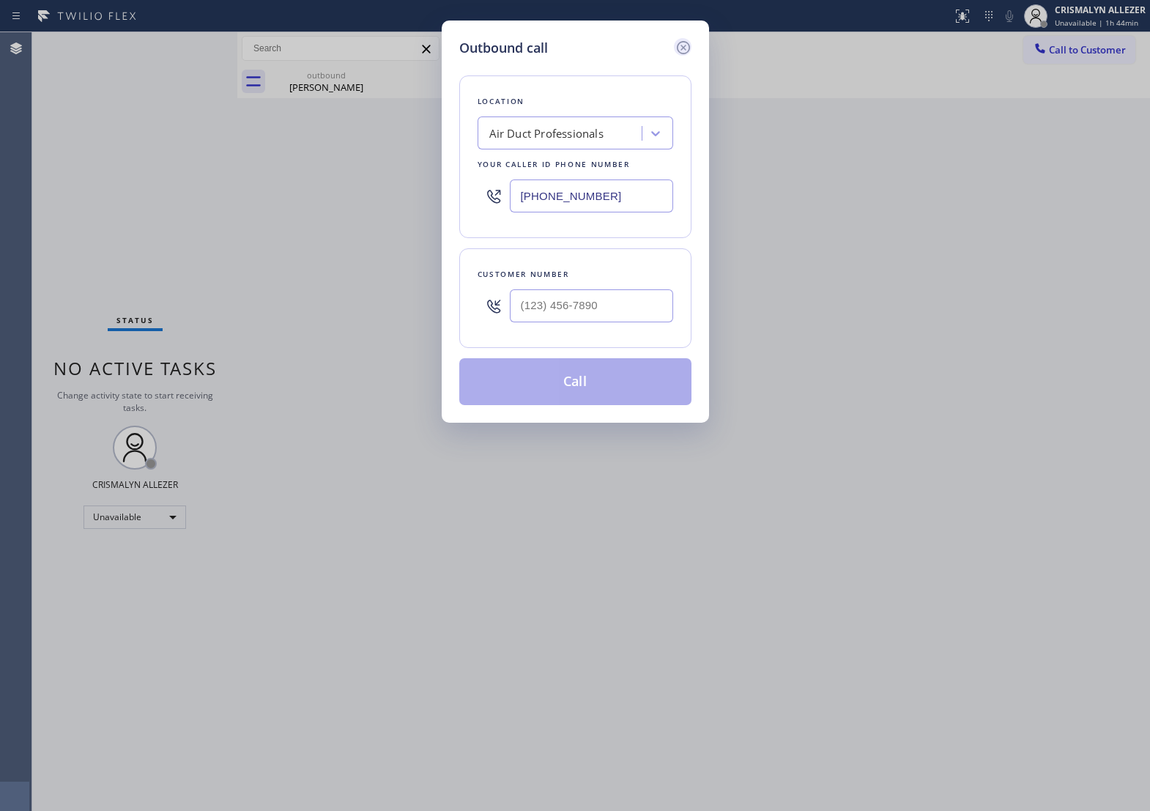
click at [682, 51] on icon at bounding box center [682, 47] width 13 height 13
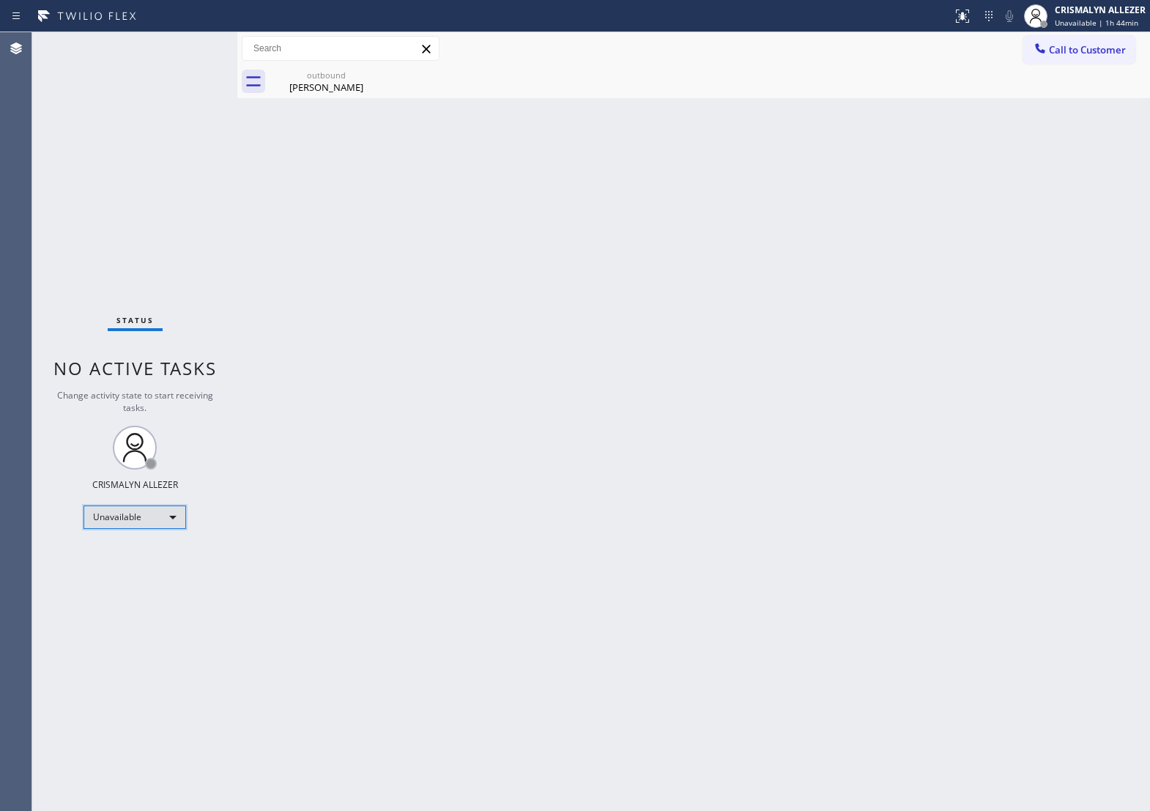
click at [171, 514] on div "Unavailable" at bounding box center [135, 516] width 103 height 23
click at [148, 597] on li "Break" at bounding box center [134, 593] width 100 height 18
click at [171, 520] on div "Break" at bounding box center [135, 516] width 103 height 23
click at [144, 580] on li "Unavailable" at bounding box center [134, 574] width 100 height 18
drag, startPoint x: 330, startPoint y: 86, endPoint x: 376, endPoint y: 81, distance: 46.4
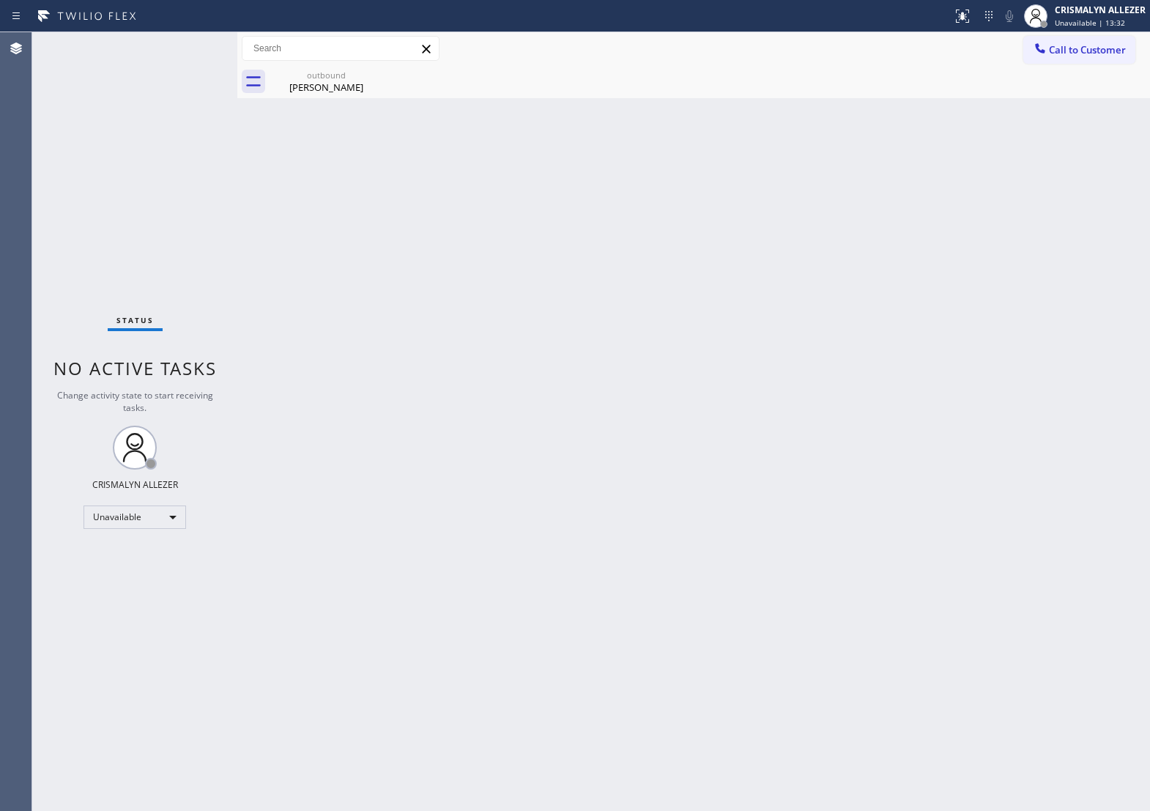
click at [335, 86] on div "[PERSON_NAME]" at bounding box center [326, 87] width 111 height 13
click at [376, 81] on div at bounding box center [710, 81] width 880 height 33
click at [1133, 53] on button "Call to Customer" at bounding box center [1079, 50] width 112 height 28
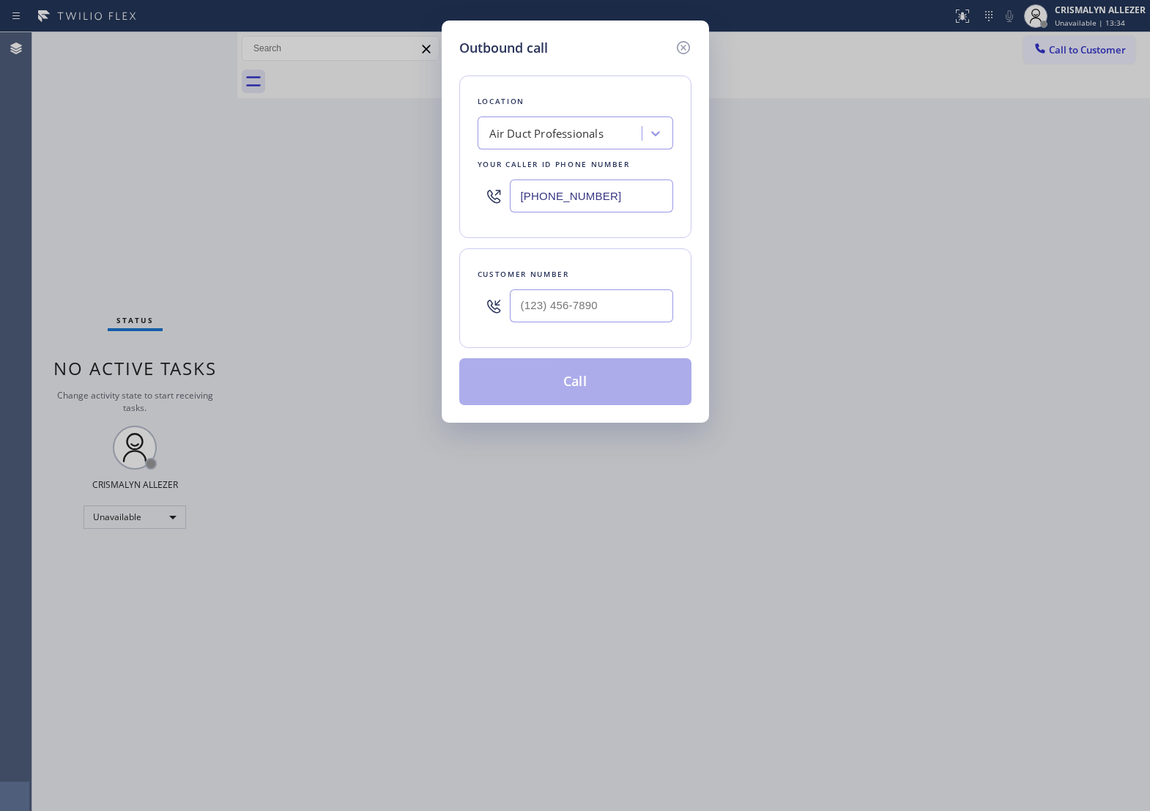
drag, startPoint x: 646, startPoint y: 213, endPoint x: 172, endPoint y: 182, distance: 475.0
click at [172, 182] on div "Outbound call Location Air Duct Professionals Your caller id phone number [PHON…" at bounding box center [575, 405] width 1150 height 811
paste input "49) 202-5983"
type input "[PHONE_NUMBER]"
click at [613, 322] on input "(___) ___-____" at bounding box center [591, 305] width 163 height 33
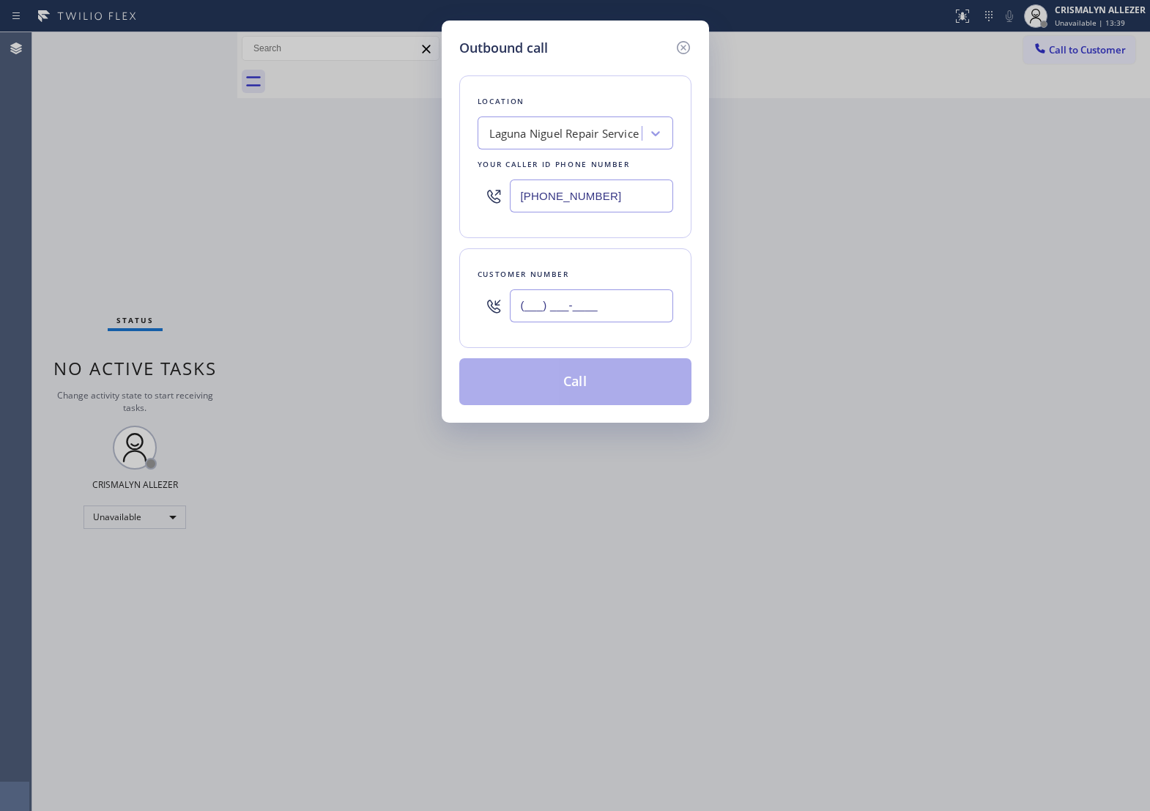
paste input "714) 470-1113"
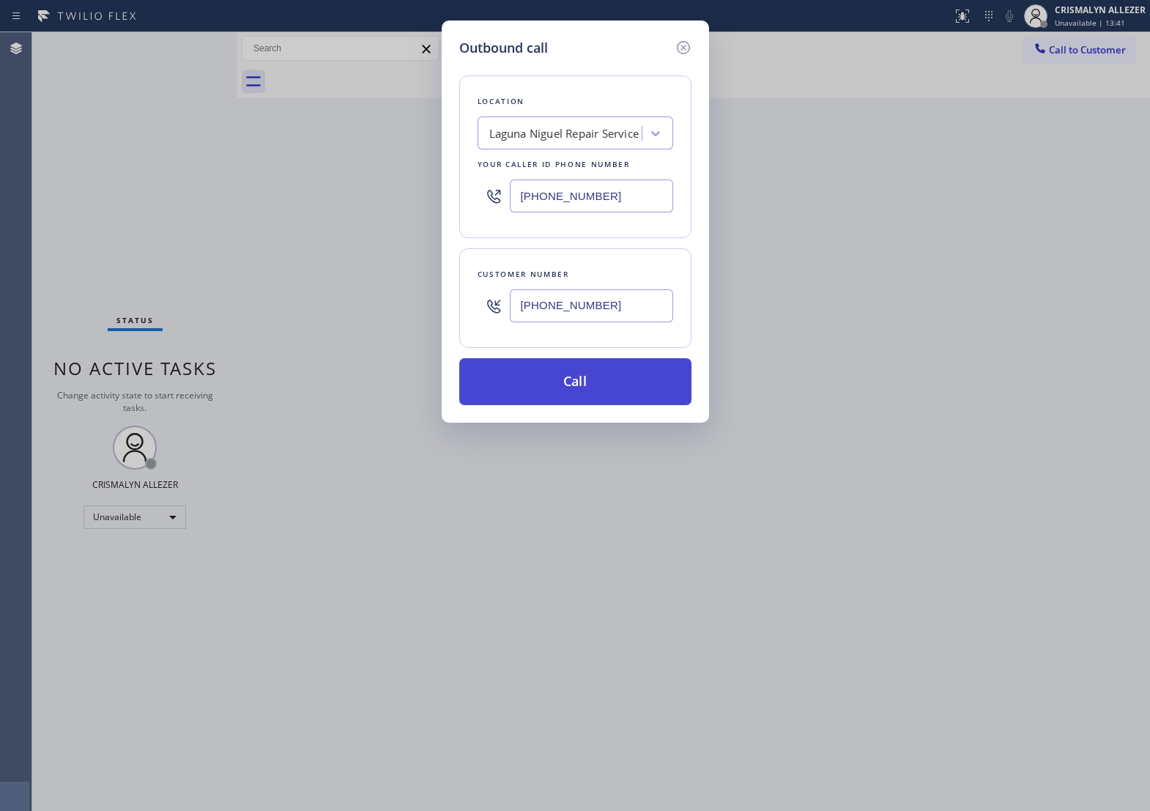
type input "[PHONE_NUMBER]"
click at [575, 405] on button "Call" at bounding box center [575, 381] width 232 height 47
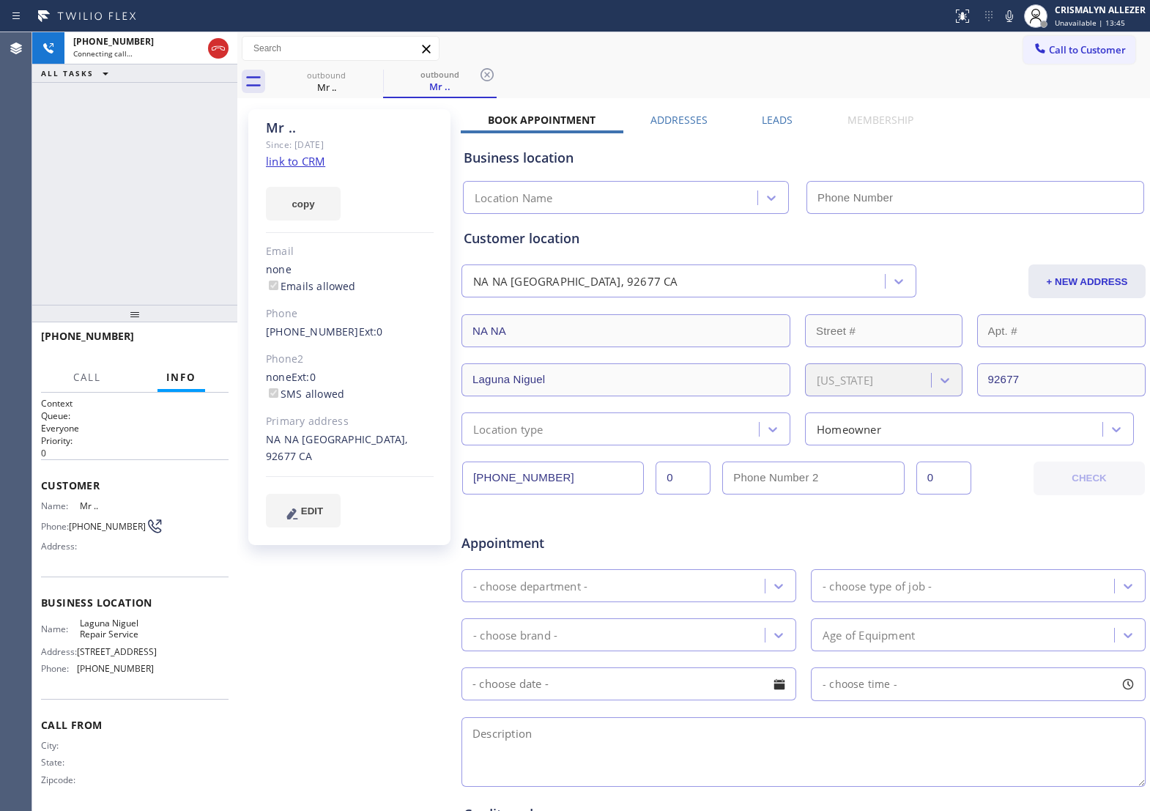
type input "[PHONE_NUMBER]"
click at [199, 342] on span "HANG UP" at bounding box center [194, 343] width 45 height 10
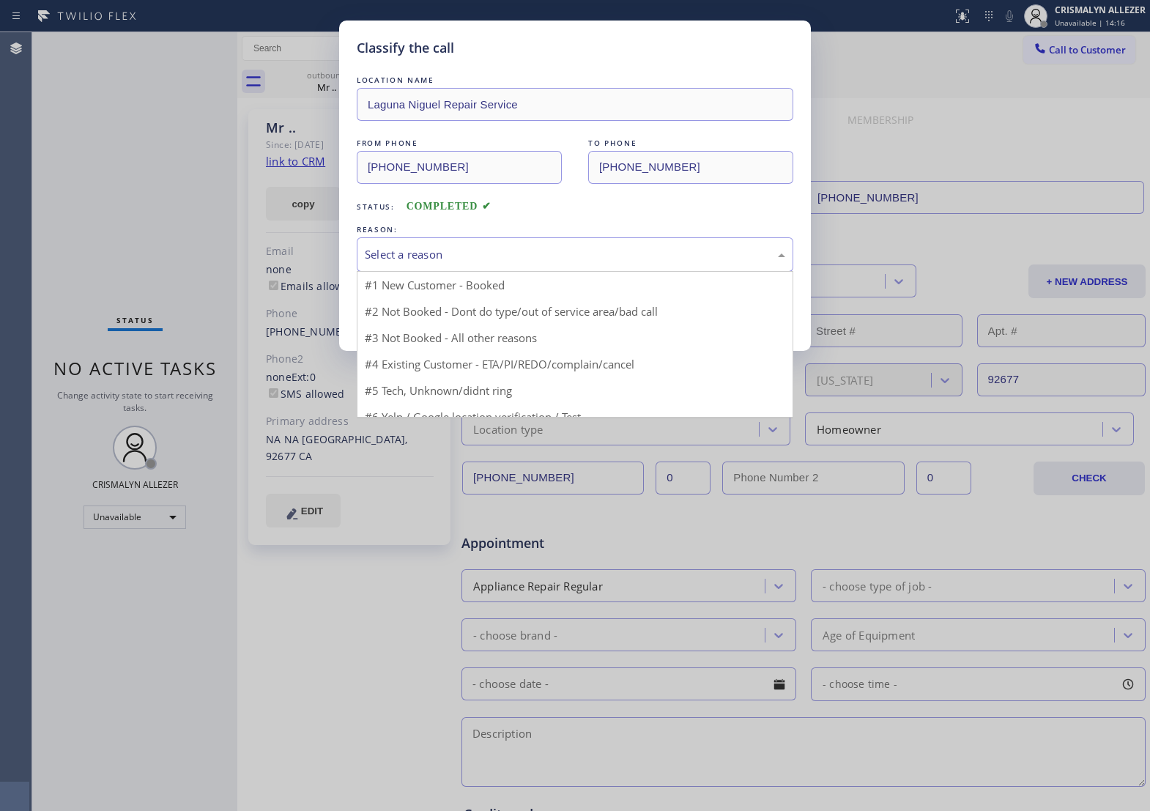
click at [544, 272] on div "Select a reason" at bounding box center [575, 254] width 437 height 34
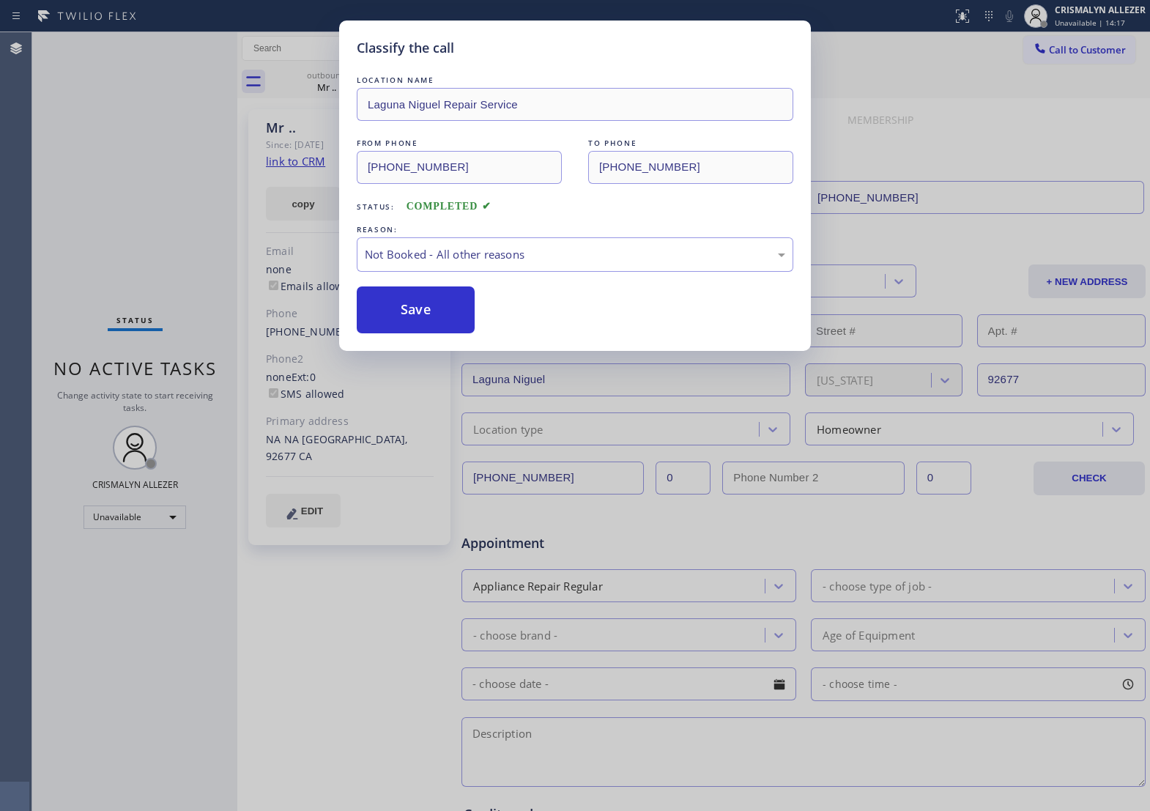
click at [398, 324] on button "Save" at bounding box center [416, 309] width 118 height 47
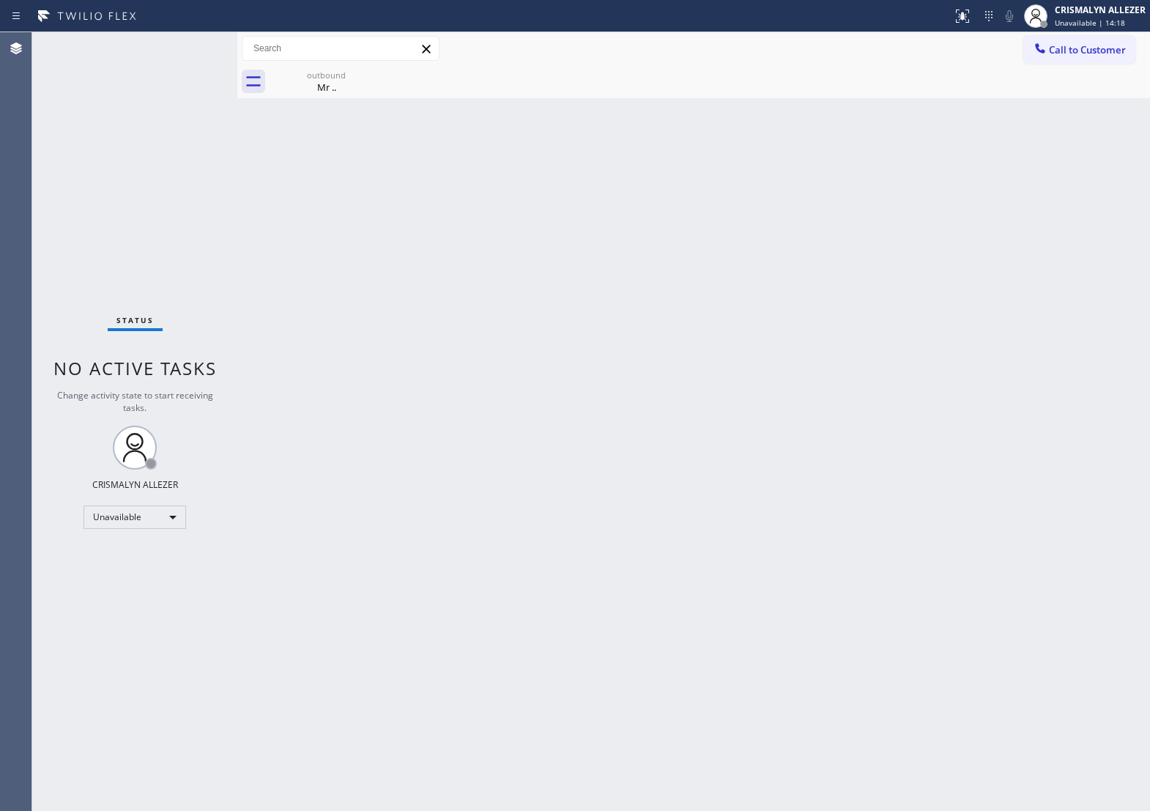
click at [319, 100] on div "Back to Dashboard Change Sender ID Customers Technicians Select a contact Outbo…" at bounding box center [693, 421] width 913 height 779
drag, startPoint x: 342, startPoint y: 82, endPoint x: 379, endPoint y: 74, distance: 37.5
click at [344, 81] on div "Mr .." at bounding box center [326, 87] width 111 height 13
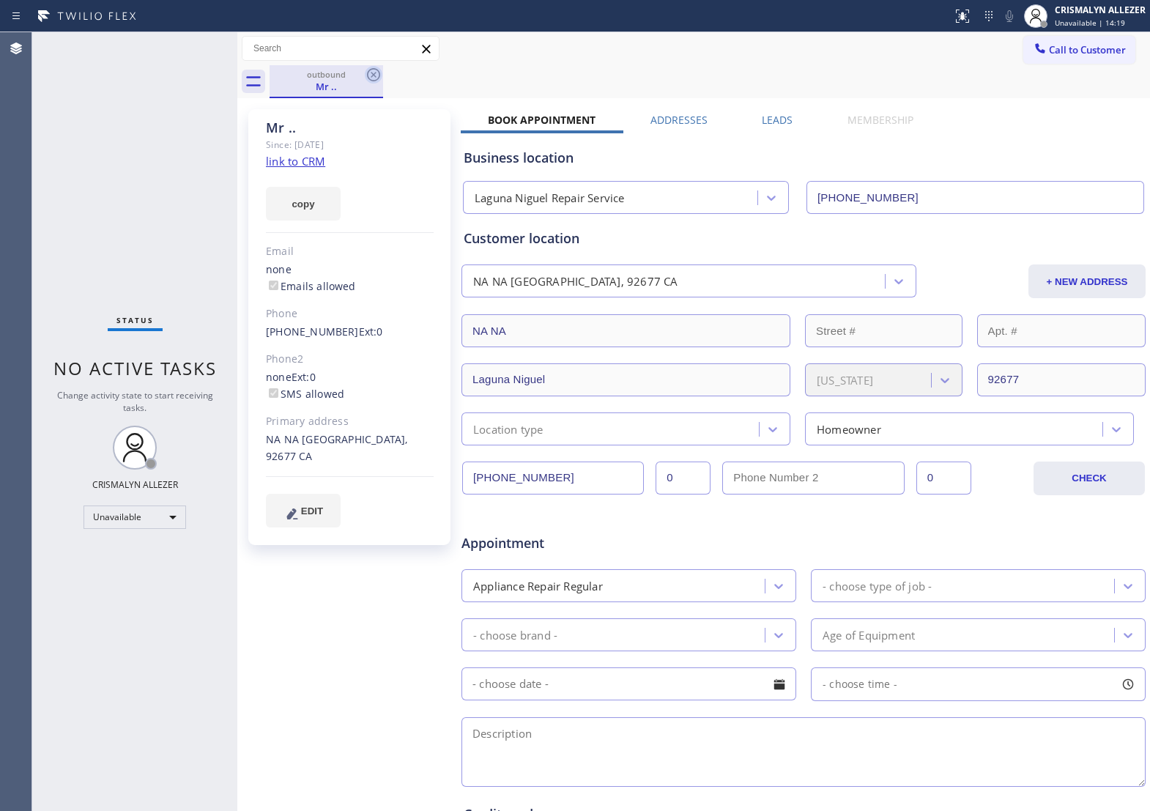
click at [379, 74] on icon at bounding box center [373, 74] width 13 height 13
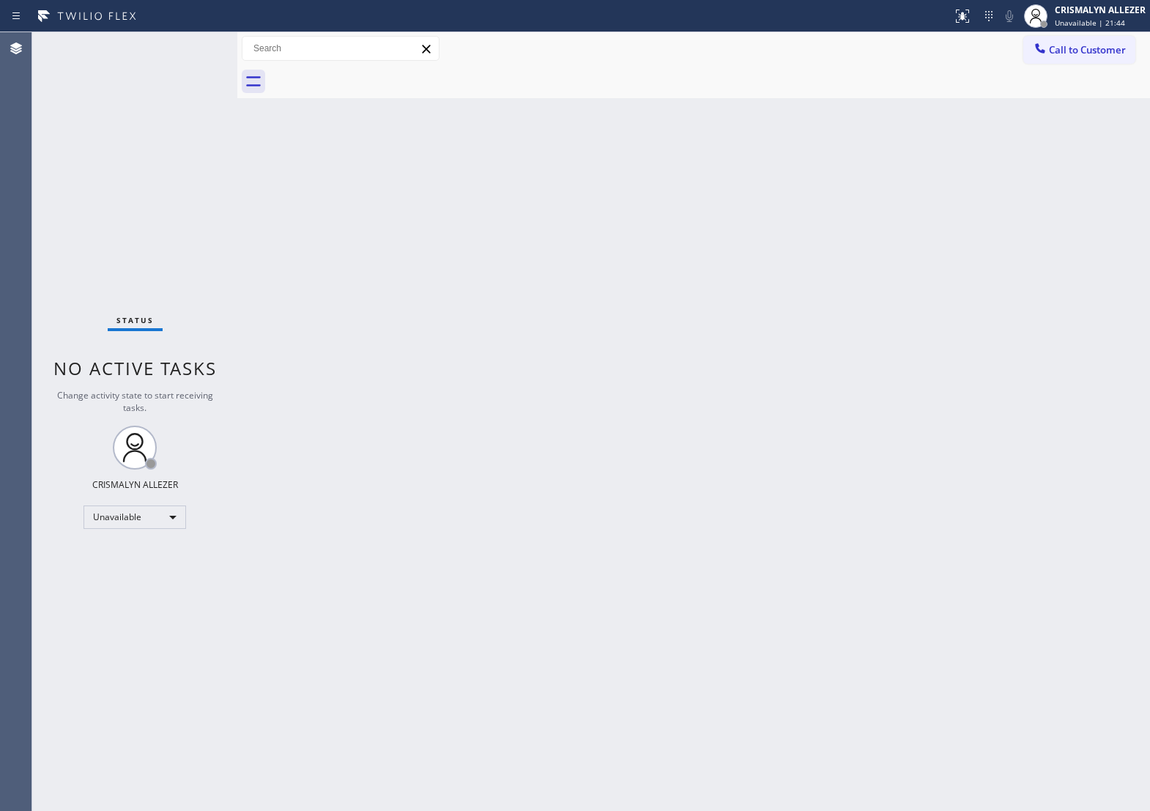
drag, startPoint x: 1066, startPoint y: 49, endPoint x: 1037, endPoint y: 59, distance: 30.4
click at [1064, 50] on span "Call to Customer" at bounding box center [1087, 49] width 77 height 13
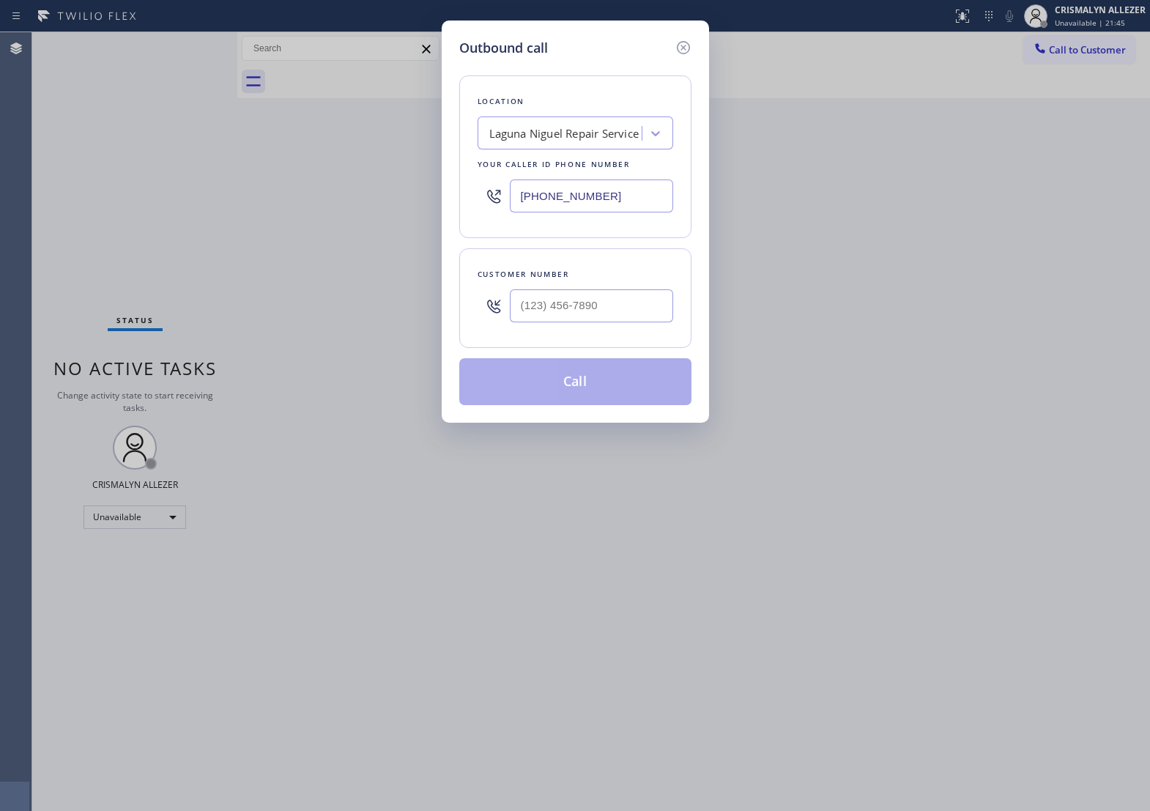
paste input "657) 888-9757"
drag, startPoint x: 626, startPoint y: 205, endPoint x: 154, endPoint y: 187, distance: 472.8
click at [154, 187] on div "Outbound call Location [GEOGRAPHIC_DATA] Repair Service Your caller id phone nu…" at bounding box center [575, 405] width 1150 height 811
type input "[PHONE_NUMBER]"
click at [634, 322] on input "(___) ___-____" at bounding box center [591, 305] width 163 height 33
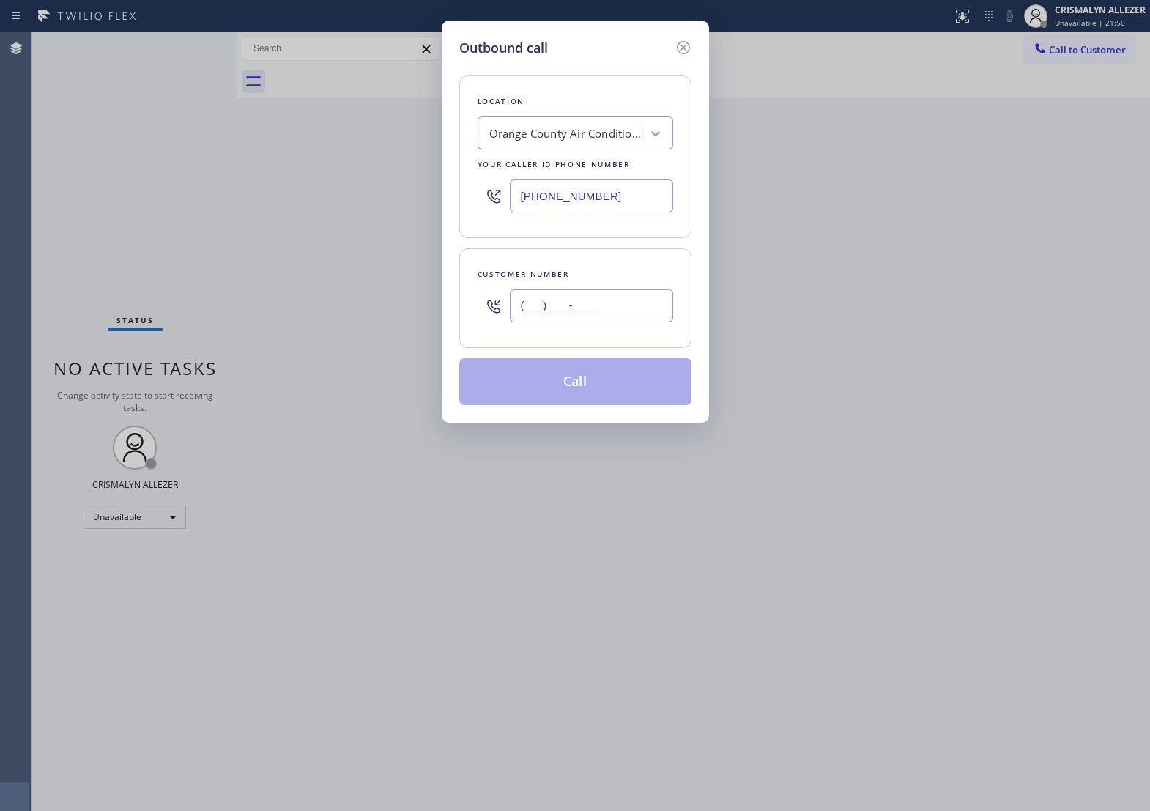
paste input "714) 486-4535"
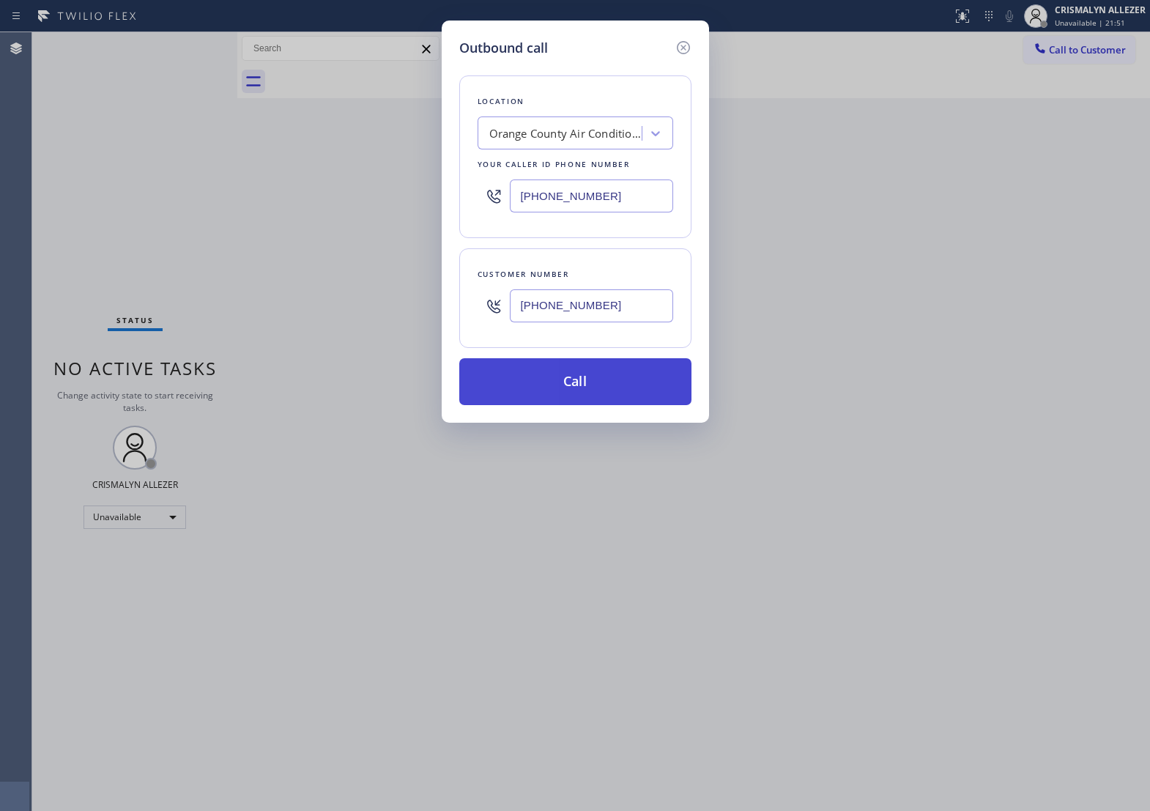
type input "[PHONE_NUMBER]"
click at [568, 398] on button "Call" at bounding box center [575, 381] width 232 height 47
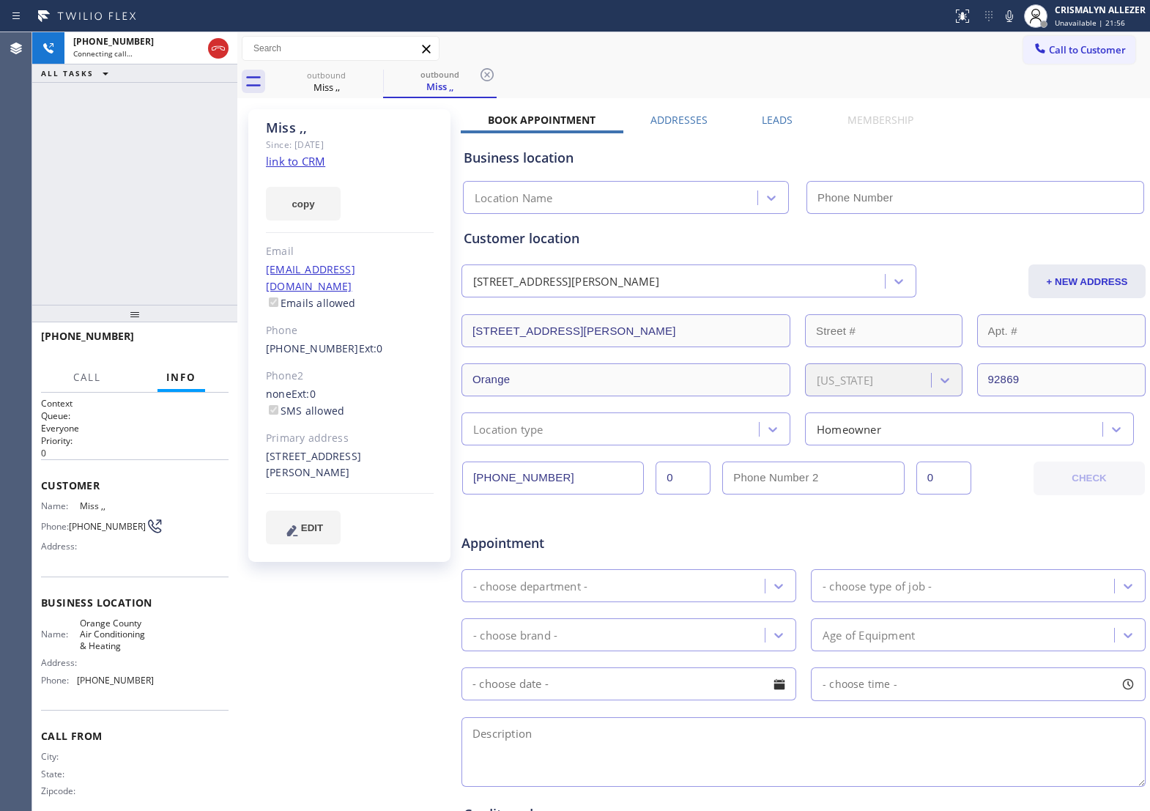
type input "[PHONE_NUMBER]"
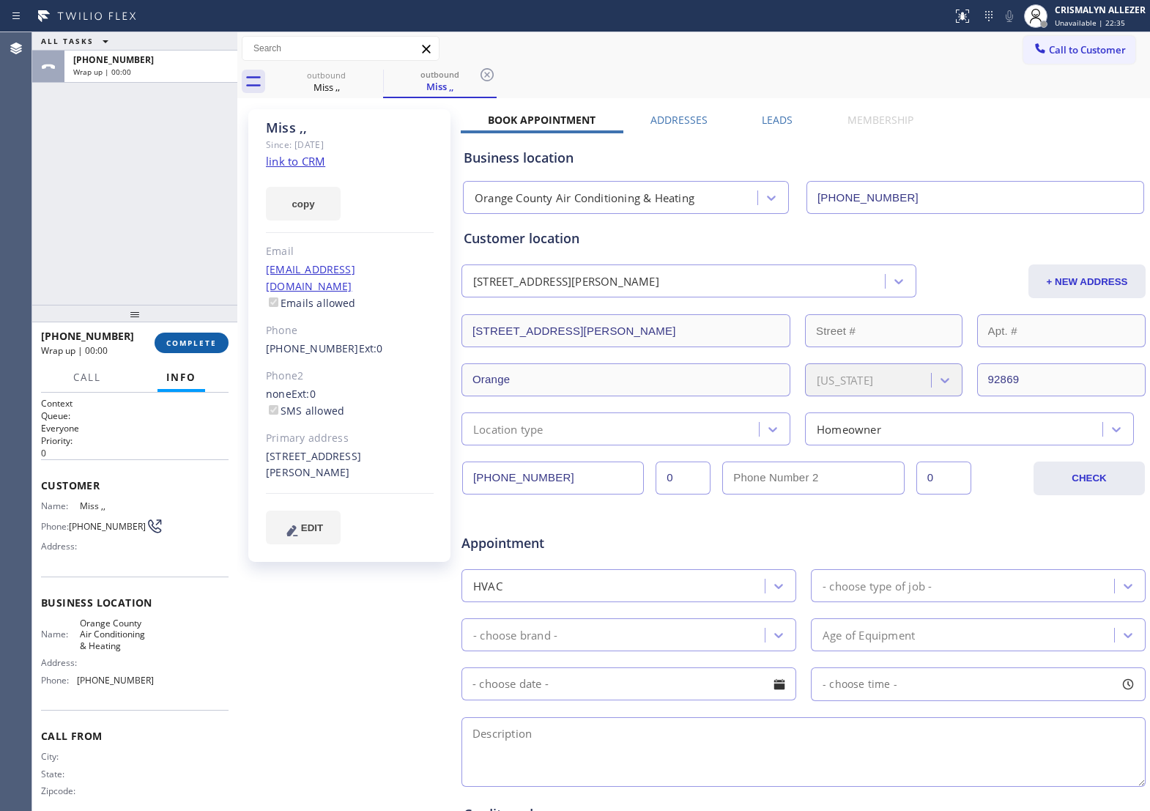
click at [184, 348] on span "COMPLETE" at bounding box center [191, 343] width 51 height 10
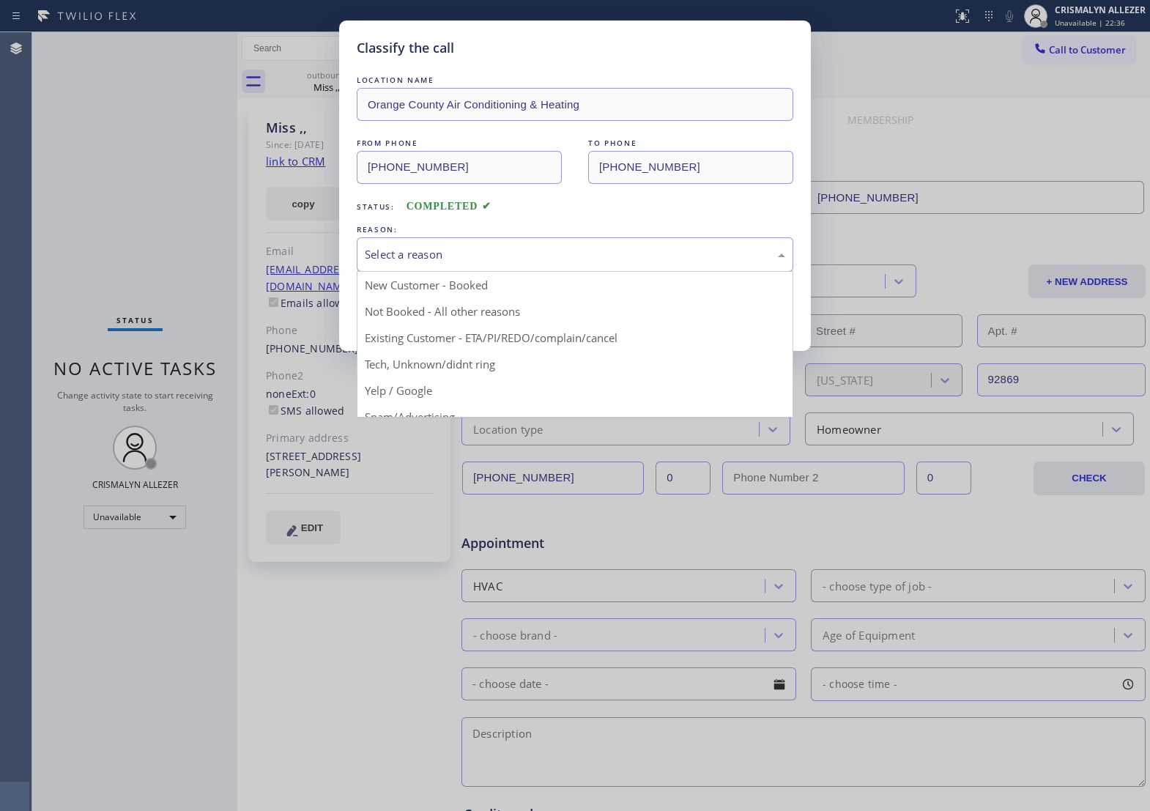
click at [546, 257] on div "Select a reason" at bounding box center [575, 254] width 437 height 34
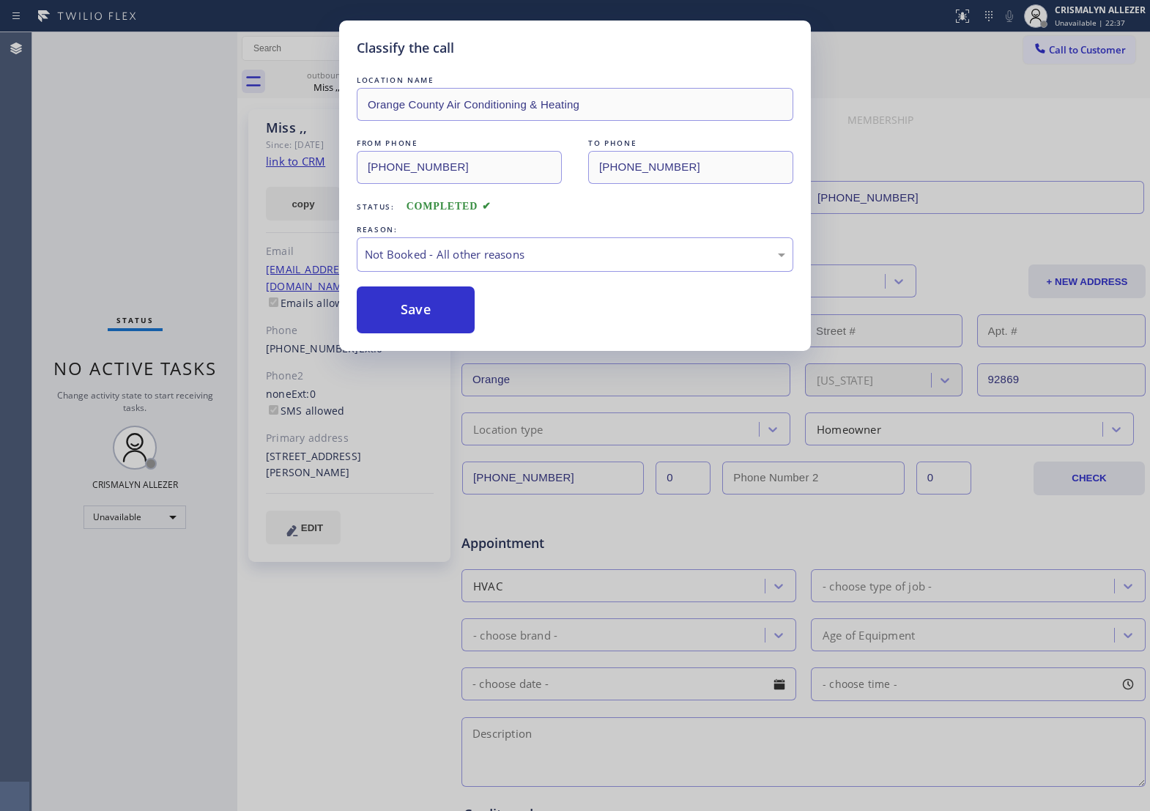
click at [434, 333] on button "Save" at bounding box center [416, 309] width 118 height 47
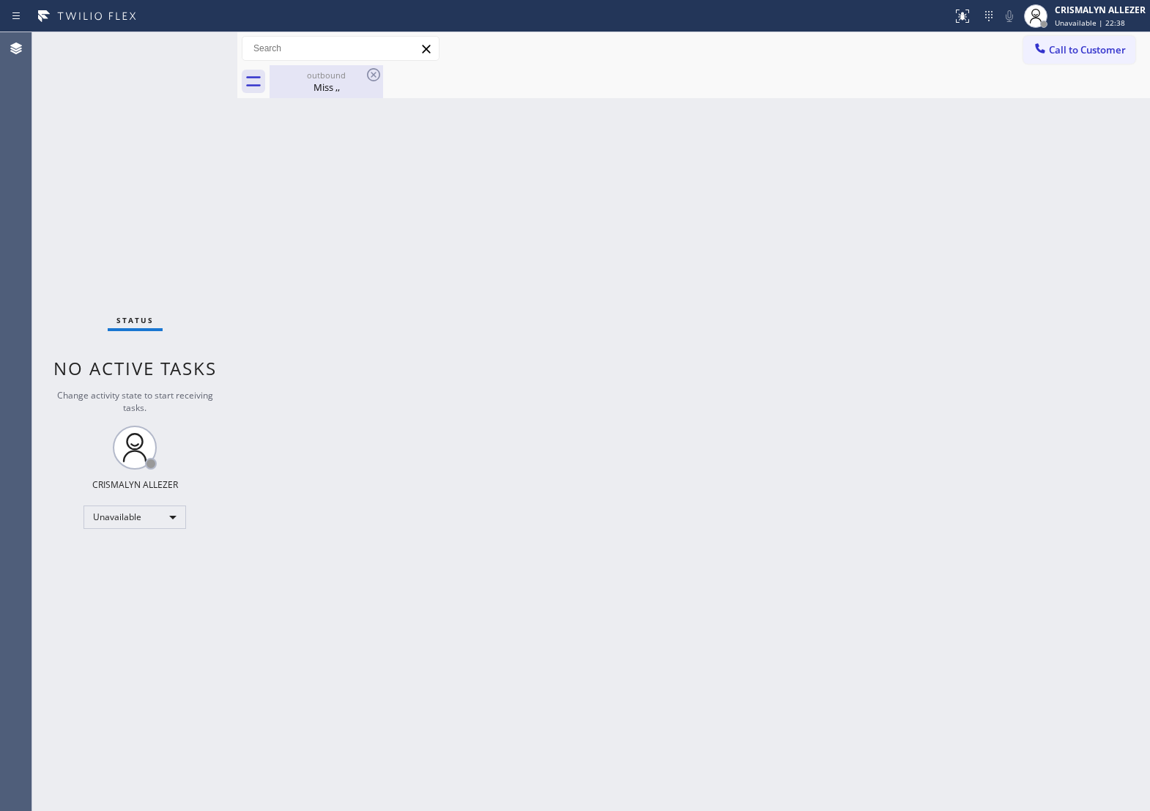
click at [324, 78] on div "outbound" at bounding box center [326, 75] width 111 height 11
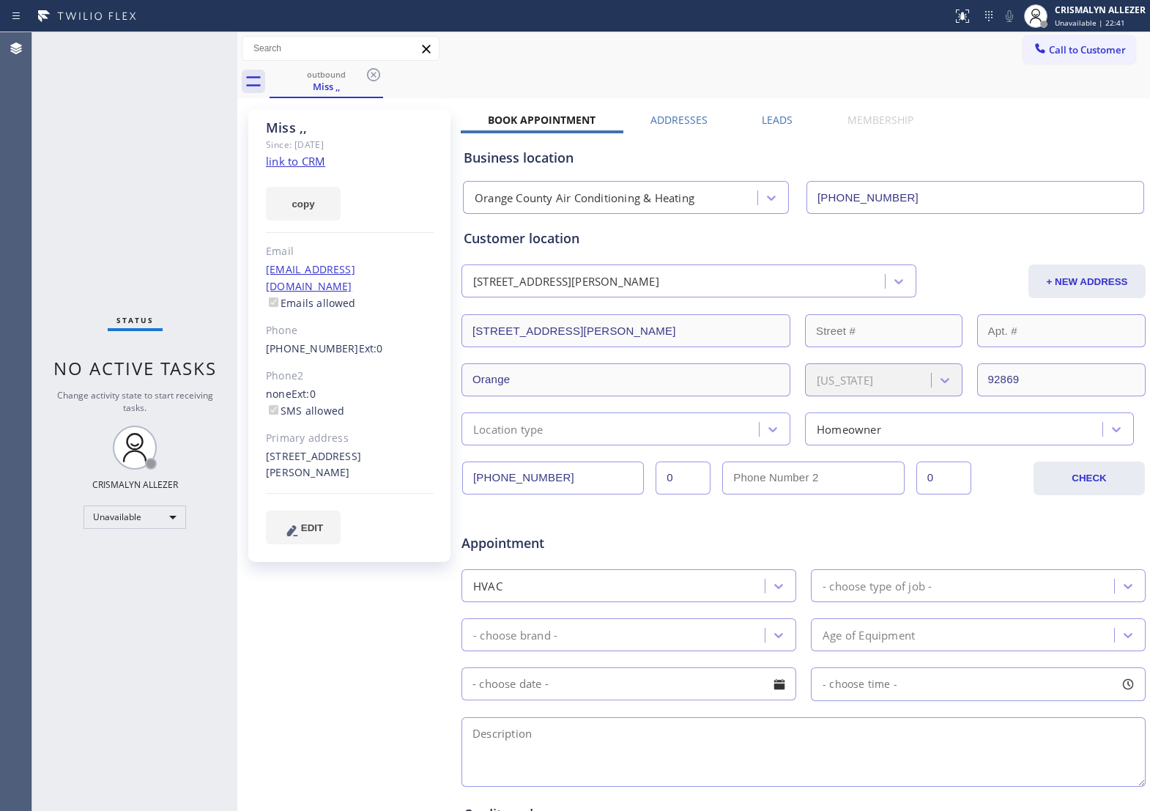
click at [769, 121] on label "Leads" at bounding box center [777, 120] width 31 height 14
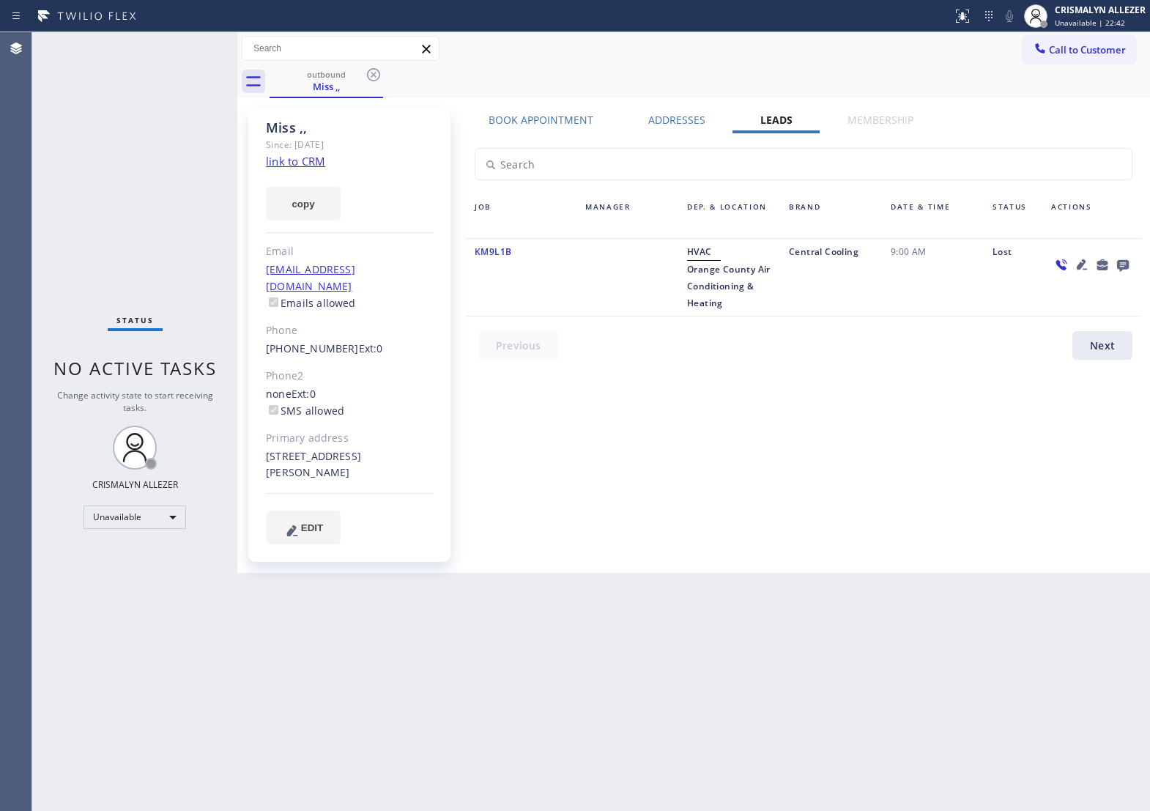
click at [1123, 266] on icon at bounding box center [1123, 266] width 12 height 12
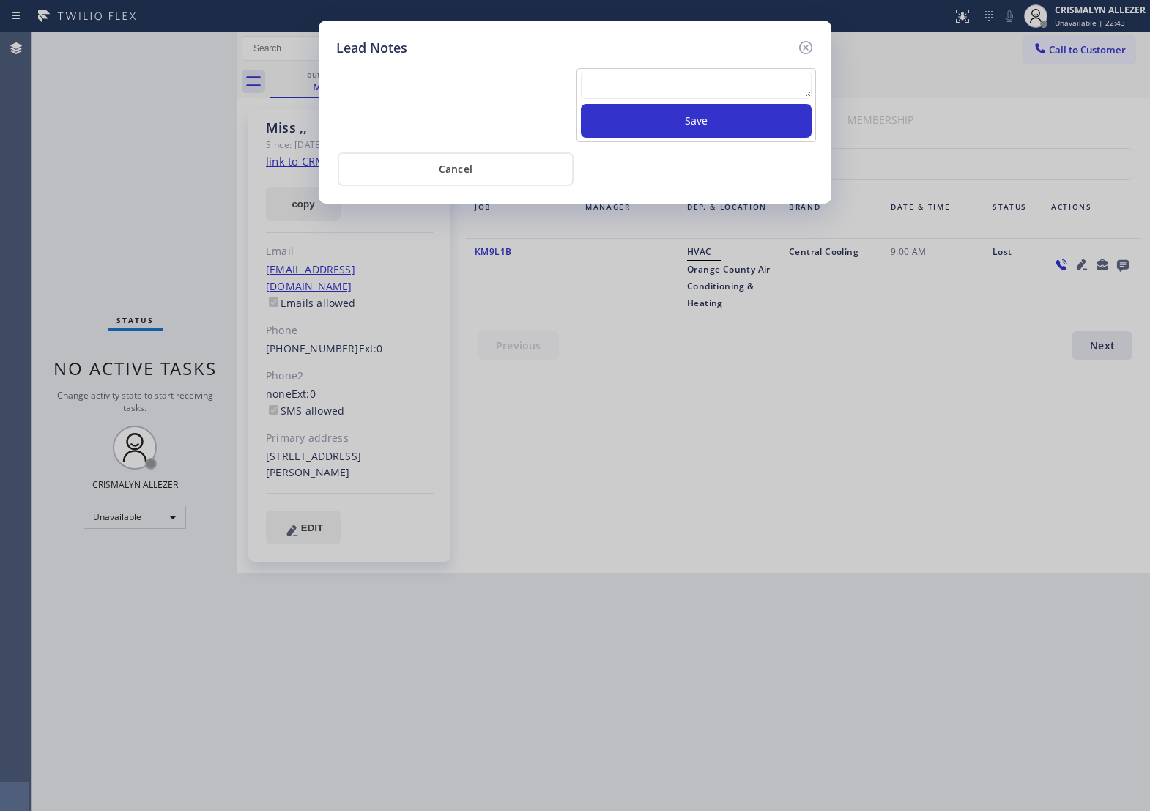
click at [641, 99] on textarea at bounding box center [696, 86] width 231 height 26
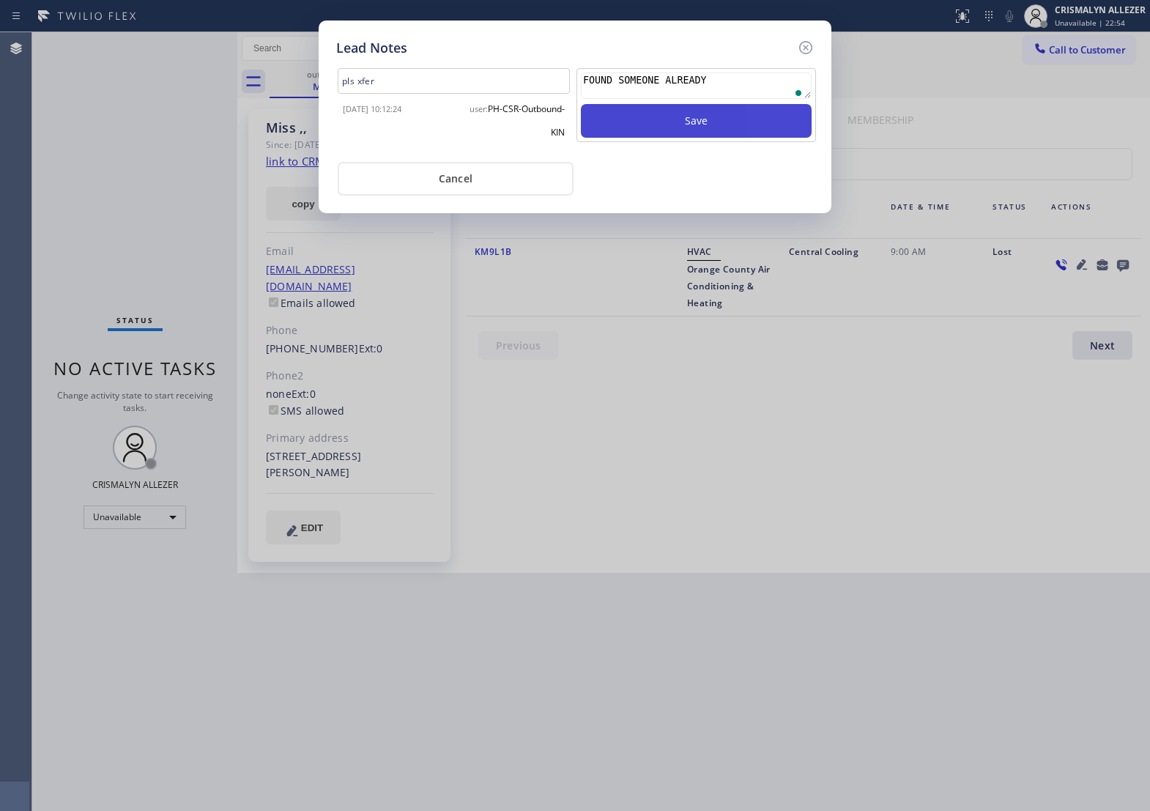
type textarea "FOUND SOMEONE ALREADY"
click at [741, 138] on button "Save" at bounding box center [696, 121] width 231 height 34
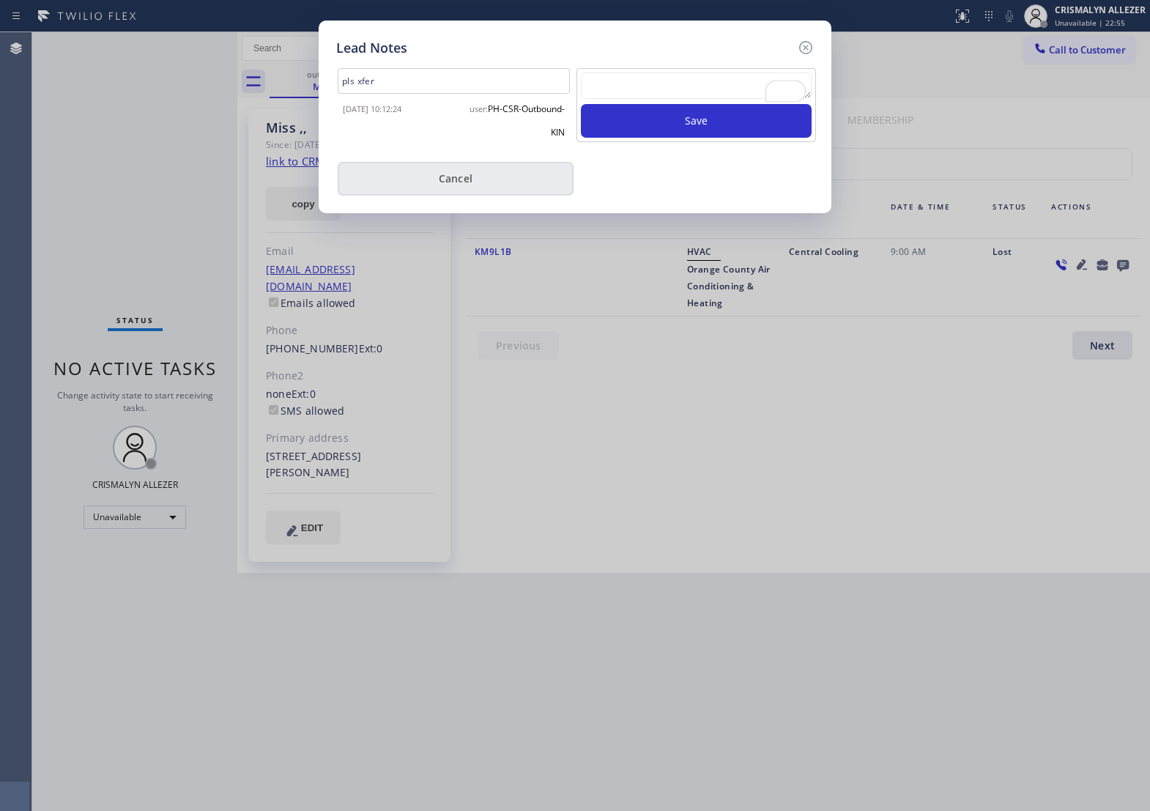
click at [454, 196] on div "pls xfer [DATE] 10:12:24 user: PH-CSR-Outbound-KIN Save Cancel" at bounding box center [575, 127] width 478 height 138
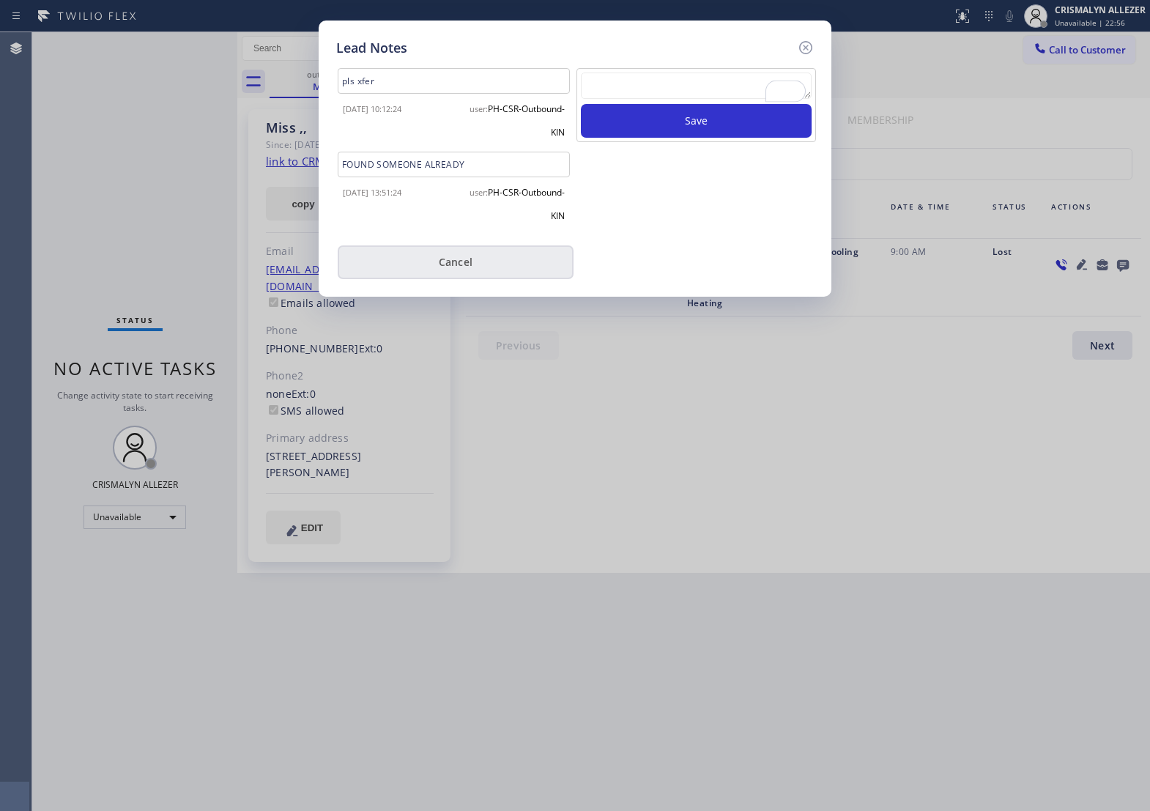
click at [456, 268] on button "Cancel" at bounding box center [456, 262] width 236 height 34
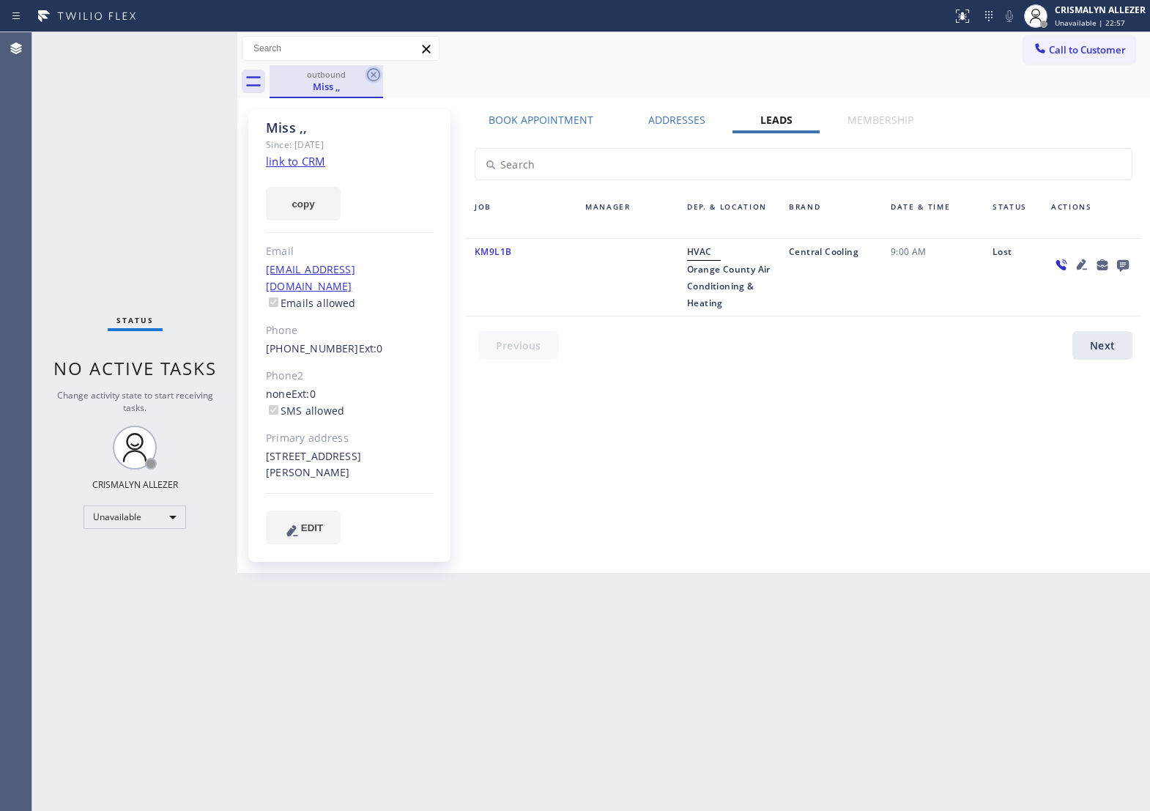
click at [374, 72] on icon at bounding box center [374, 75] width 18 height 18
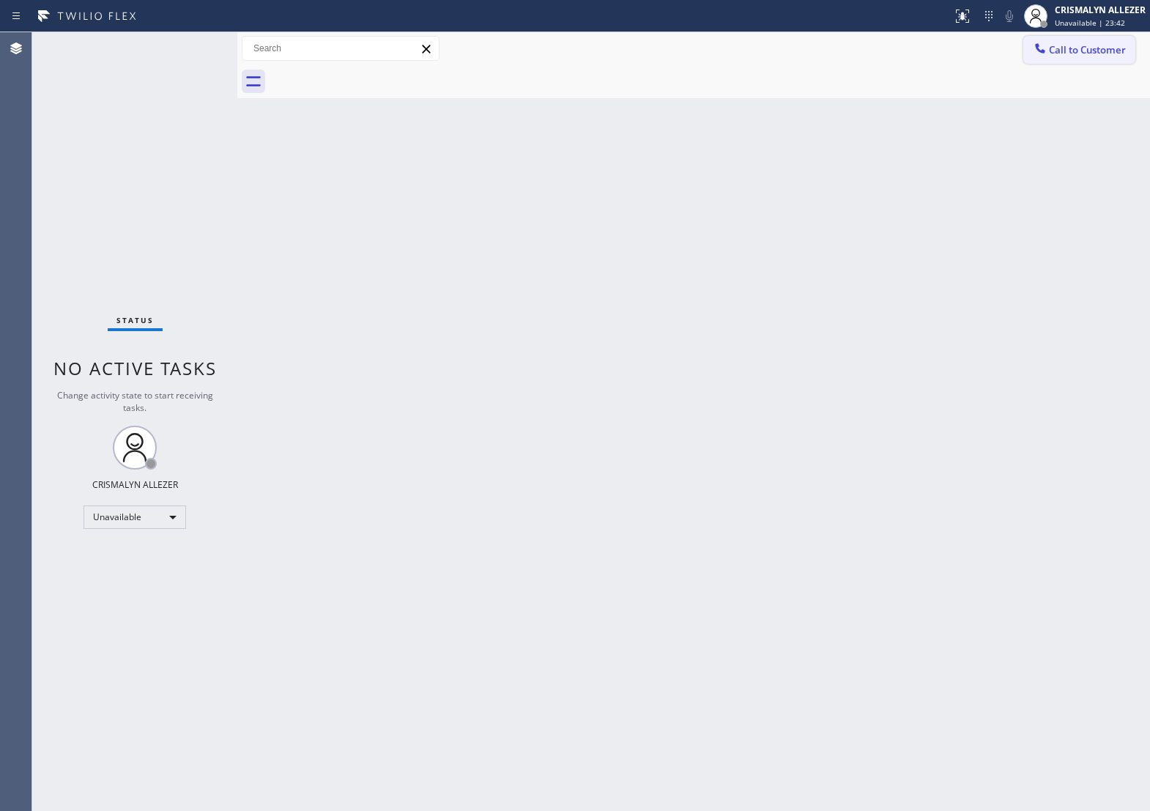
click at [1086, 56] on span "Call to Customer" at bounding box center [1087, 49] width 77 height 13
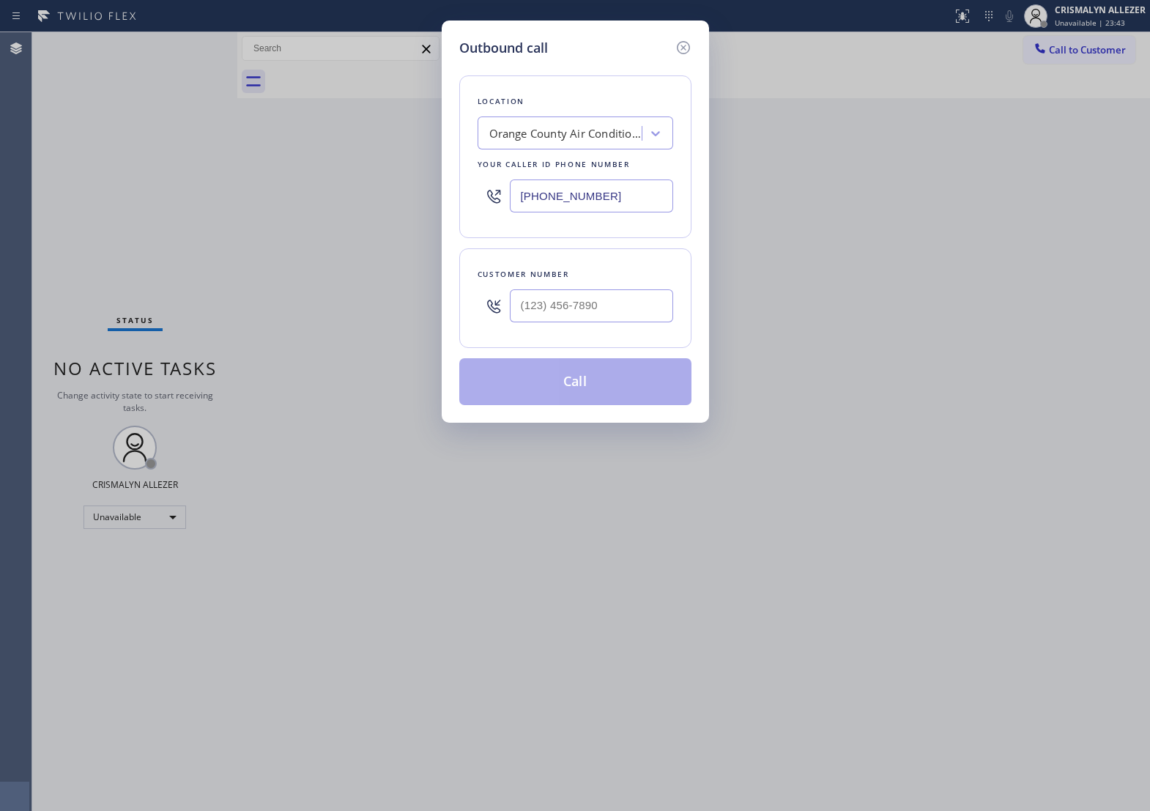
paste input "818) 532-5280"
drag, startPoint x: 456, startPoint y: 212, endPoint x: 293, endPoint y: 188, distance: 164.4
click at [257, 203] on div "Outbound call Location [GEOGRAPHIC_DATA] Air Conditioning & Heating Your caller…" at bounding box center [575, 405] width 1150 height 811
type input "[PHONE_NUMBER]"
click at [631, 322] on input "(___) ___-____" at bounding box center [591, 305] width 163 height 33
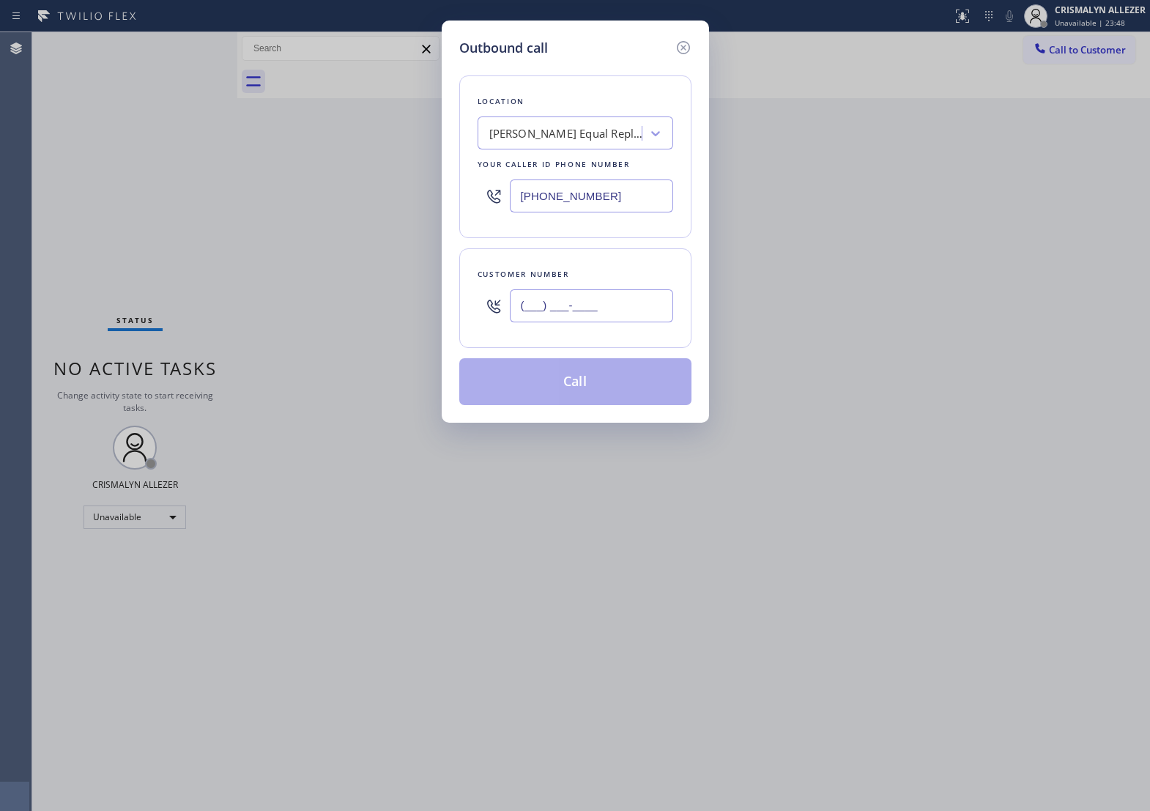
paste input "156) 265-0761"
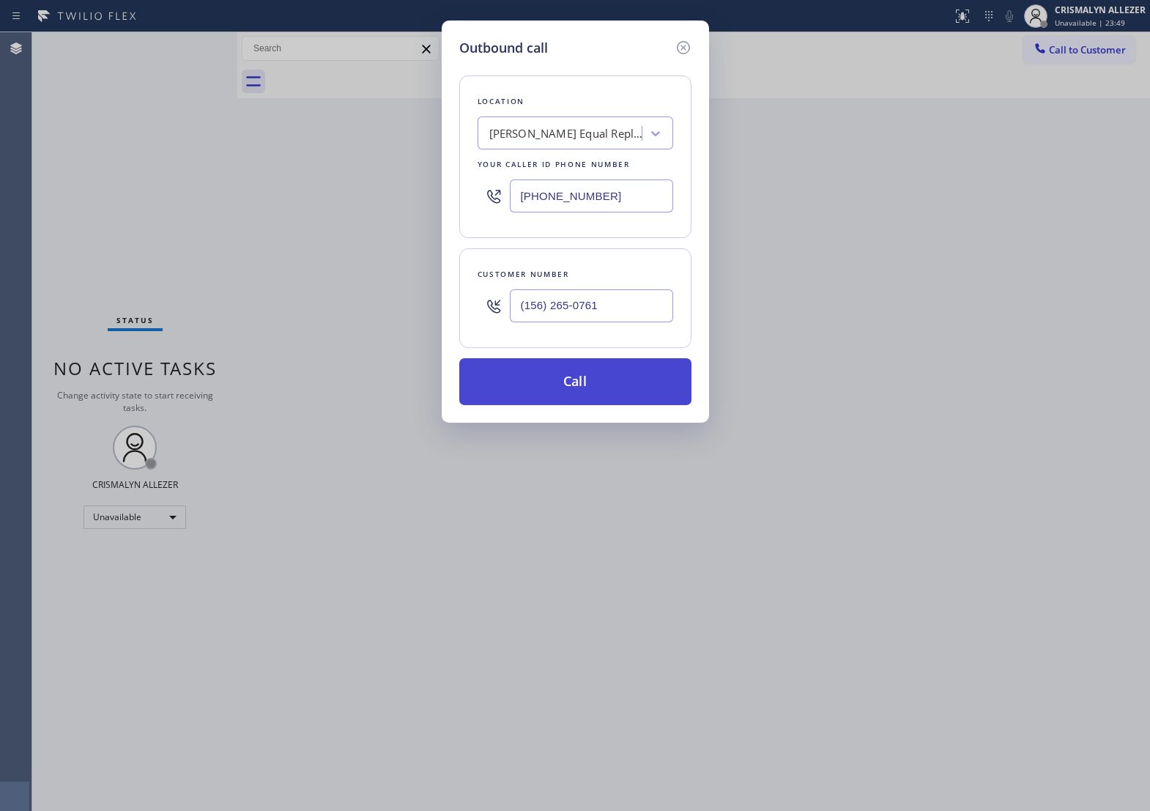
type input "(156) 265-0761"
click at [569, 405] on button "Call" at bounding box center [575, 381] width 232 height 47
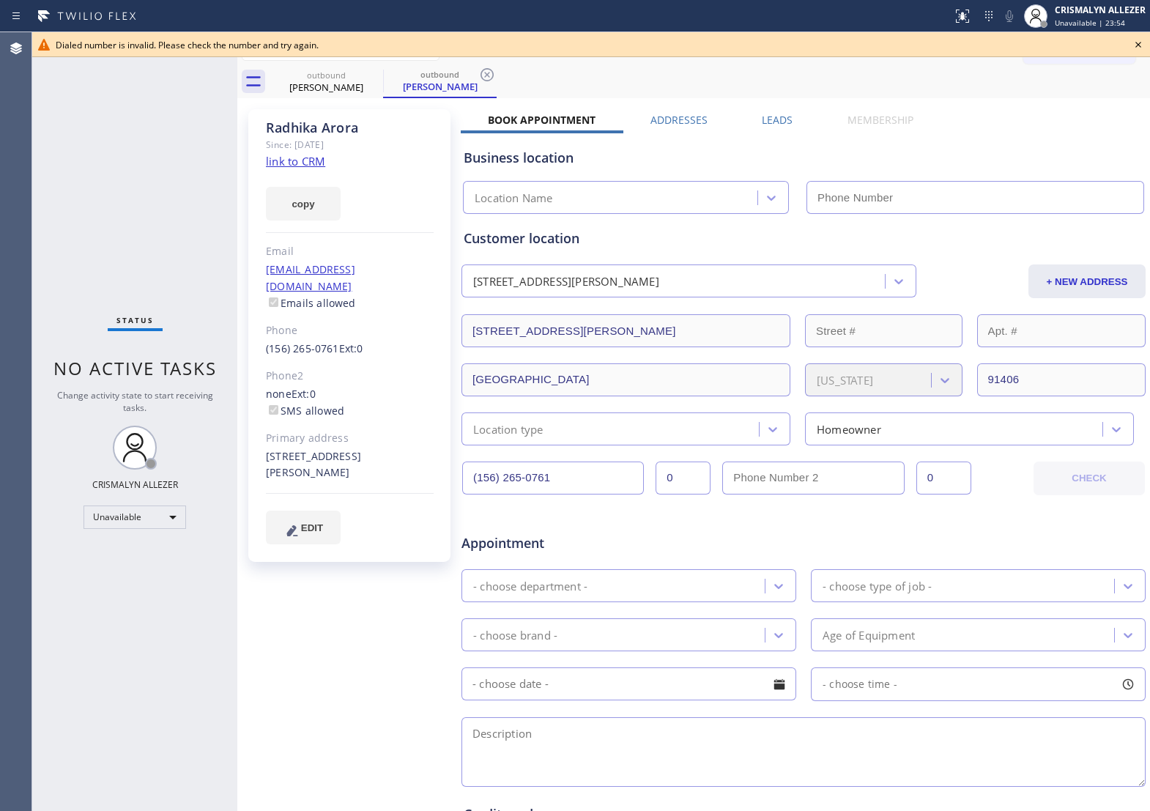
type input "[PHONE_NUMBER]"
click at [1134, 44] on icon at bounding box center [1138, 45] width 18 height 18
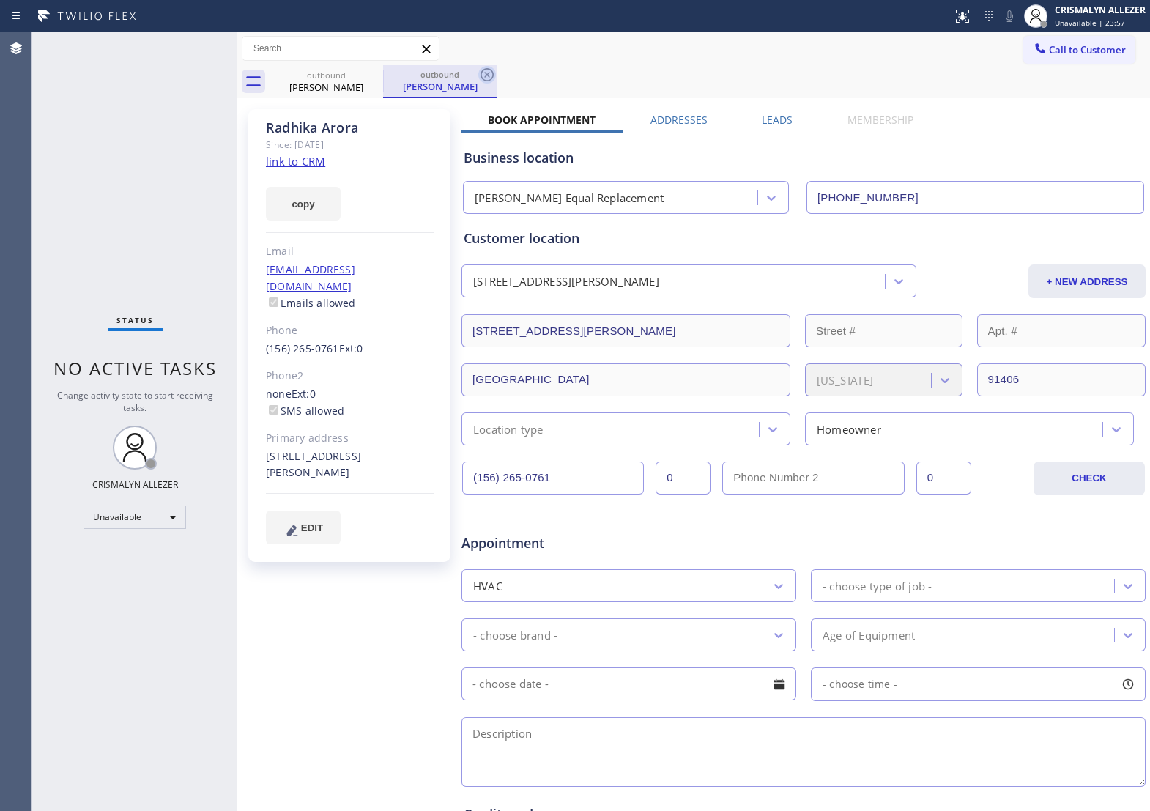
click at [489, 75] on icon at bounding box center [487, 74] width 13 height 13
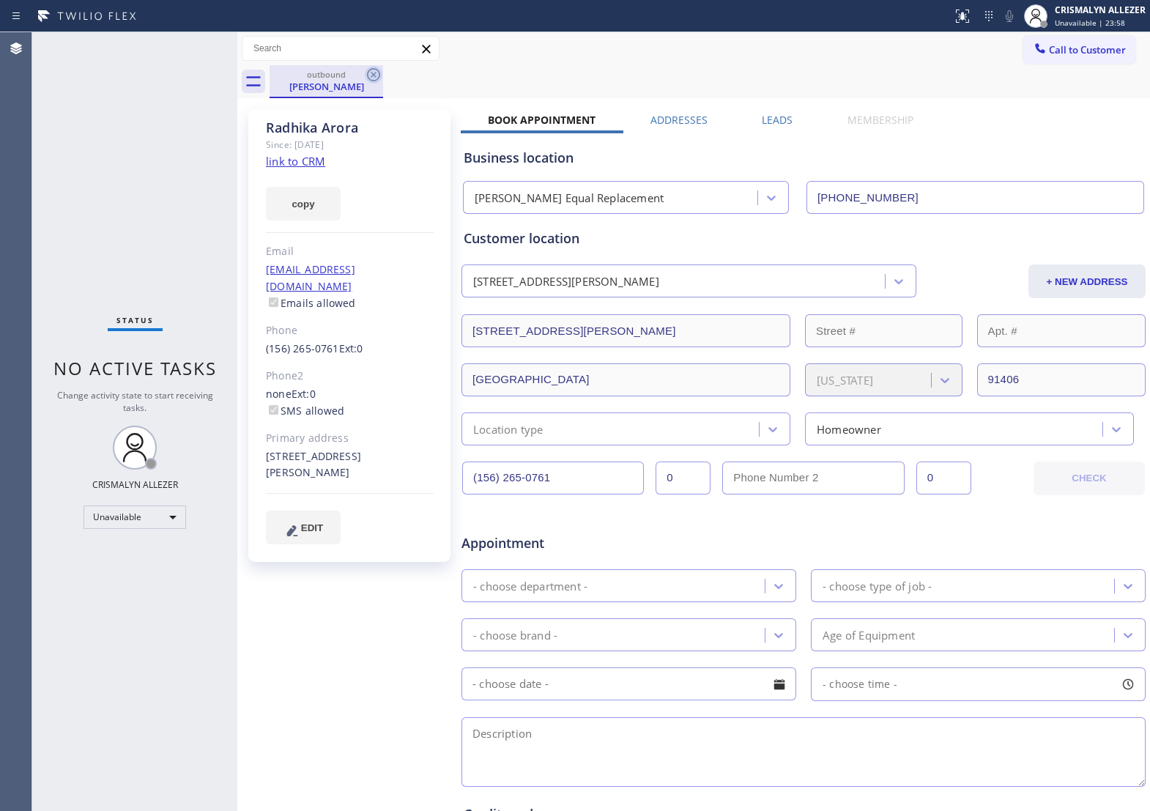
click at [370, 78] on icon at bounding box center [374, 75] width 18 height 18
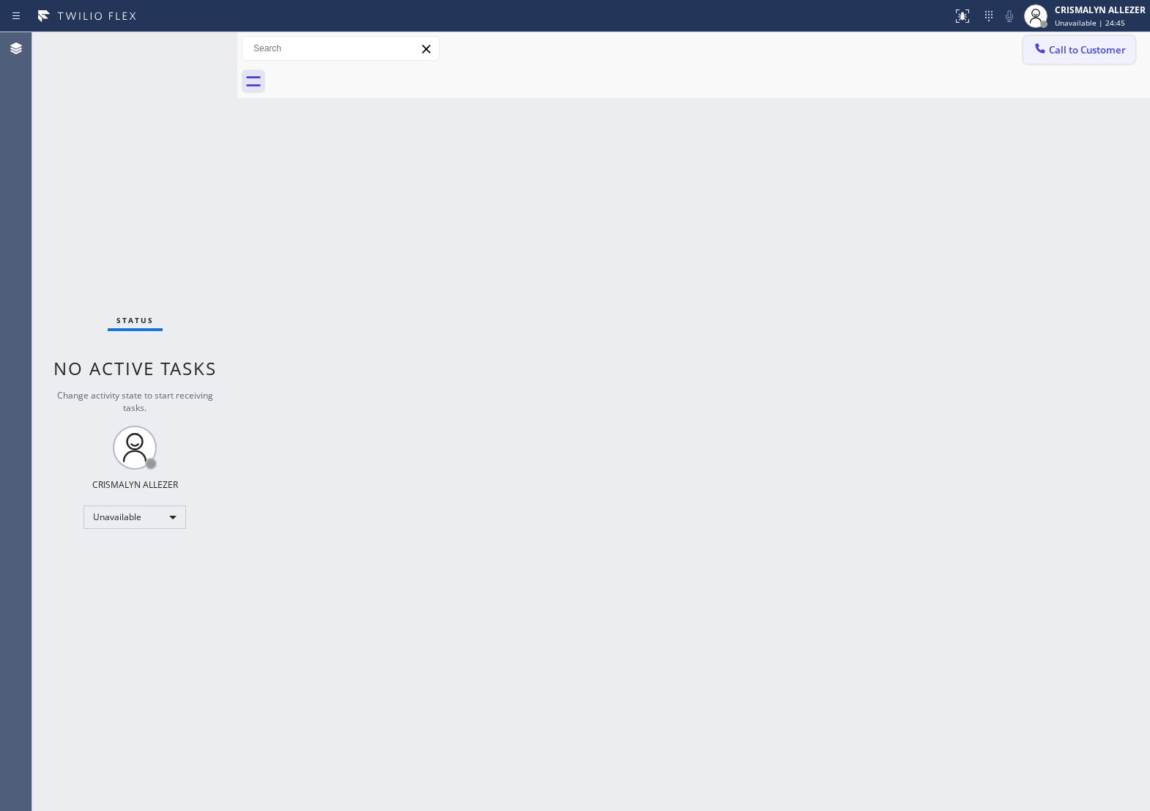
click at [1057, 52] on span "Call to Customer" at bounding box center [1087, 49] width 77 height 13
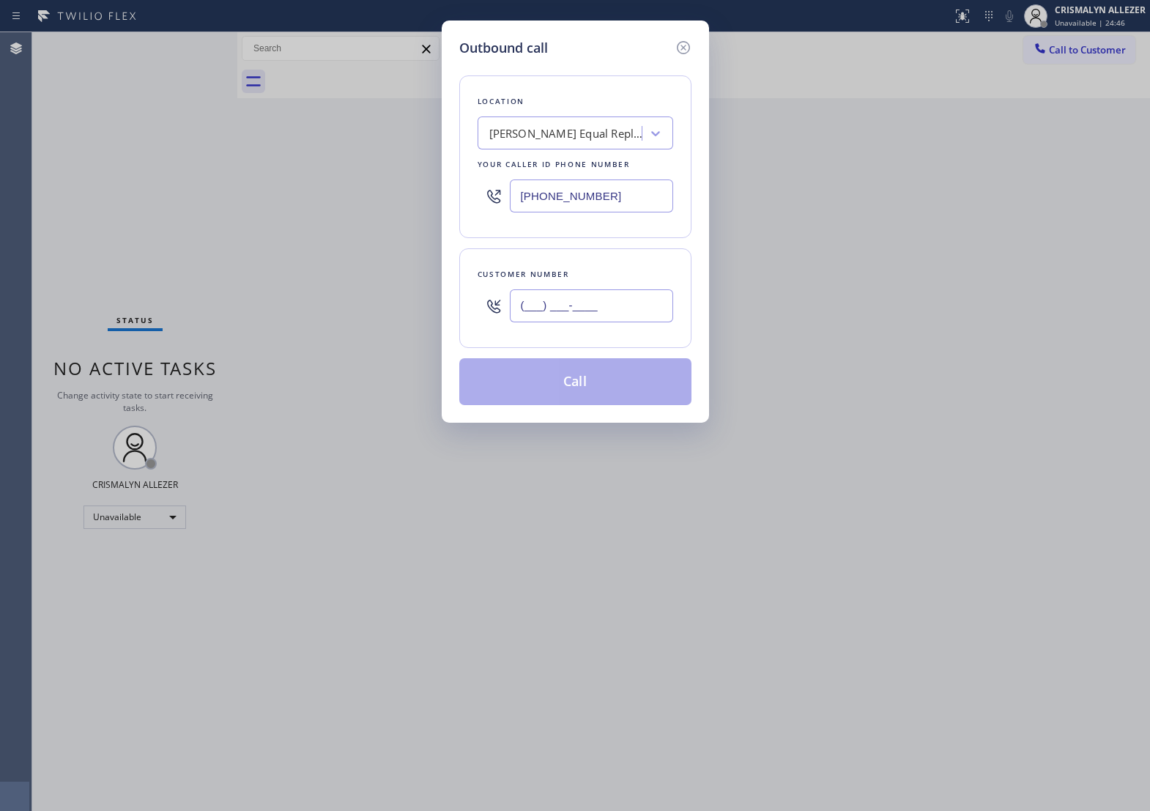
click at [624, 322] on input "(___) ___-____" at bounding box center [591, 305] width 163 height 33
paste input "415) 574-1405"
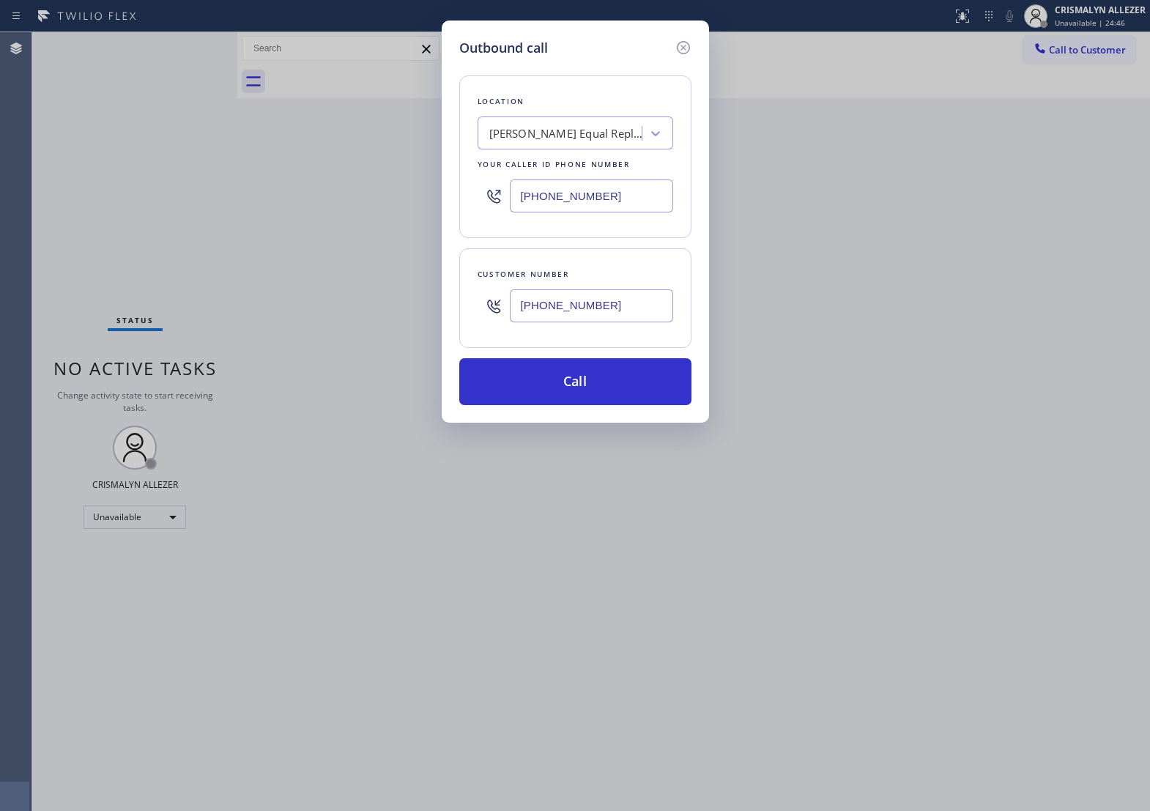
type input "[PHONE_NUMBER]"
click at [606, 132] on div "[PERSON_NAME] Equal Replacement" at bounding box center [562, 134] width 160 height 26
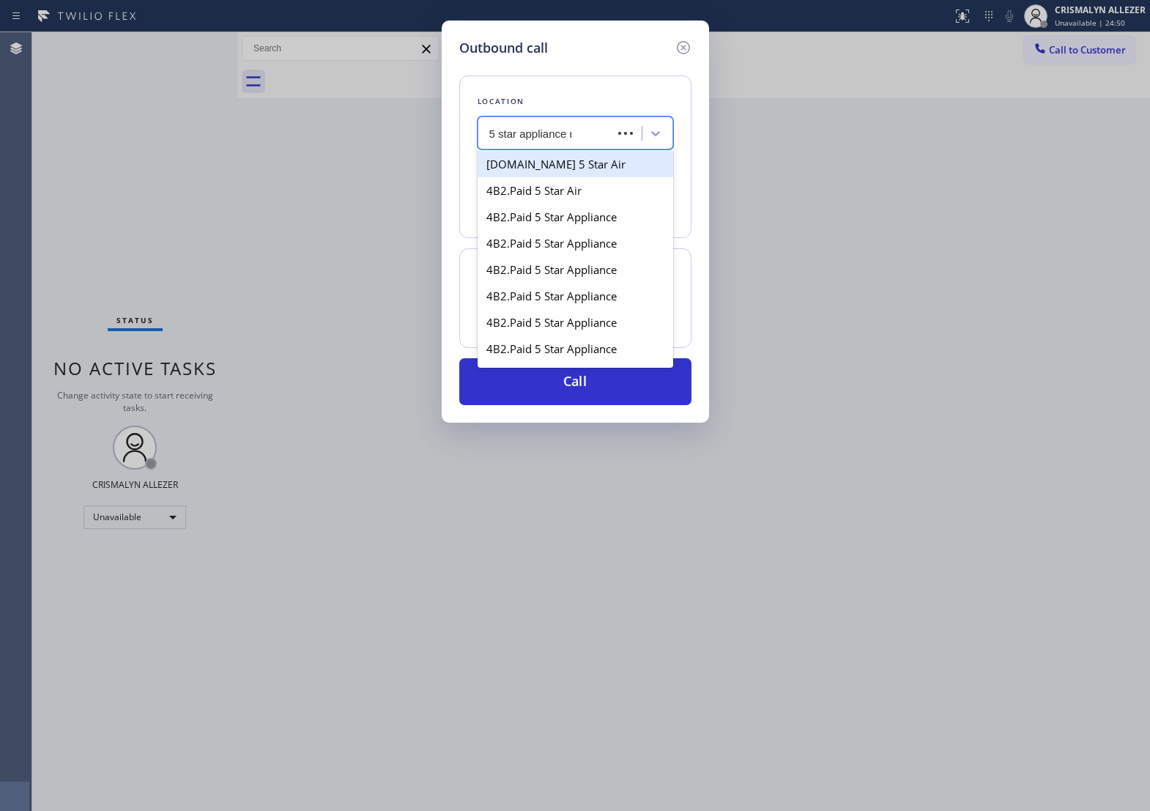
type input "5 star appliance re"
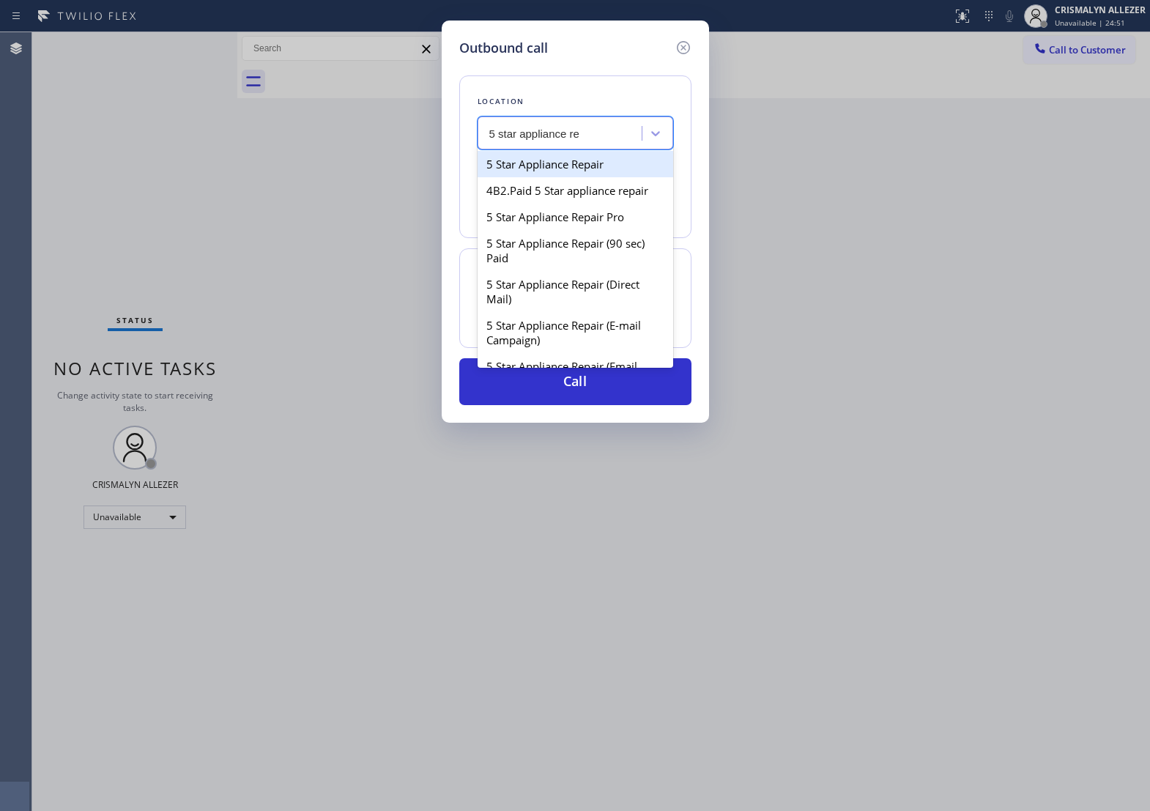
click at [568, 177] on div "5 Star Appliance Repair" at bounding box center [576, 164] width 196 height 26
type input "[PHONE_NUMBER]"
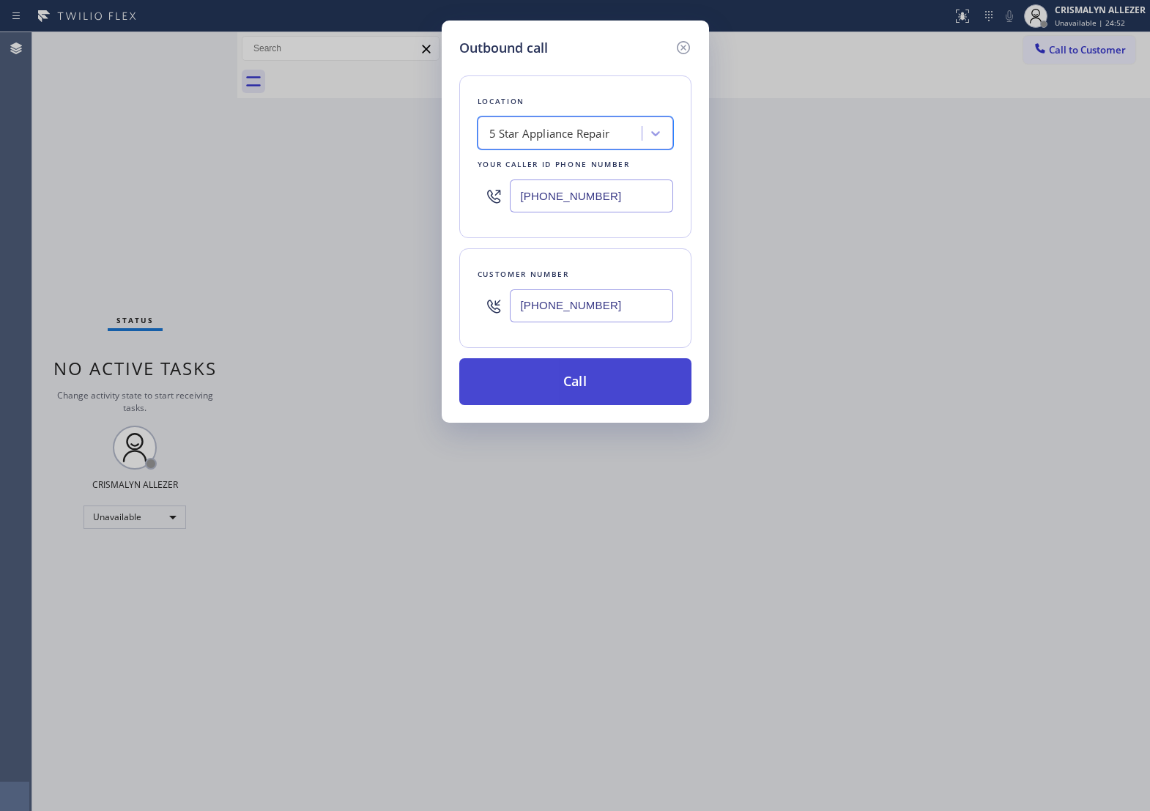
click at [592, 404] on button "Call" at bounding box center [575, 381] width 232 height 47
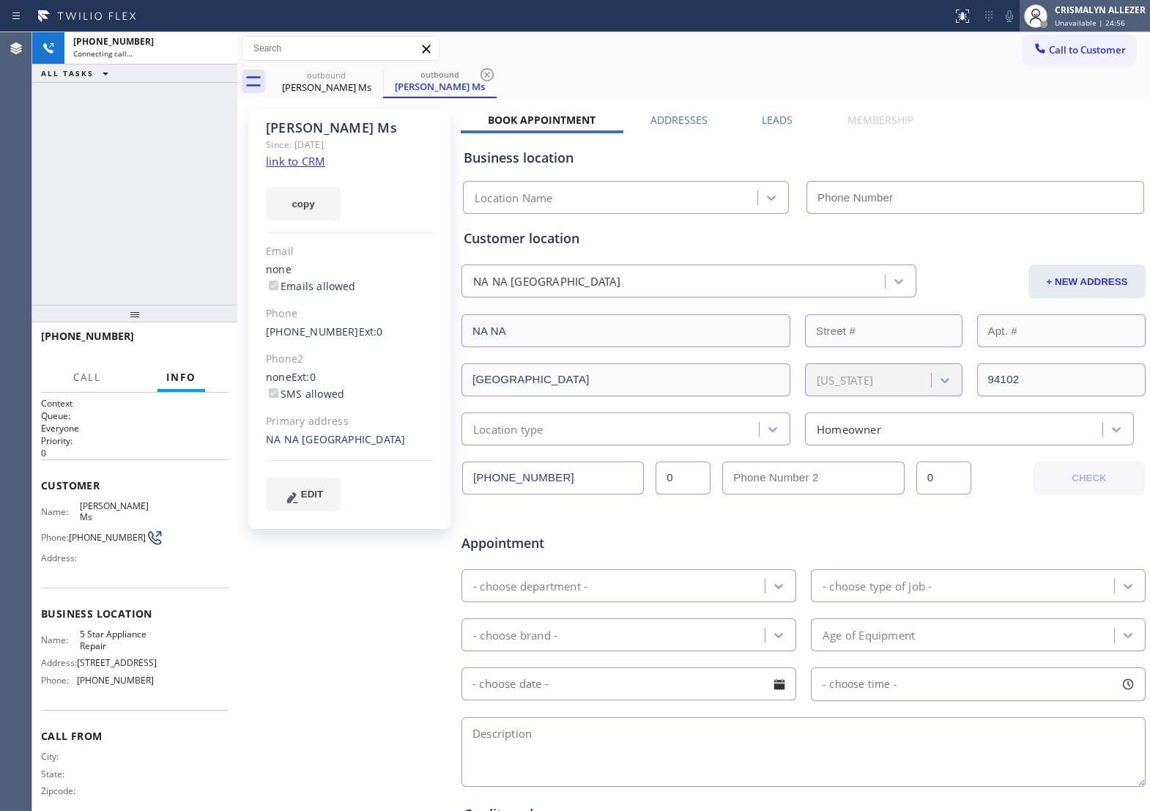
type input "[PHONE_NUMBER]"
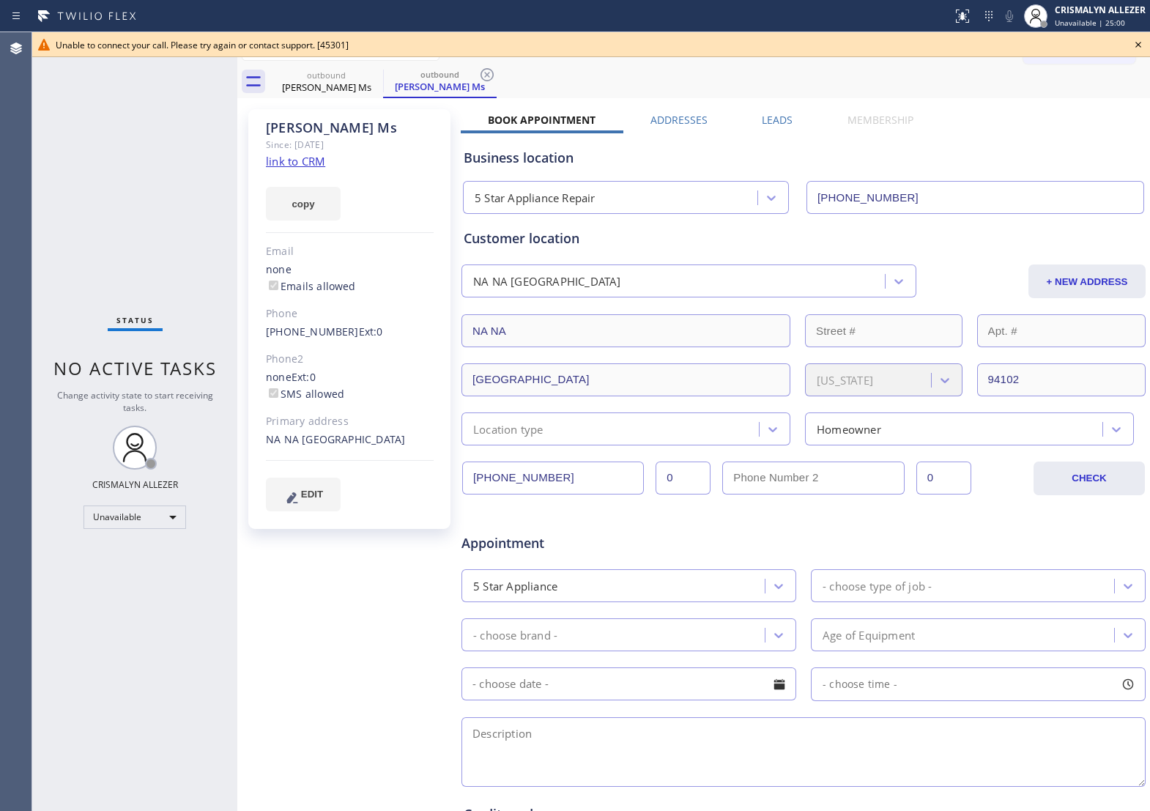
click at [1144, 38] on icon at bounding box center [1138, 45] width 18 height 18
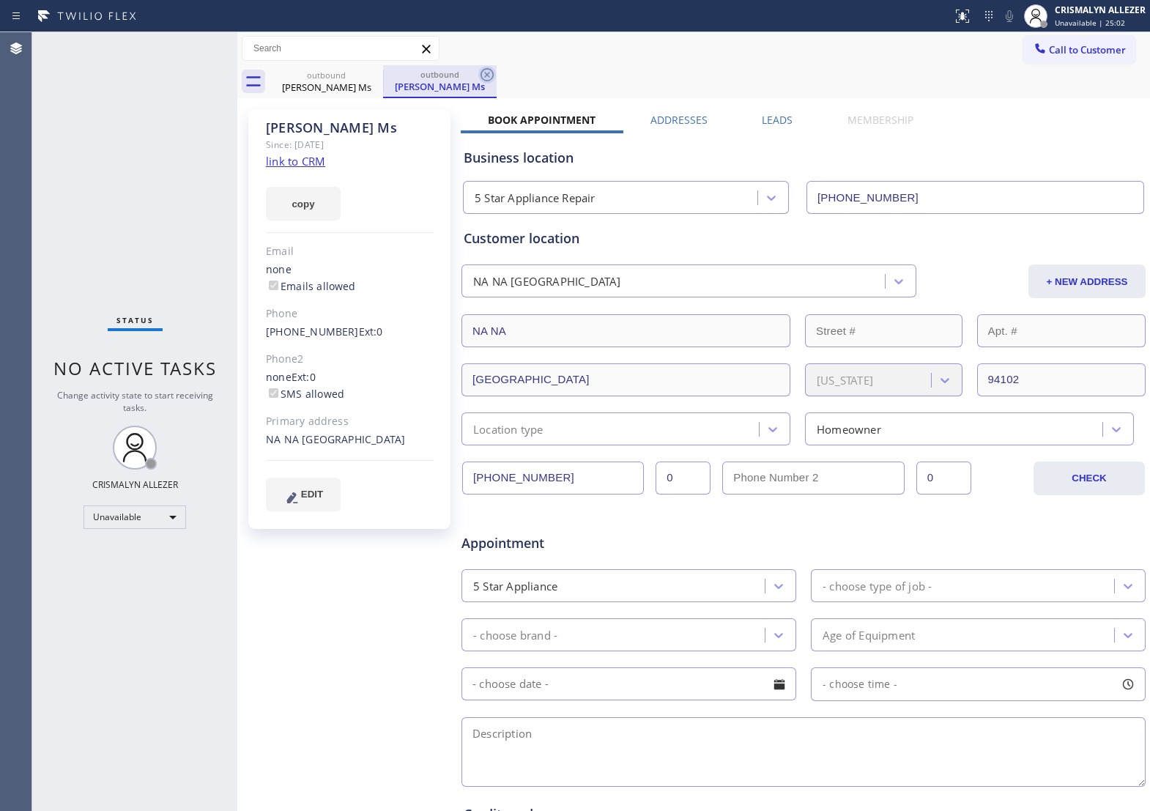
click at [483, 78] on icon at bounding box center [487, 74] width 13 height 13
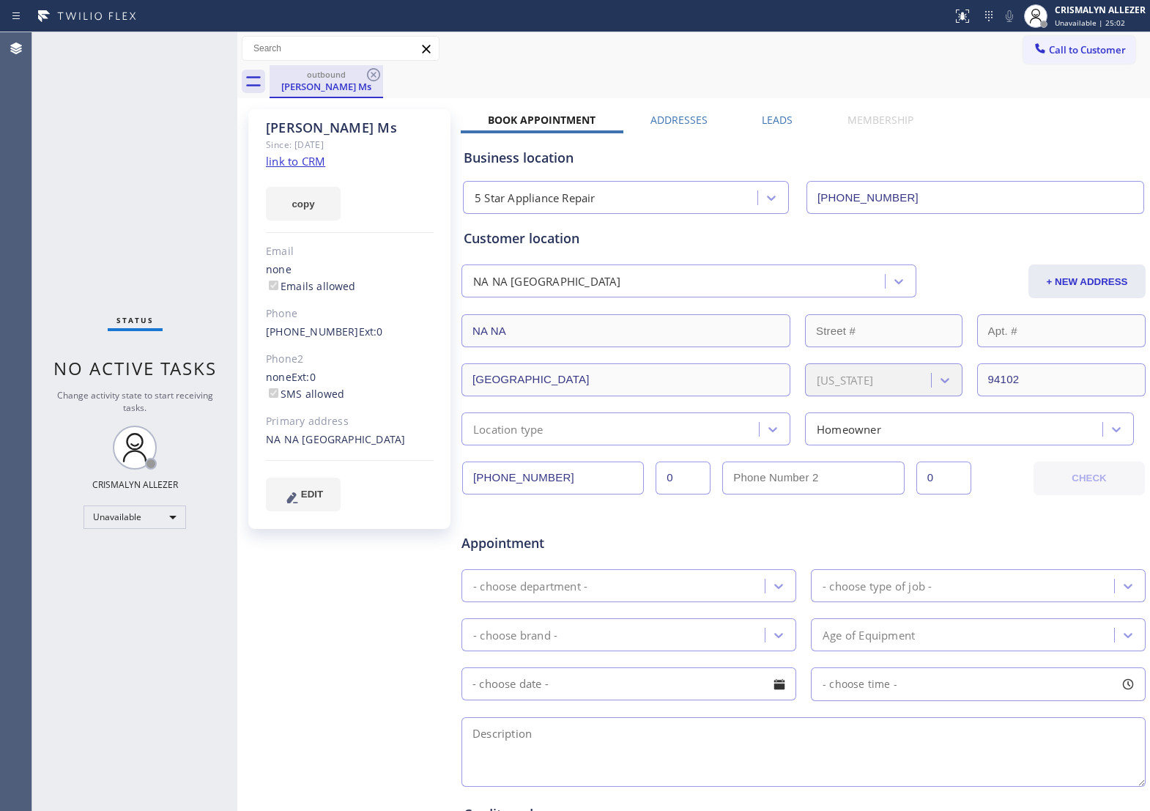
click at [363, 73] on div "outbound" at bounding box center [326, 74] width 111 height 11
click at [376, 71] on icon at bounding box center [374, 75] width 18 height 18
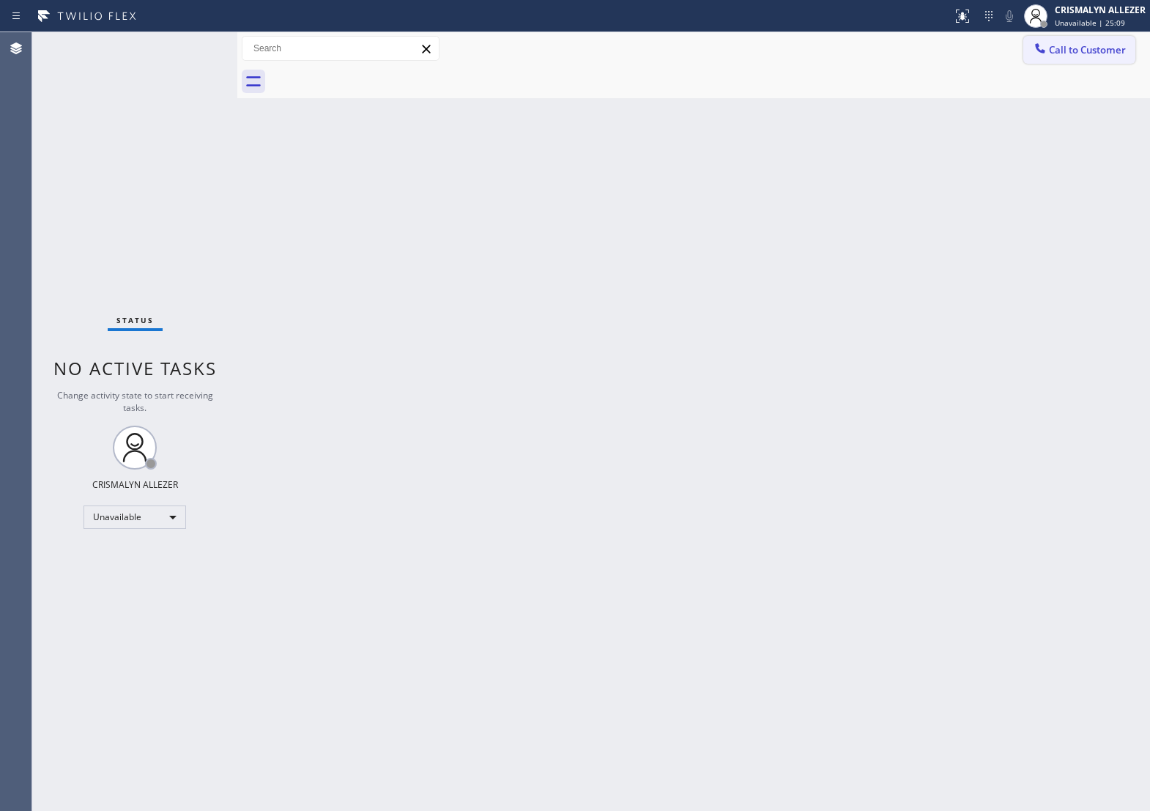
click at [1088, 56] on span "Call to Customer" at bounding box center [1087, 49] width 77 height 13
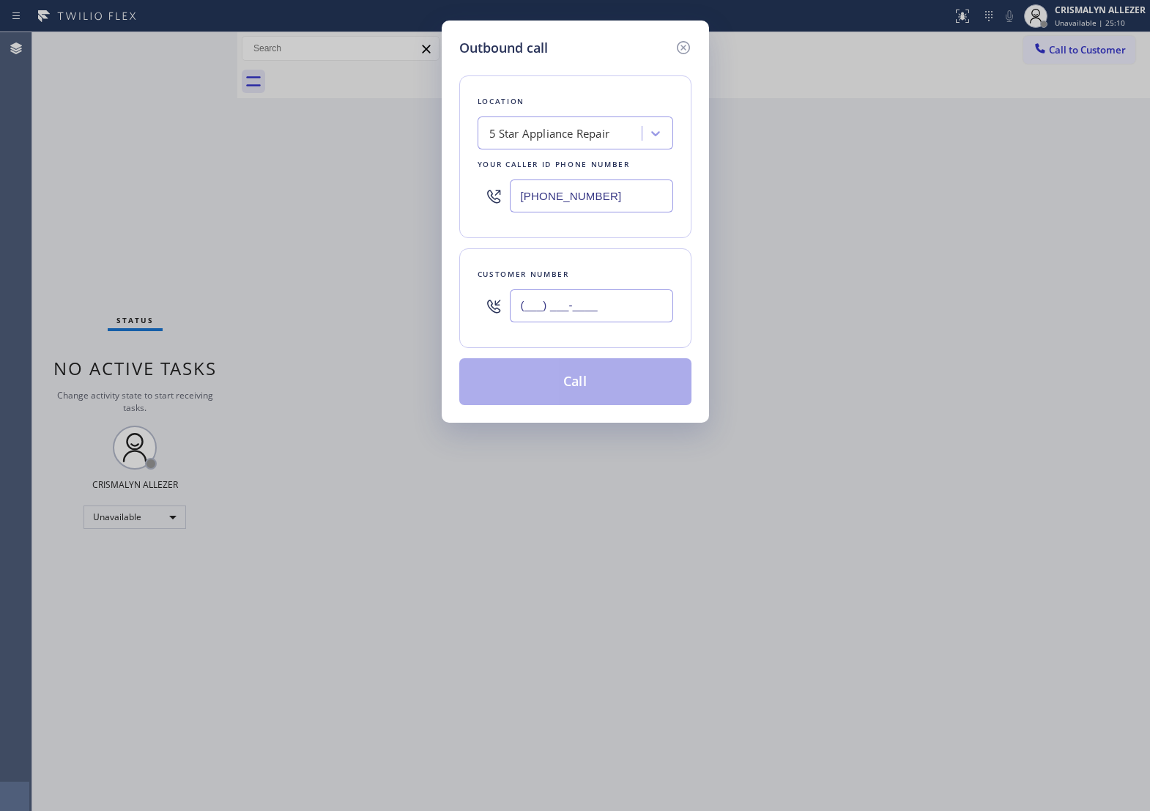
click at [632, 322] on input "(___) ___-____" at bounding box center [591, 305] width 163 height 33
paste input "415) 574-1405"
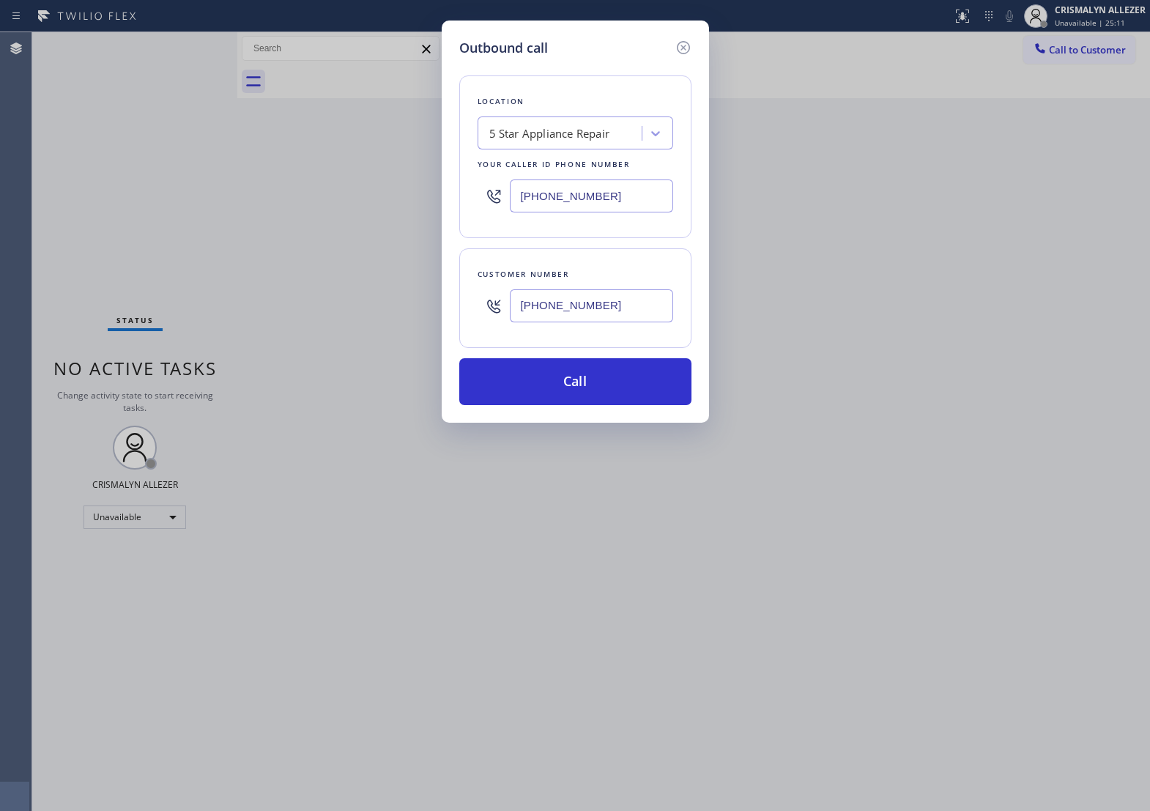
type input "[PHONE_NUMBER]"
click at [604, 130] on div "5 Star Appliance Repair" at bounding box center [562, 134] width 160 height 26
type input "l"
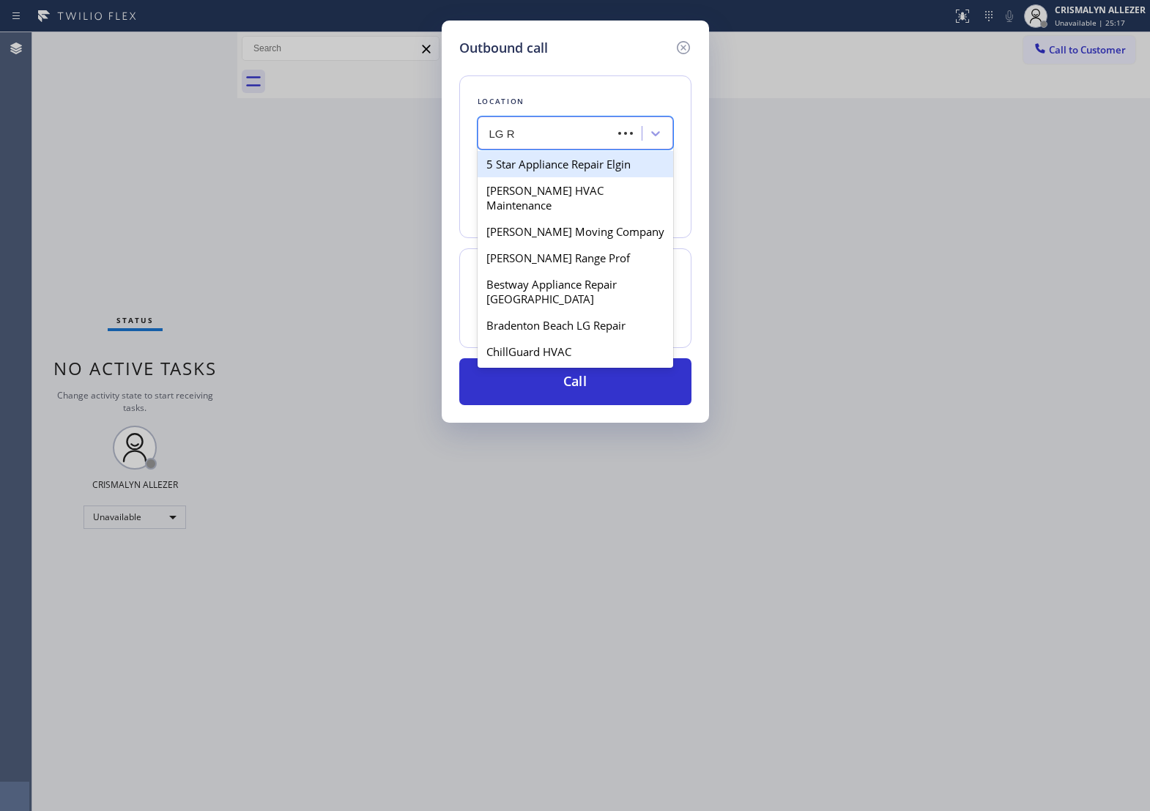
type input "LG RE"
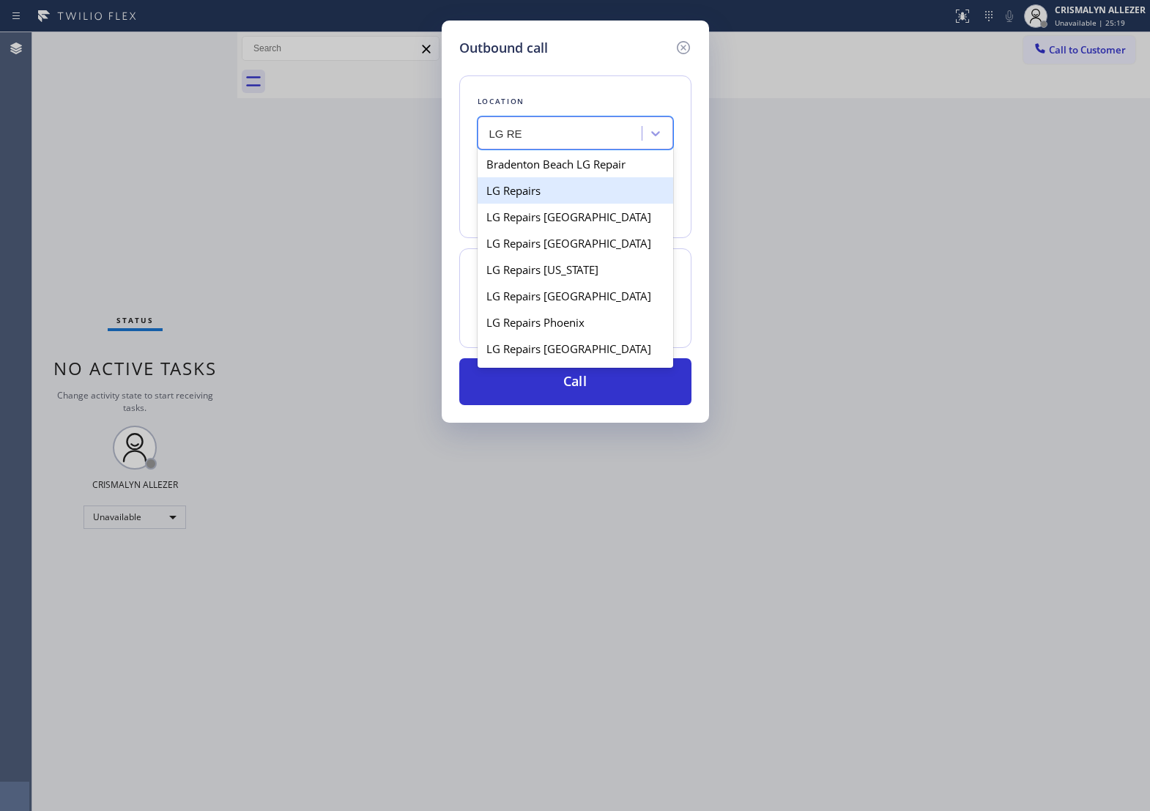
click at [565, 202] on div "LG Repairs" at bounding box center [576, 190] width 196 height 26
type input "[PHONE_NUMBER]"
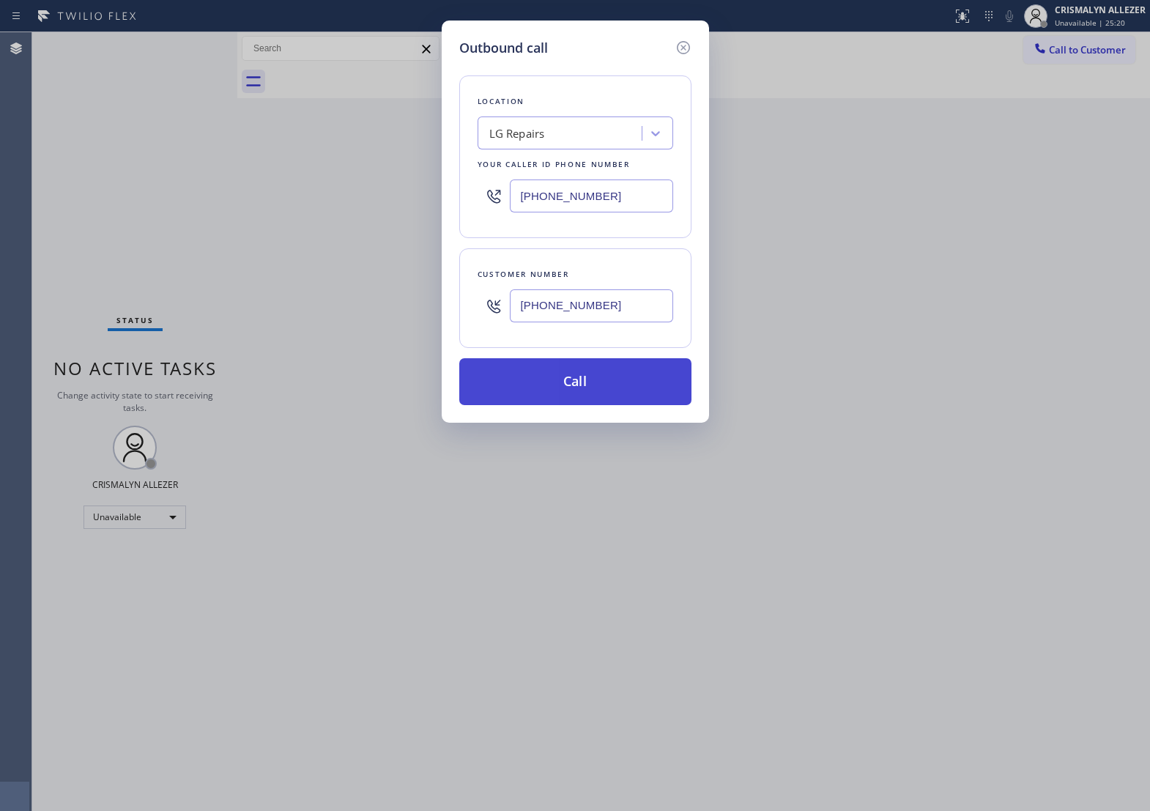
click at [573, 405] on button "Call" at bounding box center [575, 381] width 232 height 47
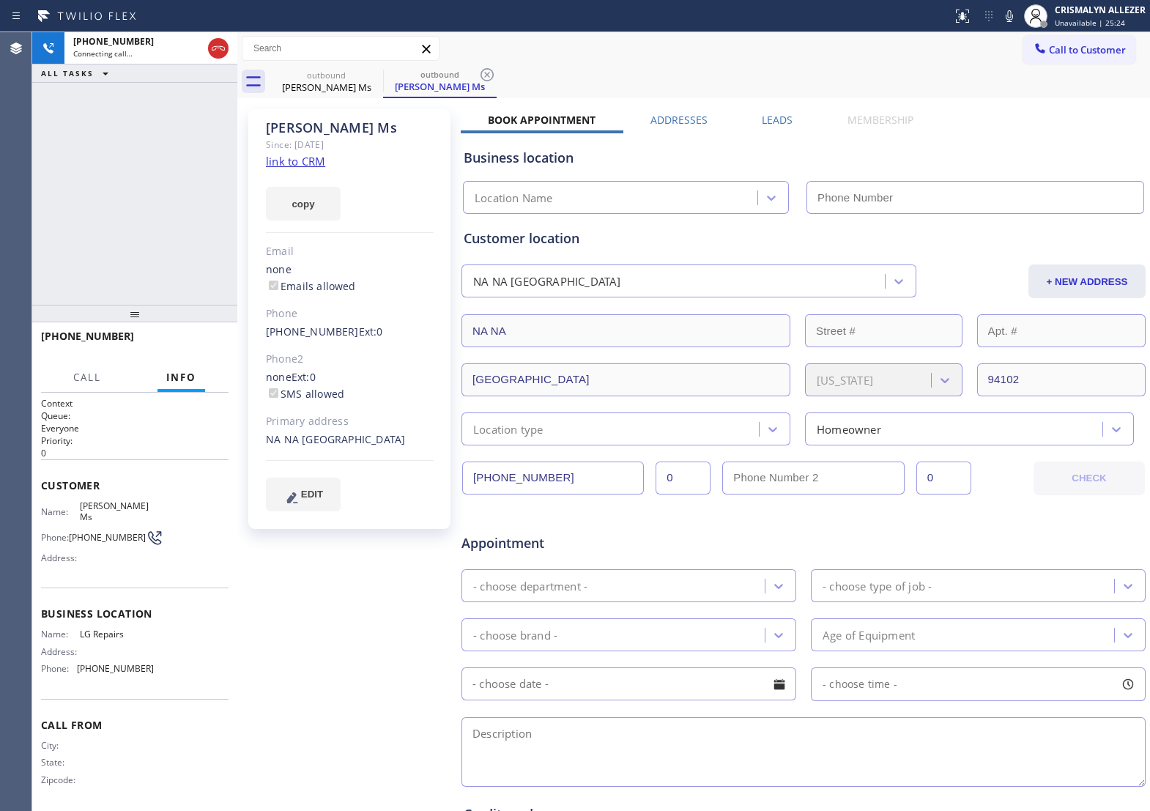
type input "[PHONE_NUMBER]"
click at [185, 345] on span "HANG UP" at bounding box center [194, 343] width 45 height 10
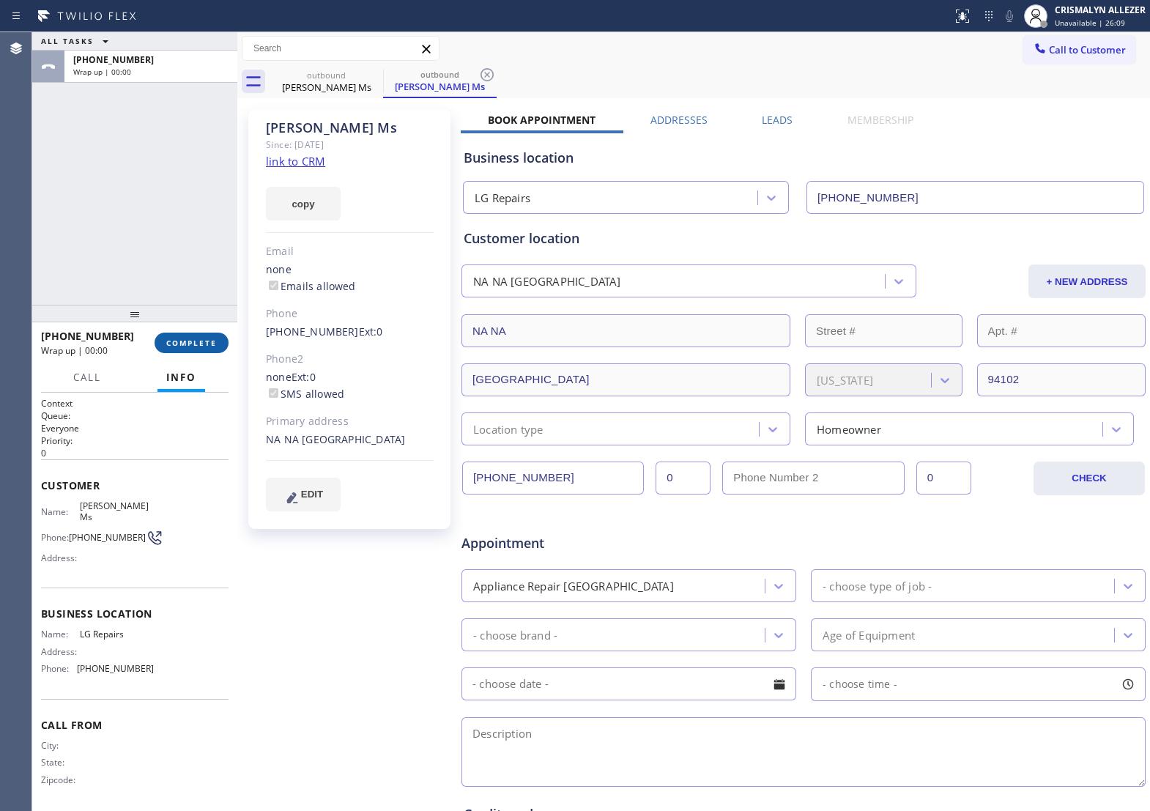
click at [185, 345] on span "COMPLETE" at bounding box center [191, 343] width 51 height 10
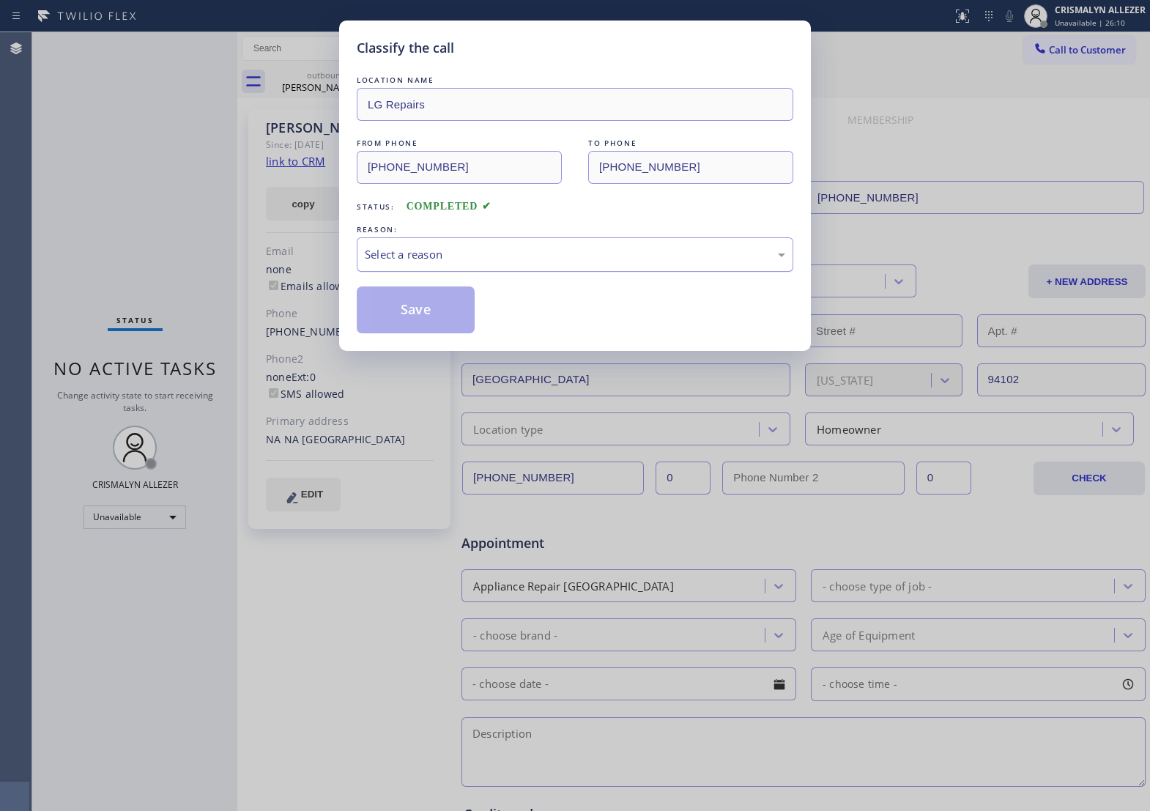
click at [538, 272] on div "Select a reason" at bounding box center [575, 254] width 437 height 34
click at [423, 330] on button "Save" at bounding box center [416, 309] width 118 height 47
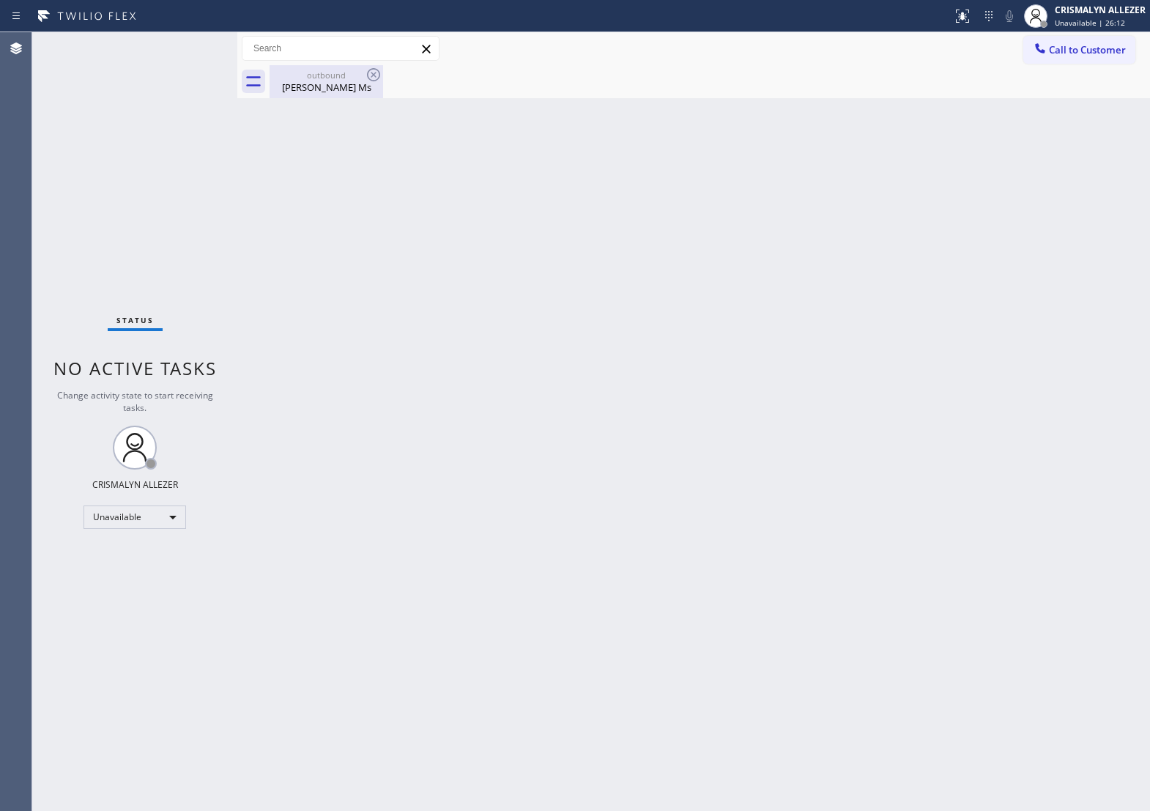
click at [339, 86] on div "[PERSON_NAME] Ms" at bounding box center [326, 87] width 111 height 13
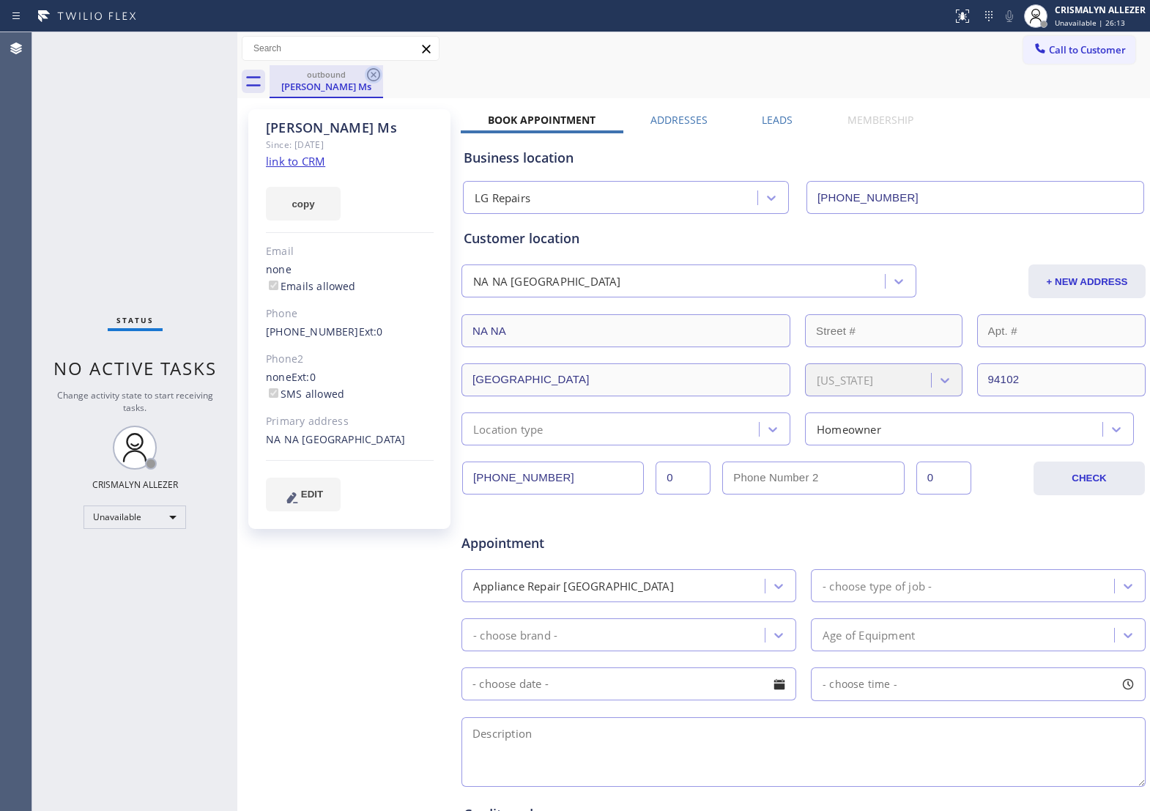
click at [381, 71] on icon at bounding box center [374, 75] width 18 height 18
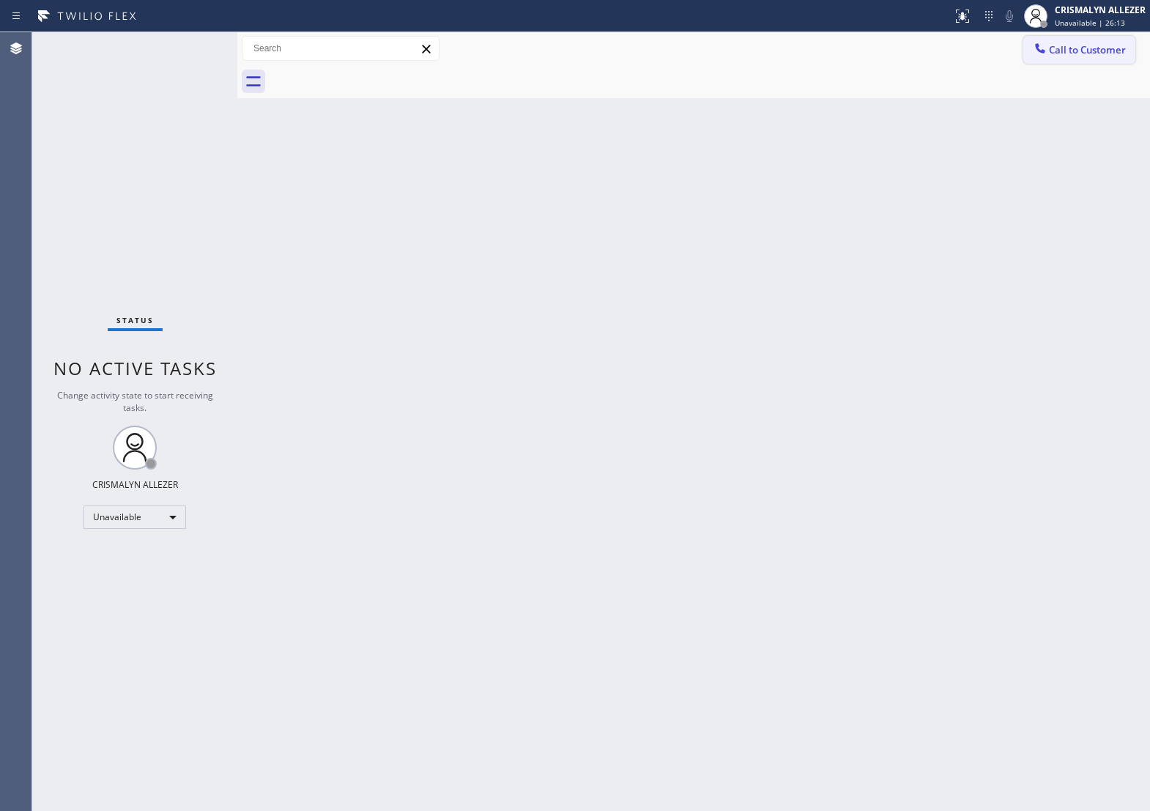
click at [1049, 56] on span "Call to Customer" at bounding box center [1087, 49] width 77 height 13
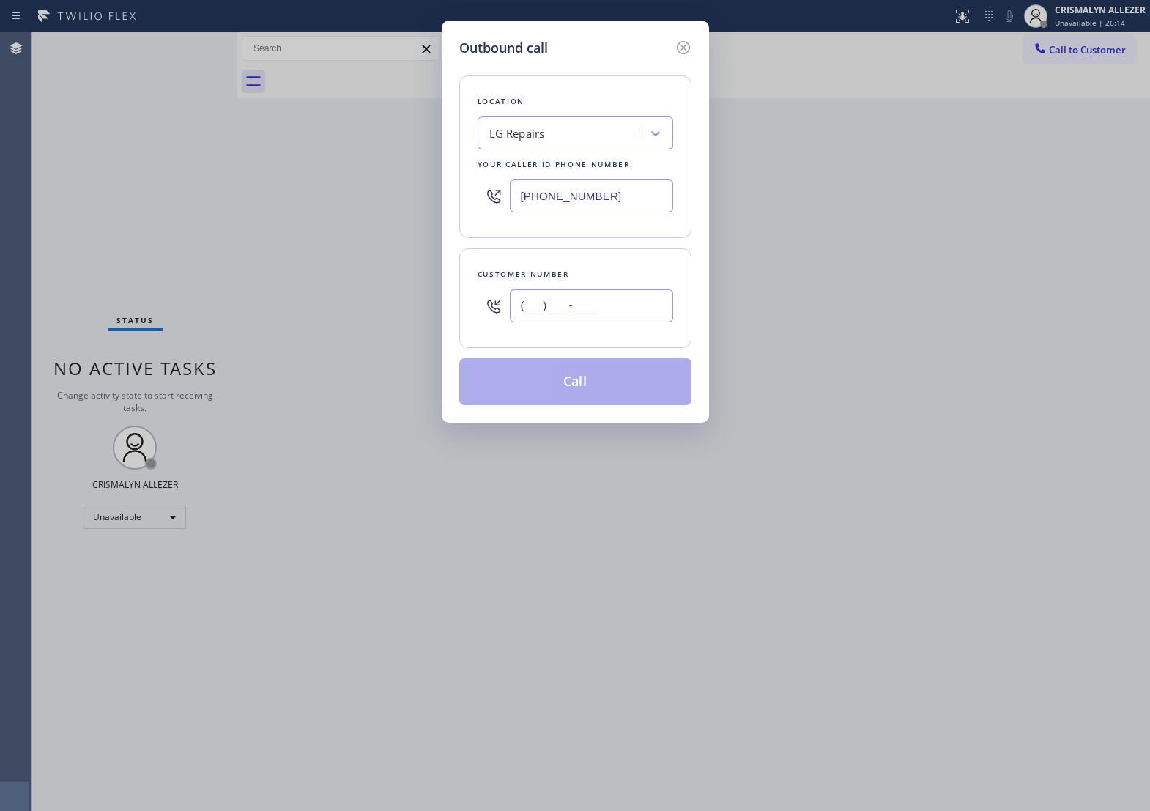
click at [639, 319] on input "(___) ___-____" at bounding box center [591, 305] width 163 height 33
paste input "415) 574-1405"
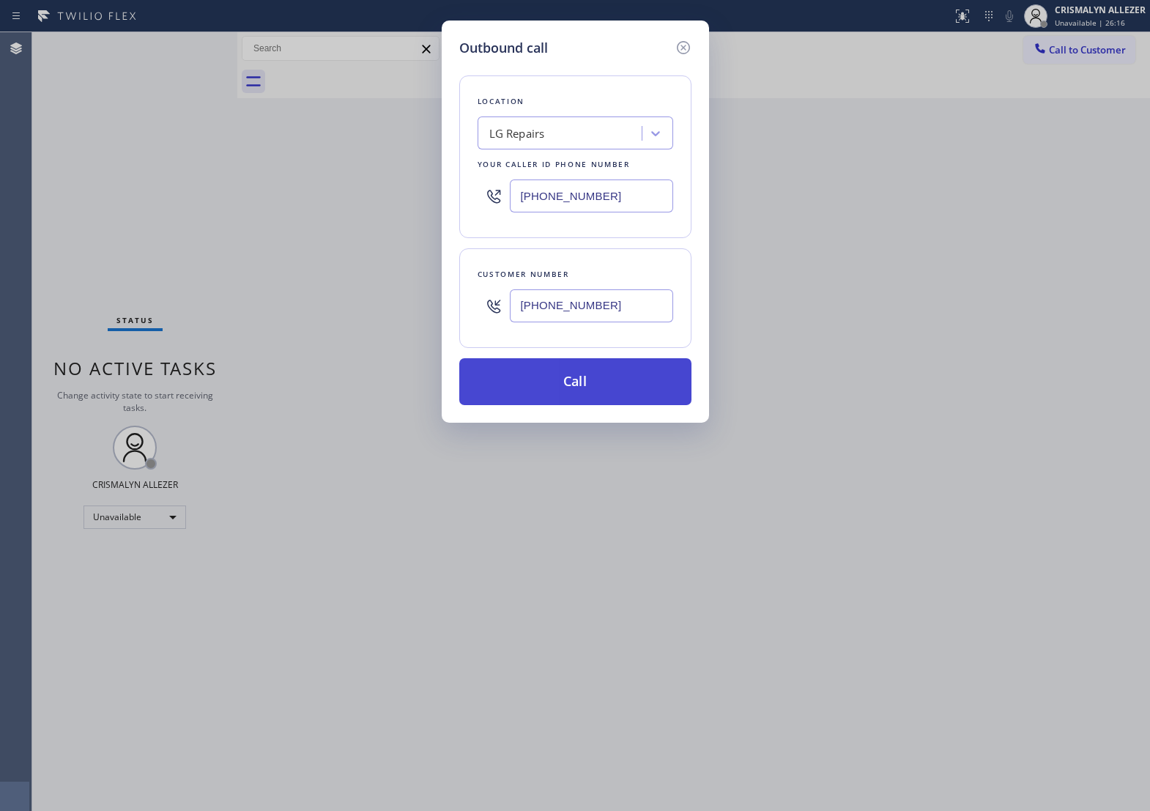
type input "[PHONE_NUMBER]"
click at [583, 392] on button "Call" at bounding box center [575, 381] width 232 height 47
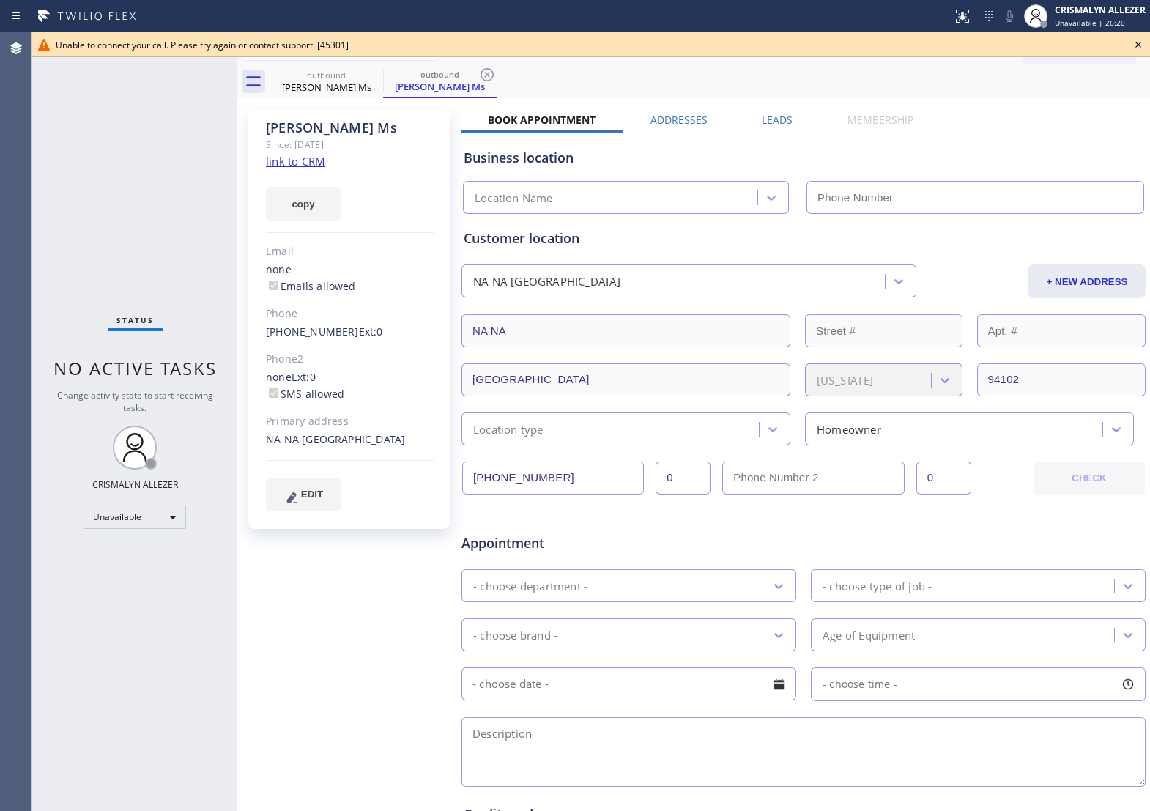
type input "[PHONE_NUMBER]"
drag, startPoint x: 1137, startPoint y: 45, endPoint x: 1108, endPoint y: 52, distance: 29.3
click at [1137, 45] on icon at bounding box center [1138, 45] width 6 height 6
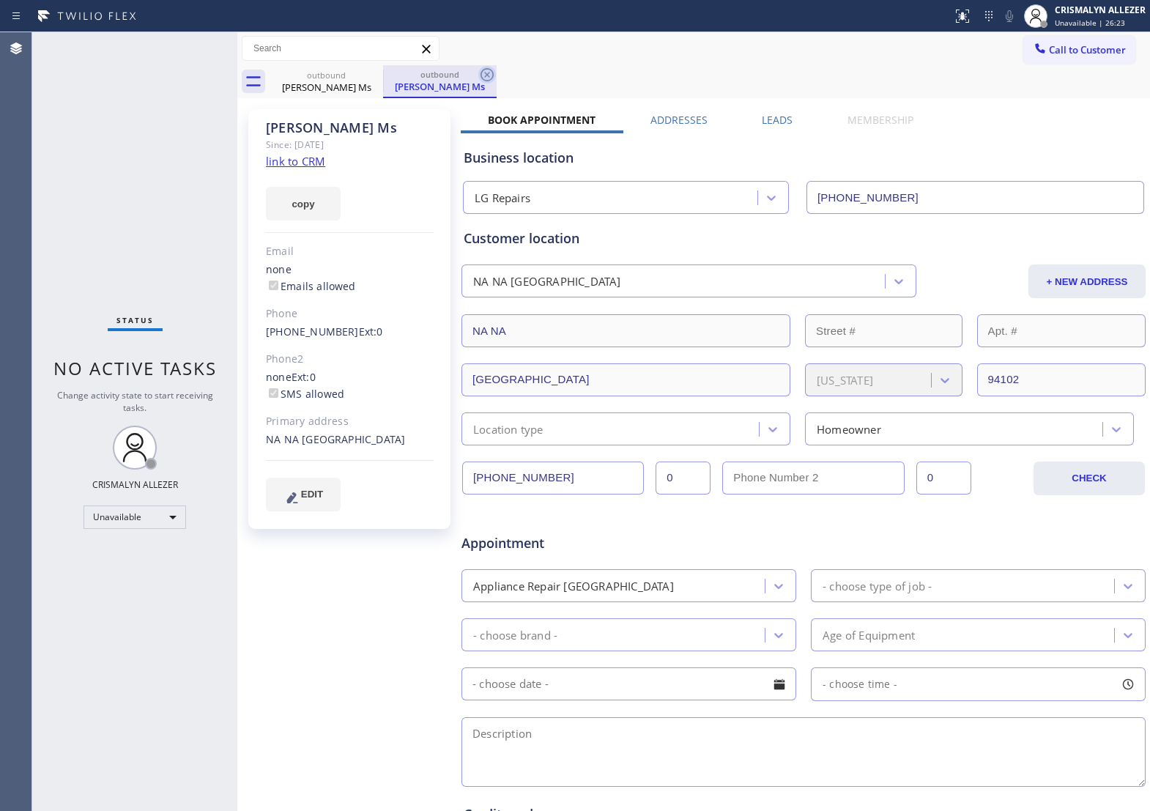
click at [480, 75] on icon at bounding box center [487, 75] width 18 height 18
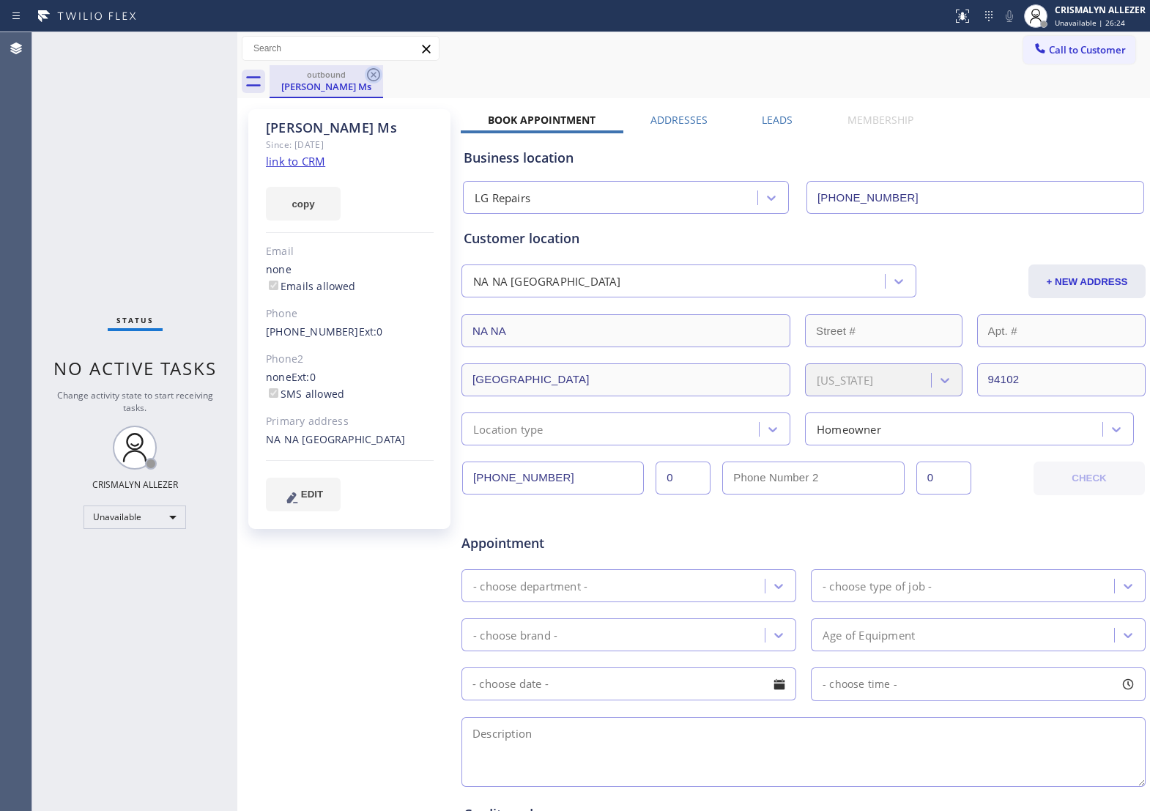
click at [368, 78] on icon at bounding box center [373, 74] width 13 height 13
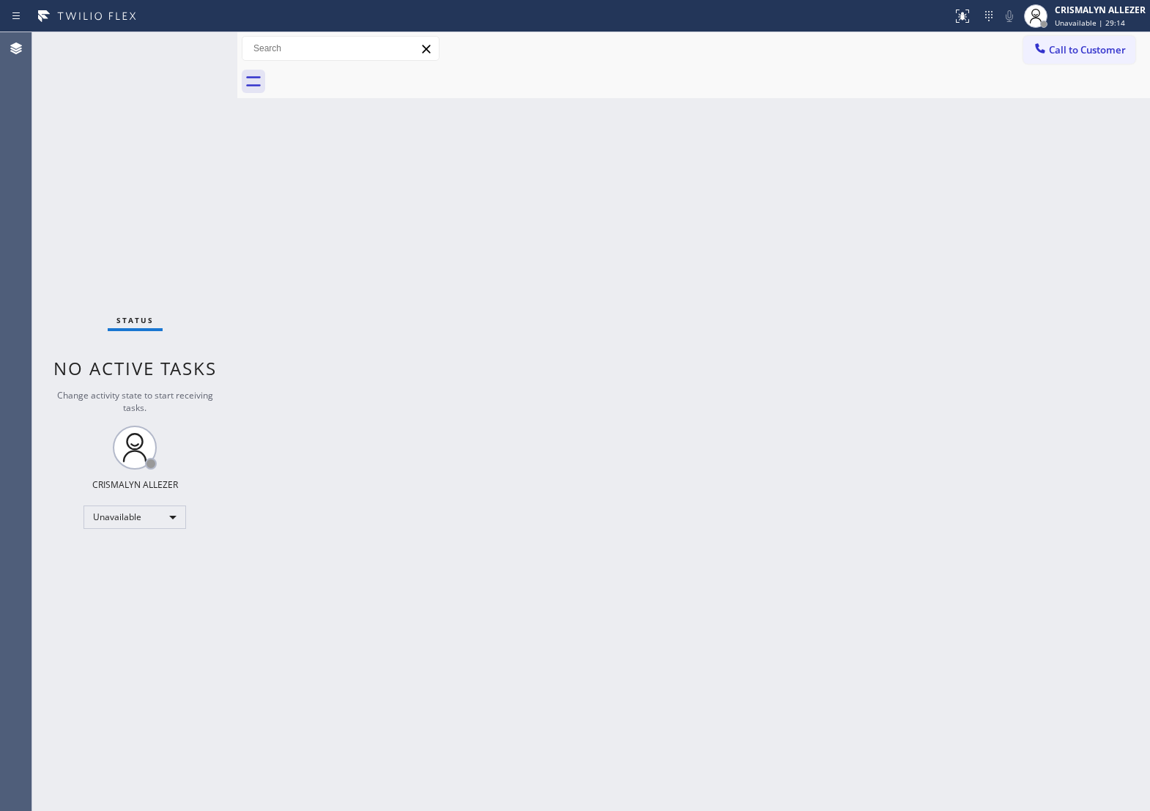
drag, startPoint x: 573, startPoint y: 308, endPoint x: 653, endPoint y: 226, distance: 115.0
click at [573, 308] on div "Back to Dashboard Change Sender ID Customers Technicians Select a contact Outbo…" at bounding box center [693, 421] width 913 height 779
click at [176, 515] on div "Unavailable" at bounding box center [135, 516] width 103 height 23
click at [144, 557] on li "Available" at bounding box center [134, 556] width 100 height 18
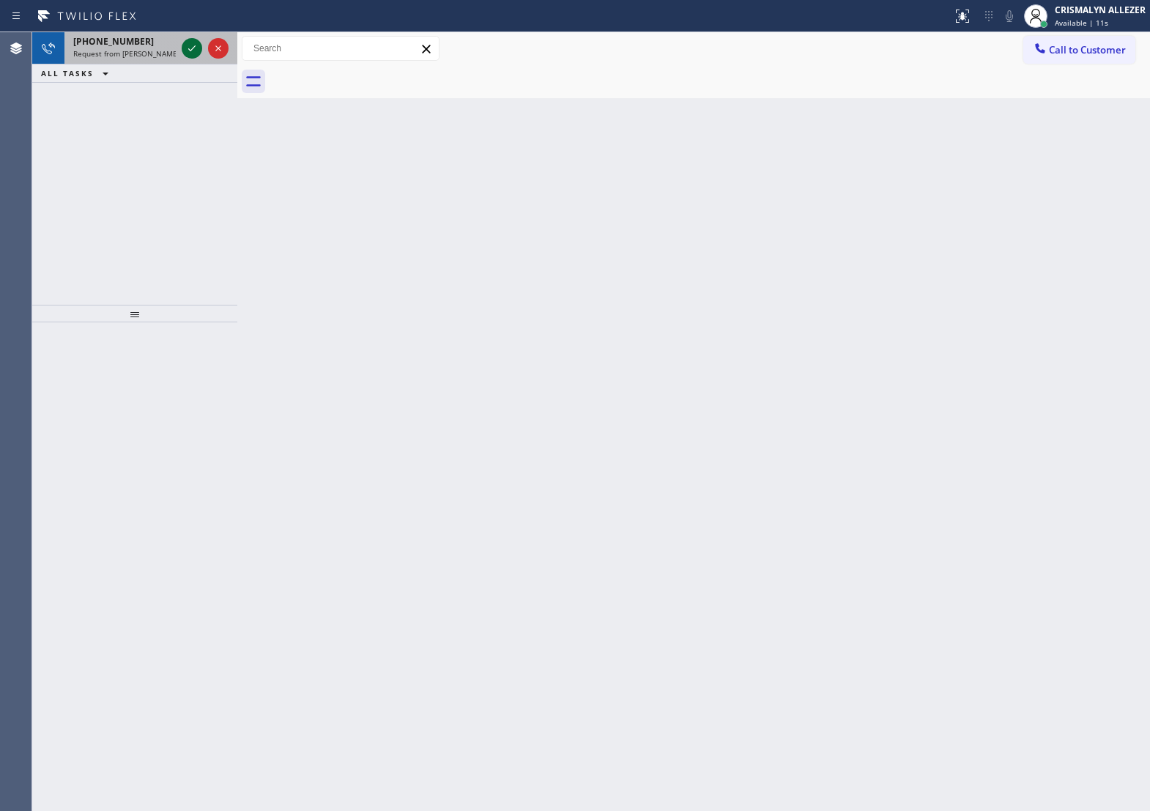
click at [188, 48] on icon at bounding box center [191, 48] width 7 height 6
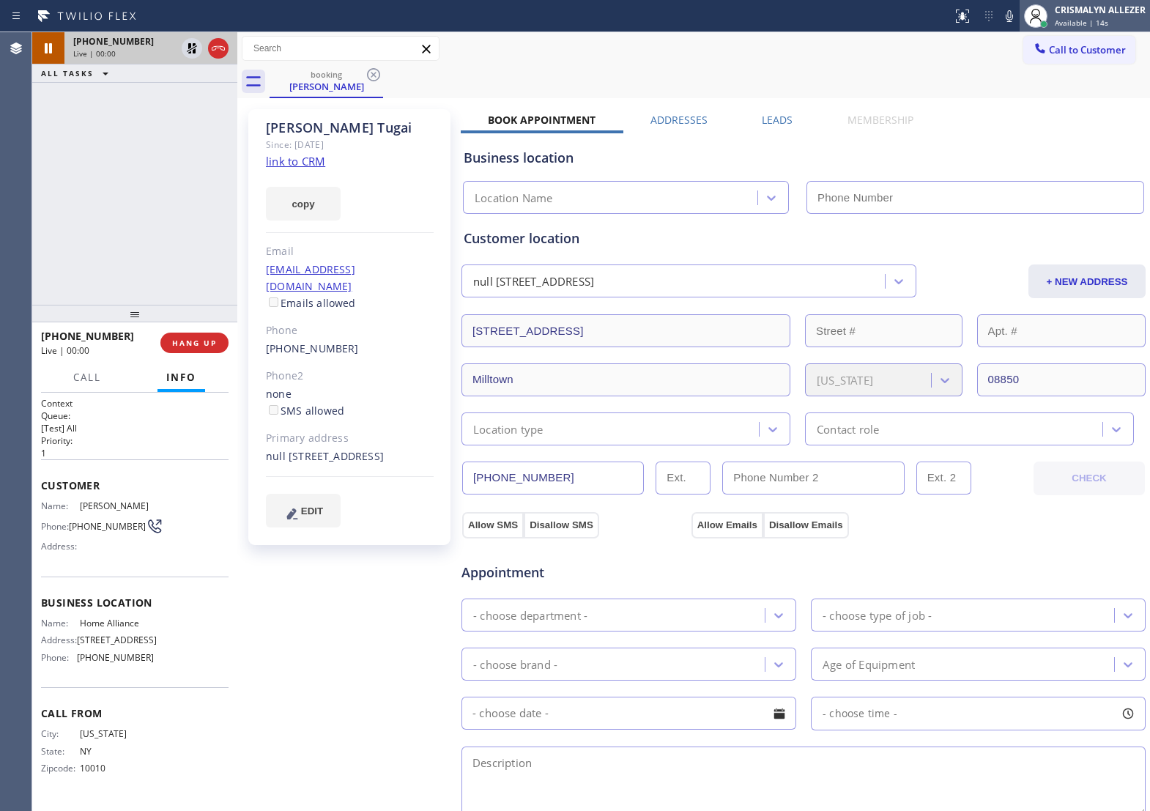
type input "[PHONE_NUMBER]"
click at [1105, 21] on span "Available | 14s" at bounding box center [1081, 23] width 53 height 10
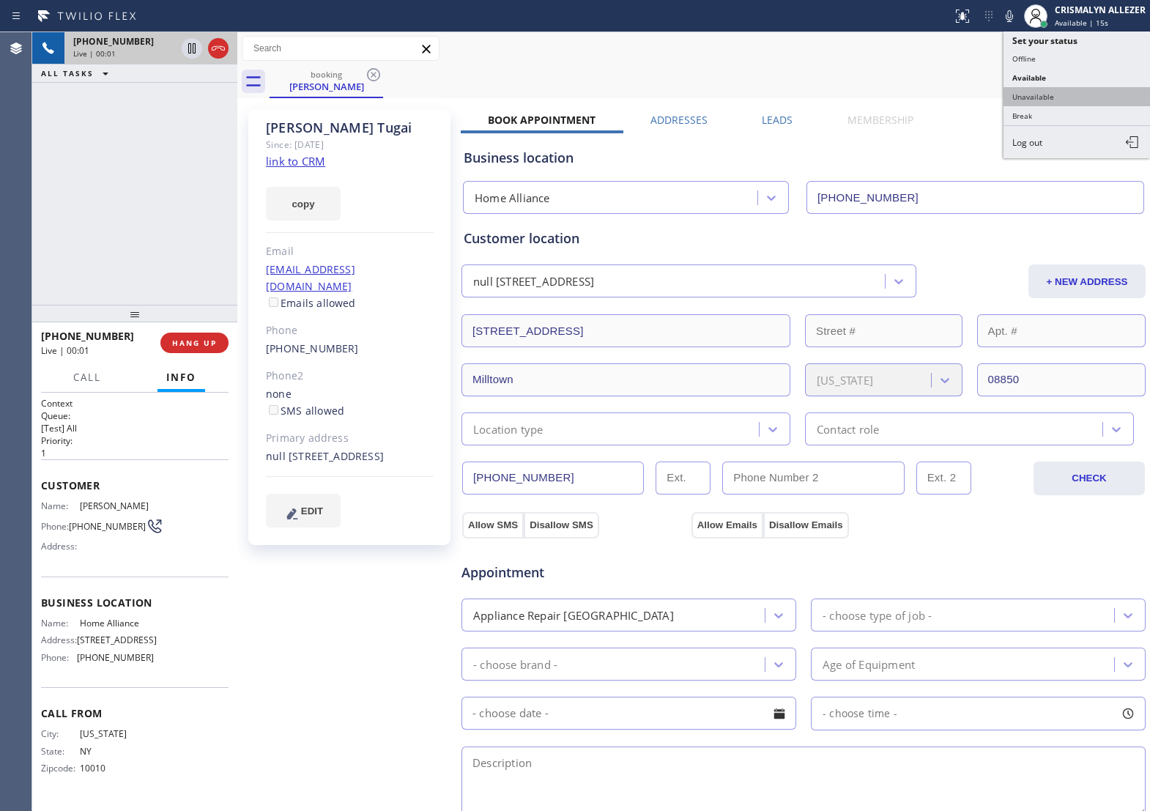
click at [1067, 100] on button "Unavailable" at bounding box center [1077, 96] width 146 height 19
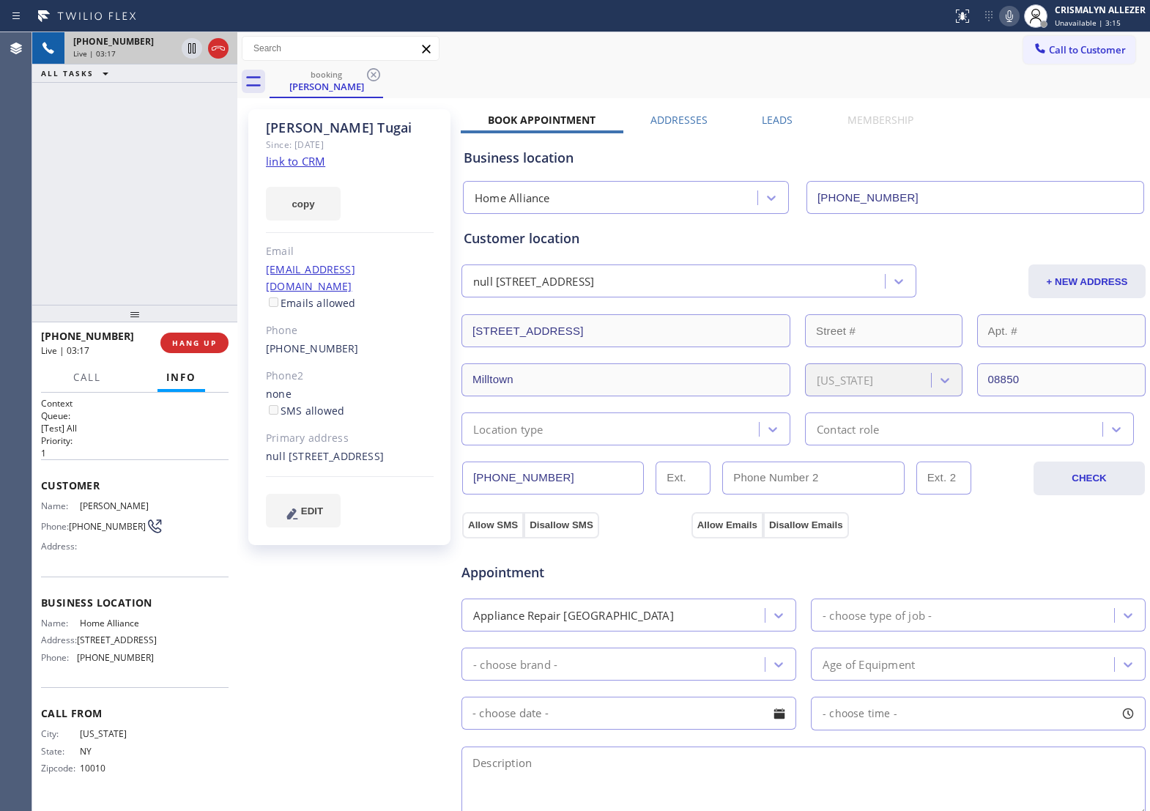
click at [1012, 13] on icon at bounding box center [1010, 16] width 18 height 18
click at [1012, 16] on icon at bounding box center [1010, 16] width 18 height 18
click at [196, 341] on span "HANG UP" at bounding box center [194, 343] width 45 height 10
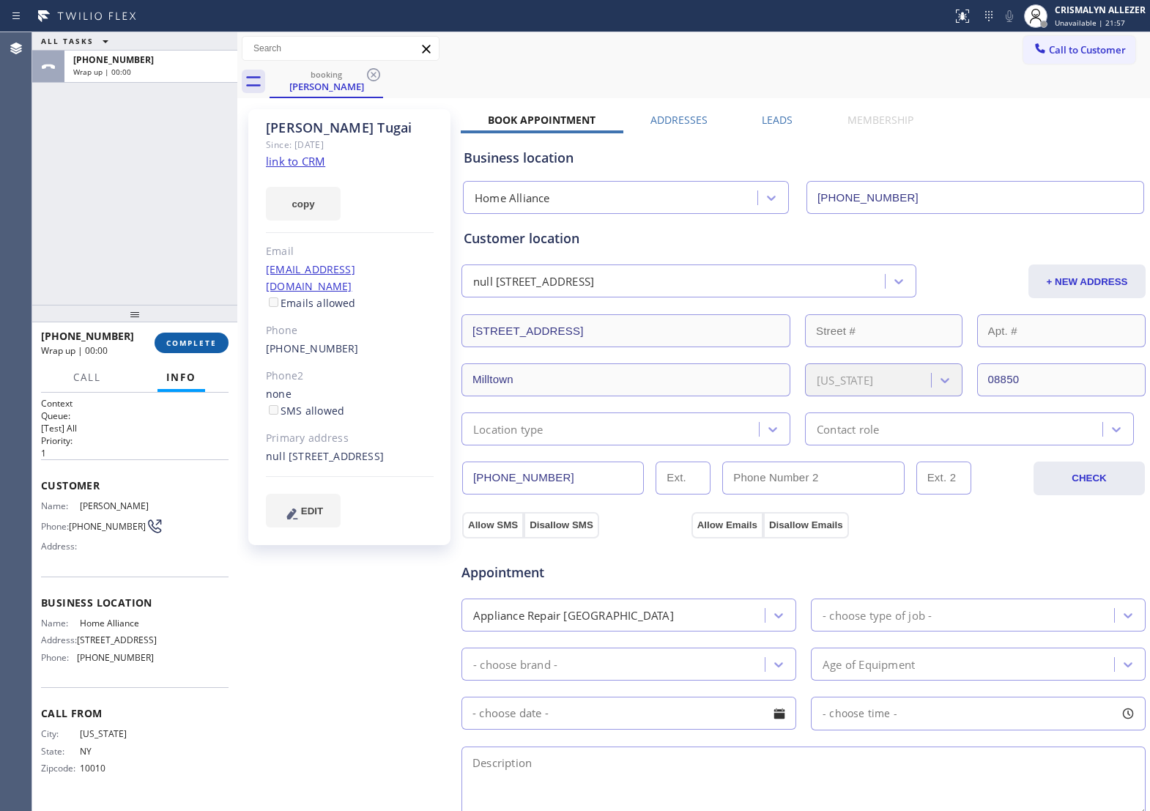
click at [196, 341] on span "COMPLETE" at bounding box center [191, 343] width 51 height 10
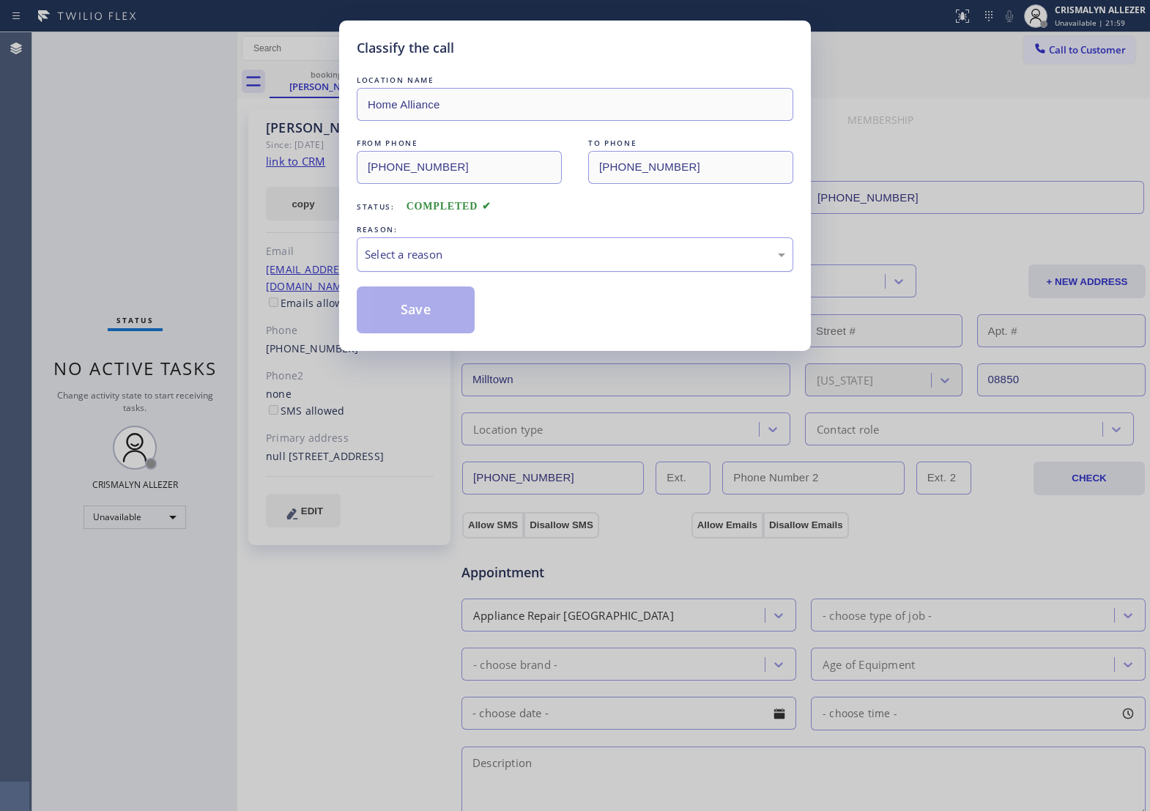
drag, startPoint x: 665, startPoint y: 281, endPoint x: 635, endPoint y: 286, distance: 30.5
click at [657, 272] on div "Select a reason" at bounding box center [575, 254] width 437 height 34
click at [441, 333] on button "Save" at bounding box center [416, 309] width 118 height 47
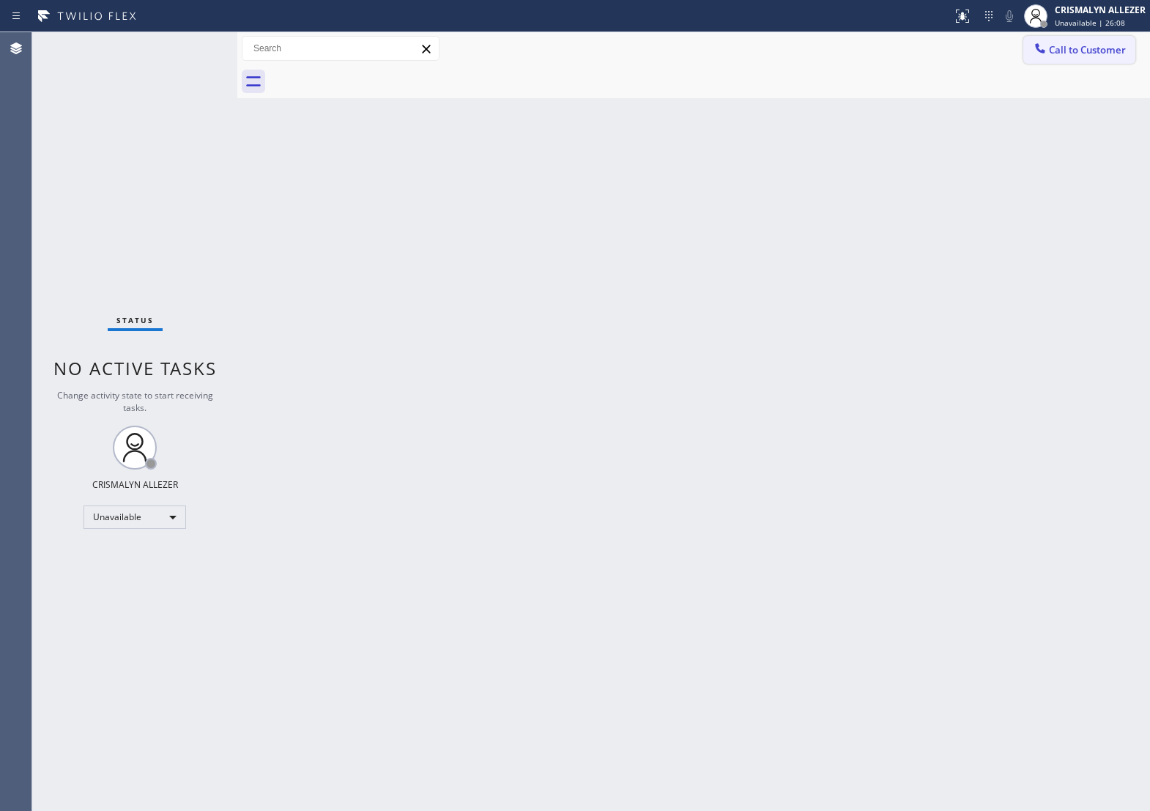
click at [1084, 46] on span "Call to Customer" at bounding box center [1087, 49] width 77 height 13
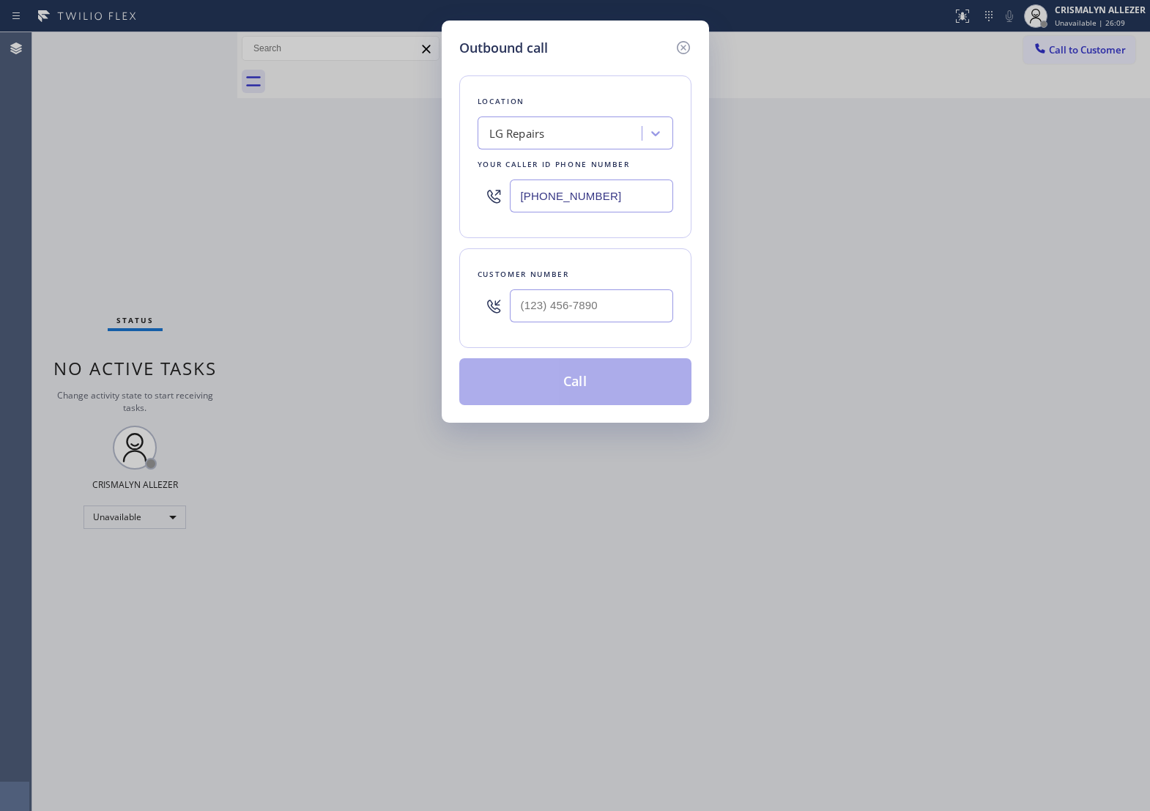
drag, startPoint x: 656, startPoint y: 209, endPoint x: 226, endPoint y: 205, distance: 430.7
click at [226, 205] on div "Outbound call Location LG Repairs Your caller id phone number [PHONE_NUMBER] Cu…" at bounding box center [575, 405] width 1150 height 811
paste input "213) 770-4767"
type input "[PHONE_NUMBER]"
click at [584, 322] on input "(___) ___-____" at bounding box center [591, 305] width 163 height 33
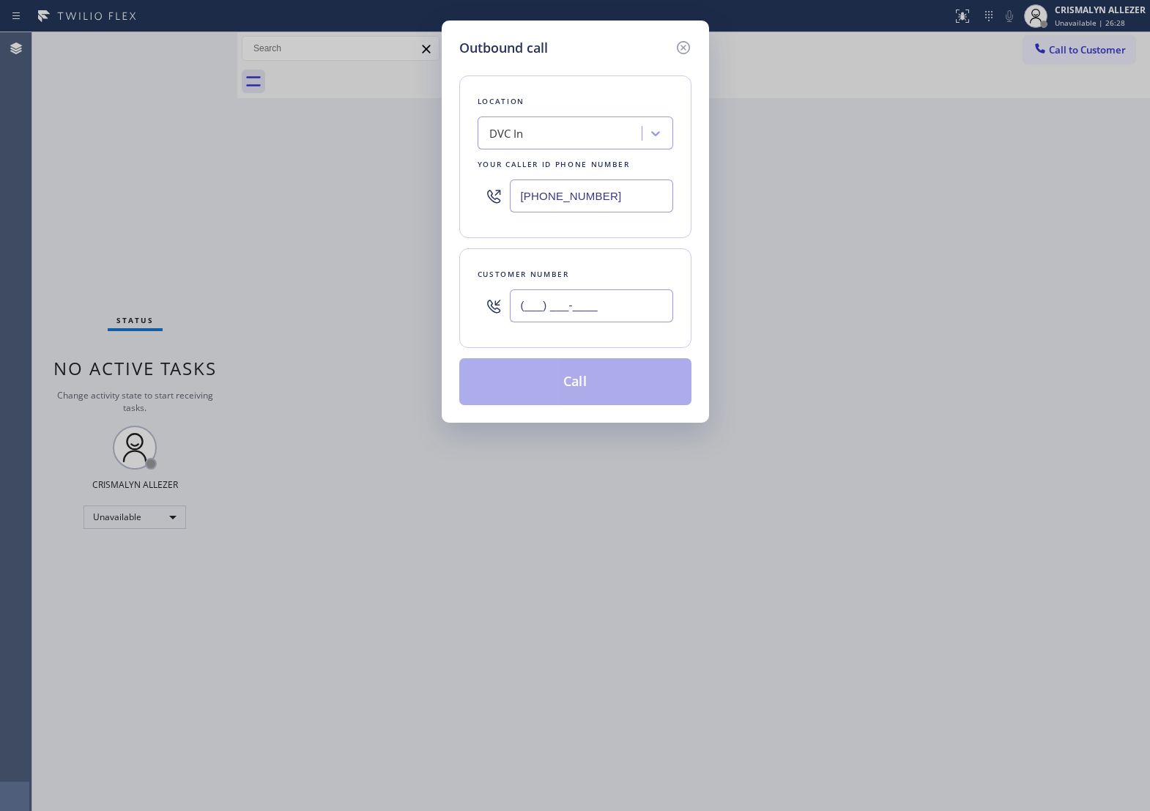
paste input "424) 479-3341"
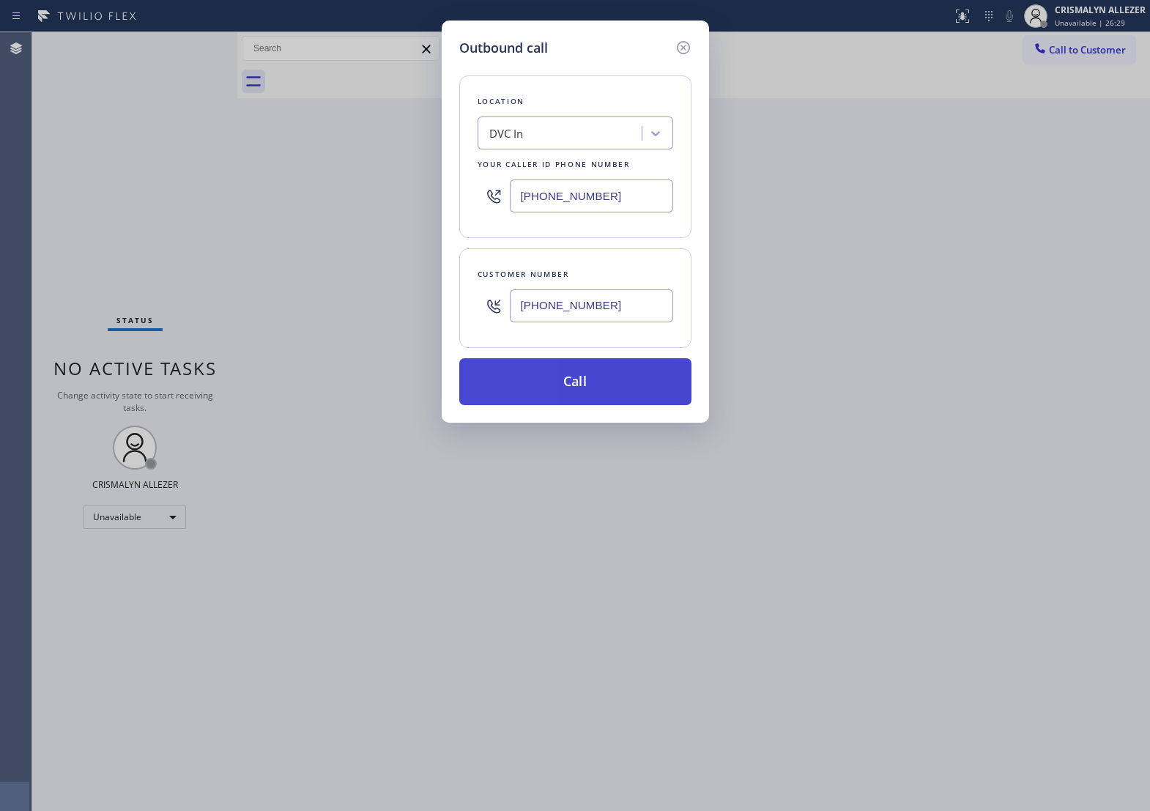
type input "[PHONE_NUMBER]"
click at [579, 405] on button "Call" at bounding box center [575, 381] width 232 height 47
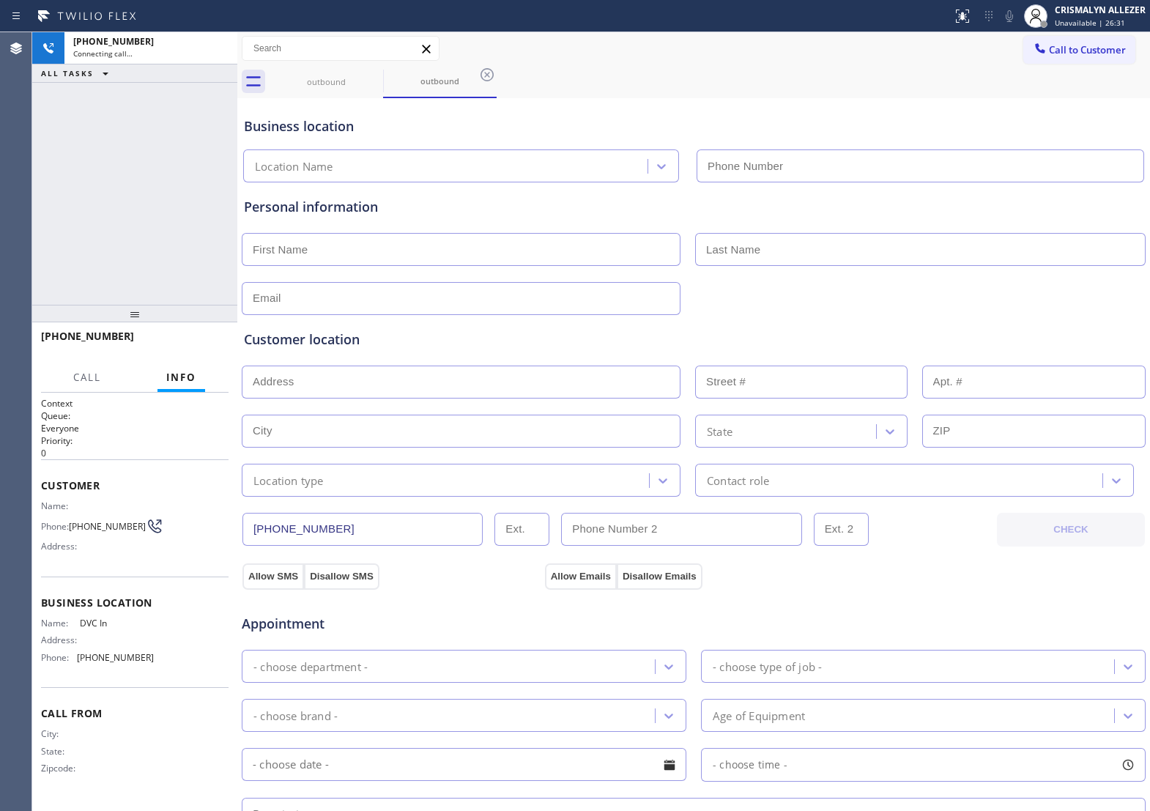
type input "[PHONE_NUMBER]"
click at [198, 343] on span "HANG UP" at bounding box center [194, 343] width 45 height 10
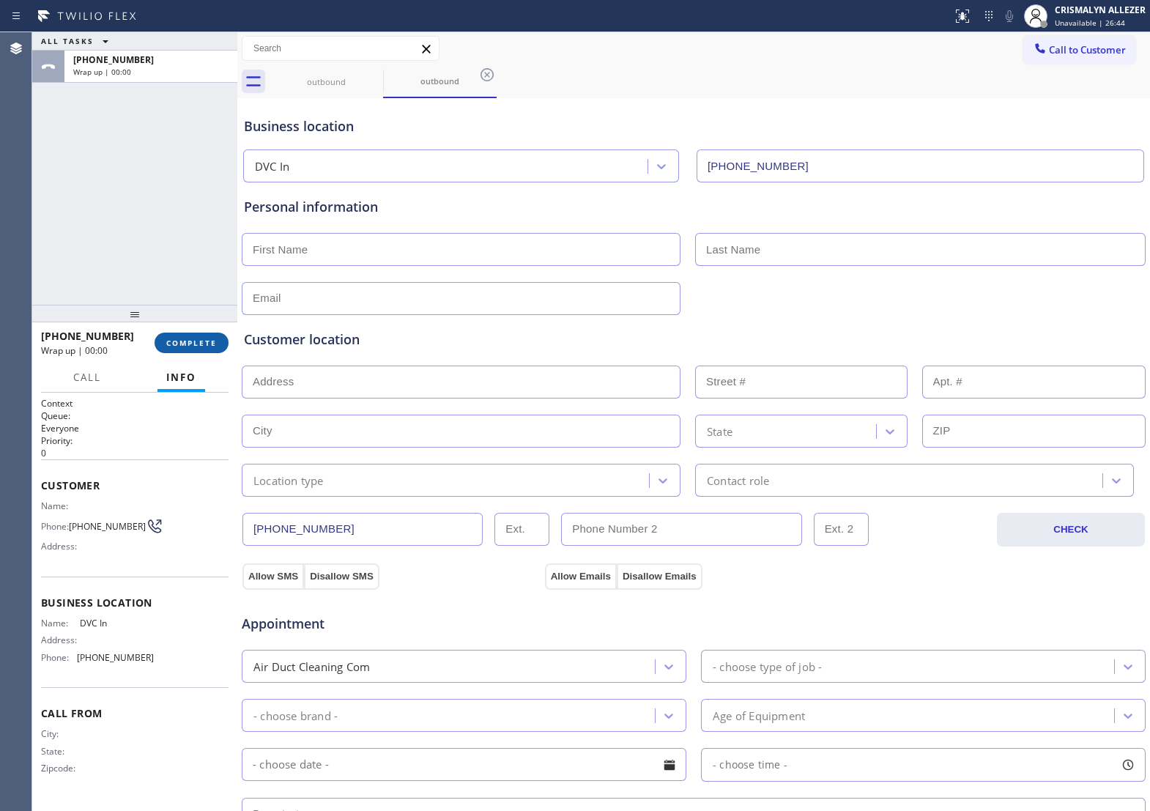
click at [198, 343] on span "COMPLETE" at bounding box center [191, 343] width 51 height 10
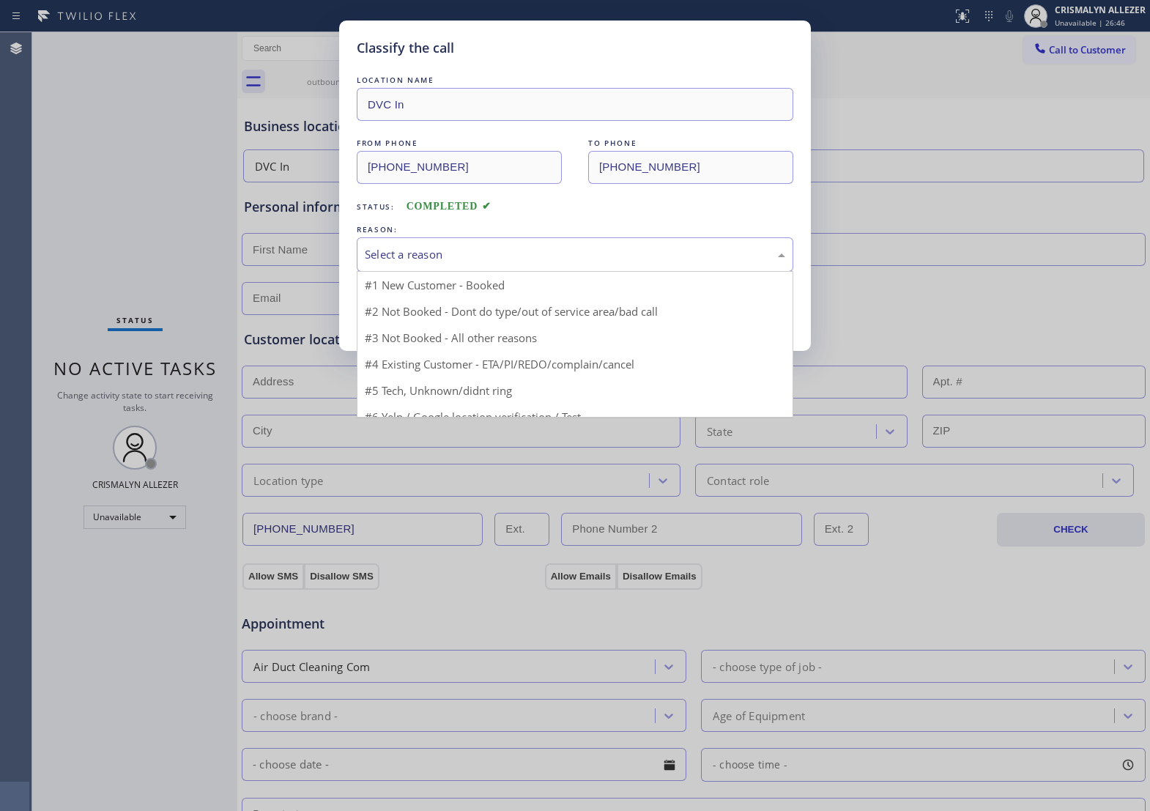
click at [631, 263] on div "Select a reason" at bounding box center [575, 254] width 420 height 17
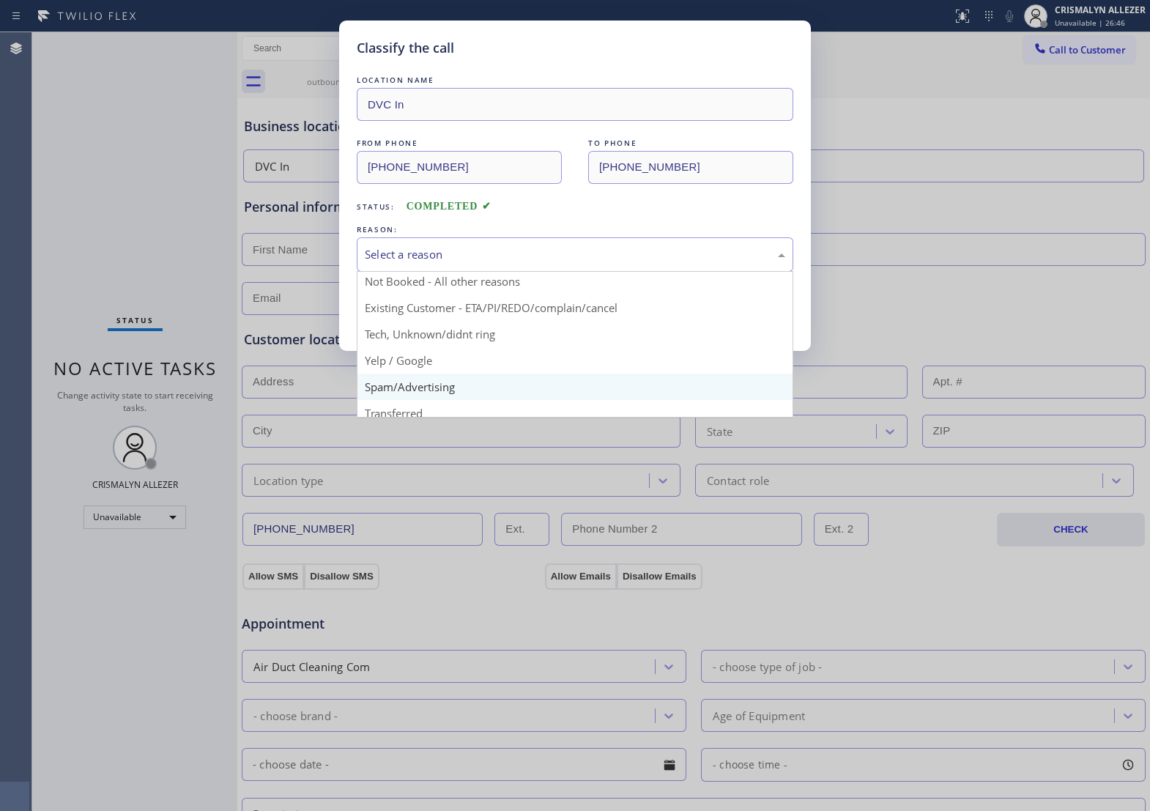
scroll to position [46, 0]
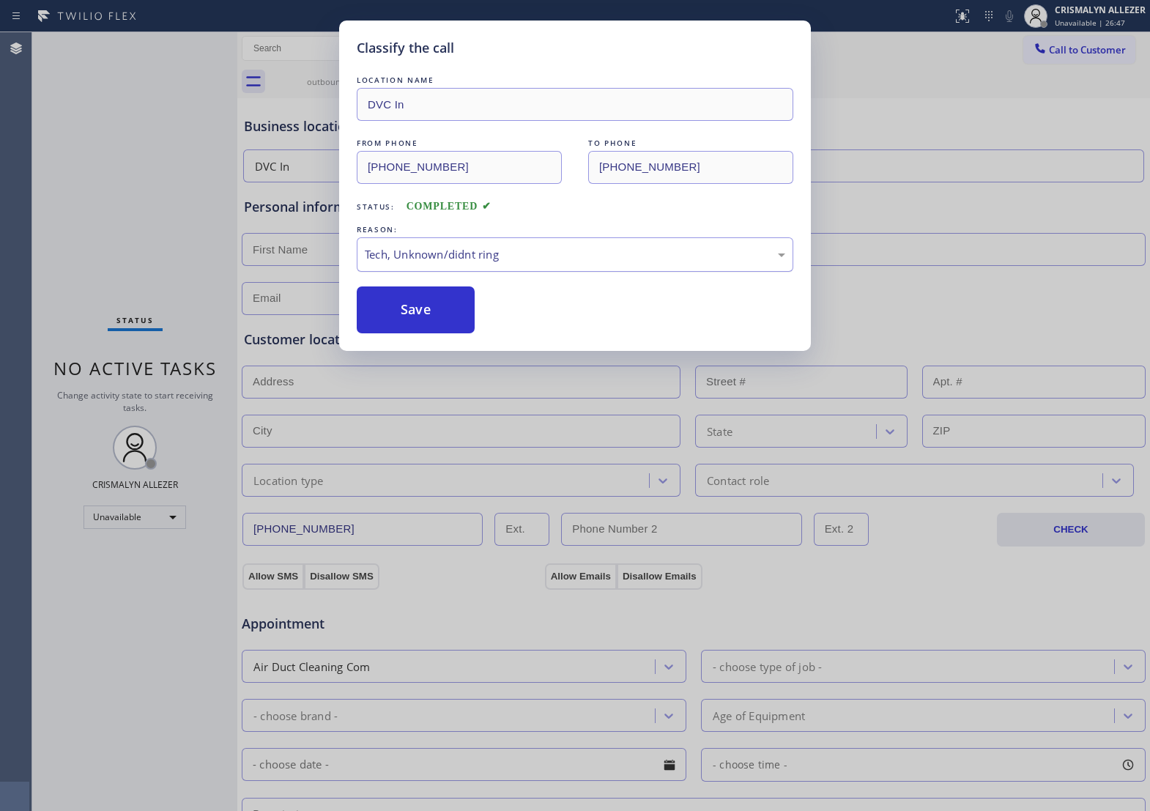
click at [566, 263] on div "Tech, Unknown/didnt ring" at bounding box center [575, 254] width 420 height 17
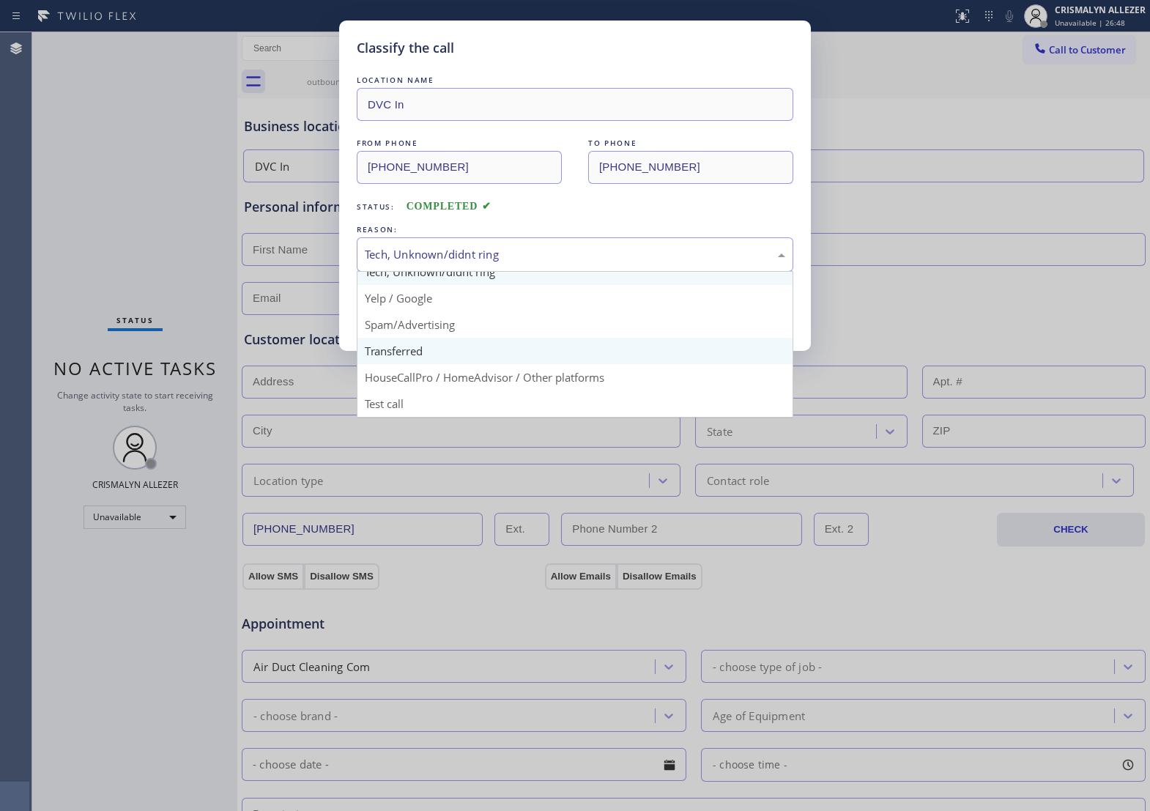
scroll to position [100, 0]
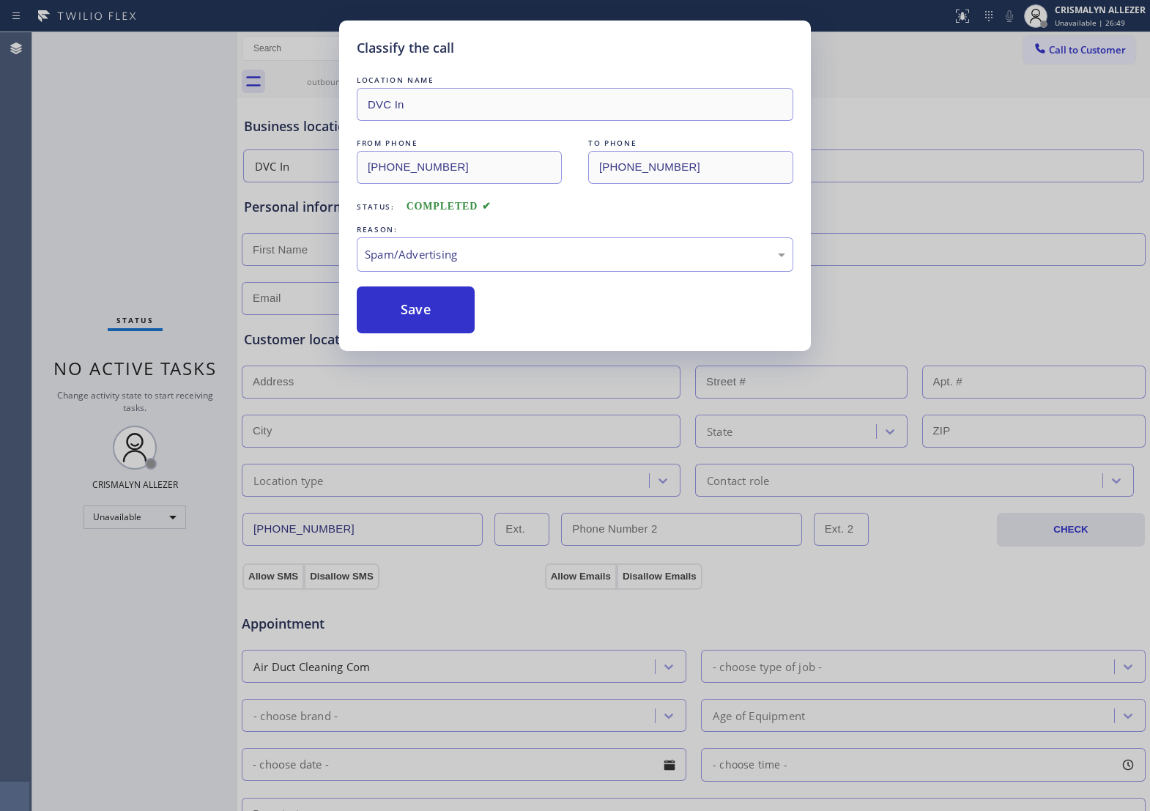
click at [420, 333] on button "Save" at bounding box center [416, 309] width 118 height 47
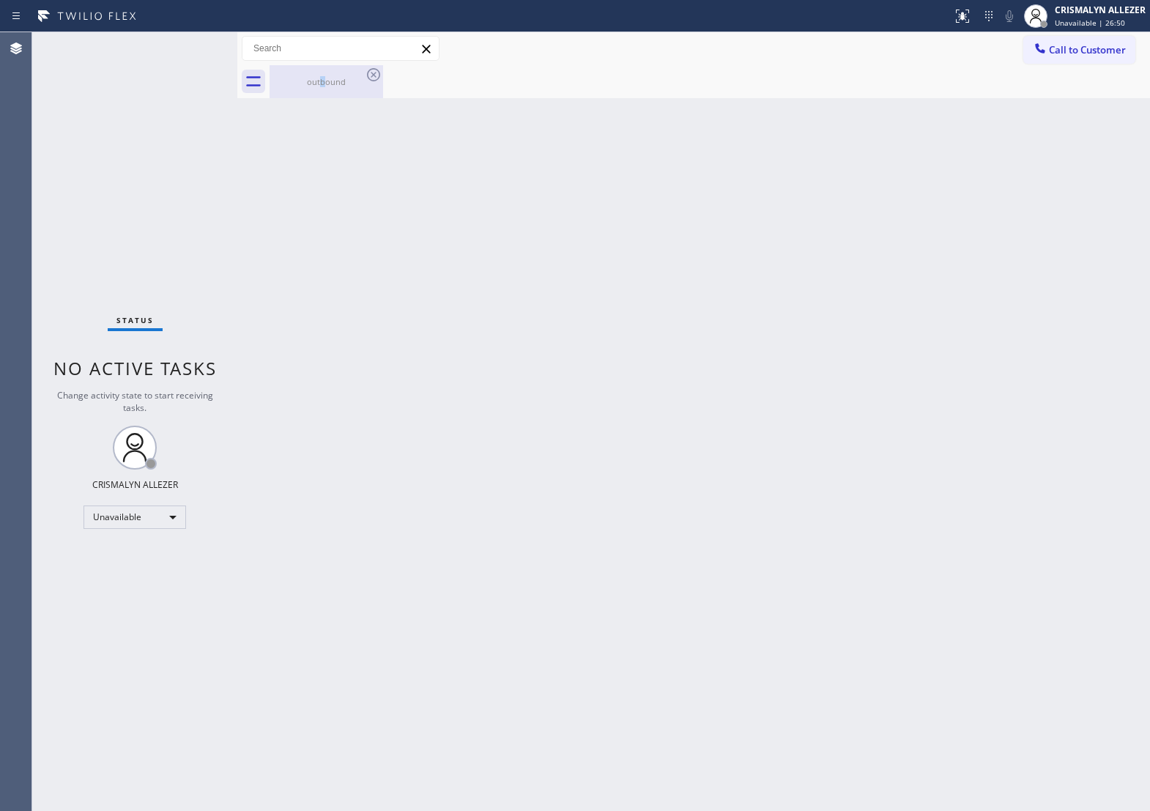
drag, startPoint x: 321, startPoint y: 73, endPoint x: 352, endPoint y: 75, distance: 30.8
click at [323, 74] on div "outbound" at bounding box center [326, 81] width 111 height 33
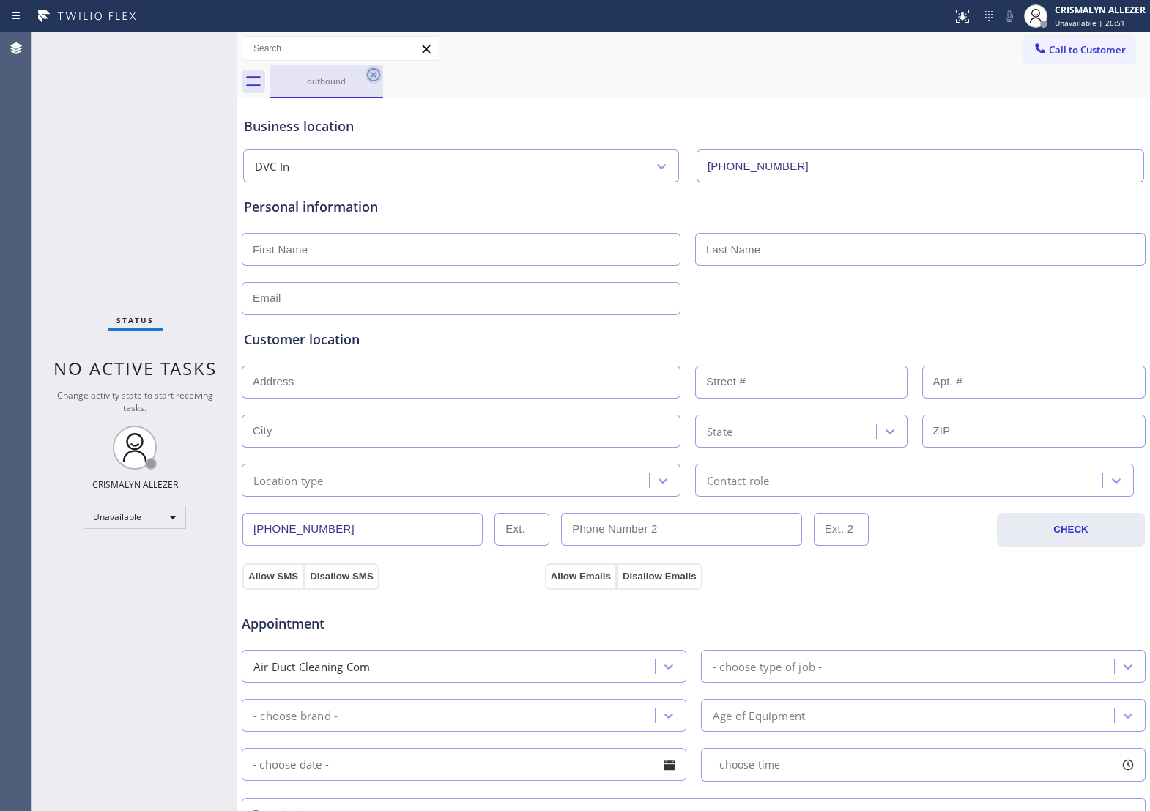
click at [381, 75] on icon at bounding box center [374, 75] width 18 height 18
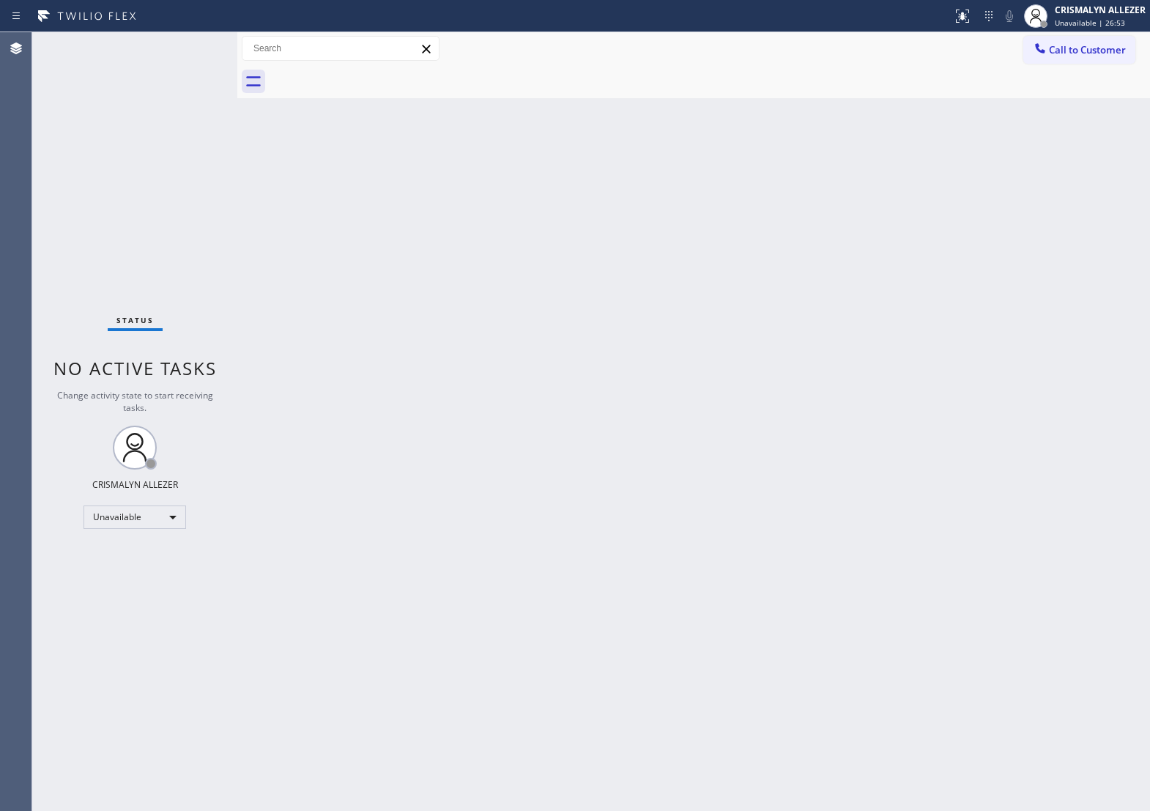
drag, startPoint x: 792, startPoint y: 324, endPoint x: 946, endPoint y: 150, distance: 232.5
click at [792, 323] on div "Back to Dashboard Change Sender ID Customers Technicians Select a contact Outbo…" at bounding box center [693, 421] width 913 height 779
click at [1056, 48] on span "Call to Customer" at bounding box center [1087, 49] width 77 height 13
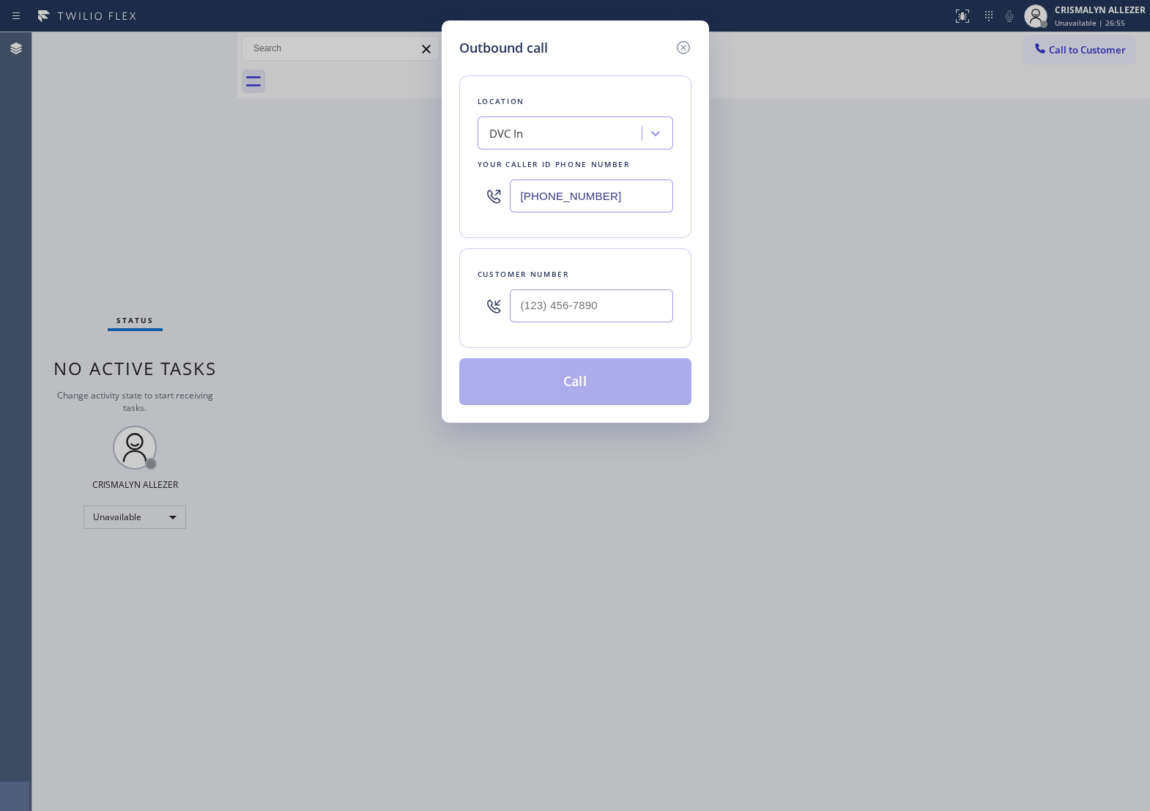
drag, startPoint x: 620, startPoint y: 215, endPoint x: 205, endPoint y: 213, distance: 415.3
click at [206, 213] on div "Outbound call Location DVC In Your caller id phone number [PHONE_NUMBER] Custom…" at bounding box center [575, 405] width 1150 height 811
paste input "480) 613-3312"
type input "[PHONE_NUMBER]"
click at [580, 322] on input "(___) ___-____" at bounding box center [591, 305] width 163 height 33
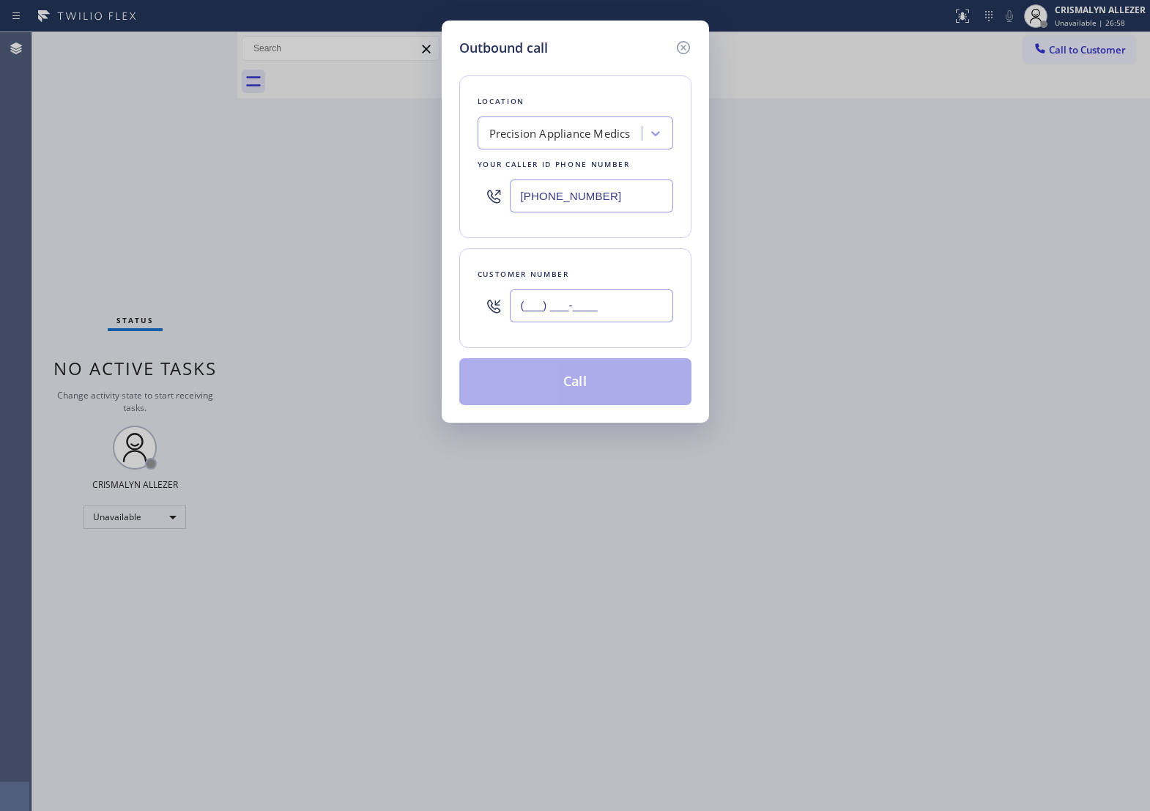
paste input "928) 218-9060"
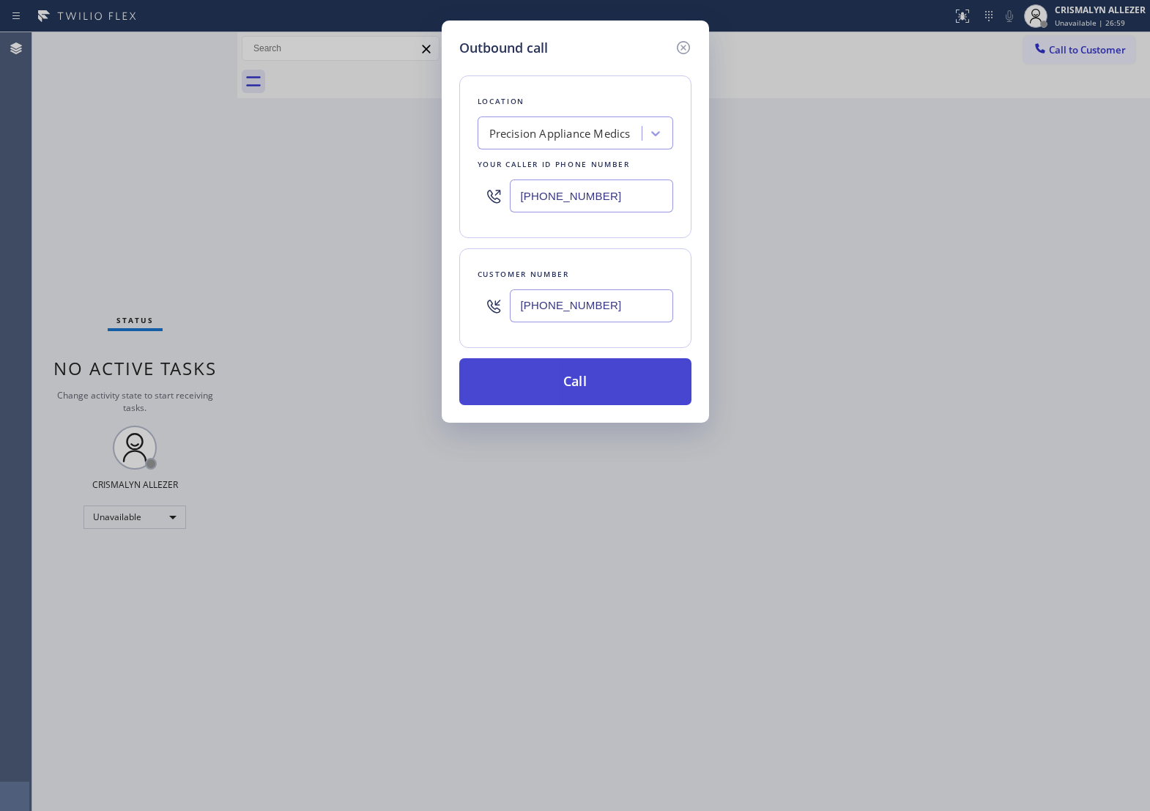
type input "[PHONE_NUMBER]"
click at [572, 393] on button "Call" at bounding box center [575, 381] width 232 height 47
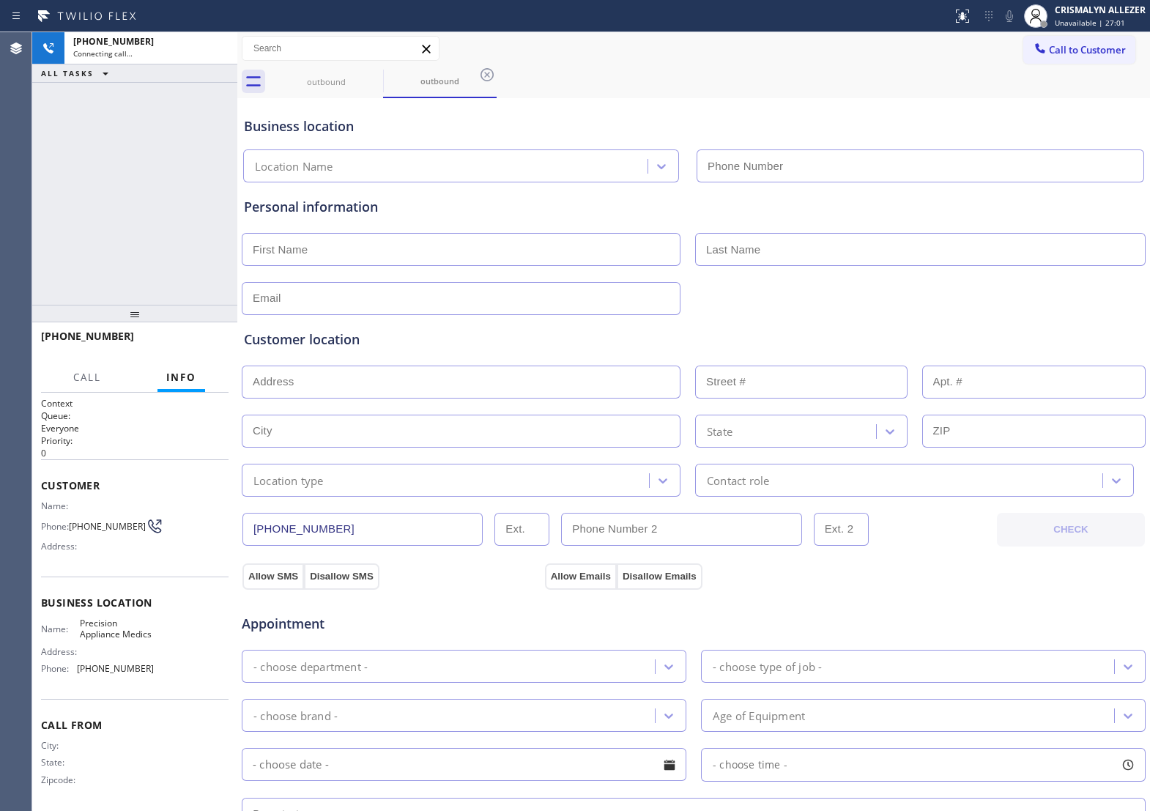
type input "[PHONE_NUMBER]"
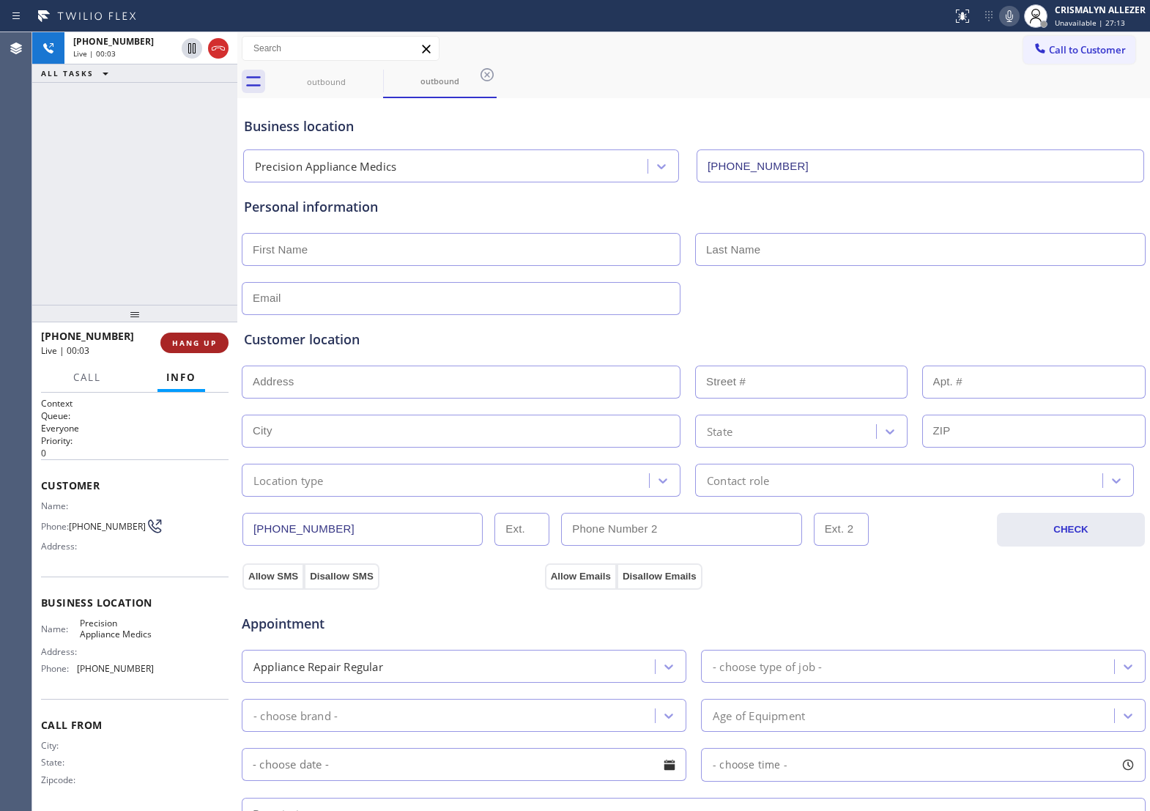
click at [194, 345] on span "HANG UP" at bounding box center [194, 343] width 45 height 10
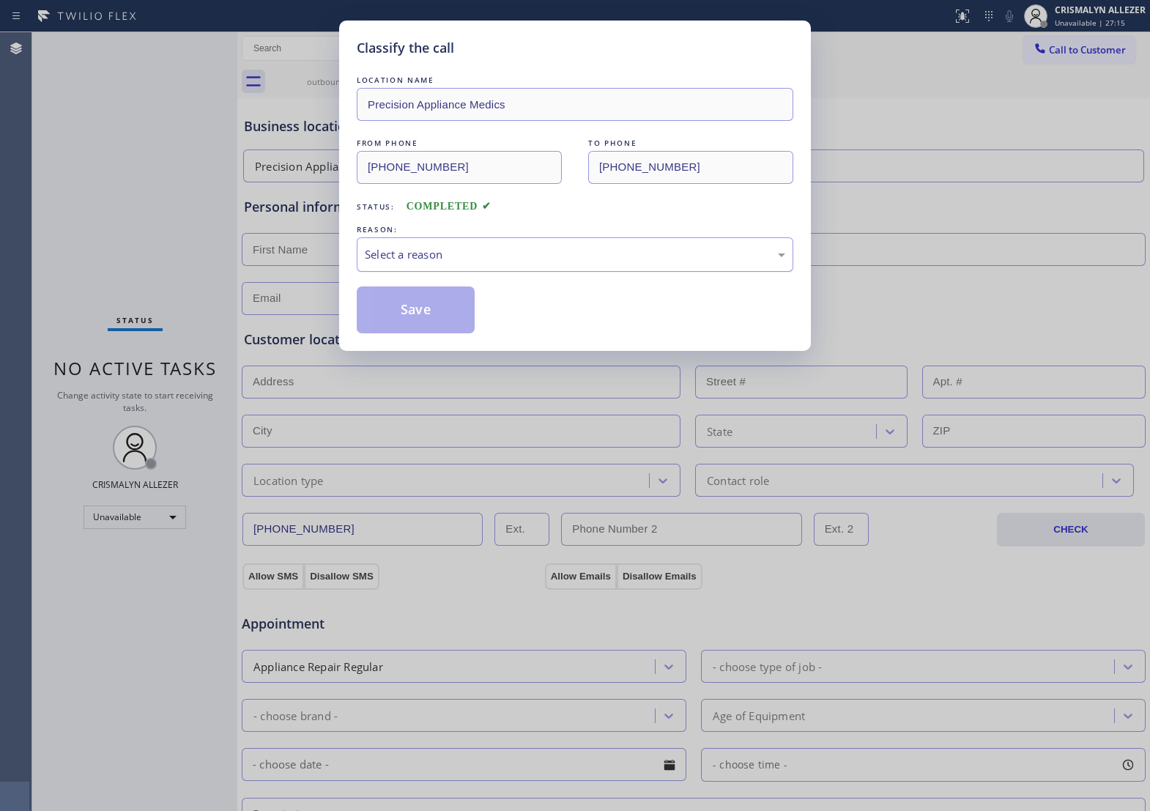
click at [586, 263] on div "Select a reason" at bounding box center [575, 254] width 420 height 17
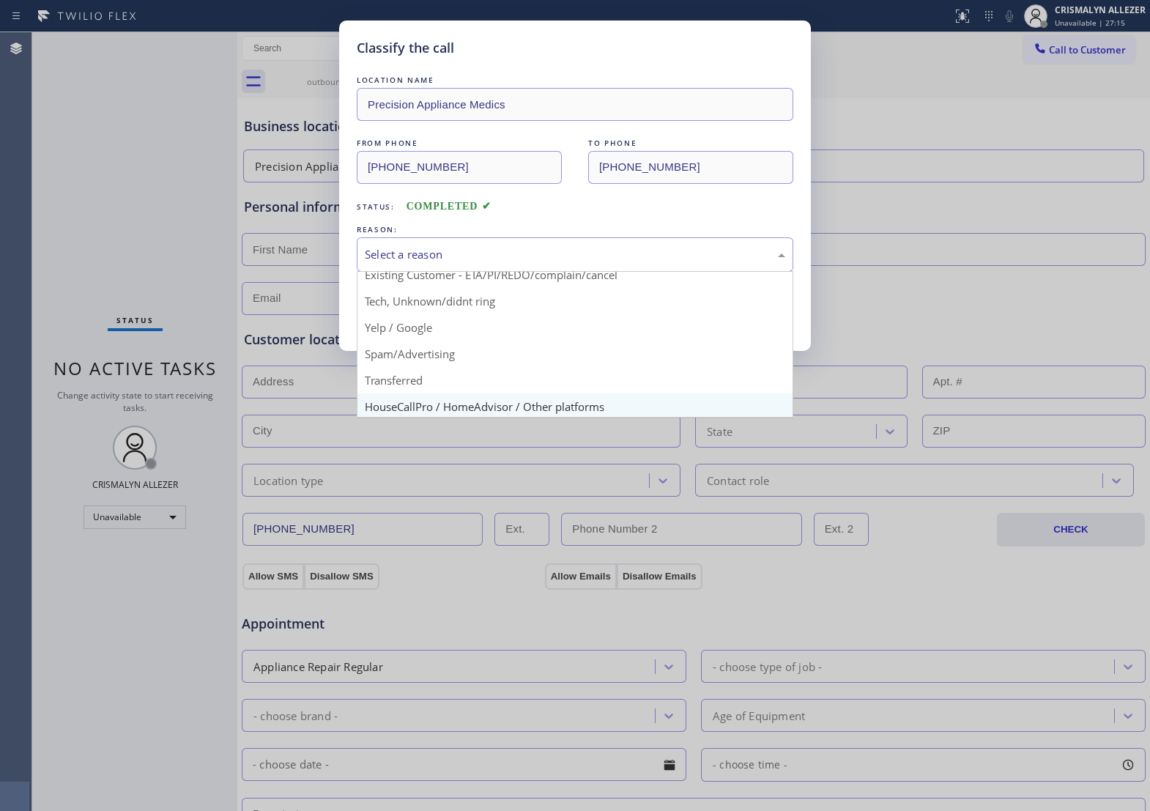
scroll to position [100, 0]
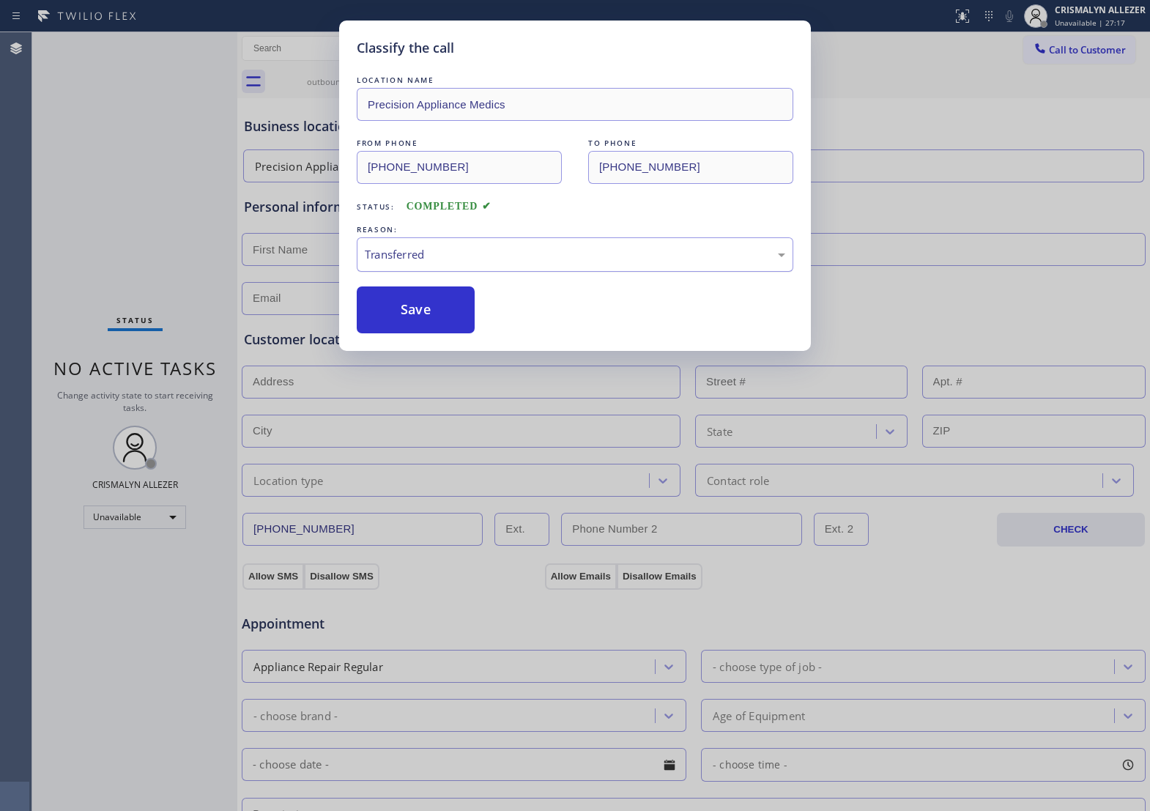
click at [554, 263] on div "Transferred" at bounding box center [575, 254] width 420 height 17
click at [429, 333] on button "Save" at bounding box center [416, 309] width 118 height 47
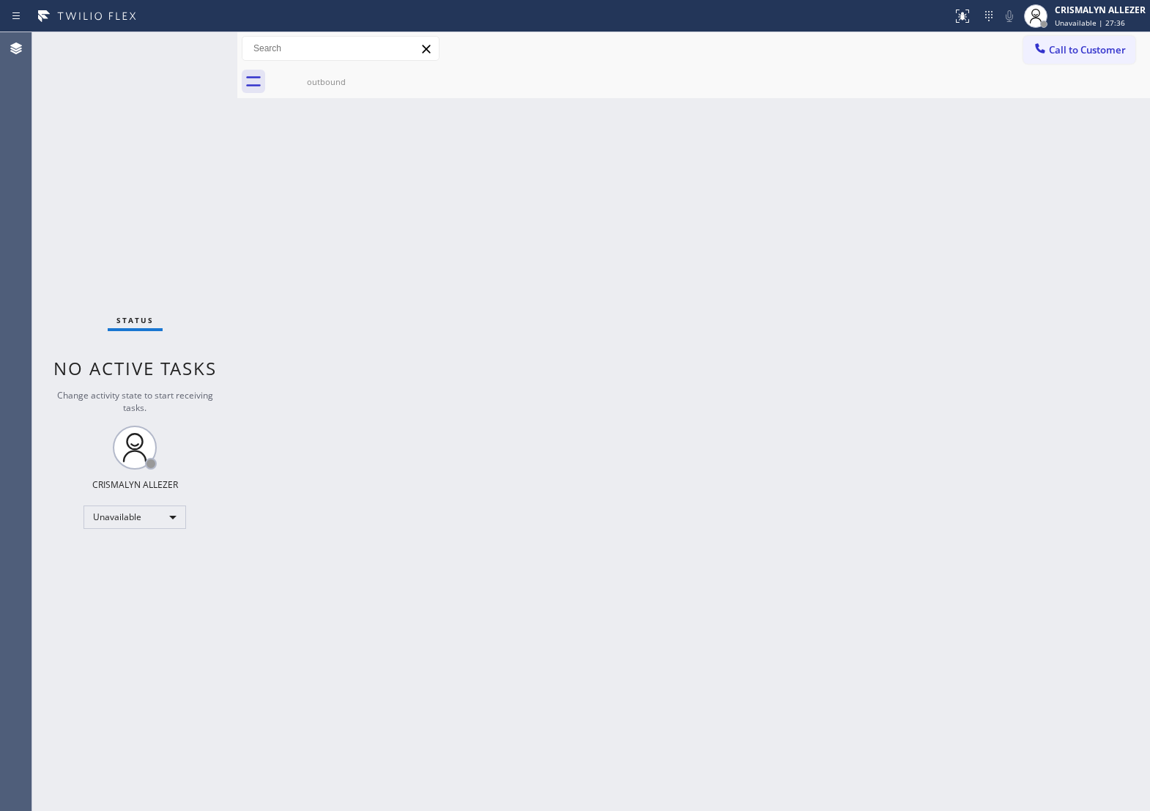
click at [785, 335] on div "Back to Dashboard Change Sender ID Customers Technicians Select a contact Outbo…" at bounding box center [693, 421] width 913 height 779
click at [333, 89] on div "outbound" at bounding box center [326, 81] width 111 height 33
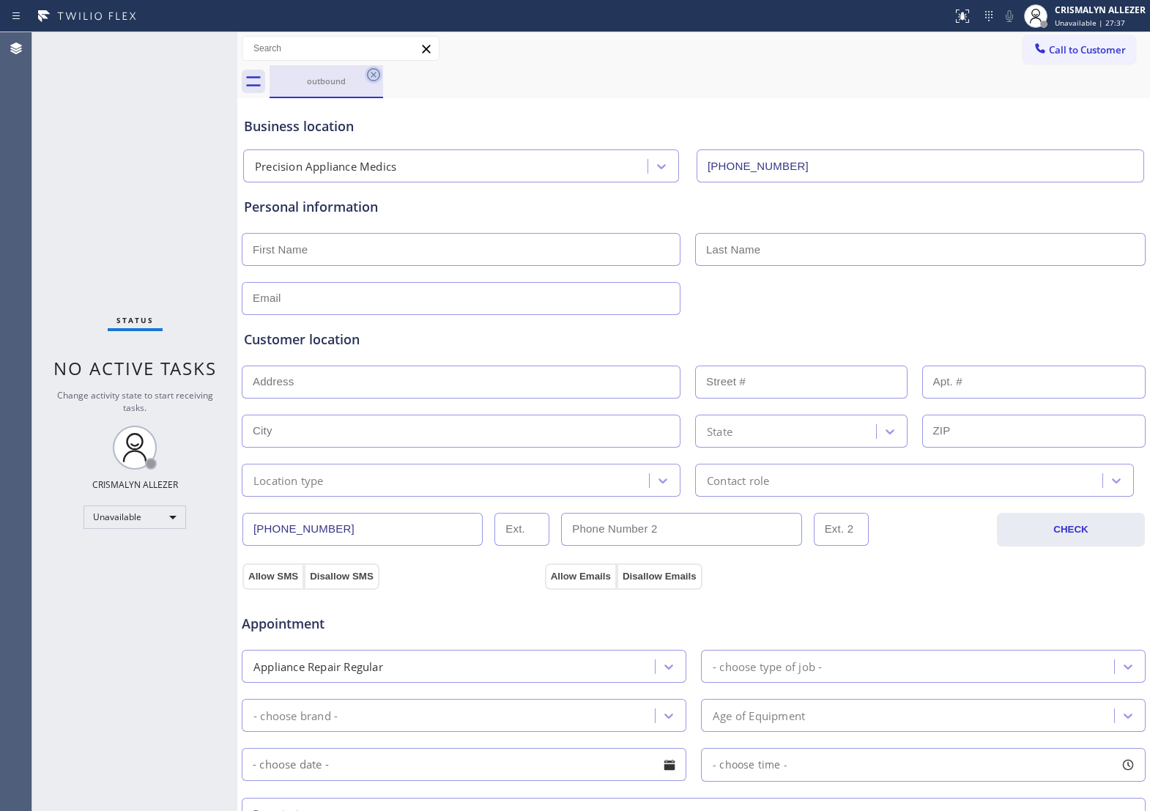
click at [378, 75] on icon at bounding box center [374, 75] width 18 height 18
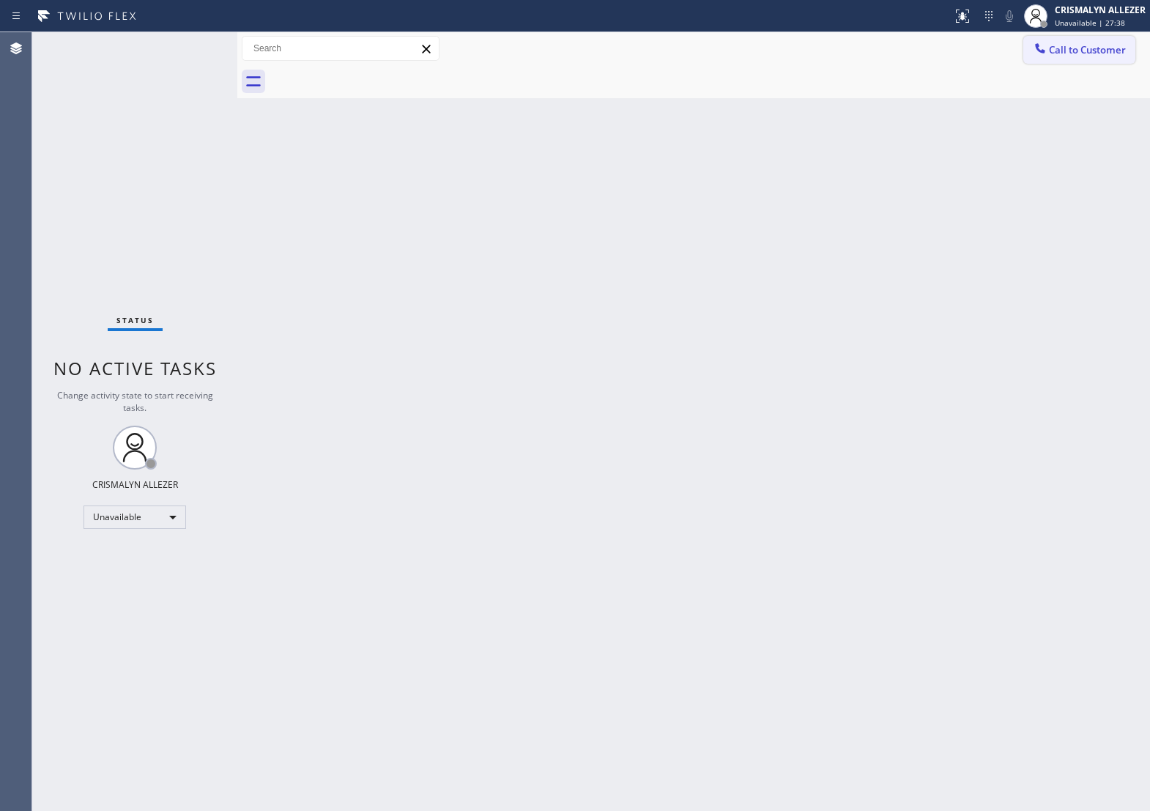
click at [1083, 53] on span "Call to Customer" at bounding box center [1087, 49] width 77 height 13
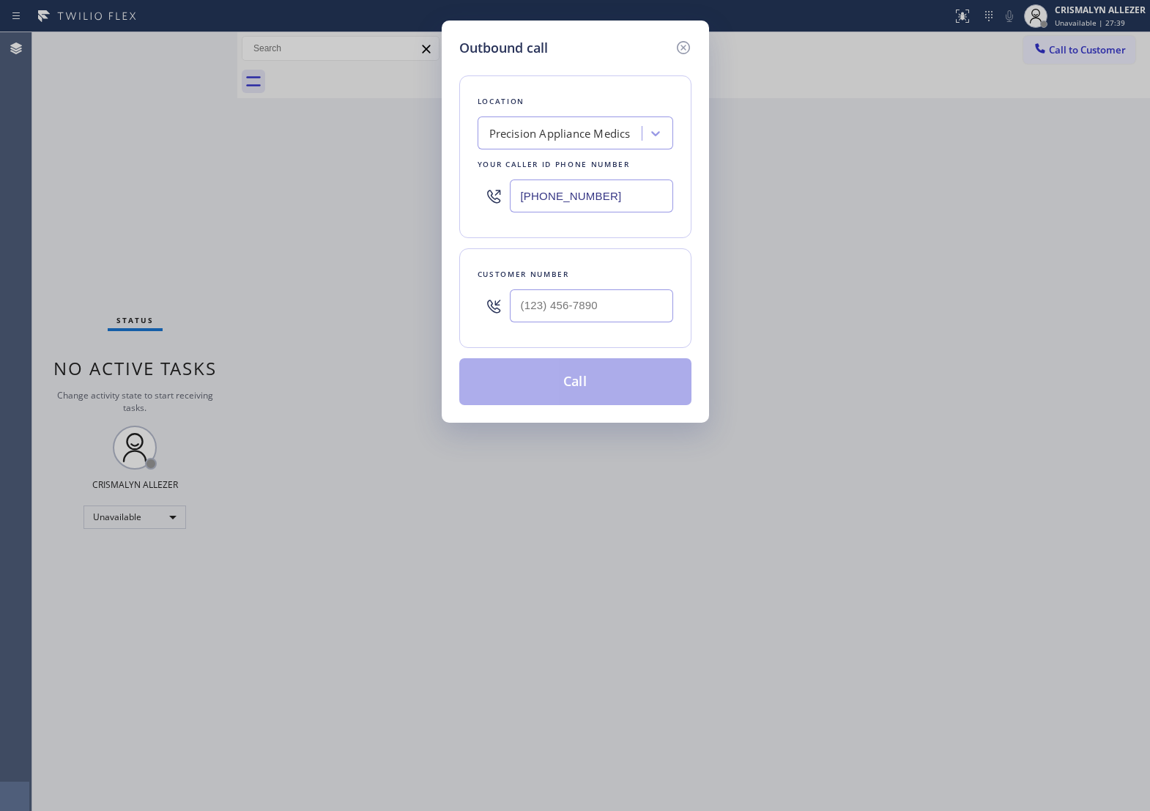
drag, startPoint x: 519, startPoint y: 203, endPoint x: 425, endPoint y: 199, distance: 93.9
click at [425, 199] on div "Outbound call Location Precision Appliance Medics Your caller id phone number […" at bounding box center [575, 405] width 1150 height 811
paste input "347) 407-910"
type input "[PHONE_NUMBER]"
click at [614, 312] on input "(___) ___-____" at bounding box center [591, 305] width 163 height 33
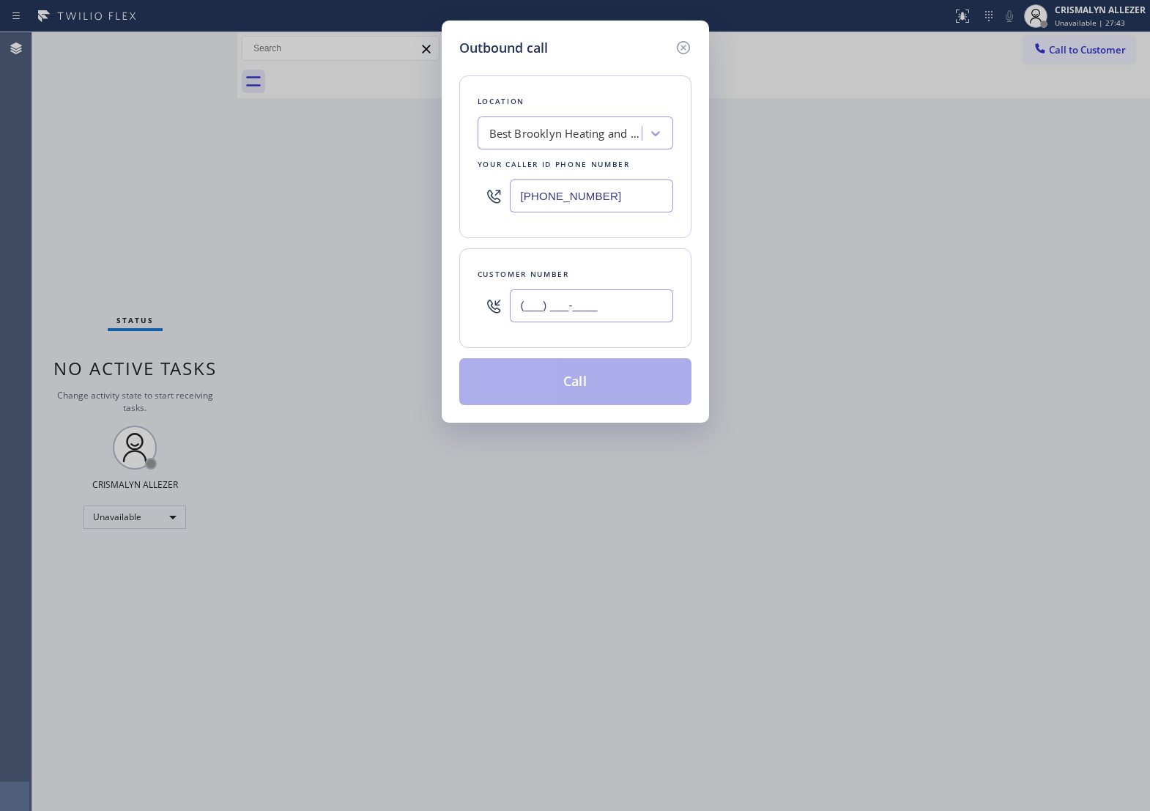
paste input "631) 856-1160"
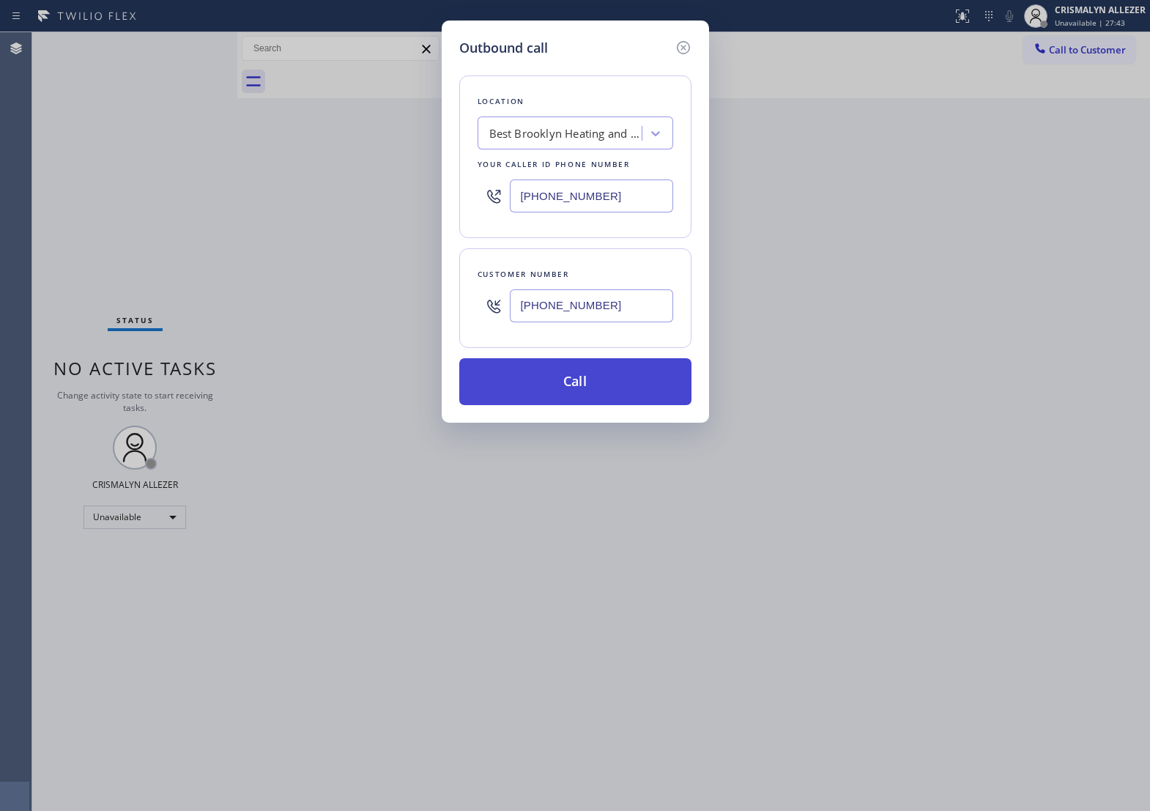
type input "[PHONE_NUMBER]"
click at [585, 405] on button "Call" at bounding box center [575, 381] width 232 height 47
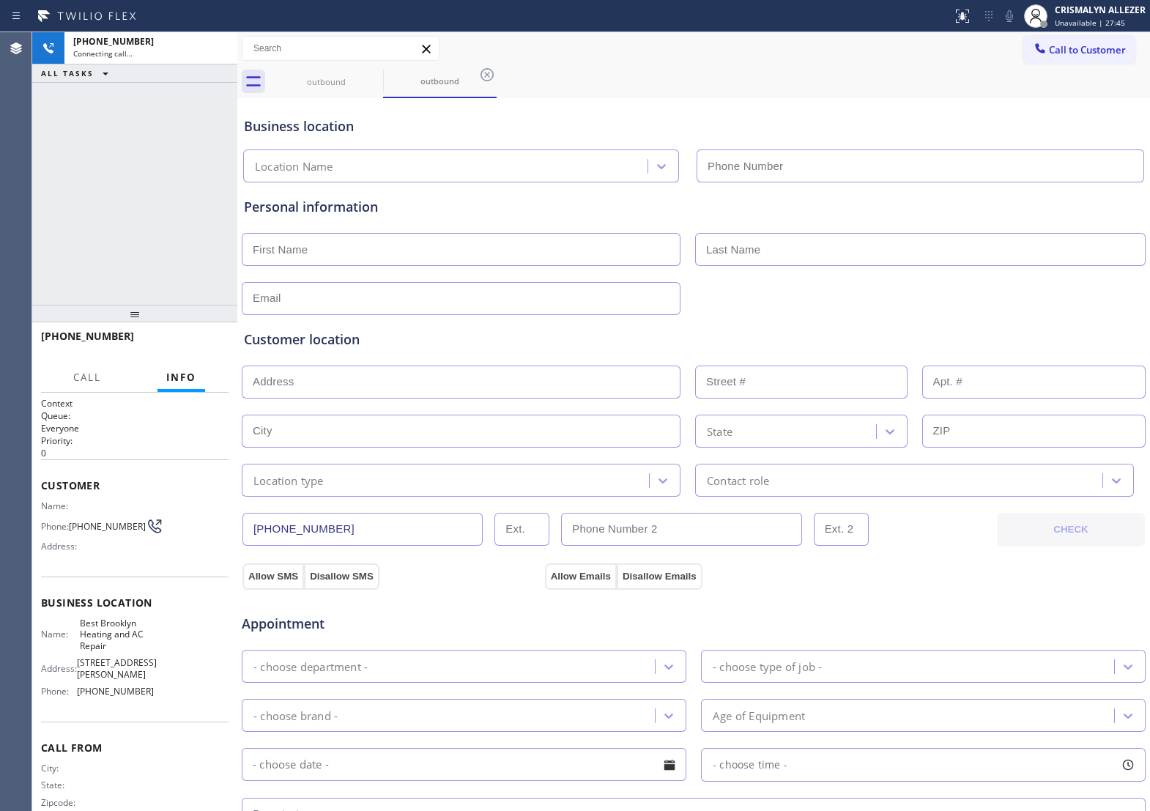
type input "[PHONE_NUMBER]"
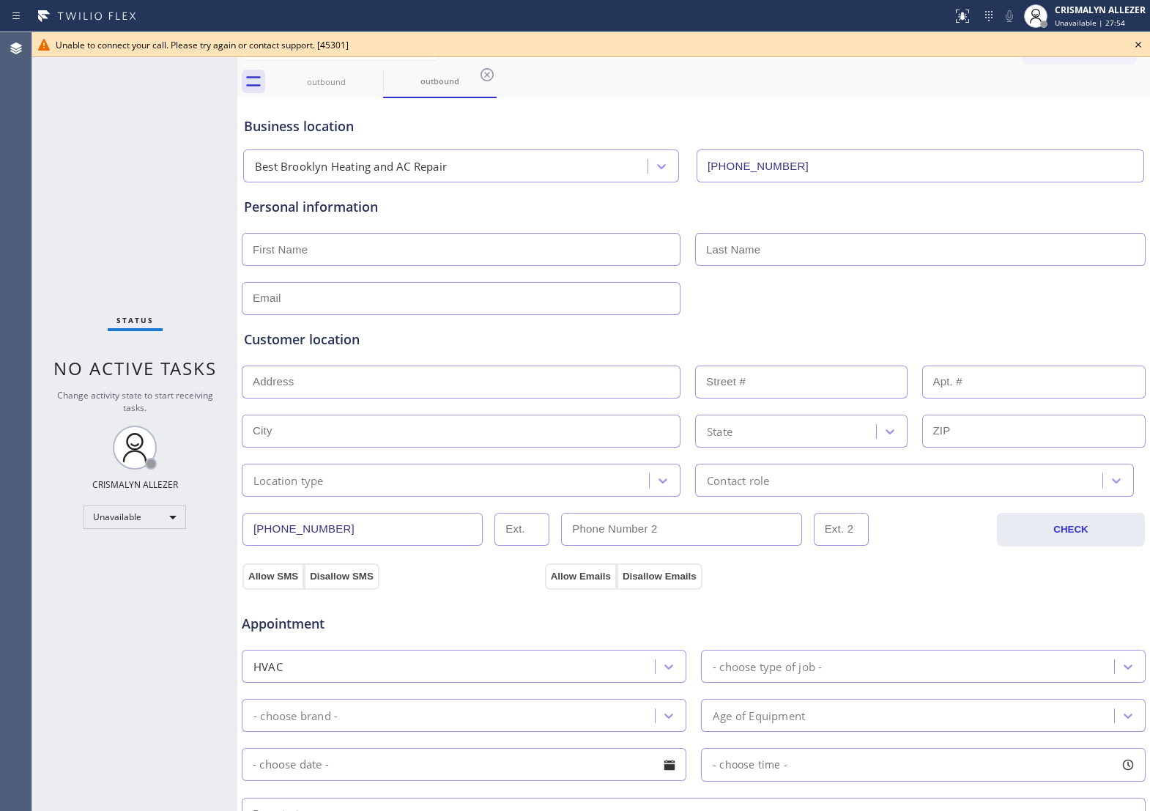
drag, startPoint x: 698, startPoint y: 132, endPoint x: 792, endPoint y: 112, distance: 95.8
click at [705, 130] on div "Business location" at bounding box center [693, 126] width 899 height 20
click at [1140, 42] on icon at bounding box center [1138, 45] width 18 height 18
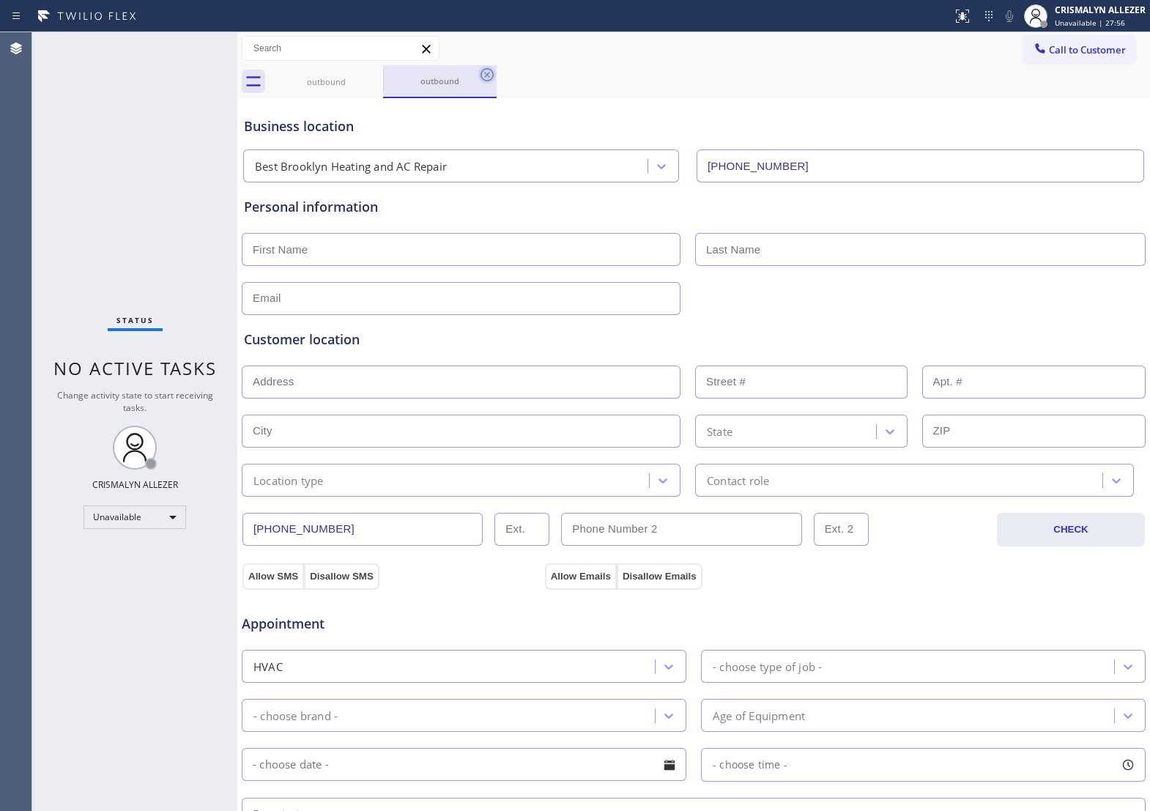
click at [487, 74] on icon at bounding box center [487, 74] width 13 height 13
click at [374, 77] on icon at bounding box center [374, 75] width 18 height 18
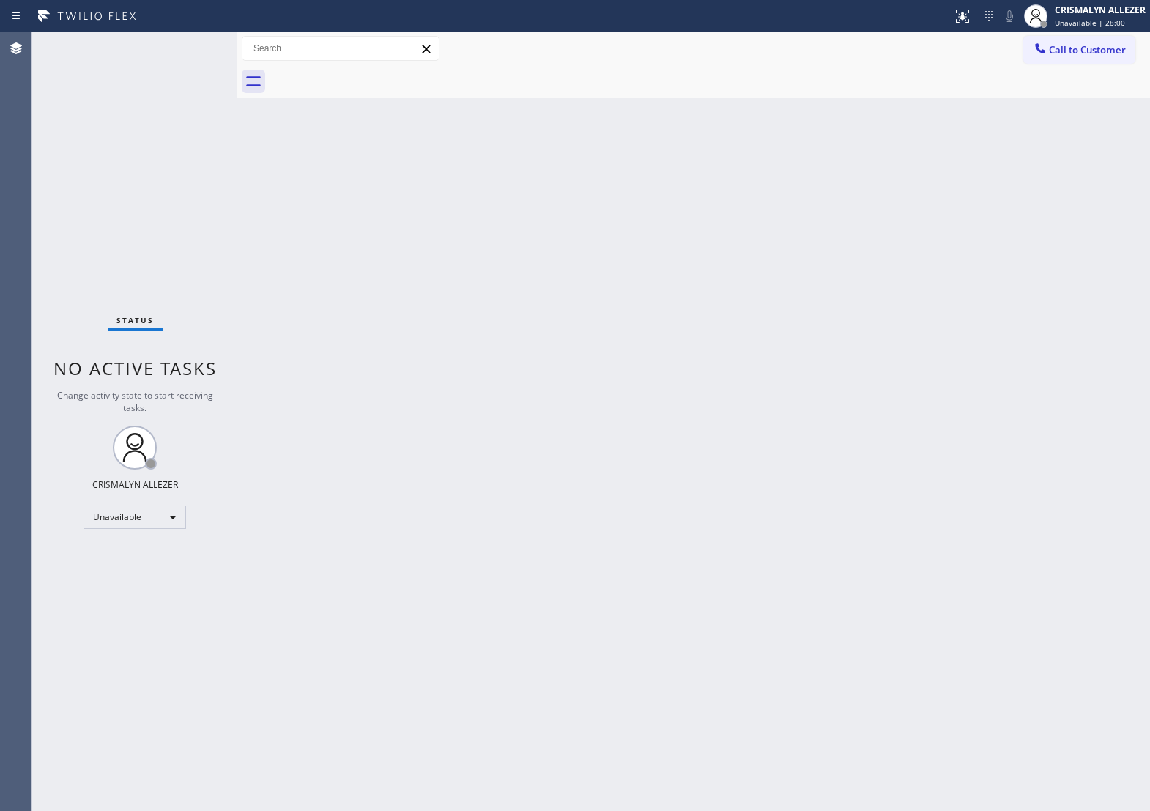
click at [656, 438] on div "Back to Dashboard Change Sender ID Customers Technicians Select a contact Outbo…" at bounding box center [693, 421] width 913 height 779
click at [1056, 56] on span "Call to Customer" at bounding box center [1087, 49] width 77 height 13
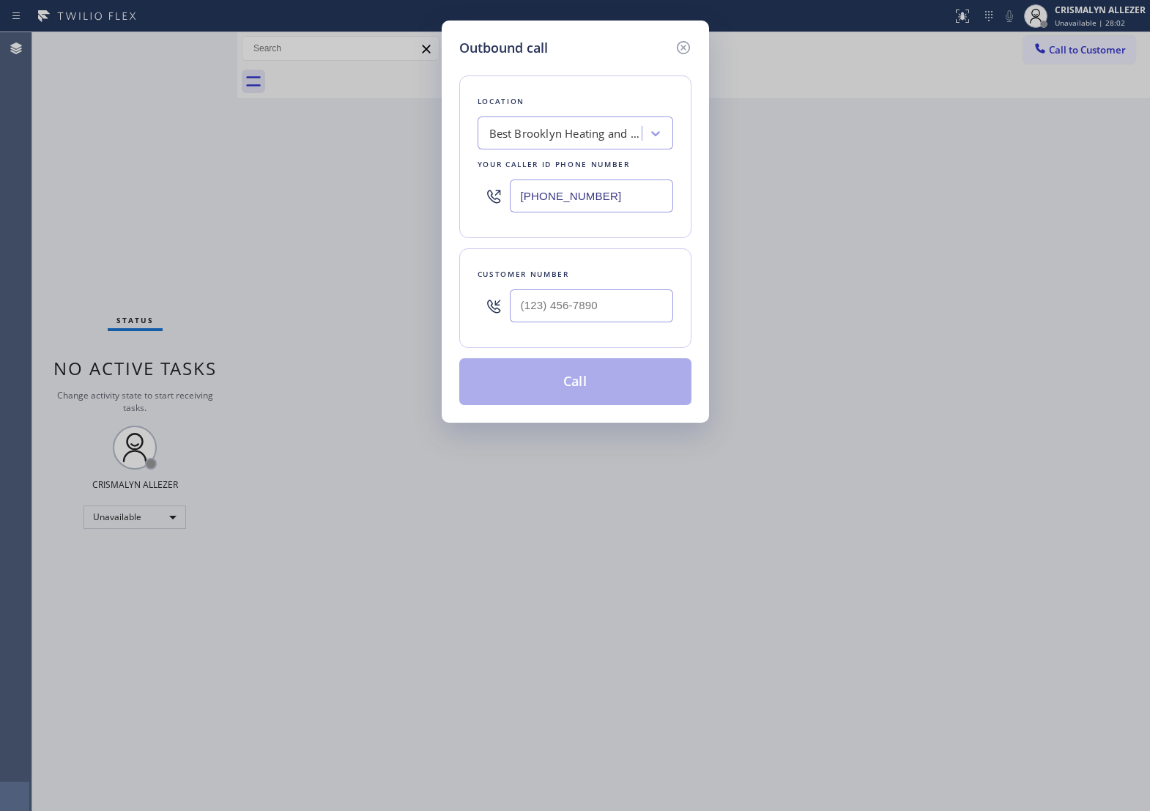
drag, startPoint x: 477, startPoint y: 213, endPoint x: 92, endPoint y: 178, distance: 386.9
click at [114, 180] on div "Outbound call Location Best Brooklyn Heating and AC Repair Your caller id phone…" at bounding box center [575, 405] width 1150 height 811
paste input "917) 924-6063"
type input "[PHONE_NUMBER]"
click at [593, 322] on input "(___) ___-____" at bounding box center [591, 305] width 163 height 33
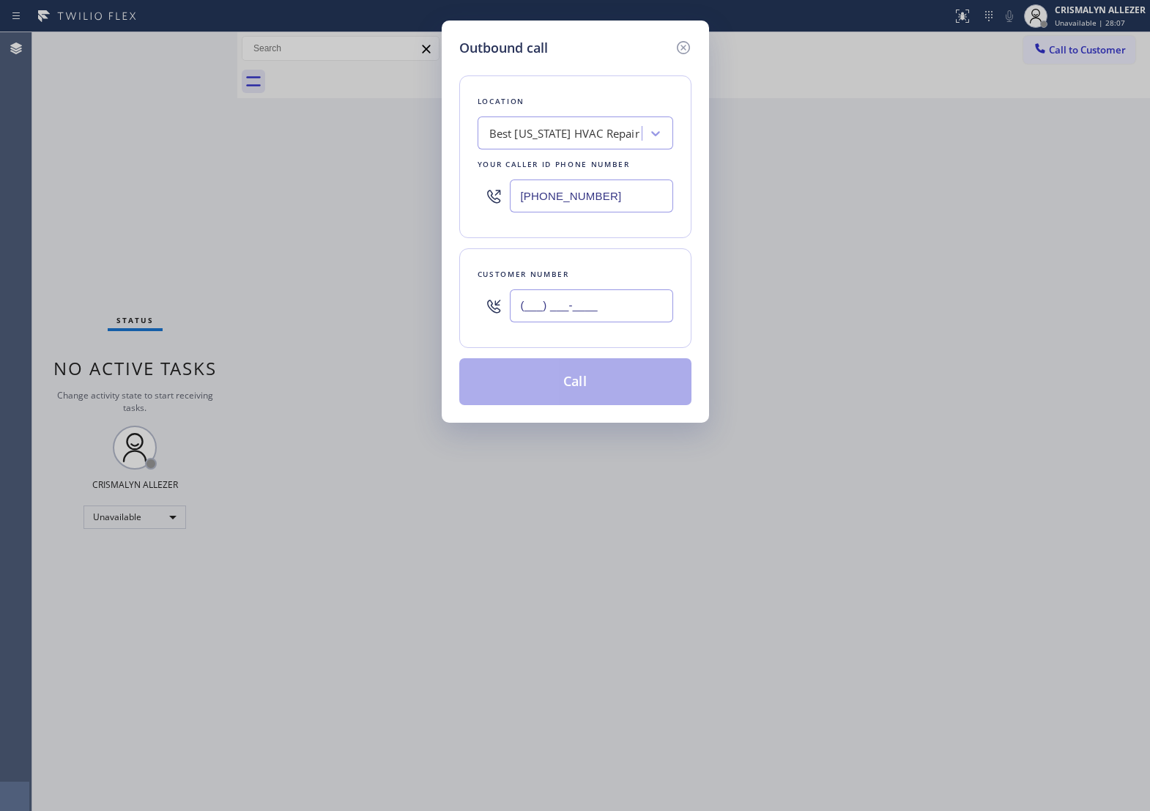
paste input "631) 856-1160"
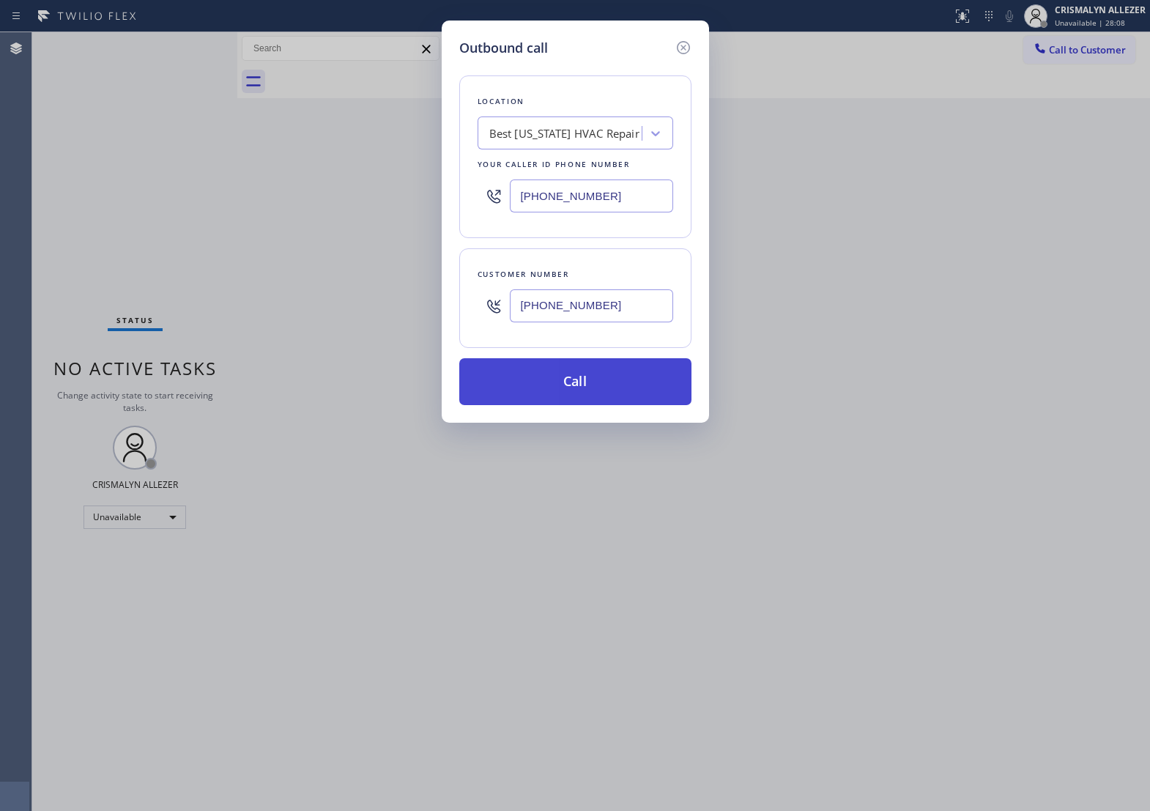
type input "[PHONE_NUMBER]"
click at [565, 405] on button "Call" at bounding box center [575, 381] width 232 height 47
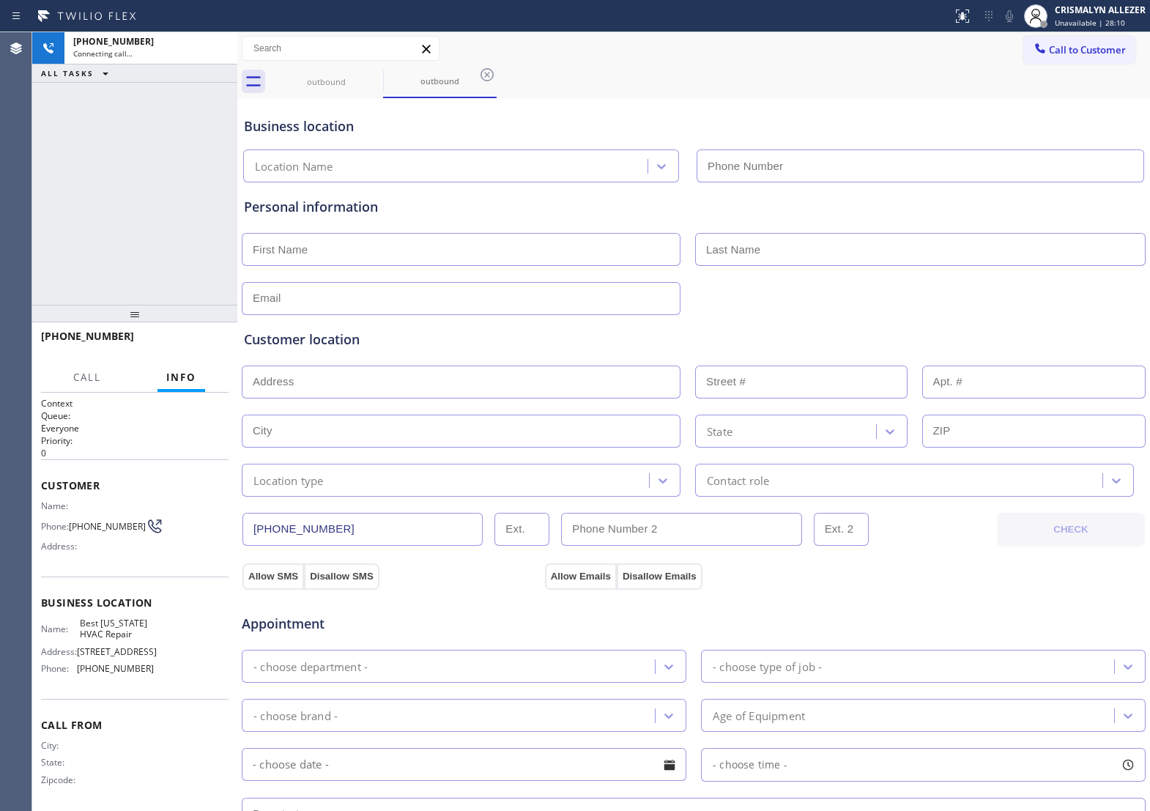
type input "[PHONE_NUMBER]"
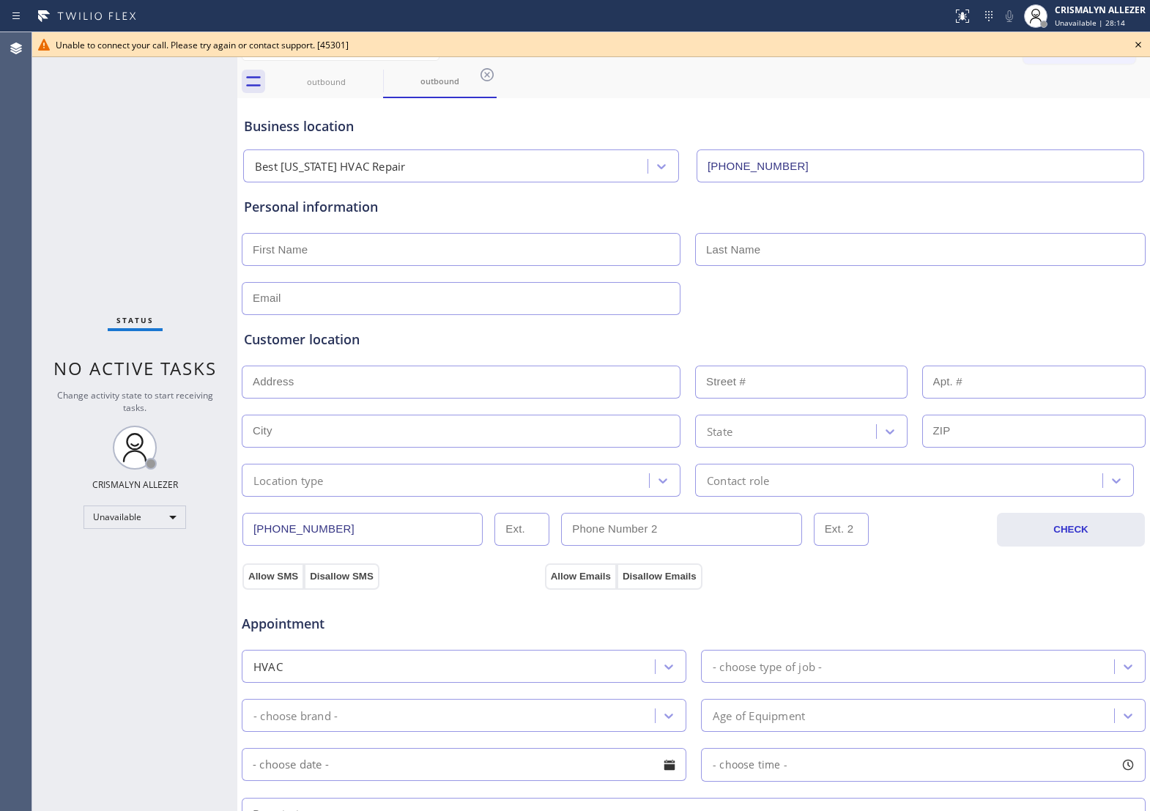
drag, startPoint x: 487, startPoint y: 74, endPoint x: 392, endPoint y: 71, distance: 95.3
click at [487, 74] on icon at bounding box center [487, 74] width 13 height 13
click at [371, 75] on icon at bounding box center [374, 75] width 18 height 18
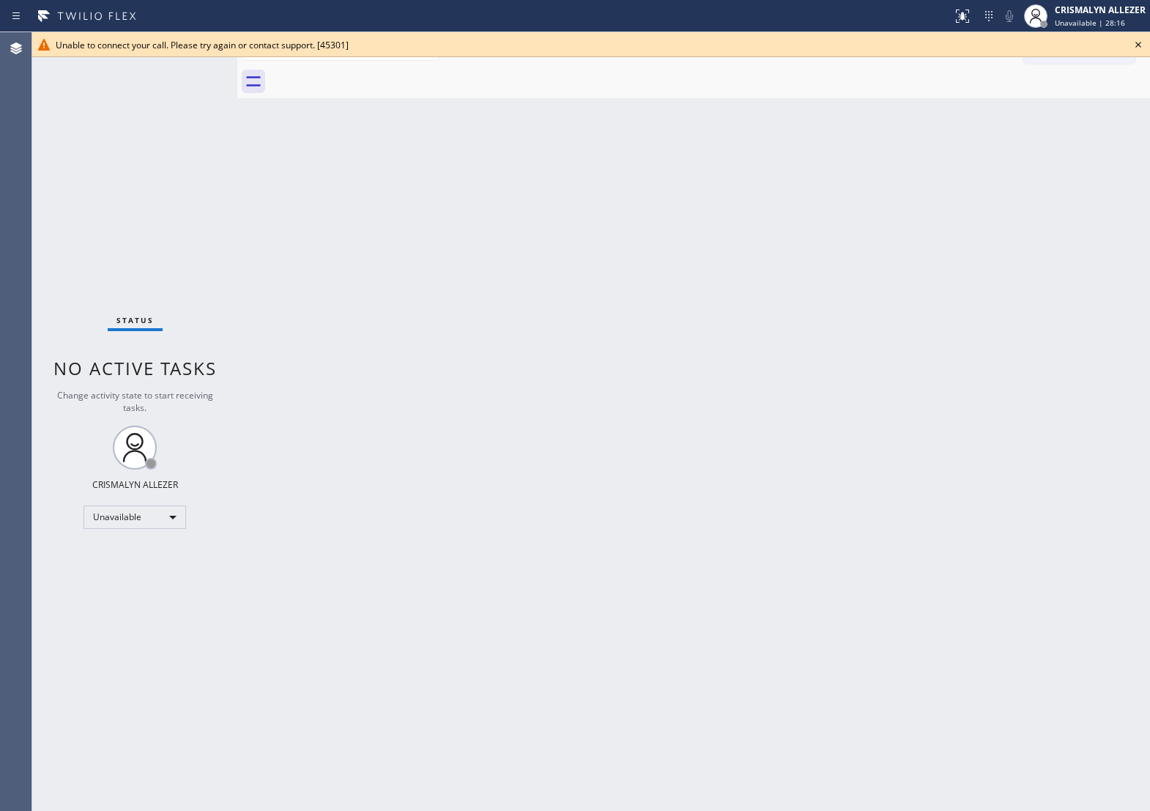
click at [1139, 42] on icon at bounding box center [1138, 45] width 18 height 18
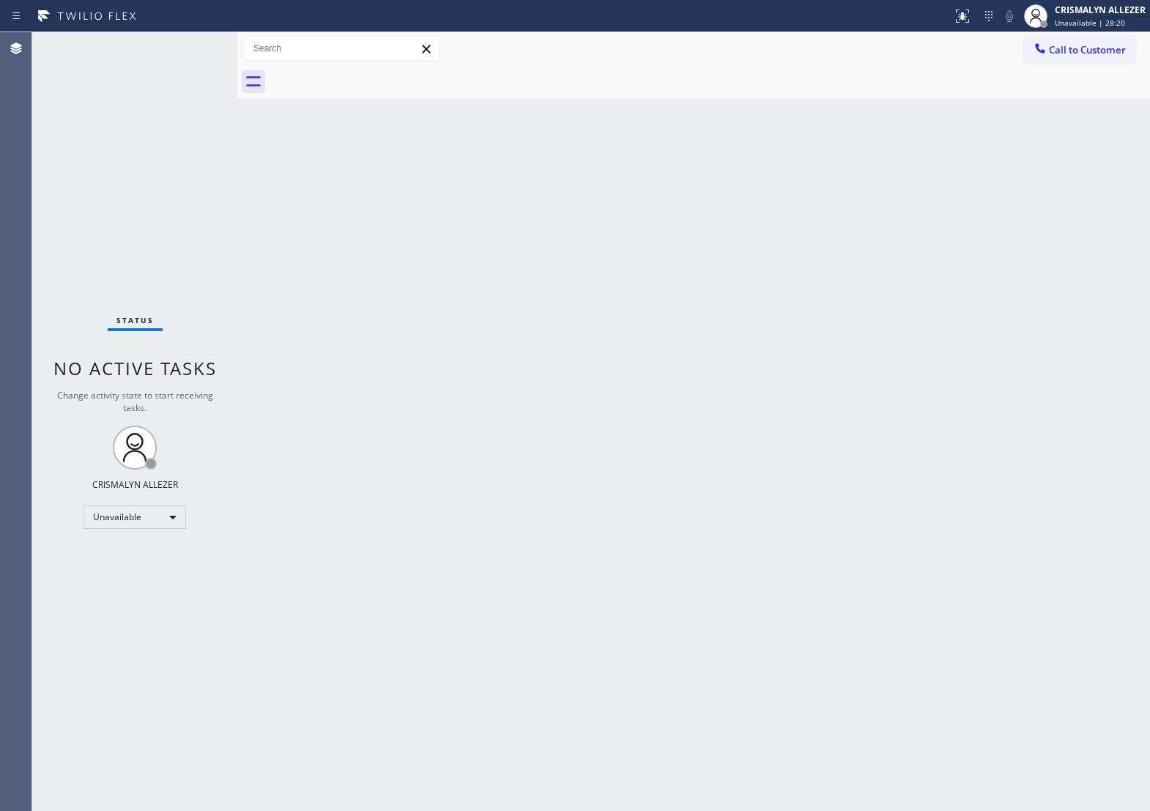
drag, startPoint x: 698, startPoint y: 343, endPoint x: 806, endPoint y: 268, distance: 131.1
click at [704, 338] on div "Back to Dashboard Change Sender ID Customers Technicians Select a contact Outbo…" at bounding box center [693, 421] width 913 height 779
click at [1102, 34] on div "Call to Customer Outbound call Location Best [US_STATE] HVAC Repair Your caller…" at bounding box center [693, 48] width 913 height 33
click at [1099, 48] on span "Call to Customer" at bounding box center [1087, 49] width 77 height 13
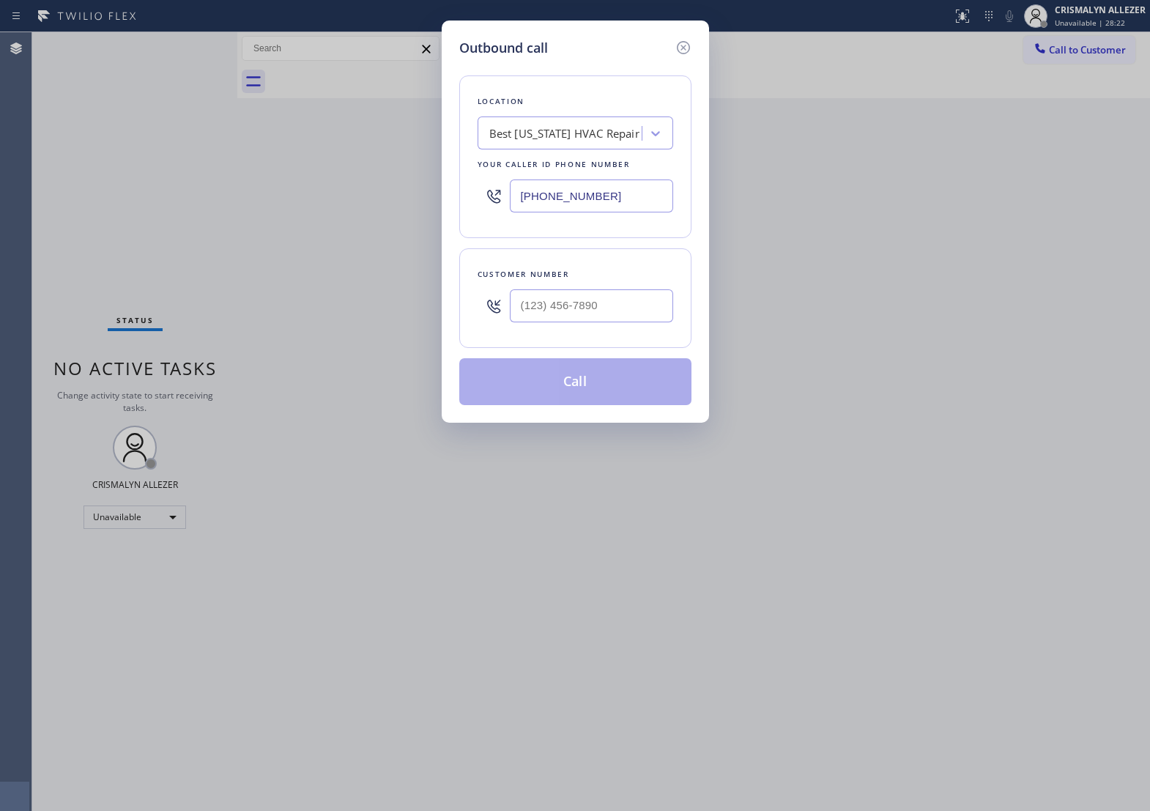
drag, startPoint x: 656, startPoint y: 211, endPoint x: 174, endPoint y: 192, distance: 483.1
click at [185, 192] on div "Outbound call Location Best [US_STATE] HVAC Repair Your caller id phone number …" at bounding box center [575, 405] width 1150 height 811
paste input "347) 407-9102"
type input "[PHONE_NUMBER]"
click at [581, 282] on div "Customer number" at bounding box center [576, 274] width 196 height 15
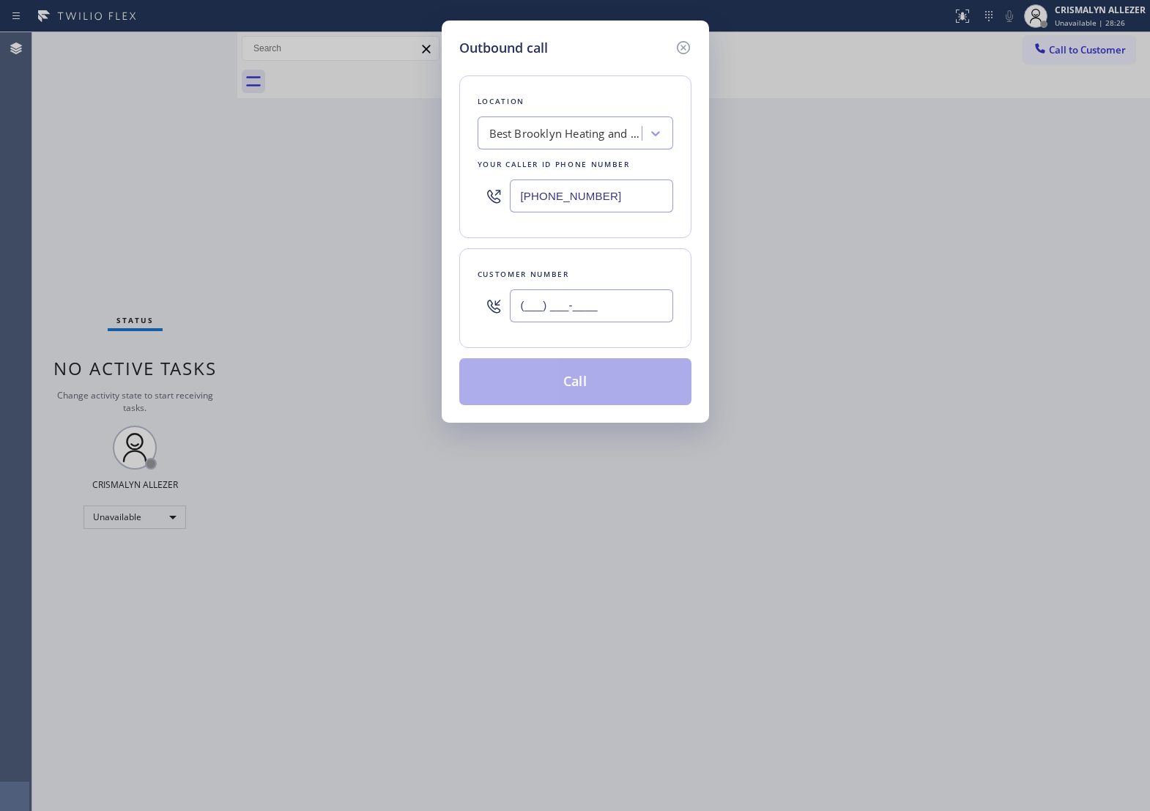
click at [594, 319] on input "(___) ___-____" at bounding box center [591, 305] width 163 height 33
paste input "631) 856-1160"
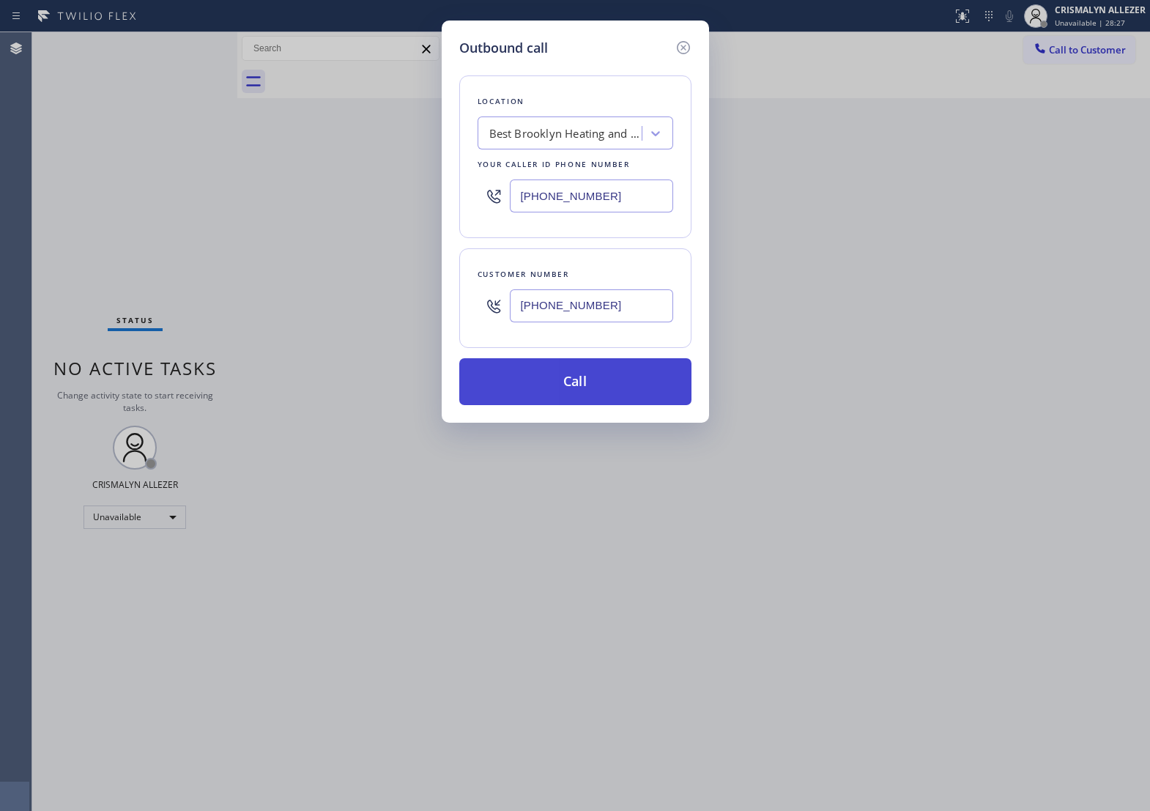
type input "[PHONE_NUMBER]"
click at [584, 405] on button "Call" at bounding box center [575, 381] width 232 height 47
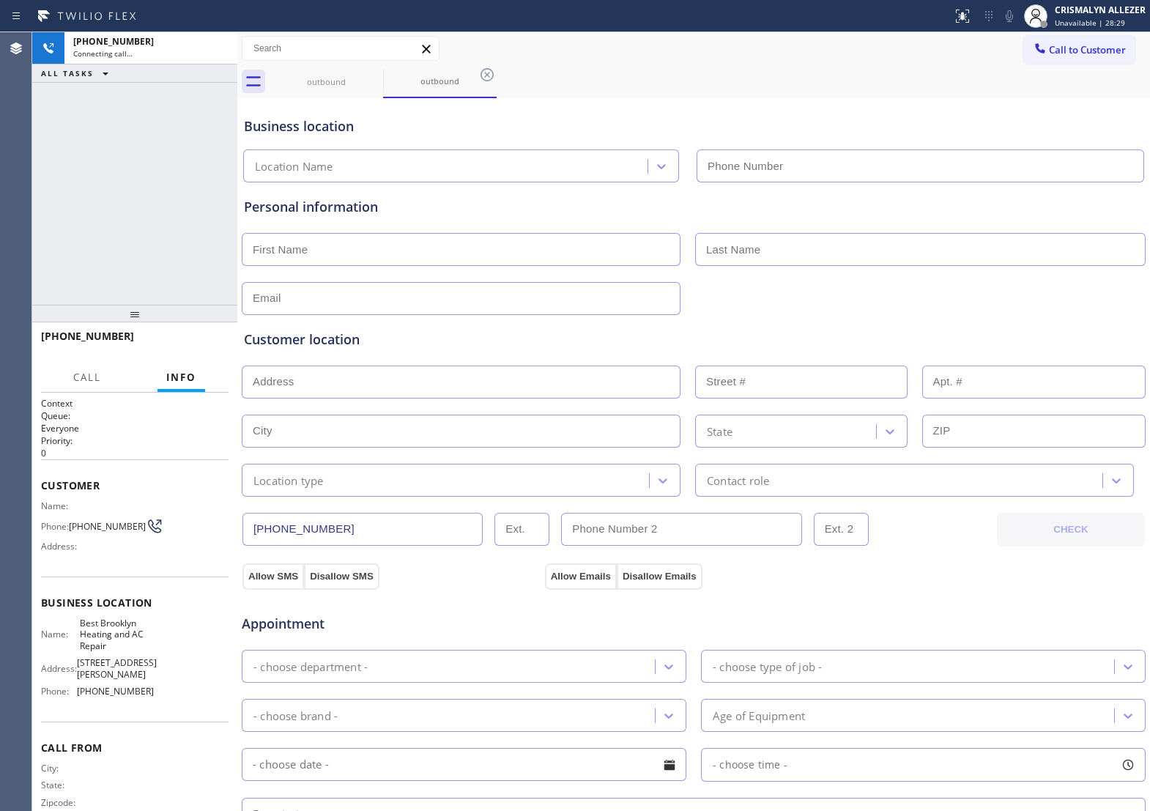
type input "[PHONE_NUMBER]"
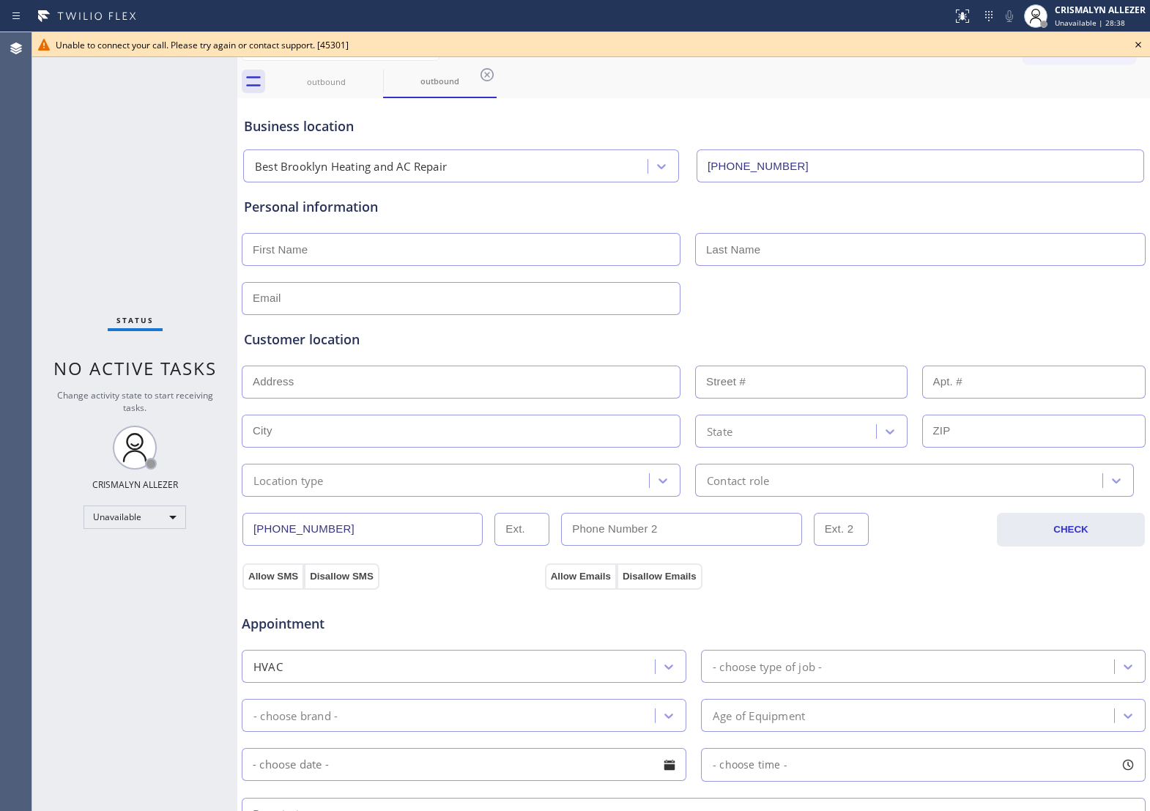
click at [891, 251] on input "text" at bounding box center [920, 249] width 450 height 33
click at [1139, 44] on icon at bounding box center [1138, 45] width 6 height 6
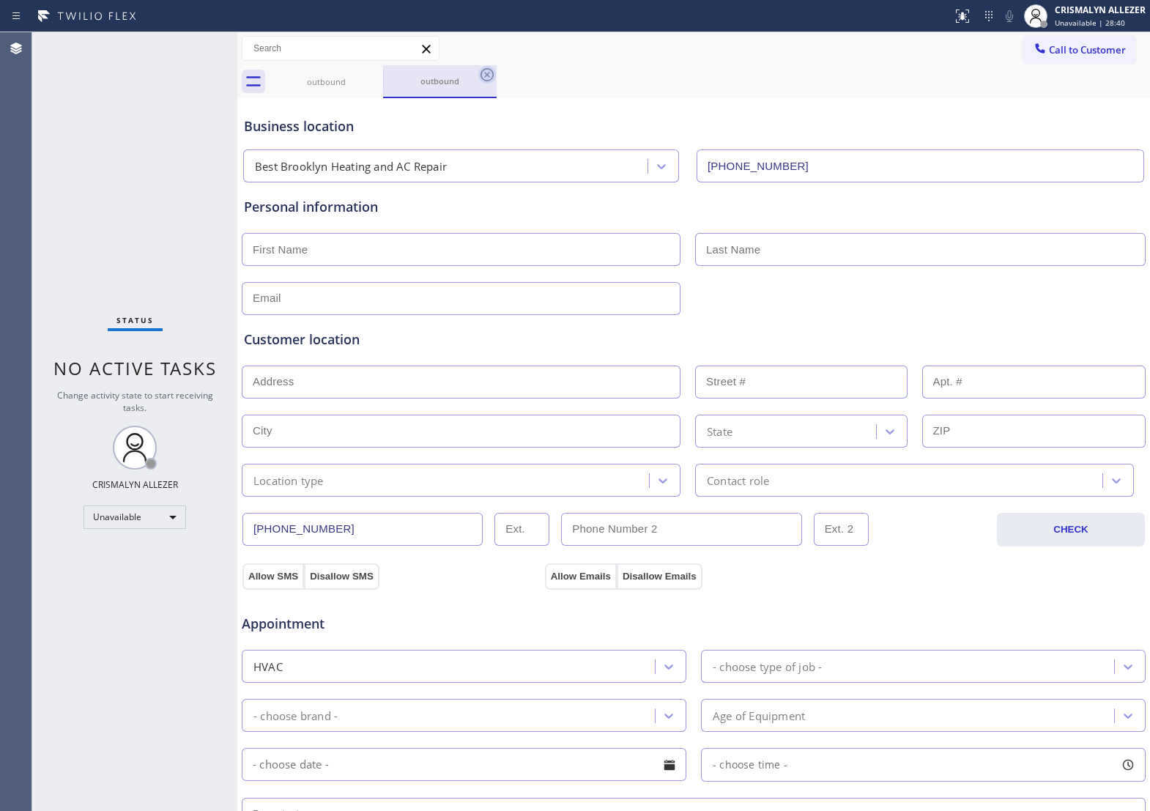
click at [483, 75] on icon at bounding box center [487, 75] width 18 height 18
click at [367, 74] on icon at bounding box center [373, 74] width 13 height 13
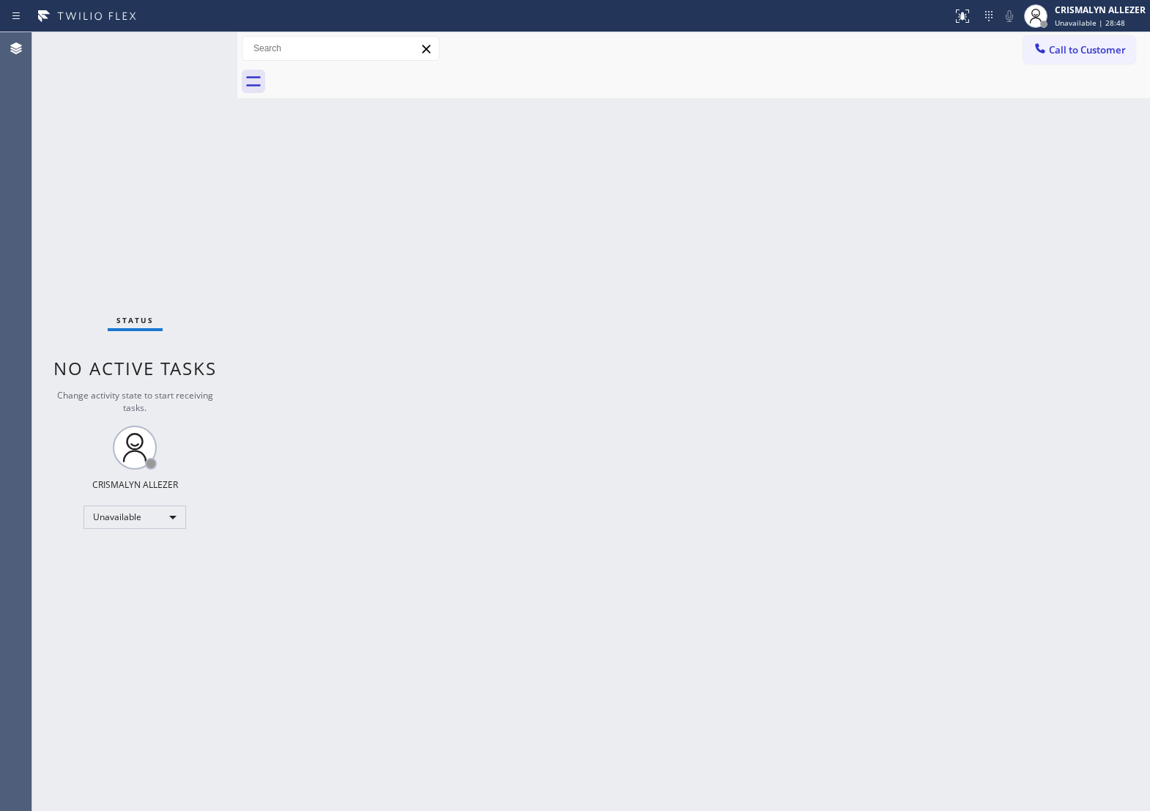
drag, startPoint x: 790, startPoint y: 497, endPoint x: 868, endPoint y: 397, distance: 126.8
click at [800, 478] on div "Back to Dashboard Change Sender ID Customers Technicians Select a contact Outbo…" at bounding box center [693, 421] width 913 height 779
drag, startPoint x: 1075, startPoint y: 59, endPoint x: 979, endPoint y: 103, distance: 105.8
click at [1070, 64] on div "Call to Customer Outbound call Location Best Brooklyn Heating and AC Repair You…" at bounding box center [693, 48] width 913 height 33
click at [1062, 46] on span "Call to Customer" at bounding box center [1087, 49] width 77 height 13
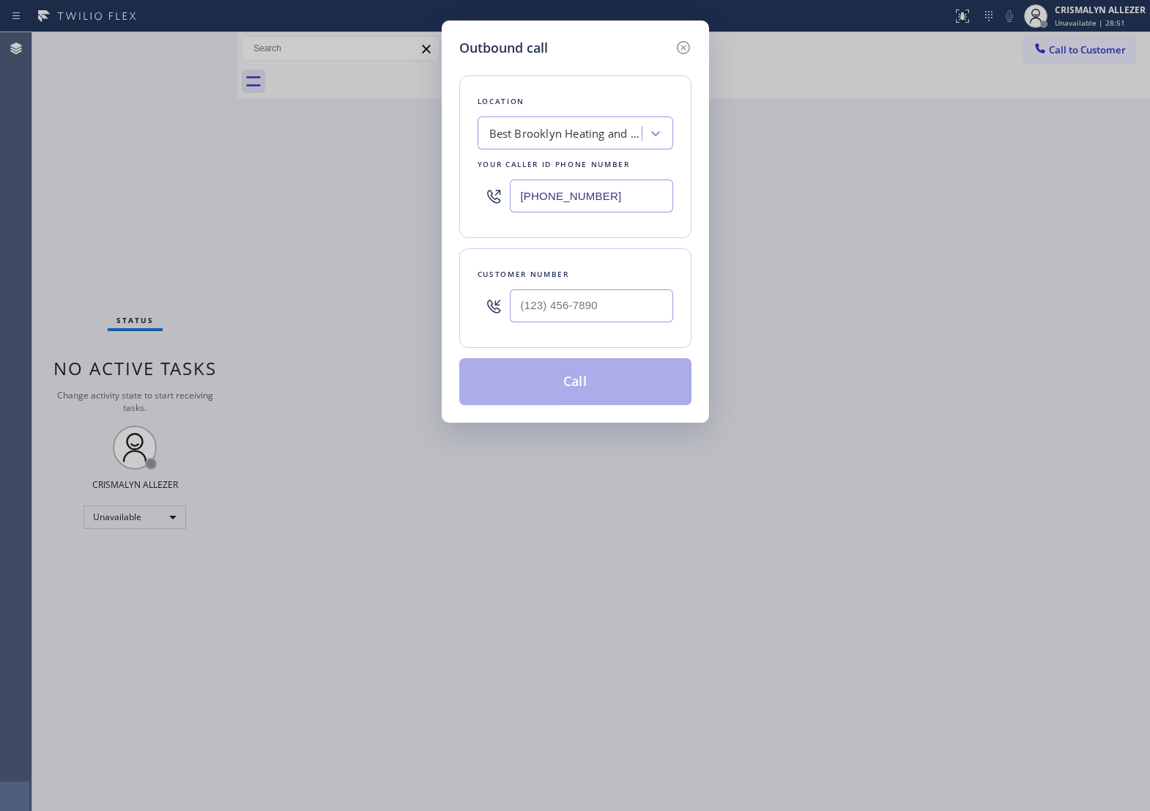
drag, startPoint x: 650, startPoint y: 211, endPoint x: 204, endPoint y: 198, distance: 446.3
click at [206, 198] on div "Outbound call Location Best Brooklyn Heating and AC Repair Your caller id phone…" at bounding box center [575, 405] width 1150 height 811
paste input "949) 381-0078"
type input "[PHONE_NUMBER]"
click at [588, 322] on input "(___) ___-____" at bounding box center [591, 305] width 163 height 33
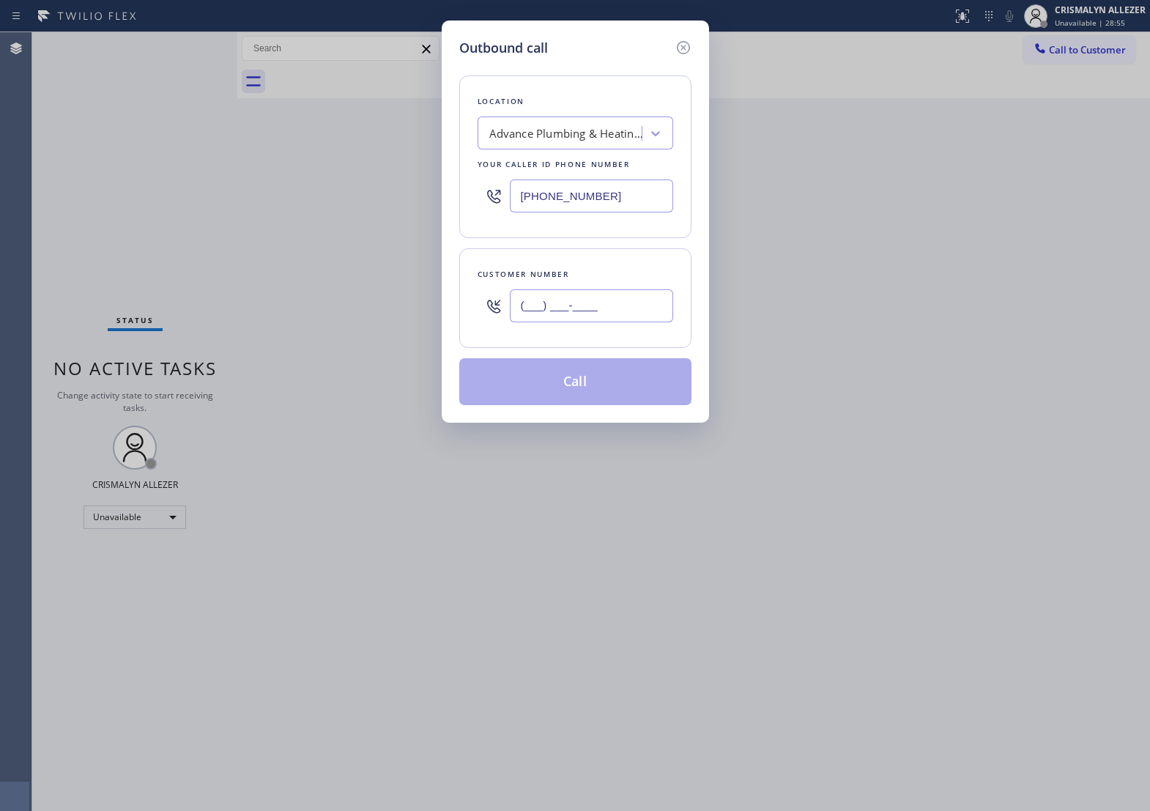
paste input "949) 331-3495"
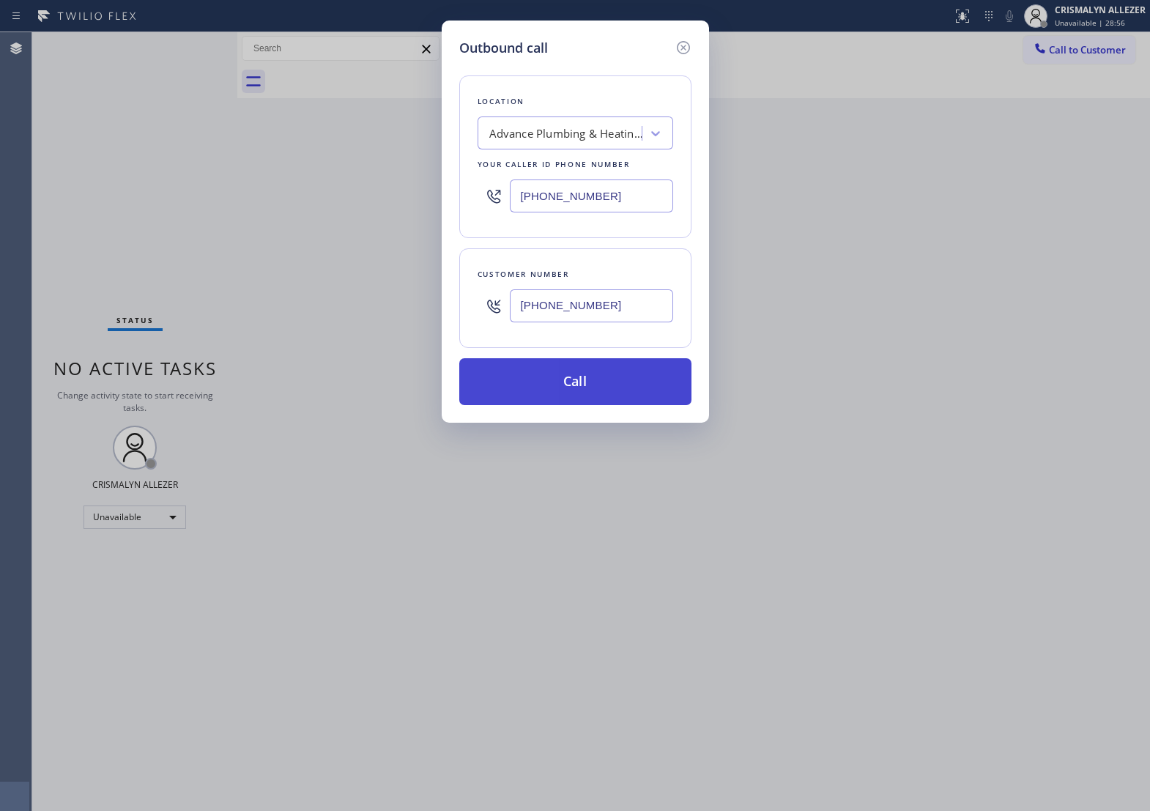
type input "[PHONE_NUMBER]"
click at [582, 405] on button "Call" at bounding box center [575, 381] width 232 height 47
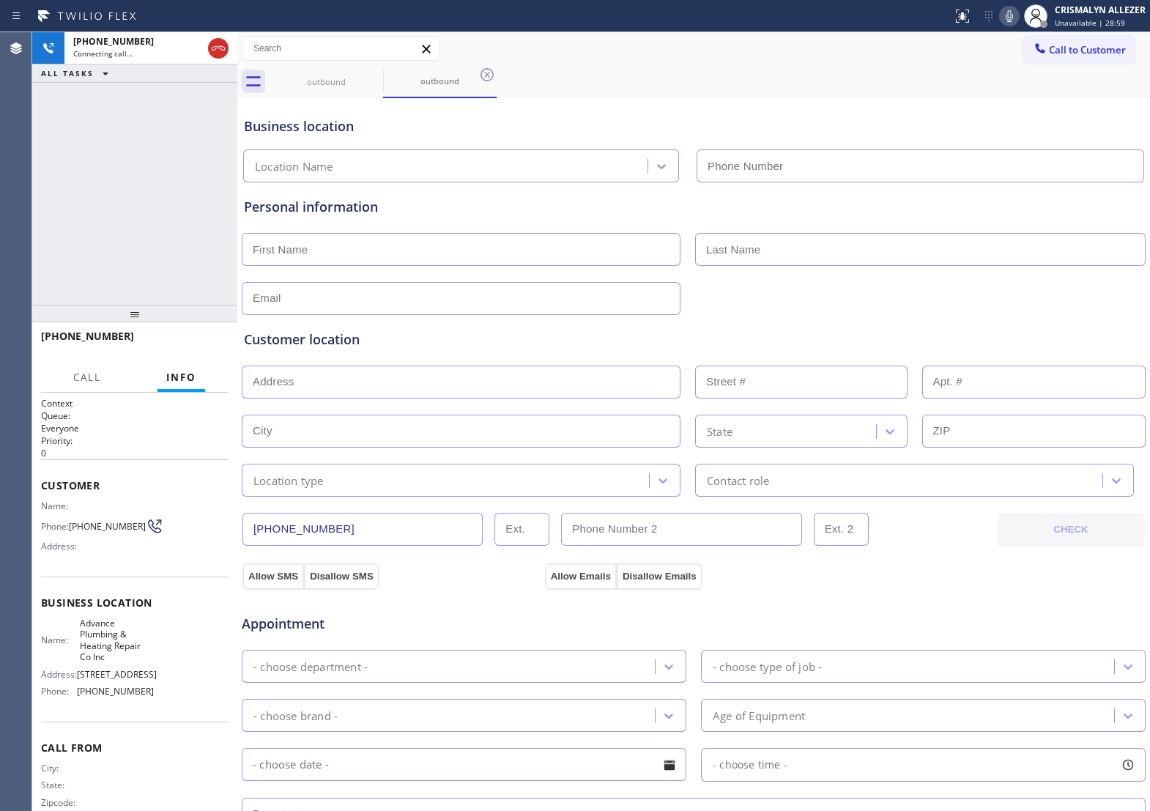
type input "[PHONE_NUMBER]"
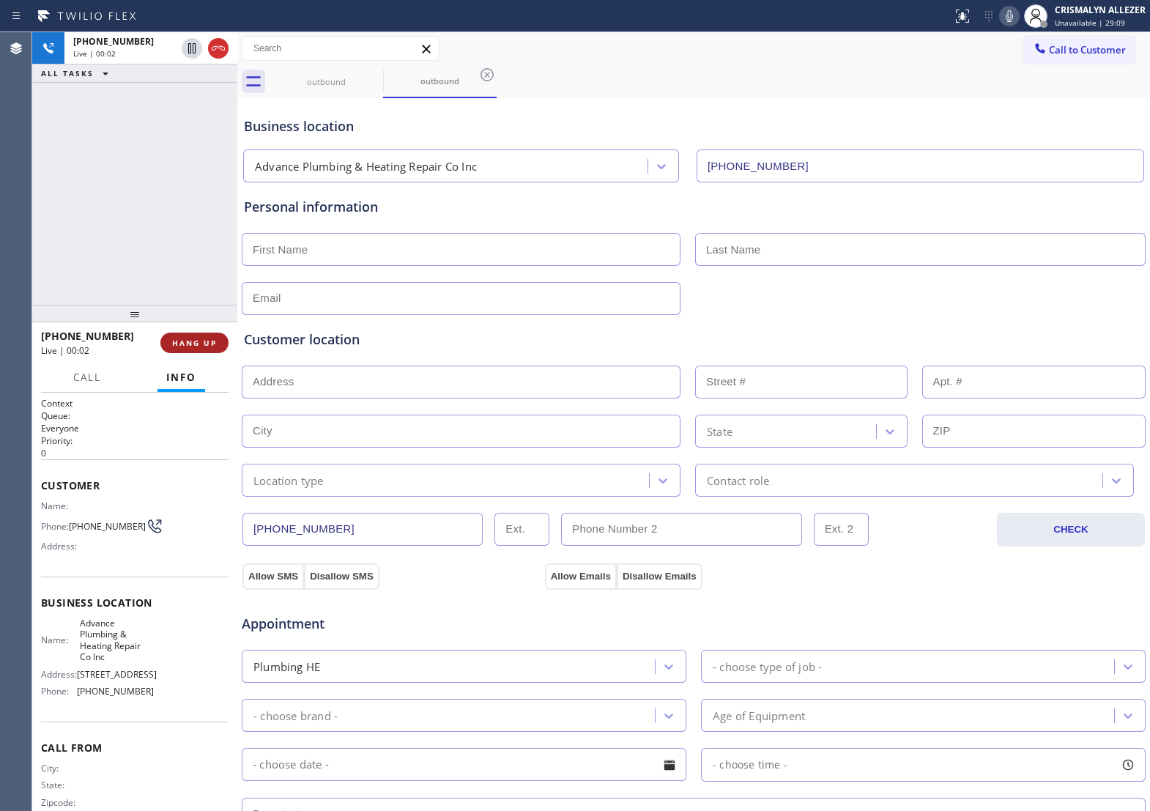
click at [198, 346] on span "HANG UP" at bounding box center [194, 343] width 45 height 10
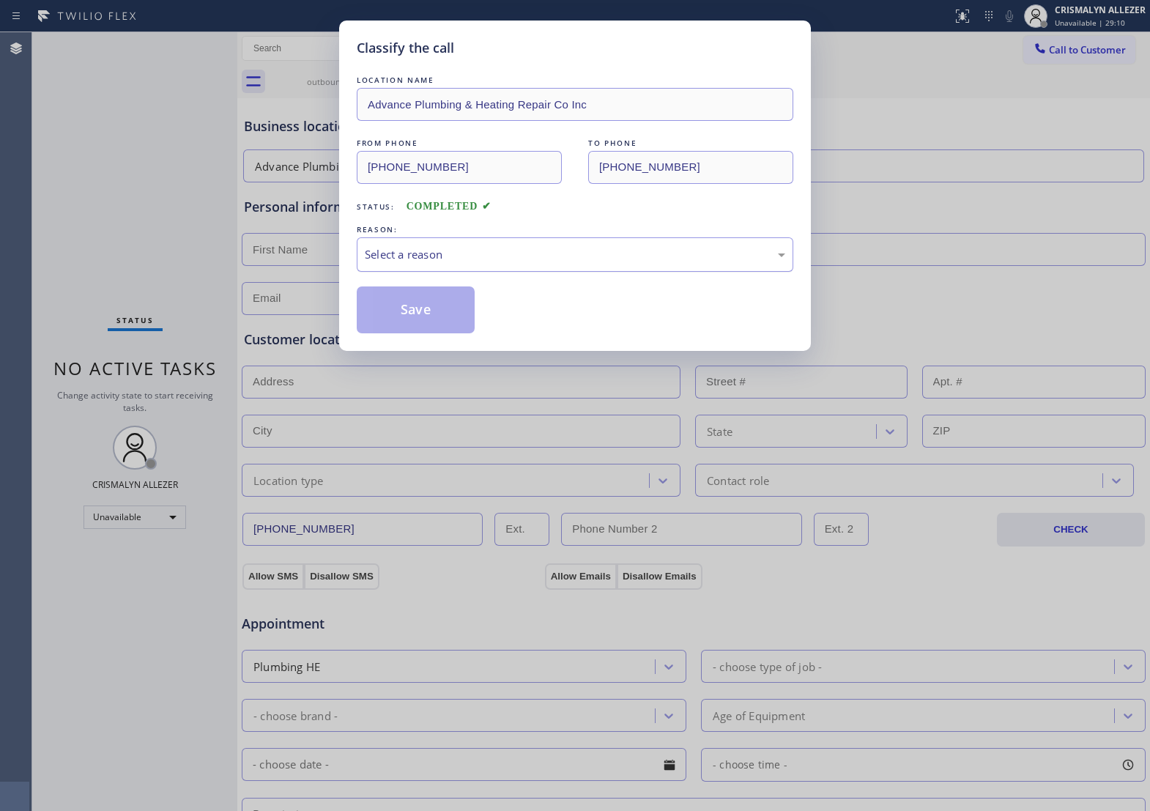
click at [562, 263] on div "Select a reason" at bounding box center [575, 254] width 420 height 17
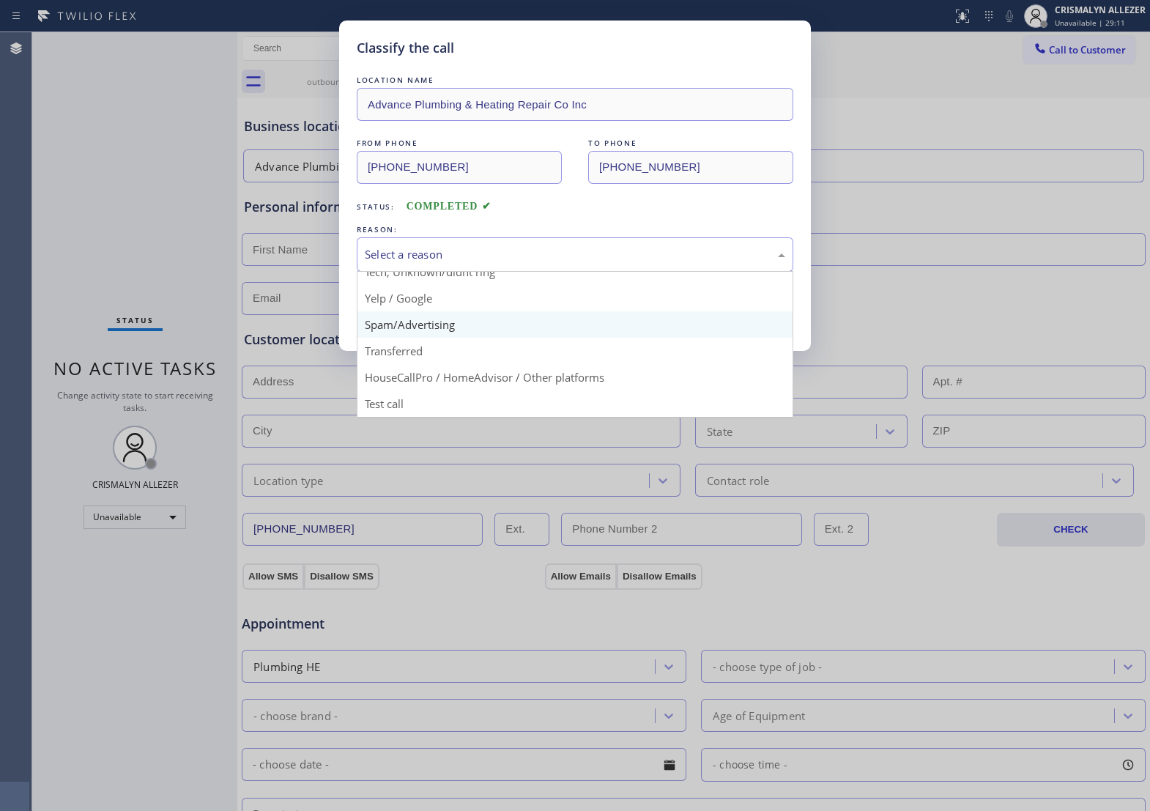
scroll to position [100, 0]
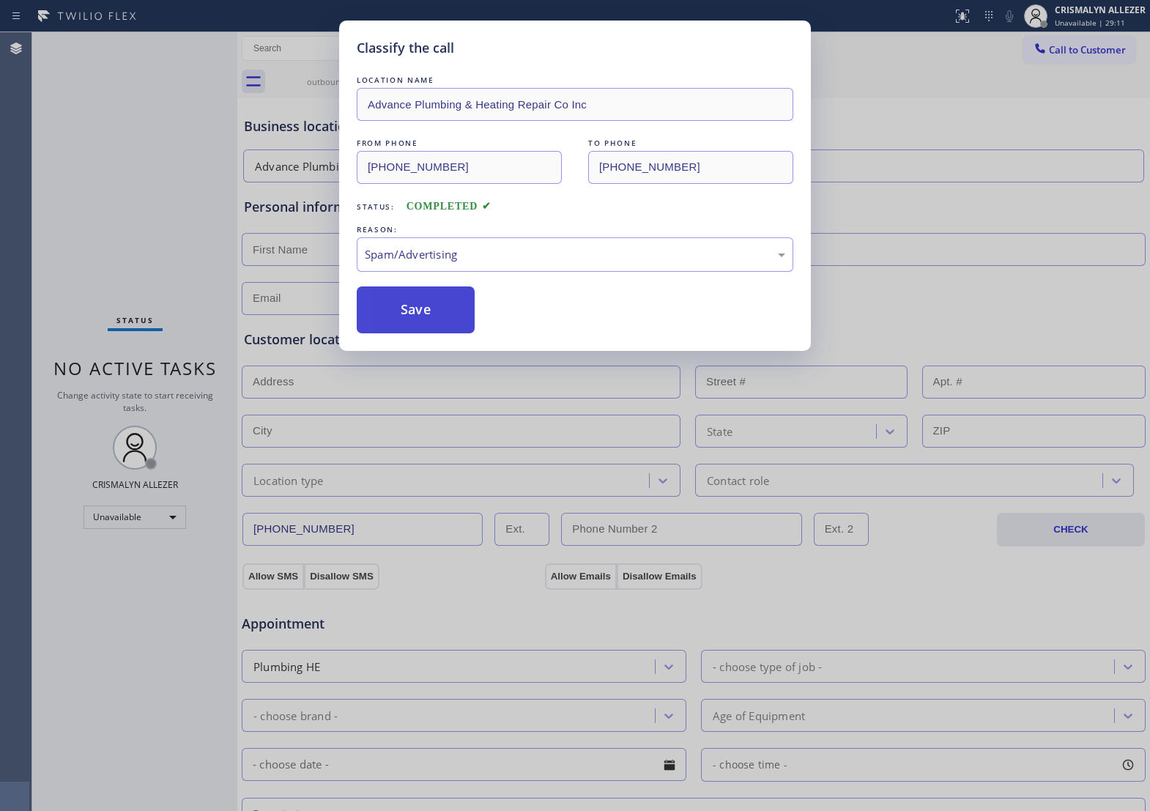
click at [427, 333] on button "Save" at bounding box center [416, 309] width 118 height 47
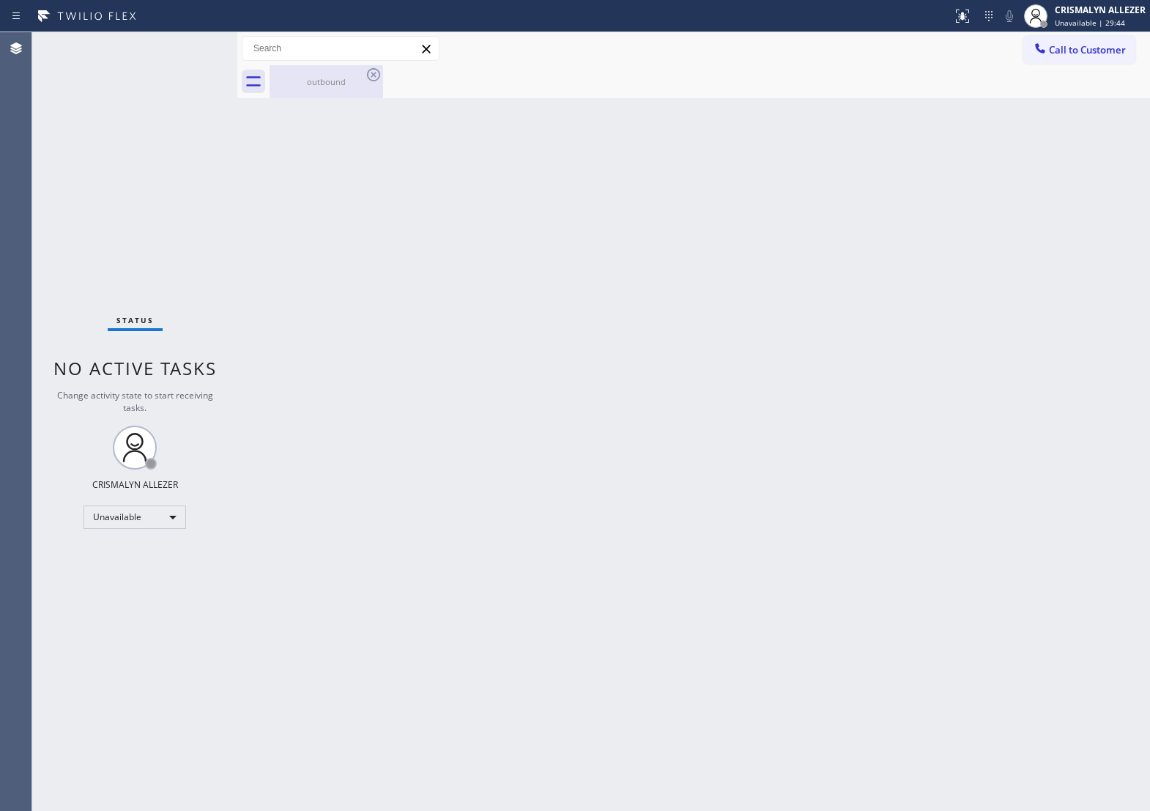
drag, startPoint x: 319, startPoint y: 82, endPoint x: 352, endPoint y: 79, distance: 33.1
click at [319, 82] on div "outbound" at bounding box center [326, 81] width 111 height 11
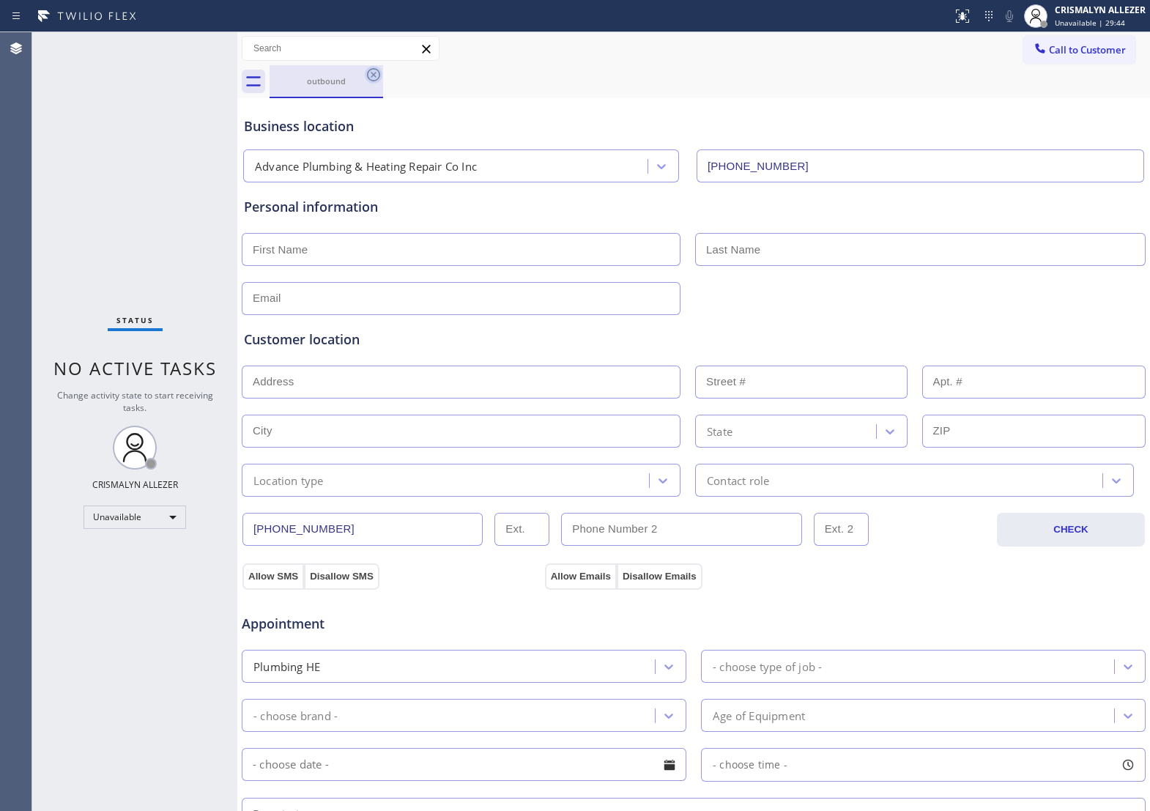
click at [375, 78] on icon at bounding box center [374, 75] width 18 height 18
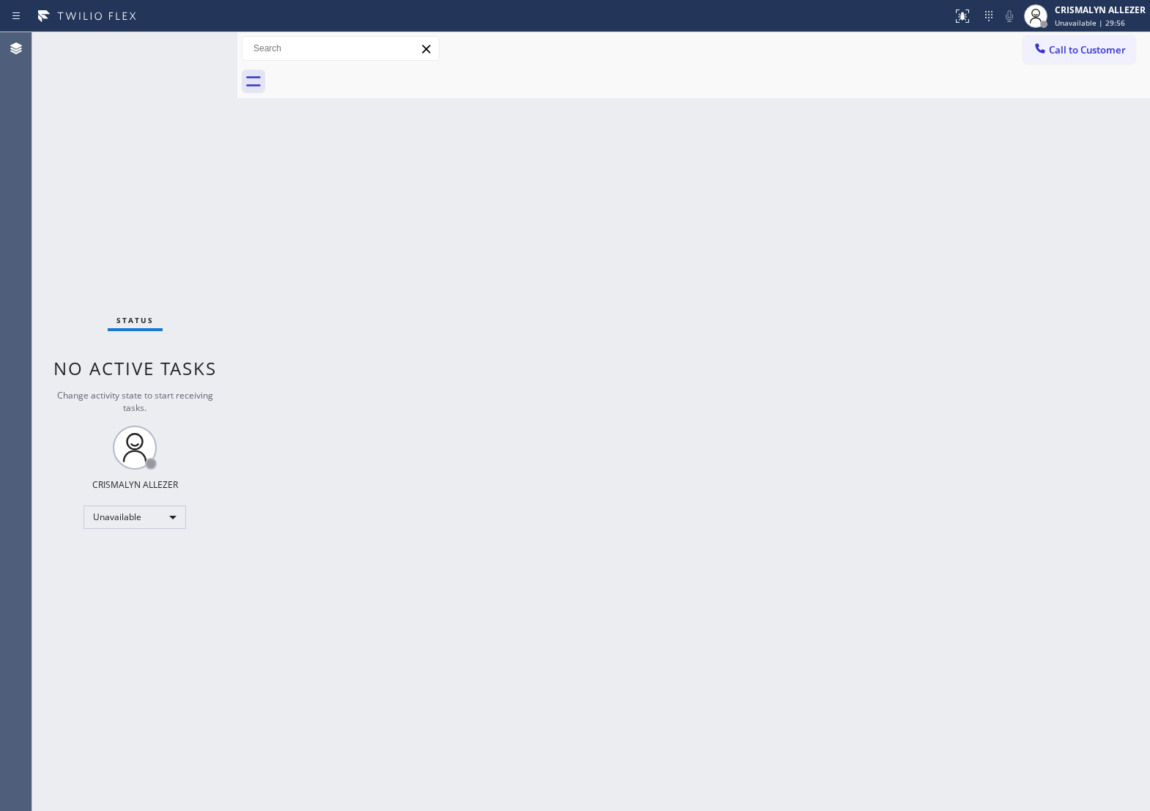
click at [652, 471] on div "Back to Dashboard Change Sender ID Customers Technicians Select a contact Outbo…" at bounding box center [693, 421] width 913 height 779
click at [1056, 59] on button "Call to Customer" at bounding box center [1079, 50] width 112 height 28
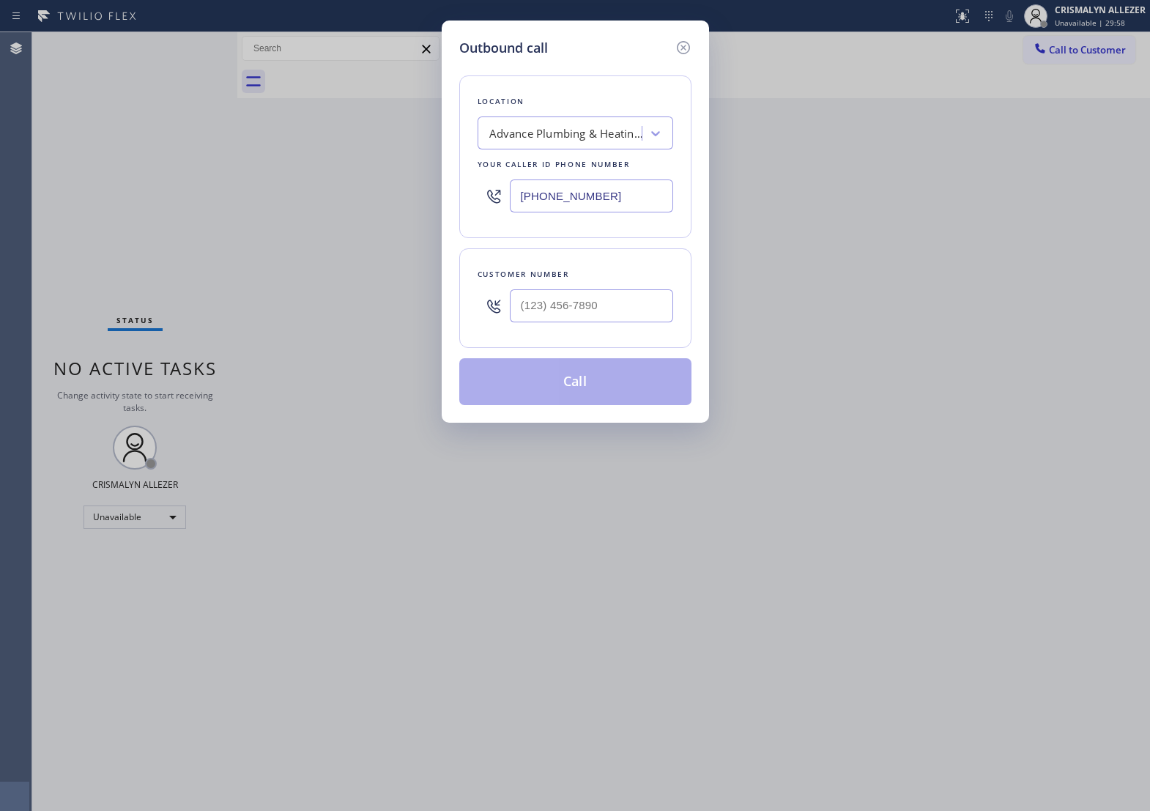
paste input "312) 945-0260"
drag, startPoint x: 470, startPoint y: 211, endPoint x: 103, endPoint y: 210, distance: 366.2
click at [105, 210] on div "Outbound call Location Advance Plumbing & Heating Repair Co Inc Your caller id …" at bounding box center [575, 405] width 1150 height 811
type input "[PHONE_NUMBER]"
click at [609, 319] on input "(___) ___-____" at bounding box center [591, 305] width 163 height 33
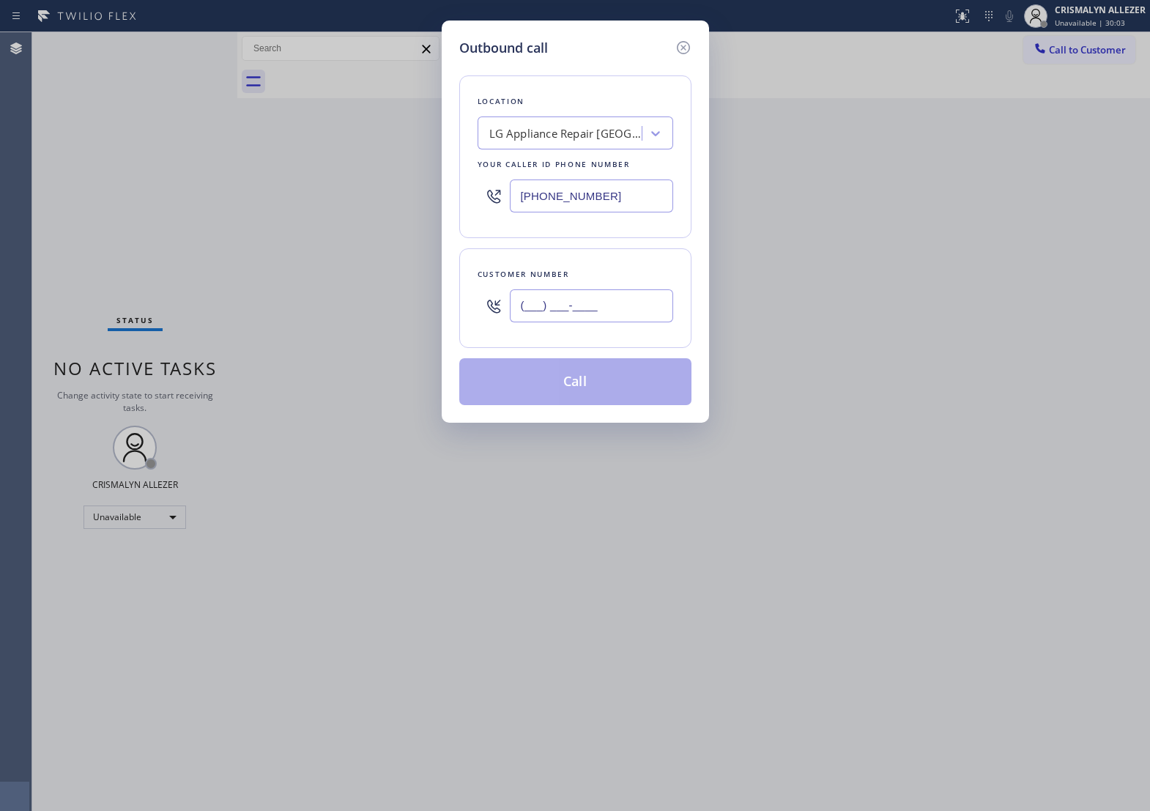
paste input "312) 506-7310"
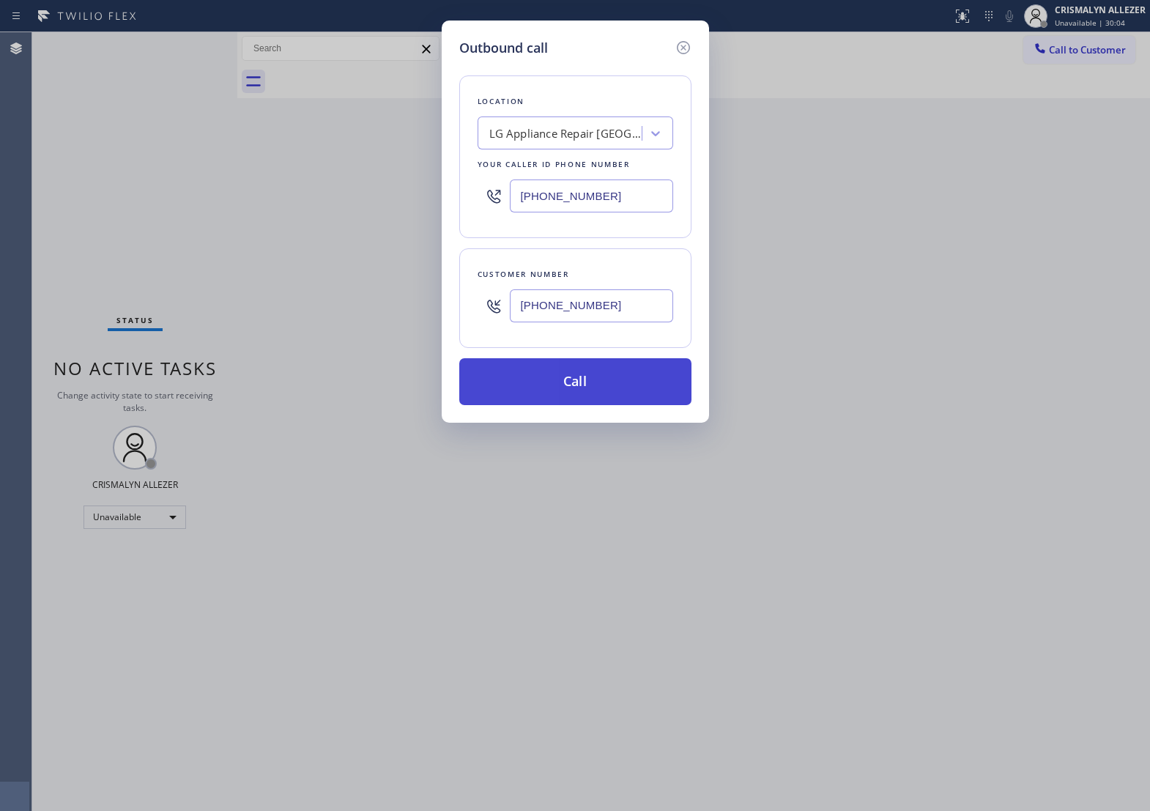
type input "[PHONE_NUMBER]"
click at [580, 405] on button "Call" at bounding box center [575, 381] width 232 height 47
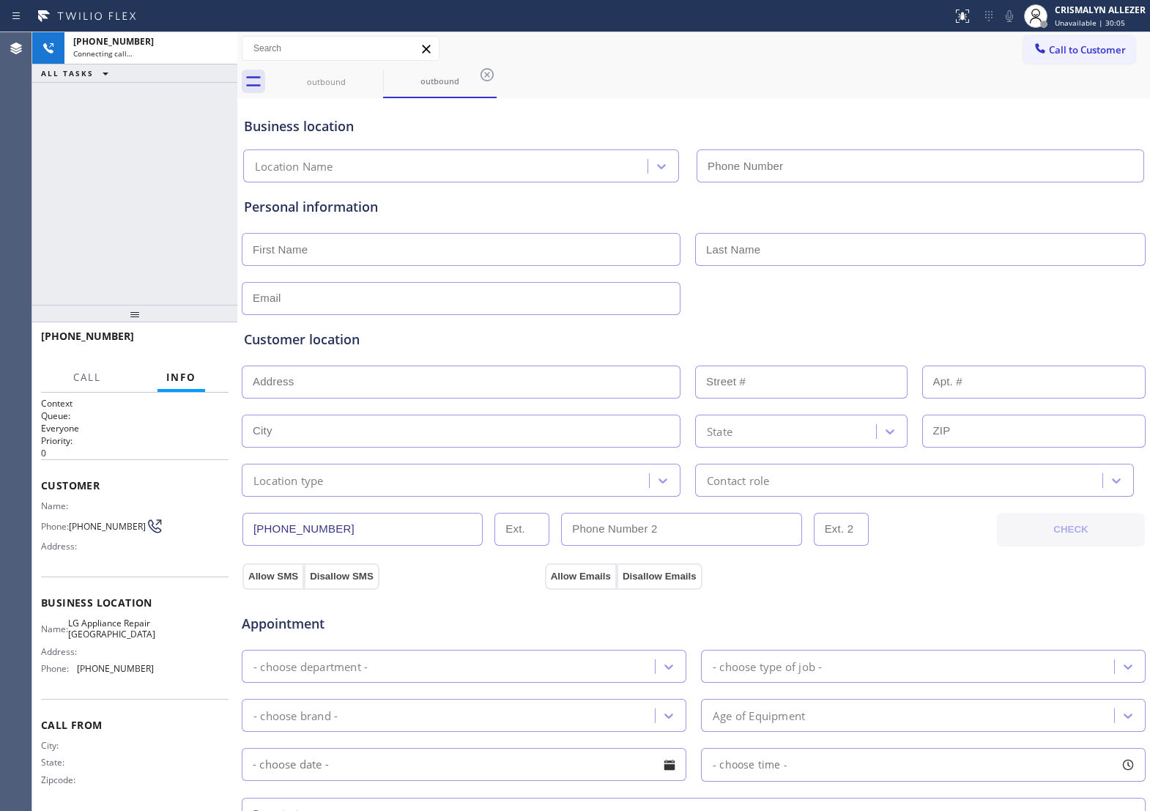
type input "[PHONE_NUMBER]"
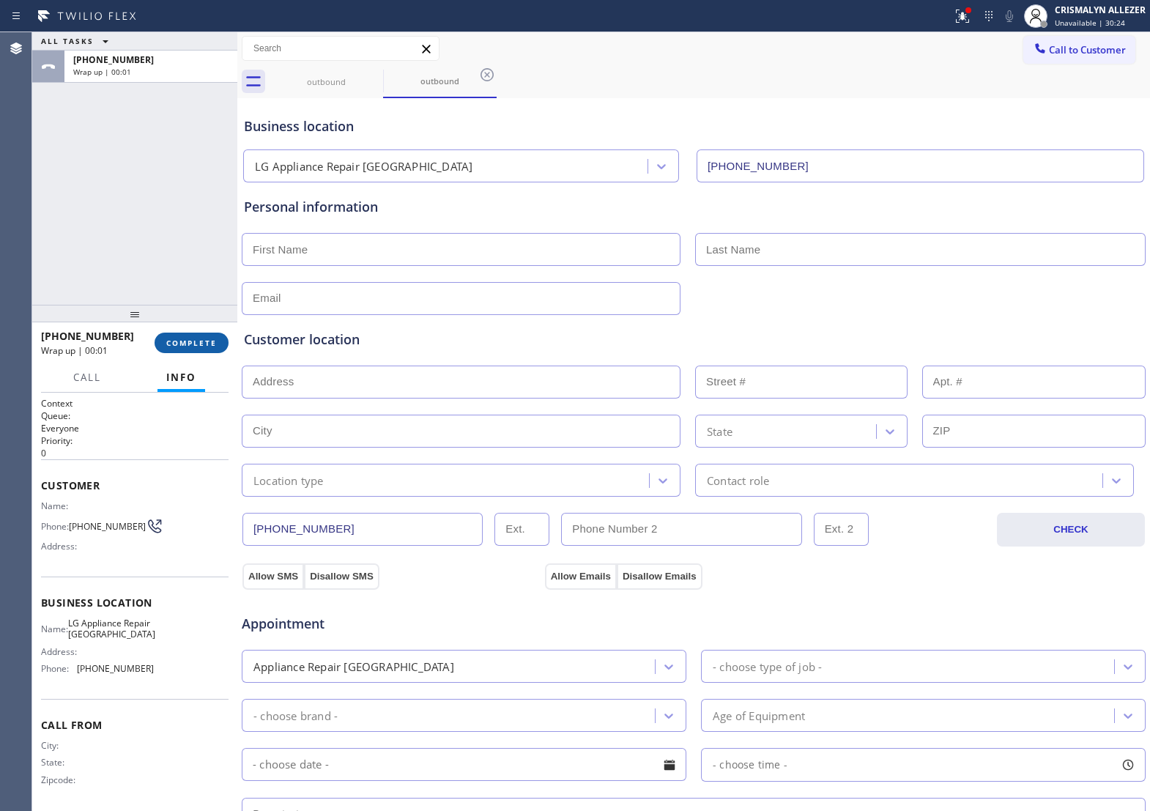
click at [169, 346] on span "COMPLETE" at bounding box center [191, 343] width 51 height 10
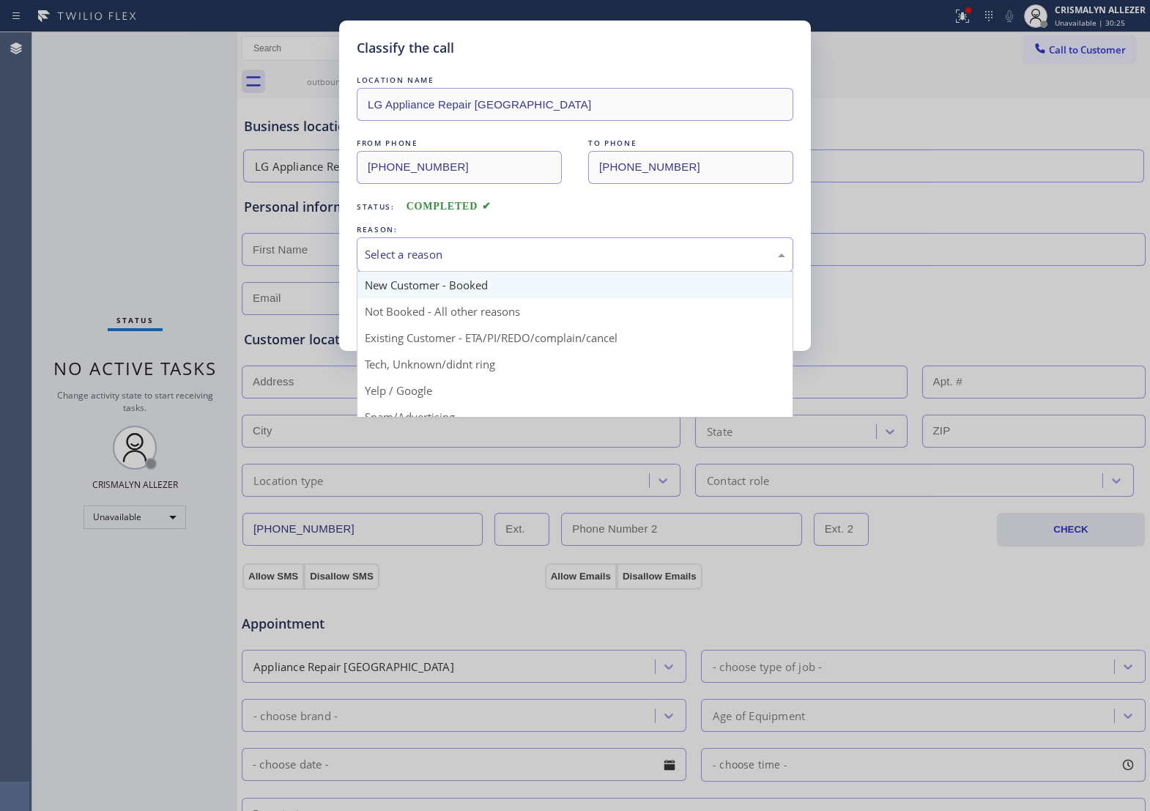
drag, startPoint x: 597, startPoint y: 275, endPoint x: 521, endPoint y: 305, distance: 81.9
click at [592, 272] on div "Select a reason" at bounding box center [575, 254] width 437 height 34
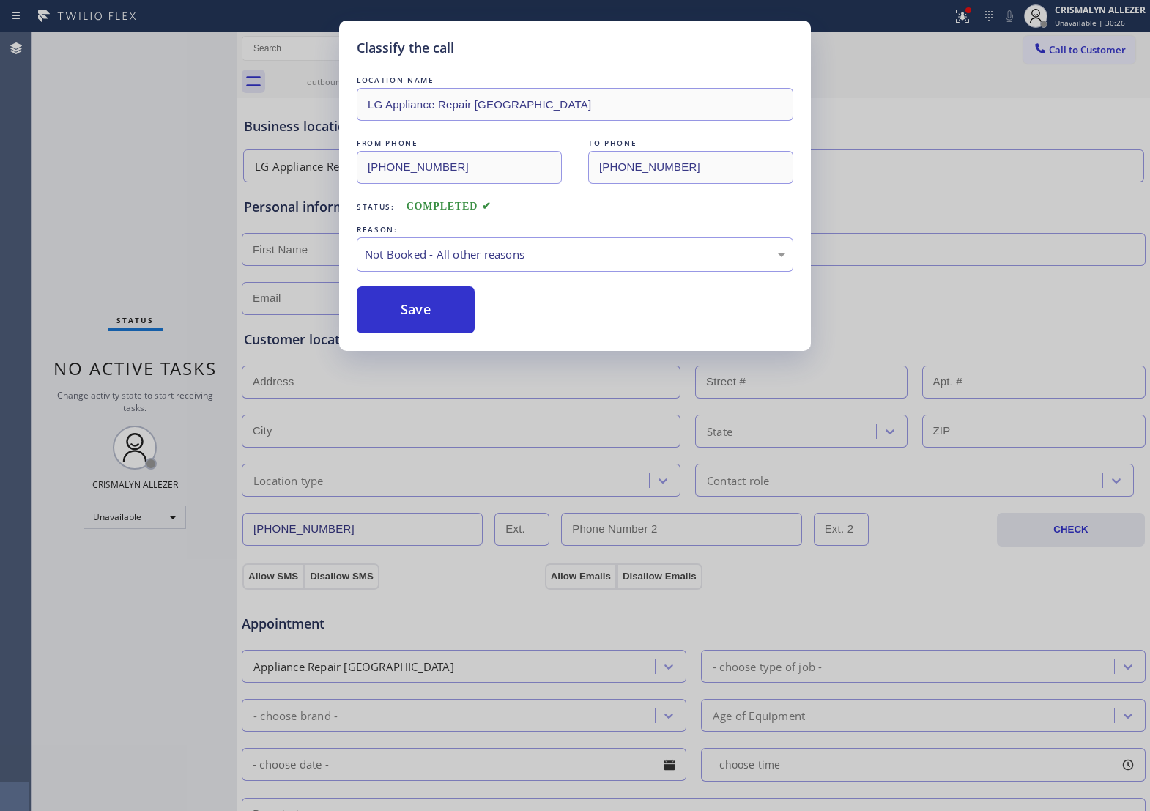
click at [452, 330] on button "Save" at bounding box center [416, 309] width 118 height 47
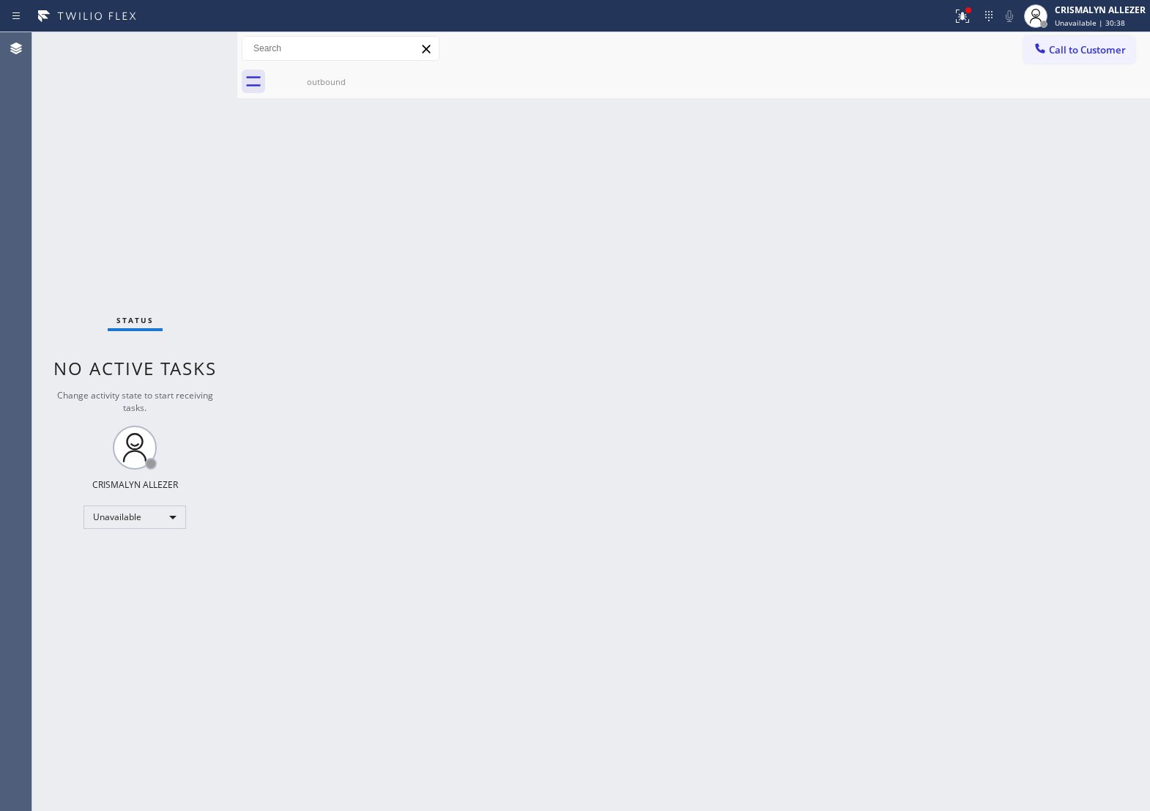
click at [722, 353] on div "Back to Dashboard Change Sender ID Customers Technicians Select a contact Outbo…" at bounding box center [693, 421] width 913 height 779
drag, startPoint x: 286, startPoint y: 84, endPoint x: 320, endPoint y: 85, distance: 33.7
click at [300, 85] on div "outbound" at bounding box center [326, 81] width 111 height 11
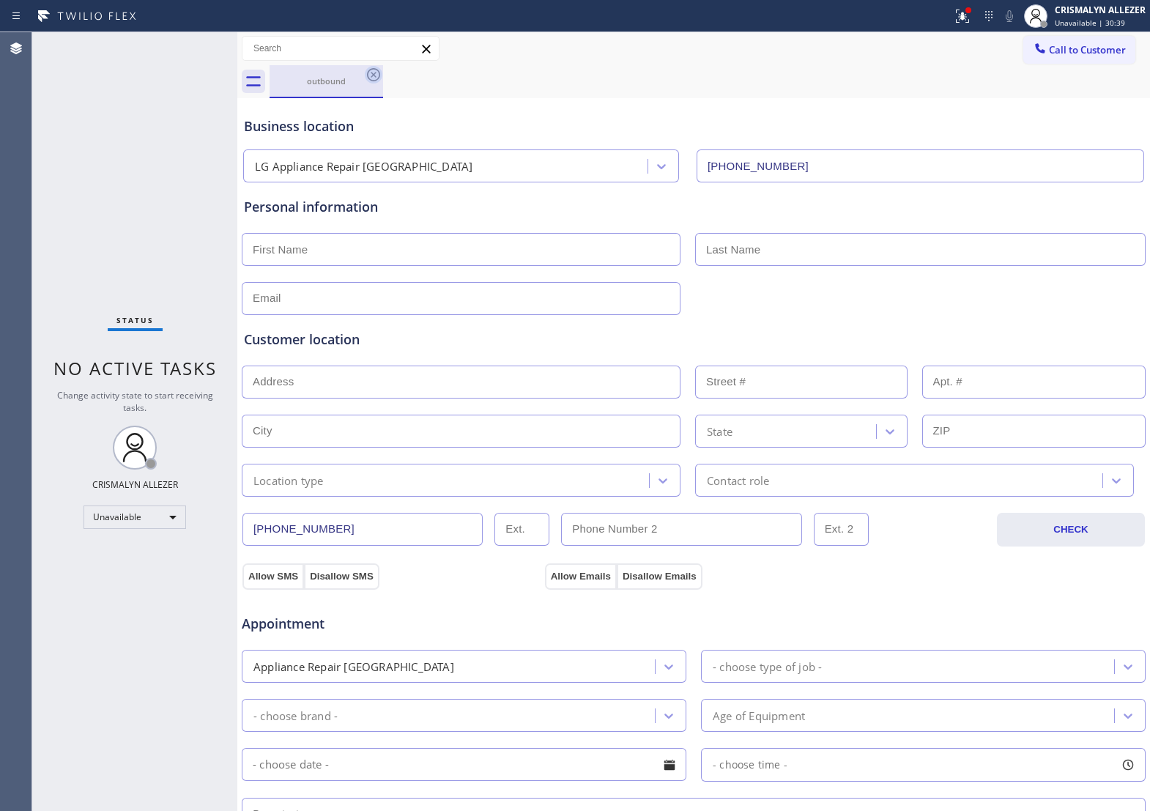
click at [371, 81] on icon at bounding box center [373, 74] width 13 height 13
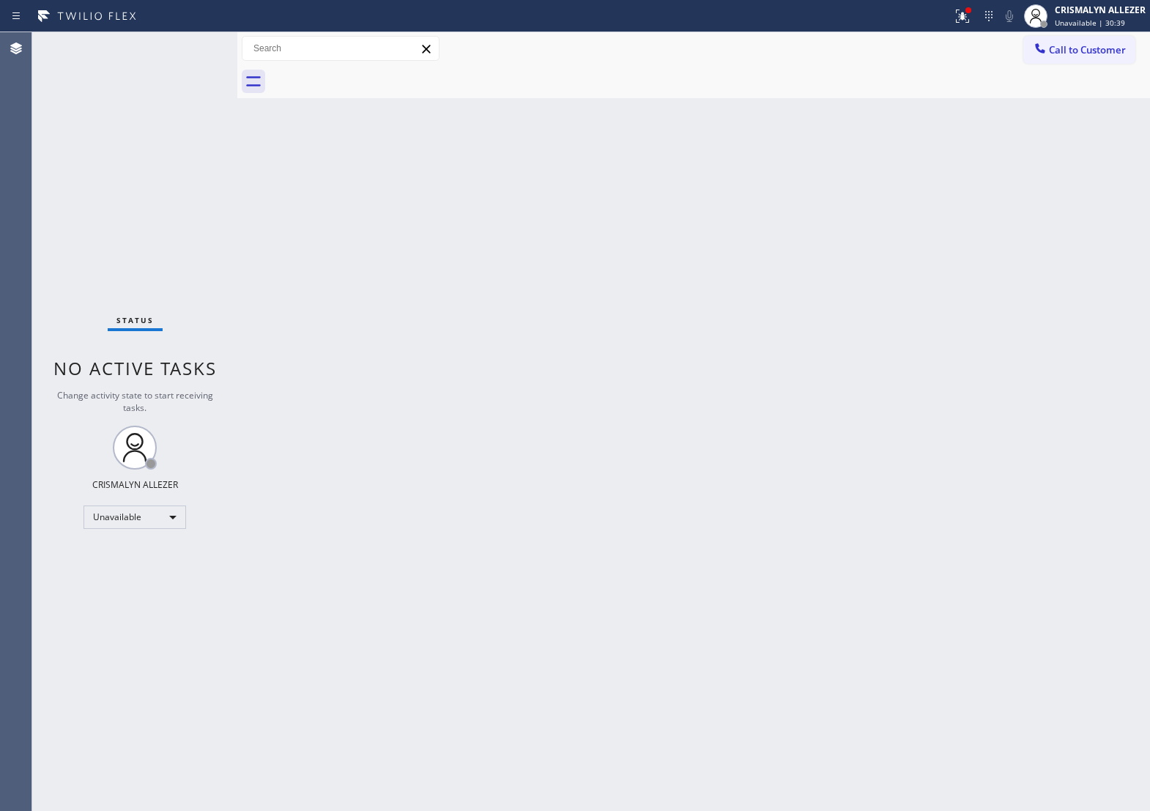
drag, startPoint x: 1097, startPoint y: 57, endPoint x: 954, endPoint y: 138, distance: 164.0
click at [1097, 56] on span "Call to Customer" at bounding box center [1087, 49] width 77 height 13
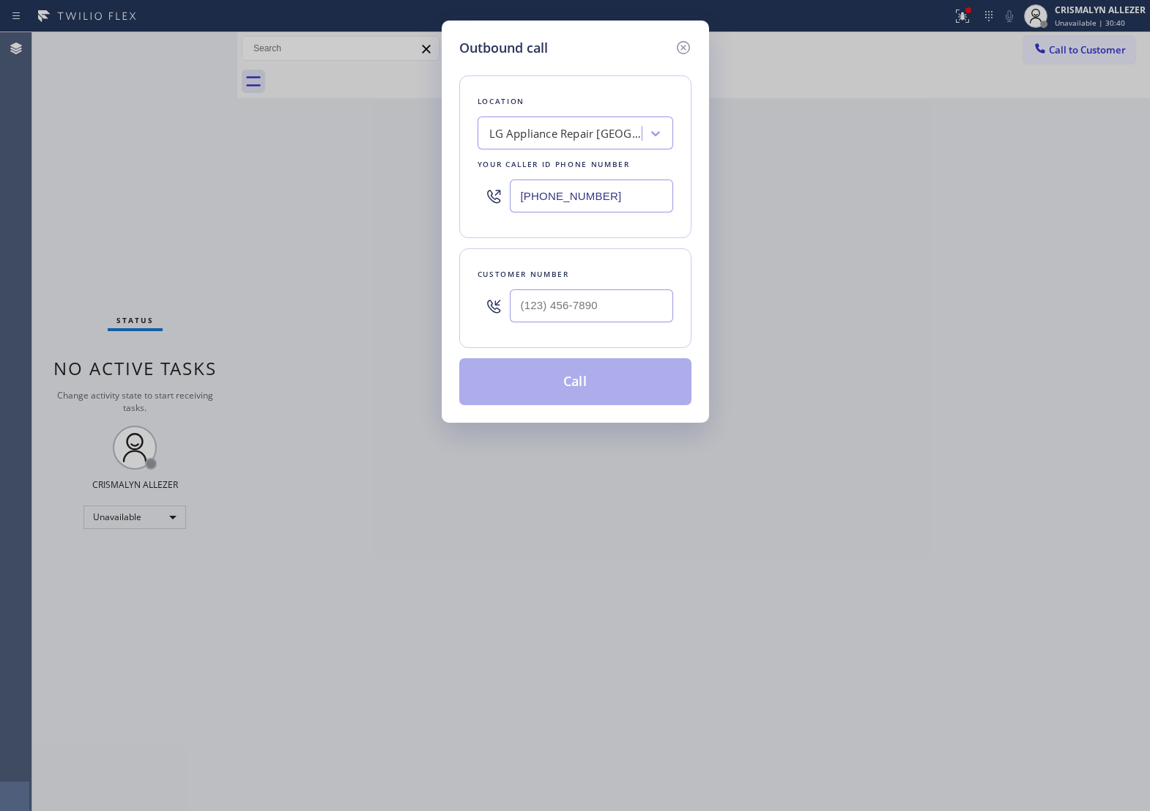
drag, startPoint x: 632, startPoint y: 217, endPoint x: 115, endPoint y: 204, distance: 517.3
click at [140, 207] on div "Outbound call Location LG Appliance Repair [GEOGRAPHIC_DATA] Your caller id pho…" at bounding box center [575, 405] width 1150 height 811
paste input "714) 874-9731"
type input "[PHONE_NUMBER]"
click at [938, 244] on div "Outbound call Location [PERSON_NAME] HVAC Service Your caller id phone number […" at bounding box center [575, 405] width 1150 height 811
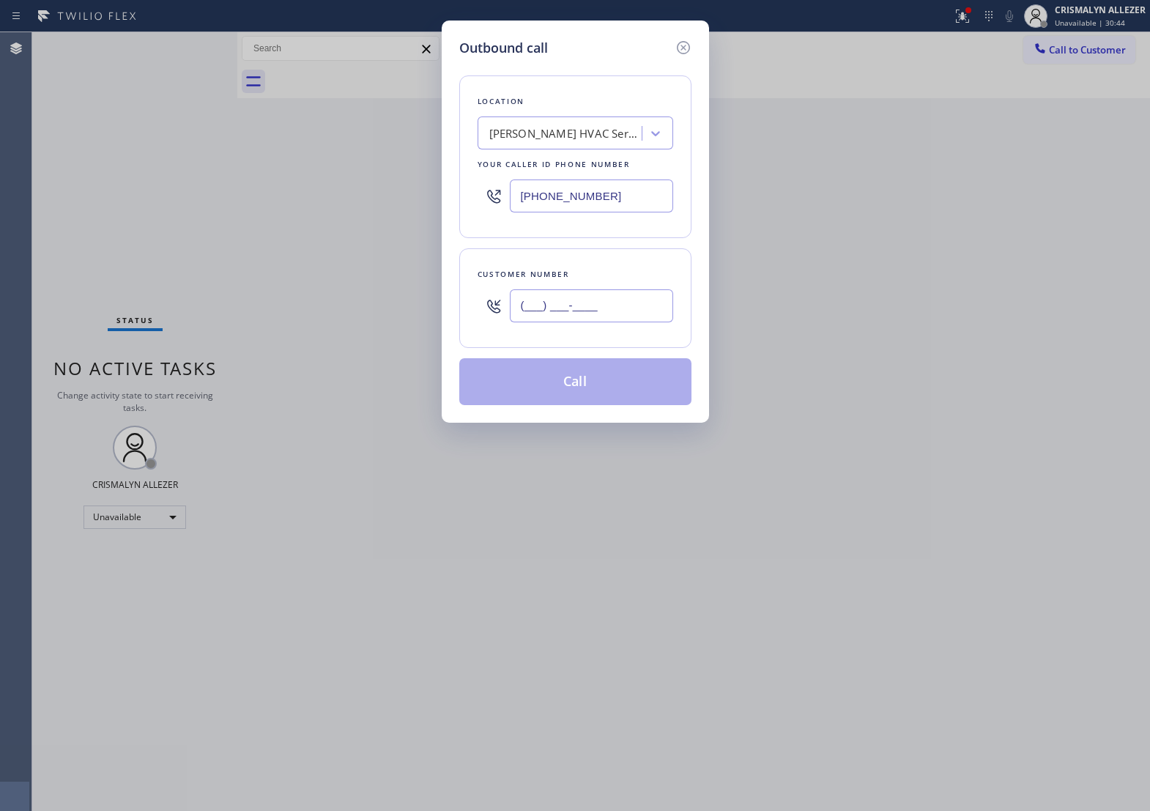
click at [594, 317] on input "(___) ___-____" at bounding box center [591, 305] width 163 height 33
paste input "775) 256-0797"
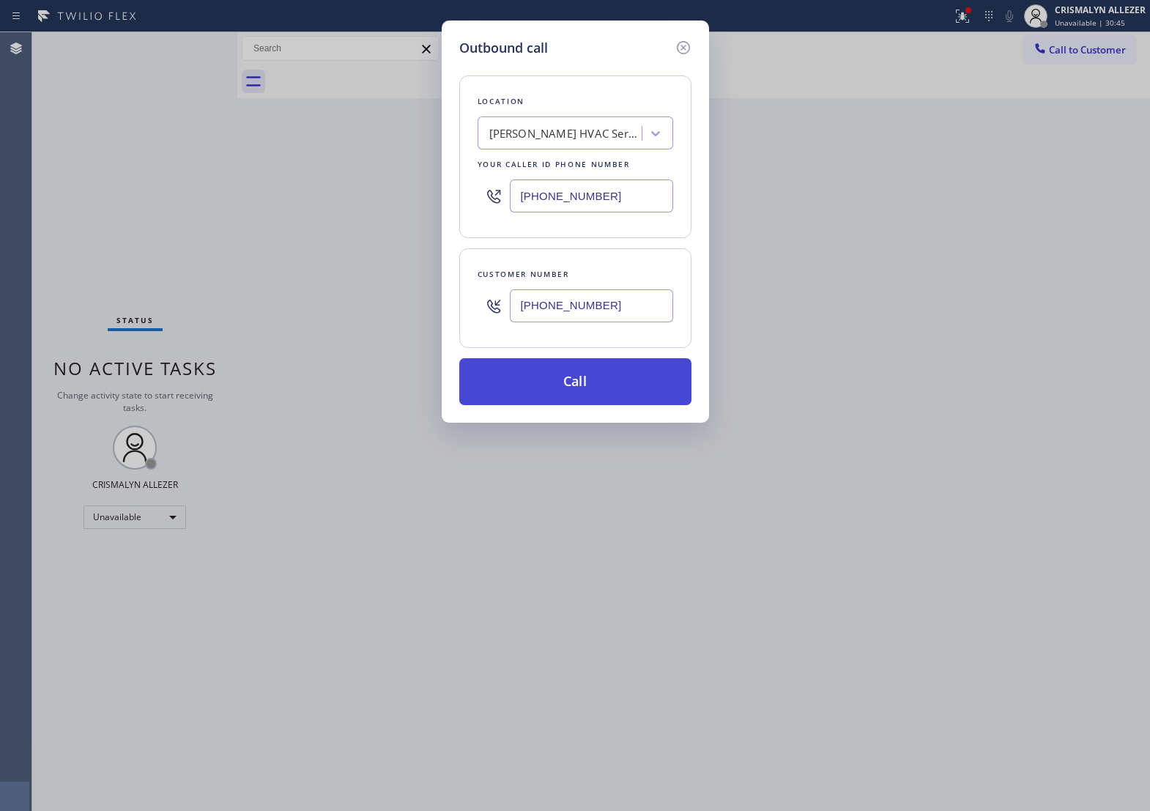
type input "[PHONE_NUMBER]"
click at [591, 399] on button "Call" at bounding box center [575, 381] width 232 height 47
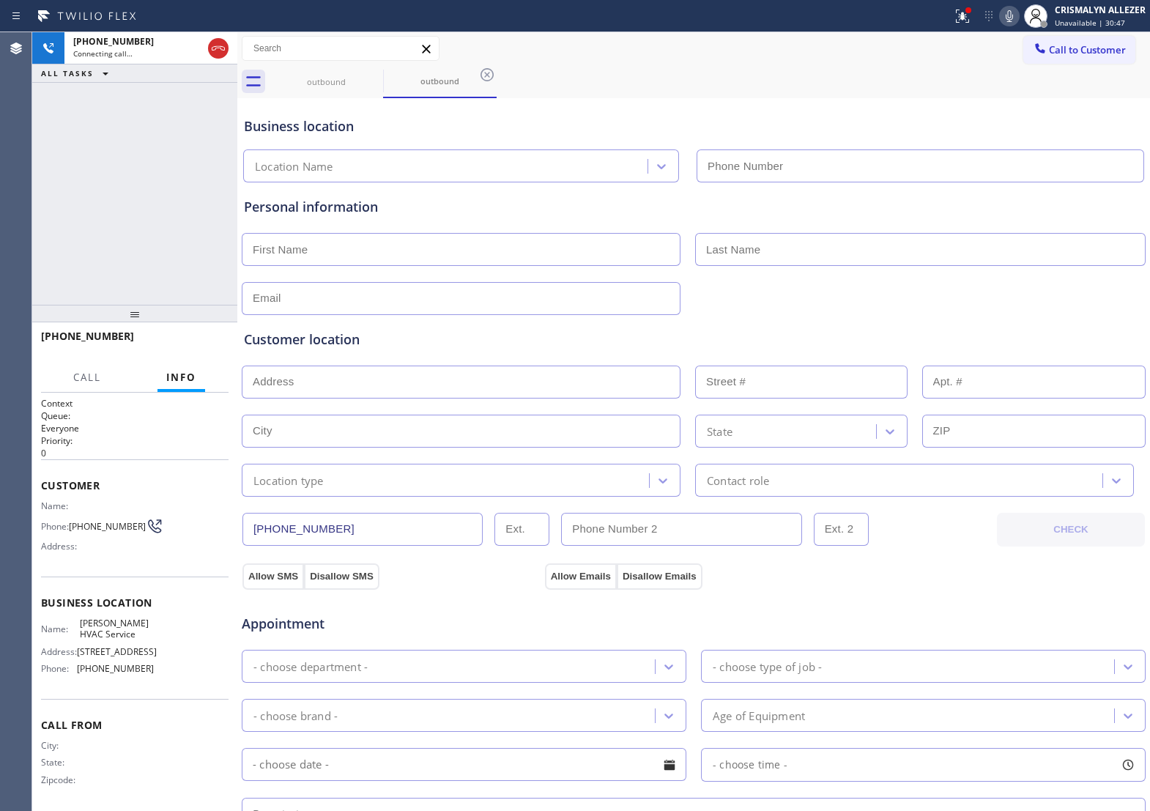
type input "[PHONE_NUMBER]"
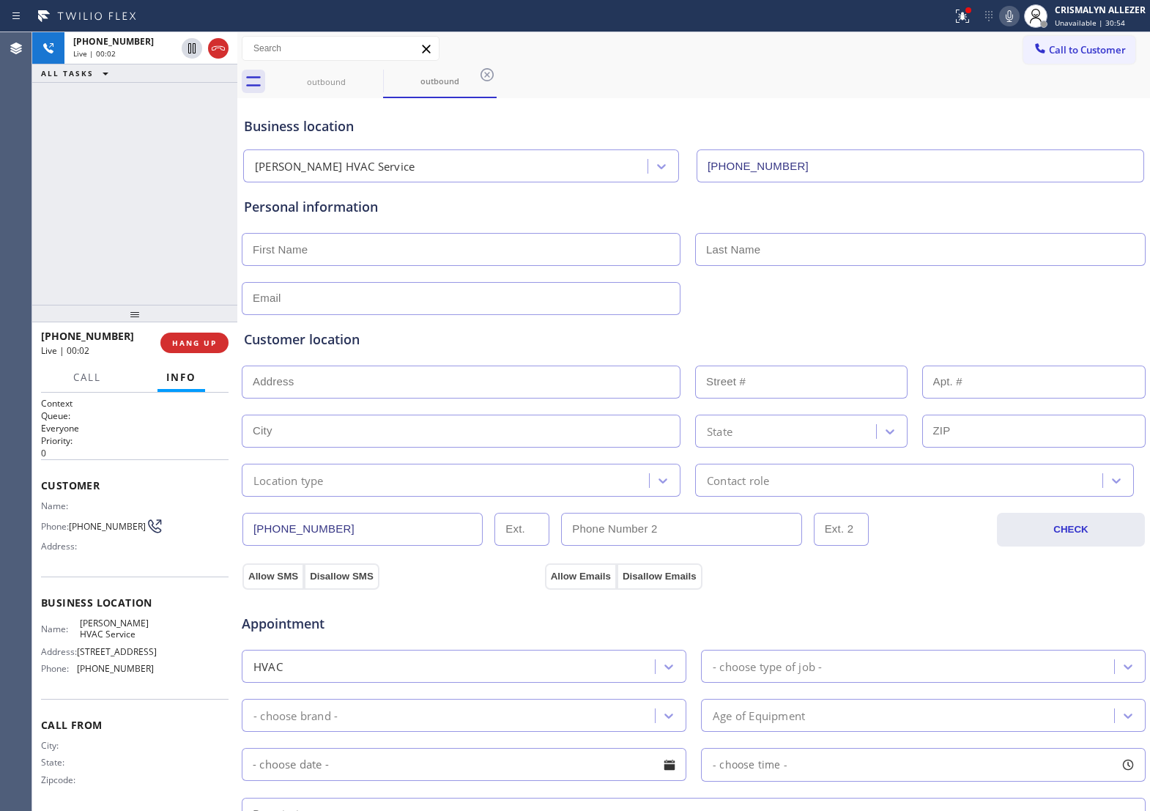
drag, startPoint x: 238, startPoint y: 268, endPoint x: 246, endPoint y: 283, distance: 16.7
click at [237, 276] on div at bounding box center [237, 421] width 0 height 779
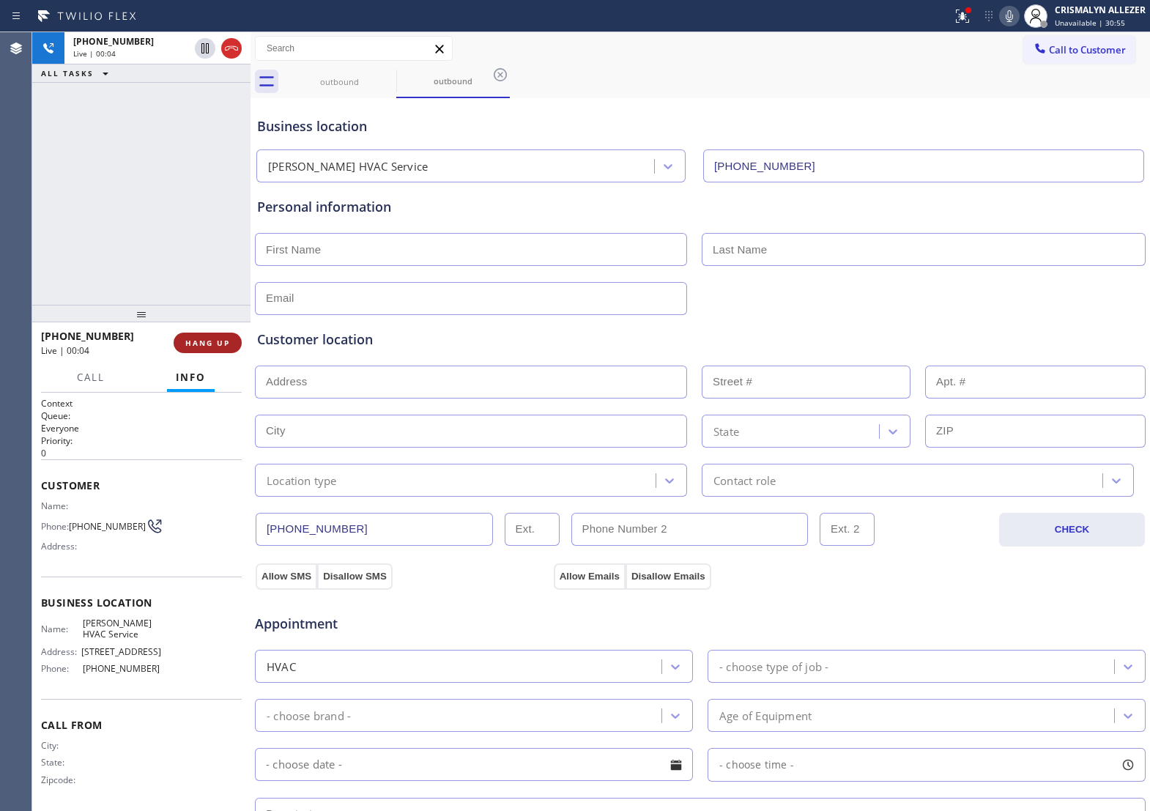
click at [199, 343] on span "HANG UP" at bounding box center [207, 343] width 45 height 10
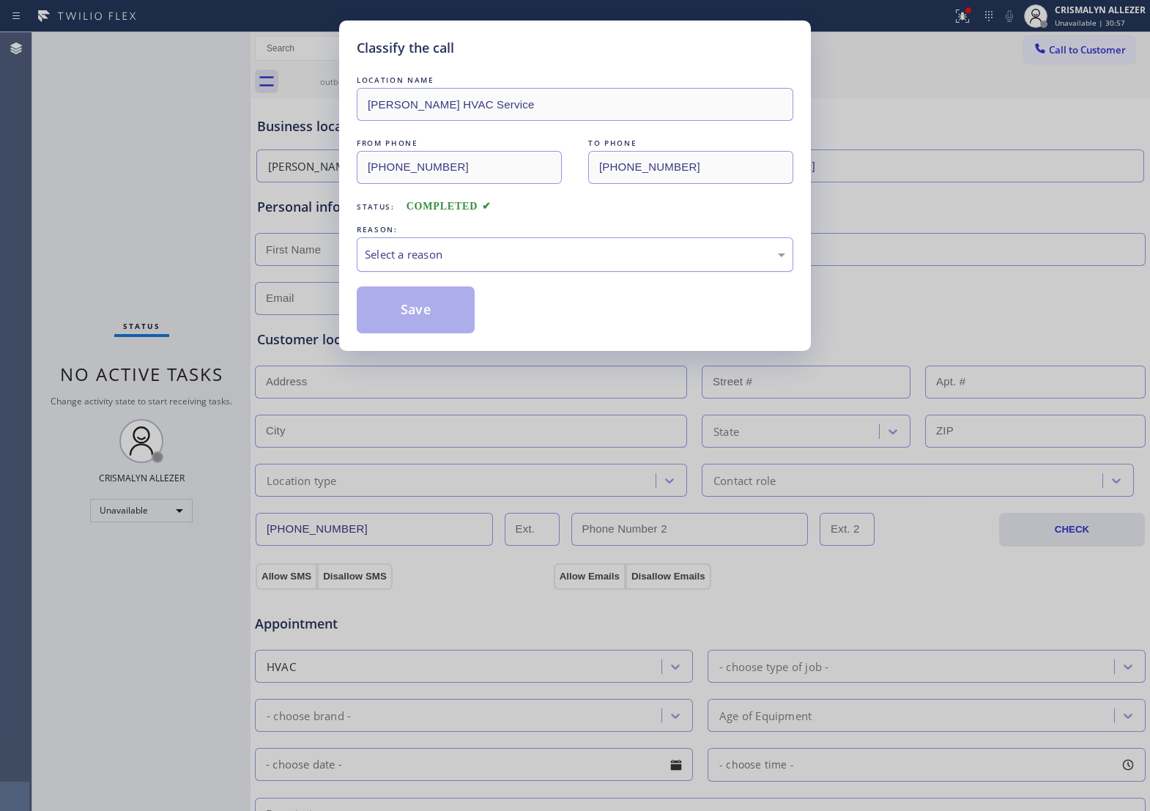
click at [585, 263] on div "Select a reason" at bounding box center [575, 254] width 420 height 17
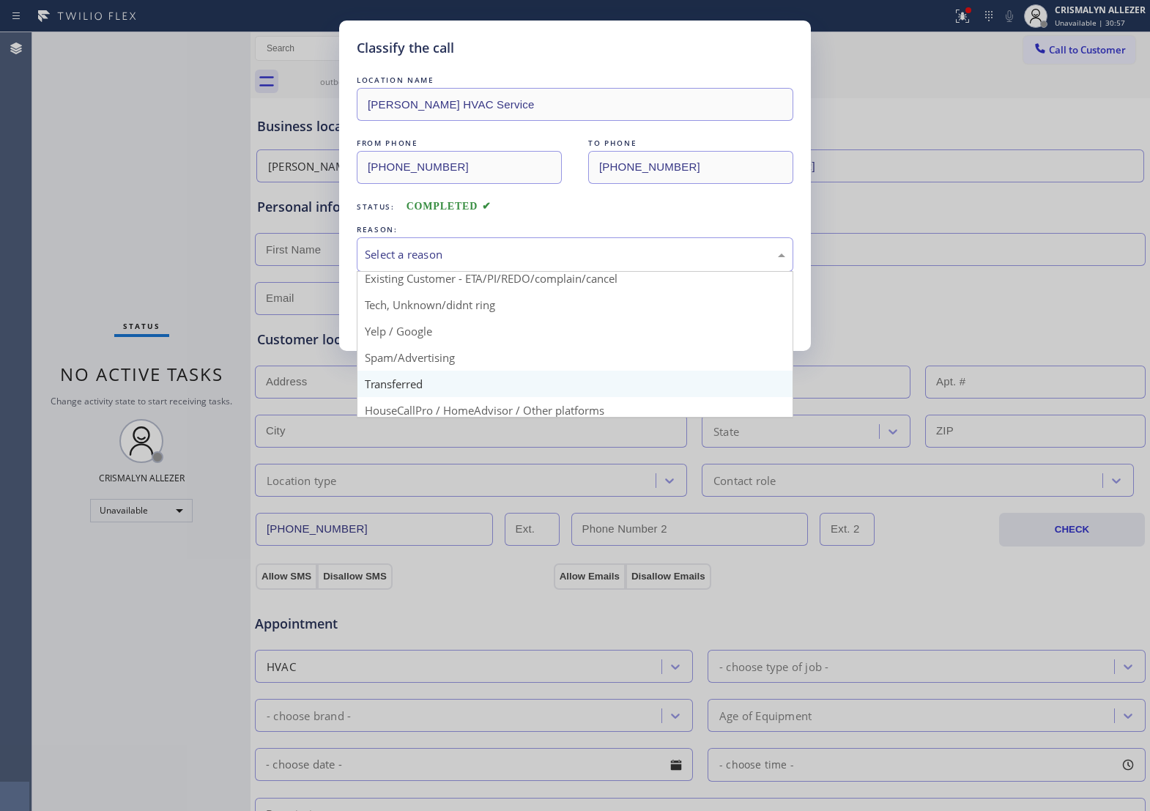
scroll to position [92, 0]
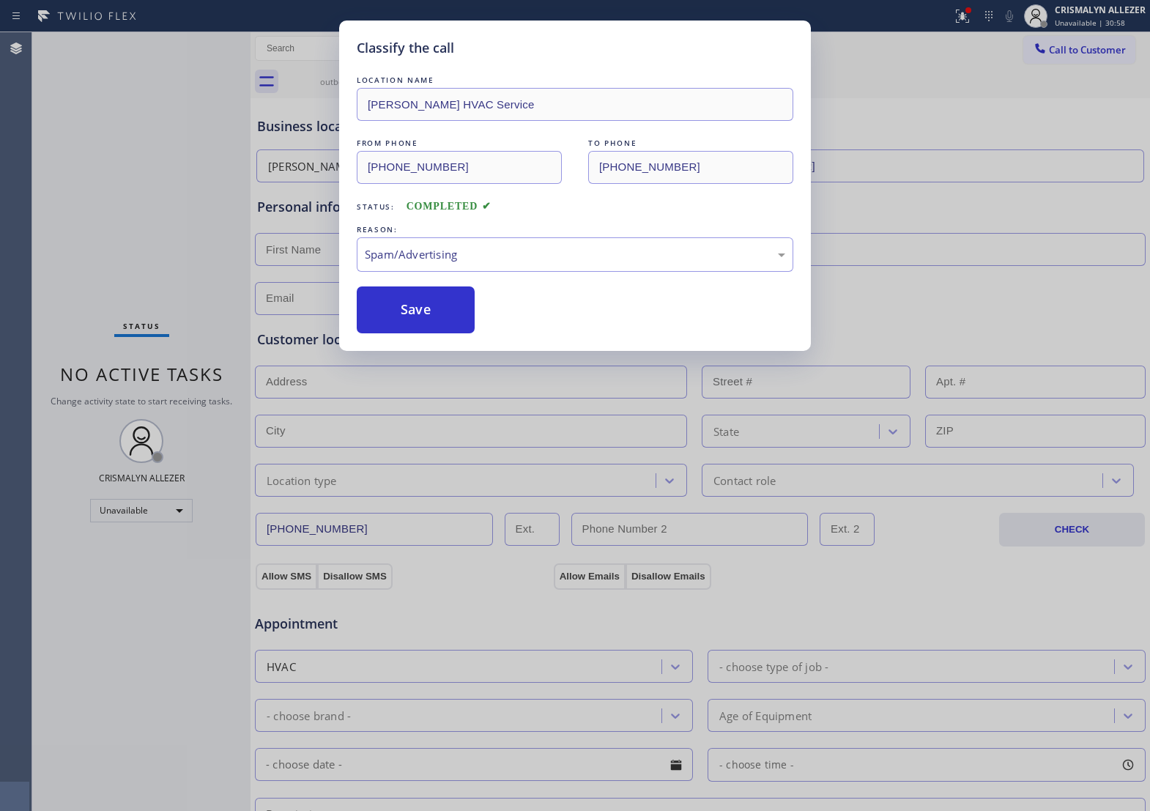
click at [404, 333] on button "Save" at bounding box center [416, 309] width 118 height 47
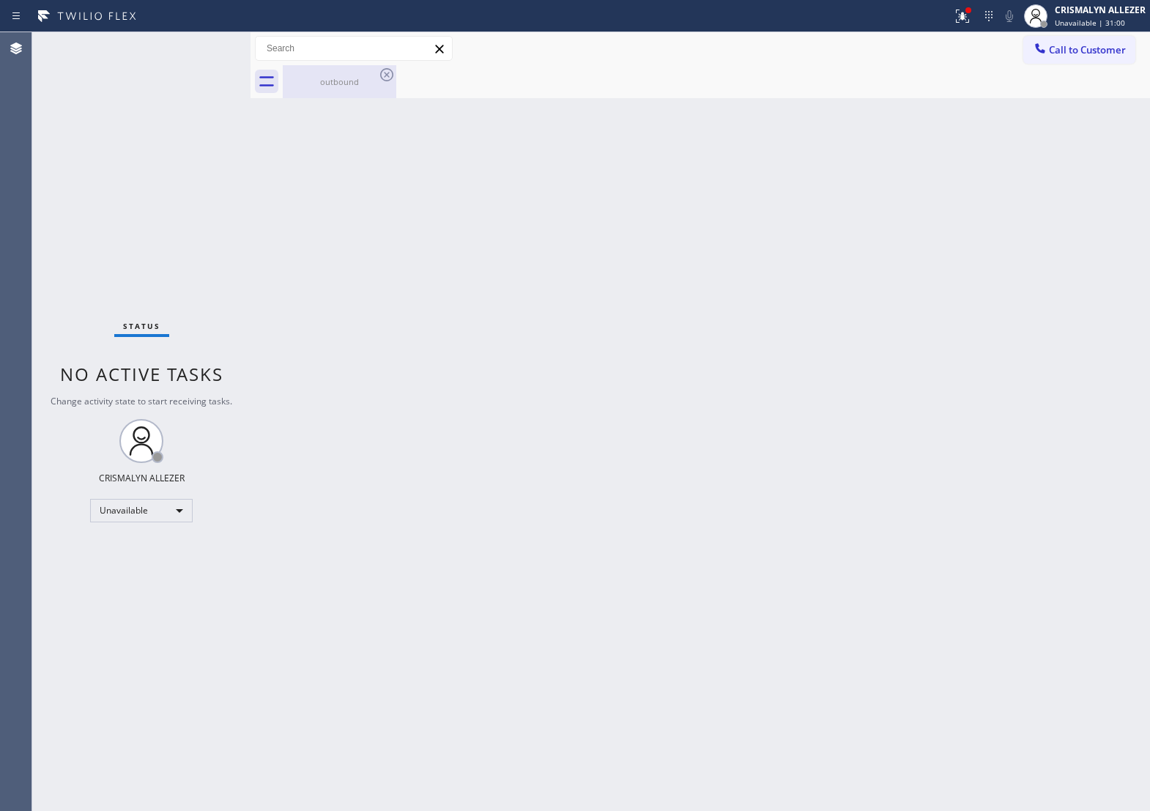
click at [346, 97] on div "outbound" at bounding box center [339, 81] width 111 height 33
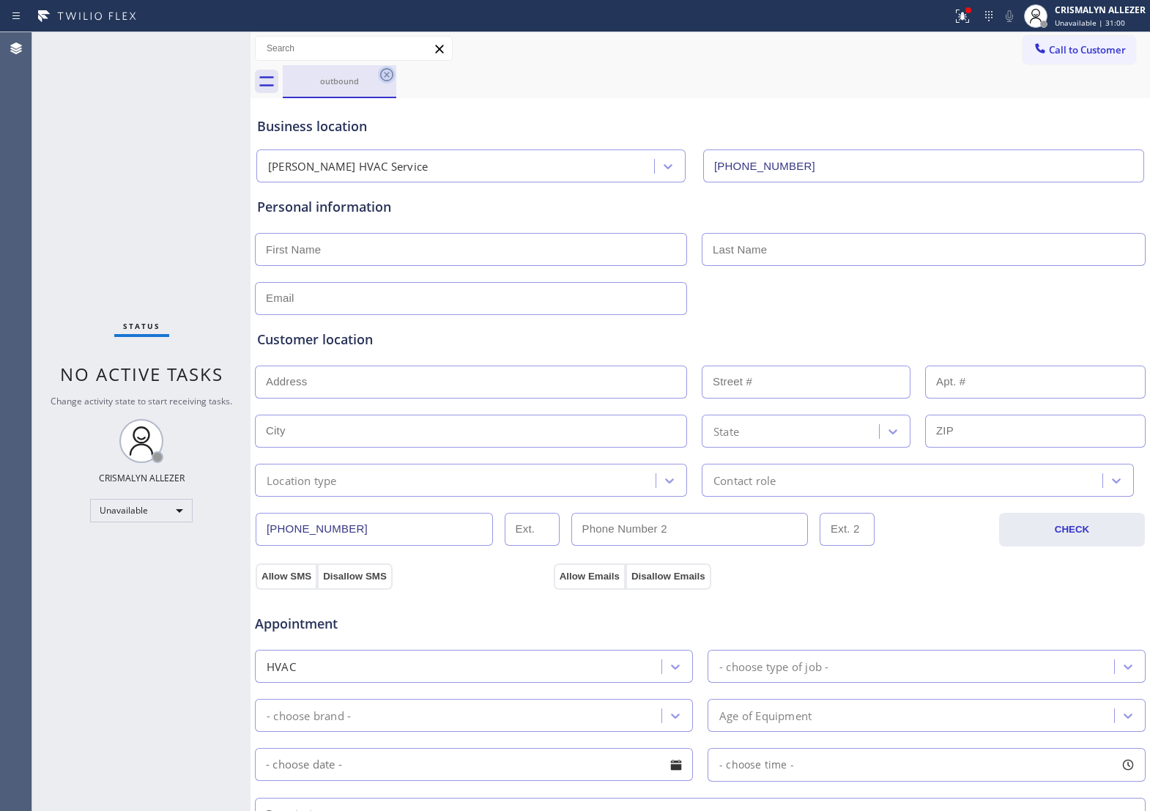
click at [385, 75] on icon at bounding box center [387, 75] width 18 height 18
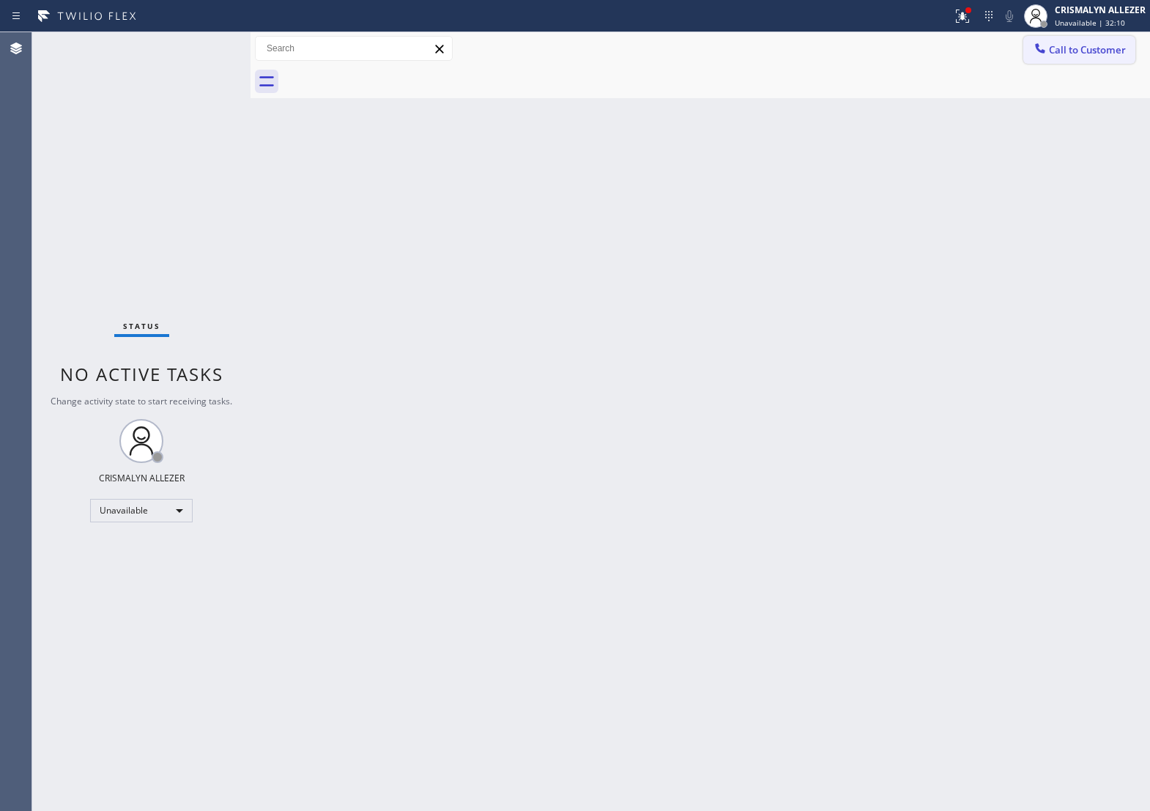
click at [1056, 55] on span "Call to Customer" at bounding box center [1087, 49] width 77 height 13
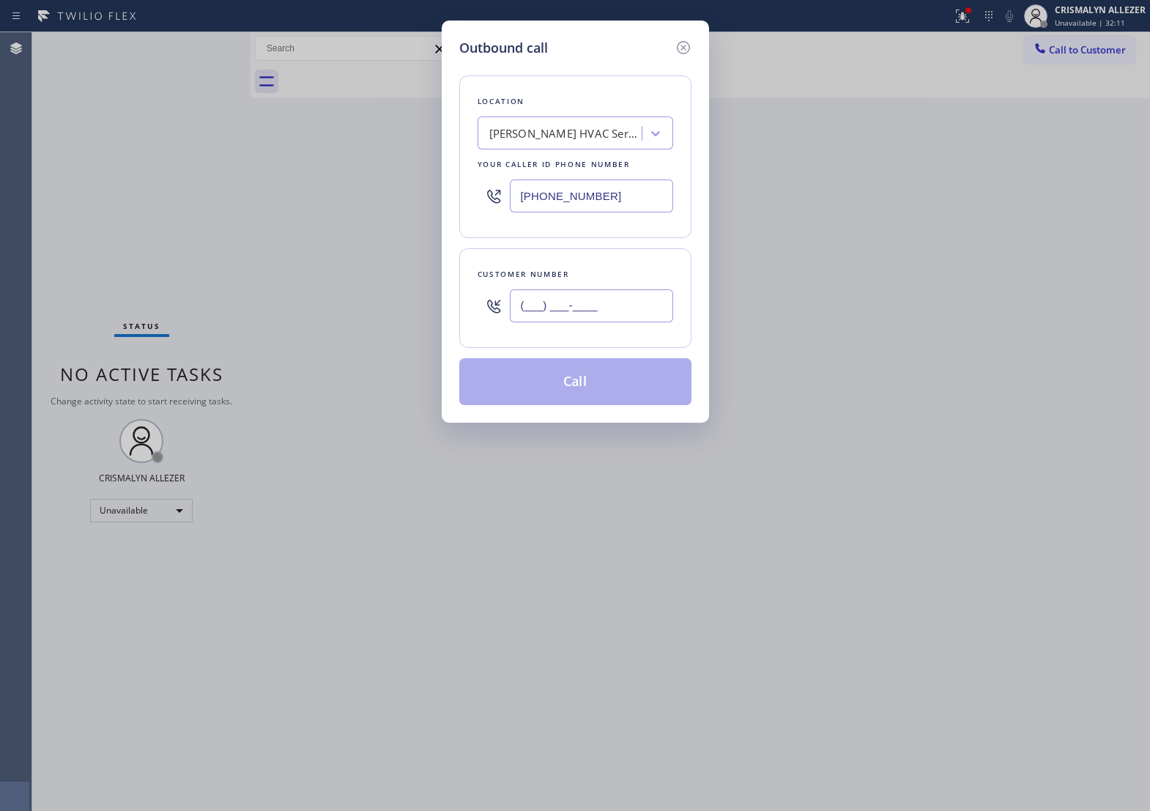
click at [614, 322] on input "(___) ___-____" at bounding box center [591, 305] width 163 height 33
paste input "562) 650-7617"
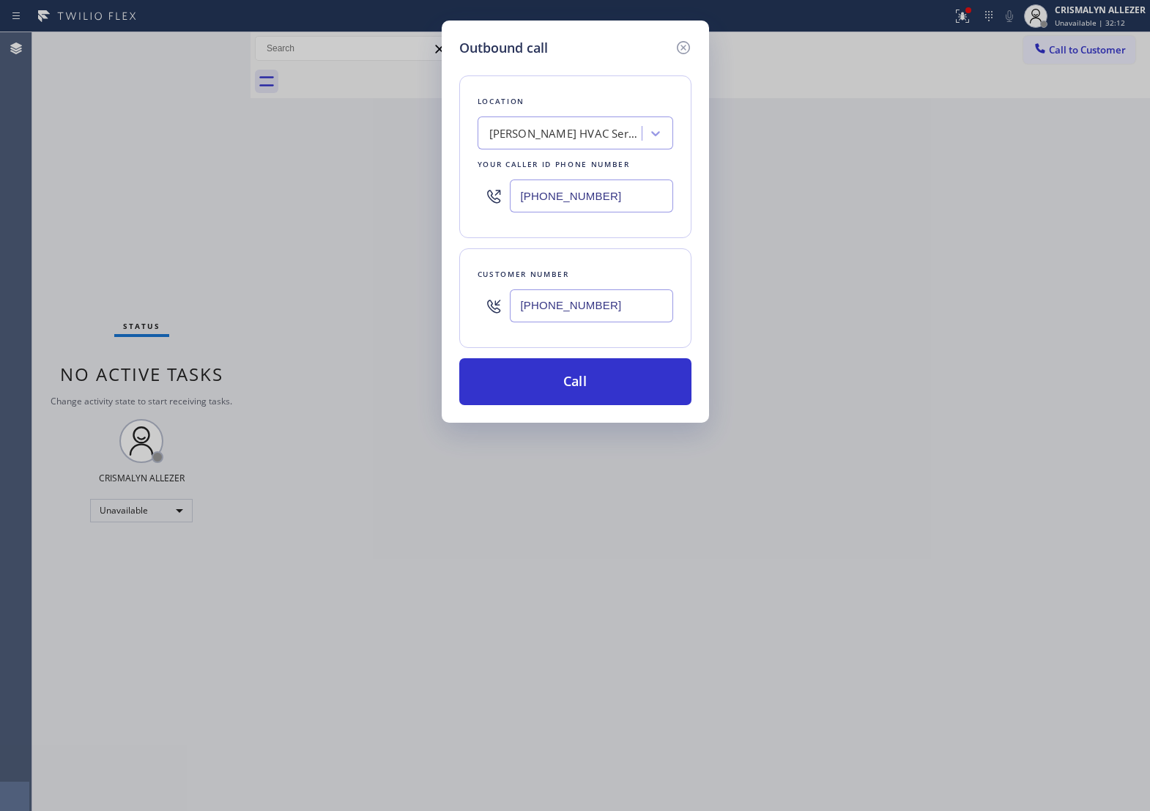
type input "[PHONE_NUMBER]"
click at [621, 134] on div "[PERSON_NAME] HVAC Service" at bounding box center [562, 134] width 160 height 26
paste input "[PHONE_NUMBER]"
type input "[PHONE_NUMBER]"
click at [646, 212] on input "[PHONE_NUMBER]" at bounding box center [591, 195] width 163 height 33
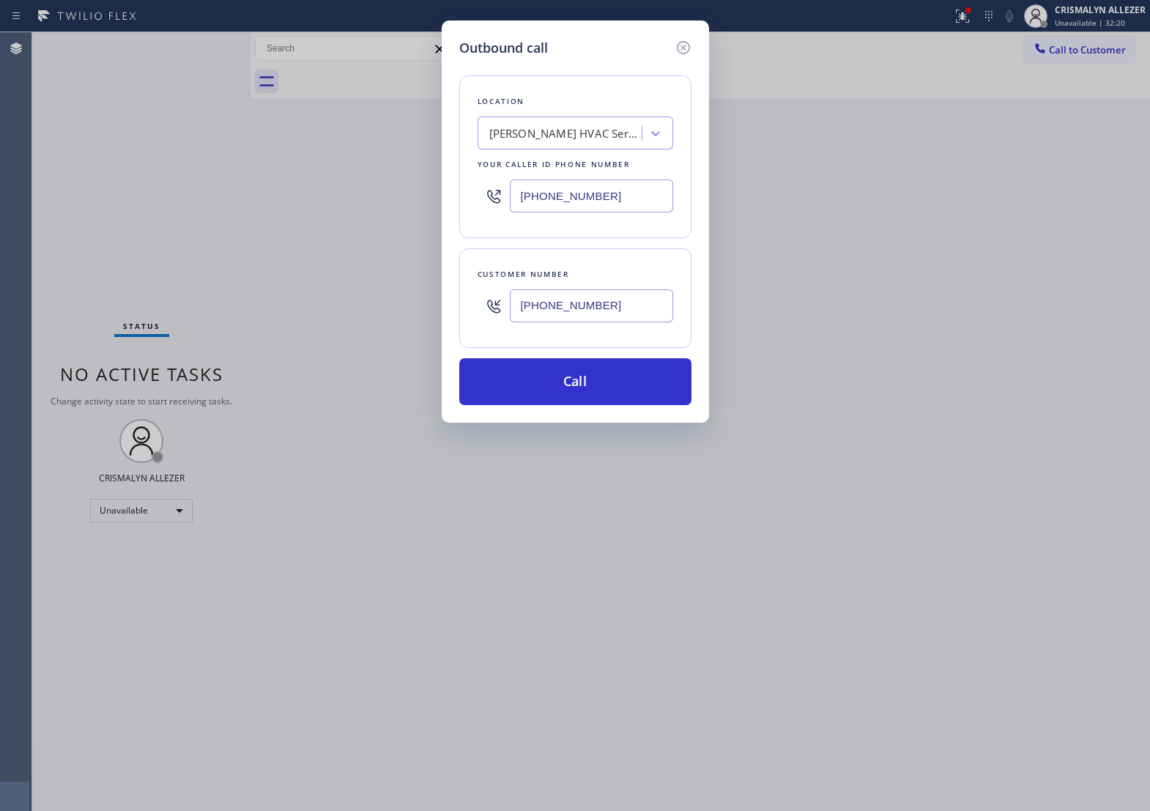
paste input "text"
drag, startPoint x: 632, startPoint y: 207, endPoint x: 303, endPoint y: 217, distance: 329.8
click at [303, 217] on div "Outbound call Location [PERSON_NAME] HVAC Service Your caller id phone number […" at bounding box center [575, 405] width 1150 height 811
paste input "818) 532-5280"
type input "[PHONE_NUMBER]"
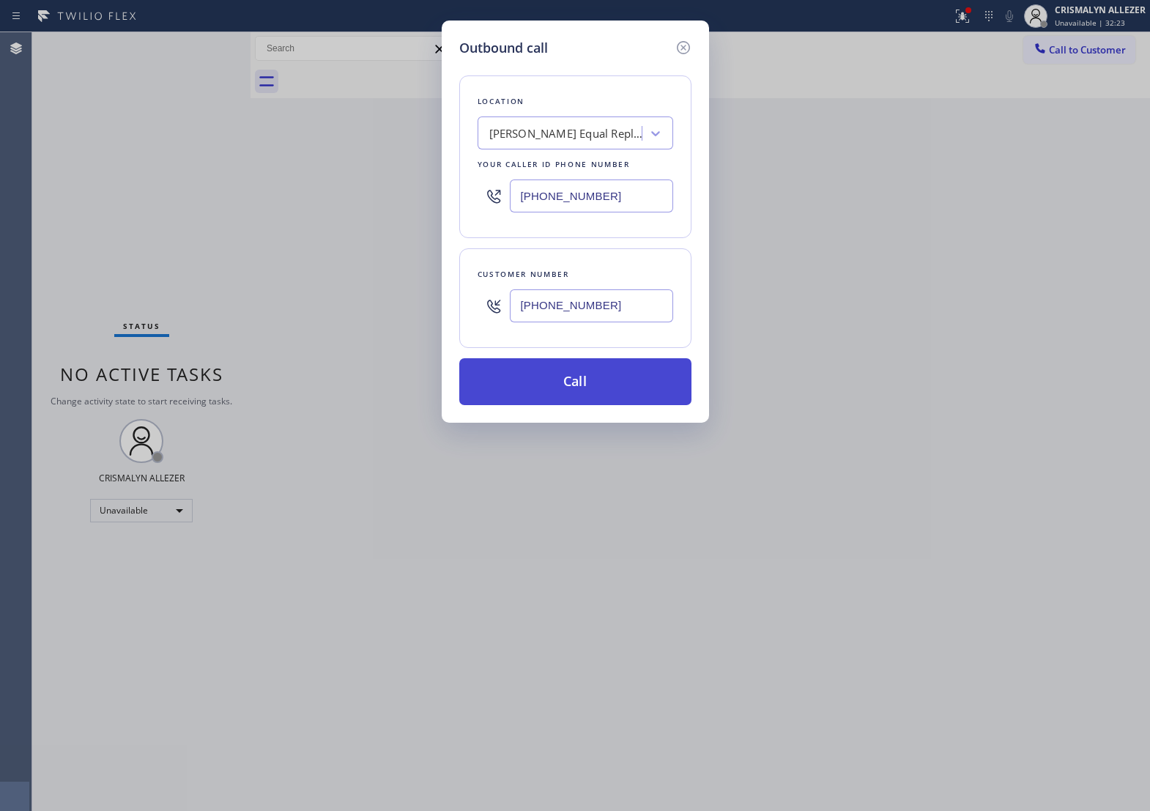
click at [588, 401] on button "Call" at bounding box center [575, 381] width 232 height 47
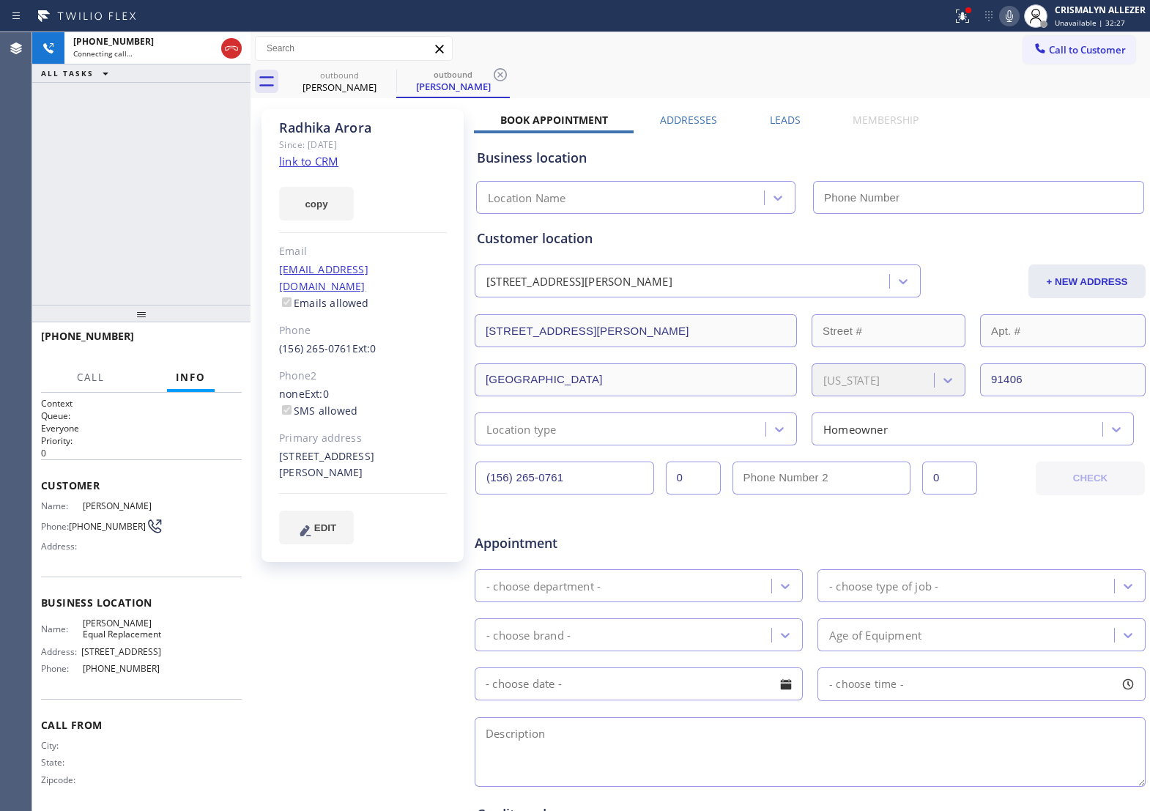
type input "[PHONE_NUMBER]"
click at [187, 344] on span "HANG UP" at bounding box center [207, 343] width 45 height 10
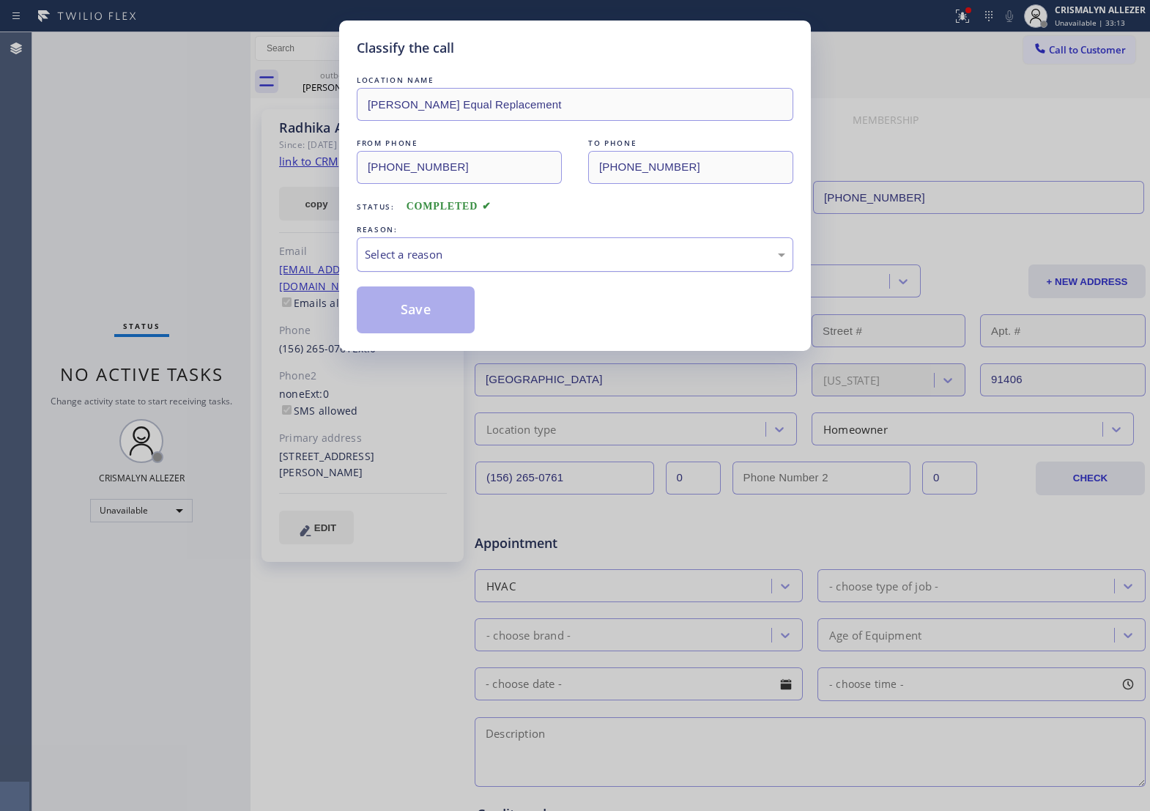
click at [526, 263] on div "Select a reason" at bounding box center [575, 254] width 420 height 17
click at [411, 330] on button "Save" at bounding box center [416, 309] width 118 height 47
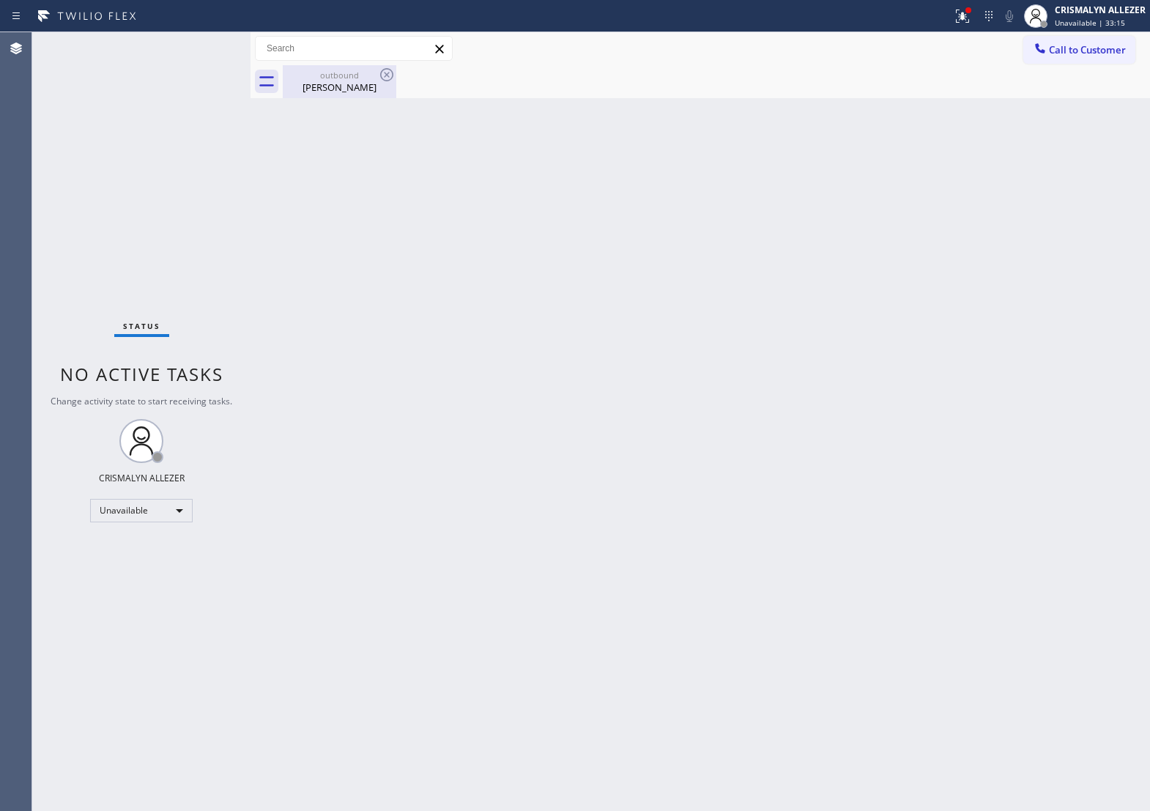
click at [338, 82] on div "[PERSON_NAME]" at bounding box center [339, 87] width 111 height 13
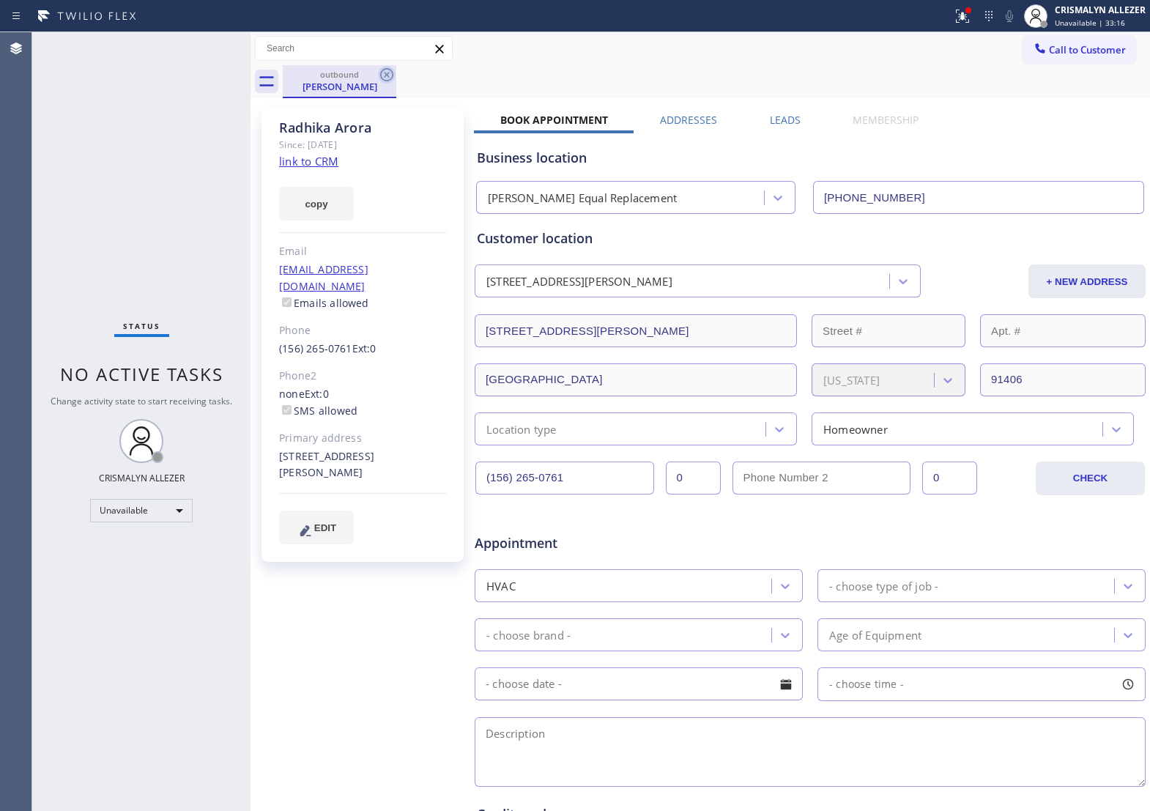
click at [385, 70] on icon at bounding box center [387, 75] width 18 height 18
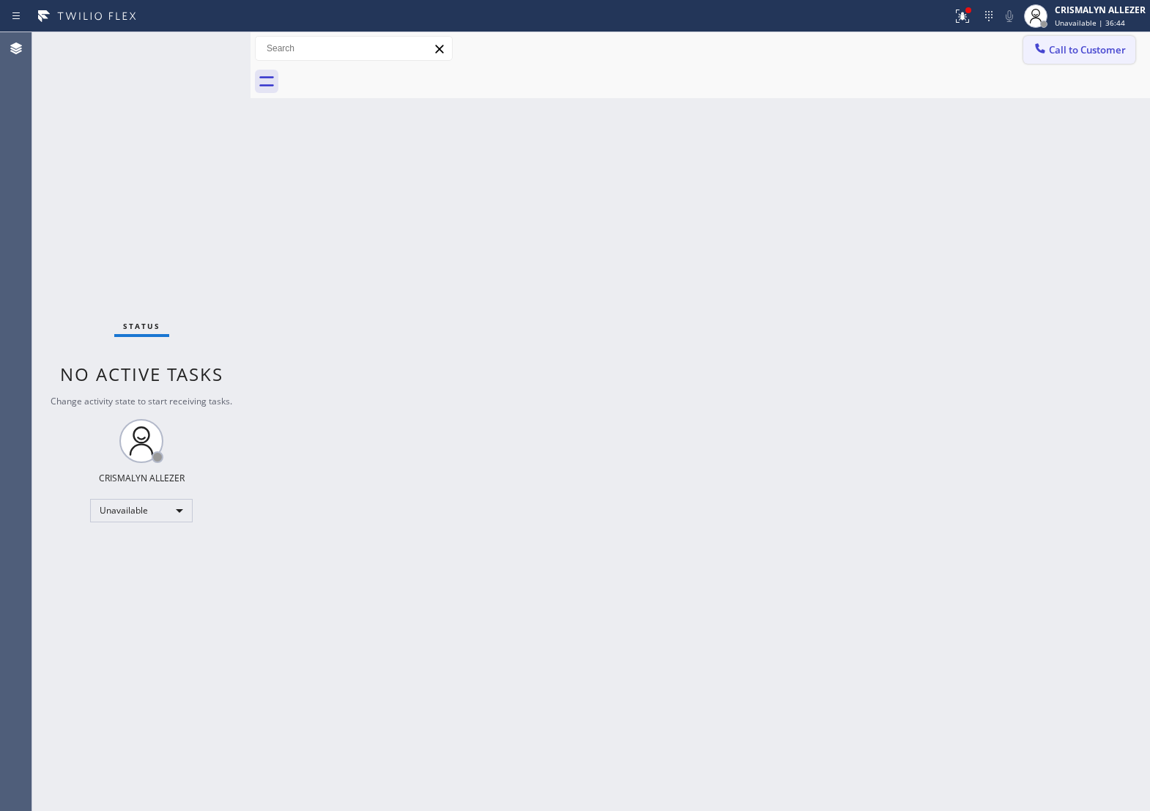
click at [1083, 59] on button "Call to Customer" at bounding box center [1079, 50] width 112 height 28
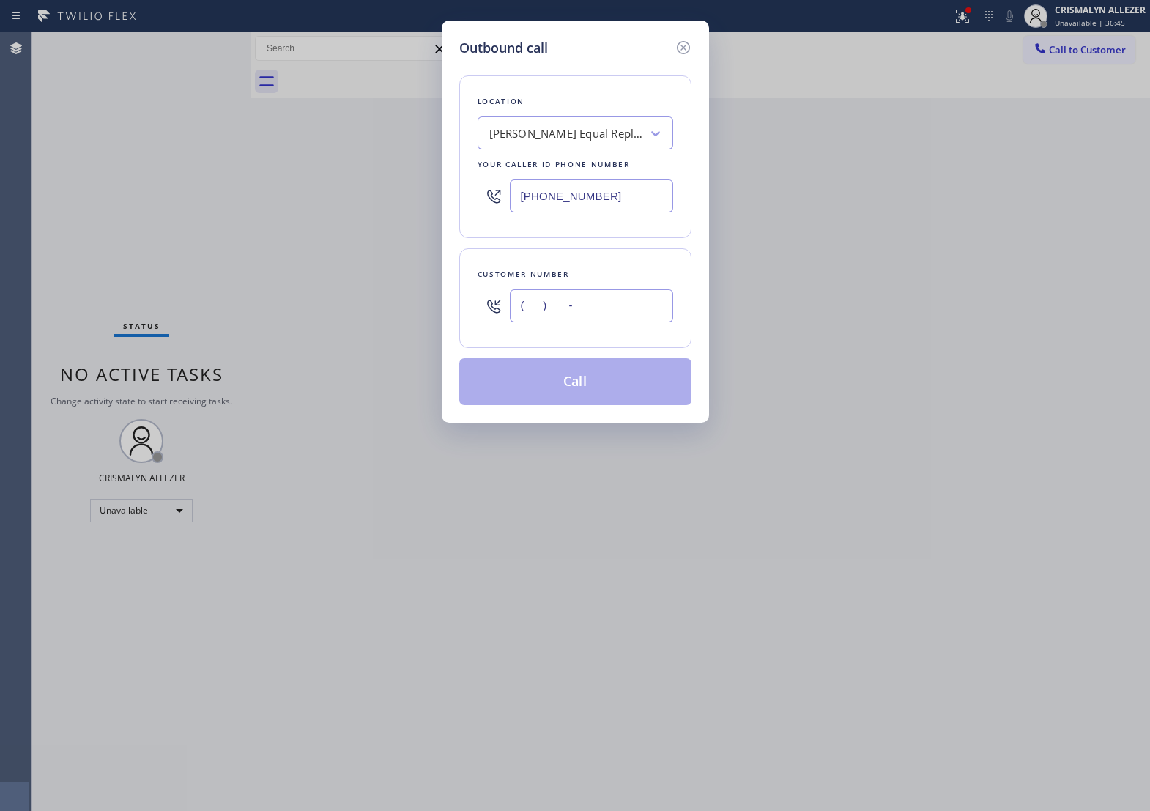
click at [653, 317] on input "(___) ___-____" at bounding box center [591, 305] width 163 height 33
paste input "415) 806-0931"
type input "[PHONE_NUMBER]"
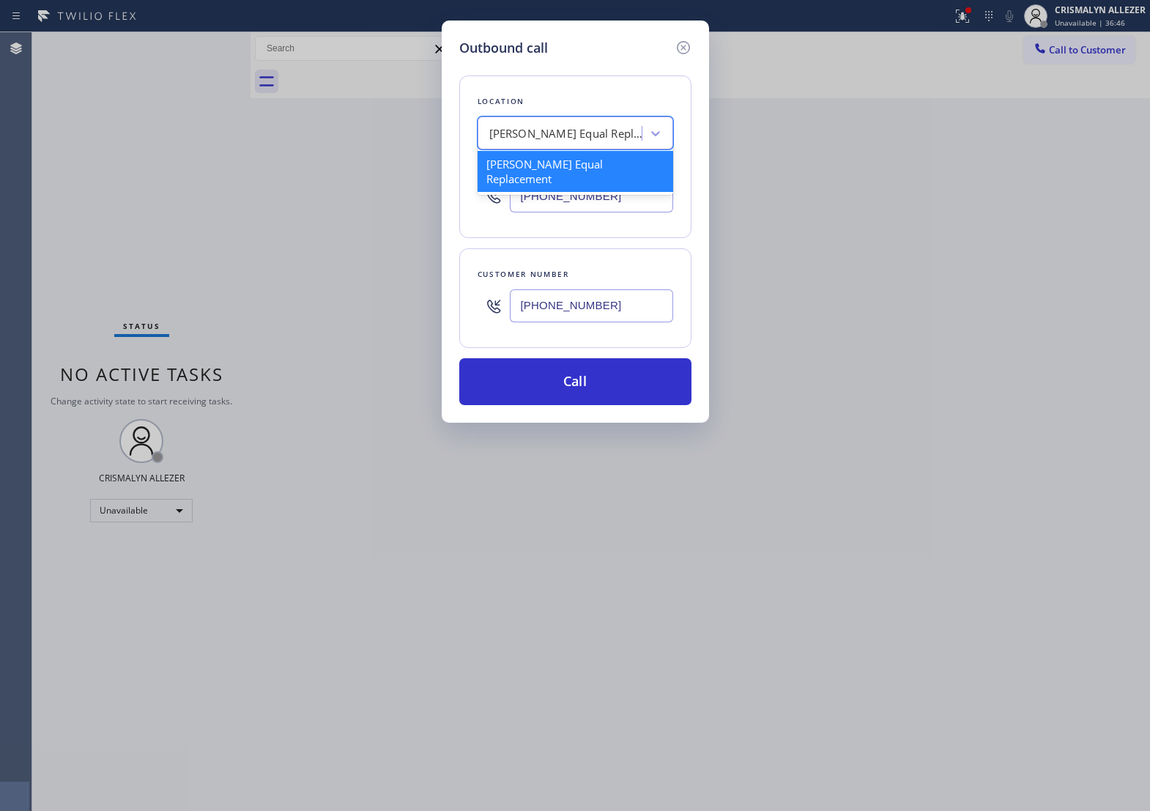
click at [557, 142] on div "[PERSON_NAME] Equal Replacement" at bounding box center [566, 133] width 154 height 17
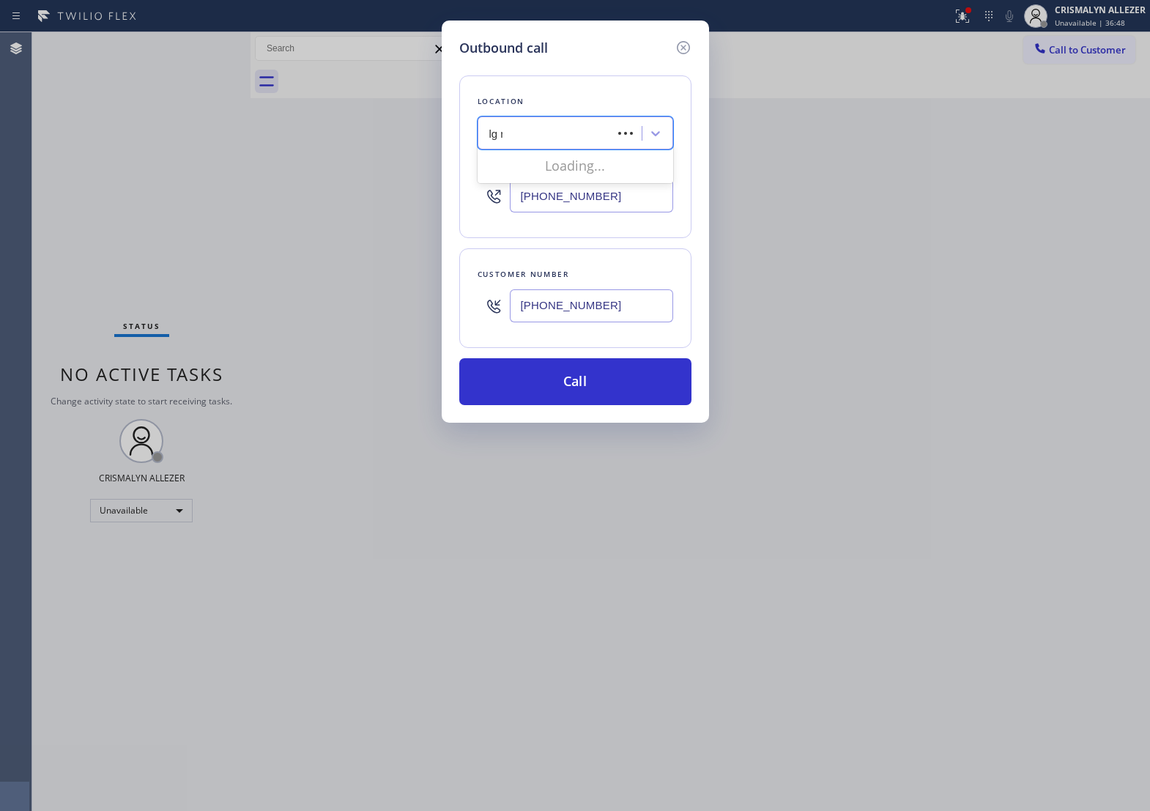
type input "lg re"
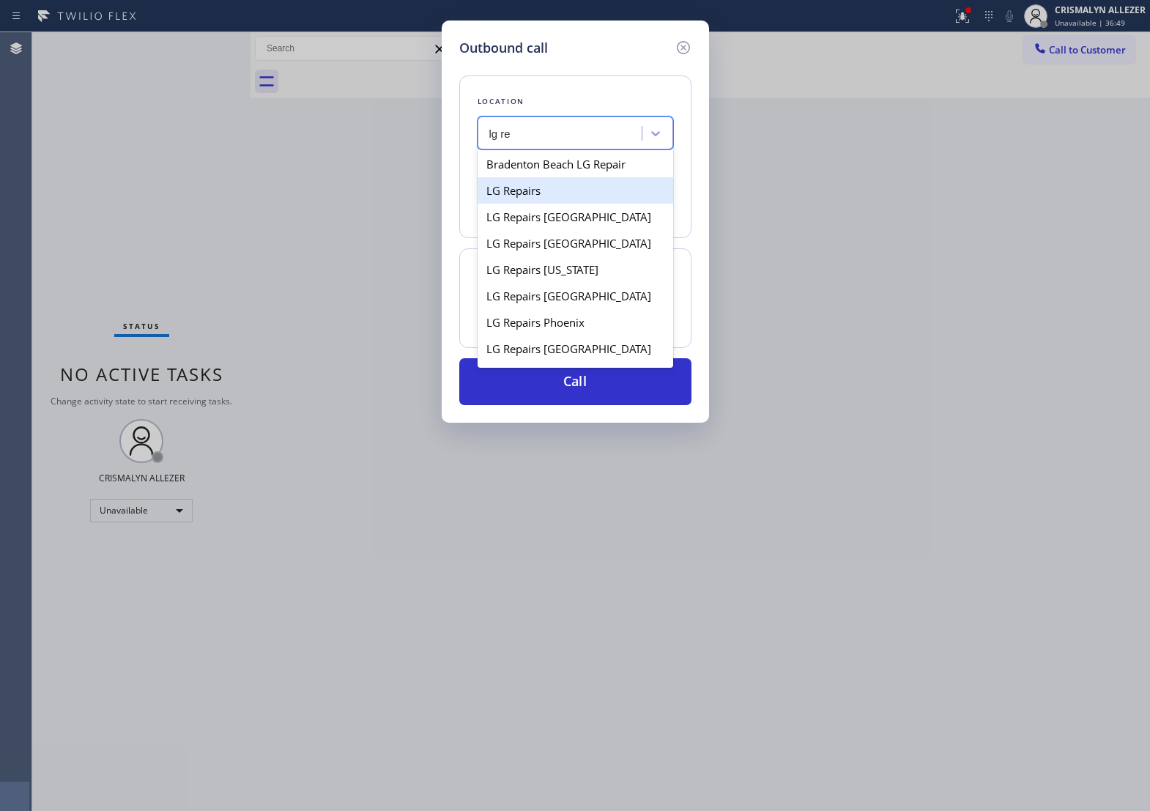
click at [560, 204] on div "LG Repairs" at bounding box center [576, 190] width 196 height 26
type input "[PHONE_NUMBER]"
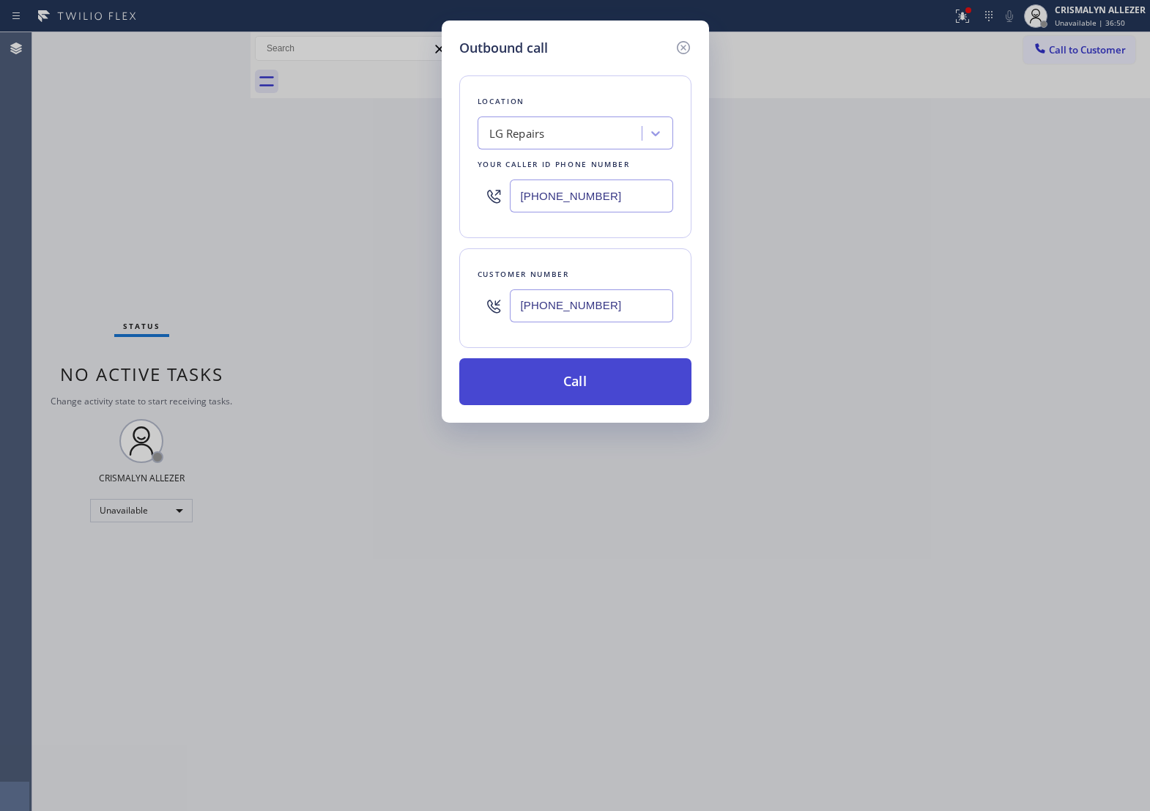
click at [588, 396] on button "Call" at bounding box center [575, 381] width 232 height 47
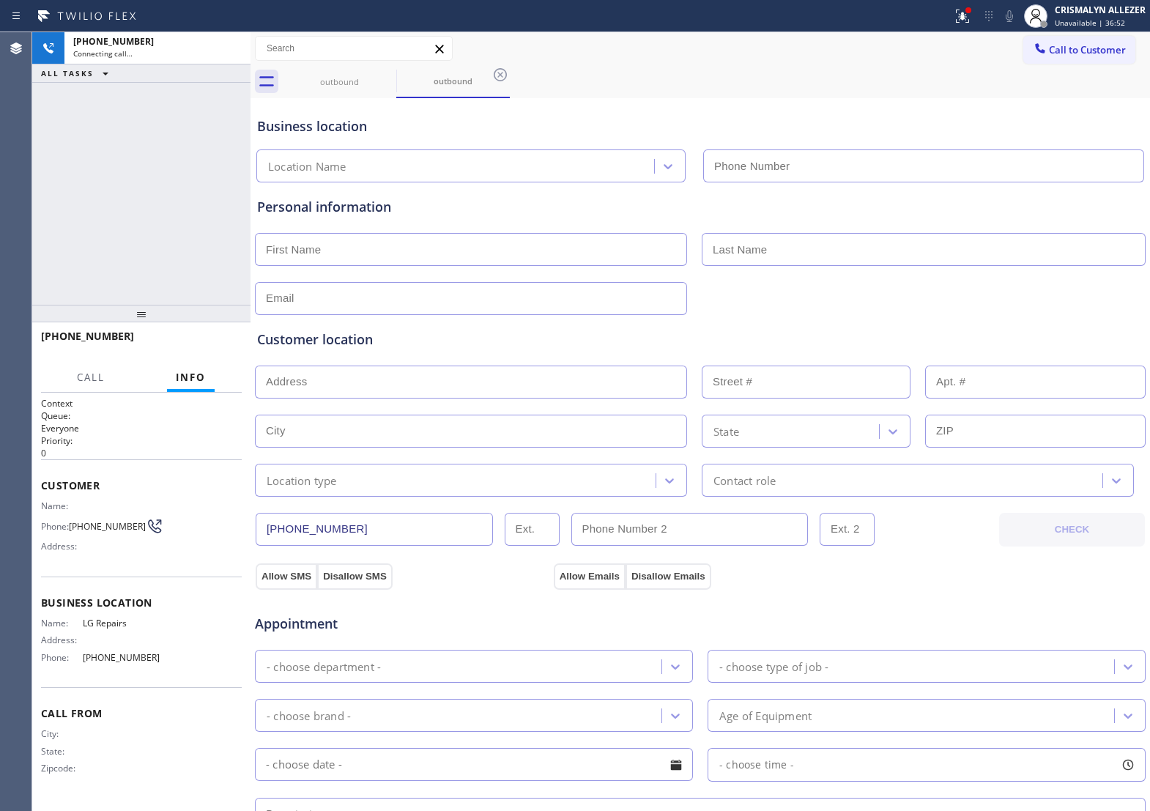
type input "[PHONE_NUMBER]"
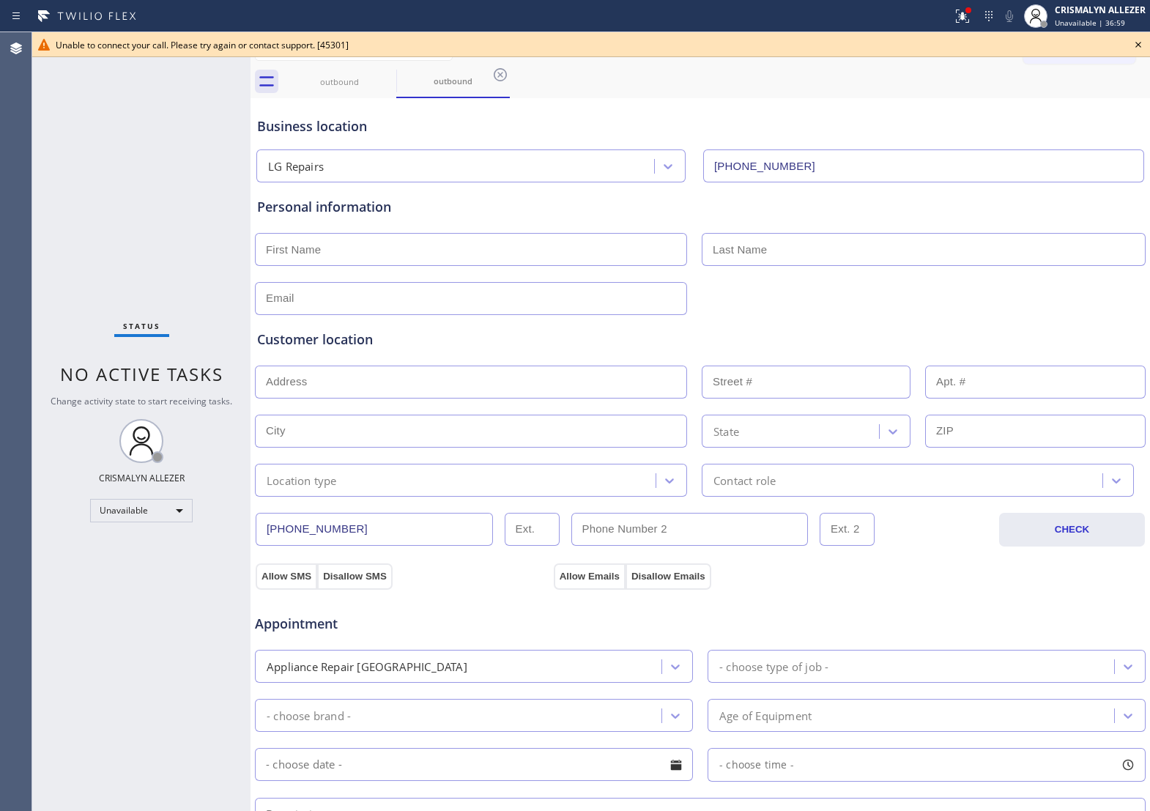
click at [1137, 42] on icon at bounding box center [1138, 45] width 6 height 6
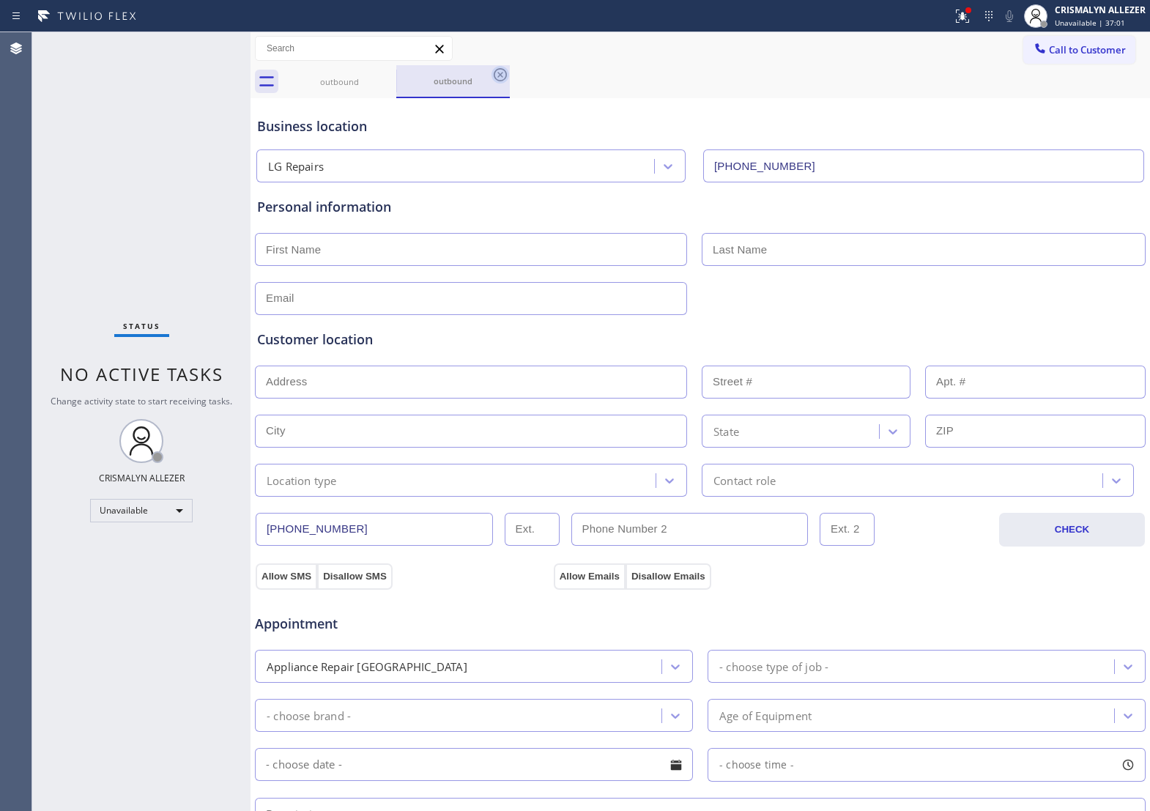
click at [503, 74] on icon at bounding box center [501, 75] width 18 height 18
click at [388, 73] on icon at bounding box center [386, 74] width 13 height 13
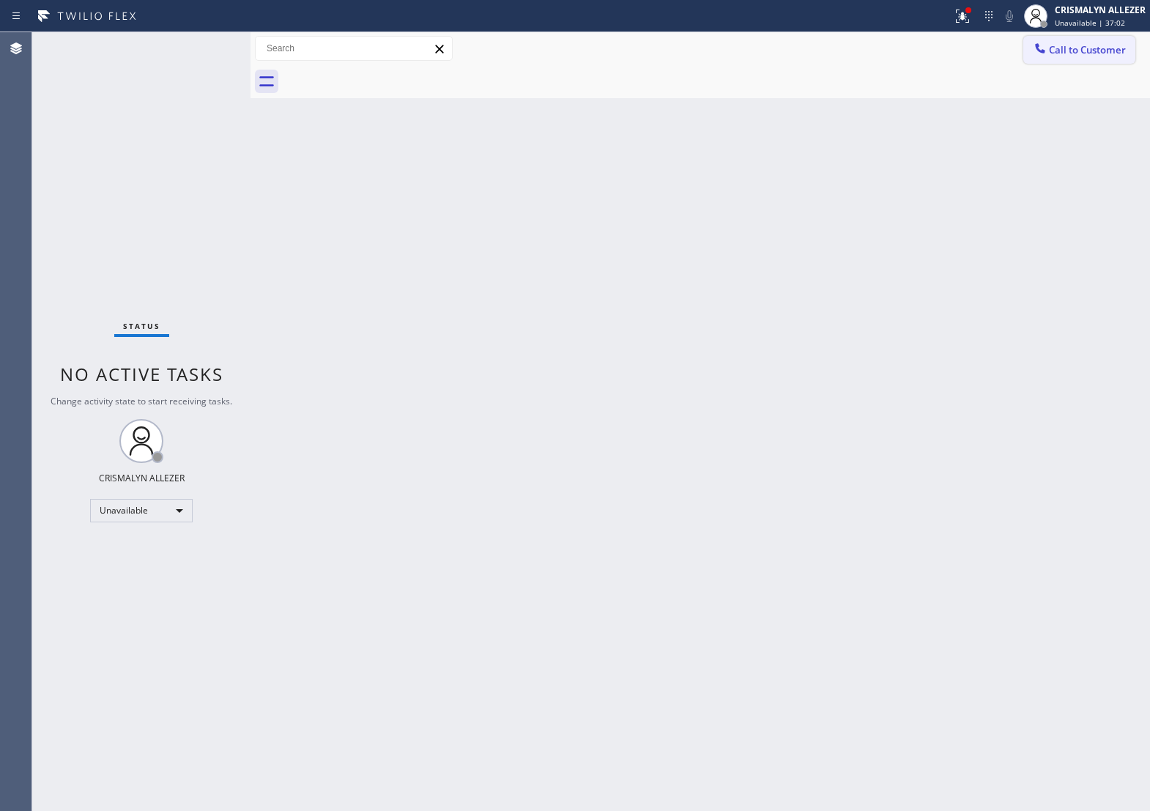
click at [1084, 52] on span "Call to Customer" at bounding box center [1087, 49] width 77 height 13
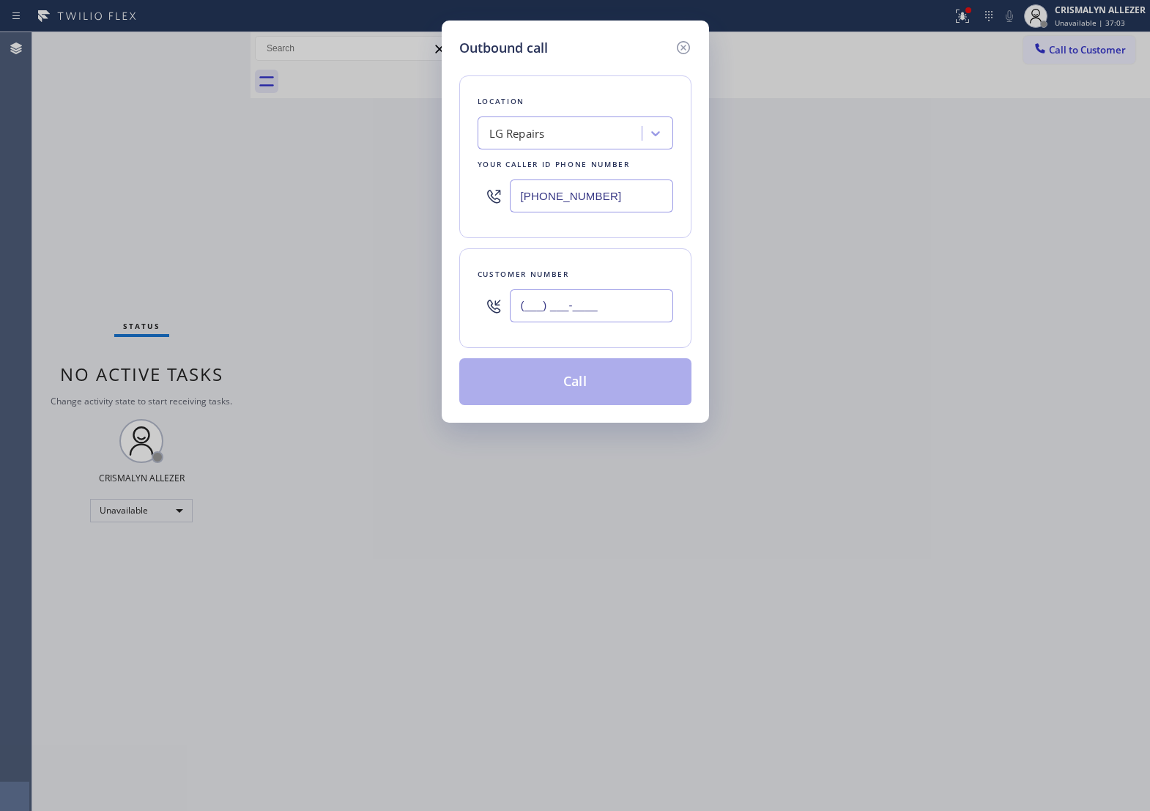
click at [628, 319] on input "(___) ___-____" at bounding box center [591, 305] width 163 height 33
paste input "415) 806-0931"
type input "[PHONE_NUMBER]"
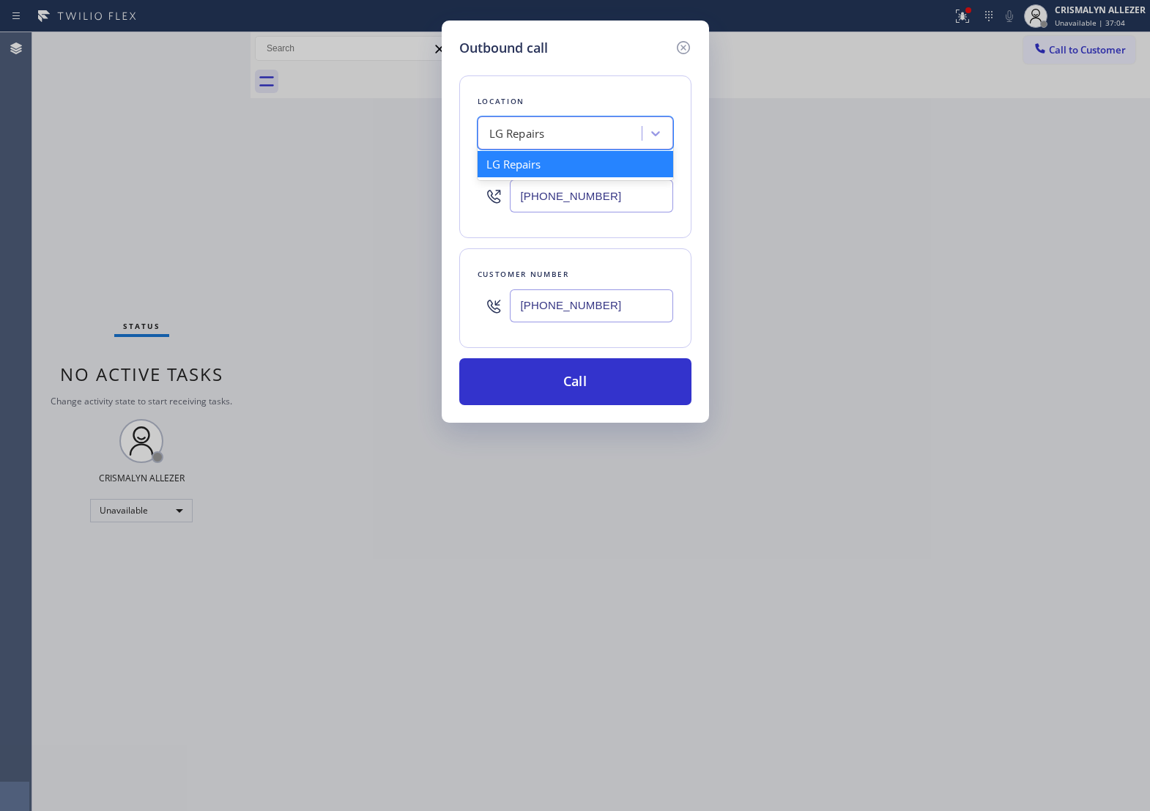
click at [552, 144] on div "LG Repairs" at bounding box center [562, 134] width 160 height 26
type input "5 star appliance re"
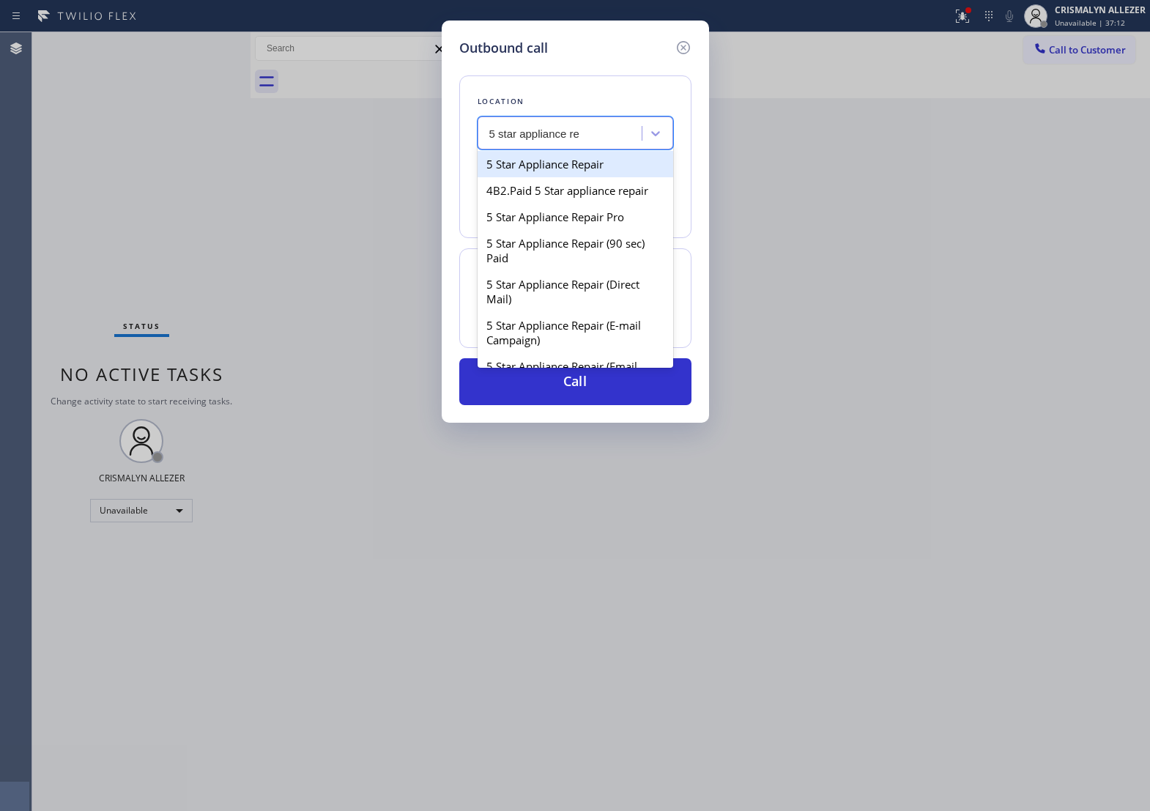
click at [561, 177] on div "5 Star Appliance Repair" at bounding box center [576, 164] width 196 height 26
type input "[PHONE_NUMBER]"
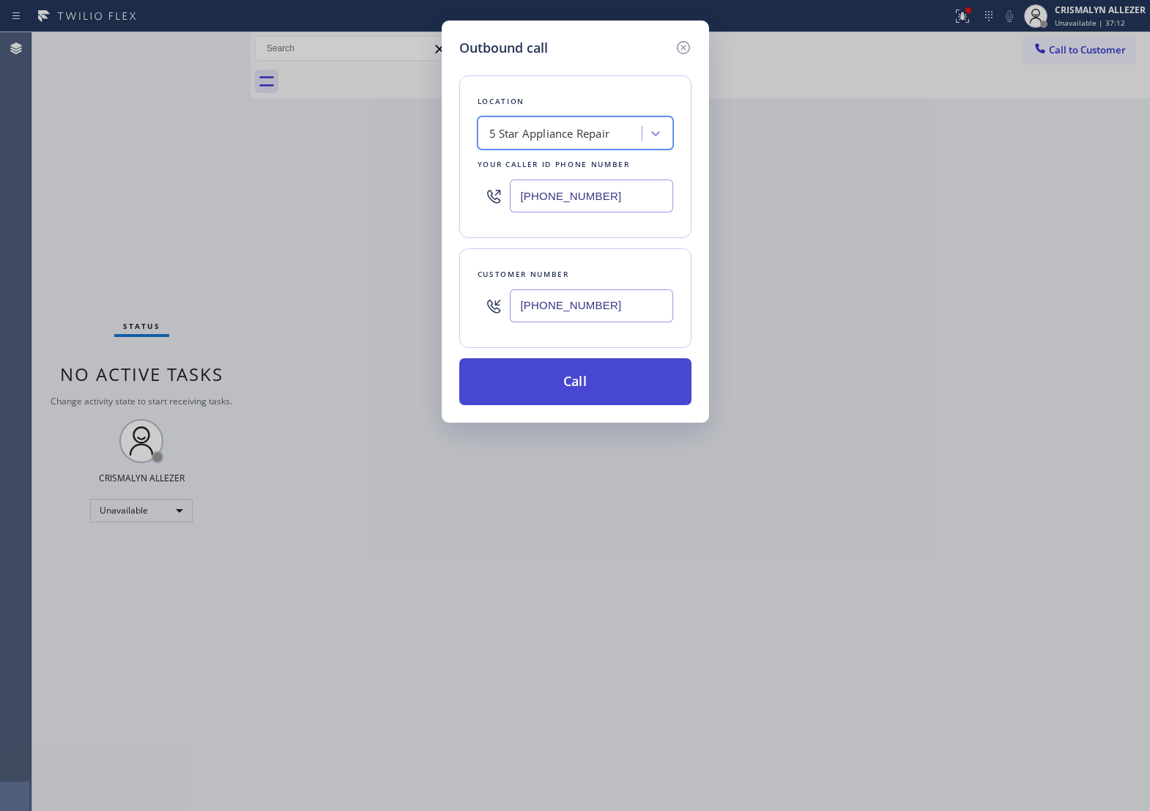
click at [579, 401] on button "Call" at bounding box center [575, 381] width 232 height 47
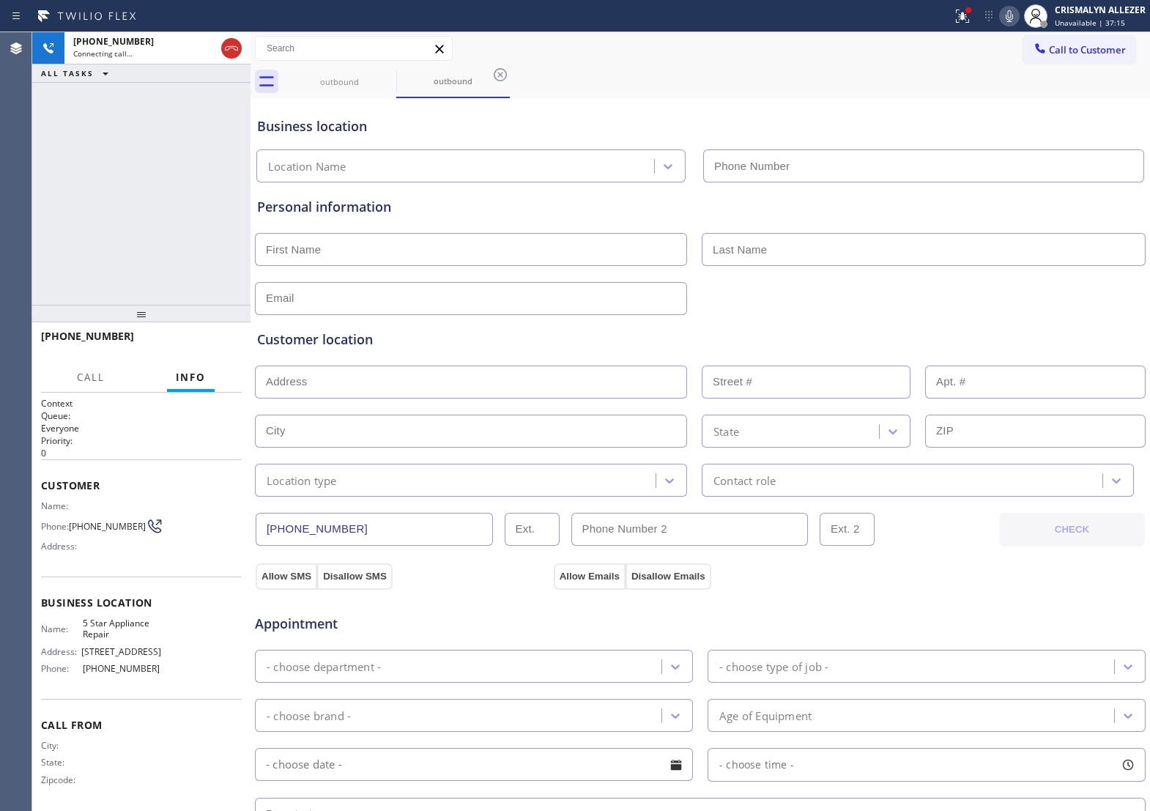
type input "[PHONE_NUMBER]"
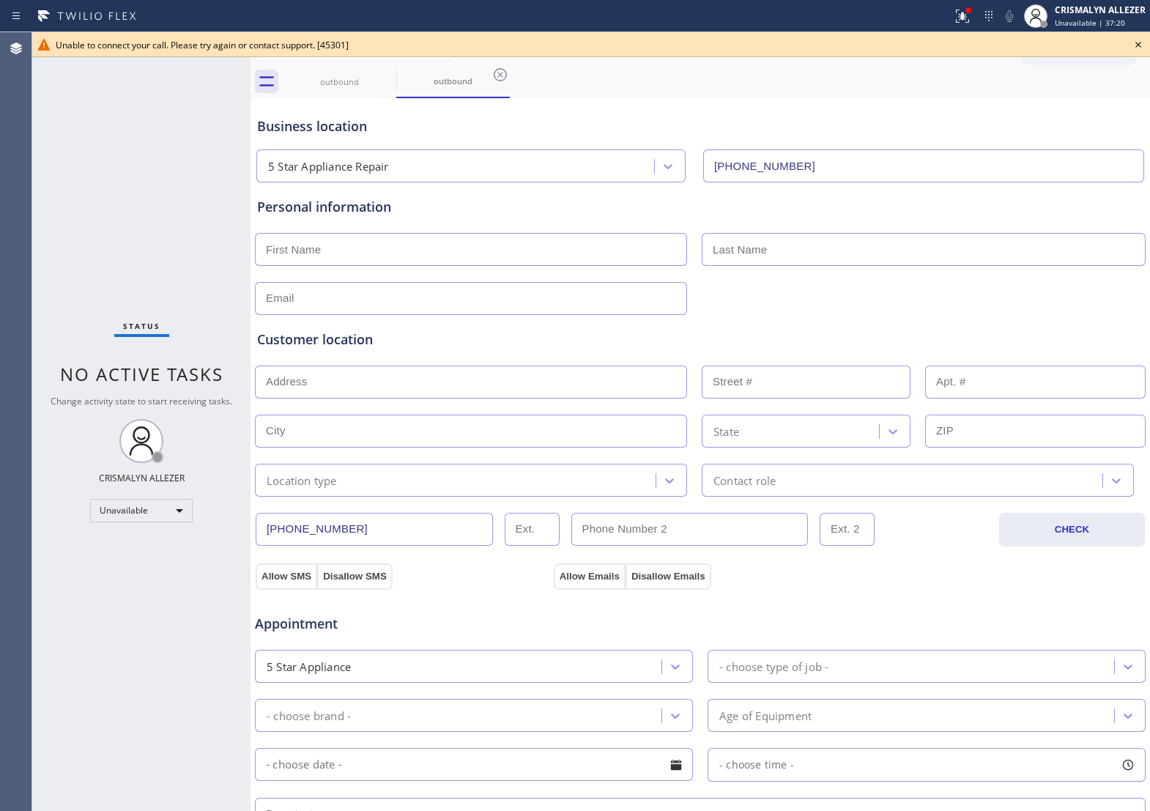
click at [1134, 45] on icon at bounding box center [1138, 45] width 18 height 18
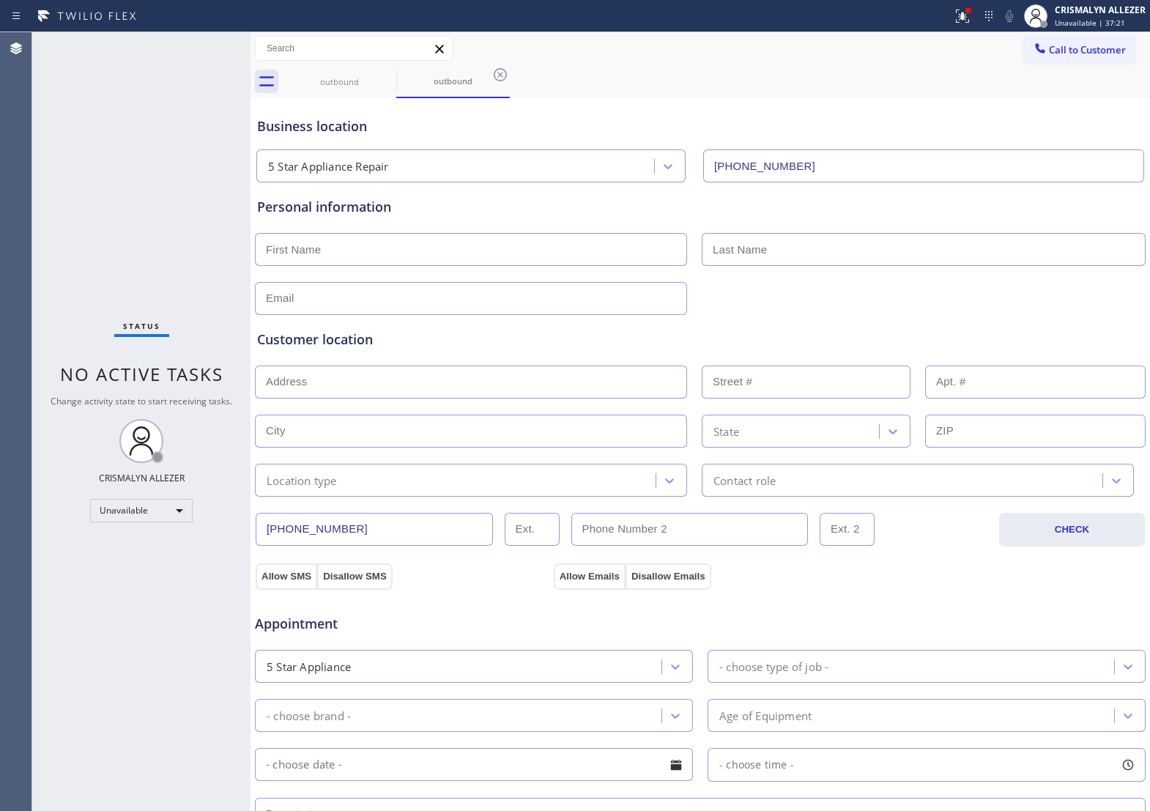
drag, startPoint x: 503, startPoint y: 75, endPoint x: 401, endPoint y: 78, distance: 102.6
click at [498, 75] on icon at bounding box center [501, 75] width 18 height 18
click at [382, 74] on icon at bounding box center [387, 75] width 18 height 18
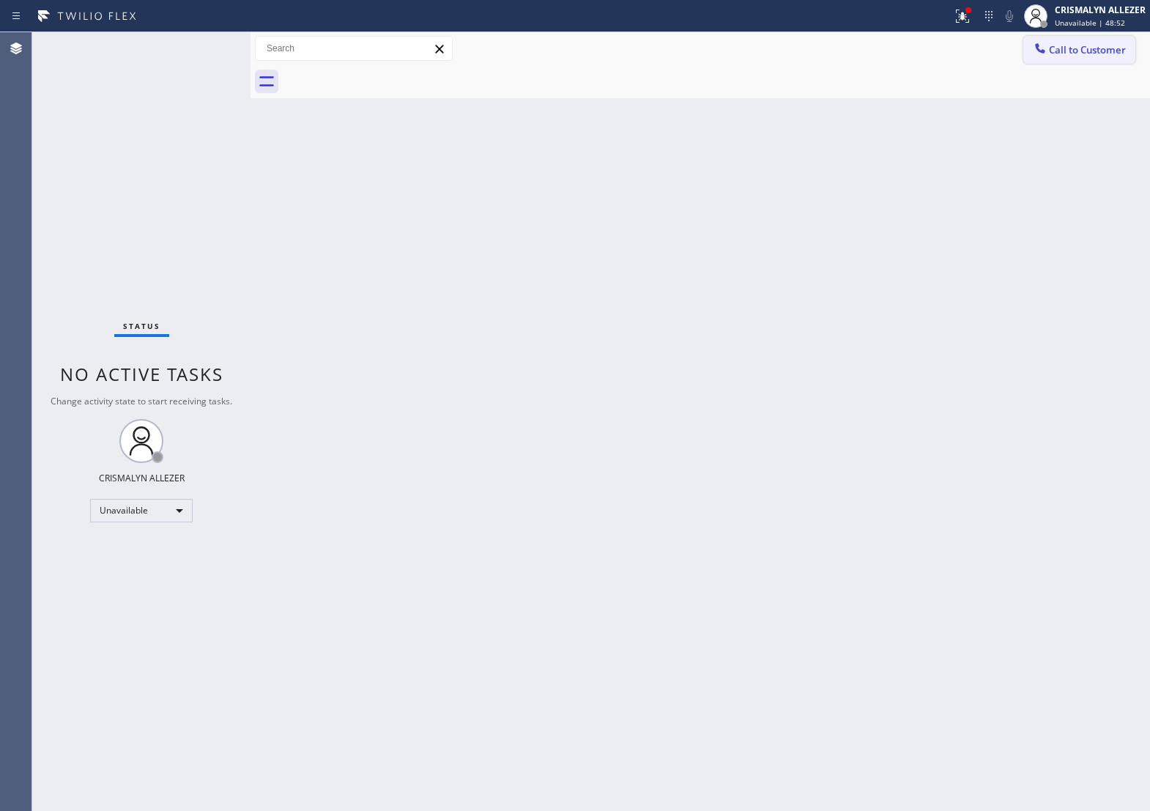
click at [1057, 56] on span "Call to Customer" at bounding box center [1087, 49] width 77 height 13
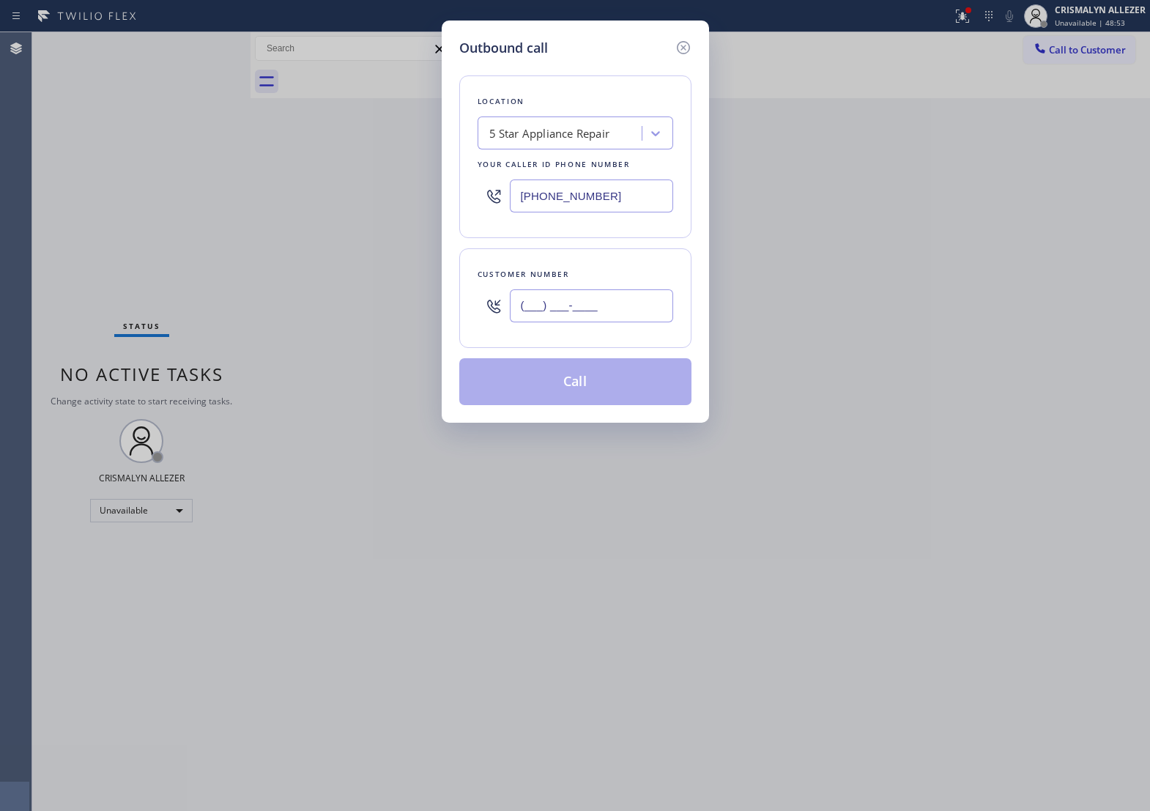
click at [645, 322] on input "(___) ___-____" at bounding box center [591, 305] width 163 height 33
paste input "949) 400-9624"
type input "[PHONE_NUMBER]"
drag, startPoint x: 636, startPoint y: 215, endPoint x: 78, endPoint y: 195, distance: 557.8
click at [78, 195] on div "Outbound call Location 5 Star Appliance Repair Your caller id phone number [PHO…" at bounding box center [575, 405] width 1150 height 811
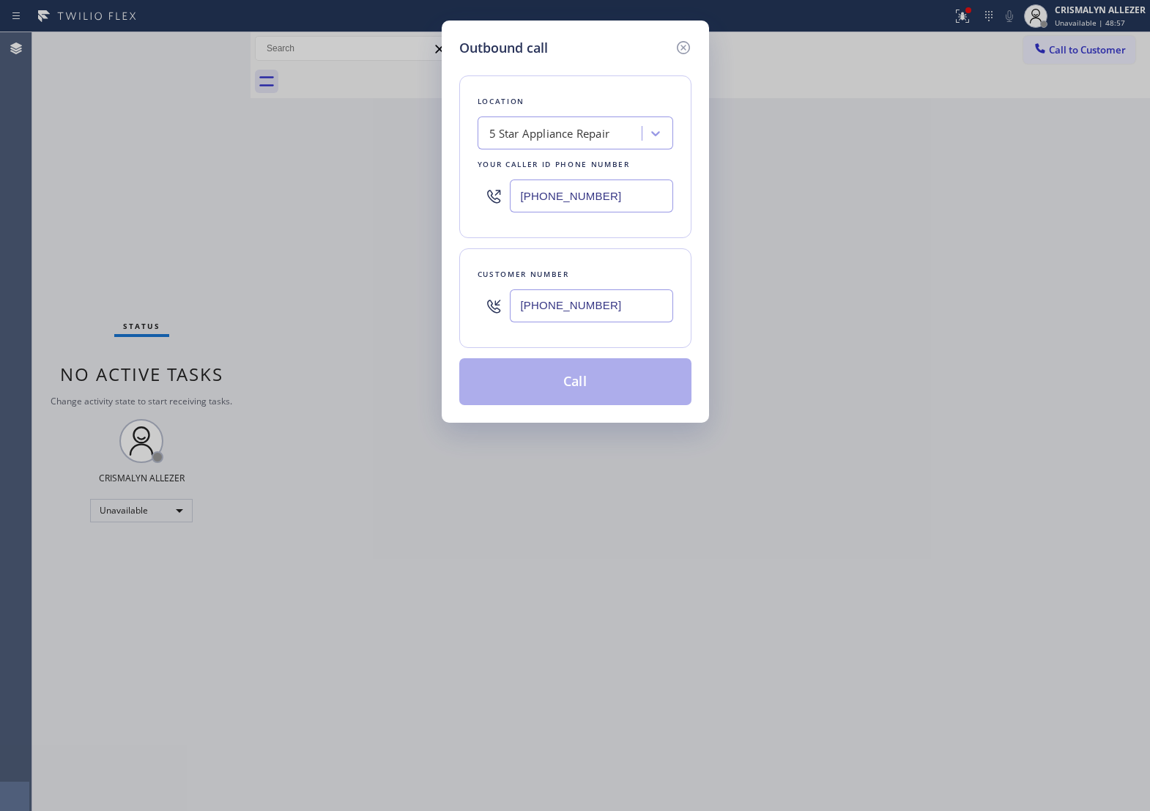
paste input "714) 912-8101"
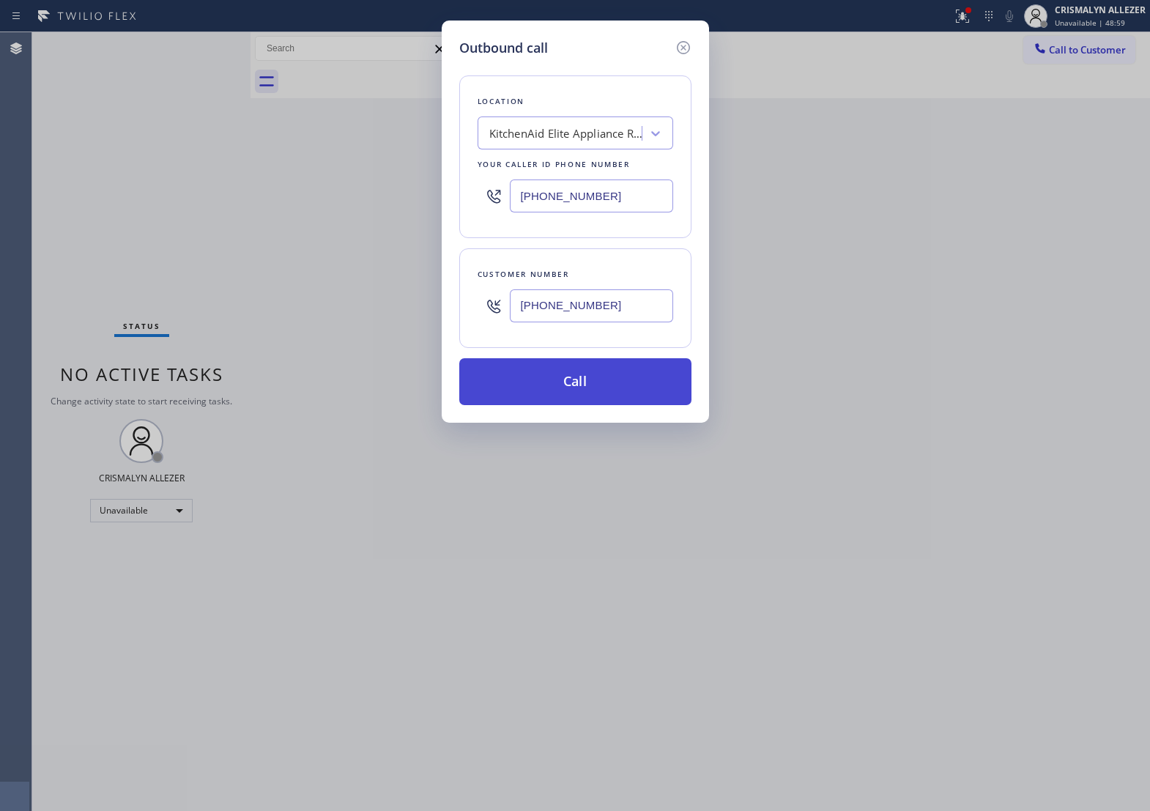
type input "[PHONE_NUMBER]"
click at [579, 398] on button "Call" at bounding box center [575, 381] width 232 height 47
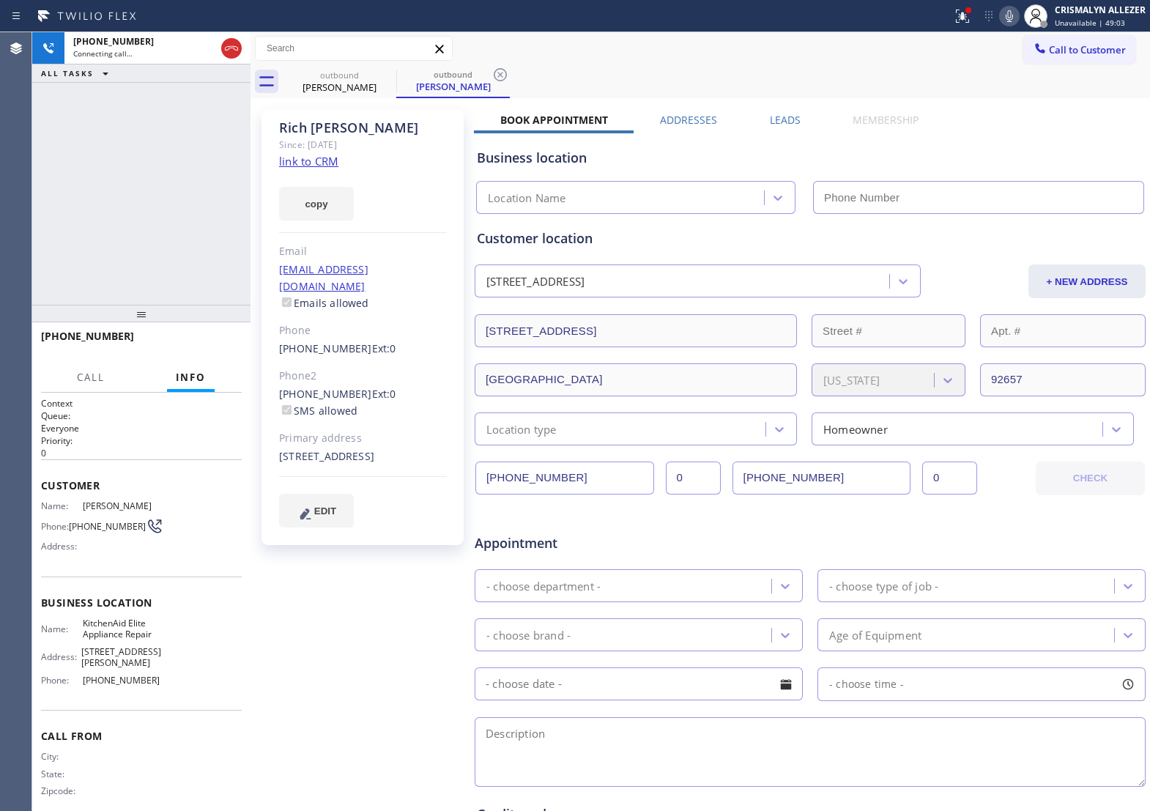
click at [327, 163] on link "link to CRM" at bounding box center [308, 161] width 59 height 15
type input "[PHONE_NUMBER]"
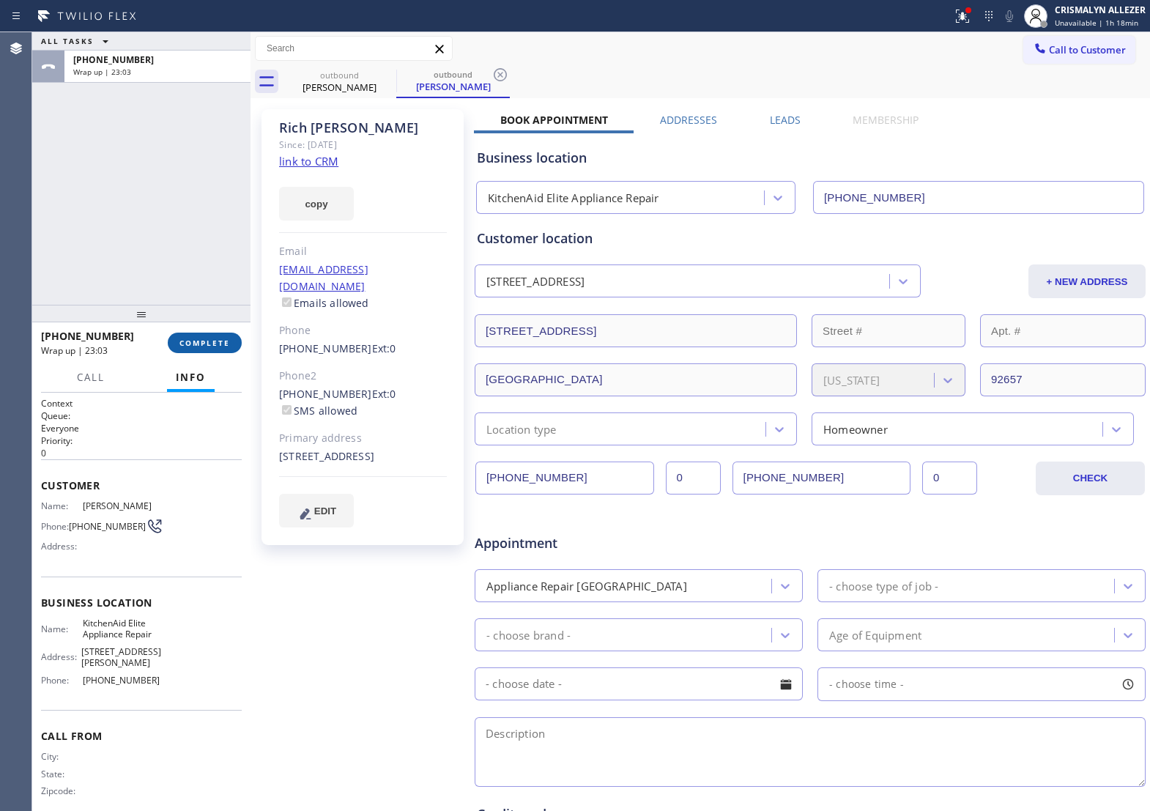
click at [188, 344] on span "COMPLETE" at bounding box center [204, 343] width 51 height 10
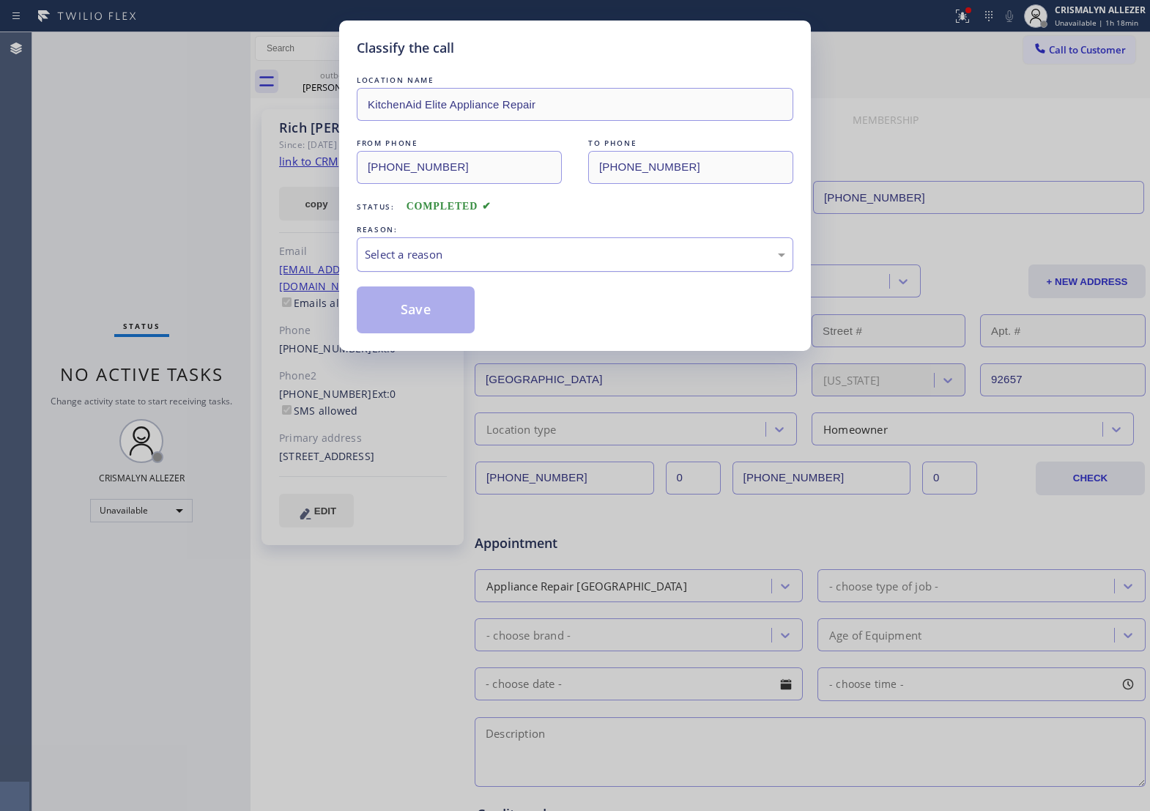
click at [527, 263] on div "Select a reason" at bounding box center [575, 254] width 420 height 17
click at [431, 331] on button "Save" at bounding box center [416, 309] width 118 height 47
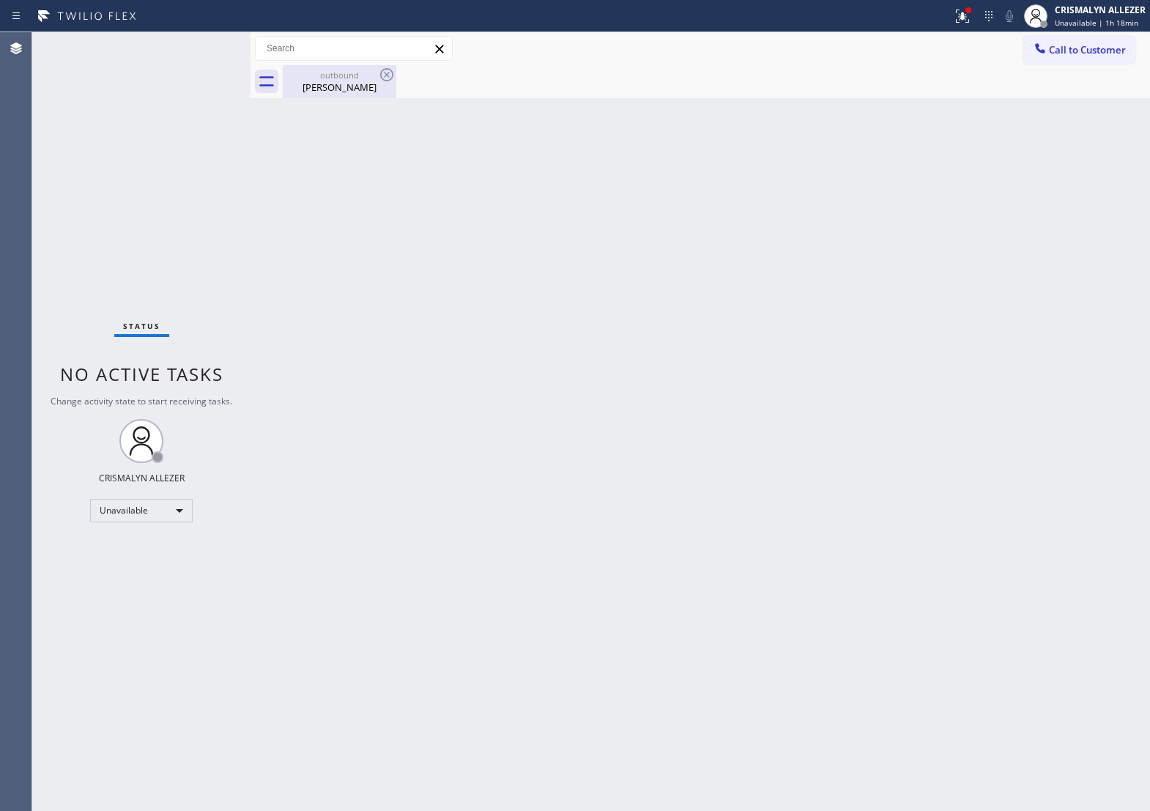
click at [350, 84] on div "[PERSON_NAME]" at bounding box center [339, 87] width 111 height 13
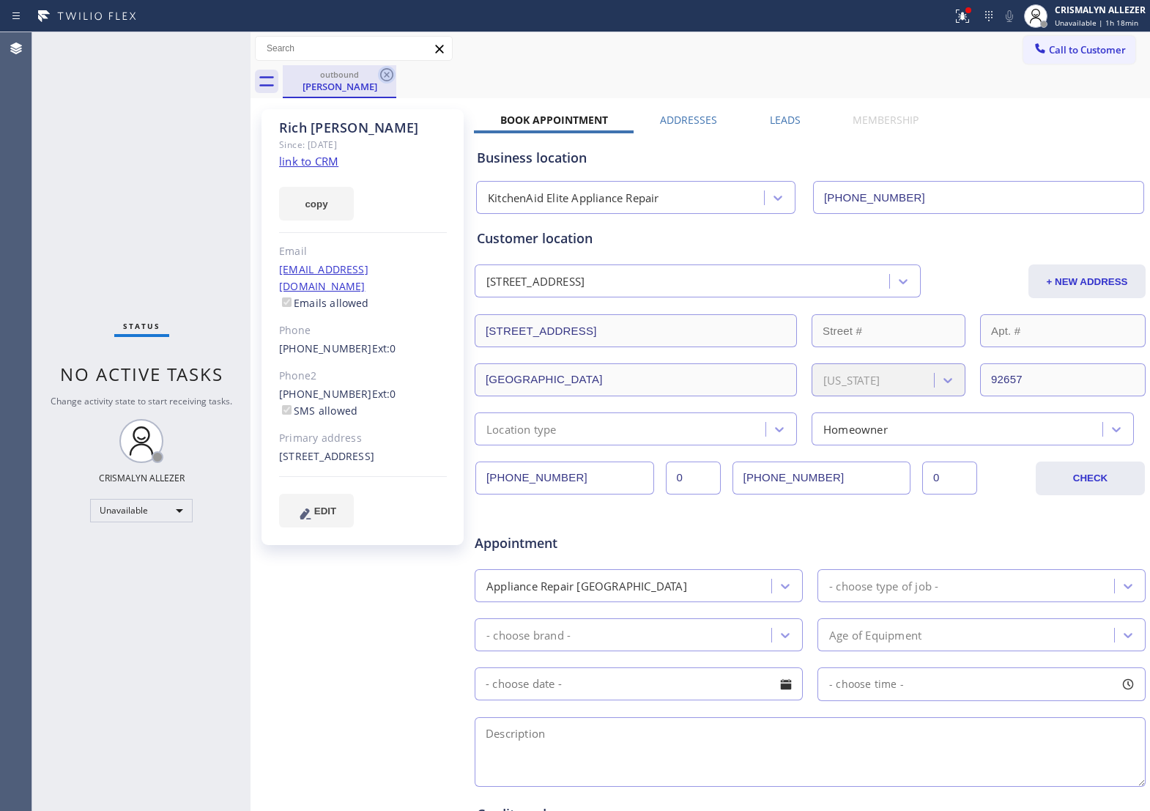
click at [385, 74] on icon at bounding box center [386, 74] width 13 height 13
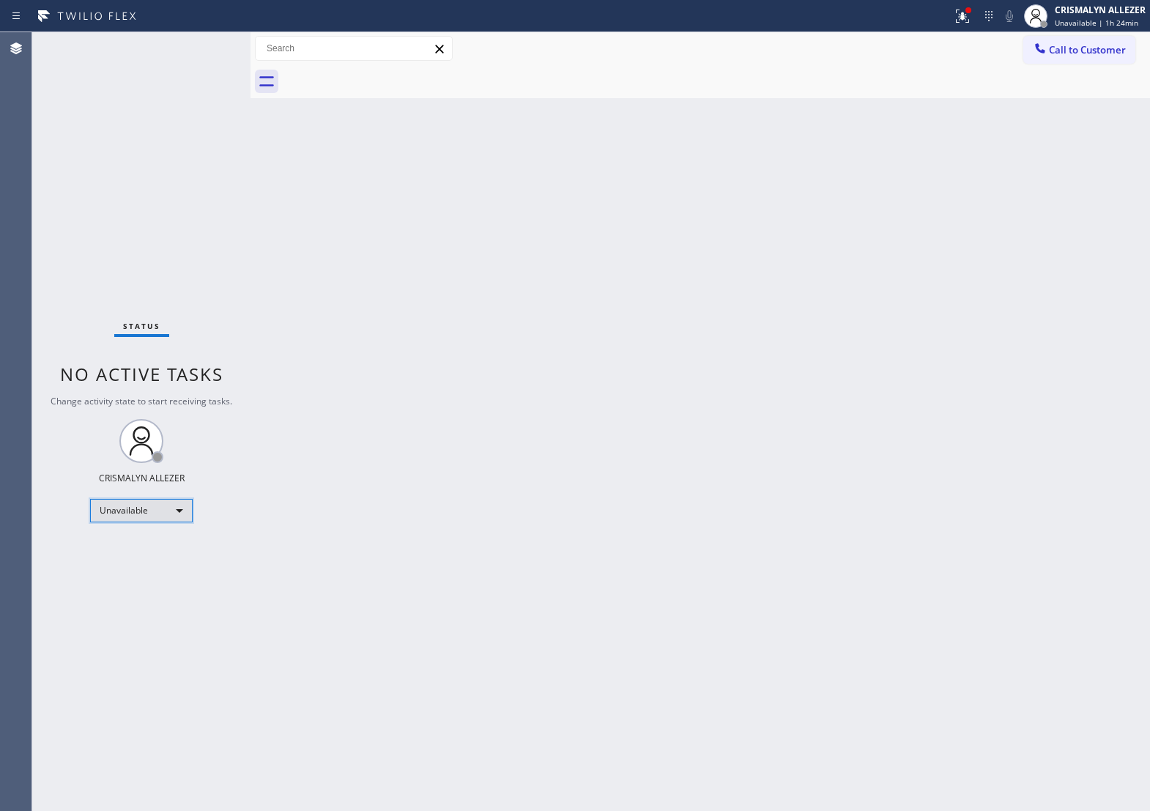
drag, startPoint x: 188, startPoint y: 516, endPoint x: 183, endPoint y: 524, distance: 8.5
click at [183, 524] on div "Status No active tasks Change activity state to start receiving tasks. CRISMALY…" at bounding box center [141, 421] width 218 height 779
click at [178, 513] on div "Unavailable" at bounding box center [141, 510] width 103 height 23
click at [148, 582] on li "Break" at bounding box center [141, 587] width 100 height 18
click at [177, 513] on div "Break" at bounding box center [141, 510] width 103 height 23
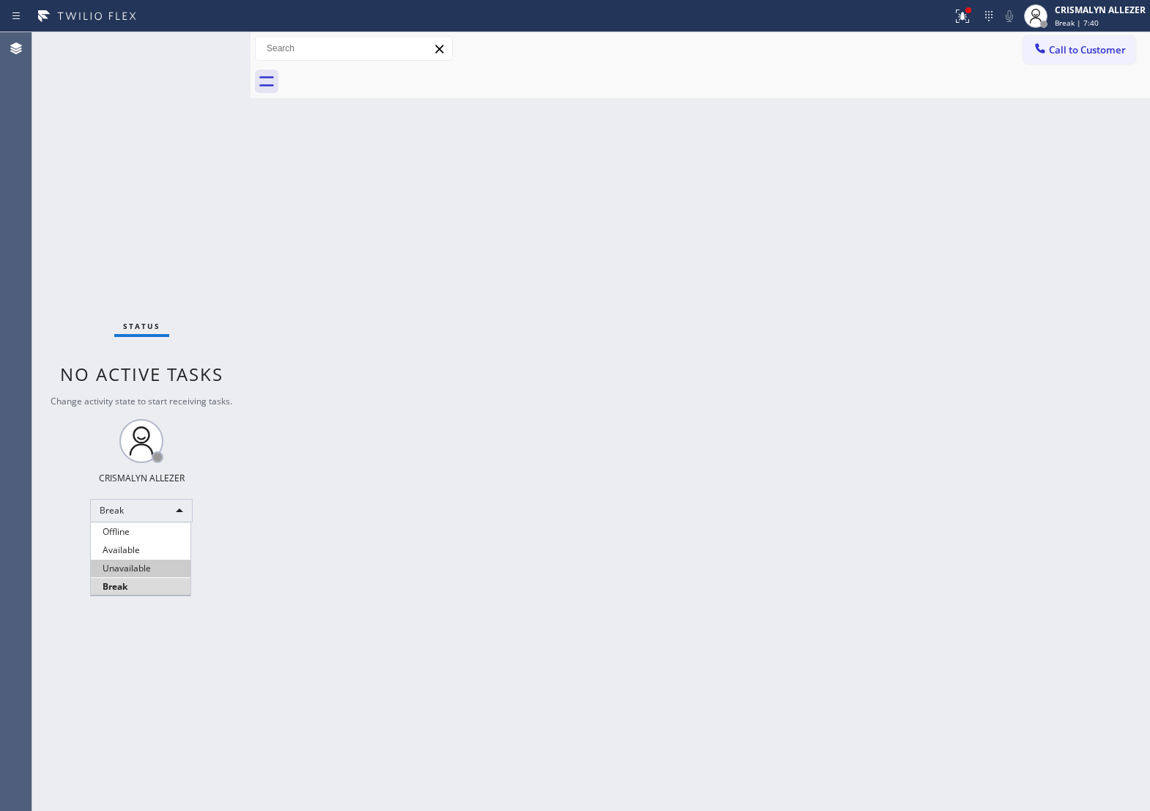
click at [148, 568] on li "Unavailable" at bounding box center [141, 569] width 100 height 18
click at [1066, 52] on span "Call to Customer" at bounding box center [1087, 49] width 77 height 13
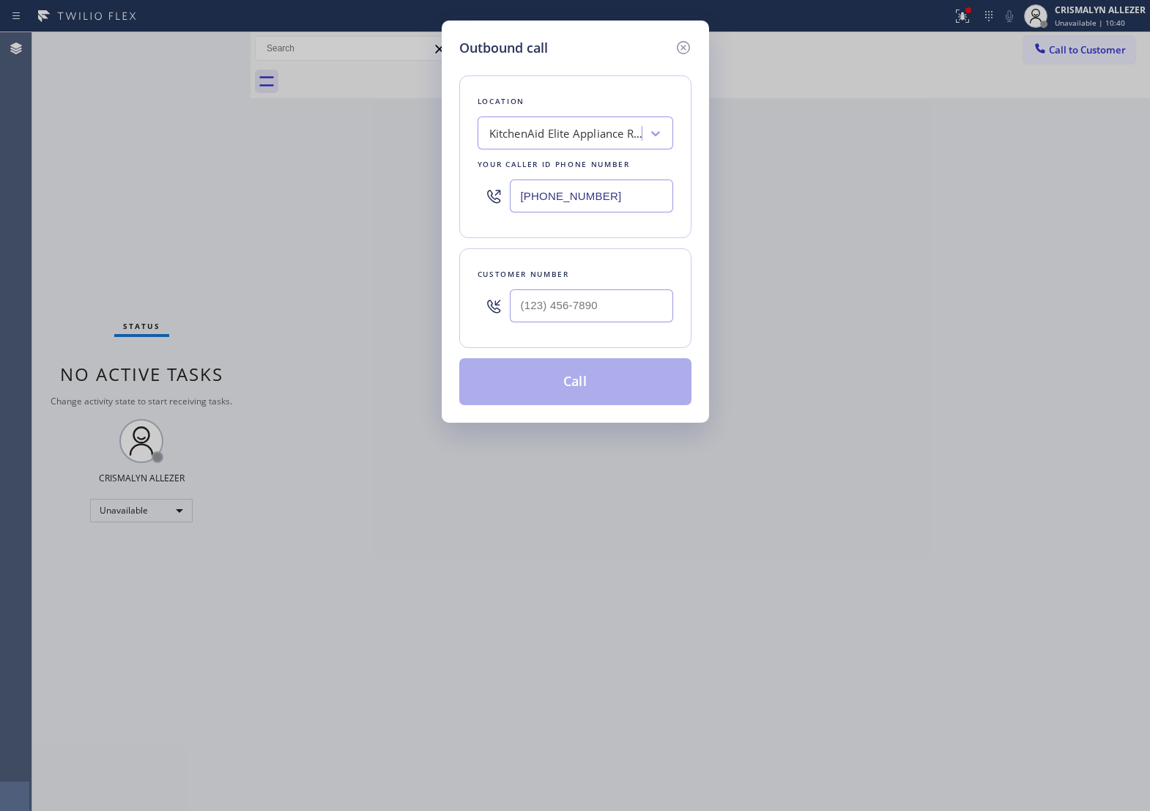
drag, startPoint x: 631, startPoint y: 207, endPoint x: 275, endPoint y: 201, distance: 356.0
click at [294, 203] on div "Outbound call Location KitchenAid Elite Appliance Repair Your caller id phone n…" at bounding box center [575, 405] width 1150 height 811
paste input "626) 921-4230"
type input "[PHONE_NUMBER]"
click at [628, 322] on input "(___) ___-____" at bounding box center [591, 305] width 163 height 33
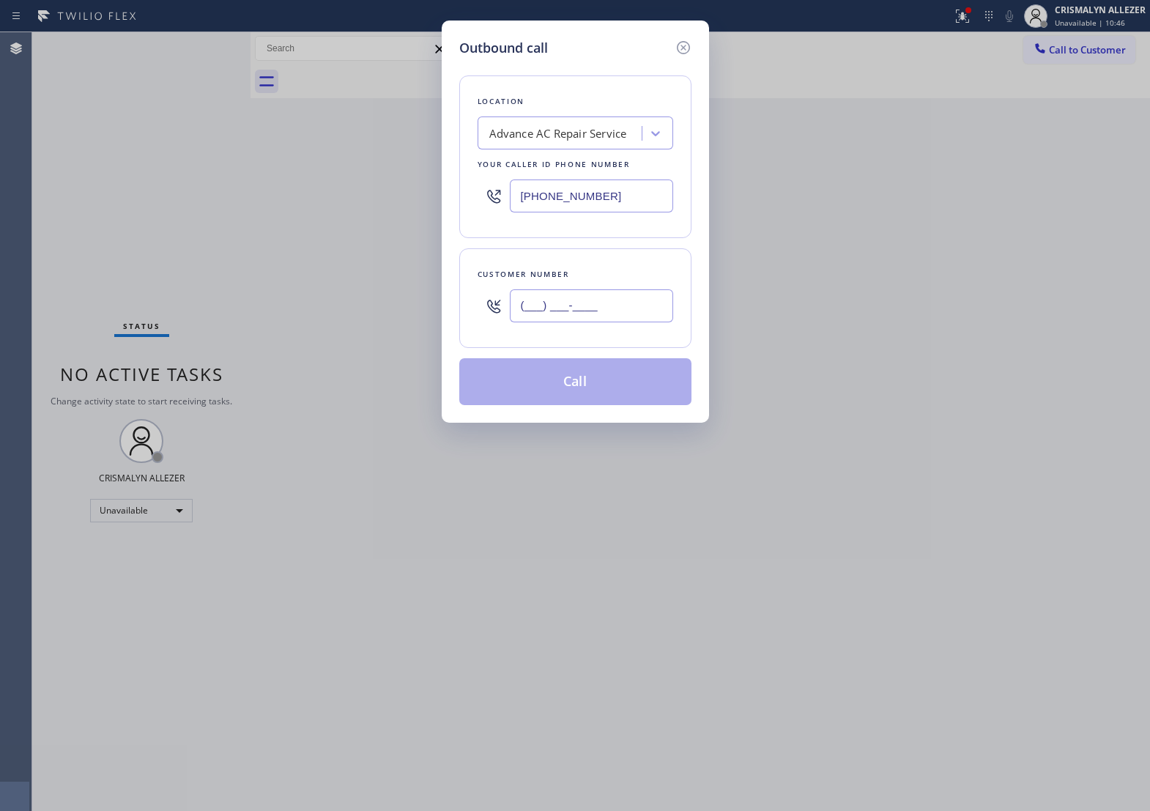
paste input "707) 712-7188"
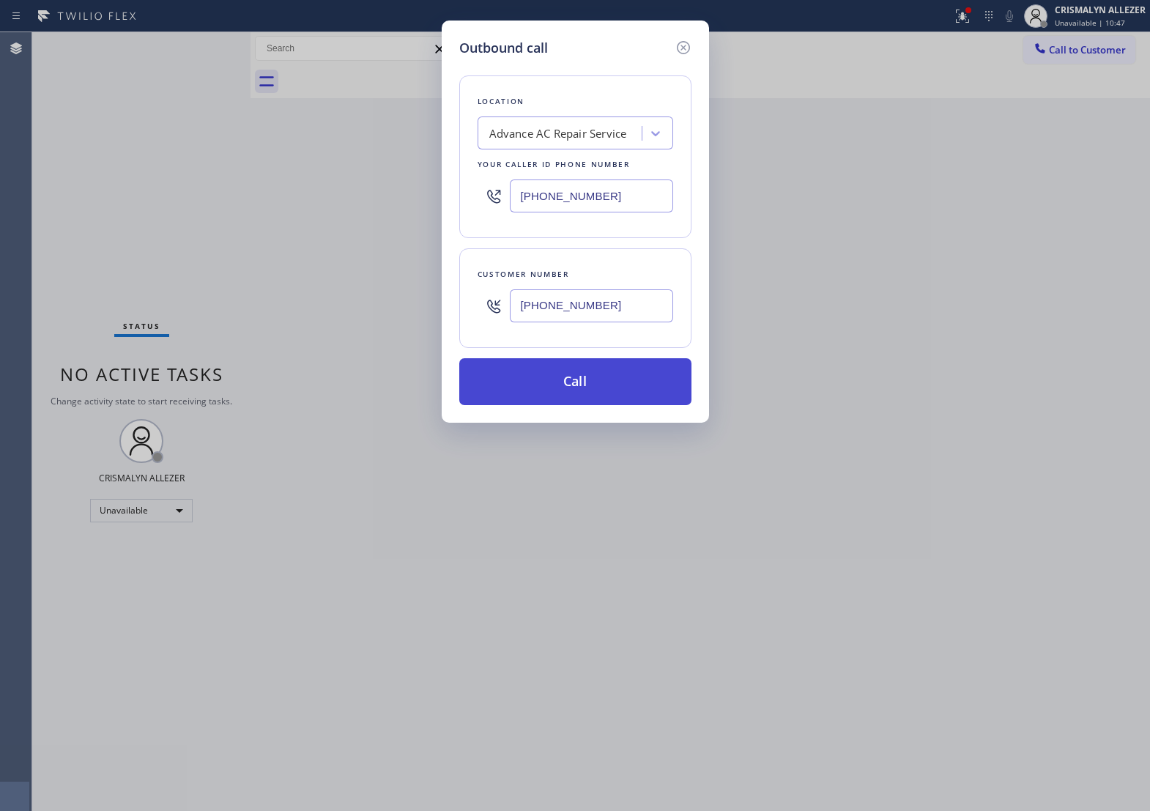
type input "[PHONE_NUMBER]"
click at [584, 405] on button "Call" at bounding box center [575, 381] width 232 height 47
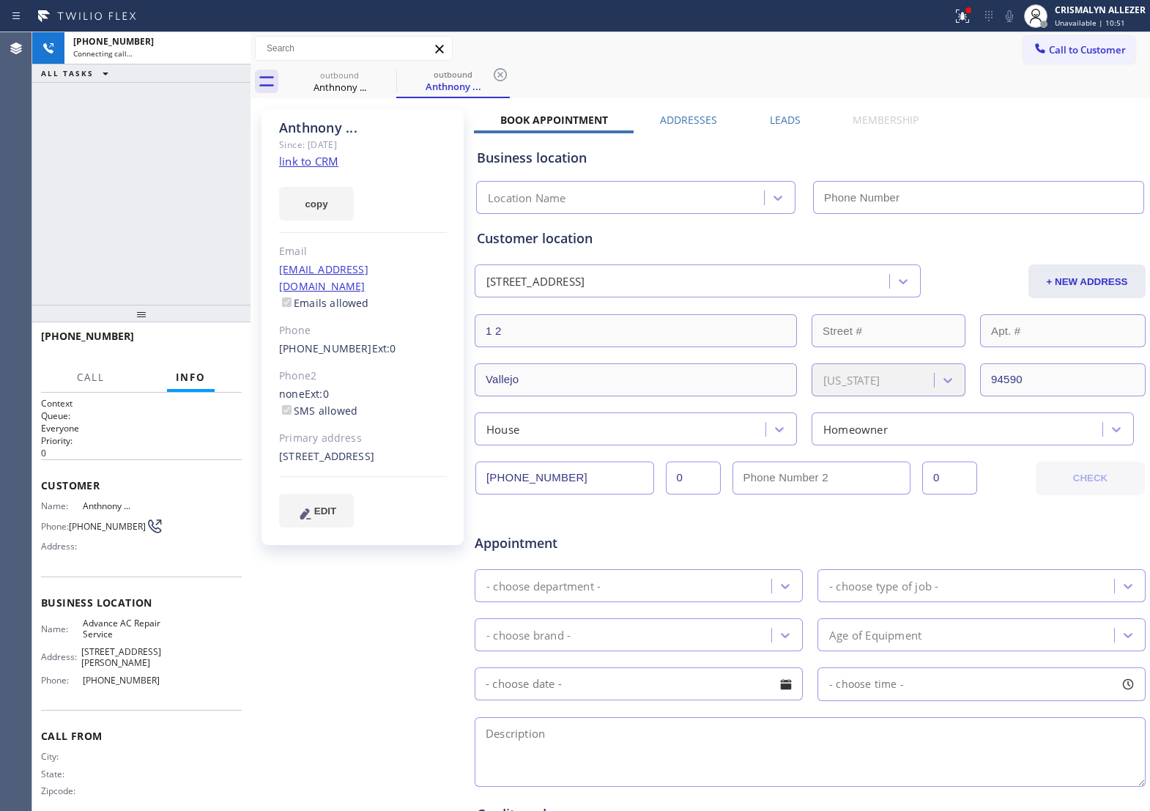
type input "[PHONE_NUMBER]"
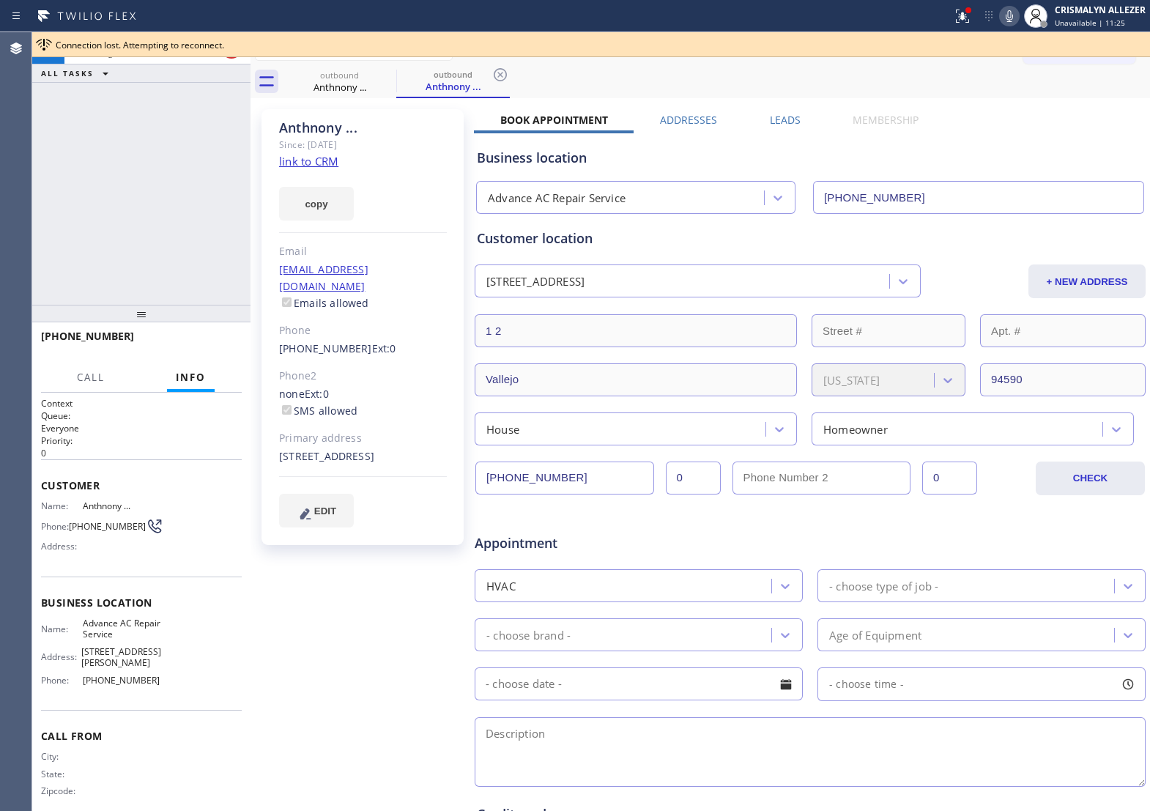
click at [110, 171] on div "[PHONE_NUMBER] Connecting call… ALL TASKS ALL TASKS ACTIVE TASKS TASKS IN WRAP …" at bounding box center [141, 168] width 218 height 272
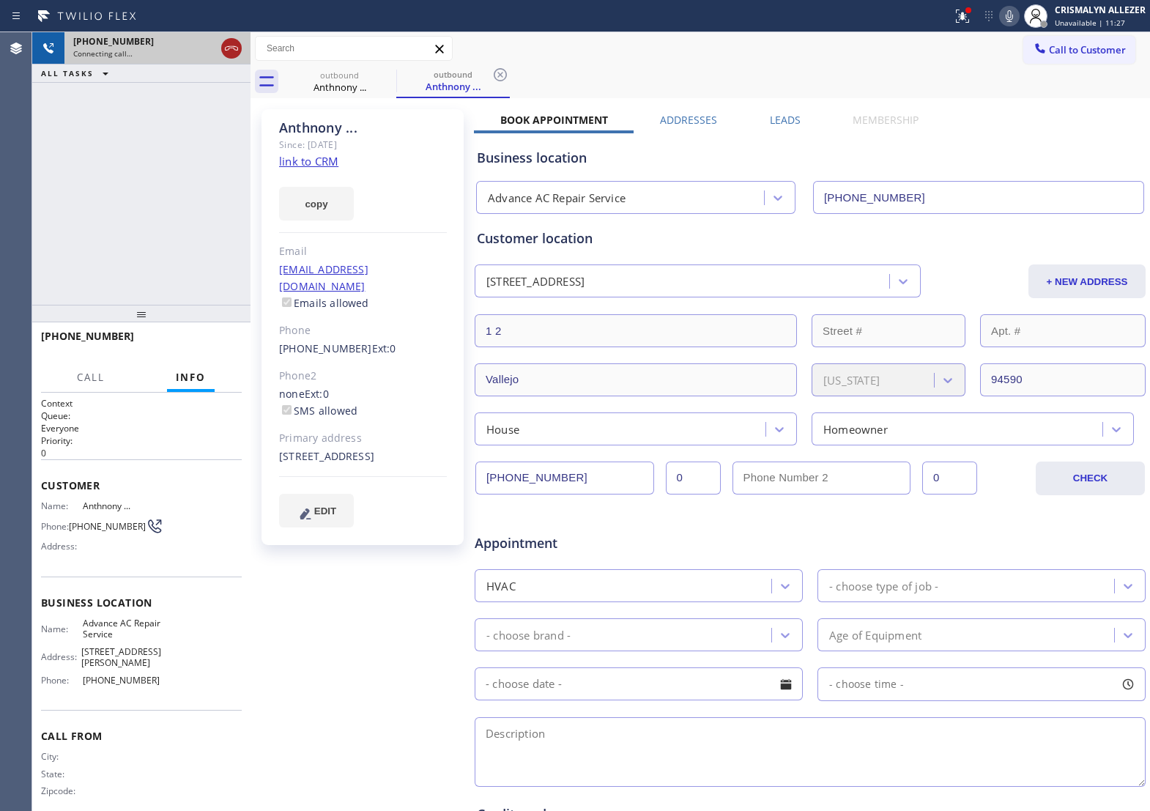
click at [225, 53] on icon at bounding box center [232, 49] width 18 height 18
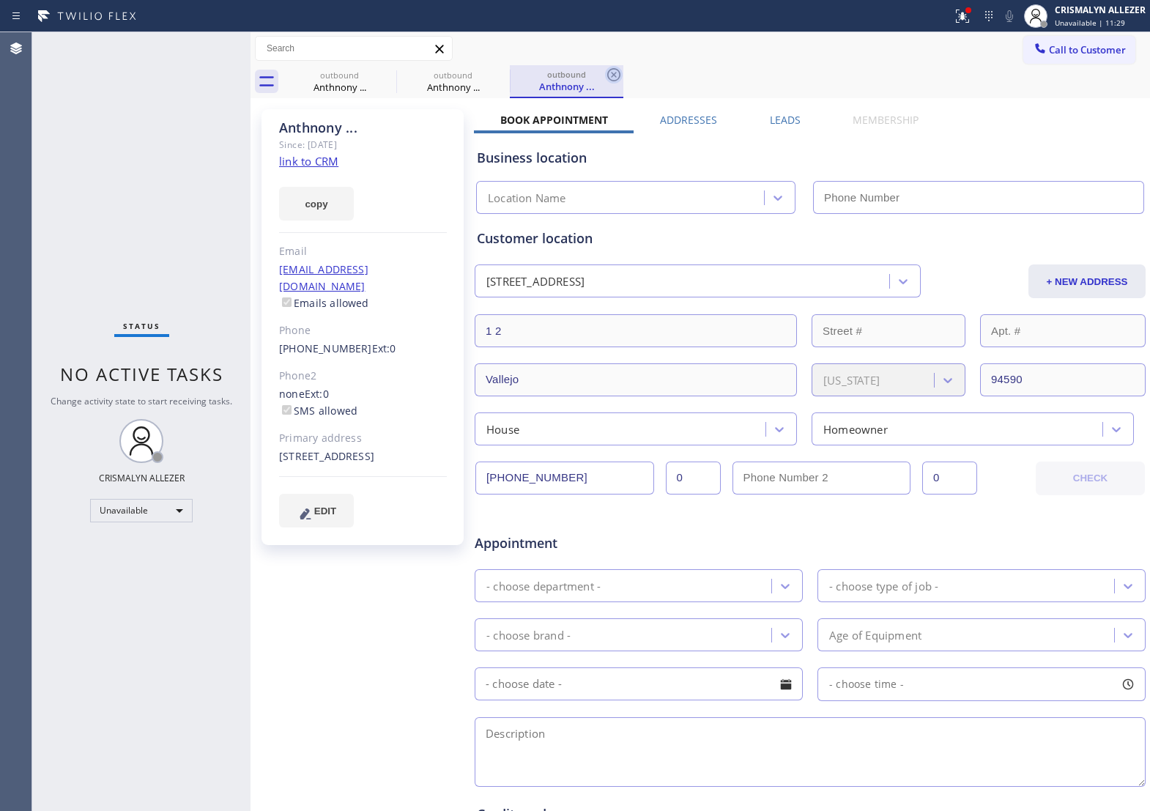
click at [610, 77] on icon at bounding box center [614, 75] width 18 height 18
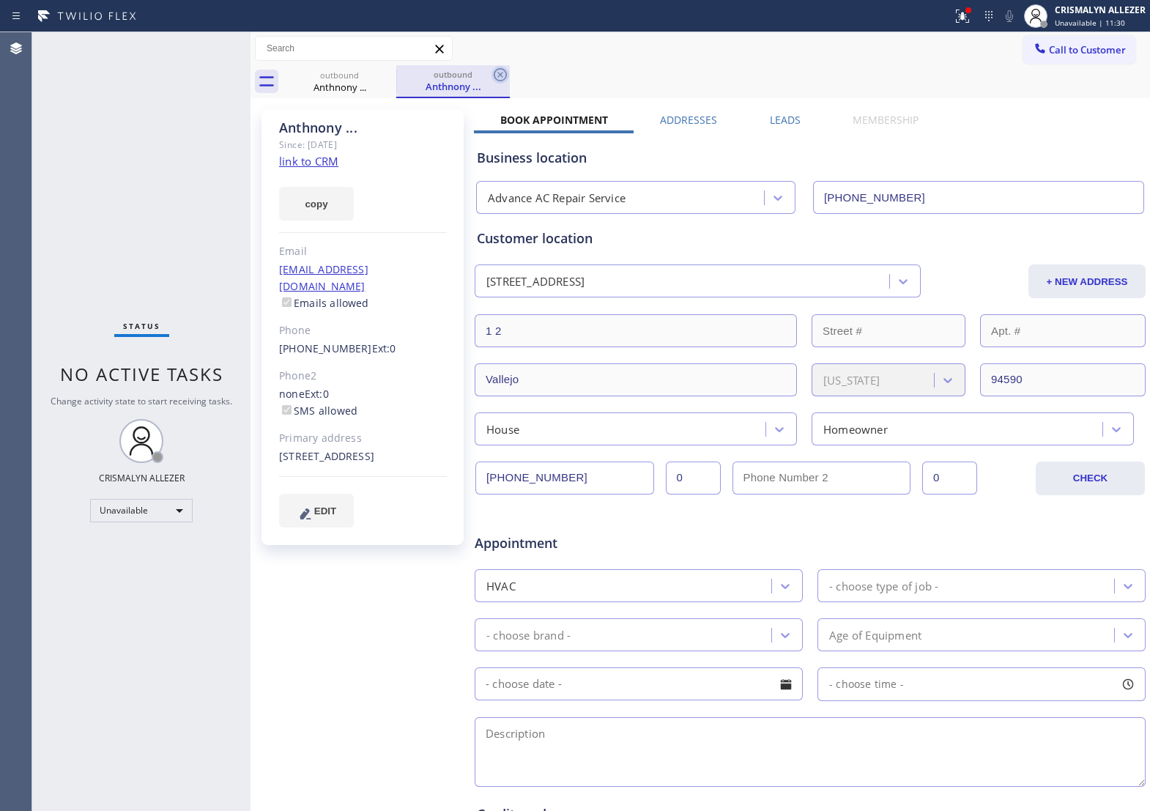
click at [506, 75] on icon at bounding box center [500, 74] width 13 height 13
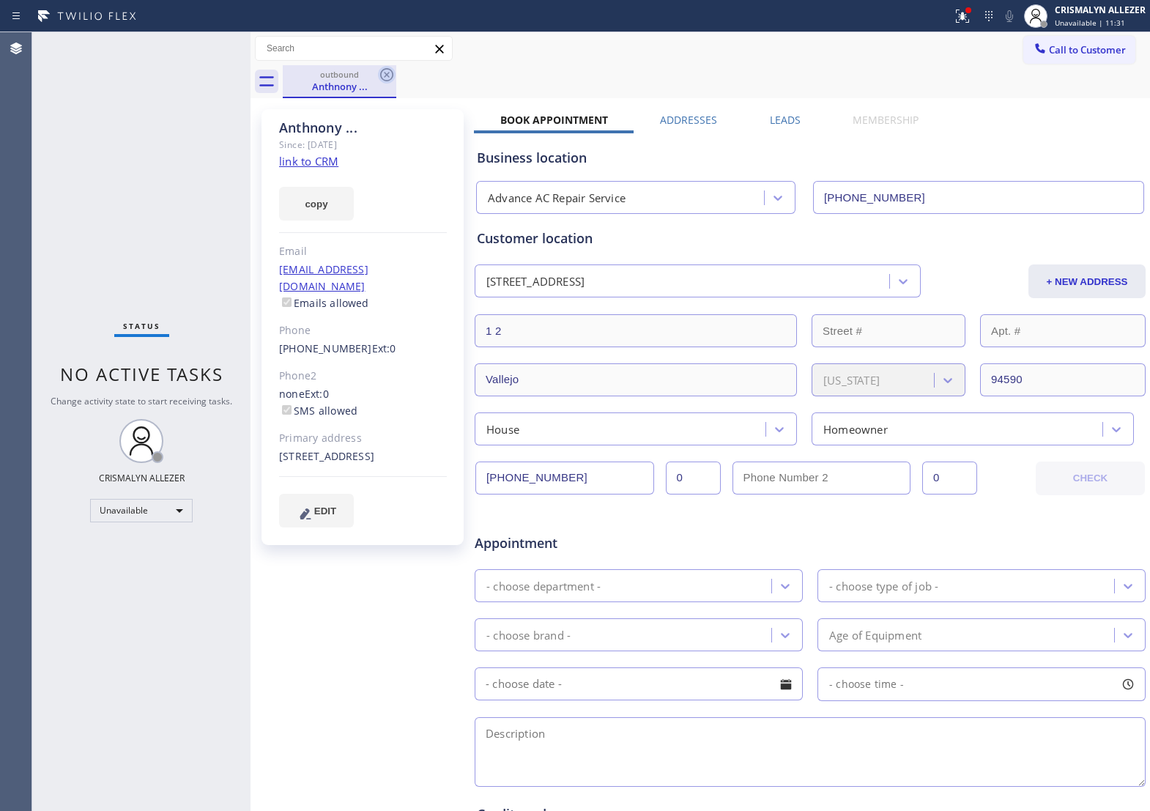
click at [390, 75] on icon at bounding box center [387, 75] width 18 height 18
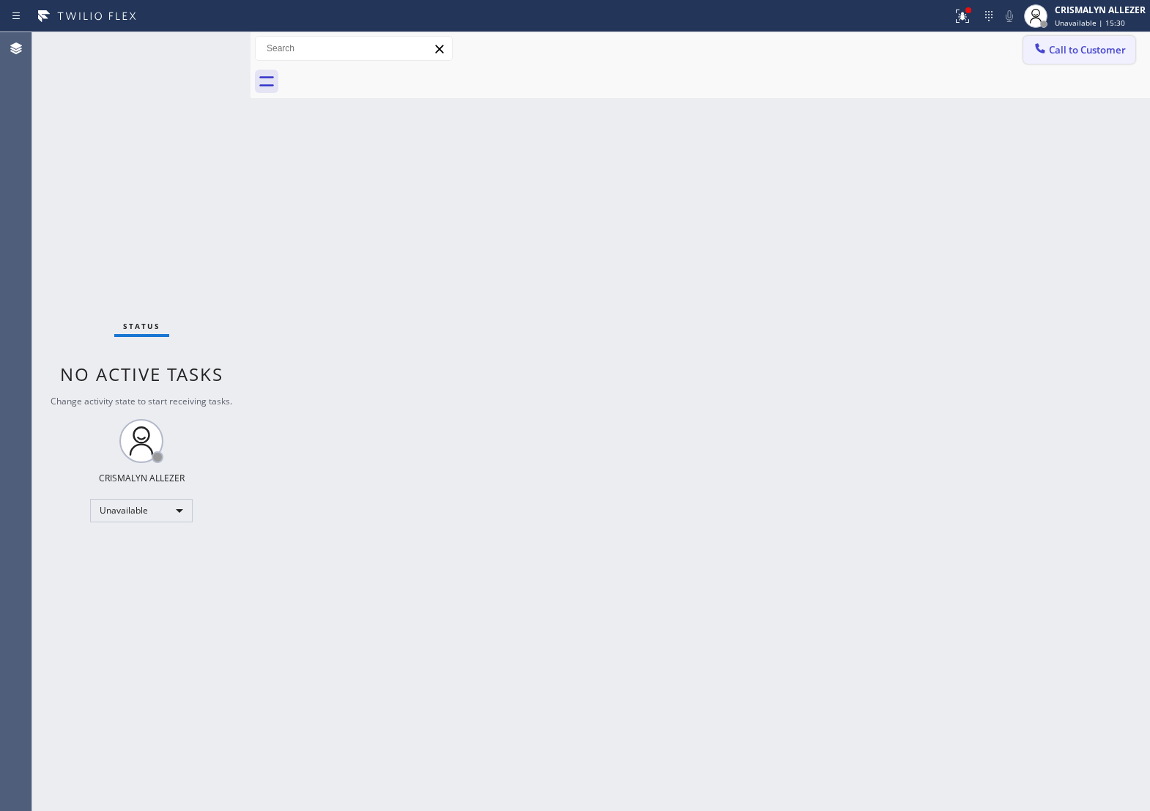
click at [1072, 38] on button "Call to Customer" at bounding box center [1079, 50] width 112 height 28
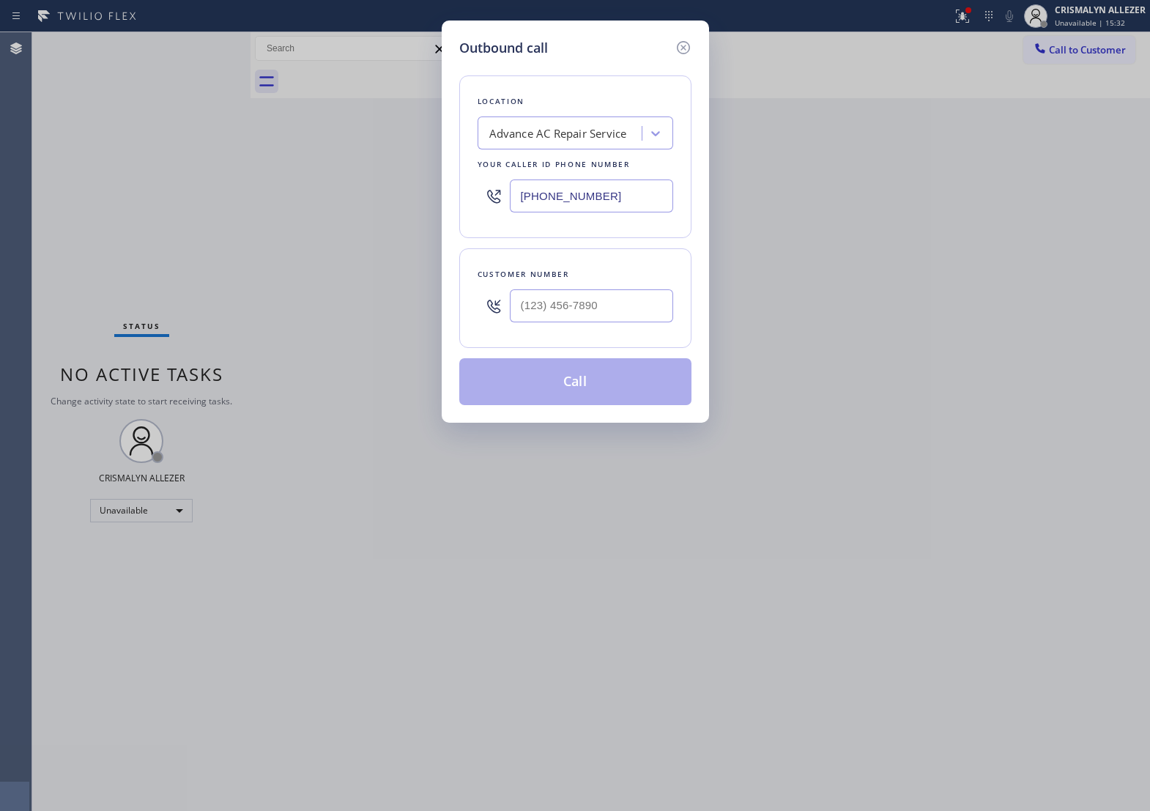
drag, startPoint x: 635, startPoint y: 211, endPoint x: 496, endPoint y: 212, distance: 139.2
click at [496, 212] on div "[PHONE_NUMBER]" at bounding box center [576, 196] width 196 height 48
paste input "19) 937-2869"
type input "[PHONE_NUMBER]"
click at [606, 316] on input "(___) ___-____" at bounding box center [591, 305] width 163 height 33
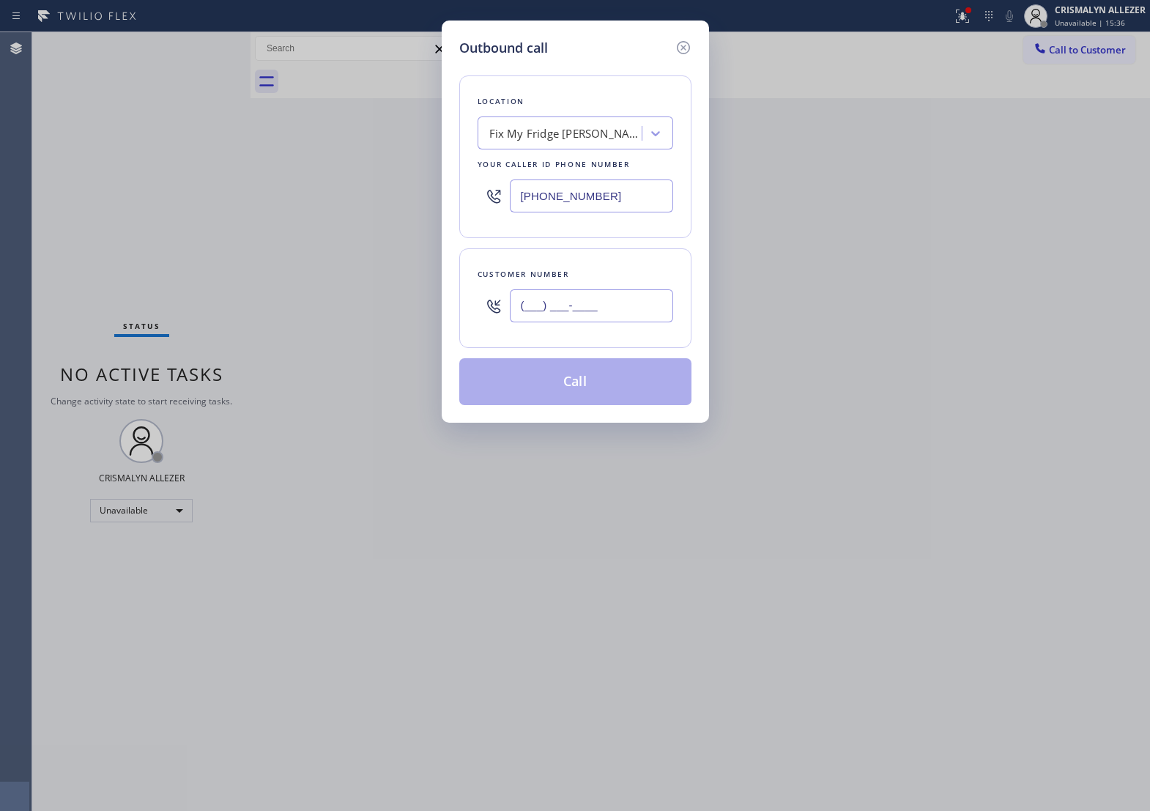
paste input "619) 347-1922"
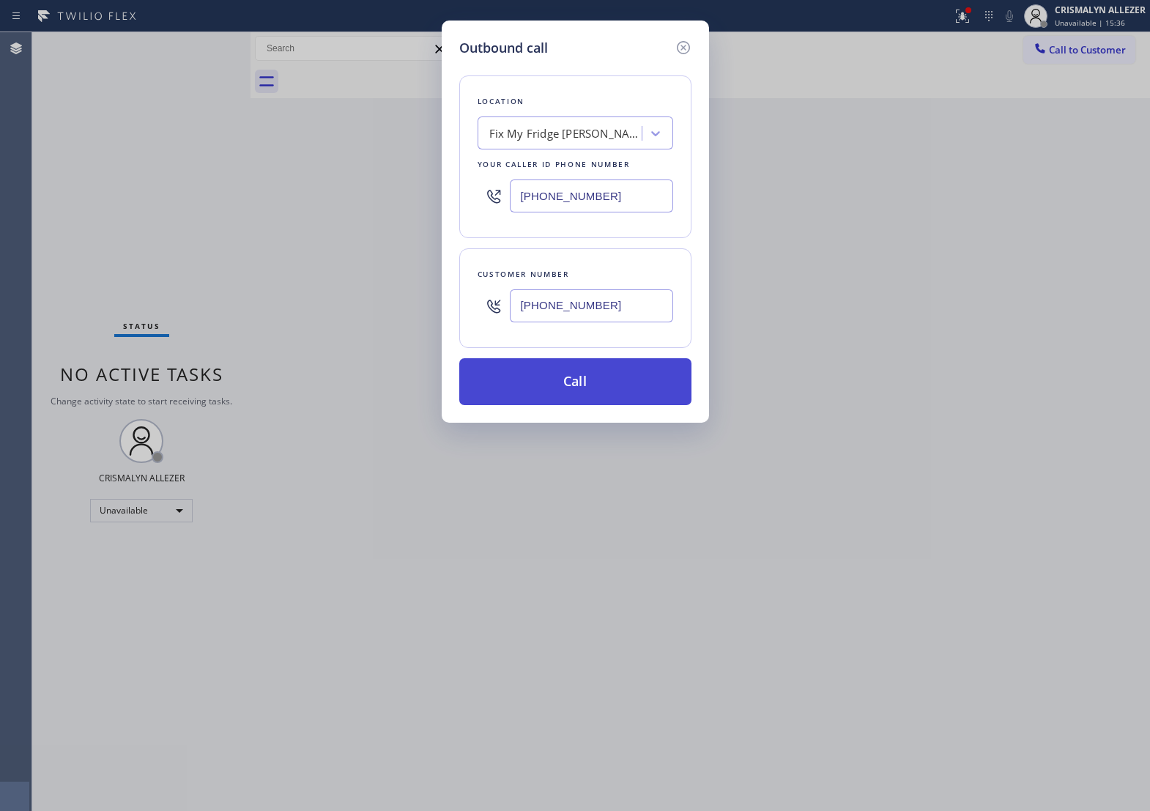
type input "[PHONE_NUMBER]"
click at [584, 405] on button "Call" at bounding box center [575, 381] width 232 height 47
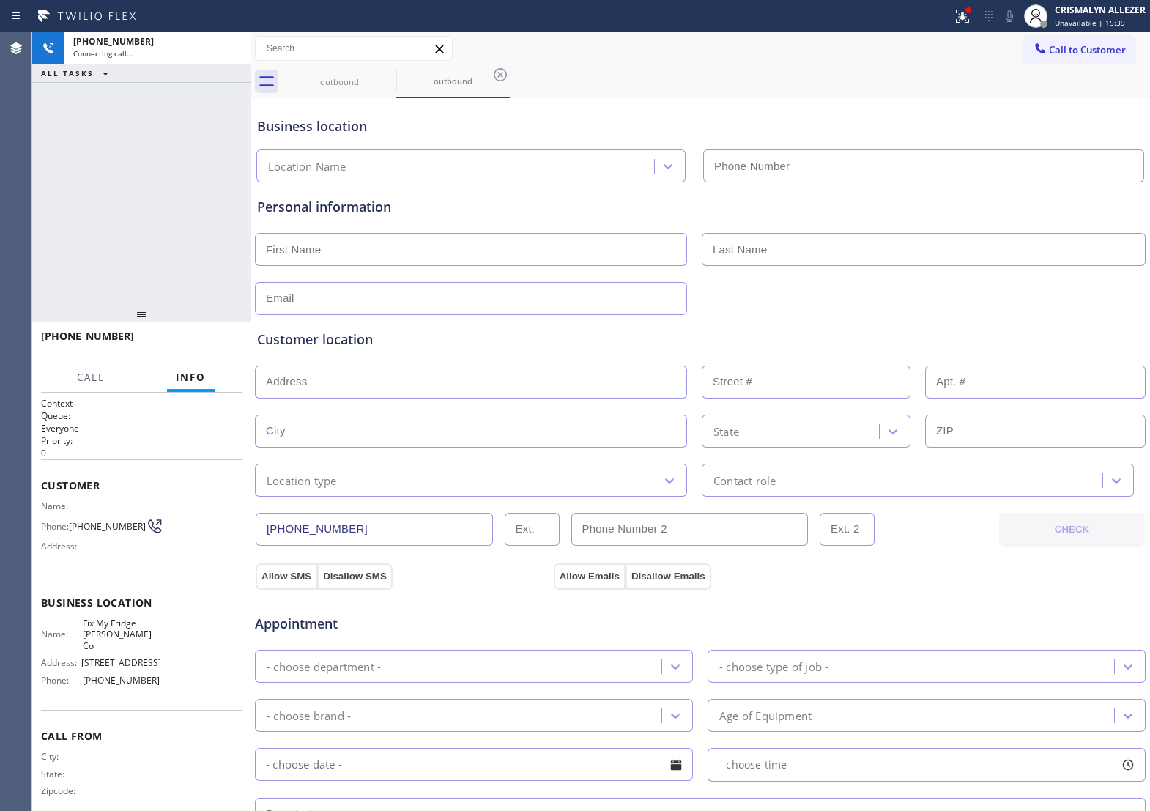
type input "[PHONE_NUMBER]"
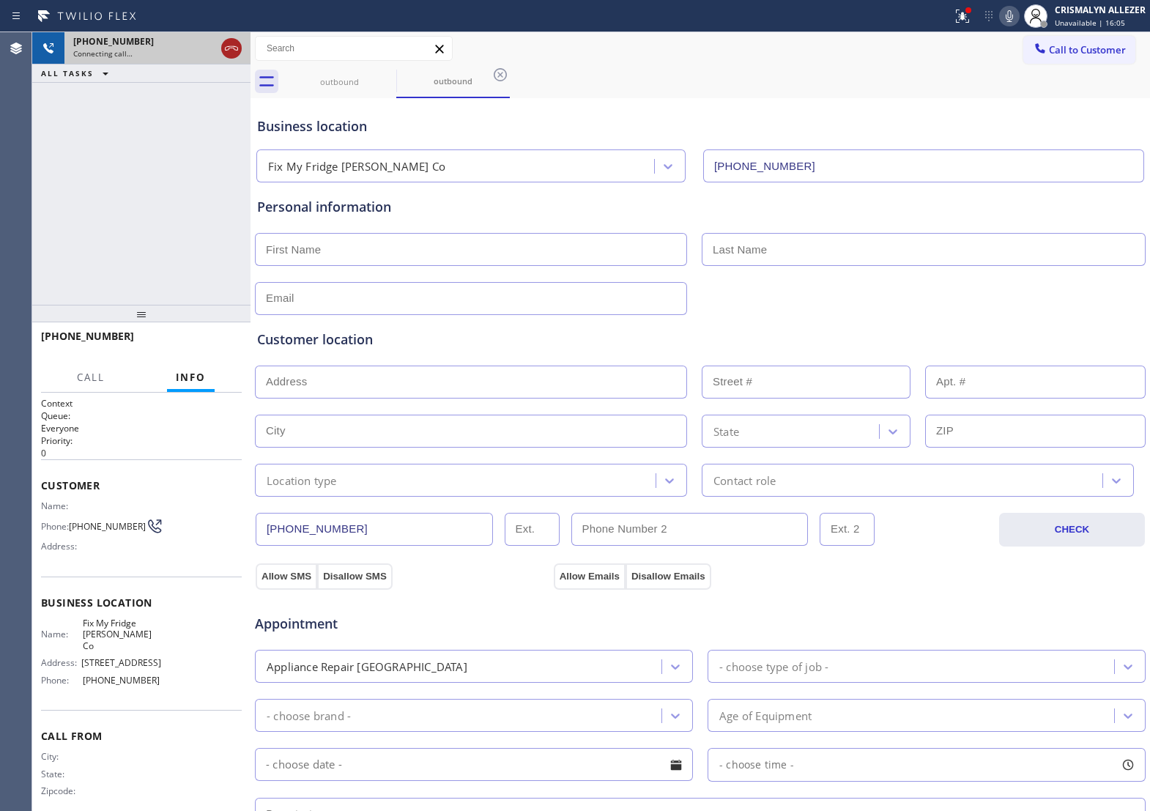
click at [232, 50] on icon at bounding box center [232, 49] width 18 height 18
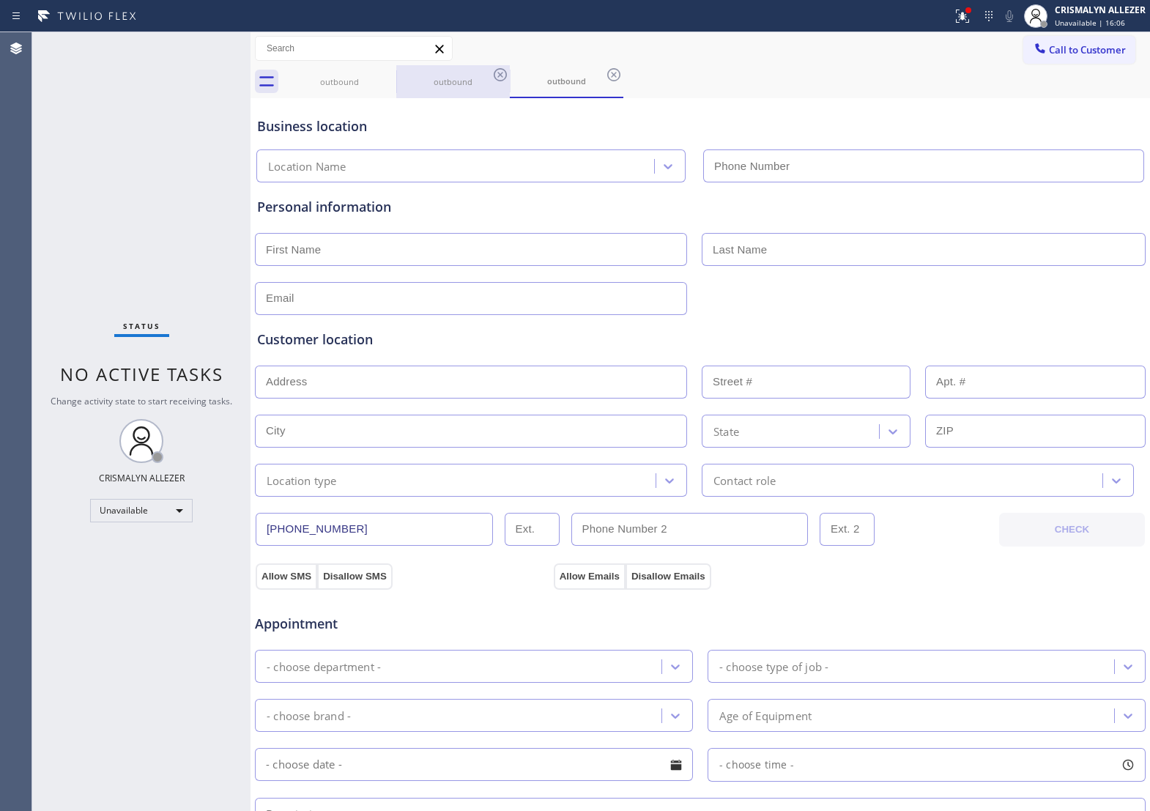
type input "[PHONE_NUMBER]"
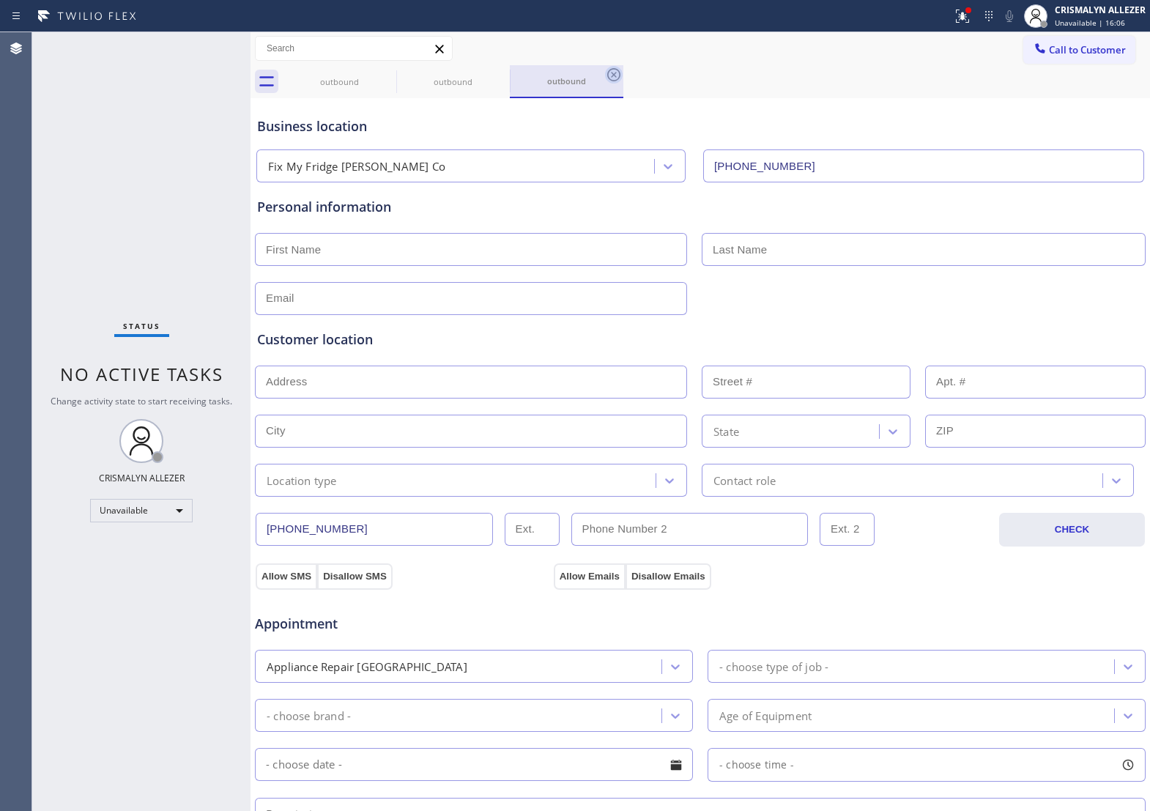
click at [613, 72] on icon at bounding box center [614, 75] width 18 height 18
click at [500, 78] on icon at bounding box center [501, 75] width 18 height 18
click at [393, 73] on icon at bounding box center [386, 74] width 13 height 13
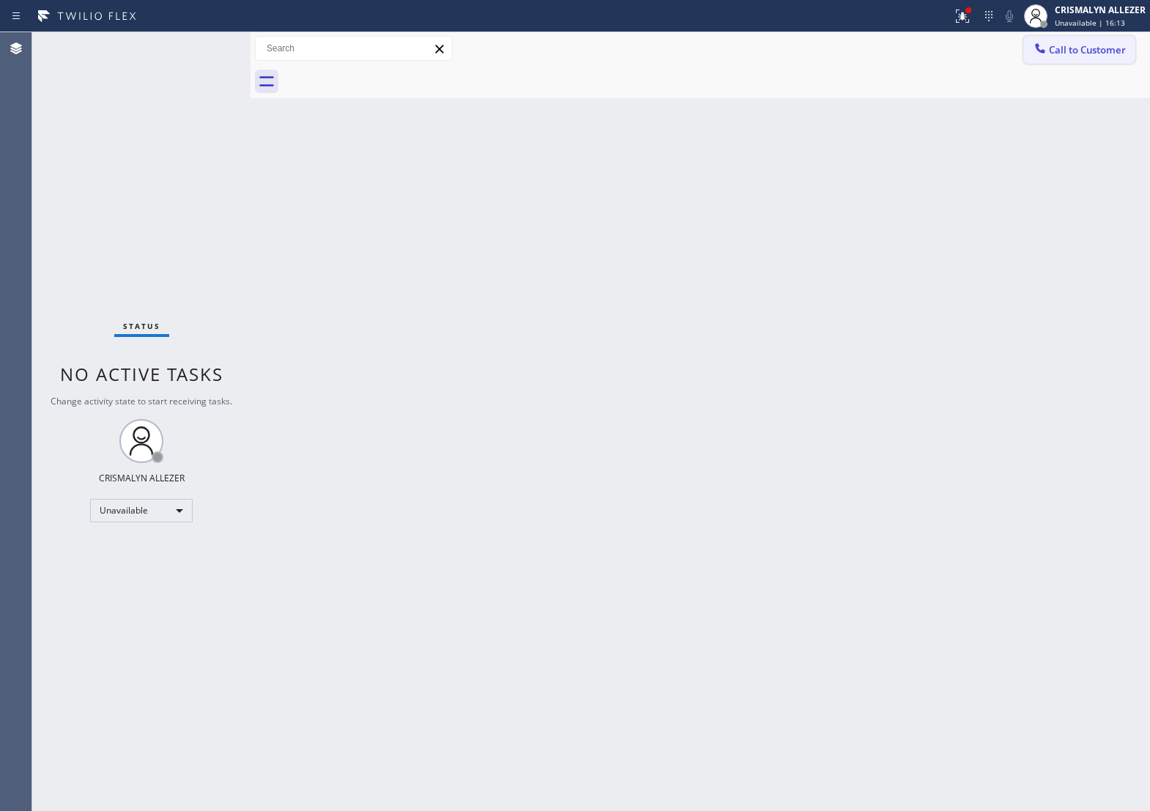
click at [1064, 59] on button "Call to Customer" at bounding box center [1079, 50] width 112 height 28
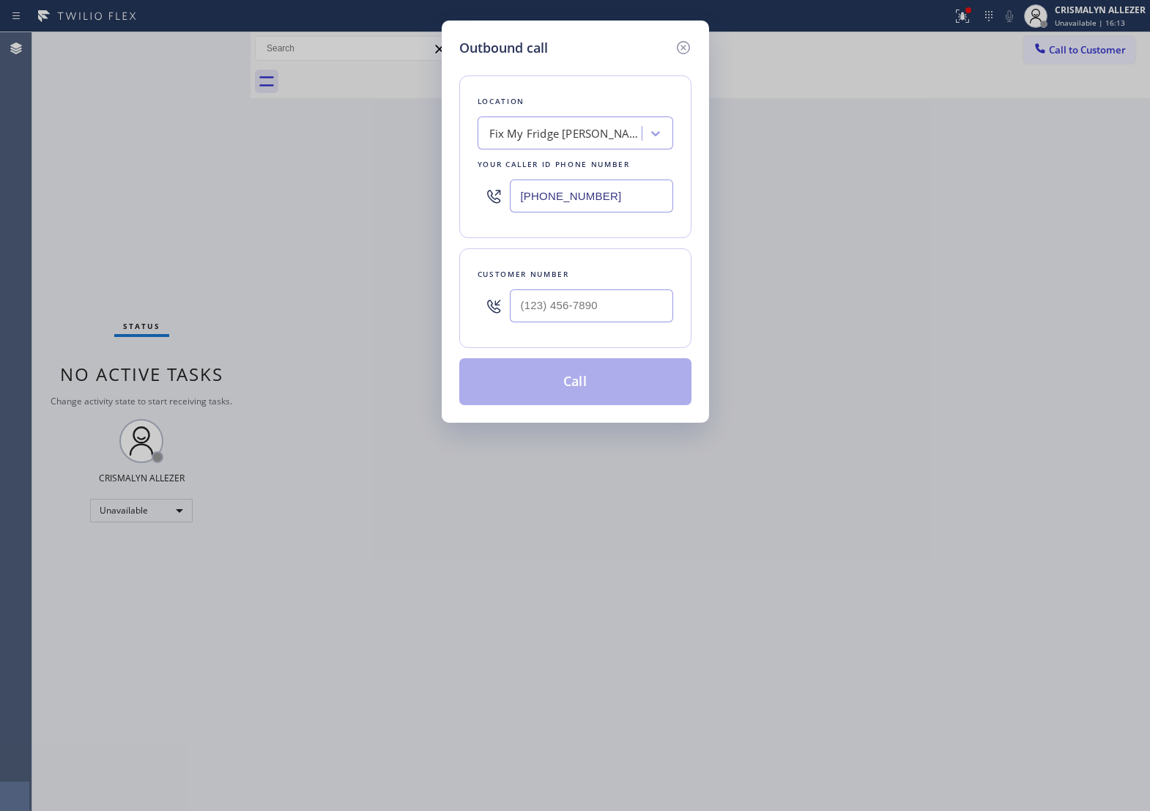
click at [550, 142] on div "Fix My Fridge [PERSON_NAME] Co" at bounding box center [566, 133] width 154 height 17
paste input "5 Star Appliance Repair"
type input "5 Star Appliance Repair"
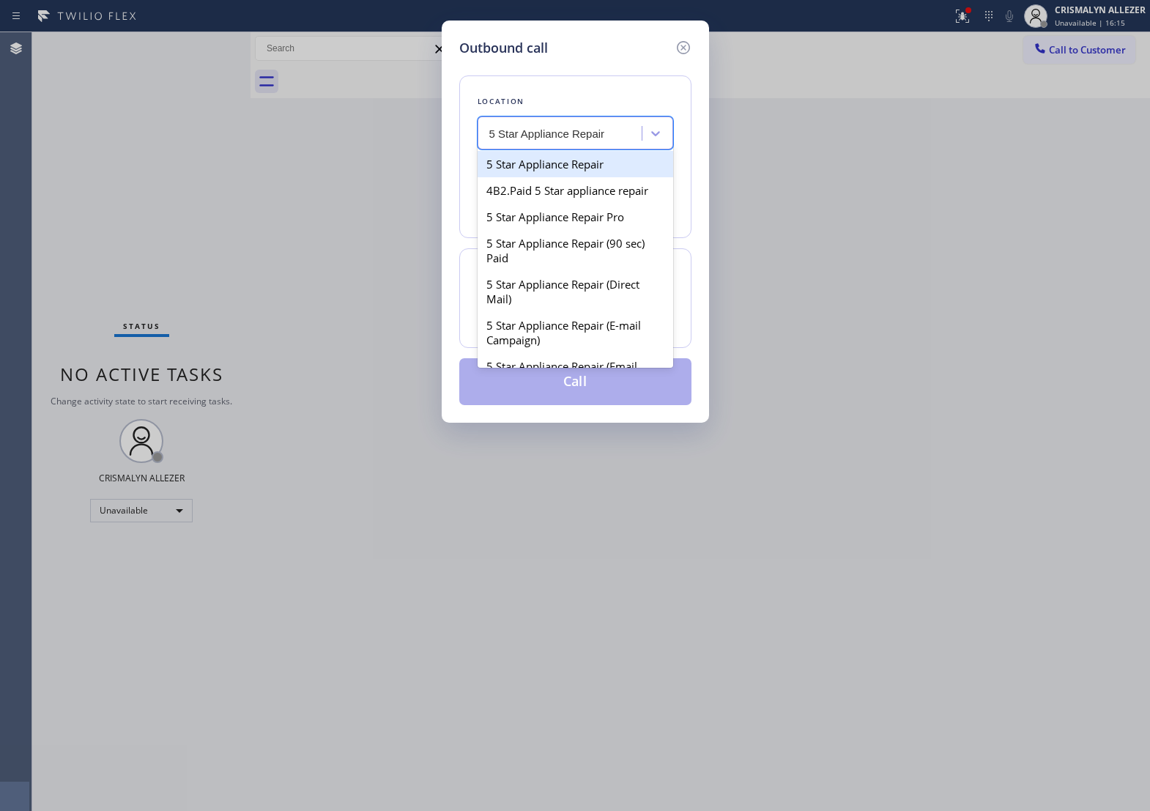
click at [544, 177] on div "5 Star Appliance Repair" at bounding box center [576, 164] width 196 height 26
type input "[PHONE_NUMBER]"
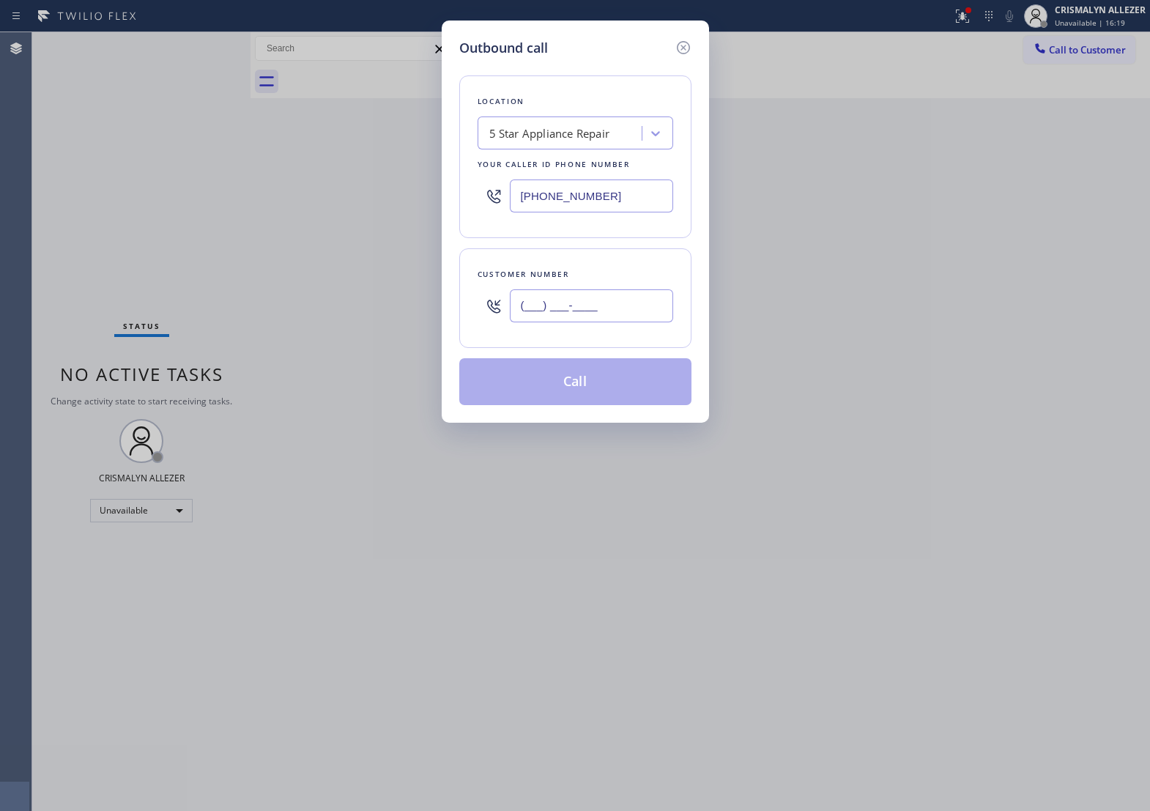
click at [555, 313] on input "(___) ___-____" at bounding box center [591, 305] width 163 height 33
paste input "323) 839-6682"
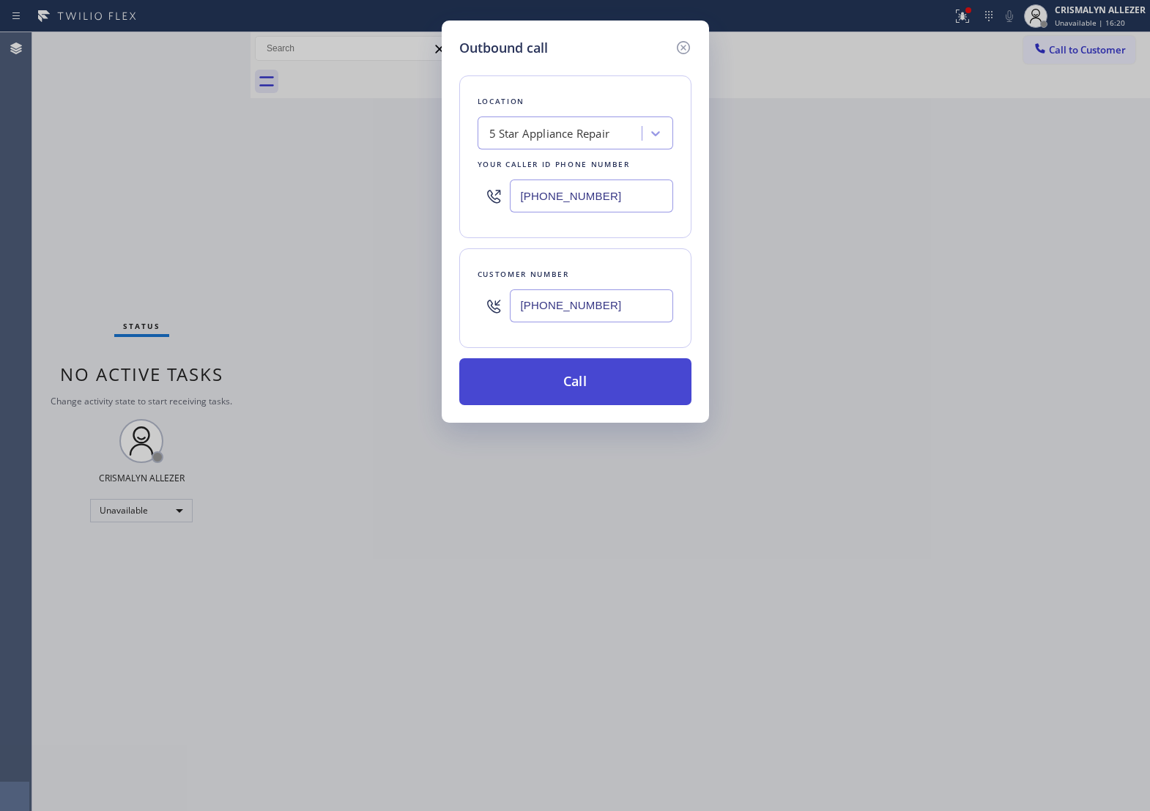
type input "[PHONE_NUMBER]"
click at [573, 401] on button "Call" at bounding box center [575, 381] width 232 height 47
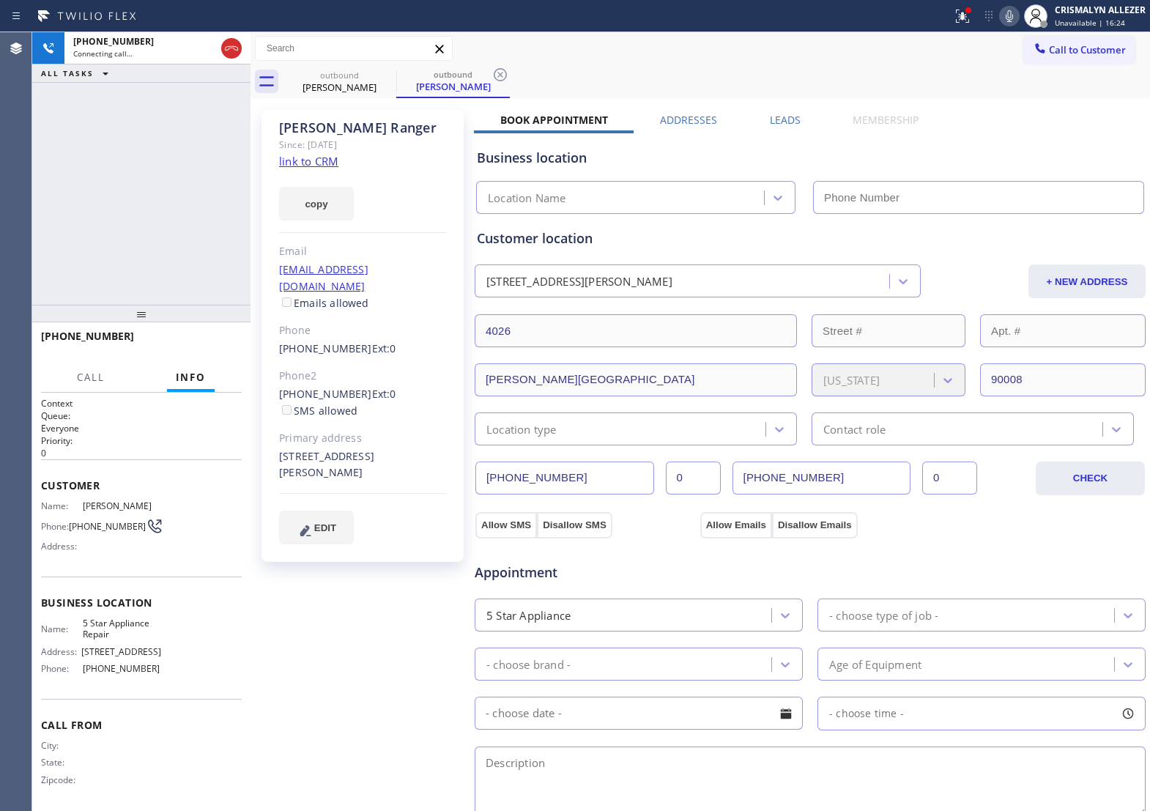
type input "[PHONE_NUMBER]"
click at [332, 162] on link "link to CRM" at bounding box center [308, 161] width 59 height 15
click at [192, 343] on span "HANG UP" at bounding box center [207, 343] width 45 height 10
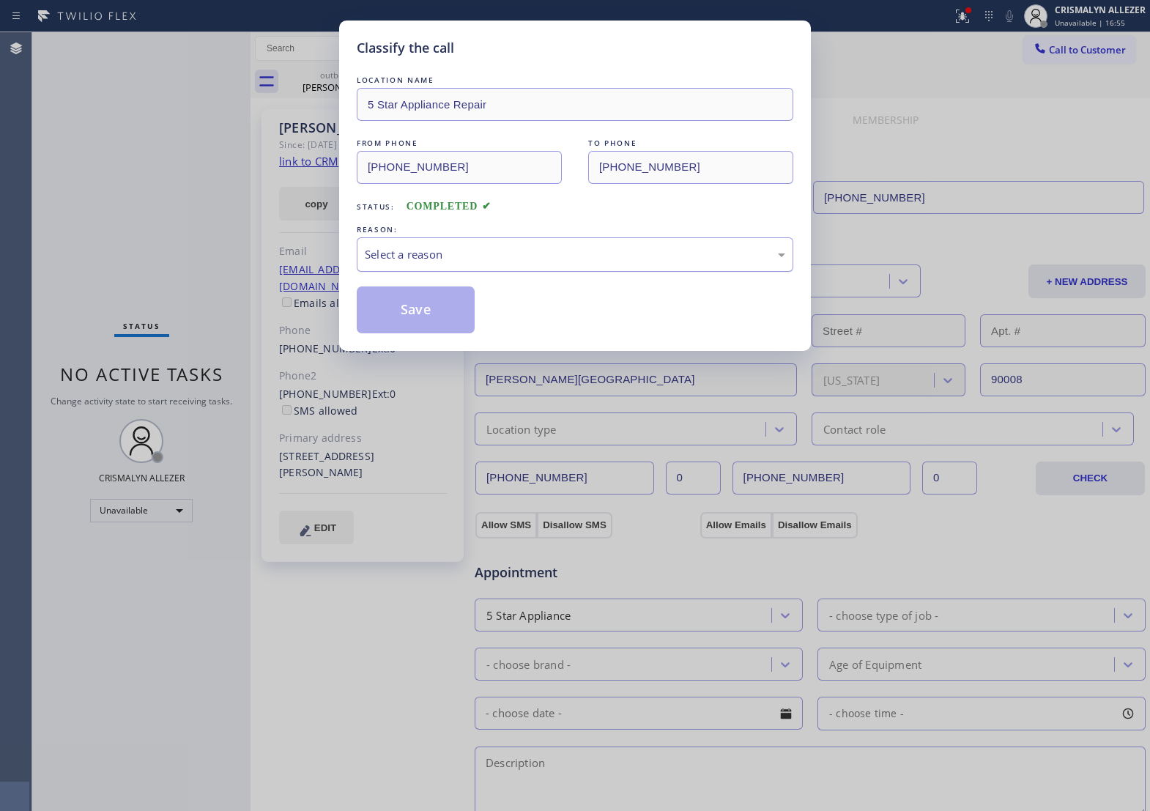
click at [541, 272] on div "Select a reason" at bounding box center [575, 254] width 437 height 34
click at [439, 333] on button "Save" at bounding box center [416, 309] width 118 height 47
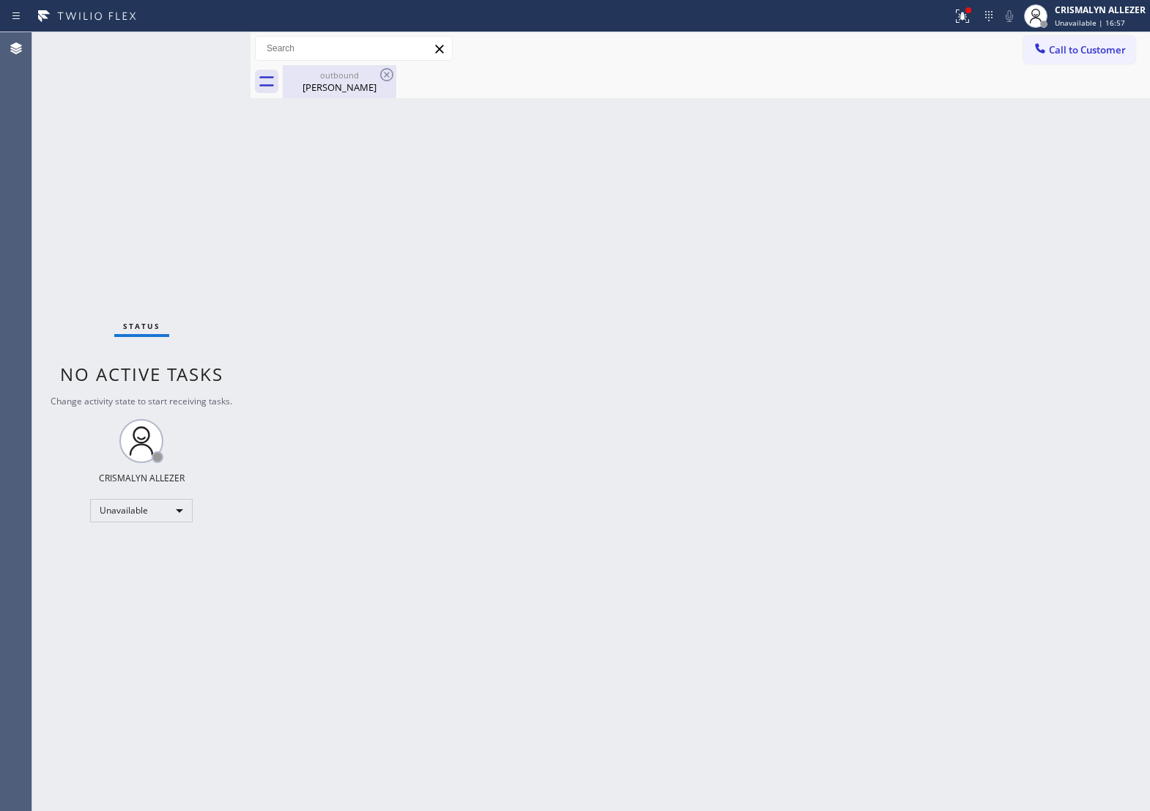
click at [343, 89] on div "[PERSON_NAME]" at bounding box center [339, 87] width 111 height 13
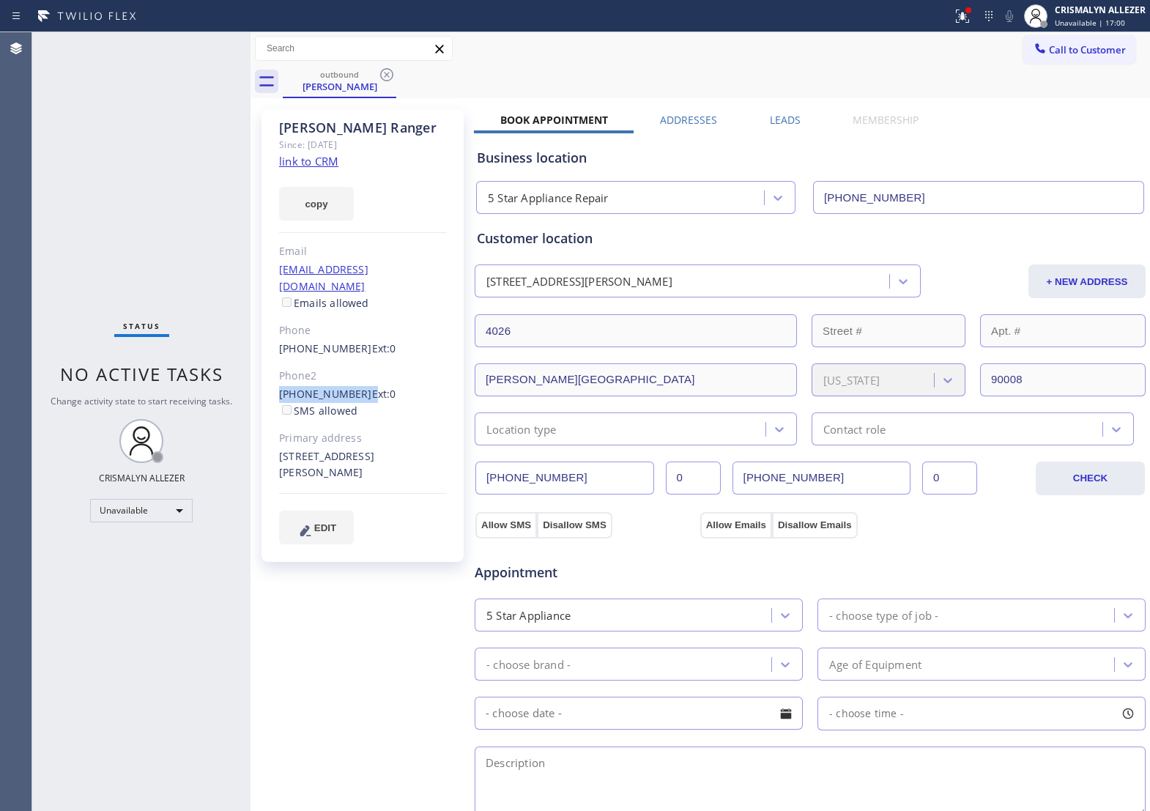
drag, startPoint x: 275, startPoint y: 376, endPoint x: 356, endPoint y: 382, distance: 80.8
click at [356, 382] on div "[PERSON_NAME] Since: [DATE] link to CRM copy Email [EMAIL_ADDRESS][DOMAIN_NAME]…" at bounding box center [362, 335] width 202 height 453
copy div "[PHONE_NUMBER]"
click at [382, 71] on icon at bounding box center [386, 74] width 13 height 13
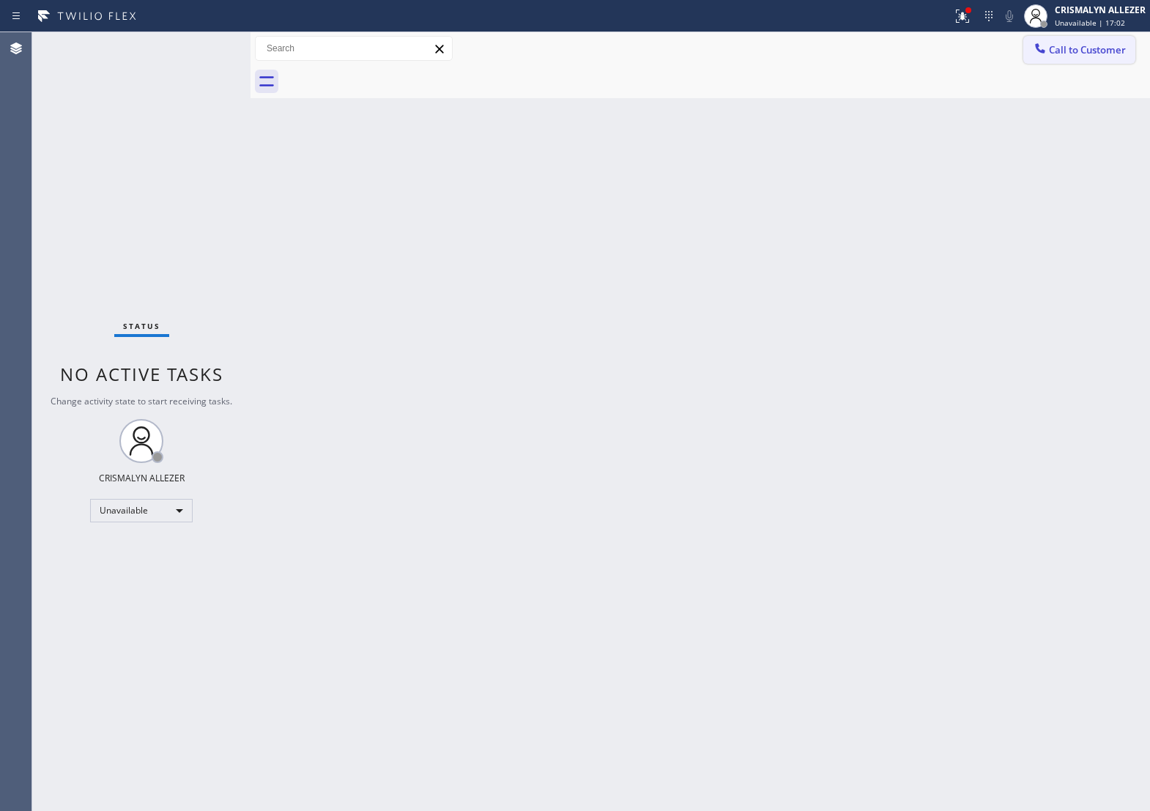
click at [1058, 52] on span "Call to Customer" at bounding box center [1087, 49] width 77 height 13
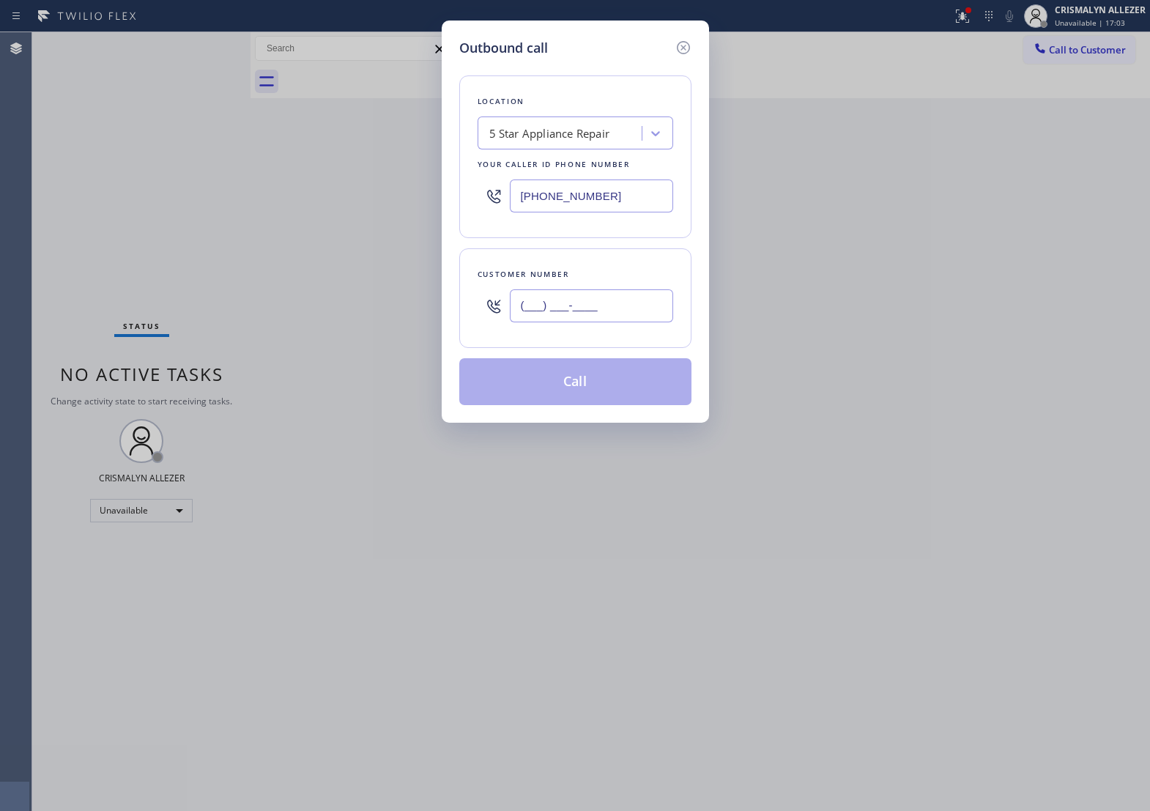
click at [631, 322] on input "(___) ___-____" at bounding box center [591, 305] width 163 height 33
paste input "310) 946-9002"
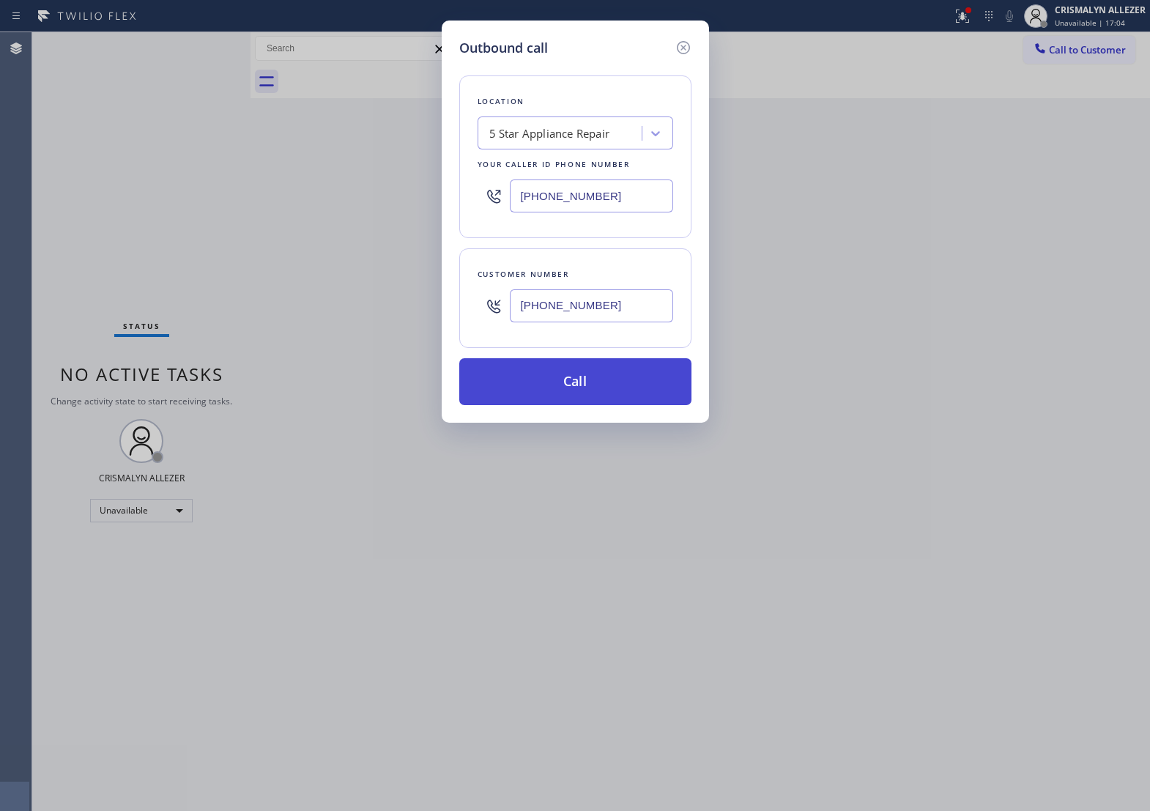
type input "[PHONE_NUMBER]"
click at [593, 394] on button "Call" at bounding box center [575, 381] width 232 height 47
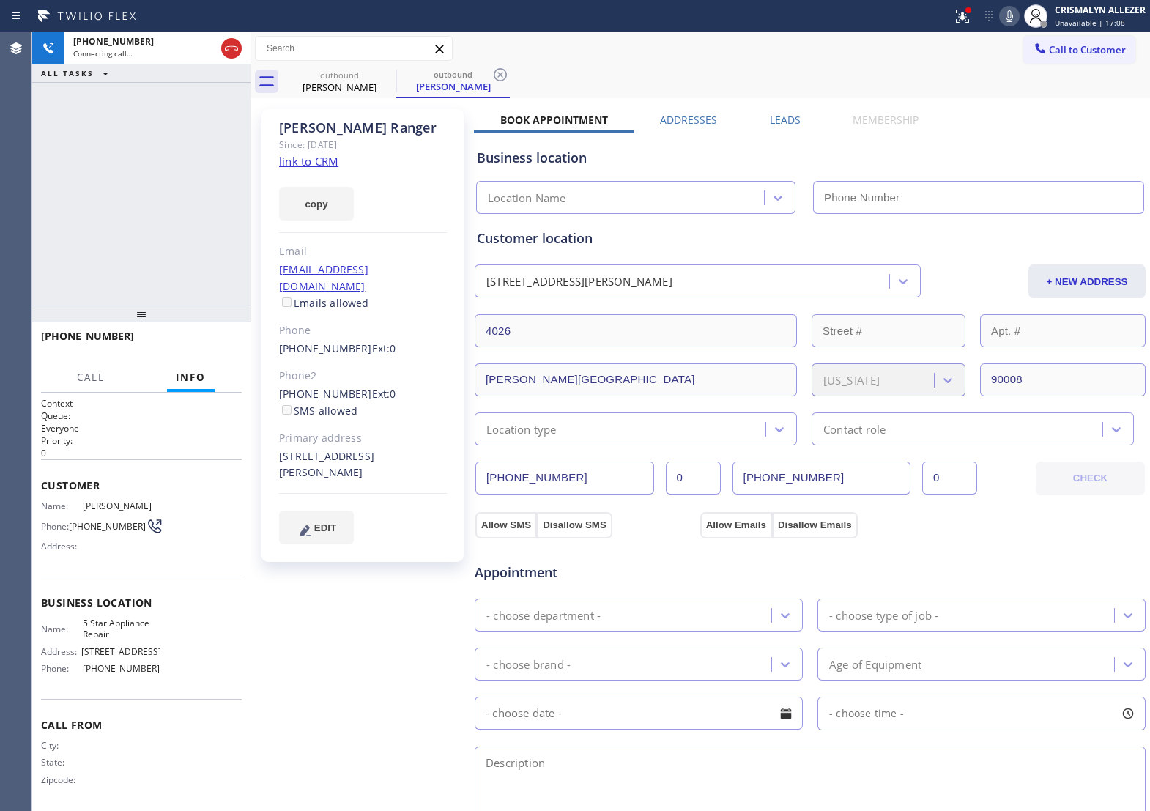
type input "[PHONE_NUMBER]"
click at [207, 341] on span "HANG UP" at bounding box center [207, 343] width 45 height 10
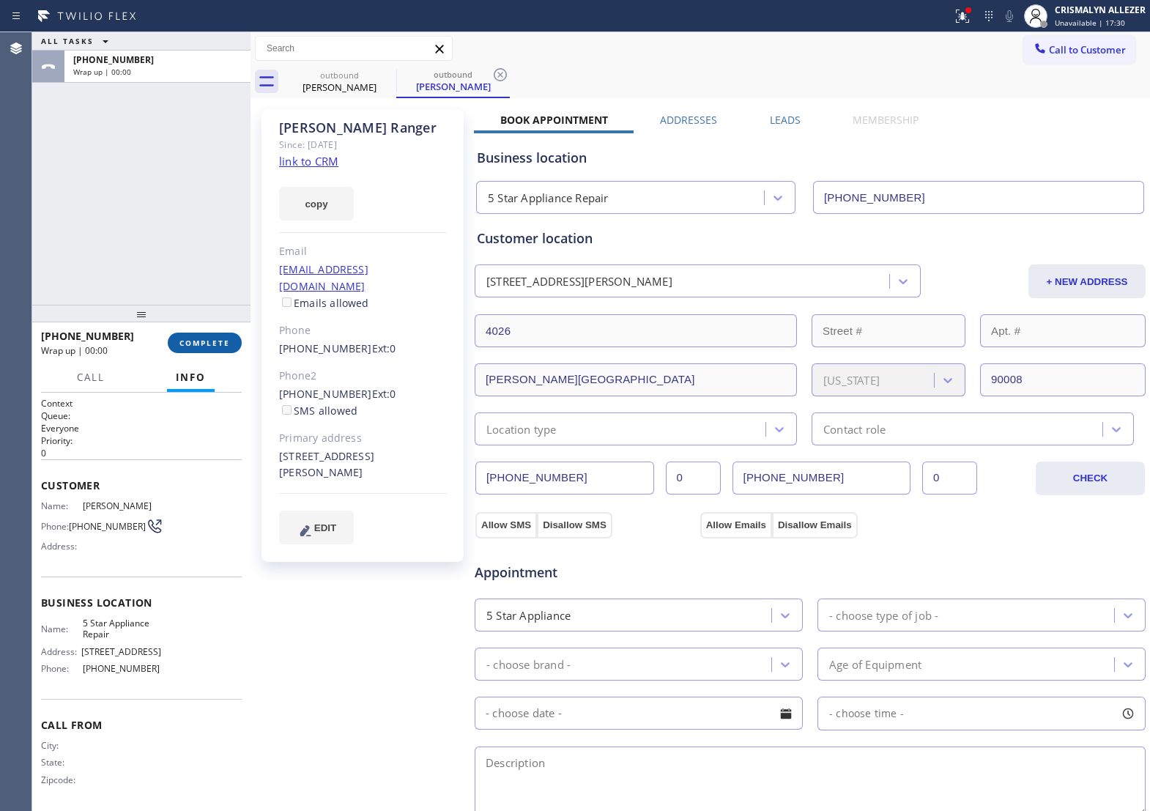
click at [207, 341] on span "COMPLETE" at bounding box center [204, 343] width 51 height 10
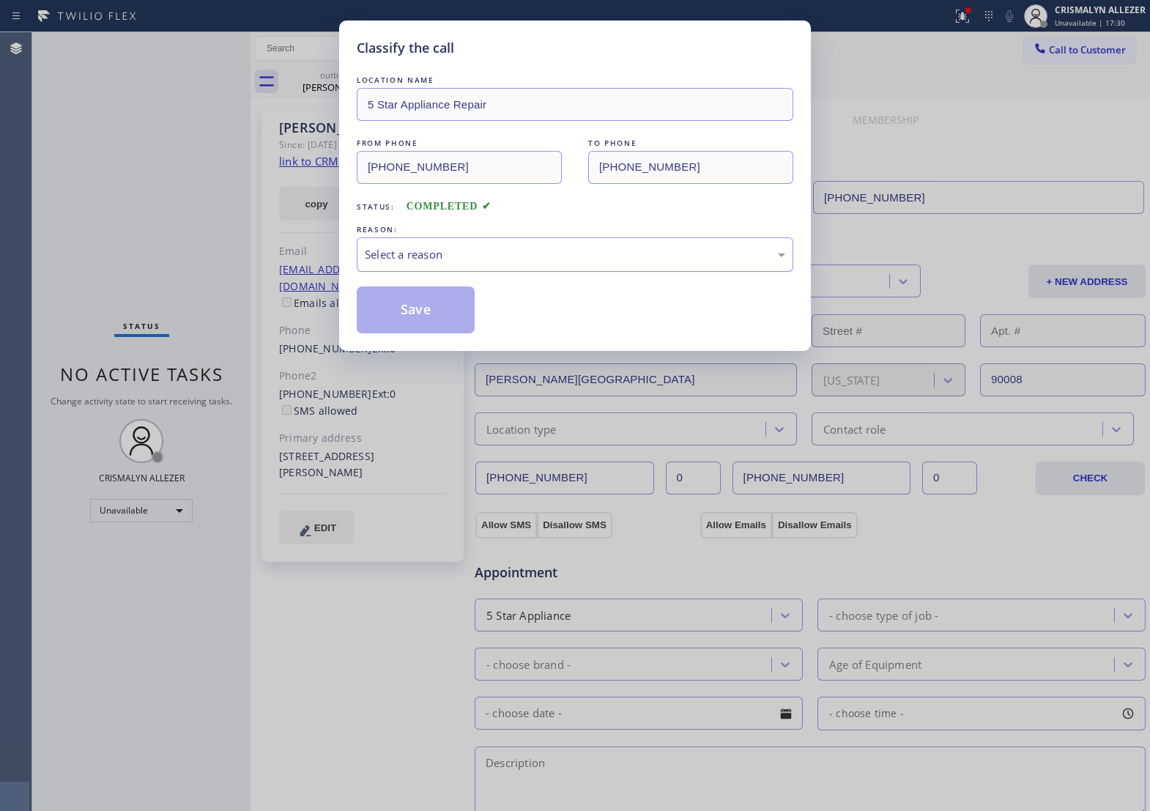
click at [555, 263] on div "Select a reason" at bounding box center [575, 254] width 420 height 17
click at [410, 333] on button "Save" at bounding box center [416, 309] width 118 height 47
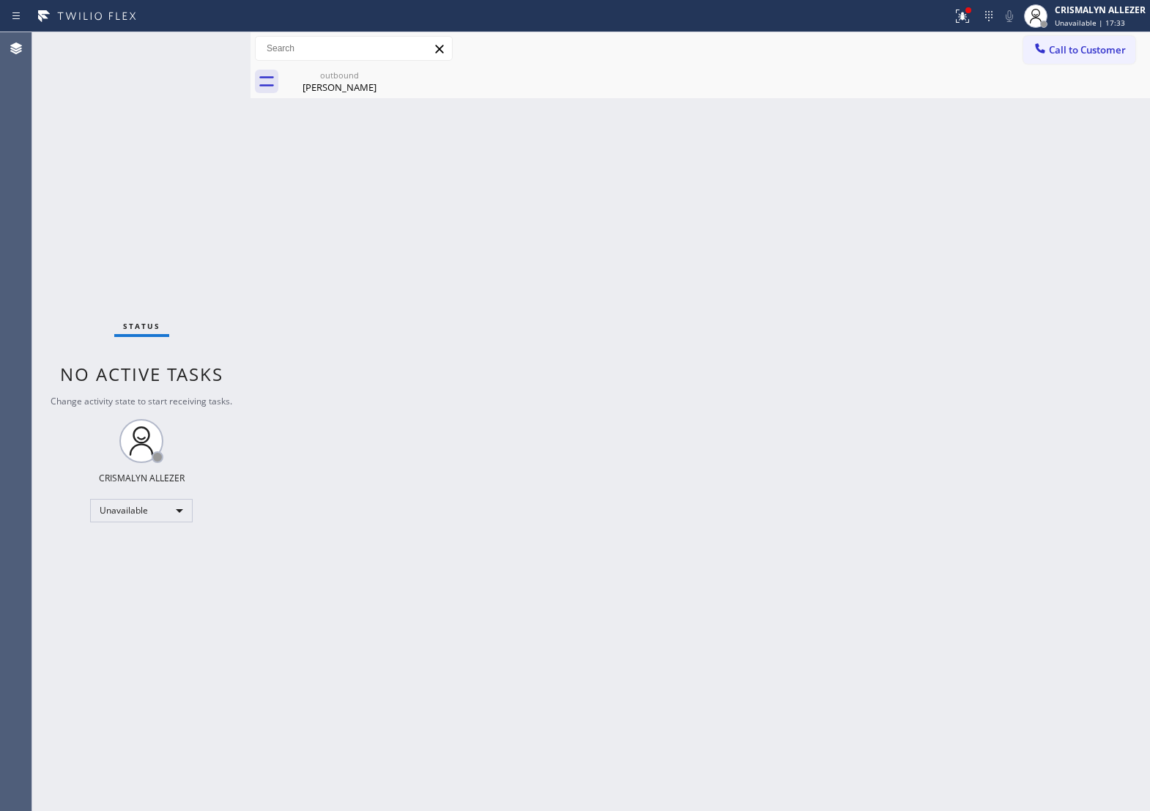
drag, startPoint x: 349, startPoint y: 90, endPoint x: 401, endPoint y: 74, distance: 54.4
click at [357, 85] on div "[PERSON_NAME]" at bounding box center [339, 87] width 111 height 13
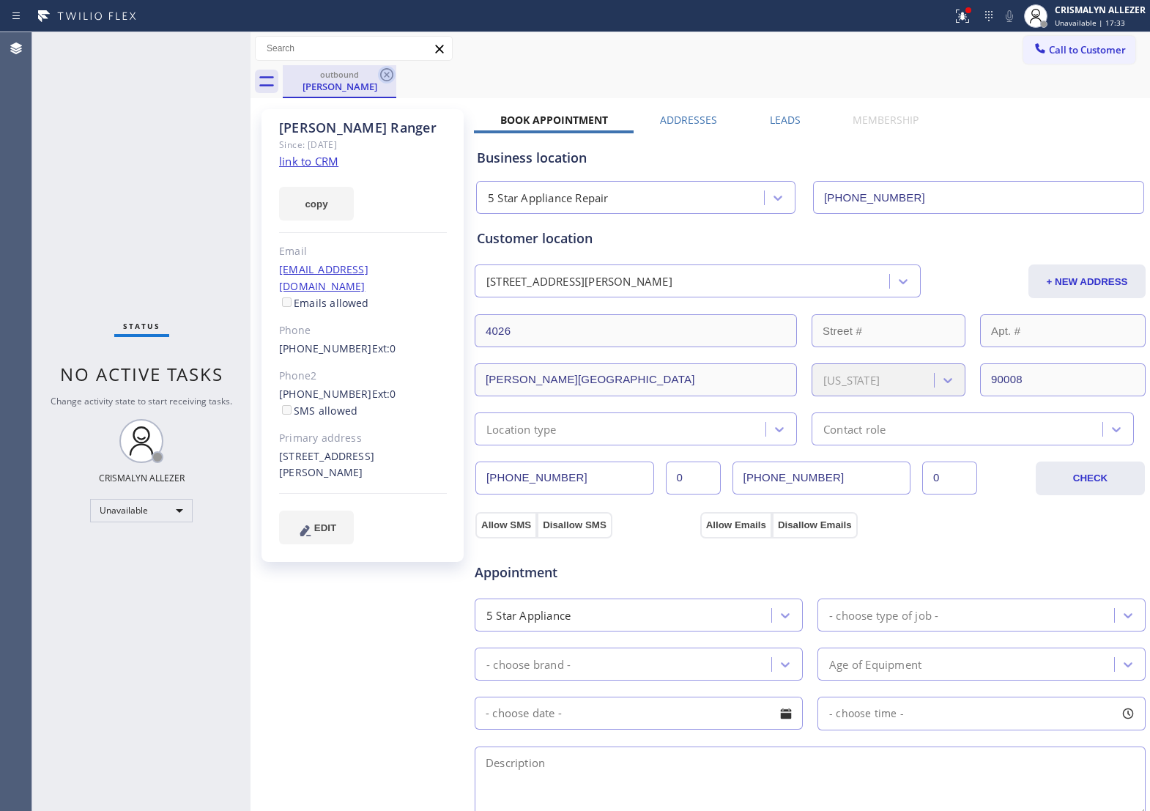
click at [387, 75] on icon at bounding box center [386, 74] width 13 height 13
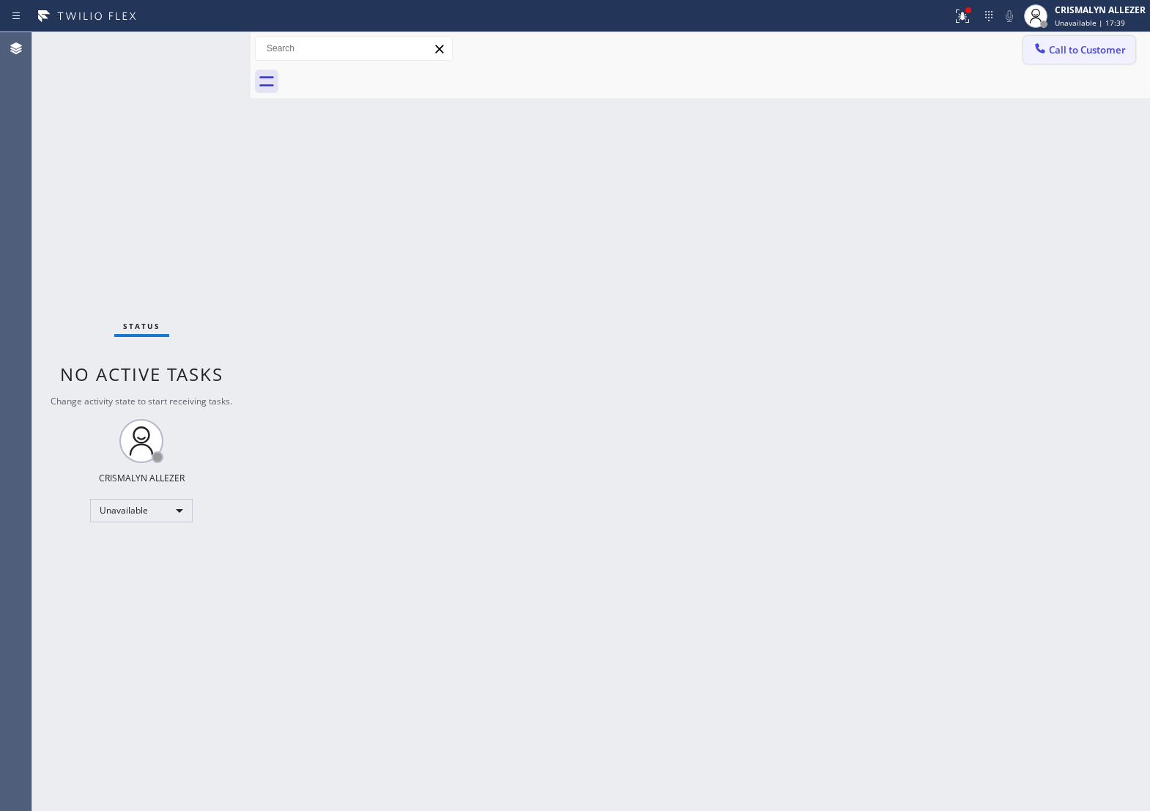
click at [1066, 56] on span "Call to Customer" at bounding box center [1087, 49] width 77 height 13
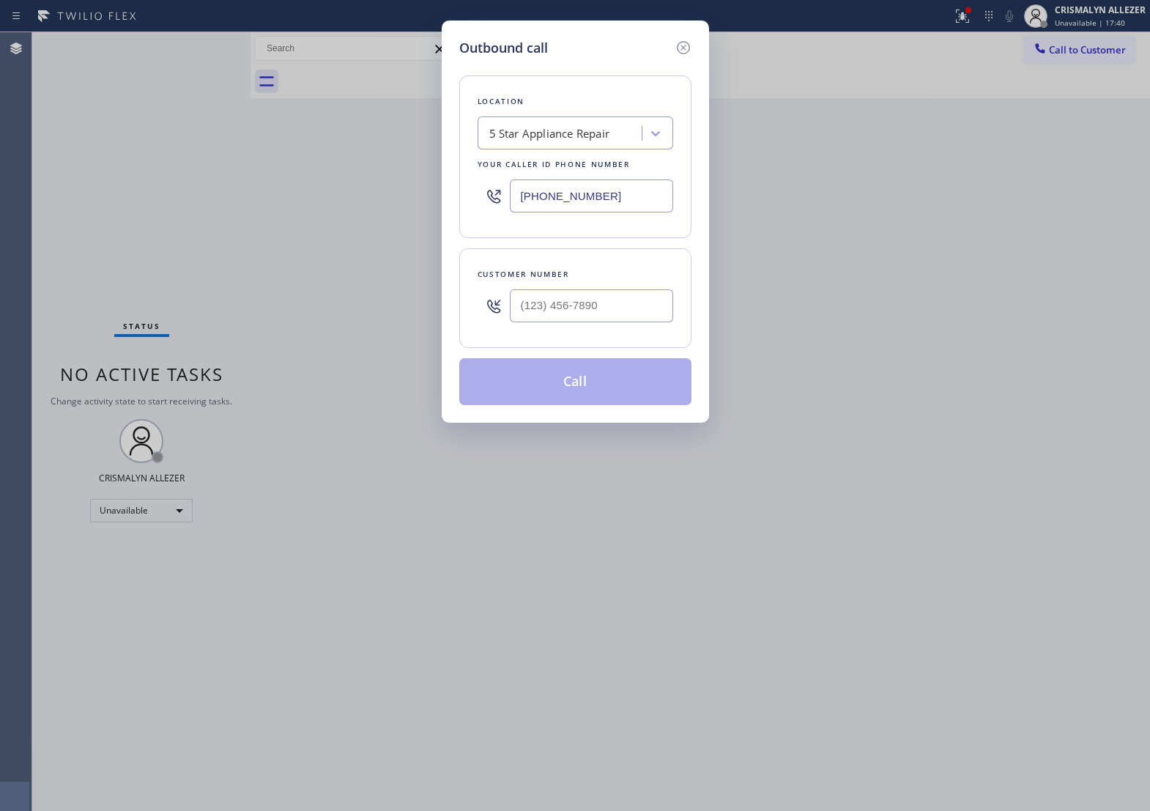
drag, startPoint x: 658, startPoint y: 212, endPoint x: 185, endPoint y: 226, distance: 473.4
click at [231, 225] on div "Outbound call Location 5 Star Appliance Repair Your caller id phone number [PHO…" at bounding box center [575, 405] width 1150 height 811
paste input "424) 365-8015"
type input "[PHONE_NUMBER]"
click at [598, 321] on input "(___) ___-____" at bounding box center [591, 305] width 163 height 33
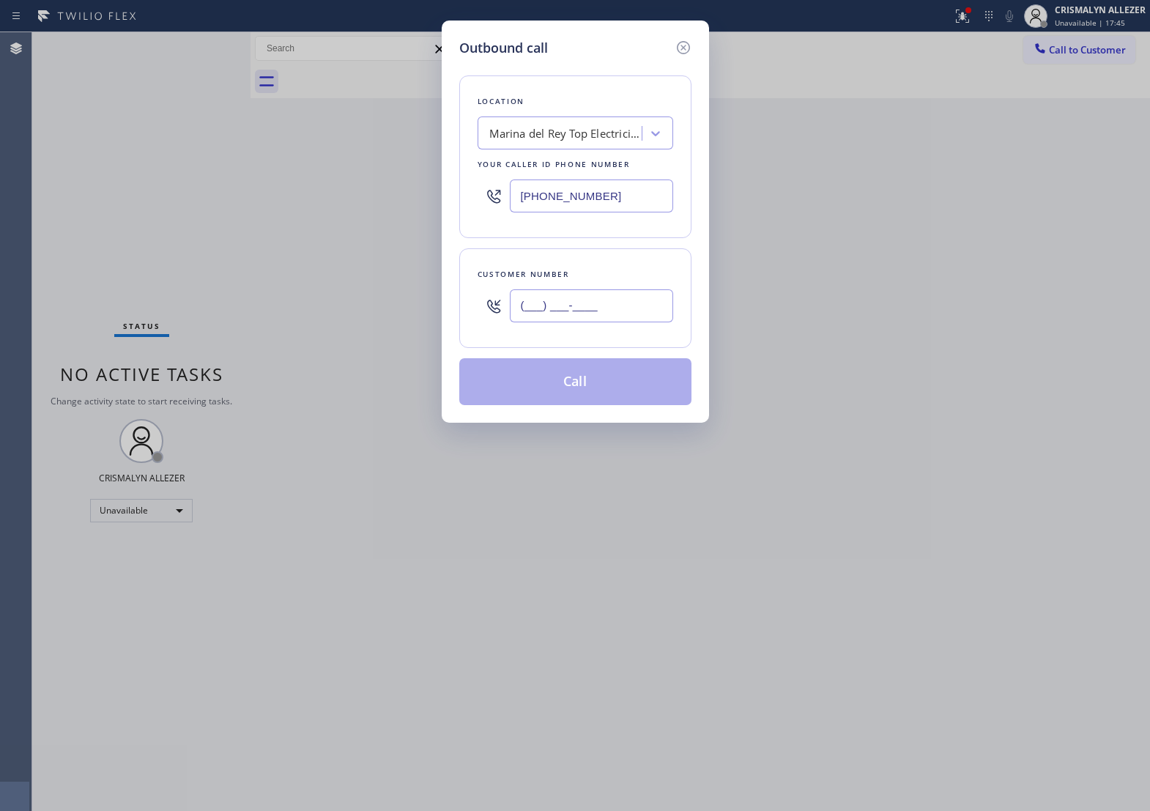
paste input "805) 377-4792"
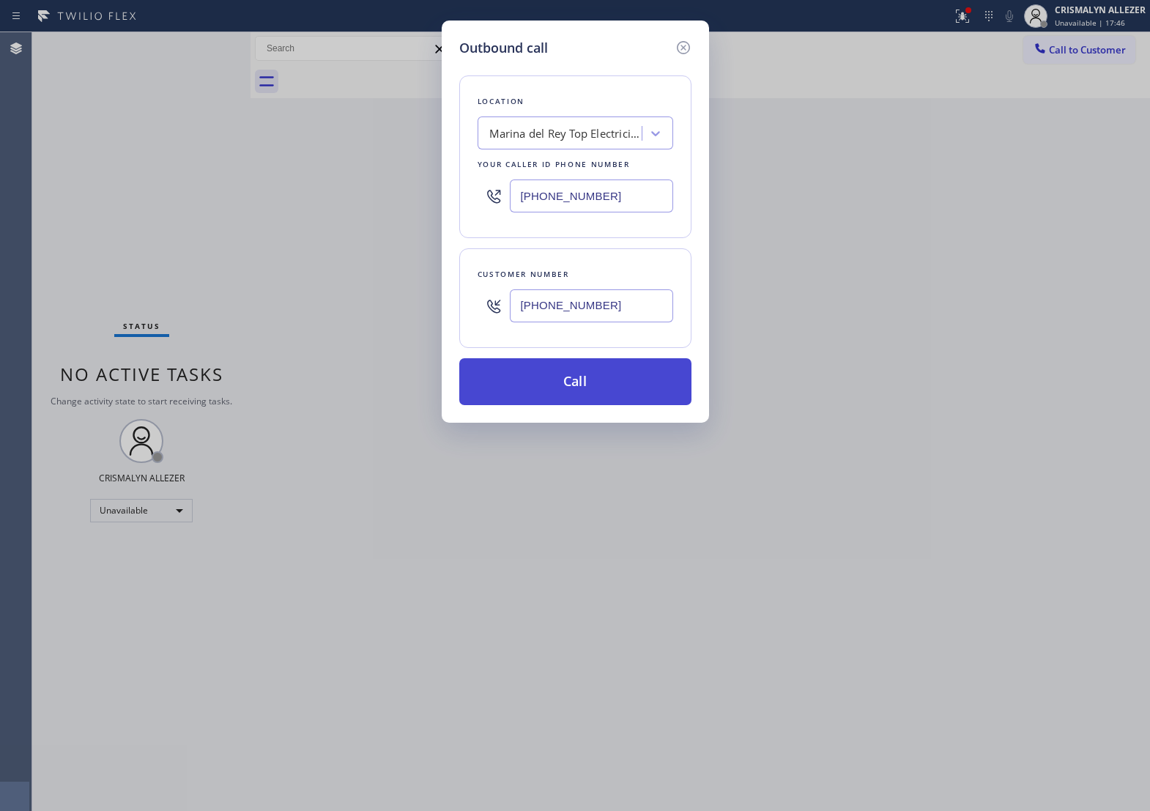
type input "[PHONE_NUMBER]"
click at [584, 396] on button "Call" at bounding box center [575, 381] width 232 height 47
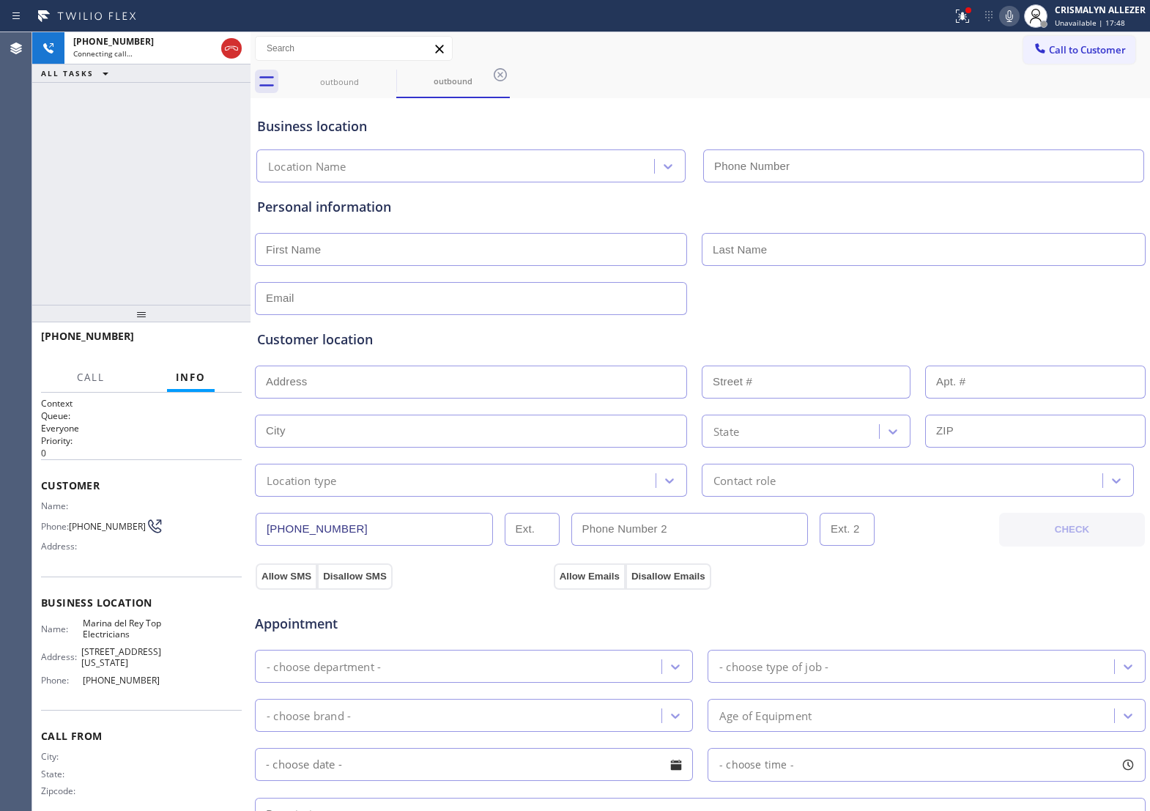
type input "[PHONE_NUMBER]"
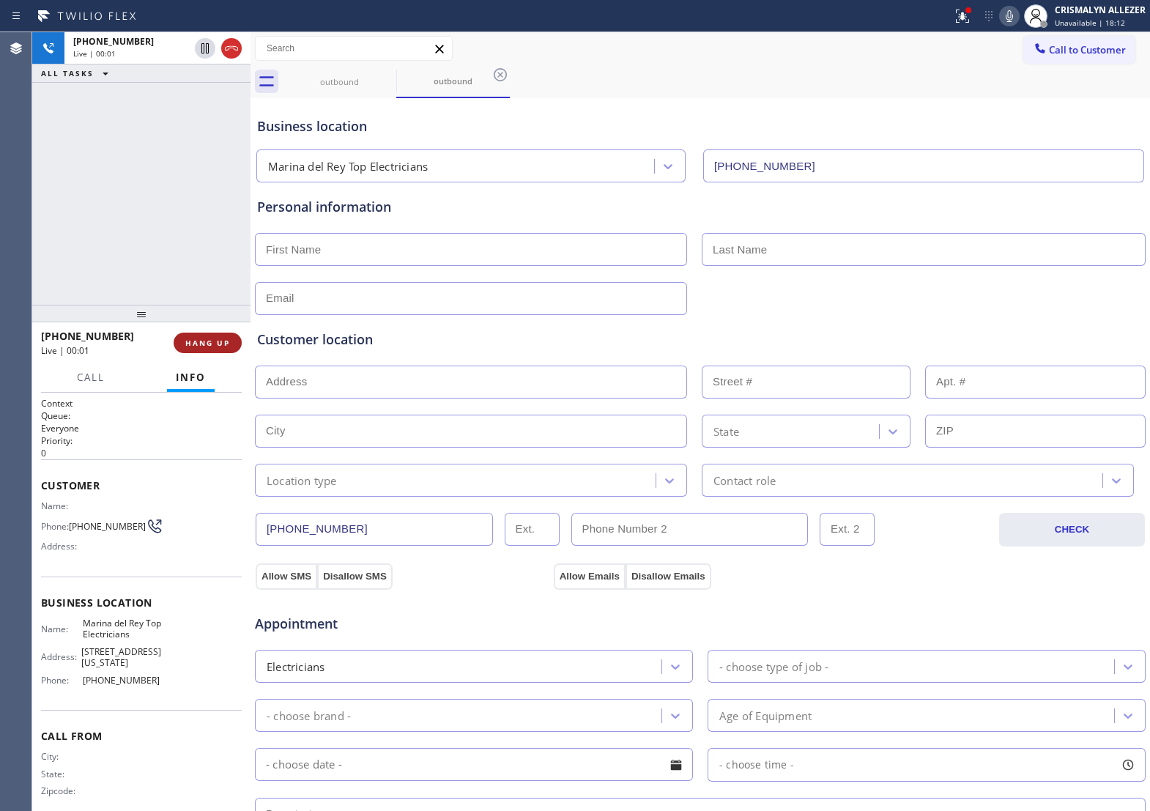
click at [191, 346] on span "HANG UP" at bounding box center [207, 343] width 45 height 10
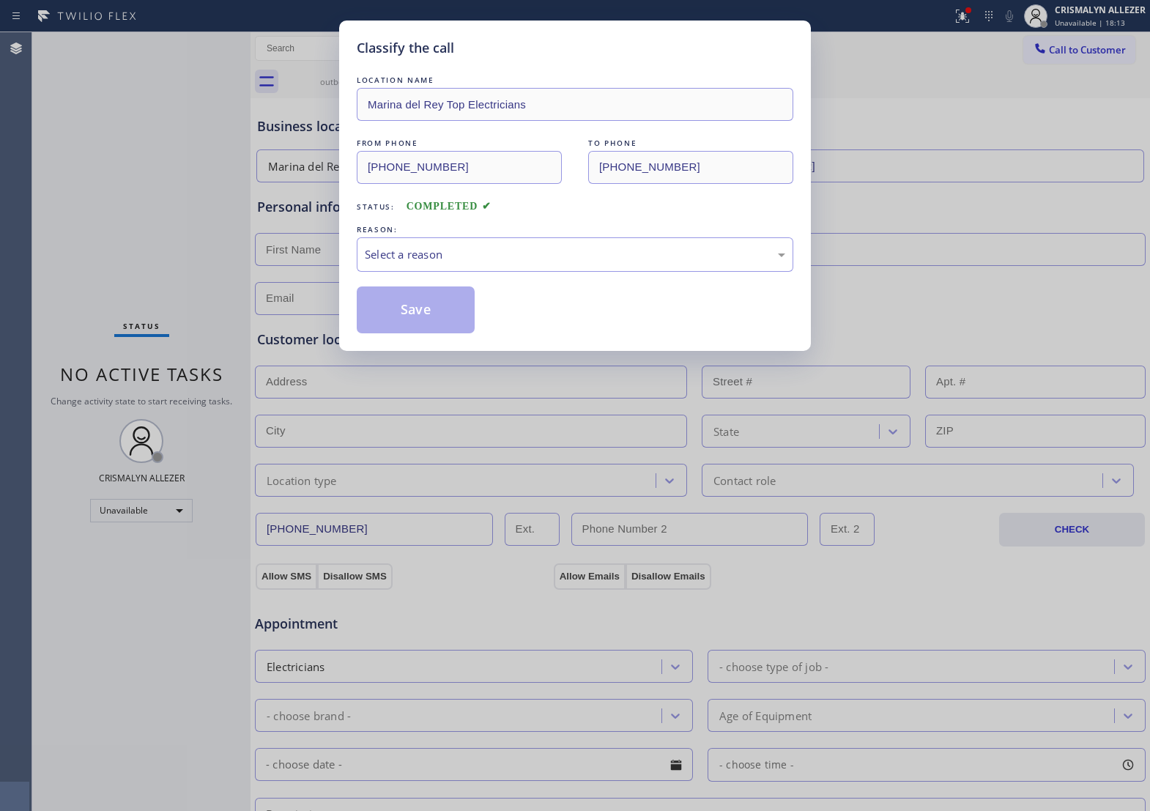
click at [547, 294] on div "LOCATION NAME [PERSON_NAME] Top Electricians FROM PHONE [PHONE_NUMBER] TO PHONE…" at bounding box center [575, 203] width 437 height 261
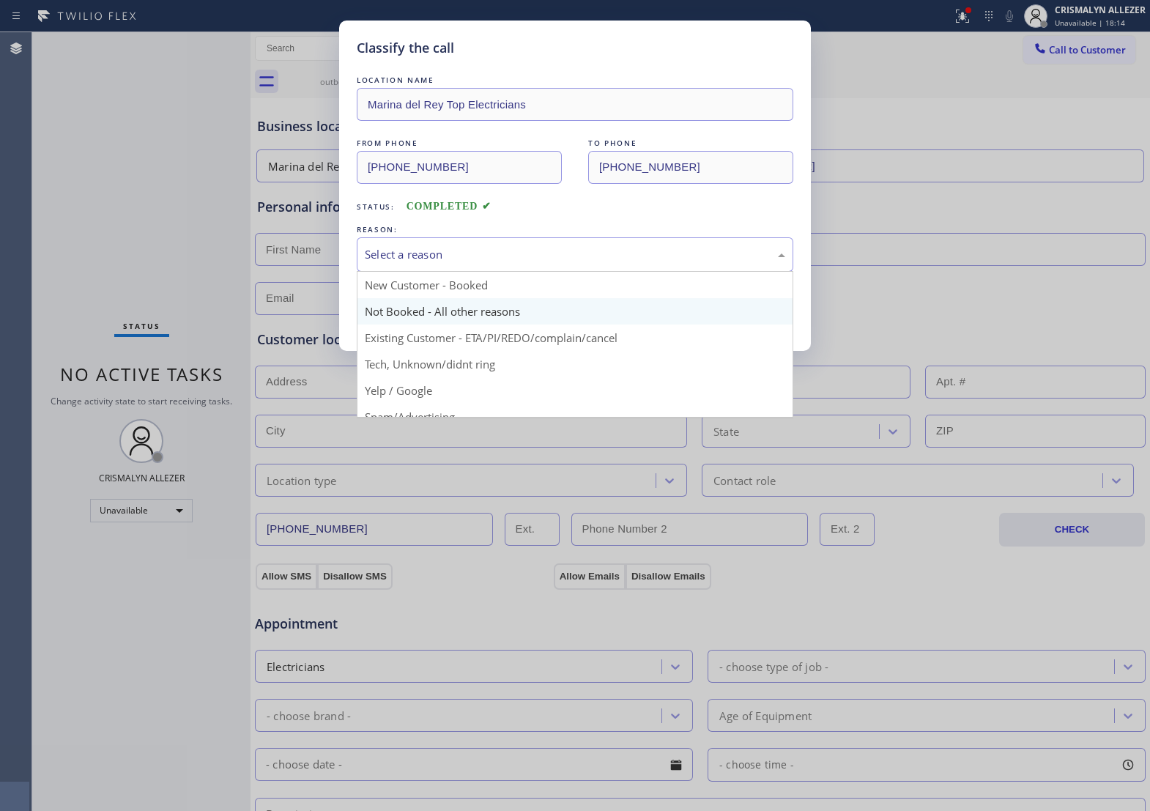
drag, startPoint x: 565, startPoint y: 278, endPoint x: 434, endPoint y: 341, distance: 145.1
click at [546, 272] on div "Select a reason New Customer - Booked Not Booked - All other reasons Existing C…" at bounding box center [575, 254] width 437 height 34
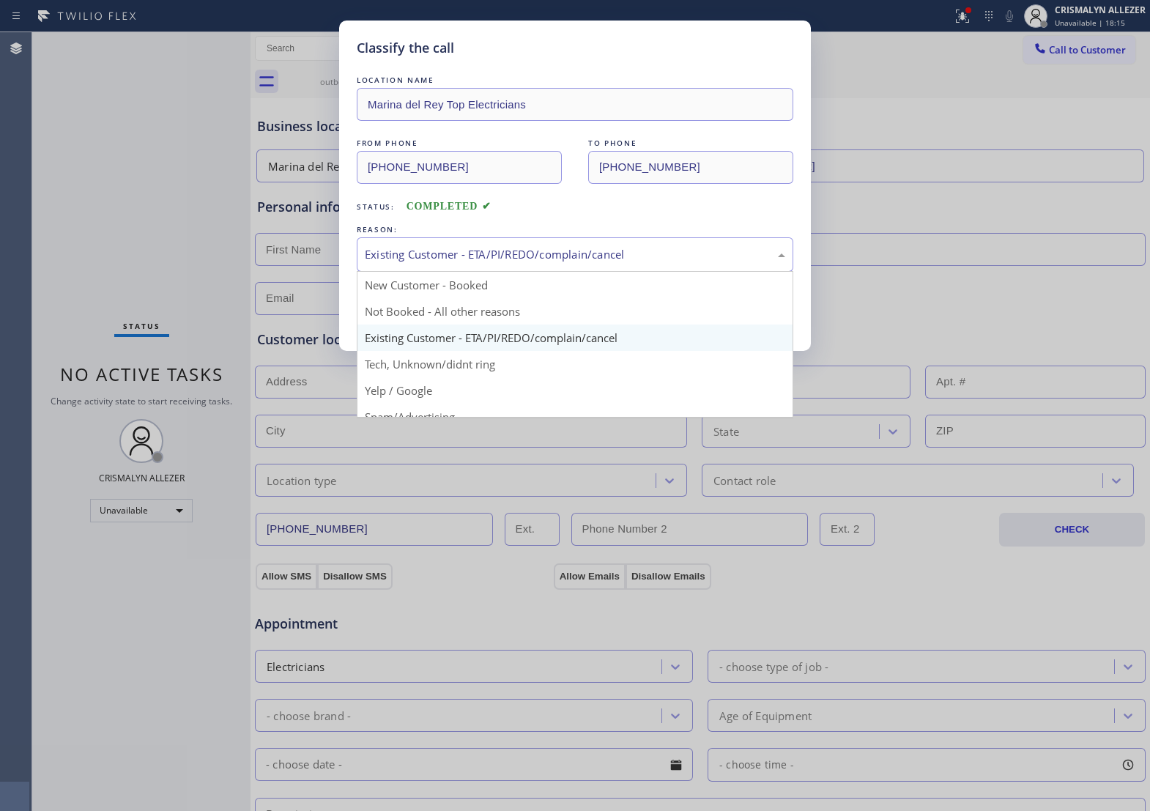
click at [525, 263] on div "Existing Customer - ETA/PI/REDO/complain/cancel" at bounding box center [575, 254] width 420 height 17
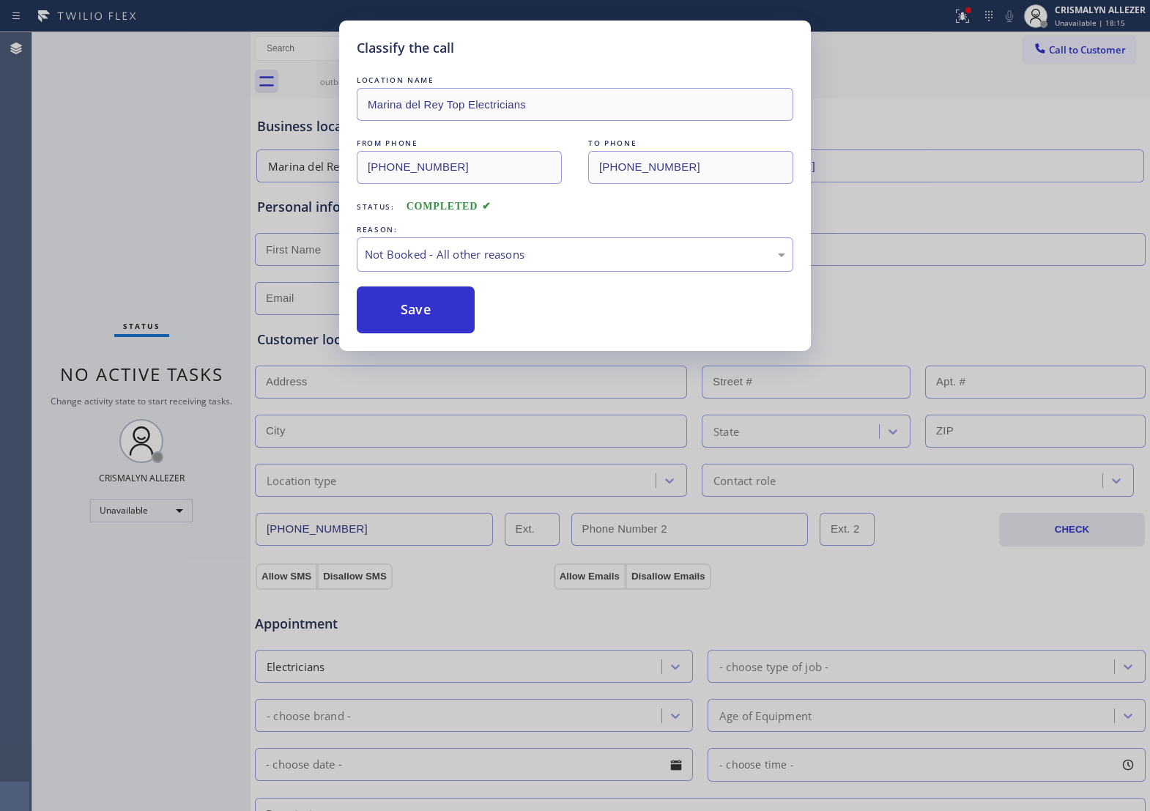
click at [407, 330] on button "Save" at bounding box center [416, 309] width 118 height 47
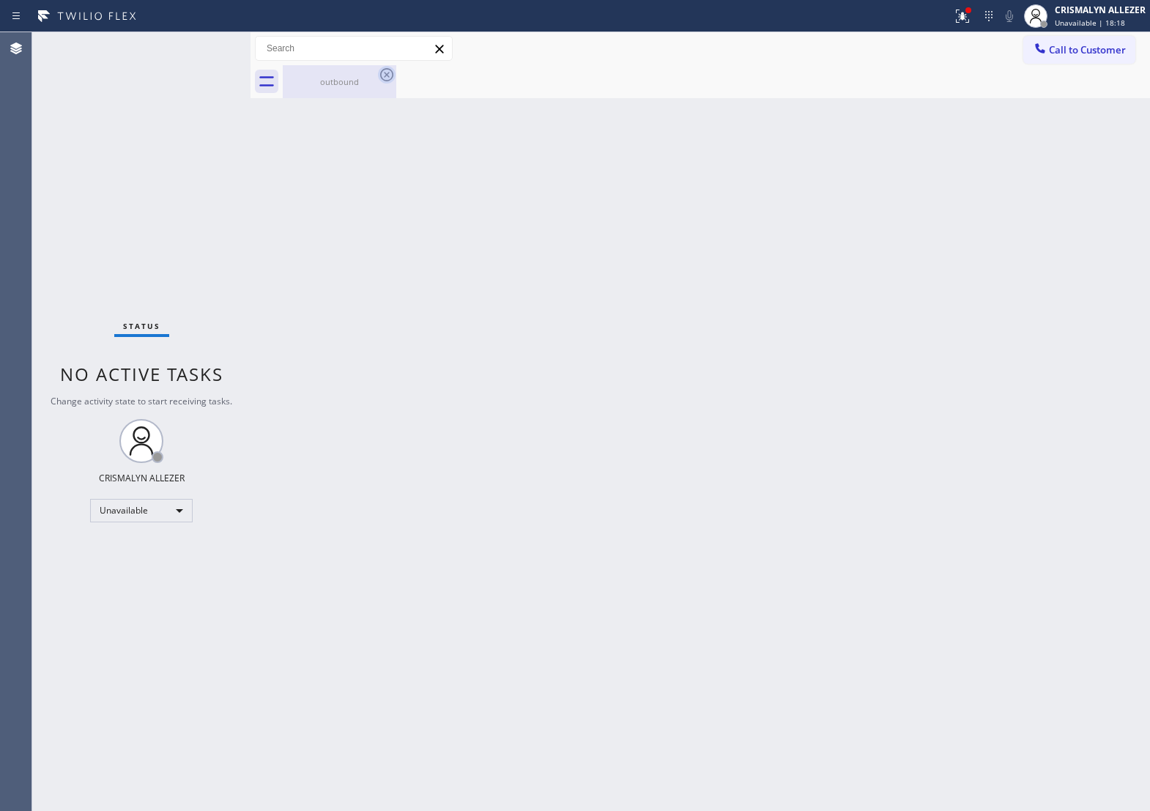
drag, startPoint x: 341, startPoint y: 79, endPoint x: 393, endPoint y: 75, distance: 52.9
click at [342, 79] on div "outbound" at bounding box center [339, 81] width 111 height 11
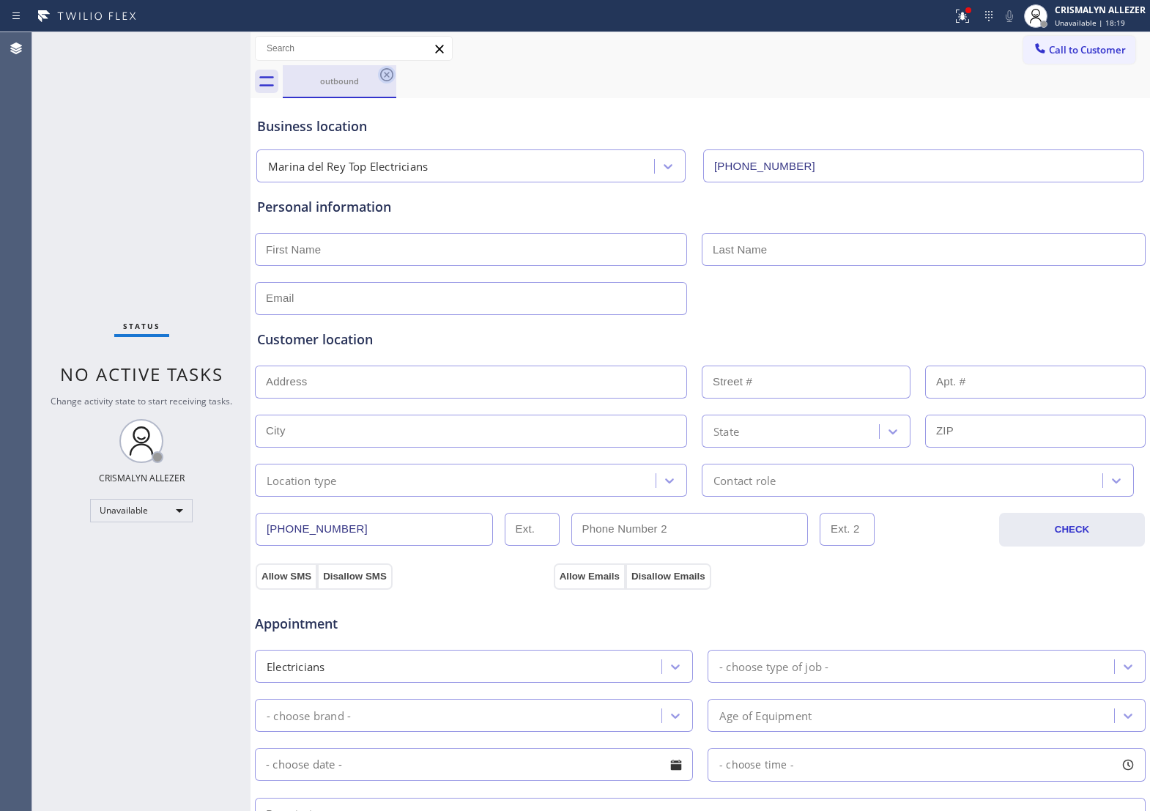
click at [393, 75] on icon at bounding box center [387, 75] width 18 height 18
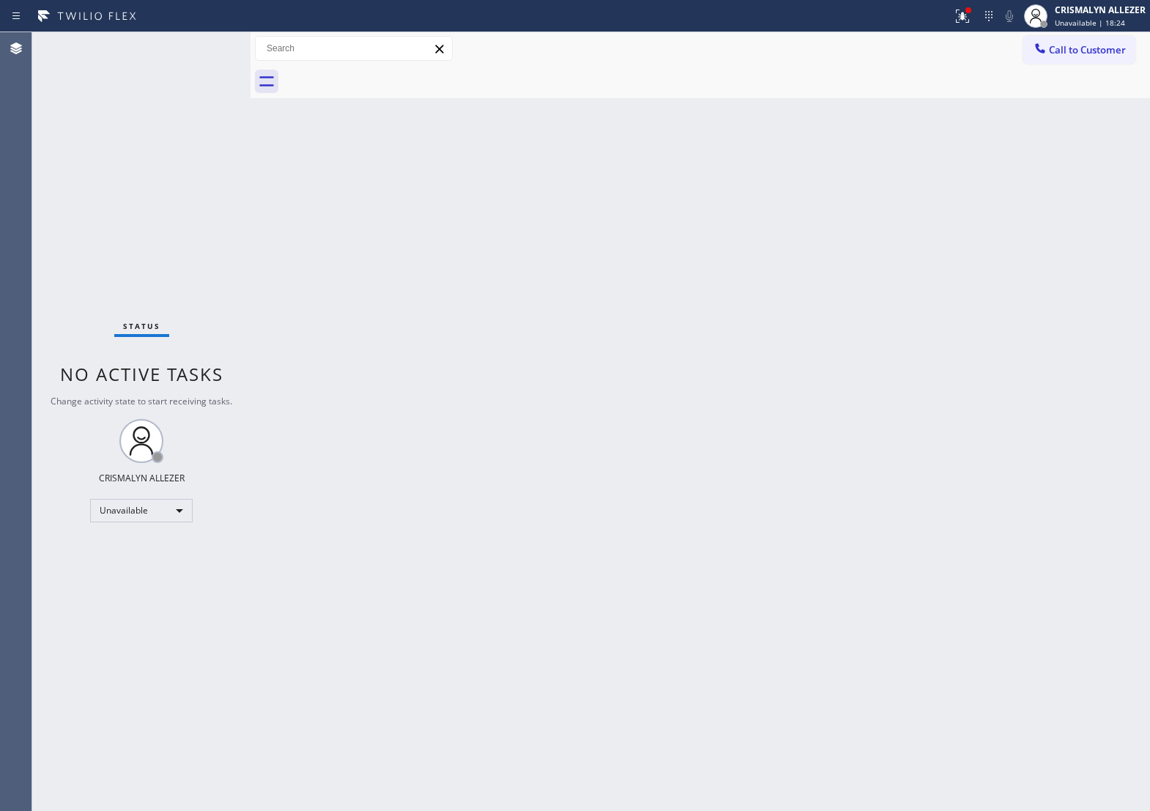
drag, startPoint x: 1070, startPoint y: 46, endPoint x: 917, endPoint y: 163, distance: 192.4
click at [1067, 53] on span "Call to Customer" at bounding box center [1087, 49] width 77 height 13
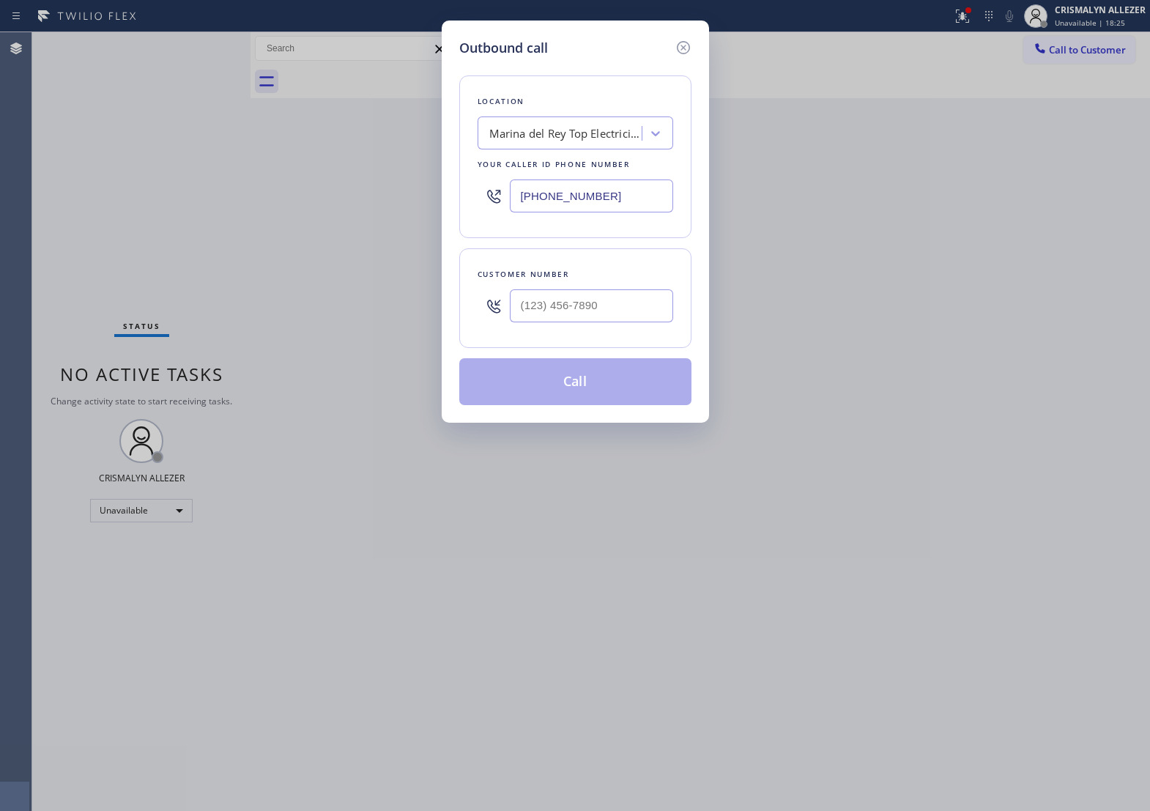
drag, startPoint x: 667, startPoint y: 199, endPoint x: 242, endPoint y: 210, distance: 424.3
click at [217, 207] on div "Outbound call Location [GEOGRAPHIC_DATA] Top Electricians Your caller id phone …" at bounding box center [575, 405] width 1150 height 811
paste input "206) 202-1006"
type input "[PHONE_NUMBER]"
click at [628, 320] on input "(___) ___-____" at bounding box center [591, 305] width 163 height 33
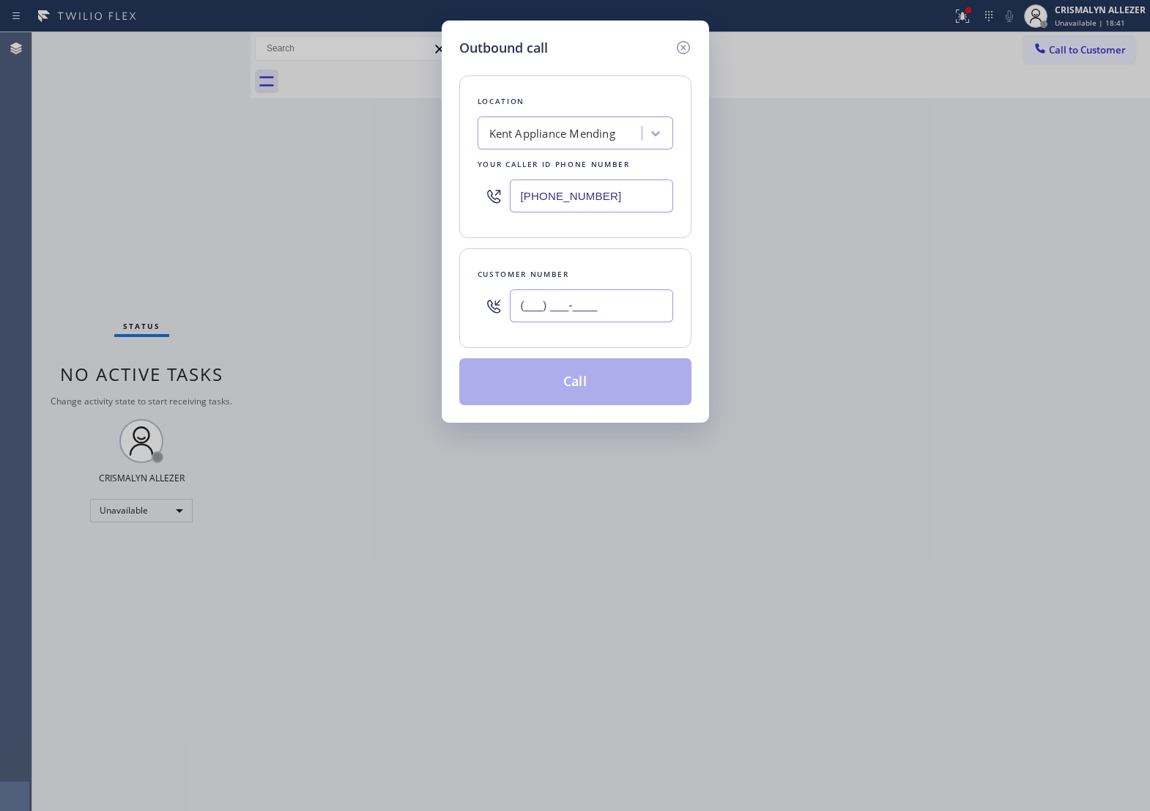
paste input "206) 963-2099"
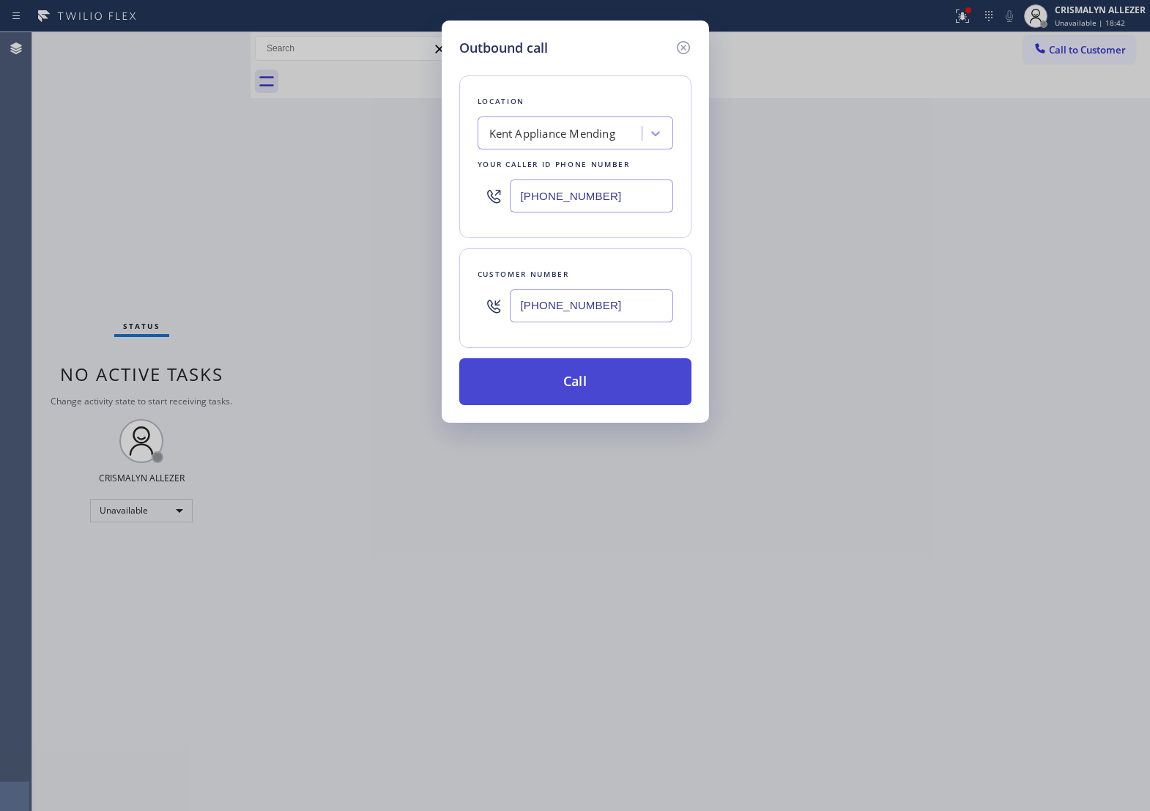
type input "[PHONE_NUMBER]"
click at [575, 401] on button "Call" at bounding box center [575, 381] width 232 height 47
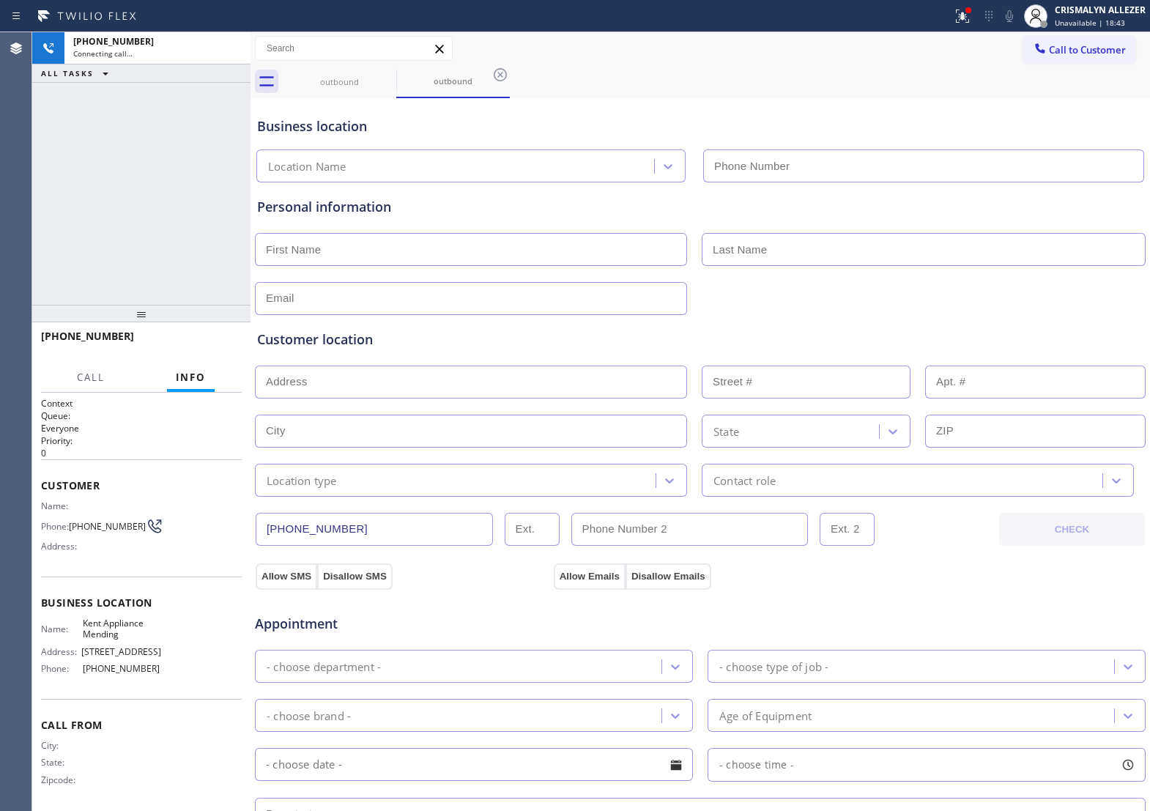
type input "[PHONE_NUMBER]"
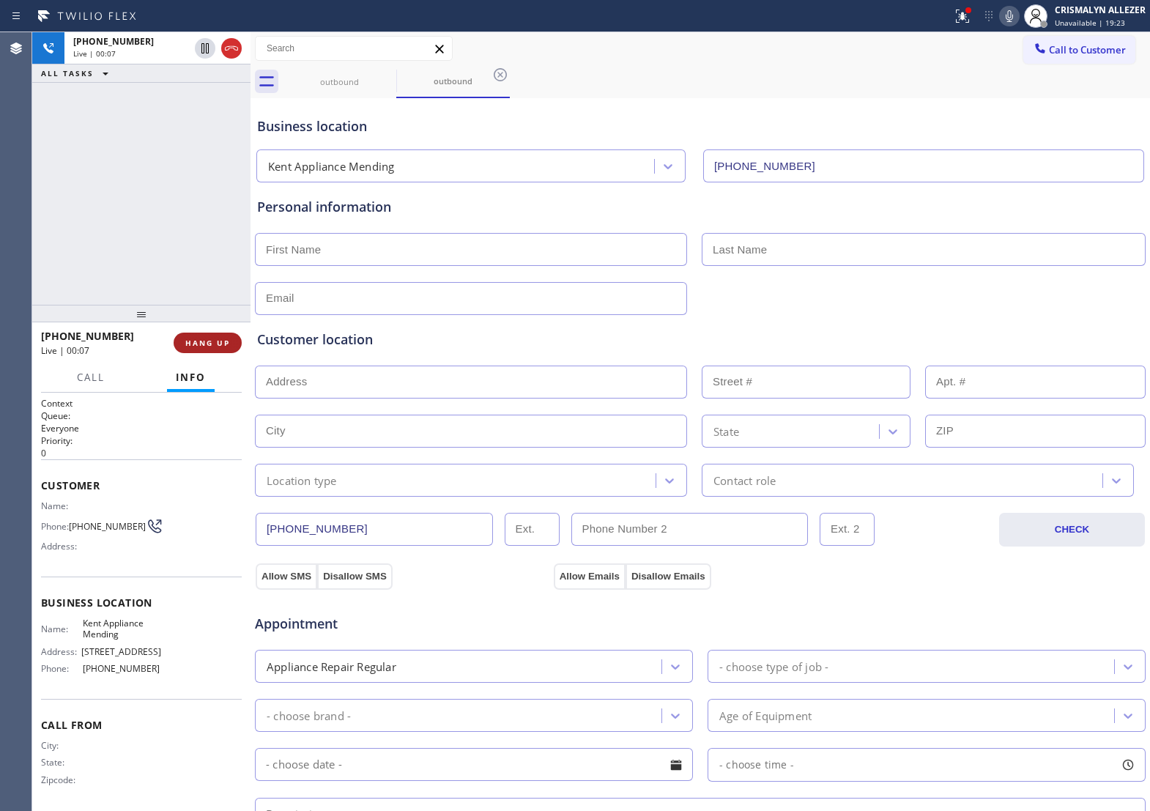
click at [198, 341] on span "HANG UP" at bounding box center [207, 343] width 45 height 10
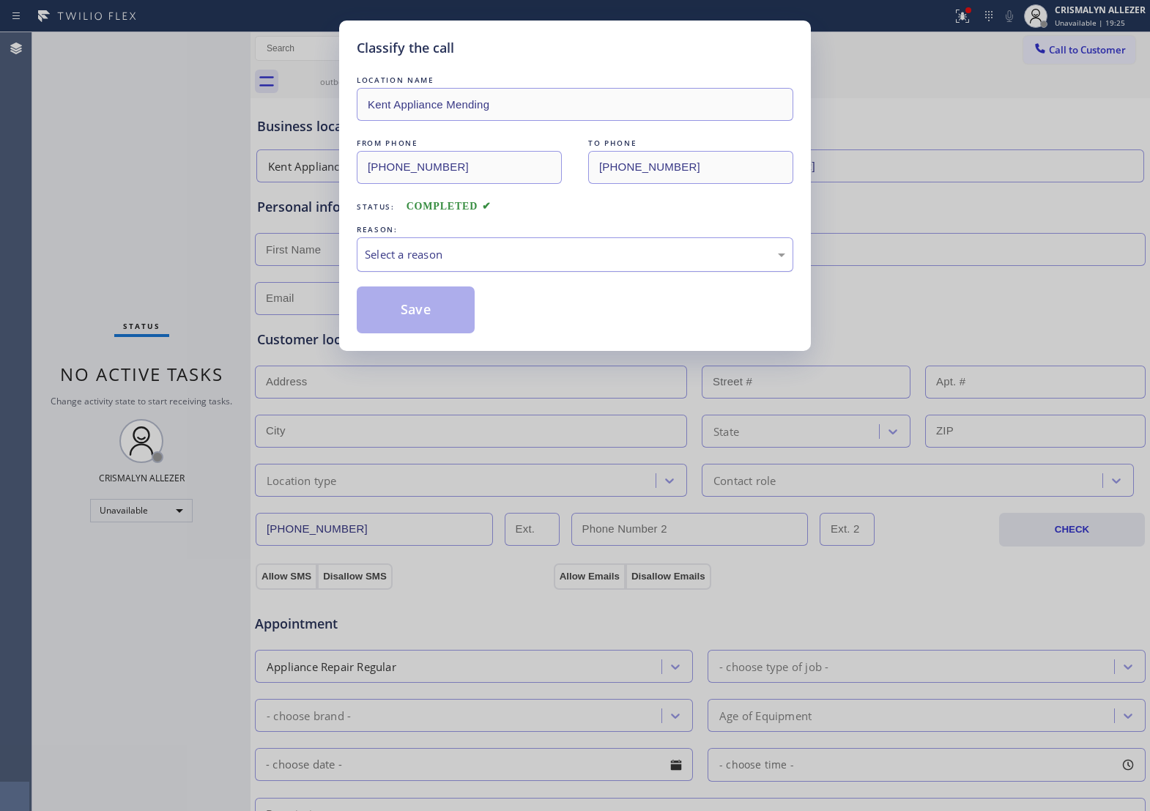
click at [524, 272] on div "Select a reason" at bounding box center [575, 254] width 437 height 34
click at [442, 327] on button "Save" at bounding box center [416, 309] width 118 height 47
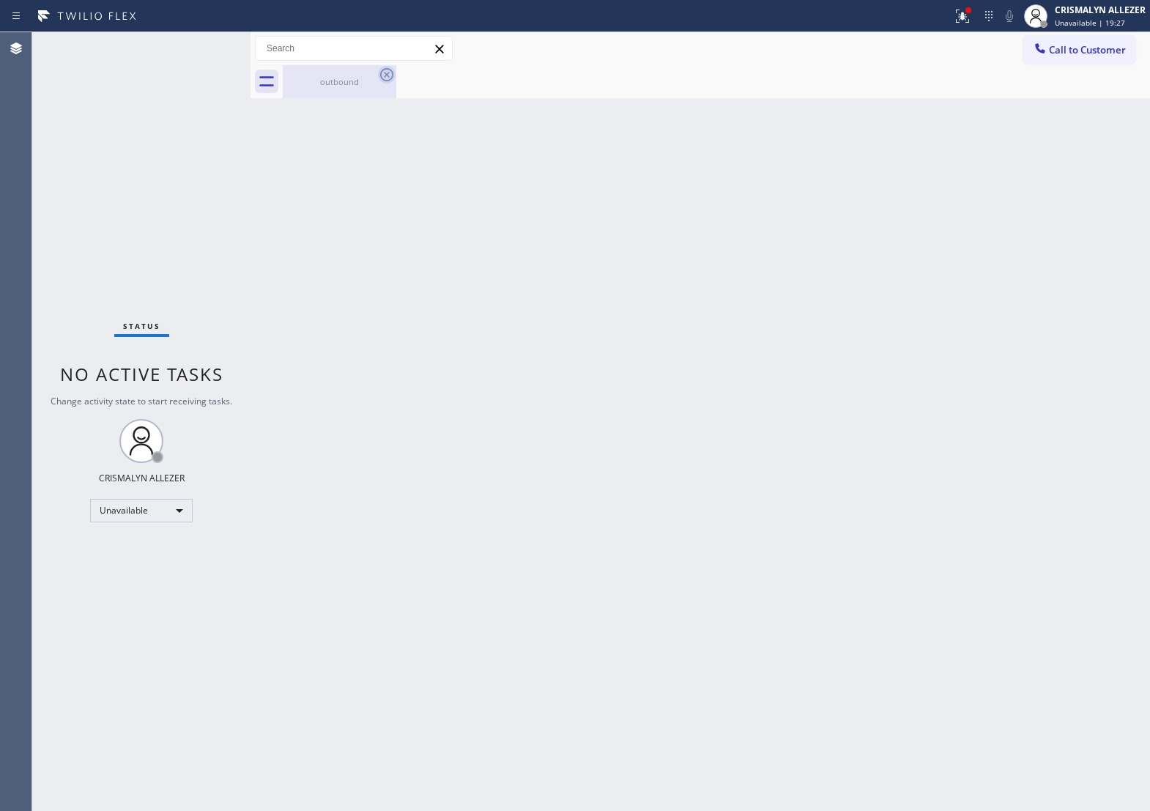
drag, startPoint x: 335, startPoint y: 89, endPoint x: 381, endPoint y: 81, distance: 46.0
click at [342, 89] on div "outbound" at bounding box center [339, 81] width 111 height 33
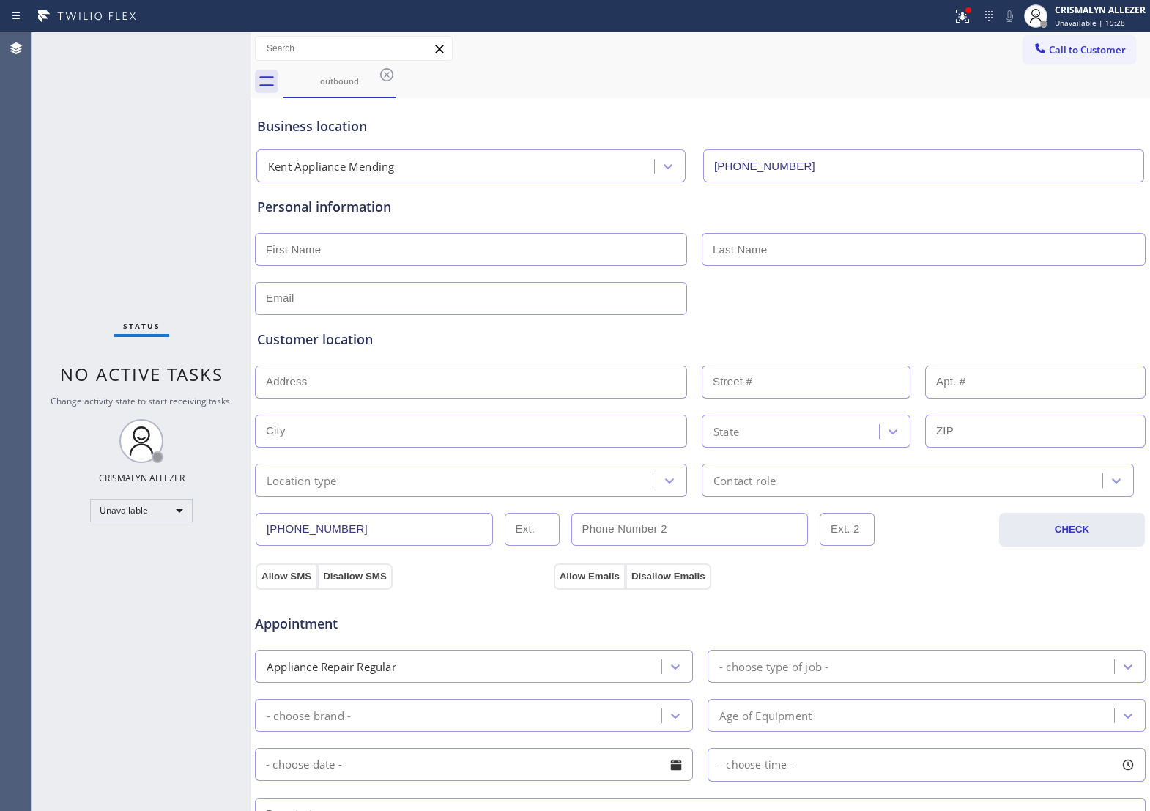
click at [399, 74] on div "outbound" at bounding box center [716, 81] width 867 height 33
click at [389, 71] on icon at bounding box center [387, 75] width 18 height 18
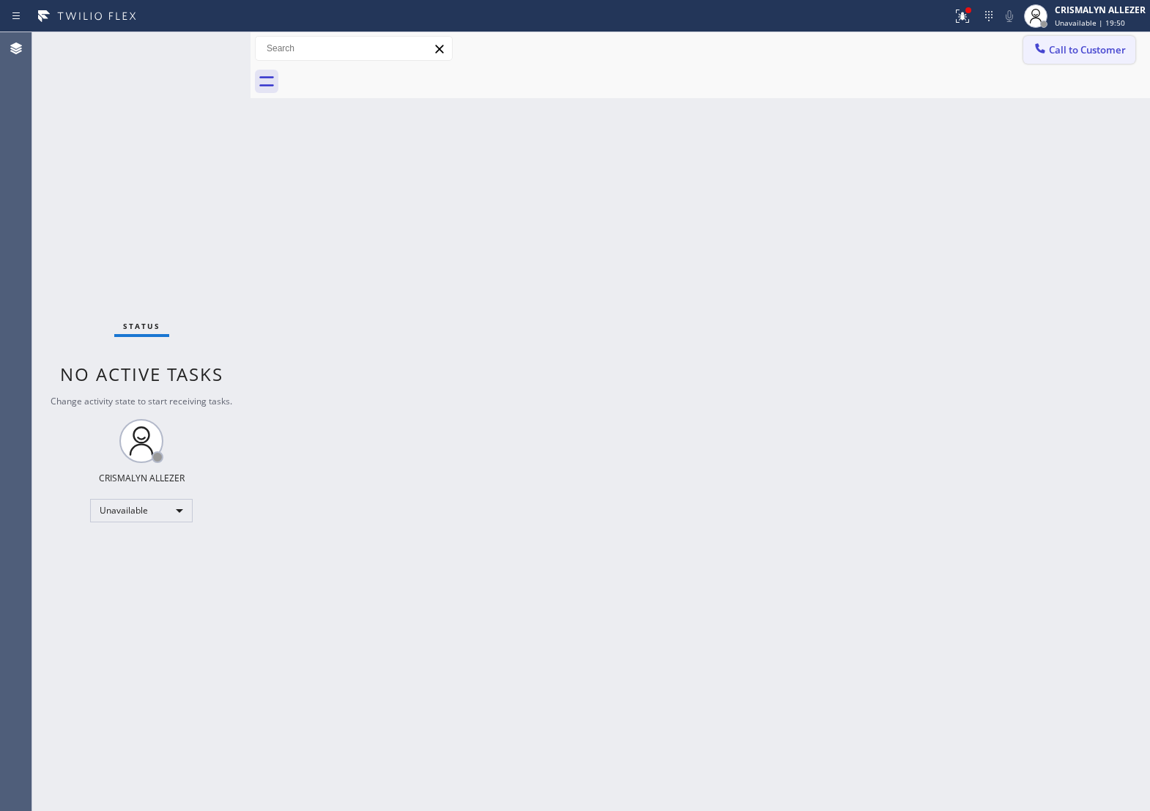
click at [1077, 56] on span "Call to Customer" at bounding box center [1087, 49] width 77 height 13
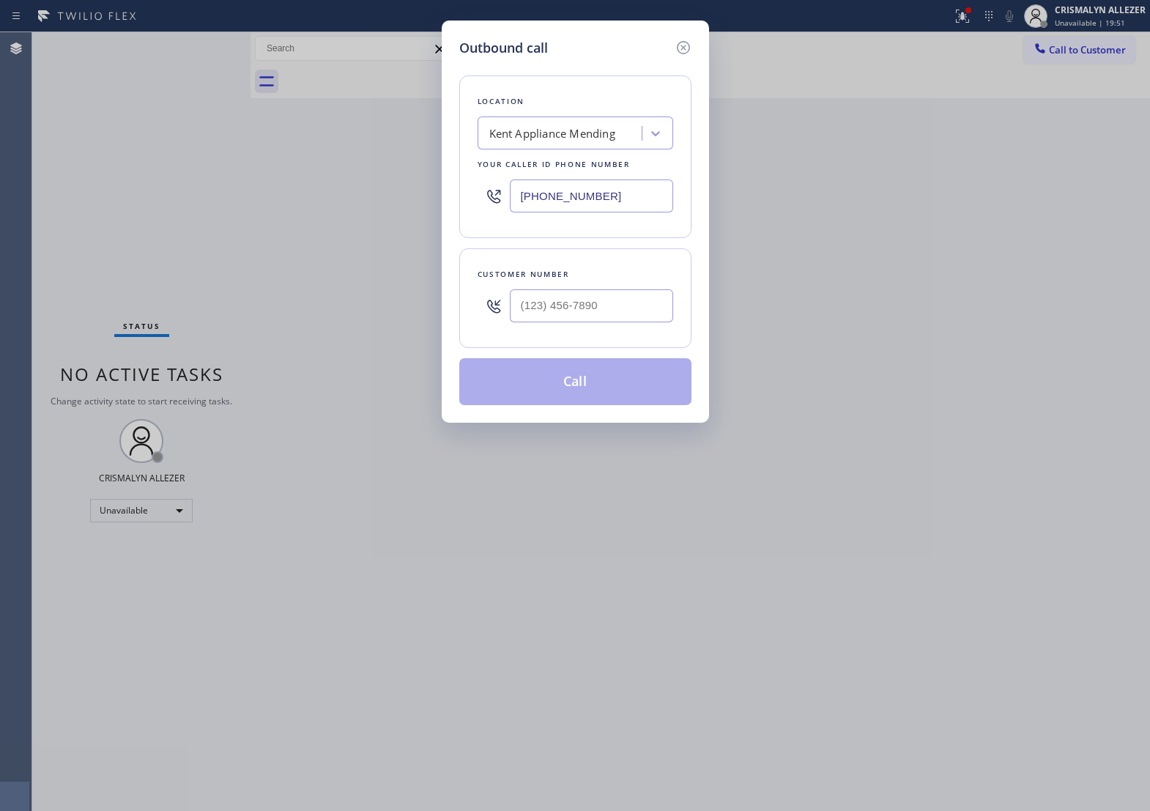
drag, startPoint x: 638, startPoint y: 204, endPoint x: 278, endPoint y: 213, distance: 359.8
click at [290, 213] on div "Outbound call Location [GEOGRAPHIC_DATA] Appliance Mending Your caller id phone…" at bounding box center [575, 405] width 1150 height 811
paste input "813) 906-1060"
type input "[PHONE_NUMBER]"
click at [616, 322] on input "(___) ___-____" at bounding box center [591, 305] width 163 height 33
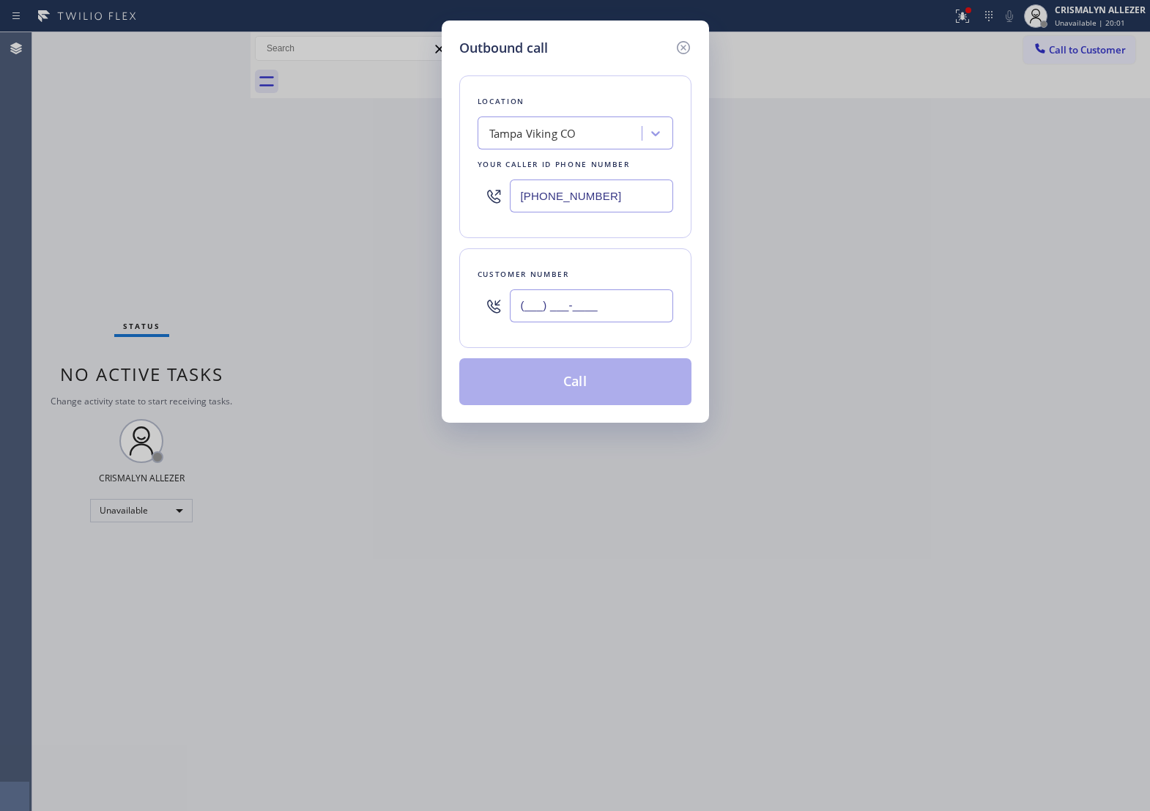
paste input "813) 778-4390"
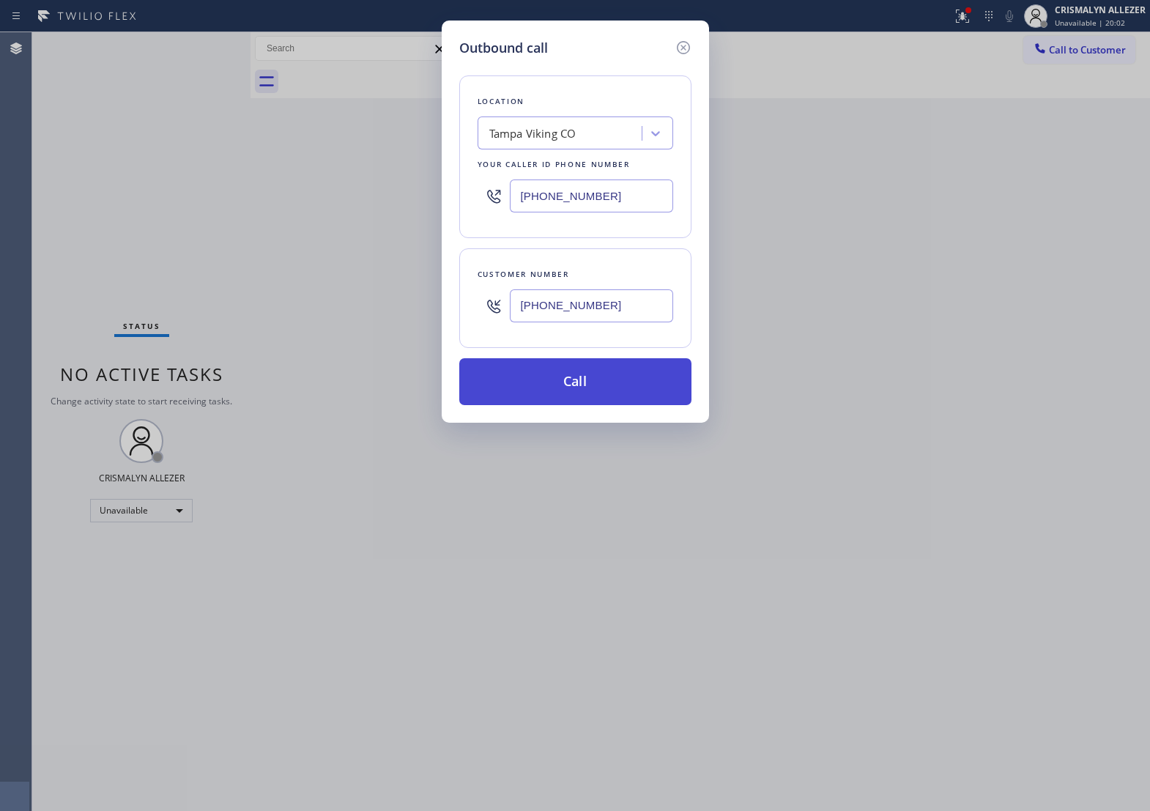
type input "[PHONE_NUMBER]"
click at [596, 401] on button "Call" at bounding box center [575, 381] width 232 height 47
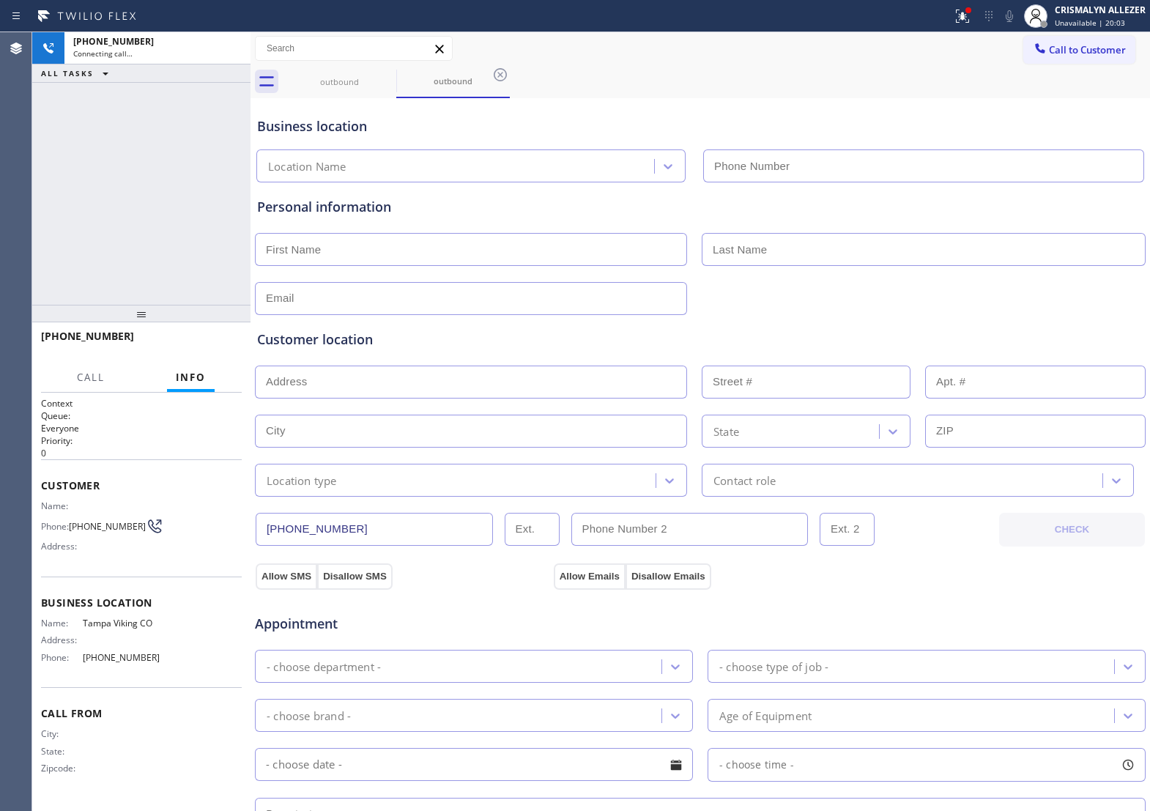
type input "[PHONE_NUMBER]"
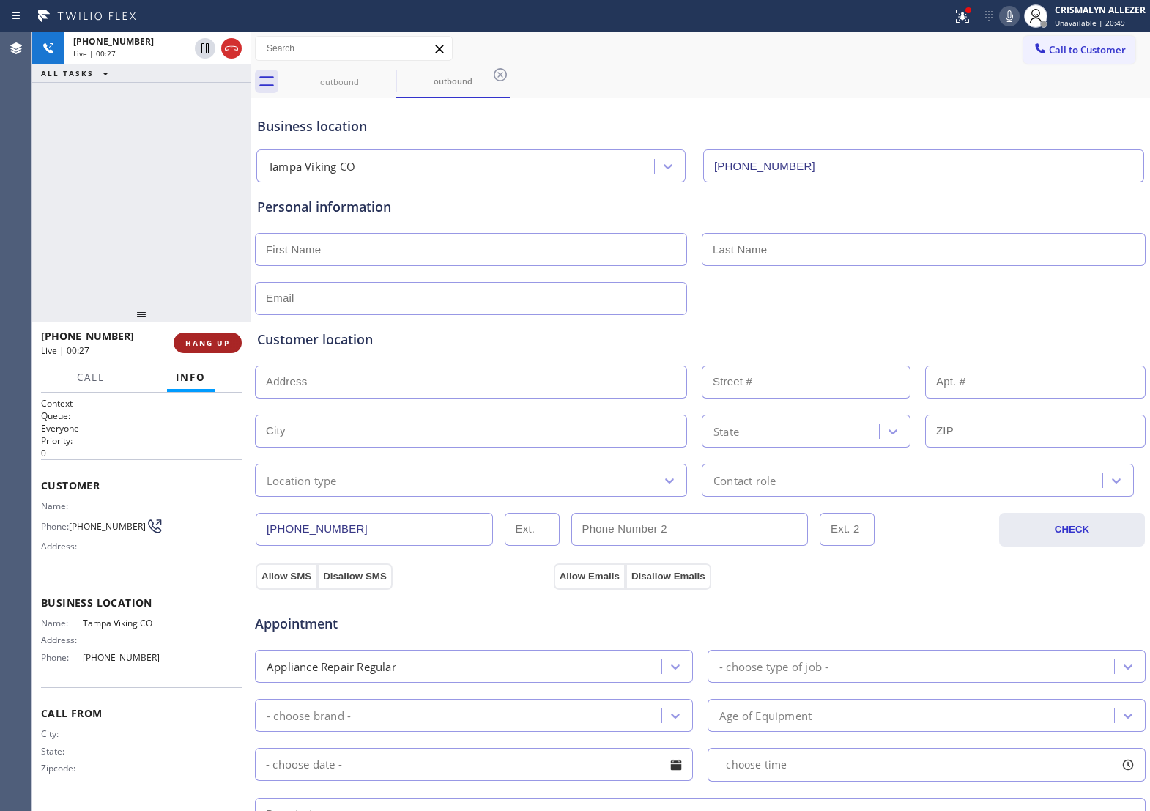
click at [193, 342] on span "HANG UP" at bounding box center [207, 343] width 45 height 10
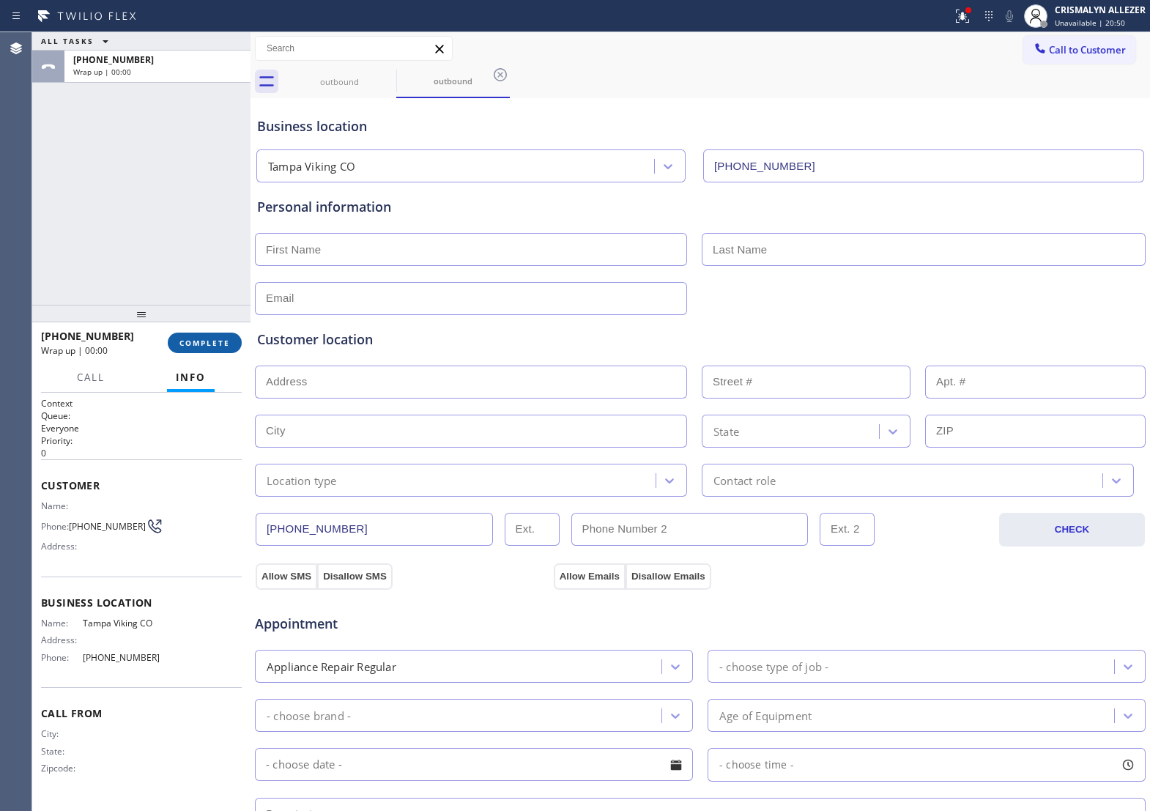
click at [205, 352] on button "COMPLETE" at bounding box center [205, 343] width 74 height 21
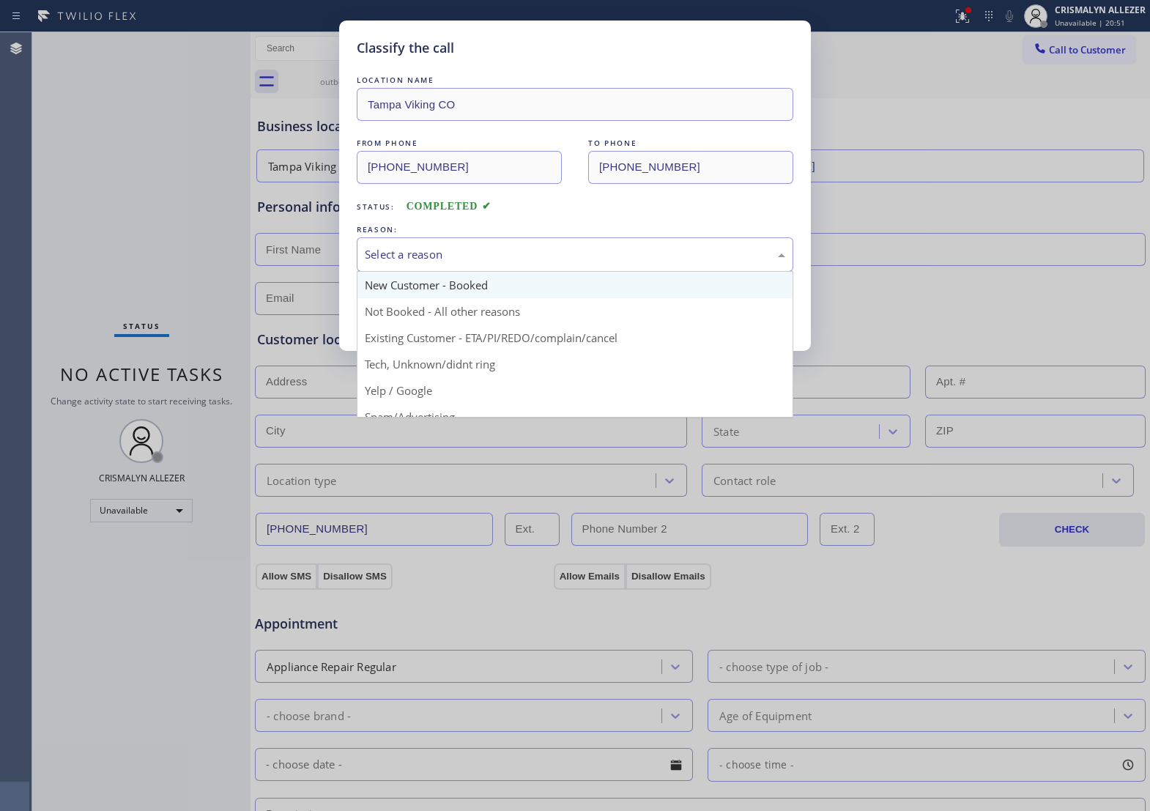
drag, startPoint x: 592, startPoint y: 264, endPoint x: 489, endPoint y: 306, distance: 111.4
click at [583, 263] on div "Select a reason" at bounding box center [575, 254] width 420 height 17
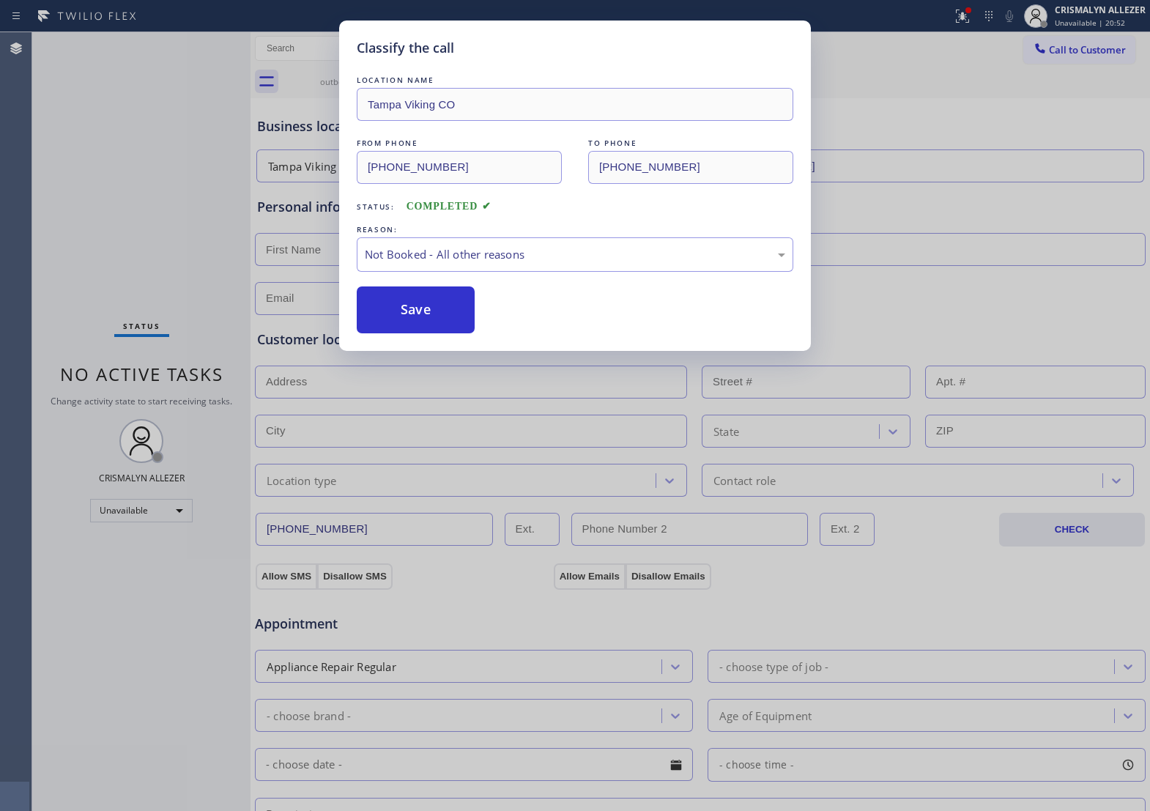
click at [415, 332] on button "Save" at bounding box center [416, 309] width 118 height 47
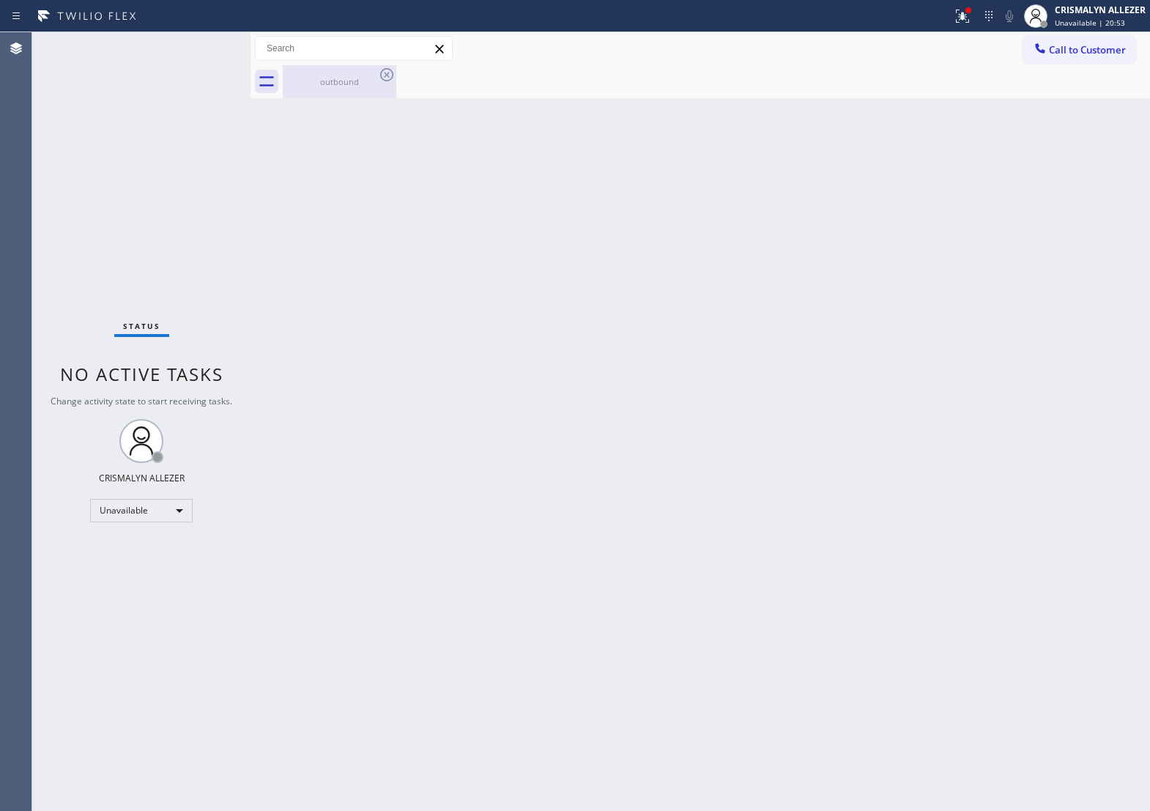
click at [335, 85] on div "outbound" at bounding box center [339, 81] width 111 height 11
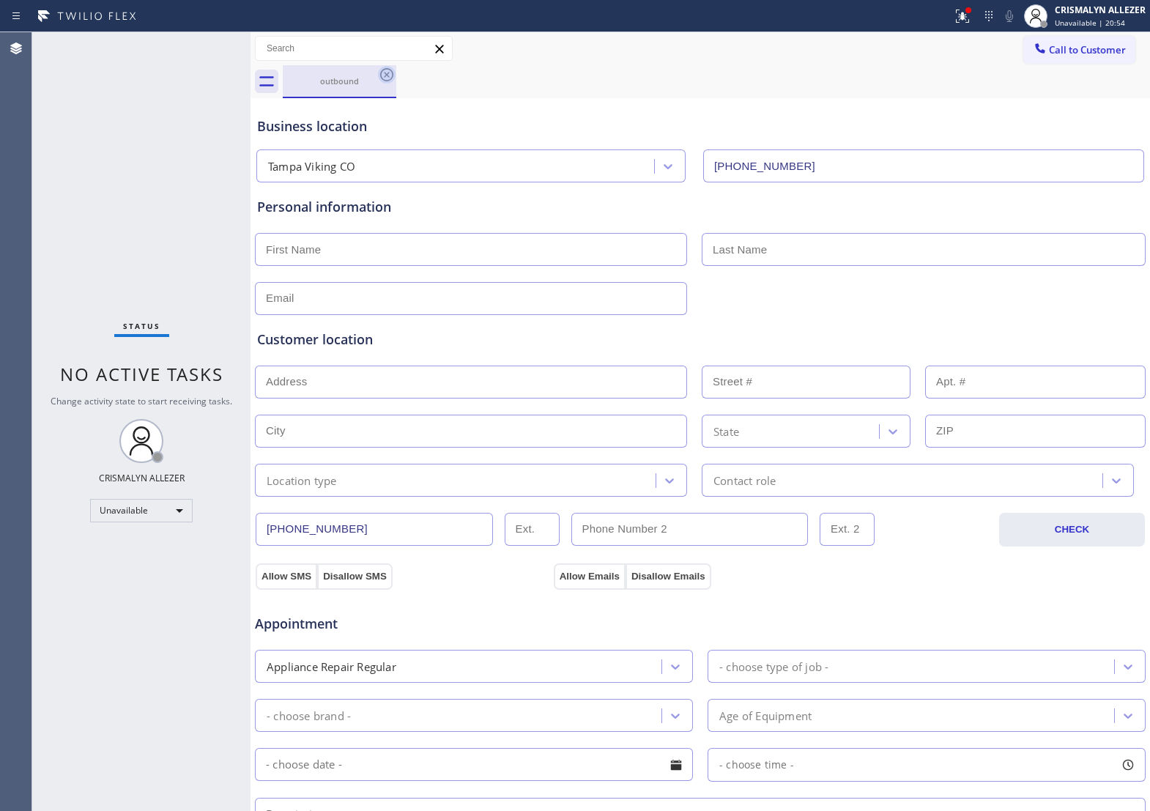
click at [382, 77] on icon at bounding box center [386, 74] width 13 height 13
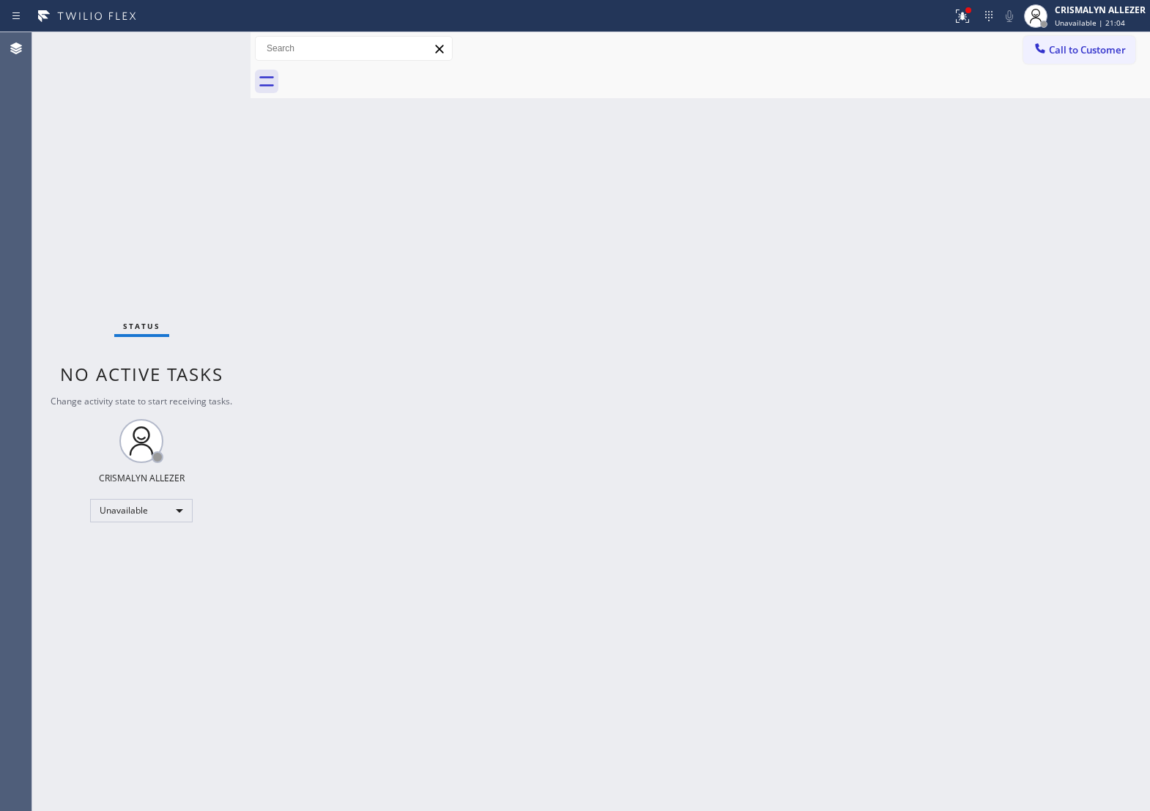
drag, startPoint x: 1053, startPoint y: 49, endPoint x: 902, endPoint y: 144, distance: 178.0
click at [1053, 49] on span "Call to Customer" at bounding box center [1087, 49] width 77 height 13
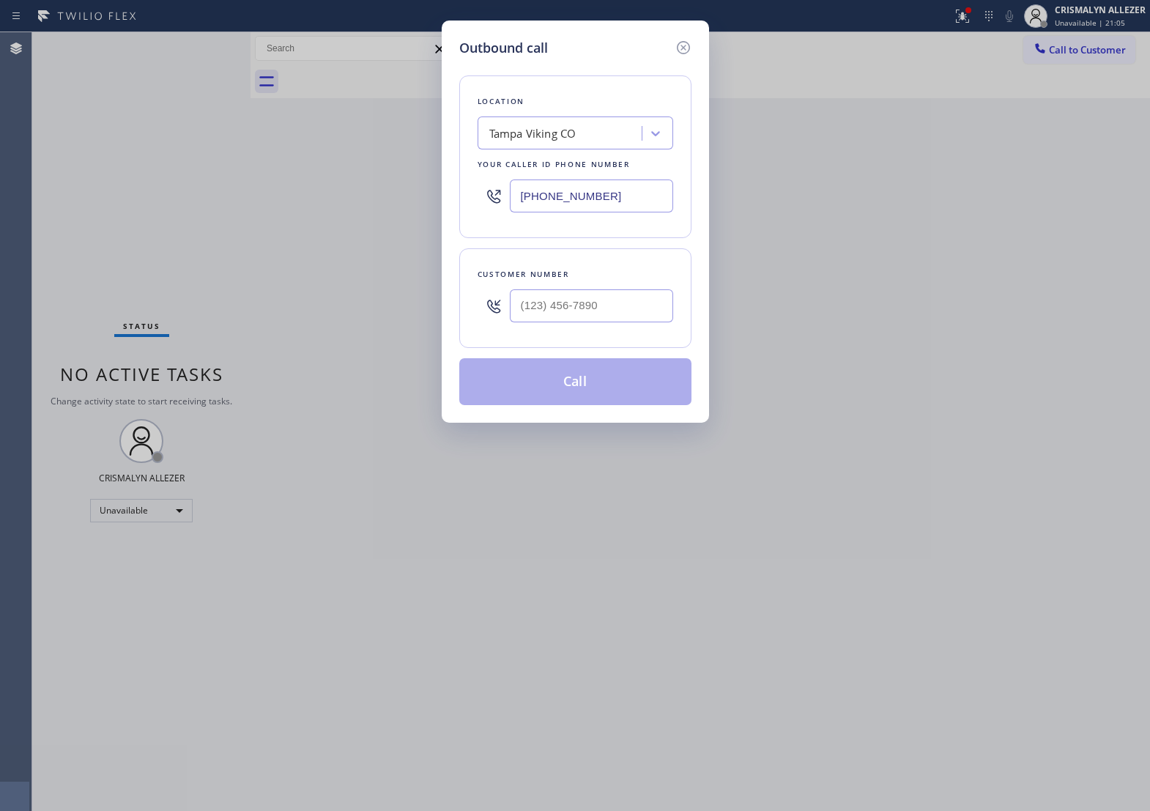
drag, startPoint x: 634, startPoint y: 209, endPoint x: 242, endPoint y: 234, distance: 392.0
click at [242, 234] on div "Outbound call Location [GEOGRAPHIC_DATA] Viking CO Your caller id phone number …" at bounding box center [575, 405] width 1150 height 811
paste input "609) 732-3747"
type input "[PHONE_NUMBER]"
click at [522, 311] on input "(___) ___-____" at bounding box center [591, 305] width 163 height 33
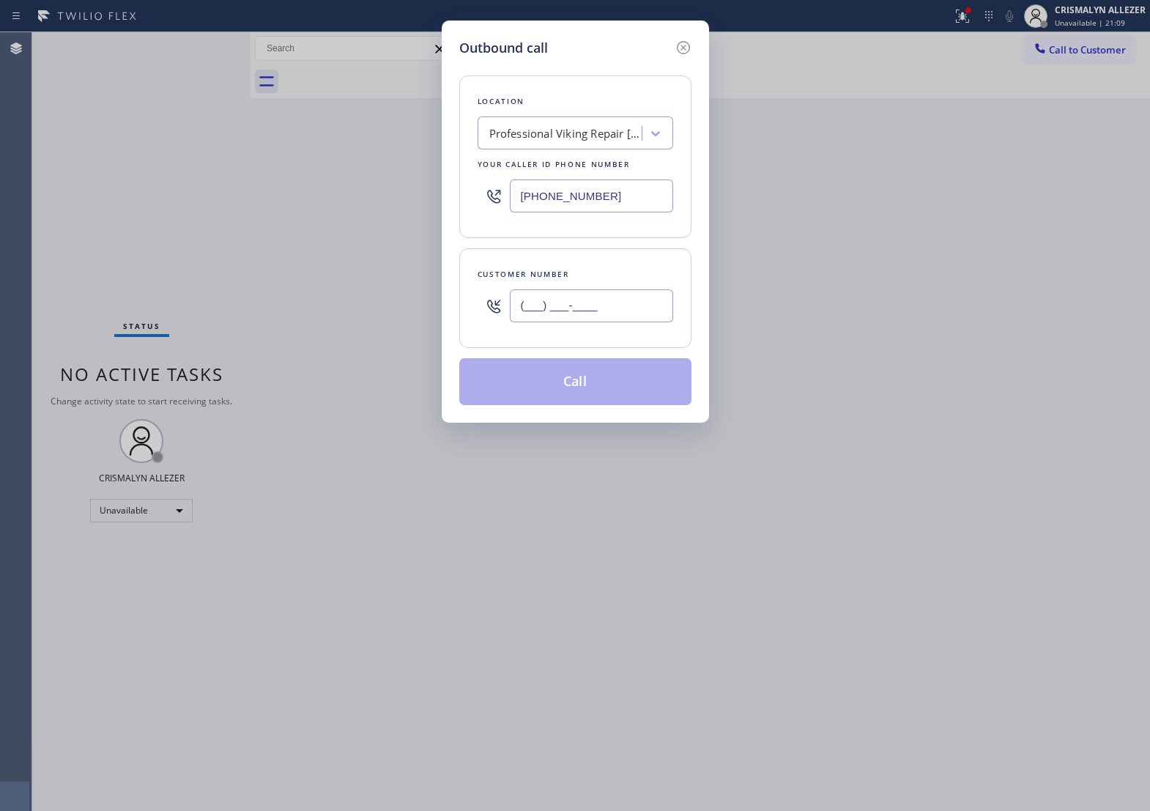
paste input "609) 802-9802"
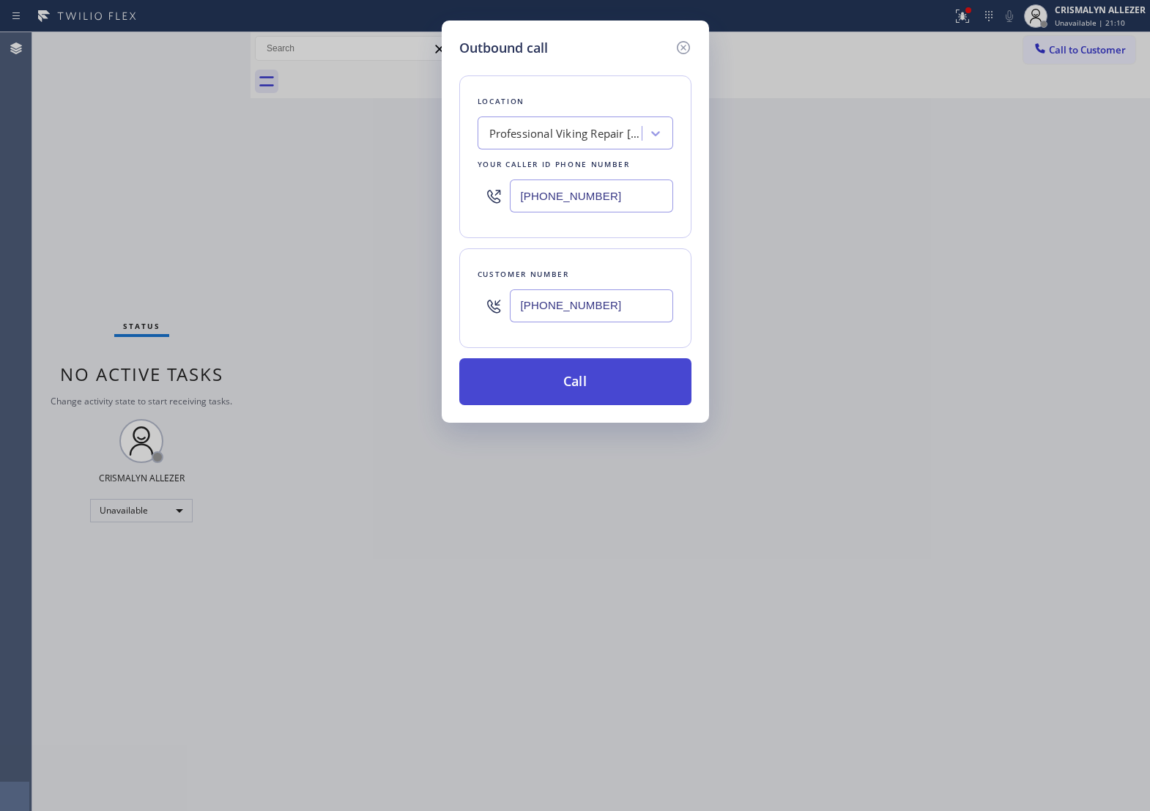
type input "[PHONE_NUMBER]"
click at [576, 405] on button "Call" at bounding box center [575, 381] width 232 height 47
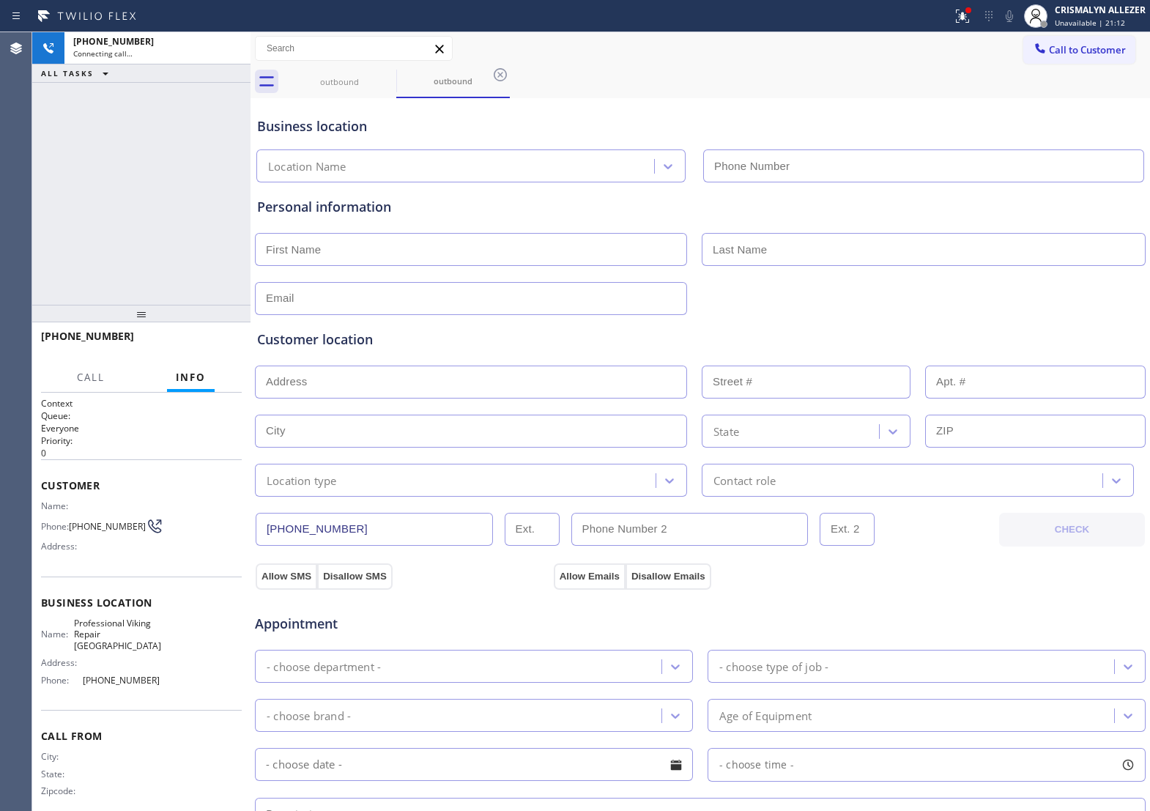
type input "[PHONE_NUMBER]"
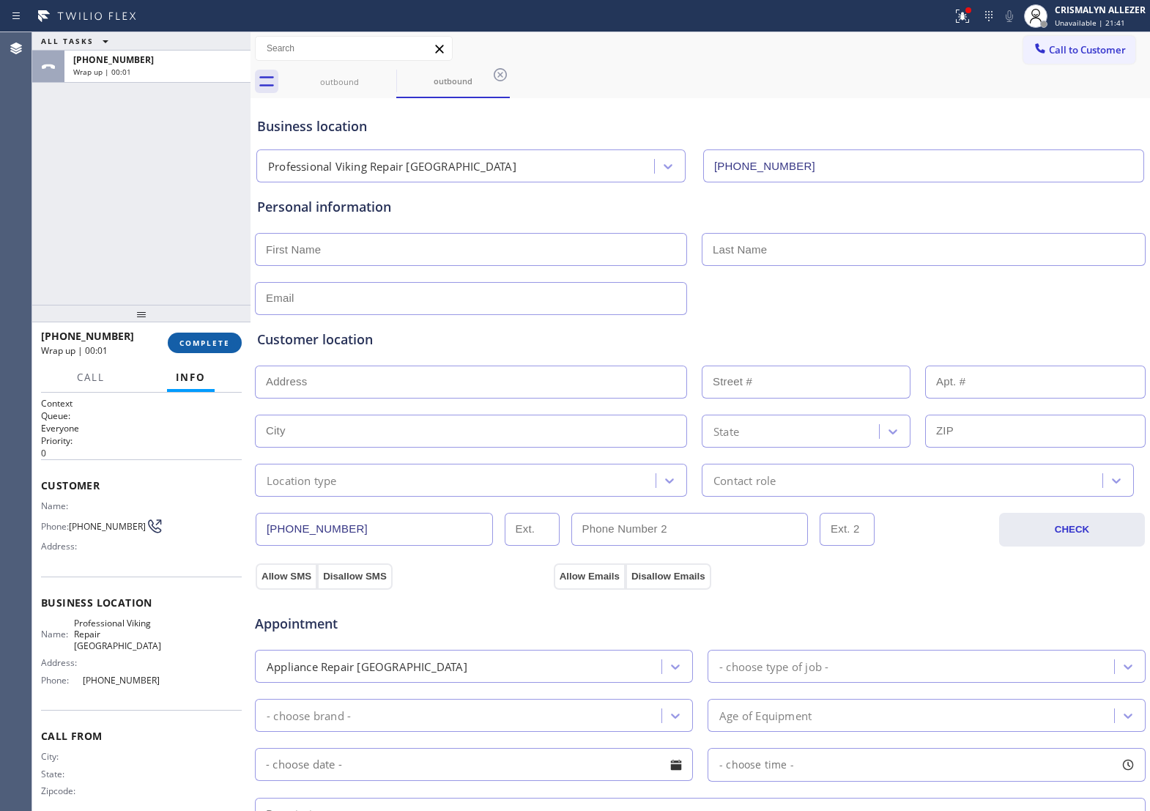
click at [187, 346] on span "COMPLETE" at bounding box center [204, 343] width 51 height 10
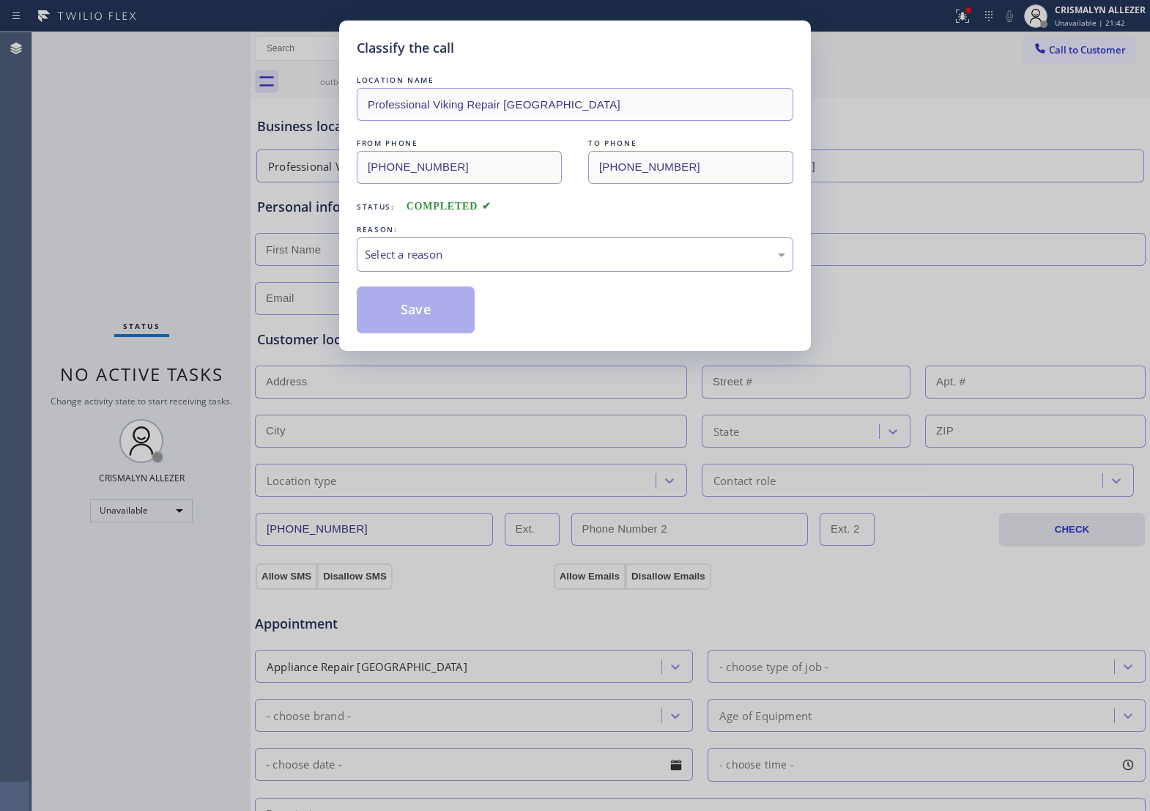
click at [560, 263] on div "Select a reason" at bounding box center [575, 254] width 420 height 17
click at [418, 328] on button "Save" at bounding box center [416, 309] width 118 height 47
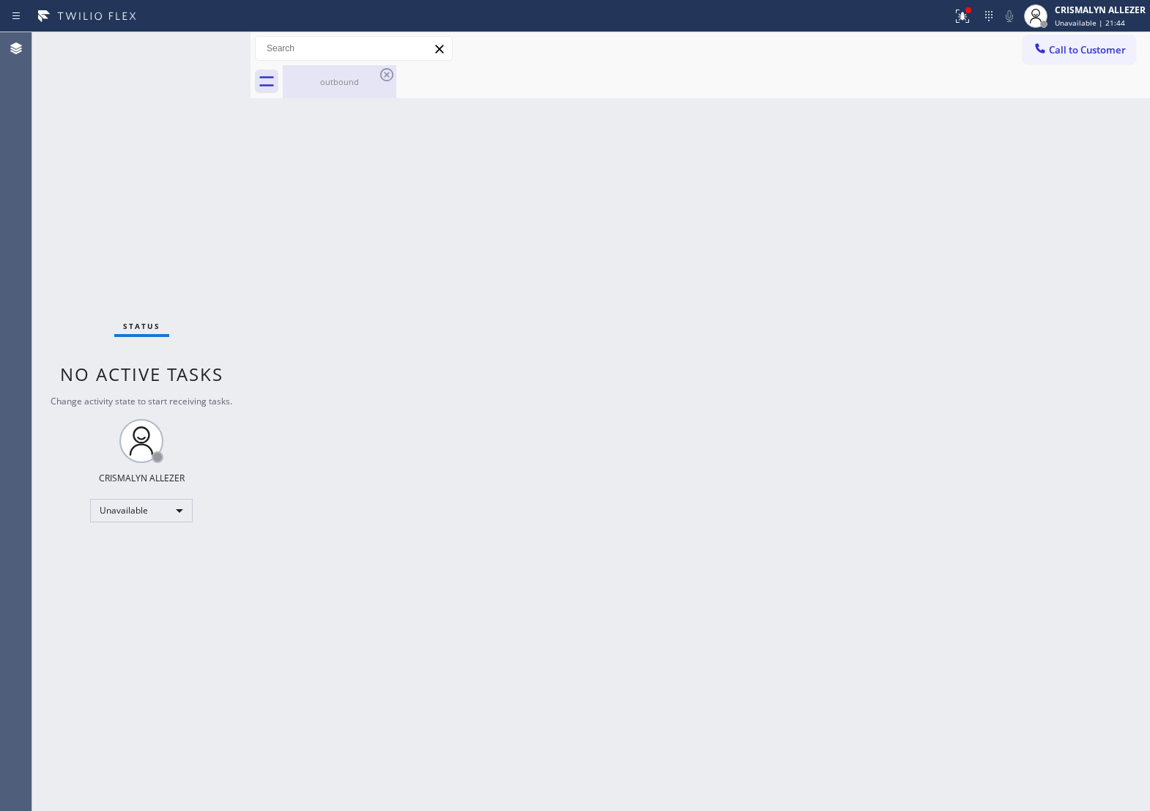
click at [338, 88] on div "outbound" at bounding box center [339, 81] width 111 height 33
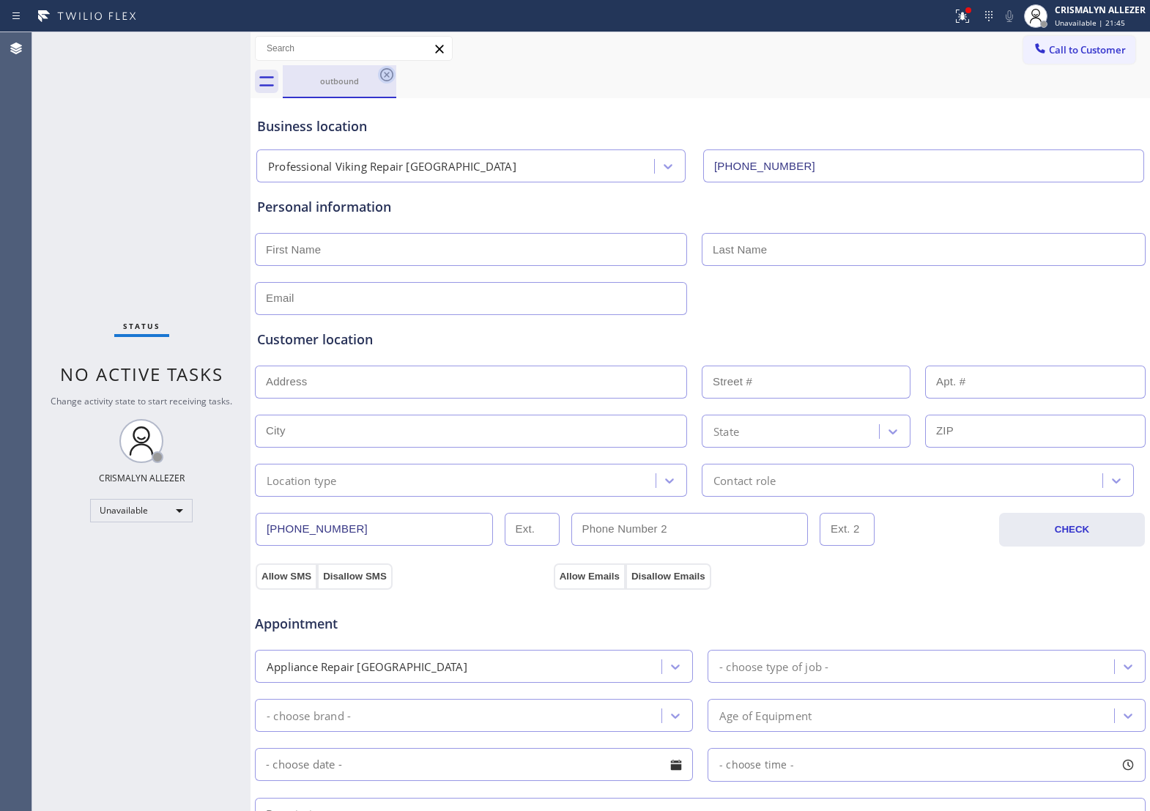
click at [383, 77] on icon at bounding box center [387, 75] width 18 height 18
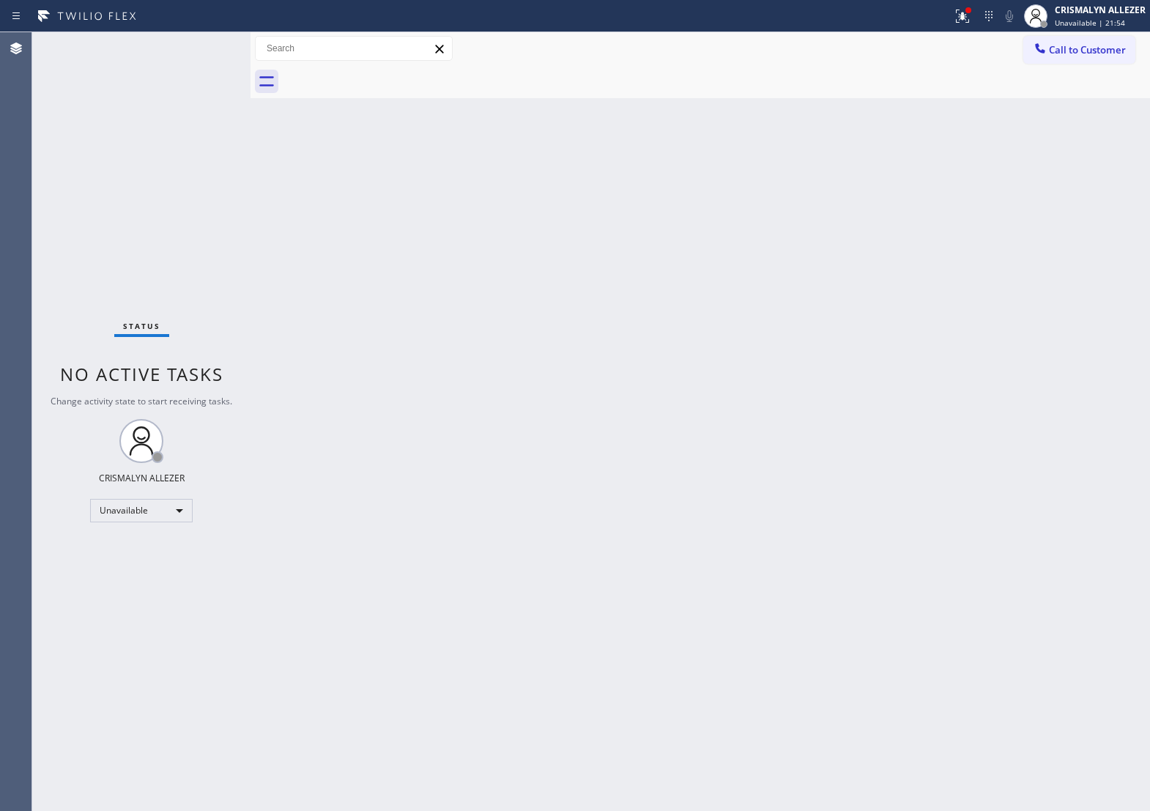
drag, startPoint x: 1070, startPoint y: 48, endPoint x: 1049, endPoint y: 51, distance: 21.6
click at [1070, 48] on span "Call to Customer" at bounding box center [1087, 49] width 77 height 13
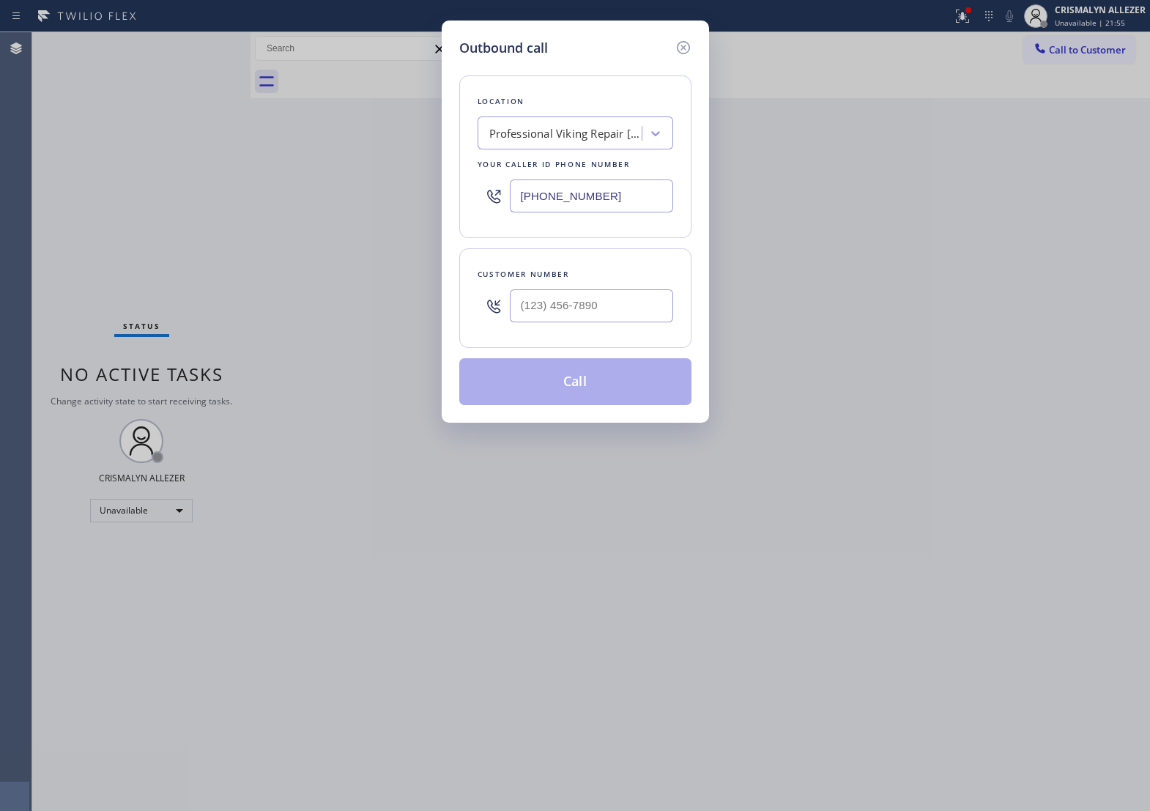
drag, startPoint x: 617, startPoint y: 214, endPoint x: 59, endPoint y: 214, distance: 557.4
click at [107, 211] on div "Outbound call Location Professional Viking Repair [GEOGRAPHIC_DATA] Your caller…" at bounding box center [575, 405] width 1150 height 811
paste input "818) 805-0956"
type input "[PHONE_NUMBER]"
click at [631, 308] on input "(___) ___-____" at bounding box center [591, 305] width 163 height 33
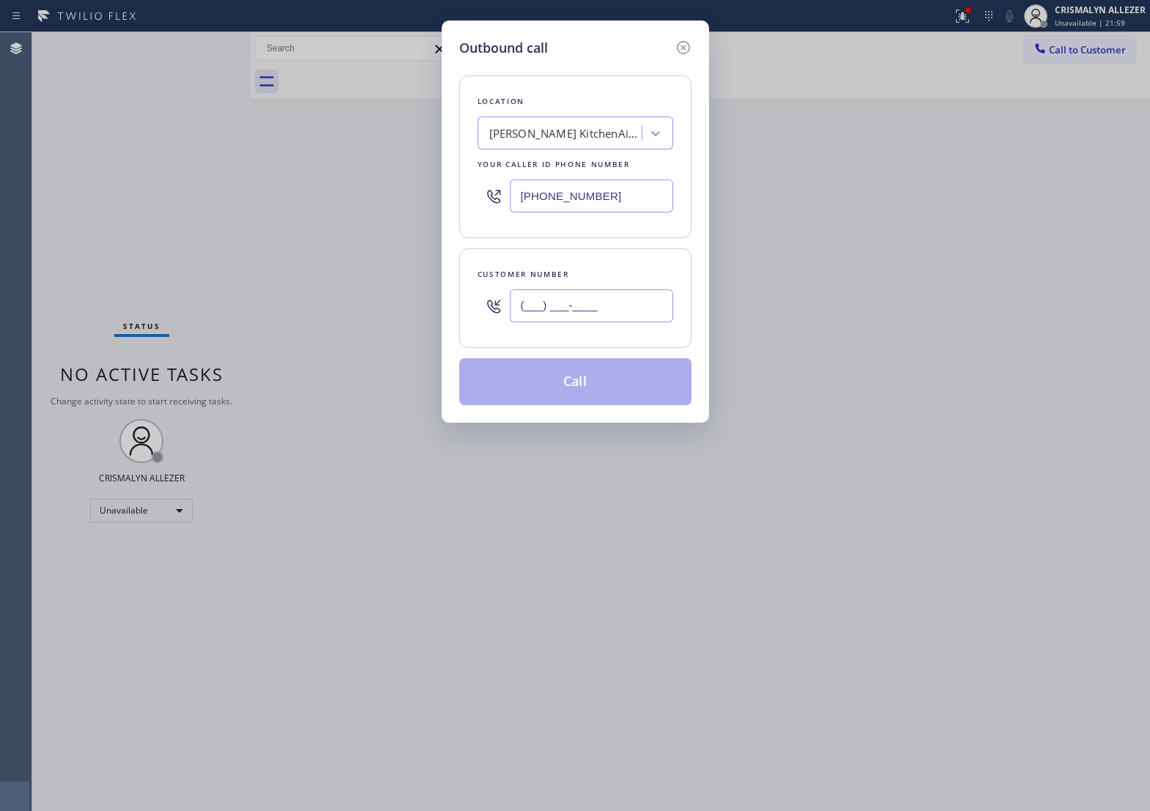
paste input "310) 758-1479"
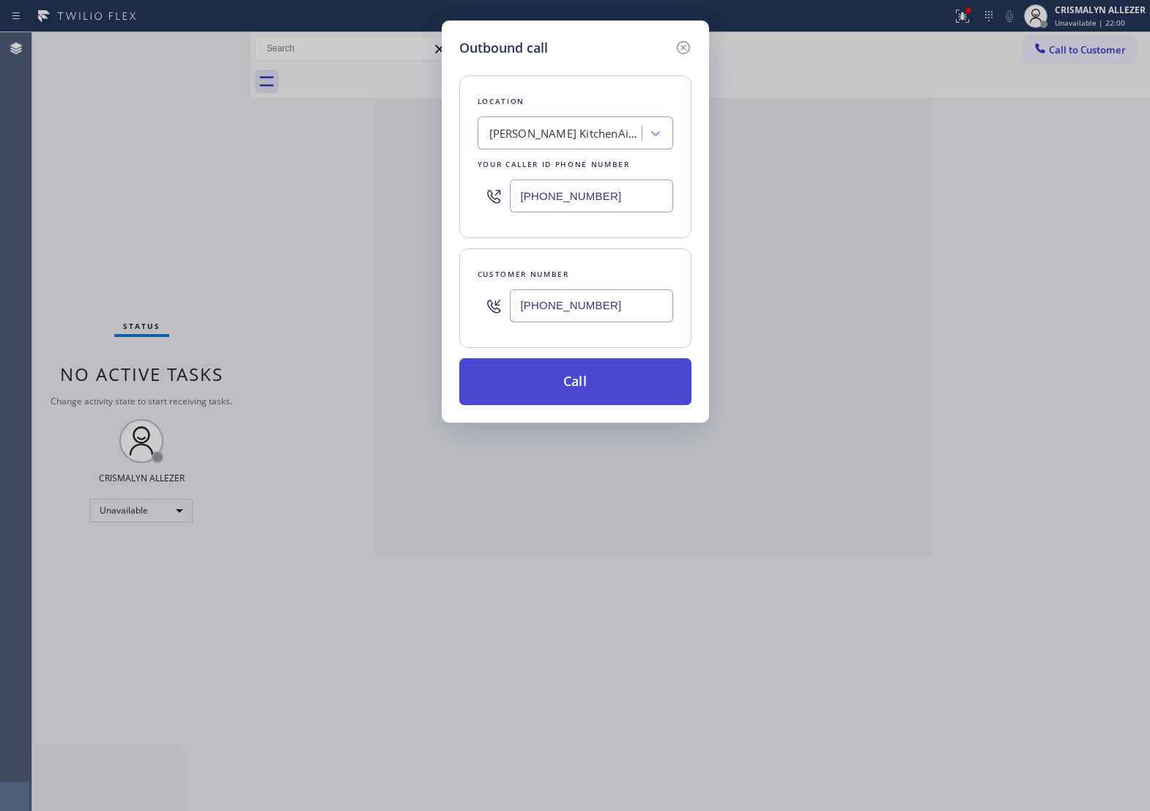
type input "[PHONE_NUMBER]"
click at [570, 405] on button "Call" at bounding box center [575, 381] width 232 height 47
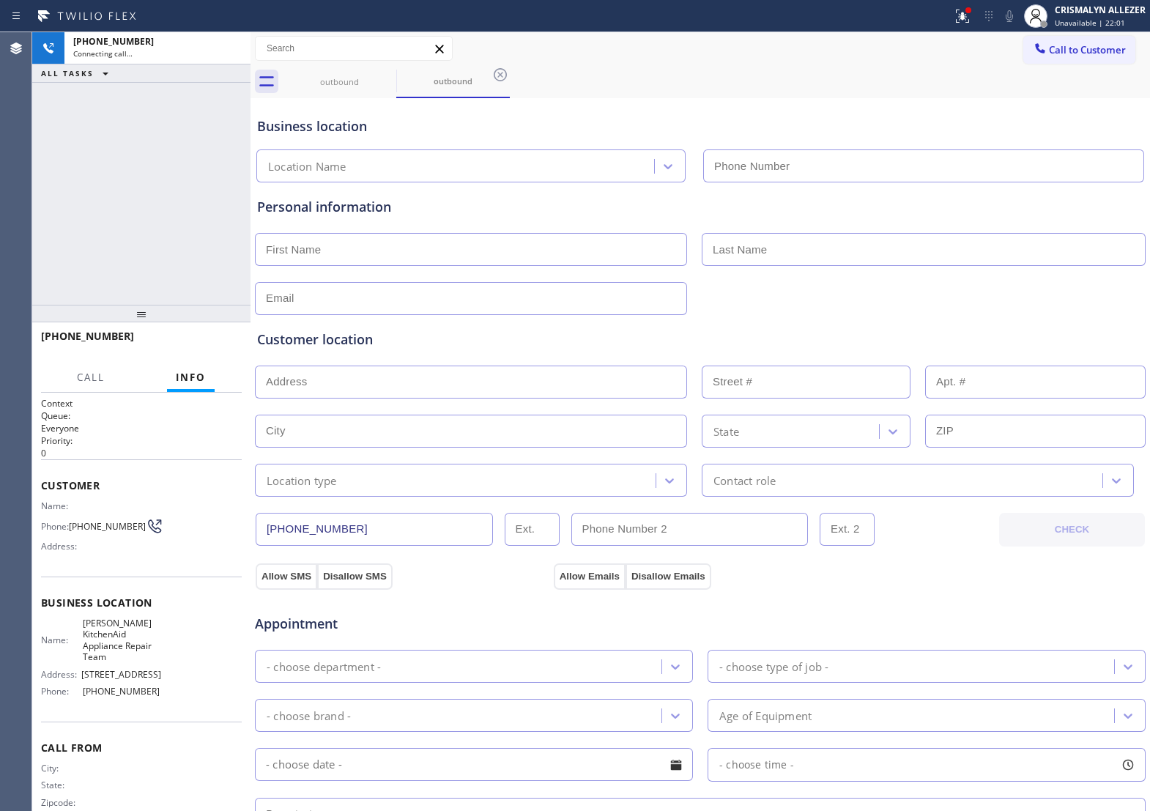
type input "[PHONE_NUMBER]"
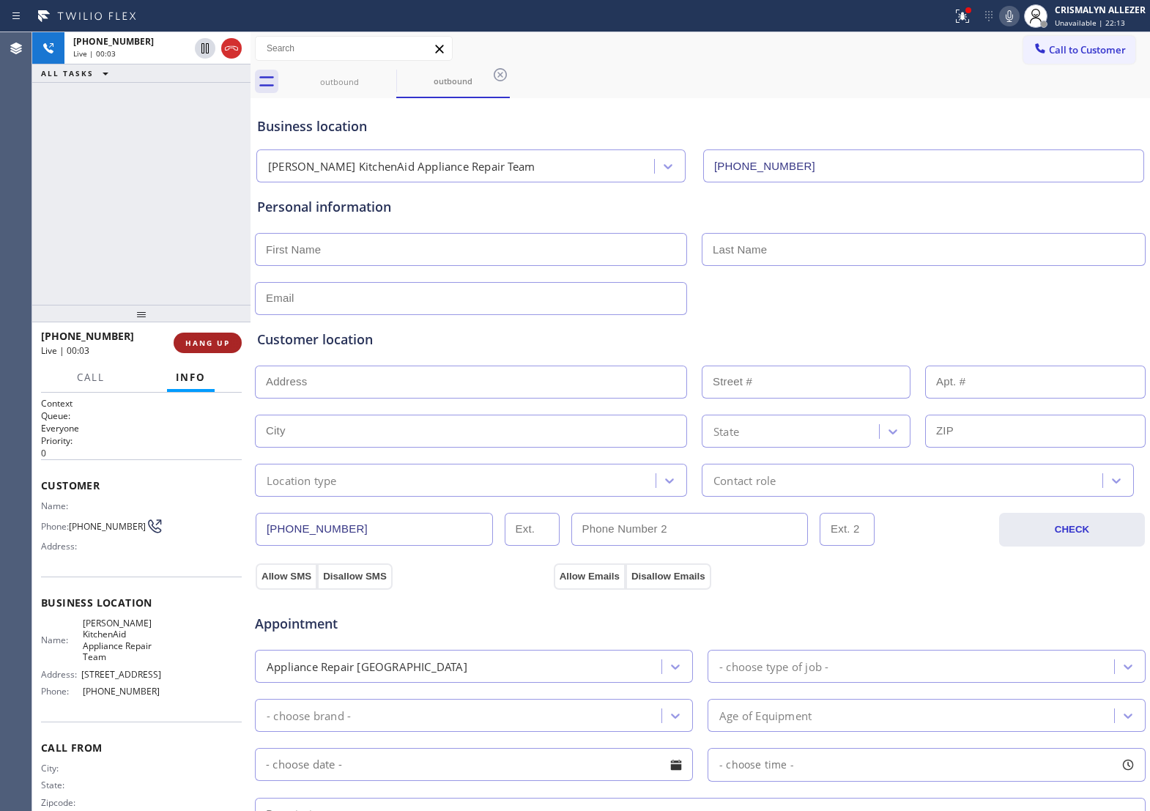
click at [185, 338] on span "HANG UP" at bounding box center [207, 343] width 45 height 10
click at [185, 341] on span "HANG UP" at bounding box center [207, 343] width 45 height 10
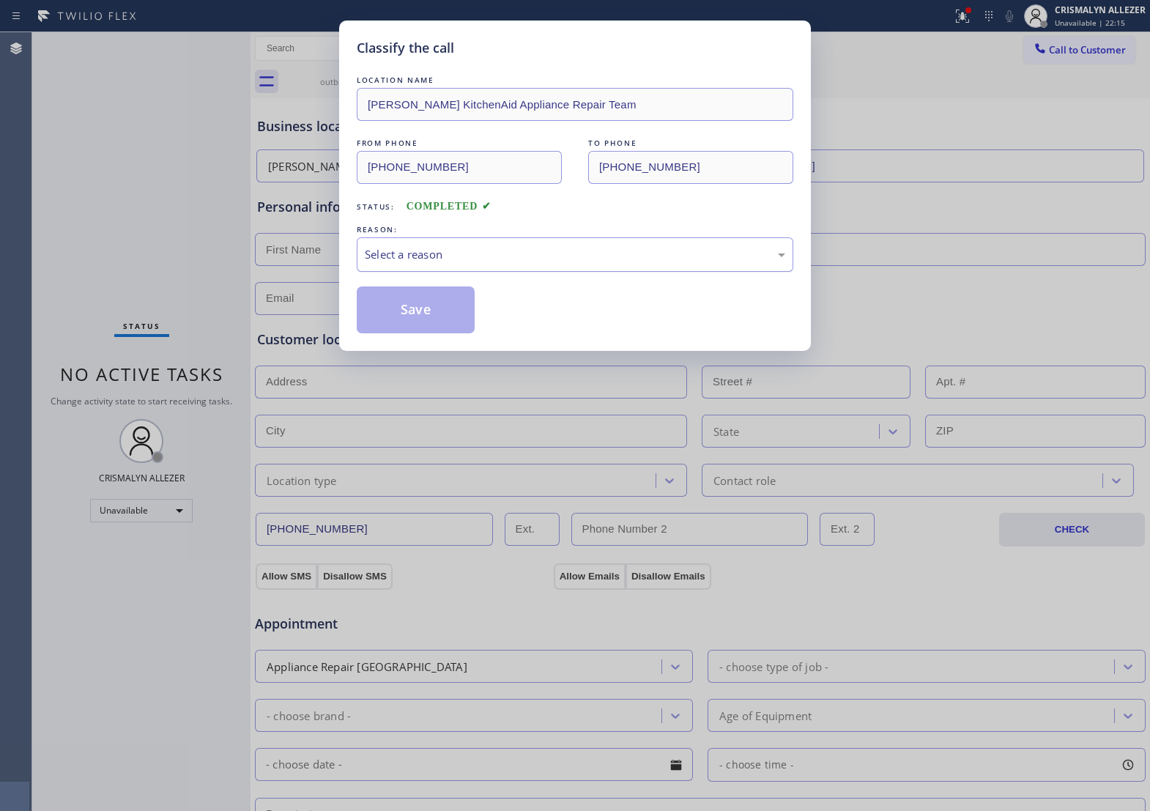
click at [581, 263] on div "Select a reason" at bounding box center [575, 254] width 420 height 17
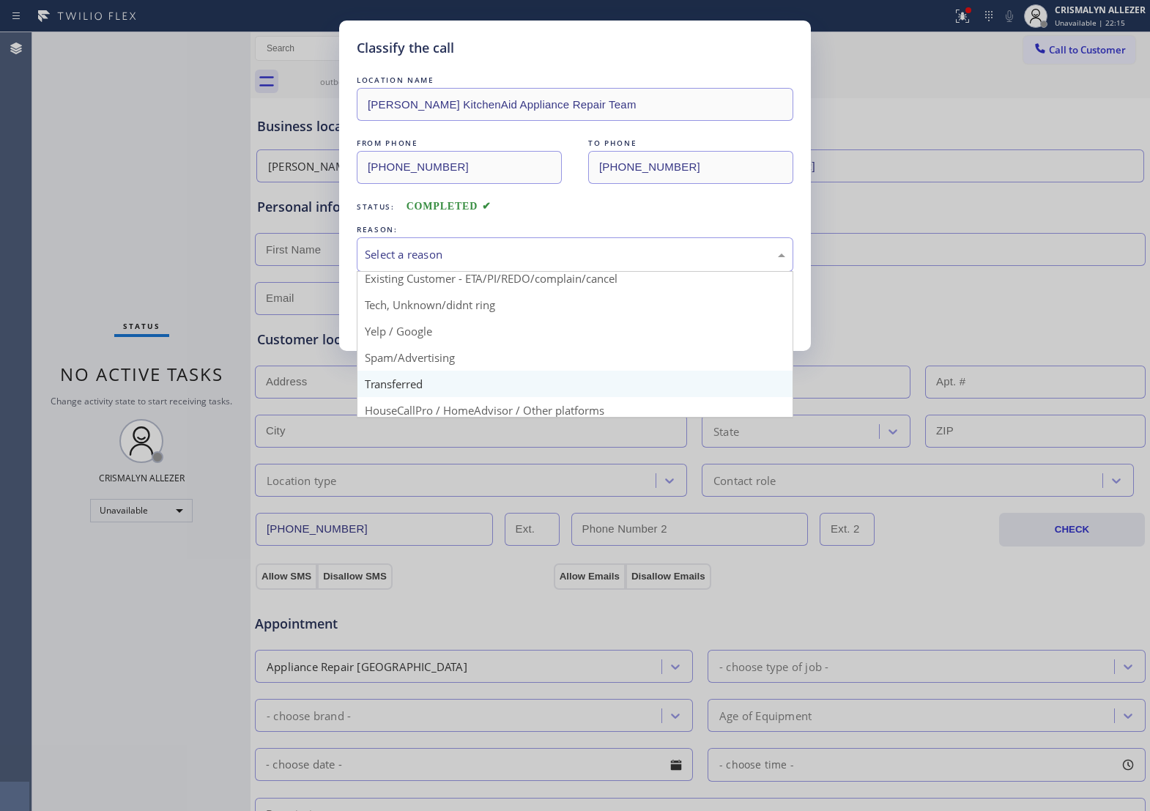
scroll to position [92, 0]
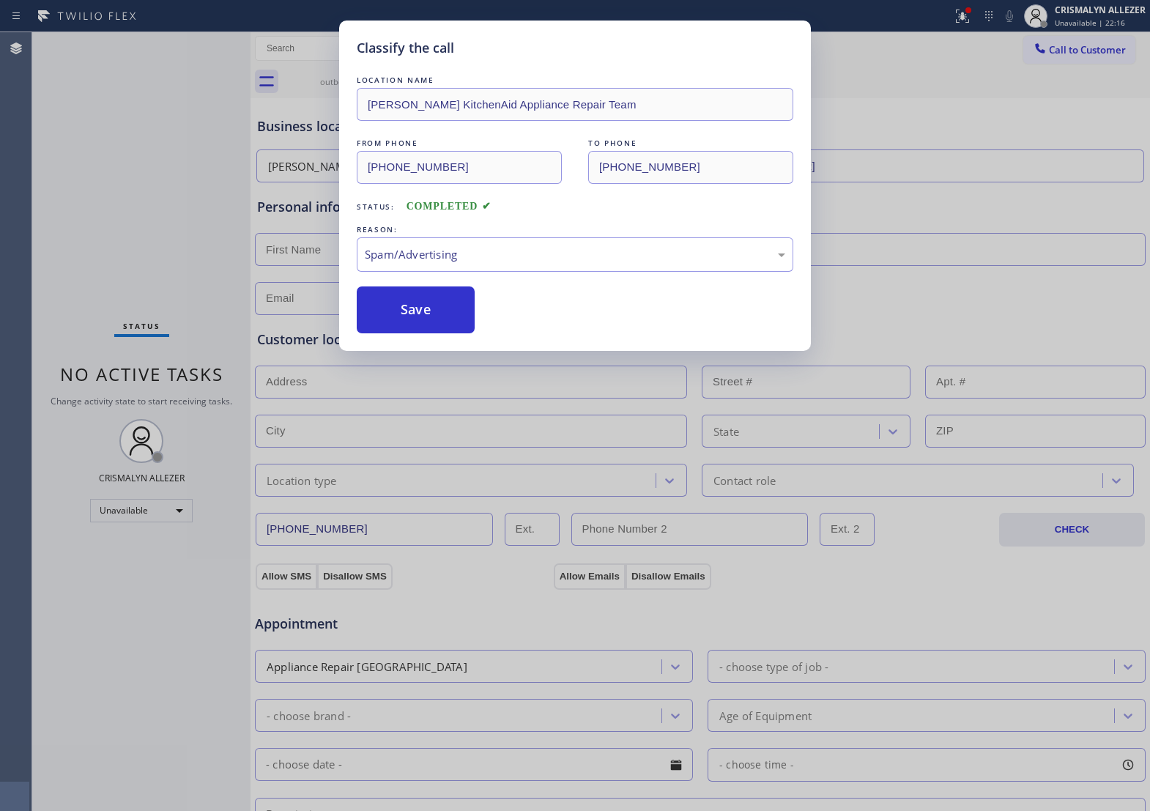
click at [418, 333] on button "Save" at bounding box center [416, 309] width 118 height 47
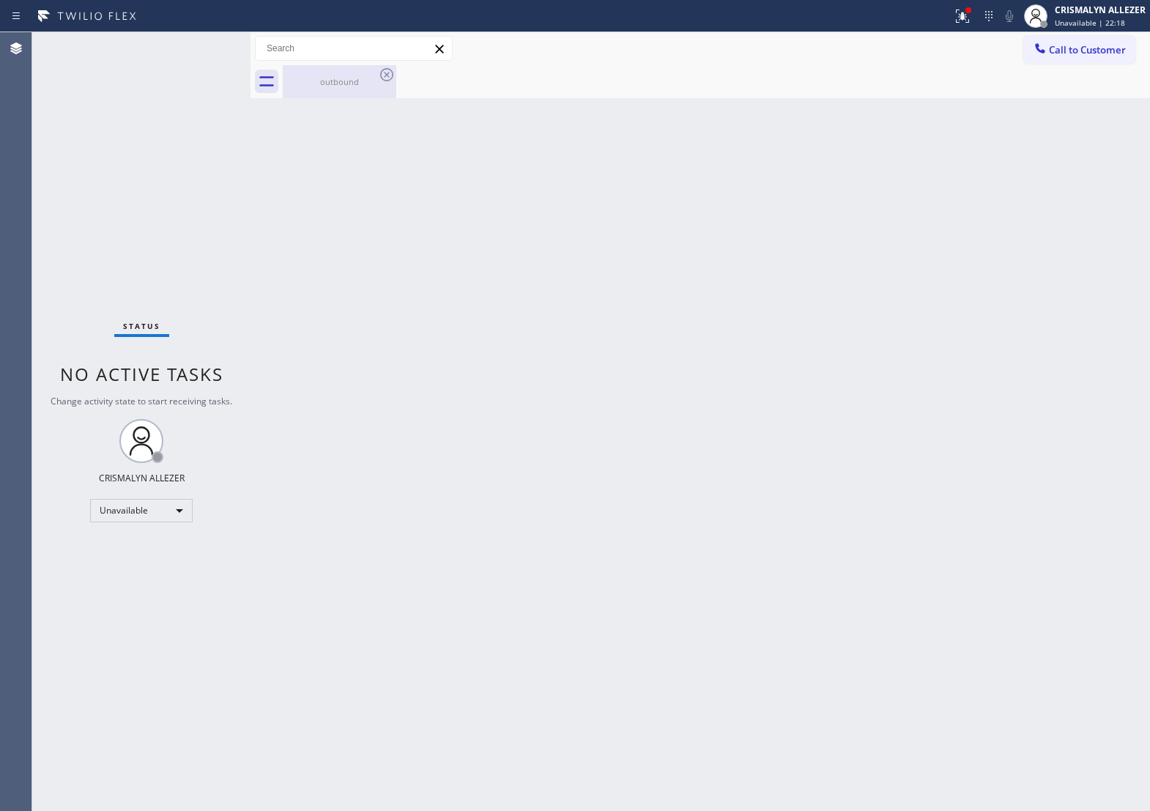
drag, startPoint x: 323, startPoint y: 68, endPoint x: 368, endPoint y: 81, distance: 47.3
click at [331, 73] on div "outbound" at bounding box center [339, 81] width 111 height 33
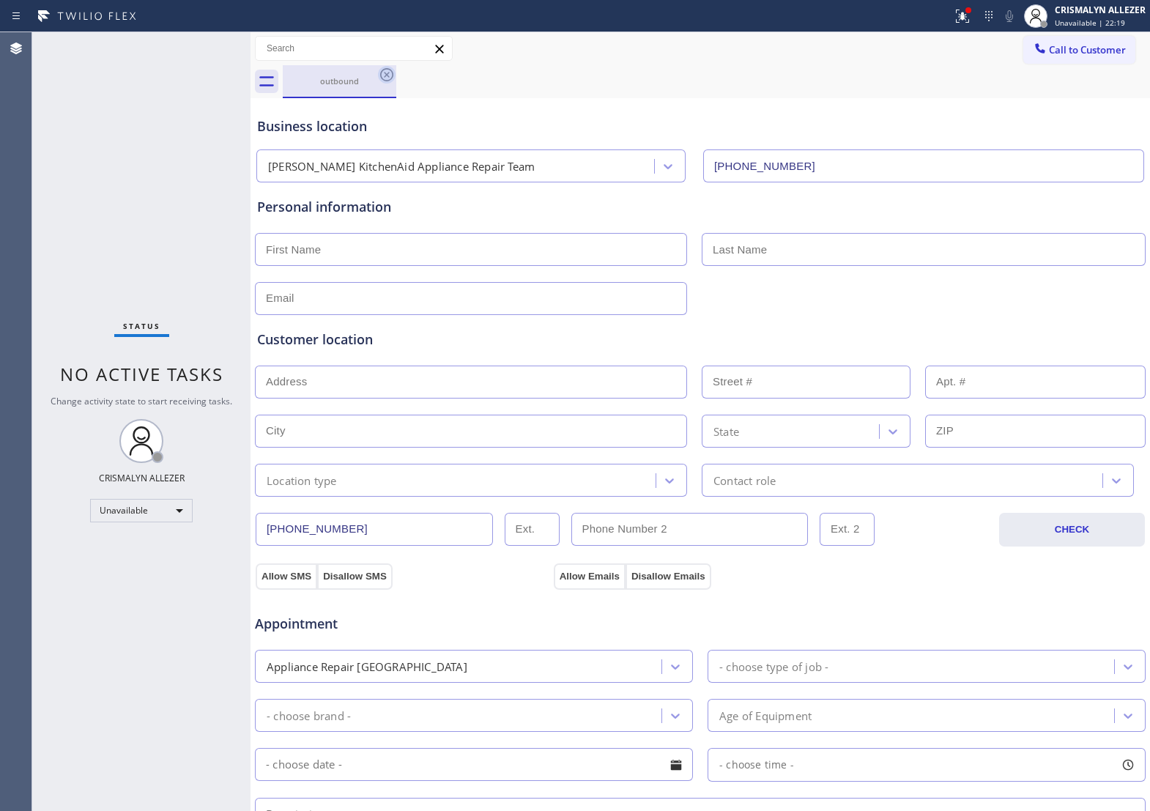
click at [381, 78] on icon at bounding box center [387, 75] width 18 height 18
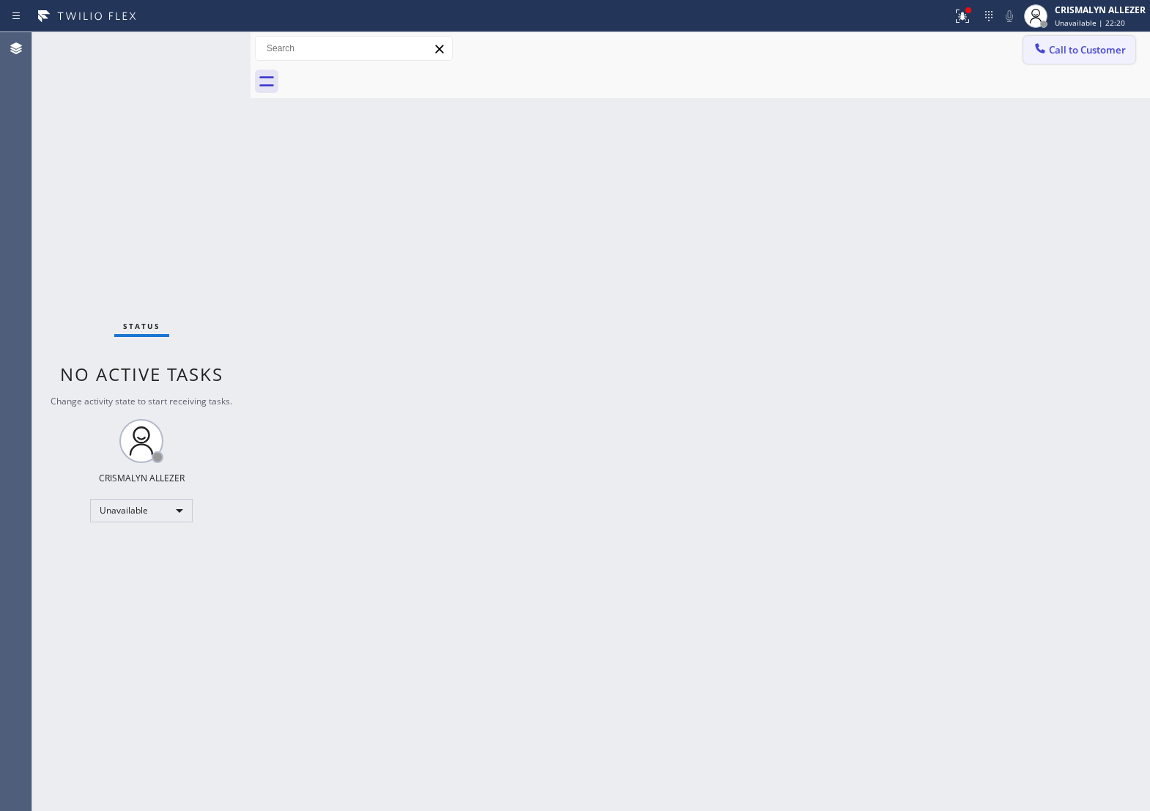
click at [1070, 56] on span "Call to Customer" at bounding box center [1087, 49] width 77 height 13
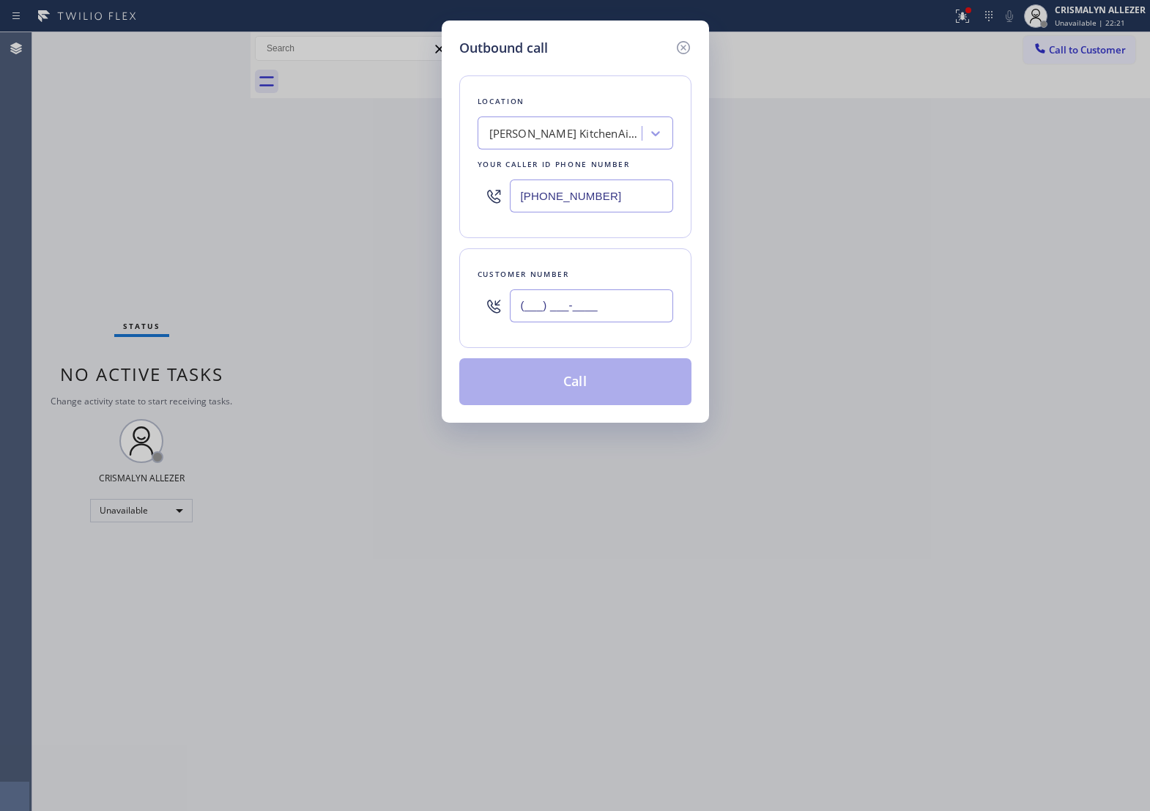
click at [645, 322] on input "(___) ___-____" at bounding box center [591, 305] width 163 height 33
paste input "310) 758-1479"
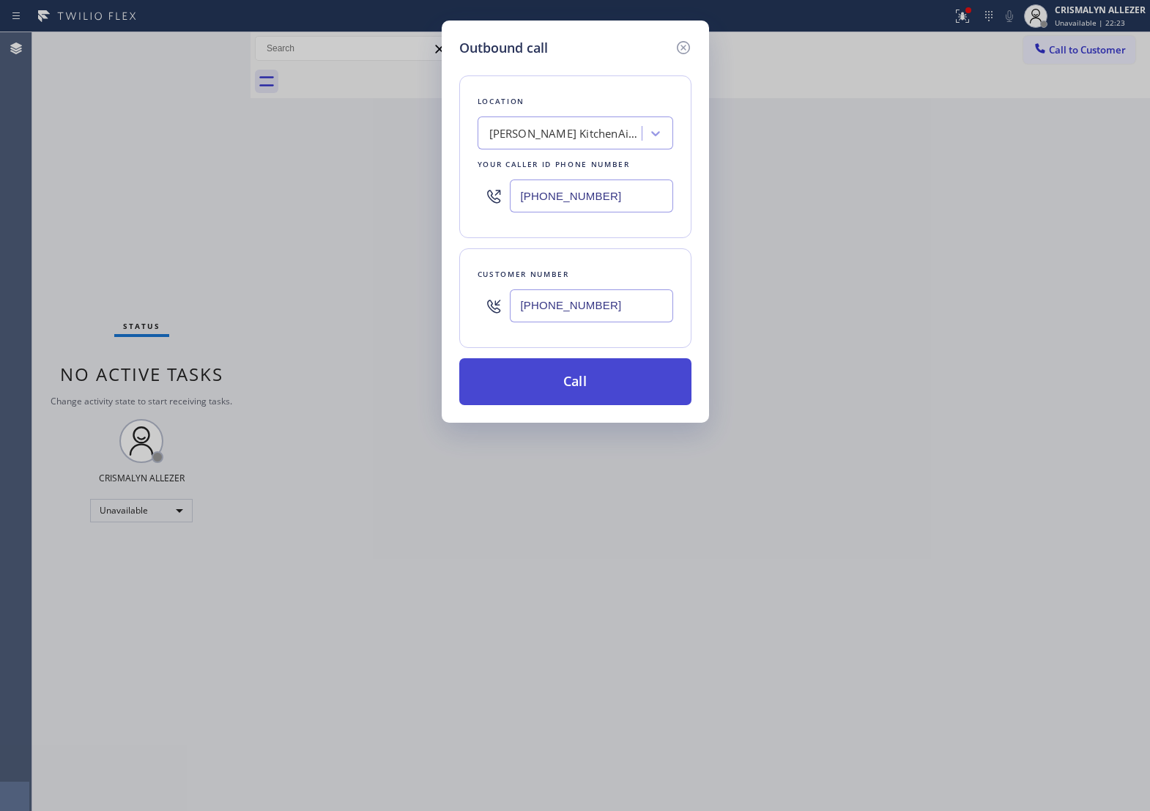
type input "[PHONE_NUMBER]"
click at [604, 405] on button "Call" at bounding box center [575, 381] width 232 height 47
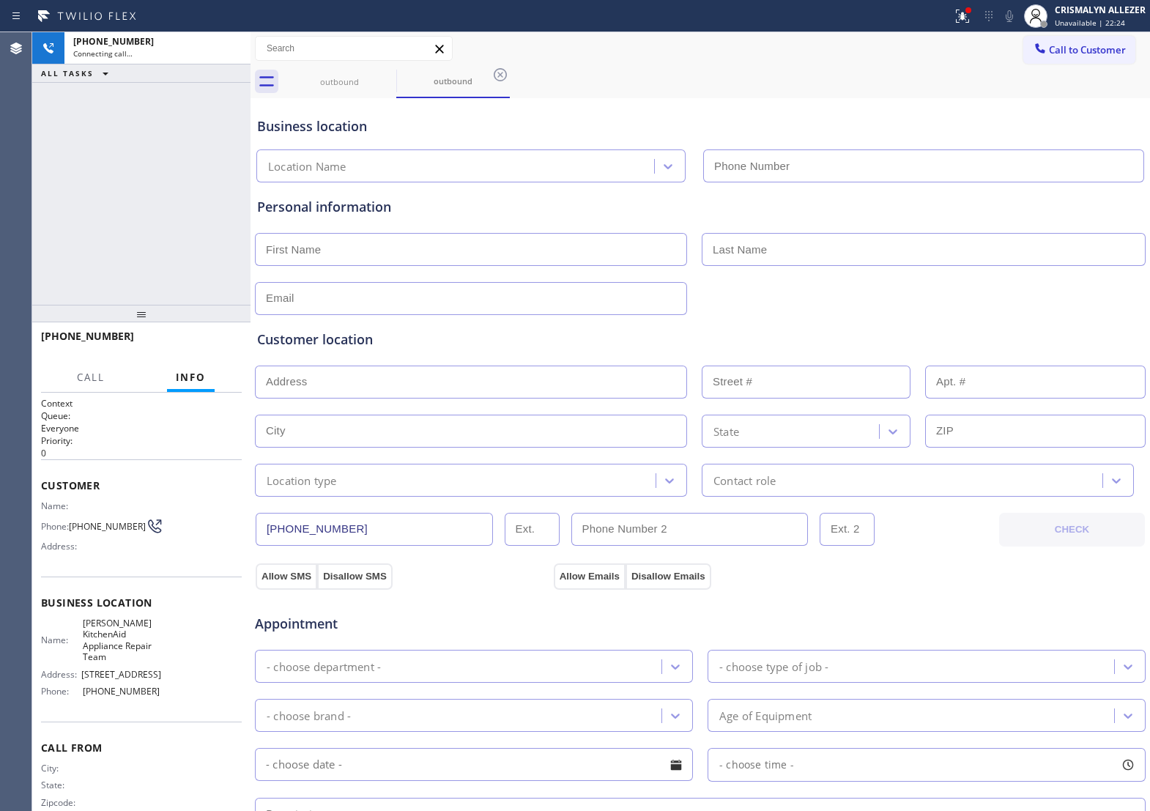
type input "[PHONE_NUMBER]"
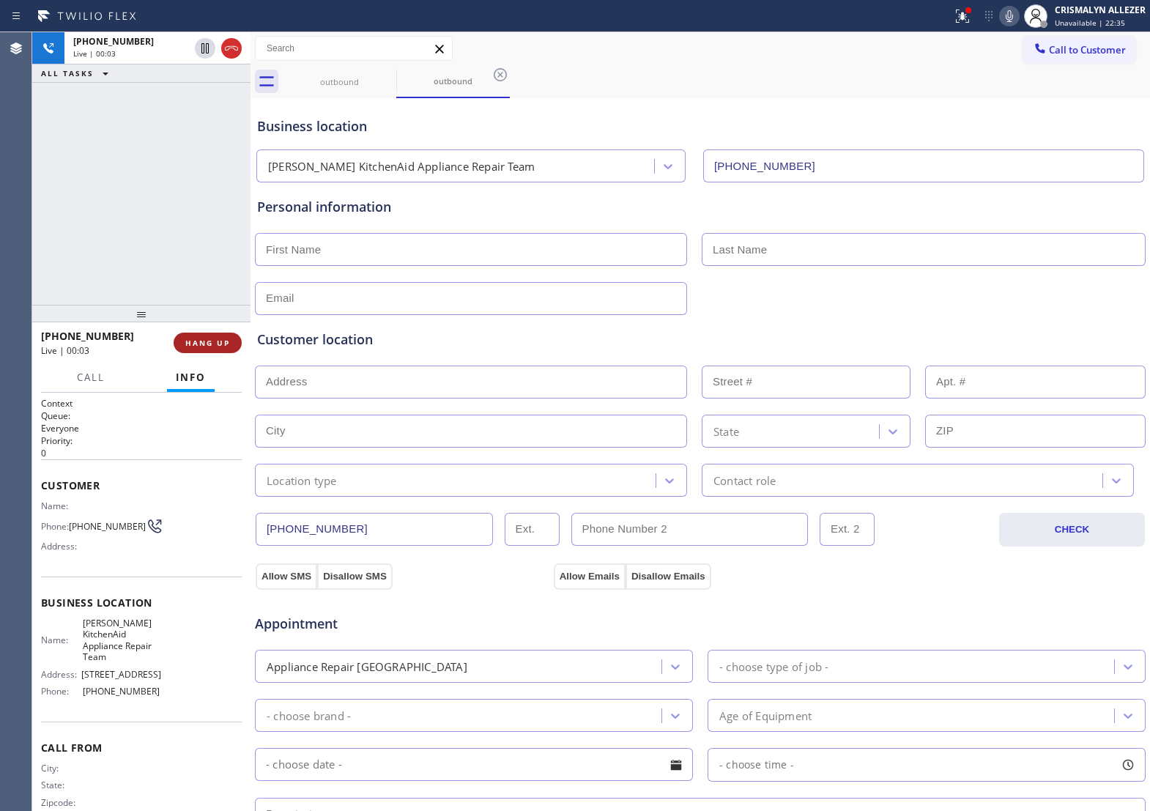
click at [189, 339] on span "HANG UP" at bounding box center [207, 343] width 45 height 10
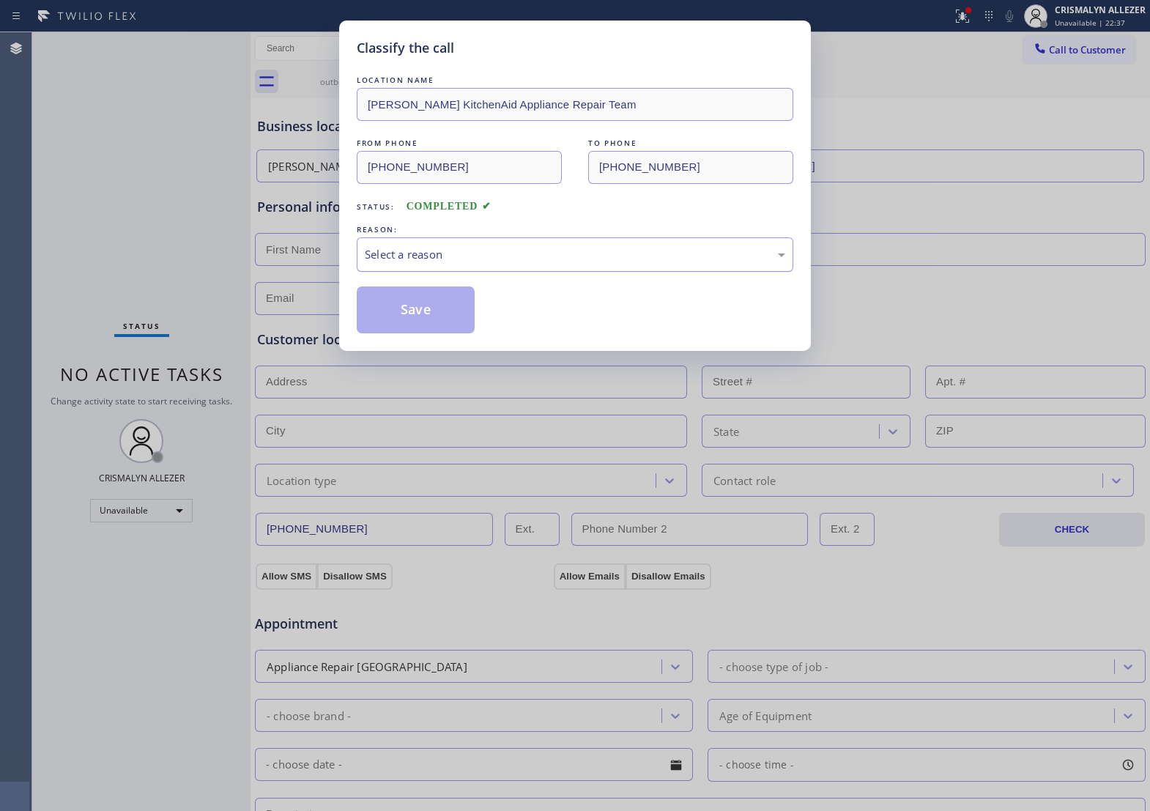
click at [500, 263] on div "Select a reason" at bounding box center [575, 254] width 420 height 17
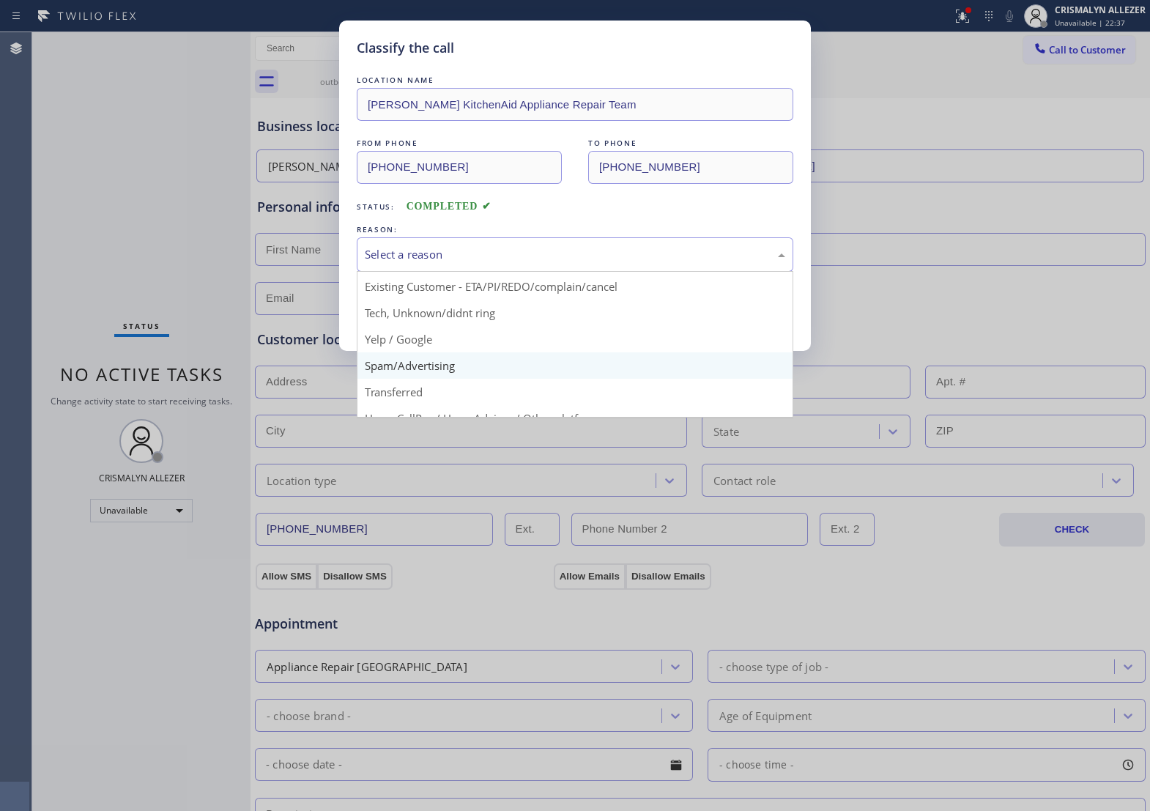
scroll to position [100, 0]
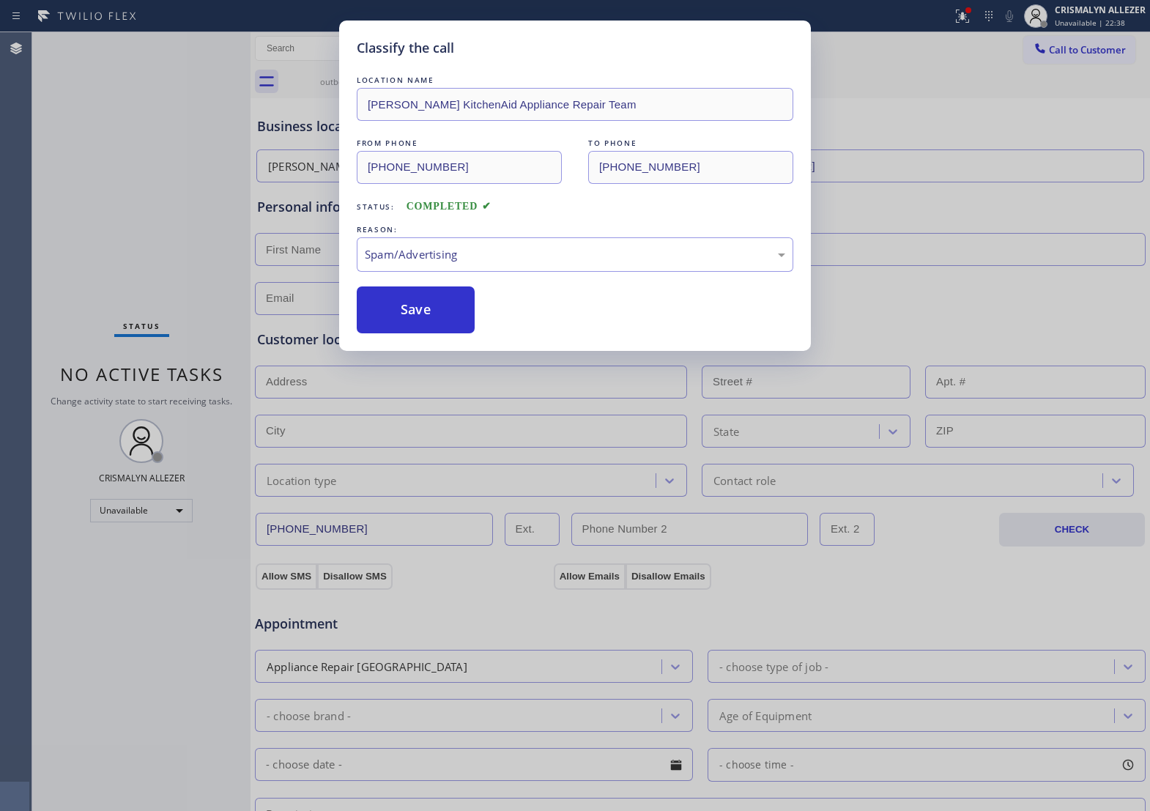
click at [448, 333] on button "Save" at bounding box center [416, 309] width 118 height 47
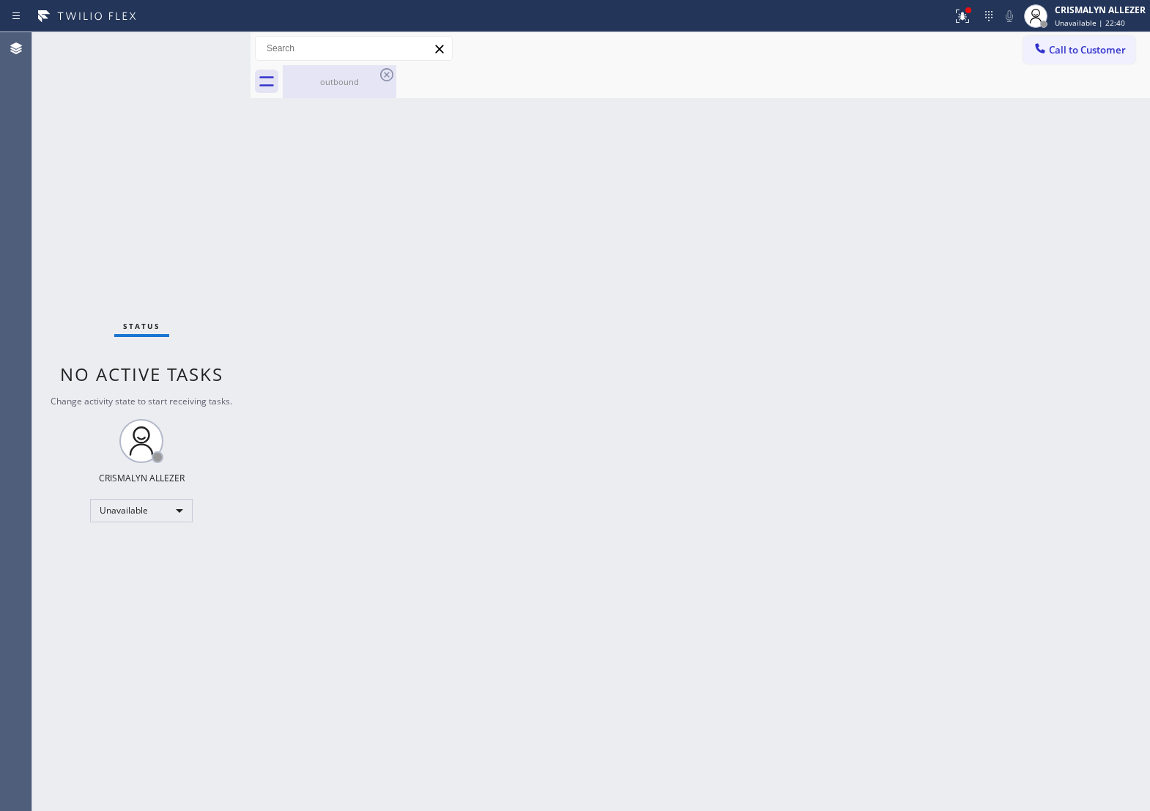
drag, startPoint x: 343, startPoint y: 78, endPoint x: 382, endPoint y: 79, distance: 38.8
click at [346, 78] on div "outbound" at bounding box center [339, 81] width 111 height 11
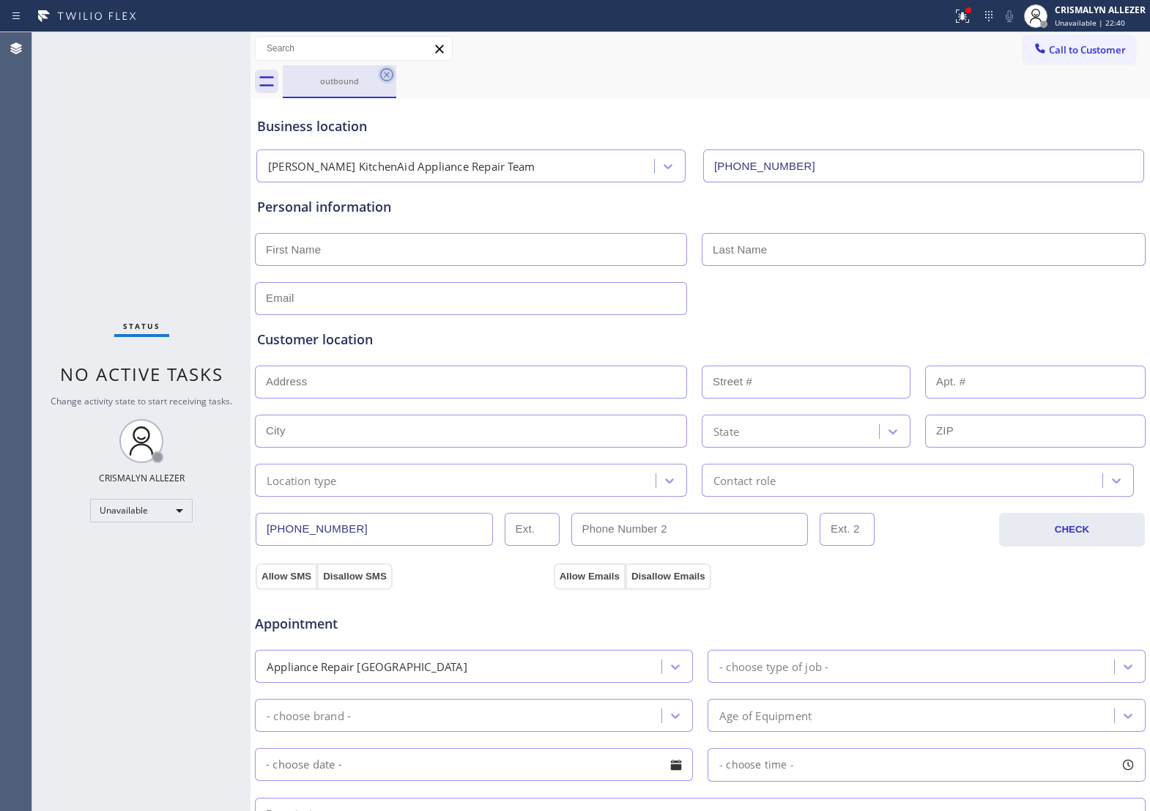
click at [382, 79] on icon at bounding box center [387, 75] width 18 height 18
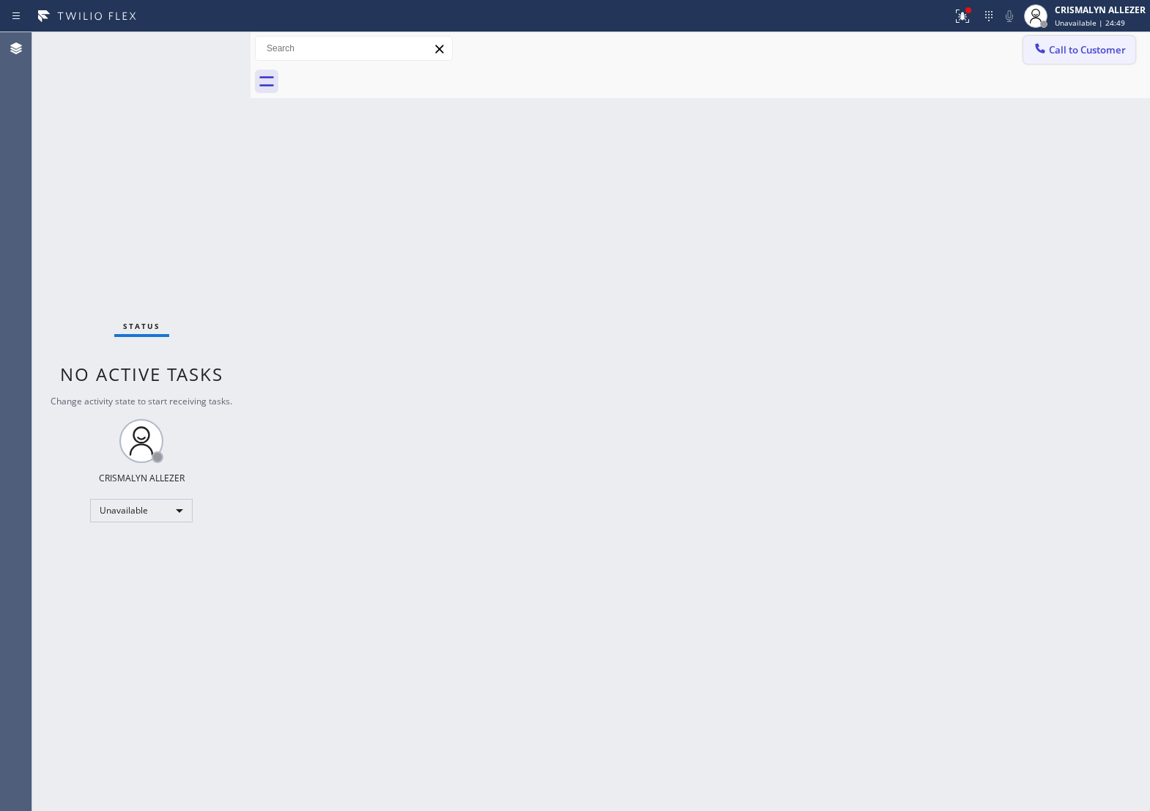
drag, startPoint x: 1101, startPoint y: 45, endPoint x: 1020, endPoint y: 89, distance: 92.1
click at [1100, 48] on span "Call to Customer" at bounding box center [1087, 49] width 77 height 13
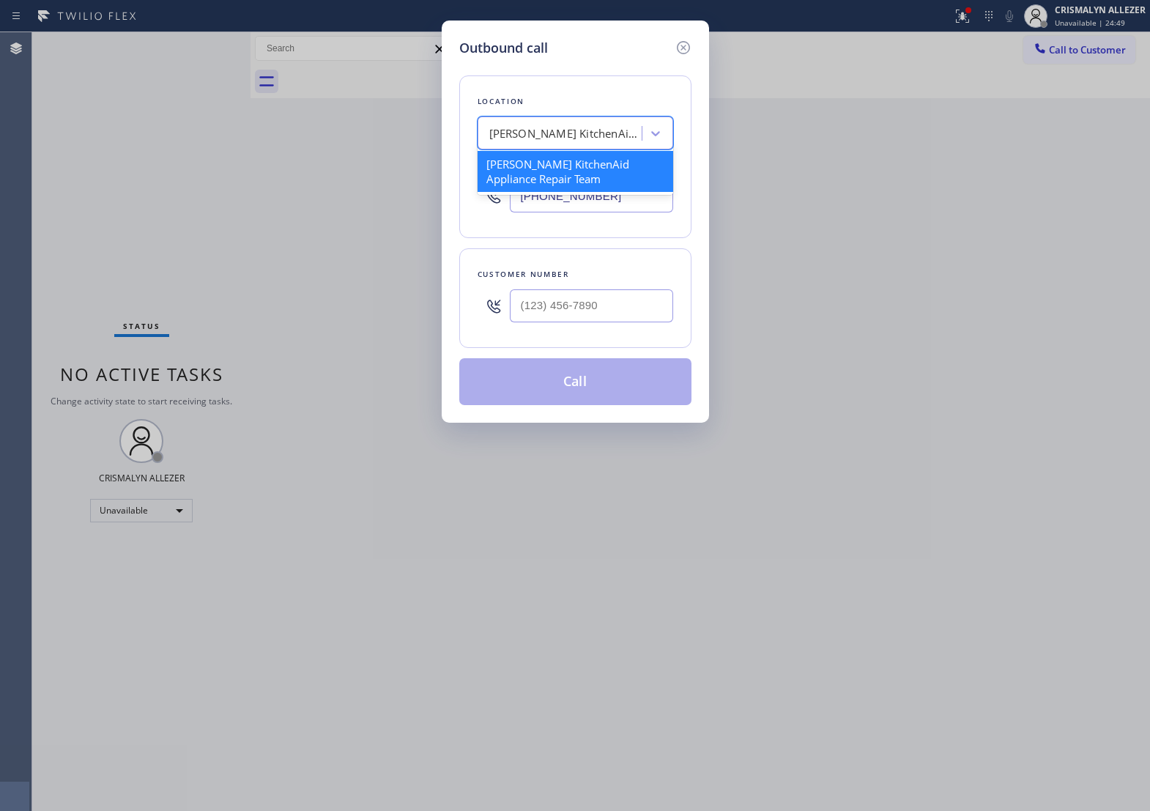
click at [573, 140] on div "[PERSON_NAME] KitchenAid Appliance Repair Team" at bounding box center [566, 133] width 154 height 17
paste input "Advance AC Repair Service"
type input "Advance AC Repair Service"
click at [565, 171] on div "Advance AC Repair Service" at bounding box center [576, 164] width 196 height 26
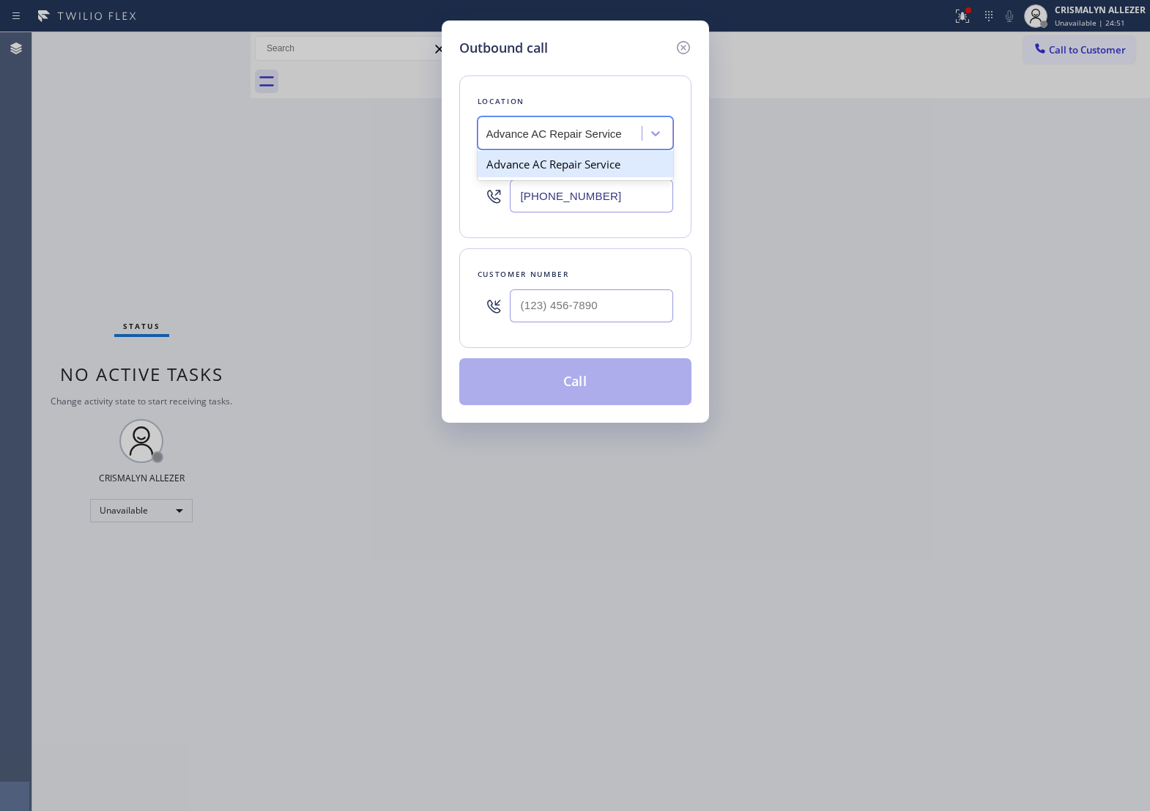
type input "[PHONE_NUMBER]"
click at [639, 322] on input "(___) ___-____" at bounding box center [591, 305] width 163 height 33
paste input "707) 712-7188"
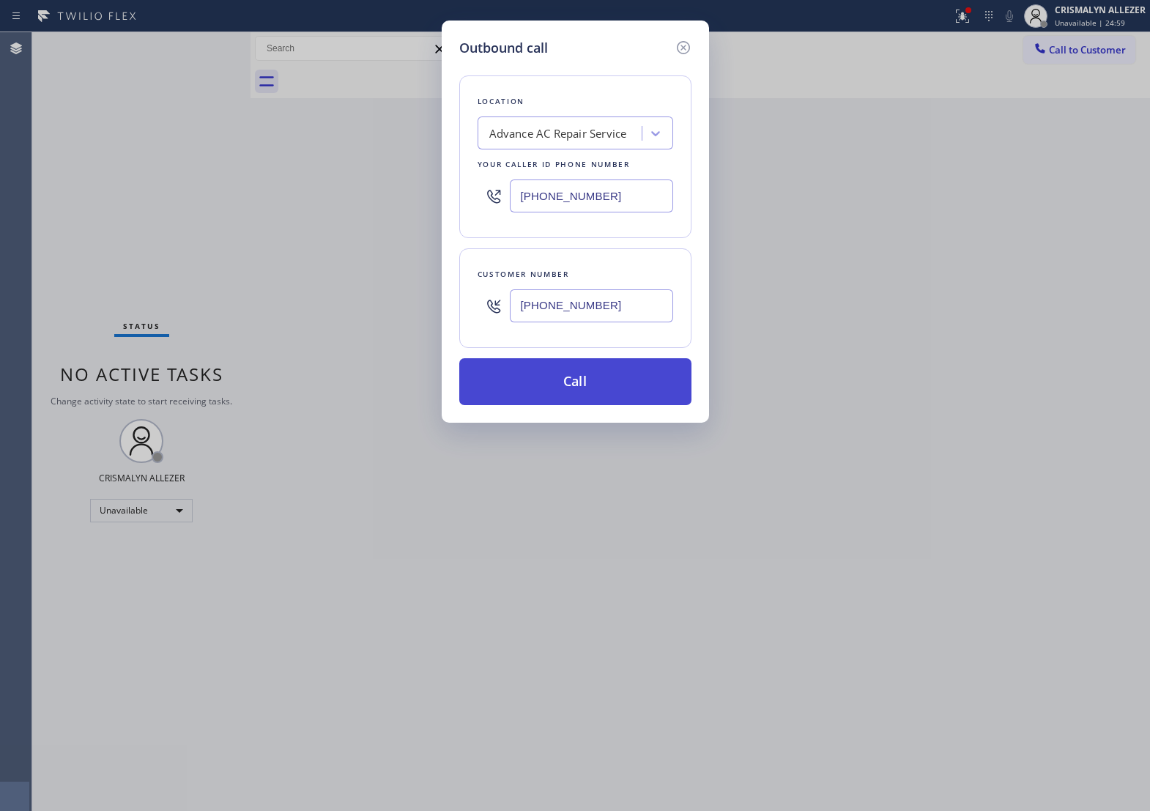
type input "[PHONE_NUMBER]"
click at [595, 405] on button "Call" at bounding box center [575, 381] width 232 height 47
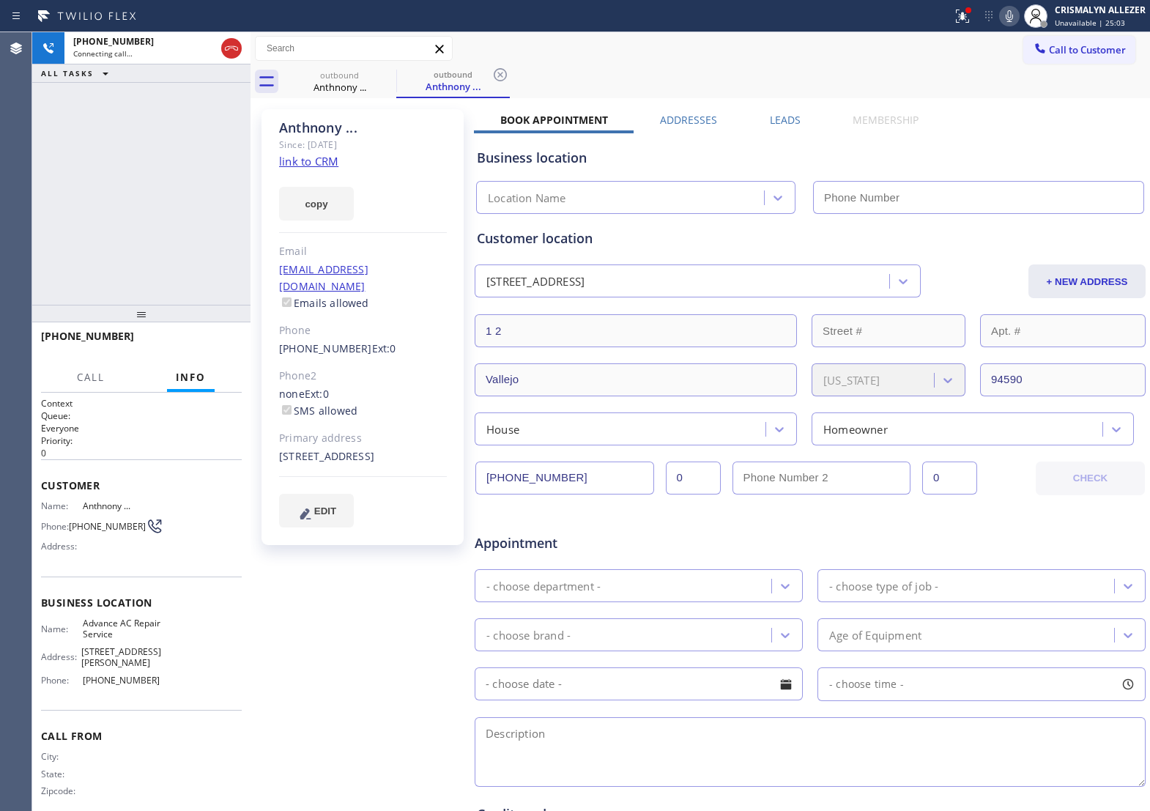
type input "[PHONE_NUMBER]"
click at [192, 339] on span "HANG UP" at bounding box center [207, 343] width 45 height 10
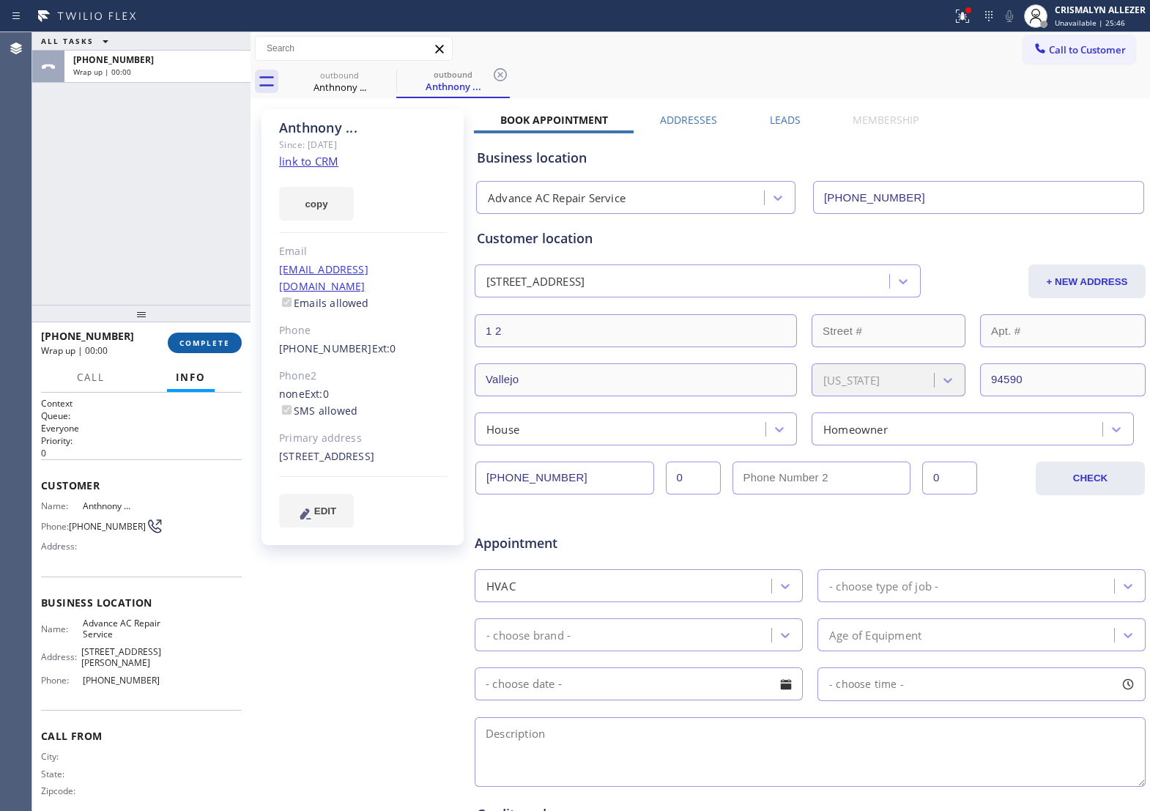
click at [192, 339] on span "COMPLETE" at bounding box center [204, 343] width 51 height 10
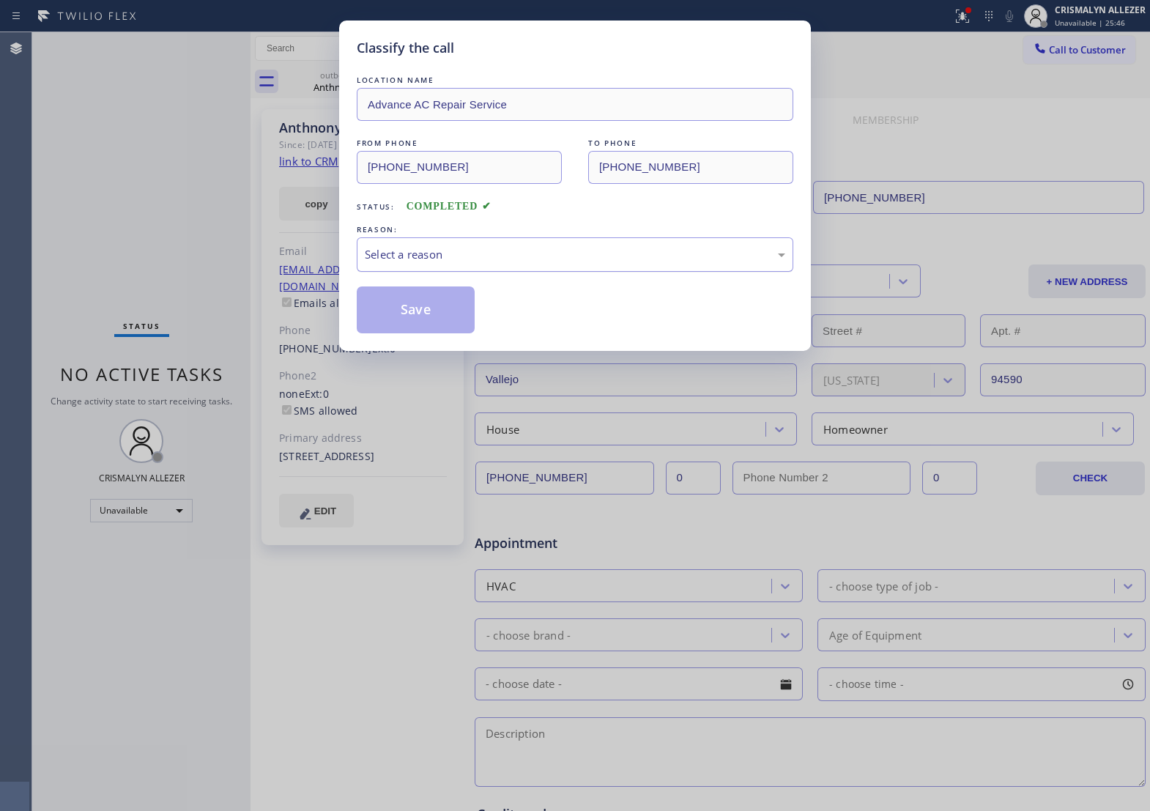
click at [548, 263] on div "Select a reason" at bounding box center [575, 254] width 420 height 17
click at [437, 327] on button "Save" at bounding box center [416, 309] width 118 height 47
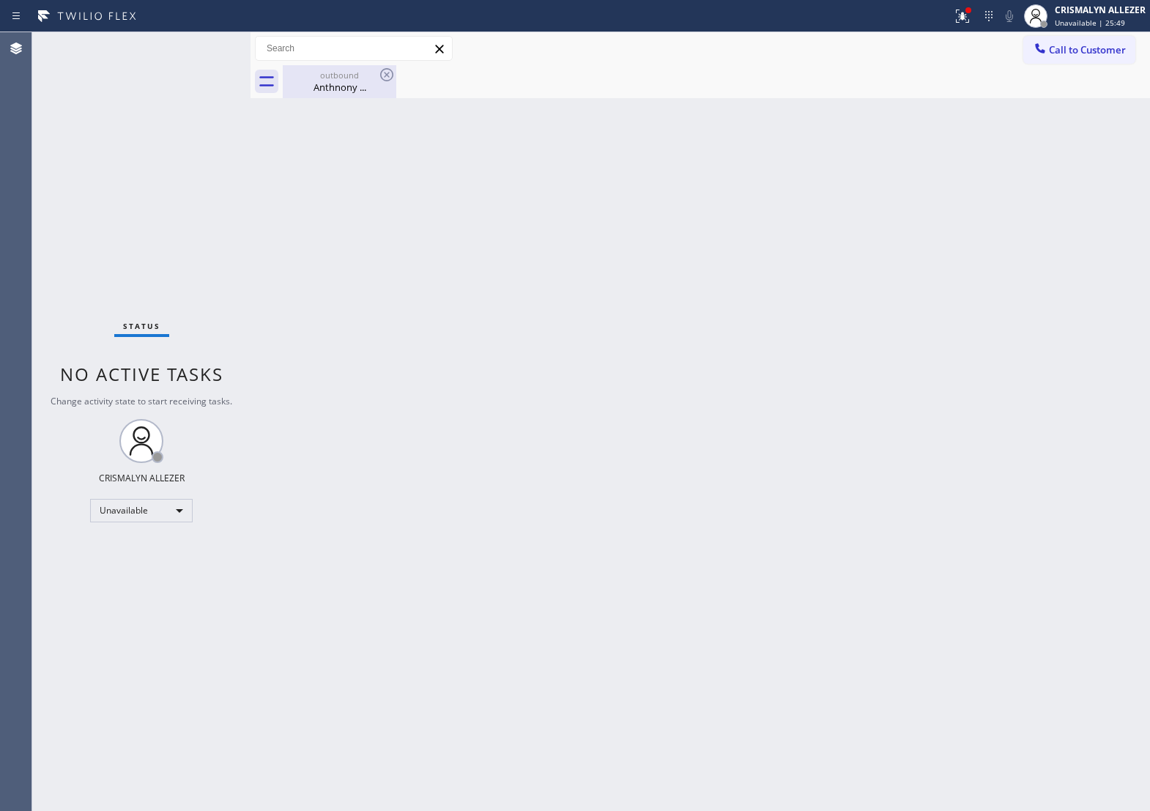
click at [343, 89] on div "Anthnony ..." at bounding box center [339, 87] width 111 height 13
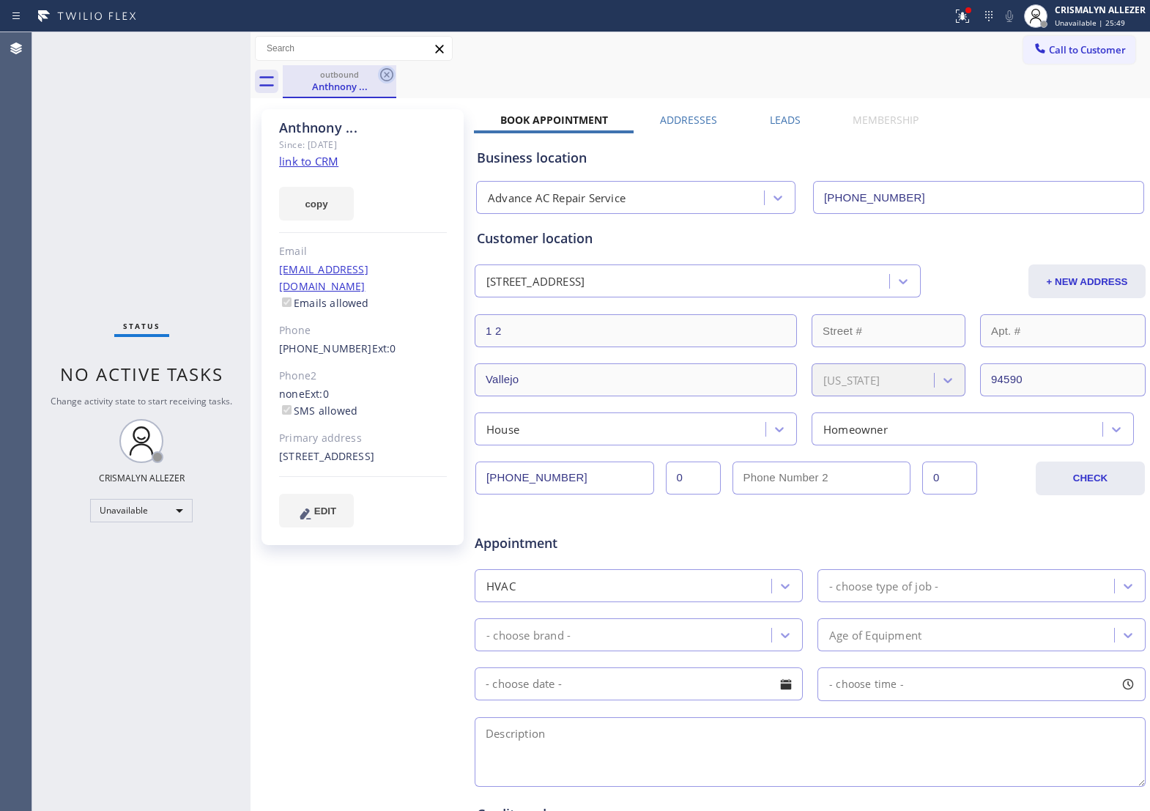
click at [383, 74] on icon at bounding box center [387, 75] width 18 height 18
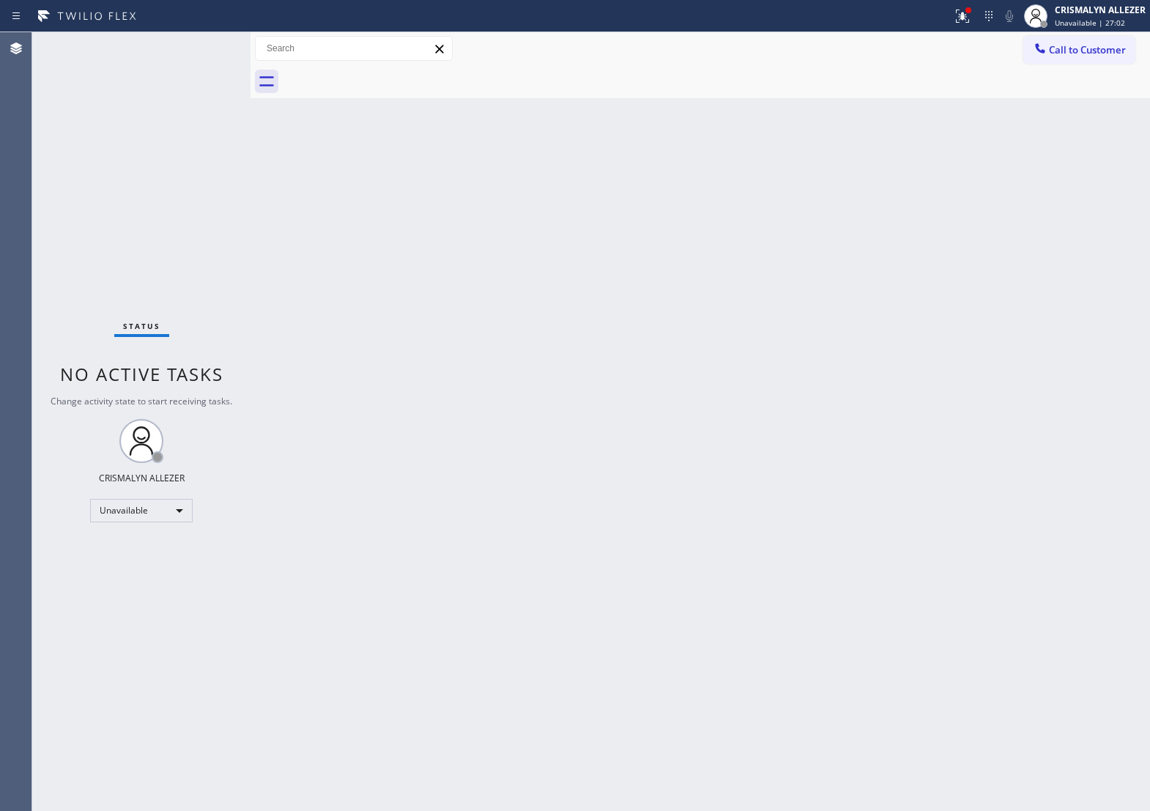
click at [1077, 56] on span "Call to Customer" at bounding box center [1087, 49] width 77 height 13
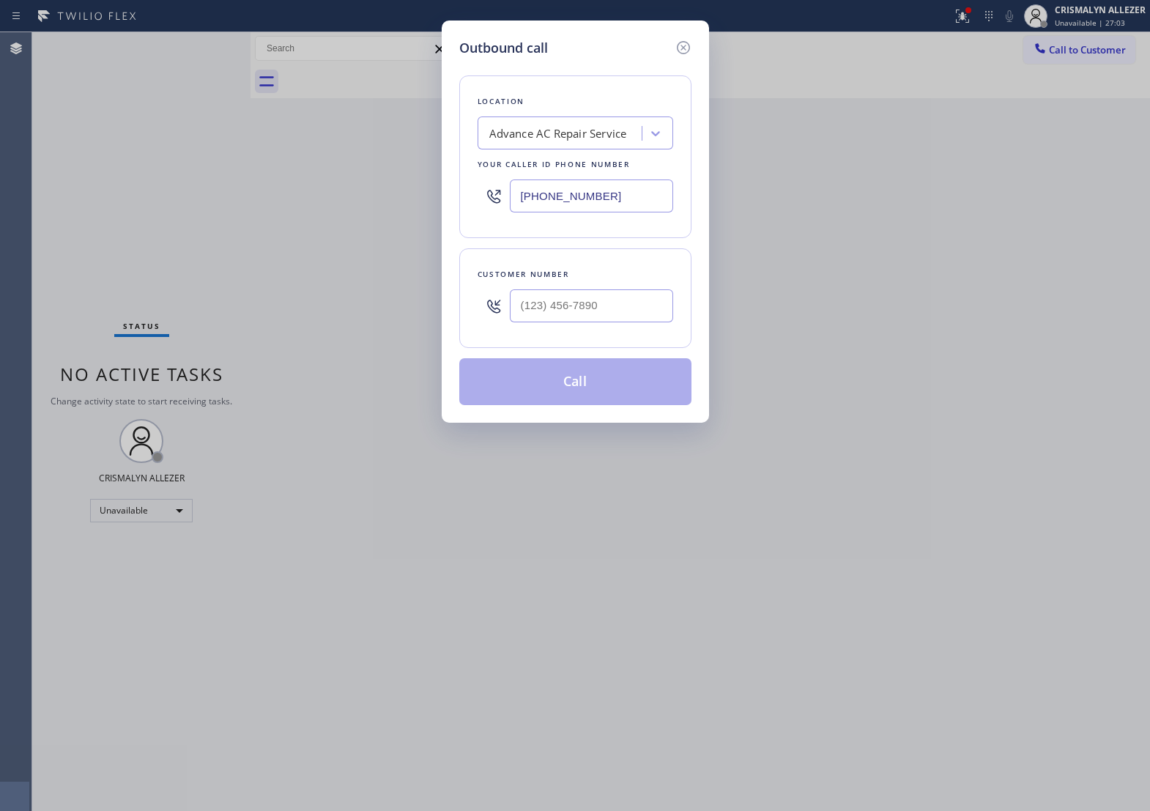
paste input "855) 915-2219"
drag, startPoint x: 638, startPoint y: 205, endPoint x: 136, endPoint y: 191, distance: 501.9
click at [147, 194] on div "Outbound call Location Advance AC Repair Service Your caller id phone number [P…" at bounding box center [575, 405] width 1150 height 811
type input "[PHONE_NUMBER]"
click at [612, 311] on input "(___) ___-____" at bounding box center [591, 305] width 163 height 33
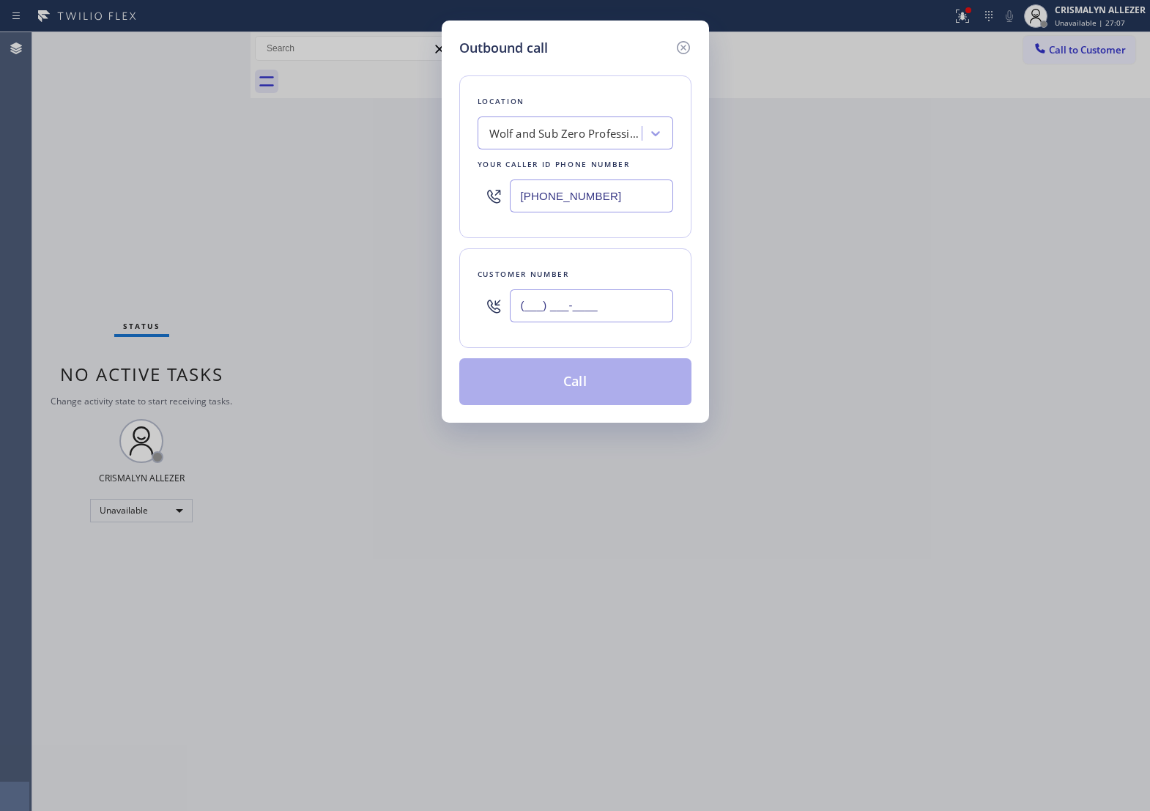
paste input "540) 688-6732"
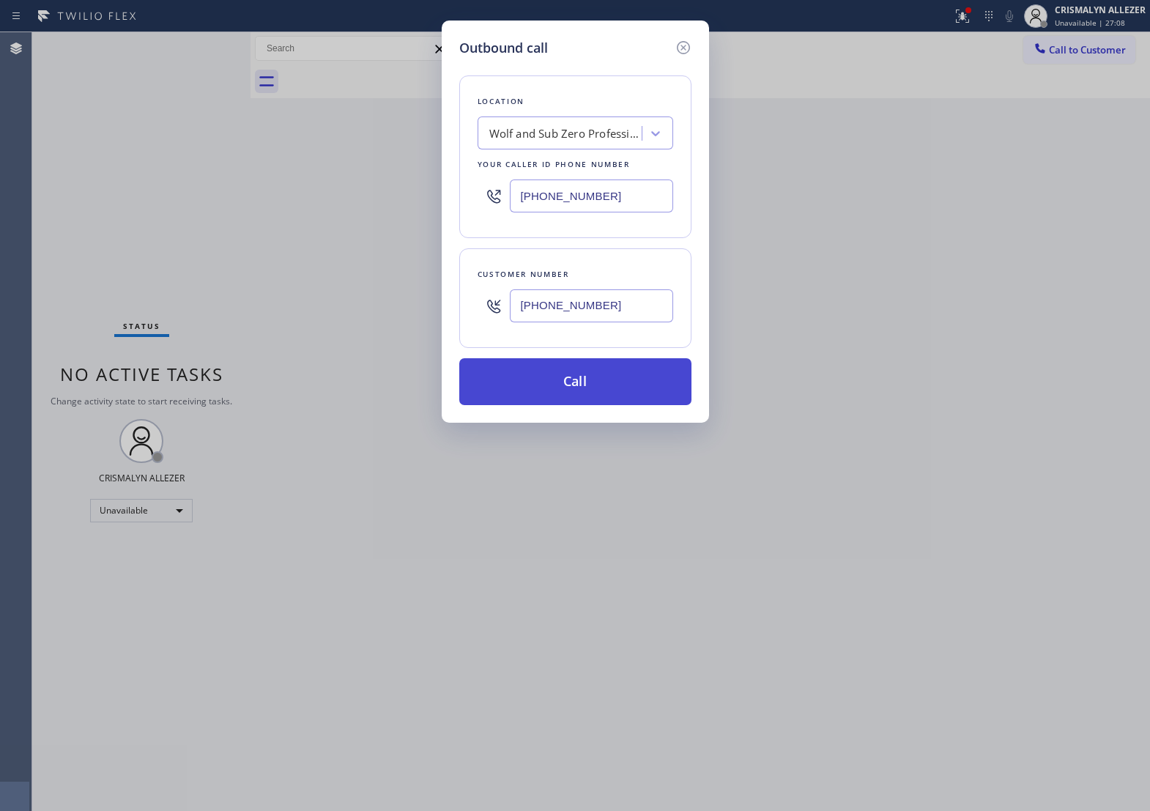
type input "[PHONE_NUMBER]"
click at [586, 398] on button "Call" at bounding box center [575, 381] width 232 height 47
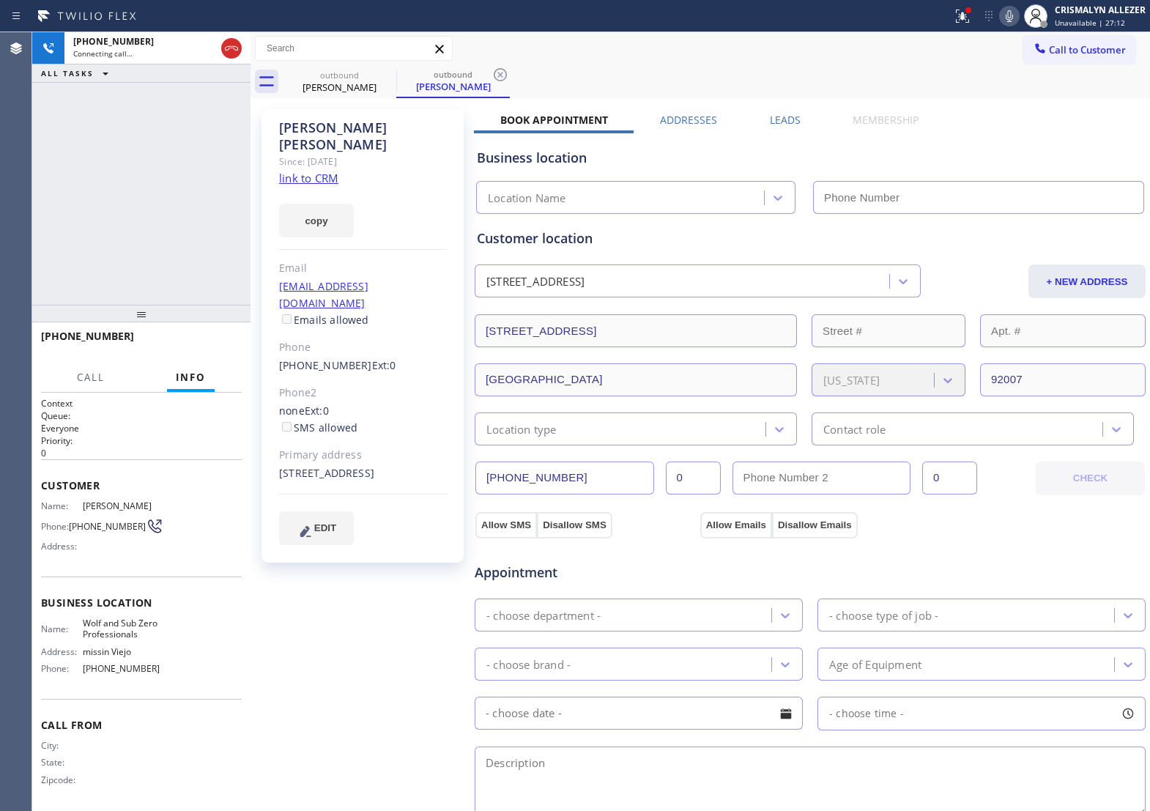
click at [302, 171] on link "link to CRM" at bounding box center [308, 178] width 59 height 15
type input "[PHONE_NUMBER]"
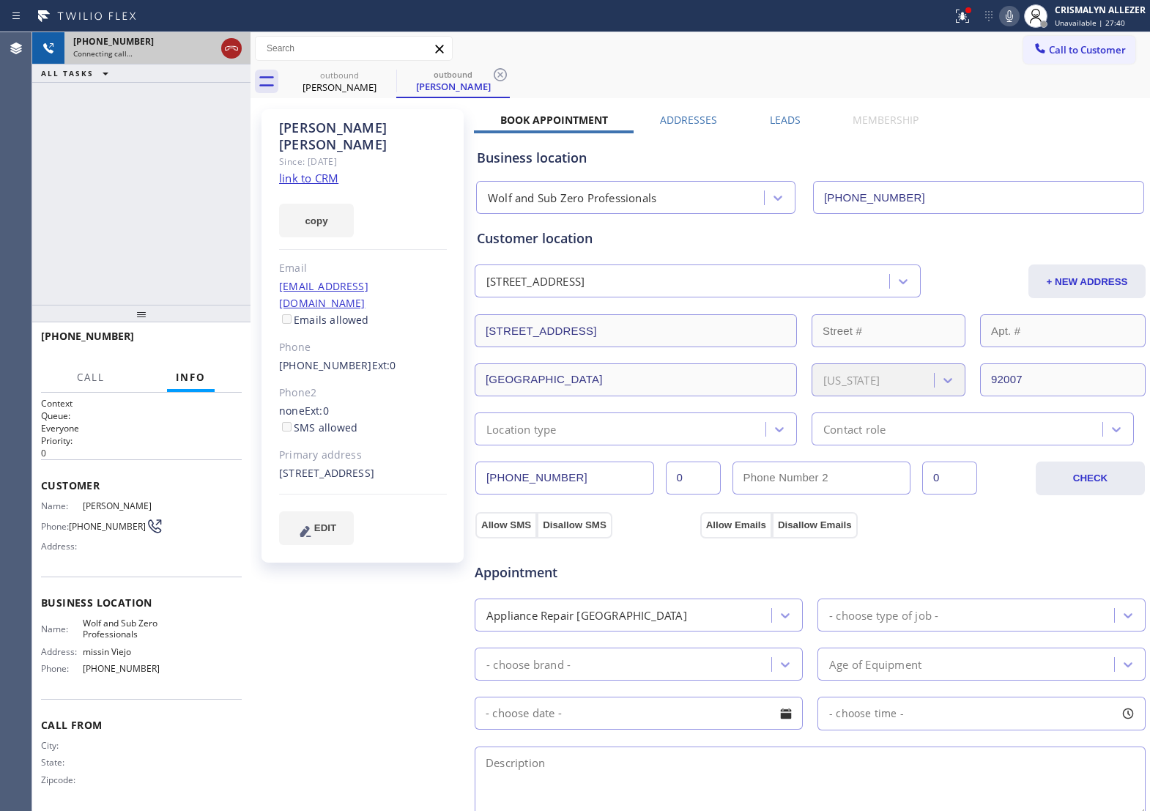
click at [234, 45] on icon at bounding box center [232, 49] width 18 height 18
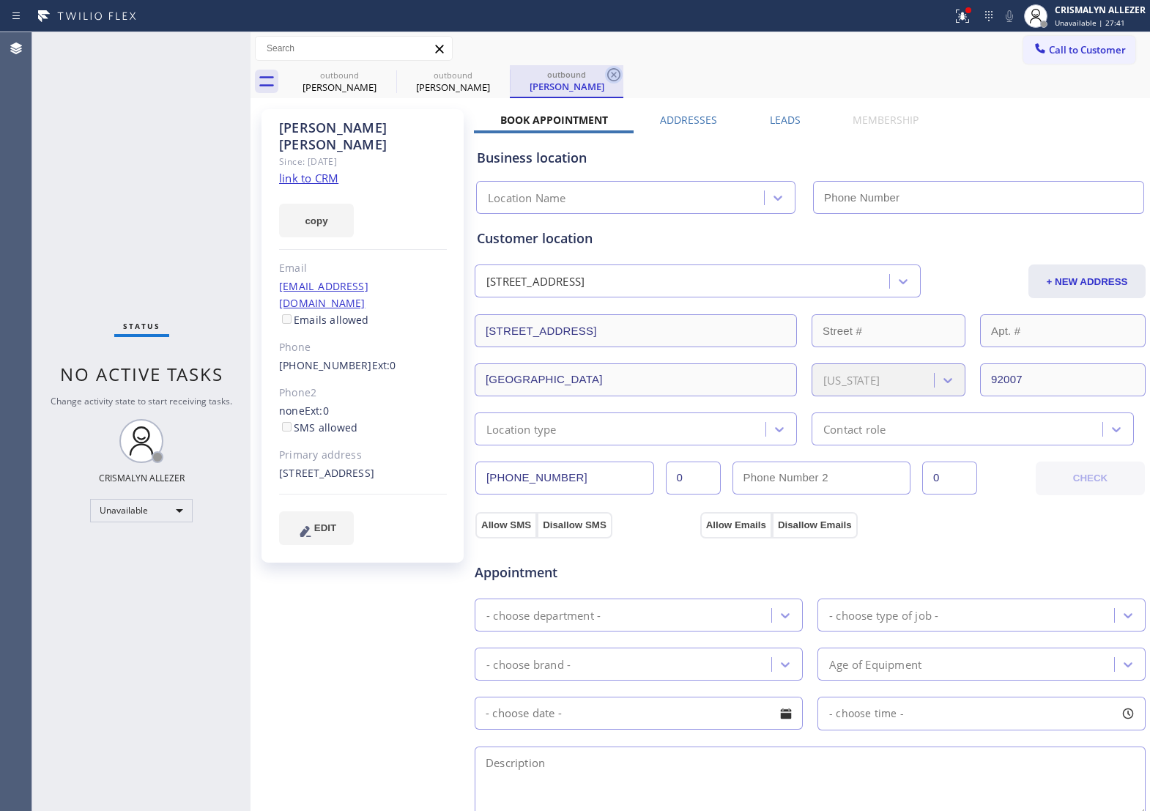
click at [614, 82] on icon at bounding box center [614, 75] width 18 height 18
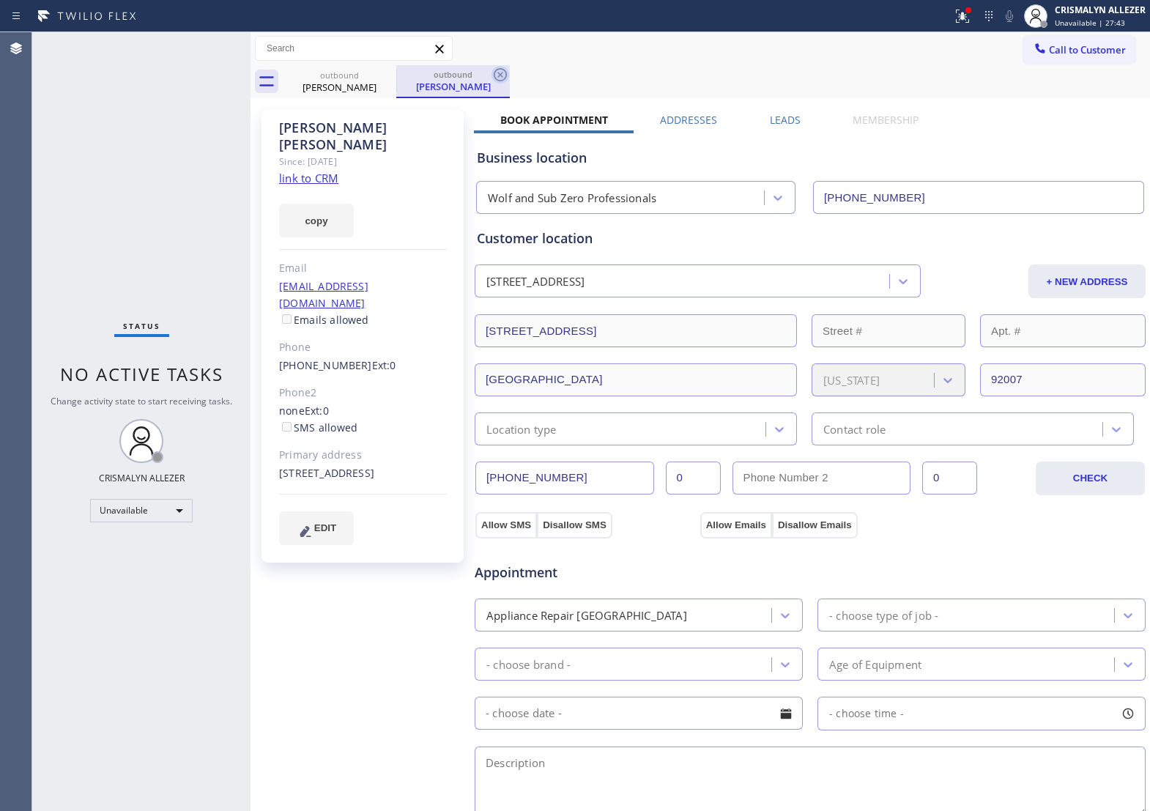
click at [499, 74] on icon at bounding box center [501, 75] width 18 height 18
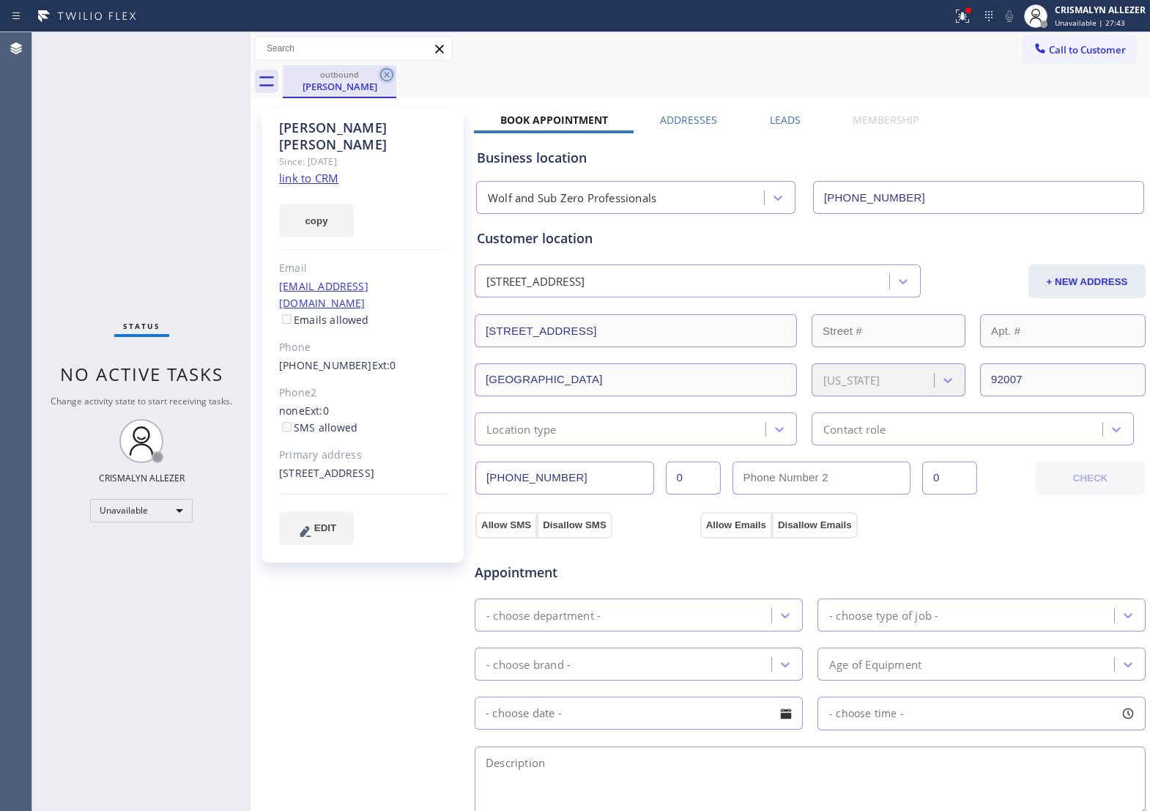
click at [390, 71] on icon at bounding box center [387, 75] width 18 height 18
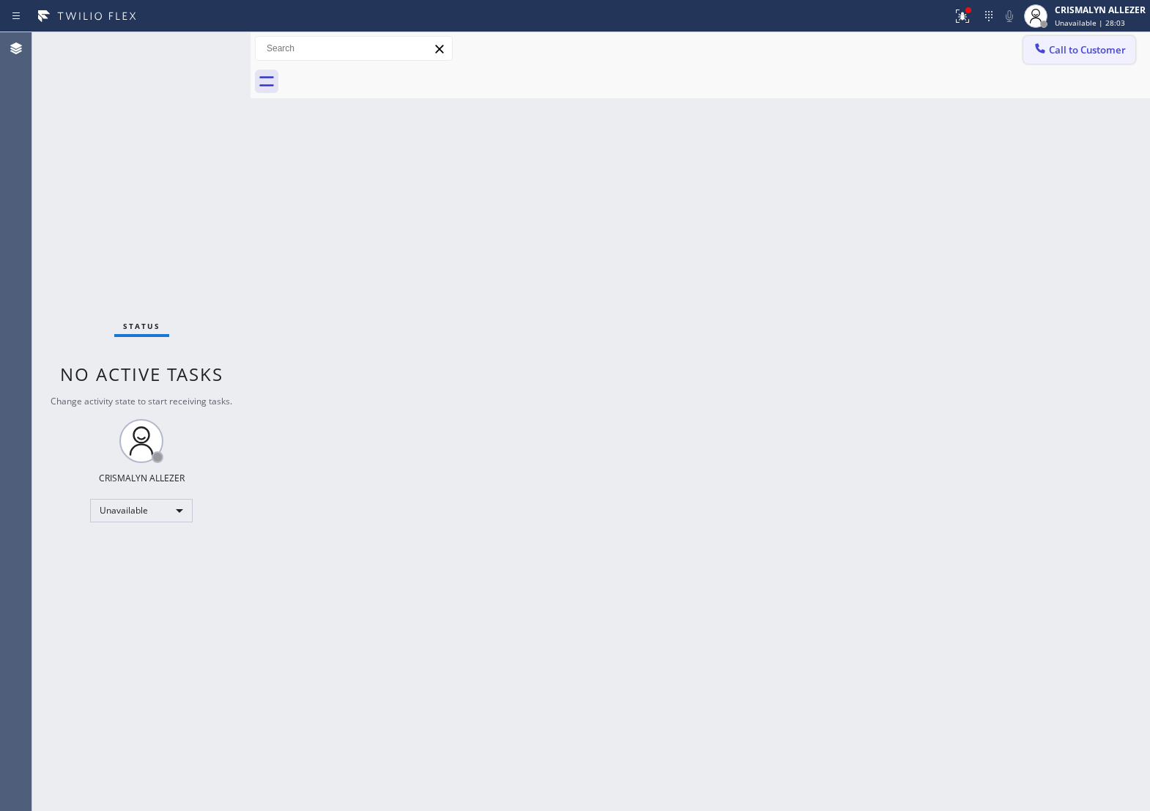
click at [1086, 45] on span "Call to Customer" at bounding box center [1087, 49] width 77 height 13
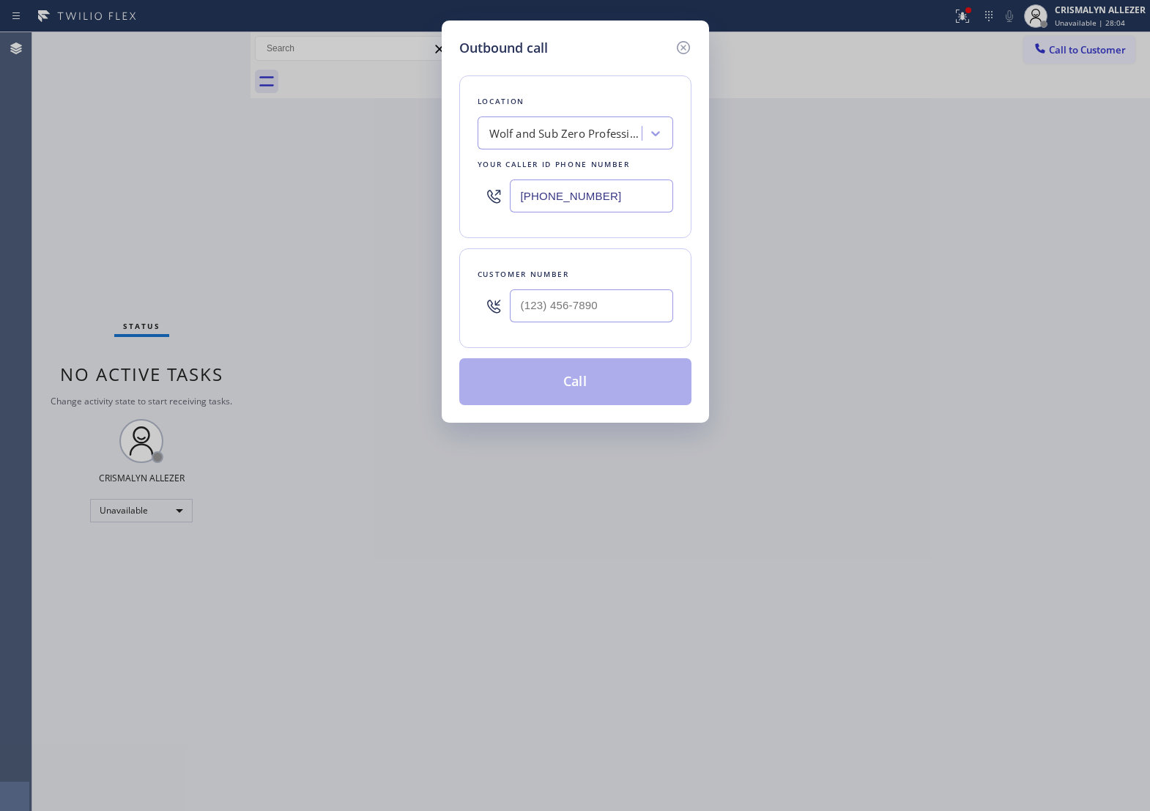
drag, startPoint x: 623, startPoint y: 209, endPoint x: 256, endPoint y: 198, distance: 366.4
click at [269, 201] on div "Outbound call Location Wolf and Sub Zero Professionals Your caller id phone num…" at bounding box center [575, 405] width 1150 height 811
paste input "text"
type input "[PHONE_NUMBER]"
click at [624, 322] on input "(___) ___-____" at bounding box center [591, 305] width 163 height 33
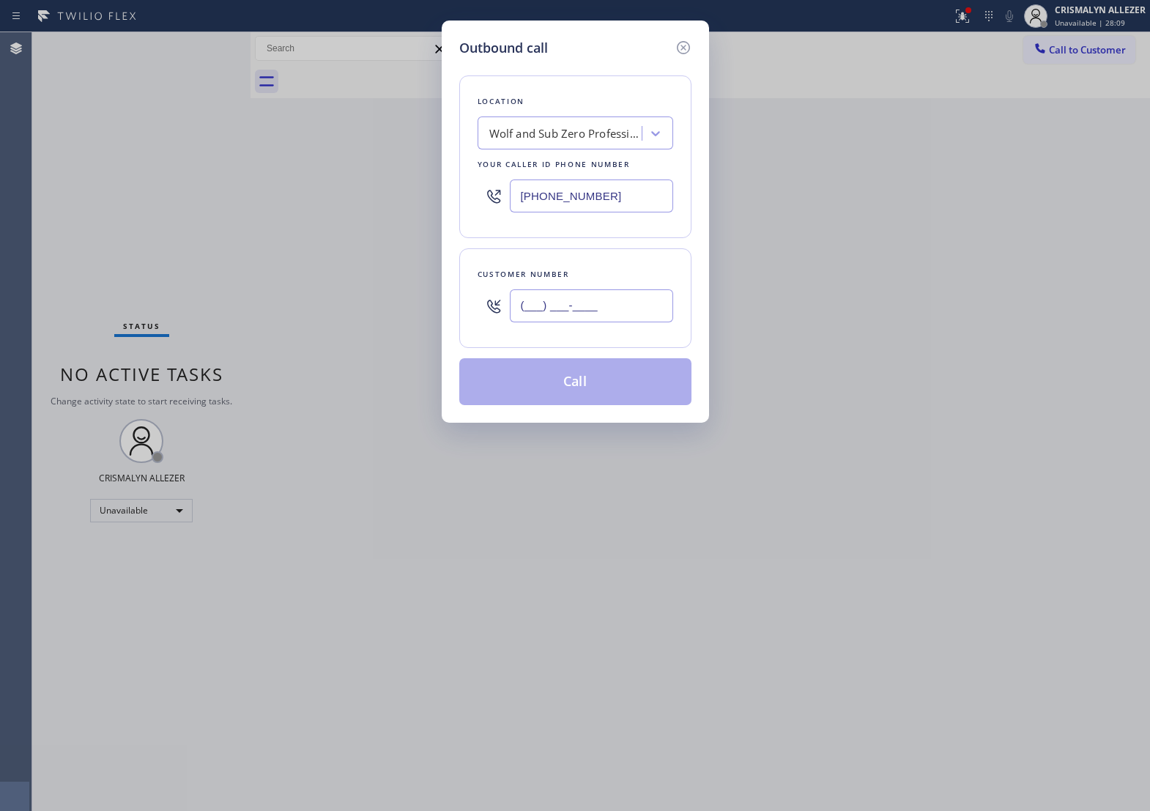
paste input "510) 597-1432"
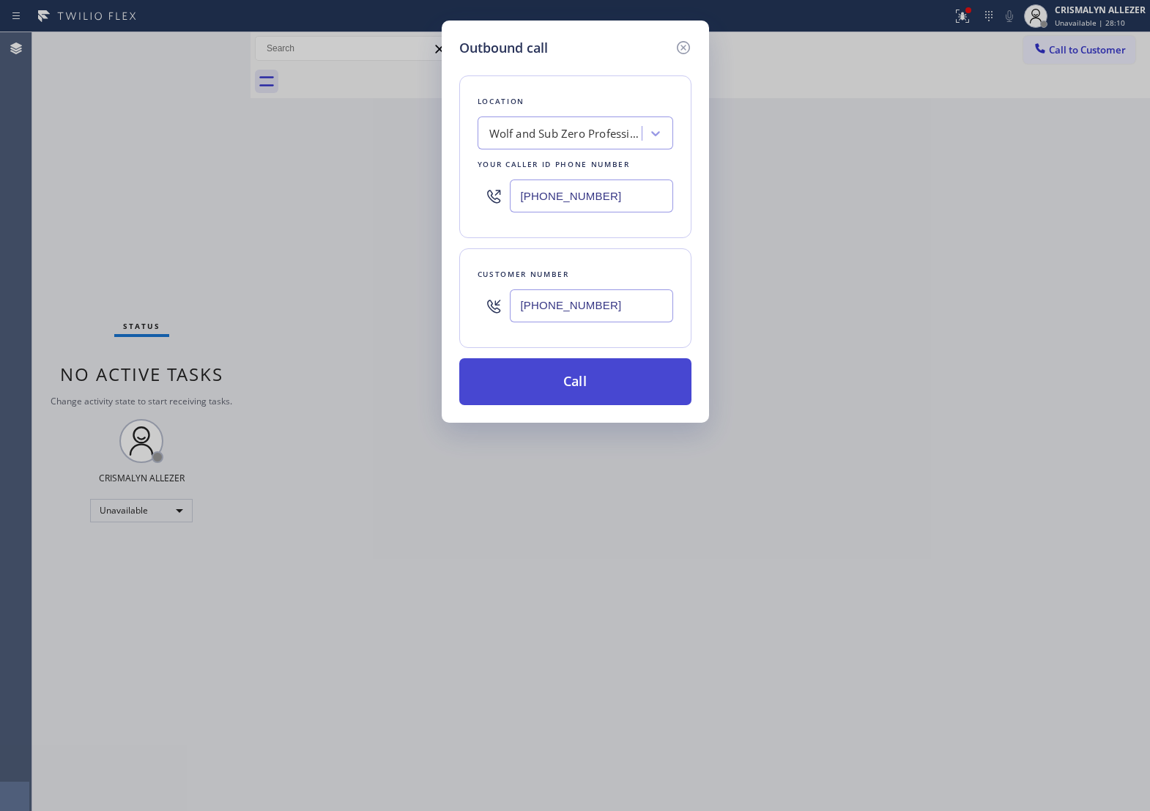
type input "[PHONE_NUMBER]"
click at [587, 405] on button "Call" at bounding box center [575, 381] width 232 height 47
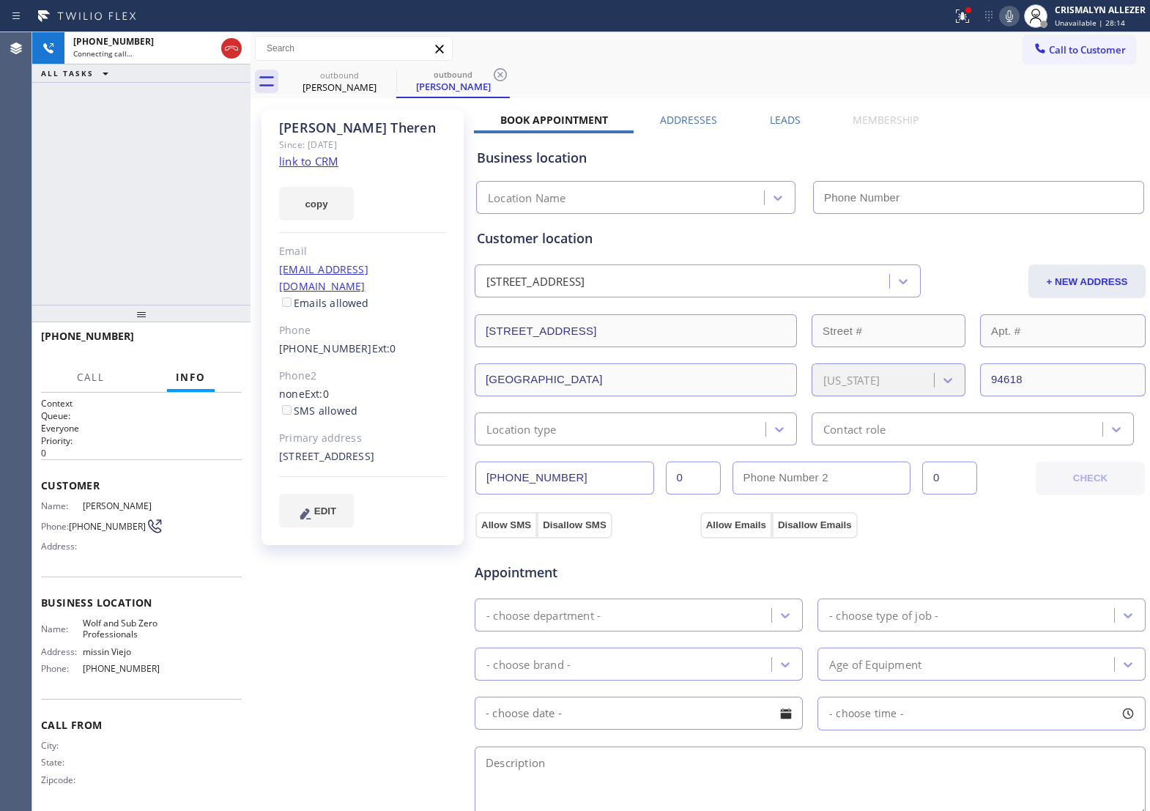
click at [332, 159] on link "link to CRM" at bounding box center [308, 161] width 59 height 15
type input "[PHONE_NUMBER]"
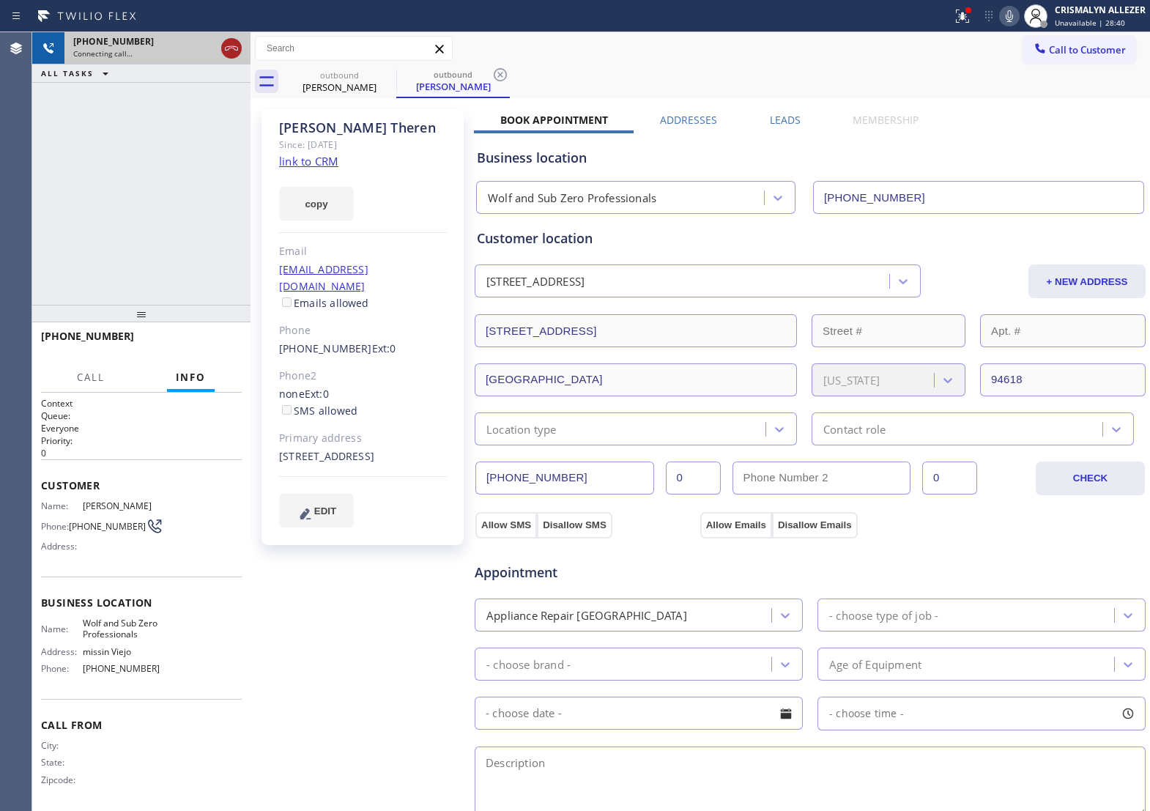
click at [231, 50] on icon at bounding box center [232, 49] width 18 height 18
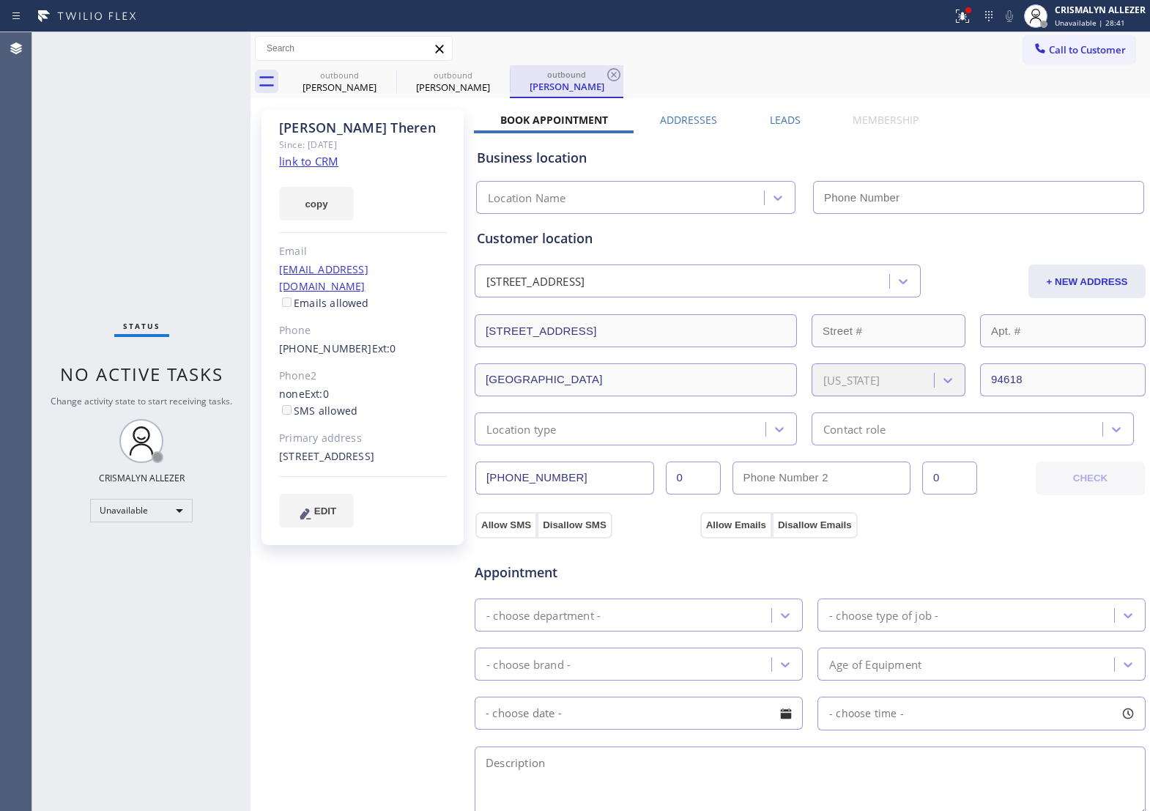
type input "[PHONE_NUMBER]"
click at [623, 77] on div "outbound [PERSON_NAME] outbound [PERSON_NAME] outbound [PERSON_NAME]" at bounding box center [716, 81] width 867 height 33
click at [610, 73] on icon at bounding box center [614, 75] width 18 height 18
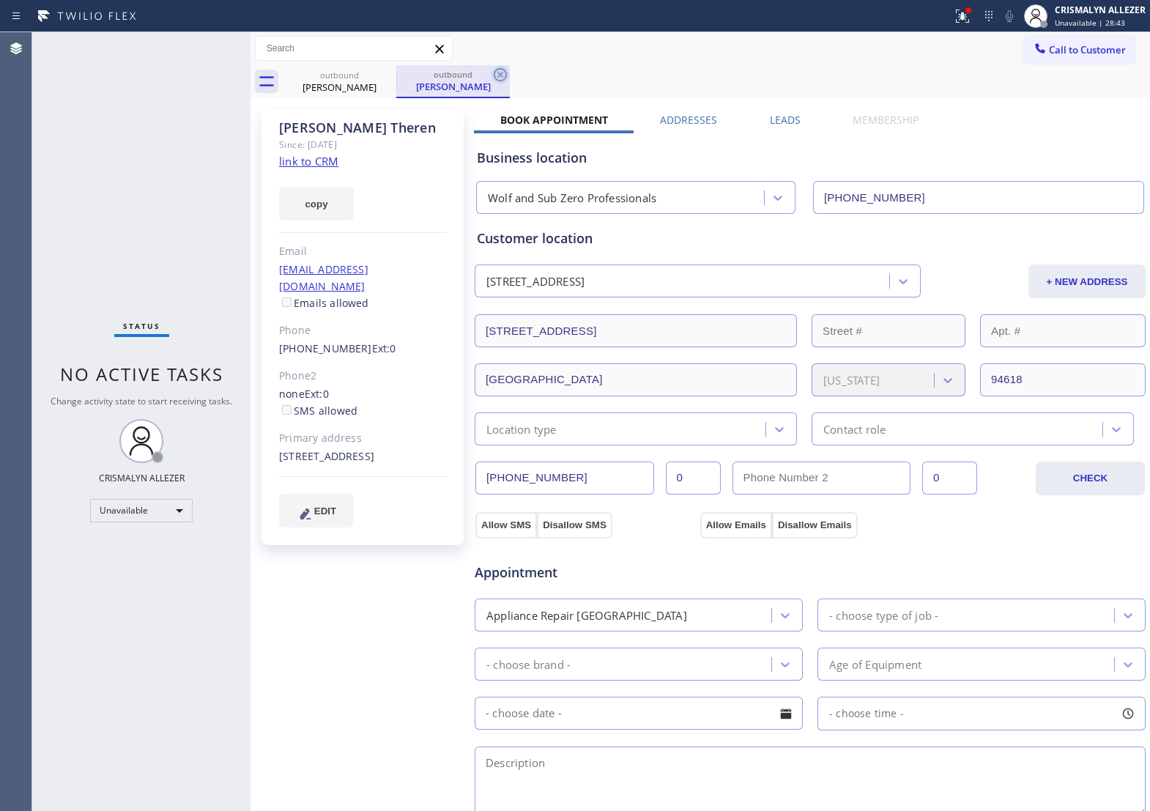
click at [508, 74] on icon at bounding box center [501, 75] width 18 height 18
click at [776, 122] on label "Leads" at bounding box center [785, 120] width 31 height 14
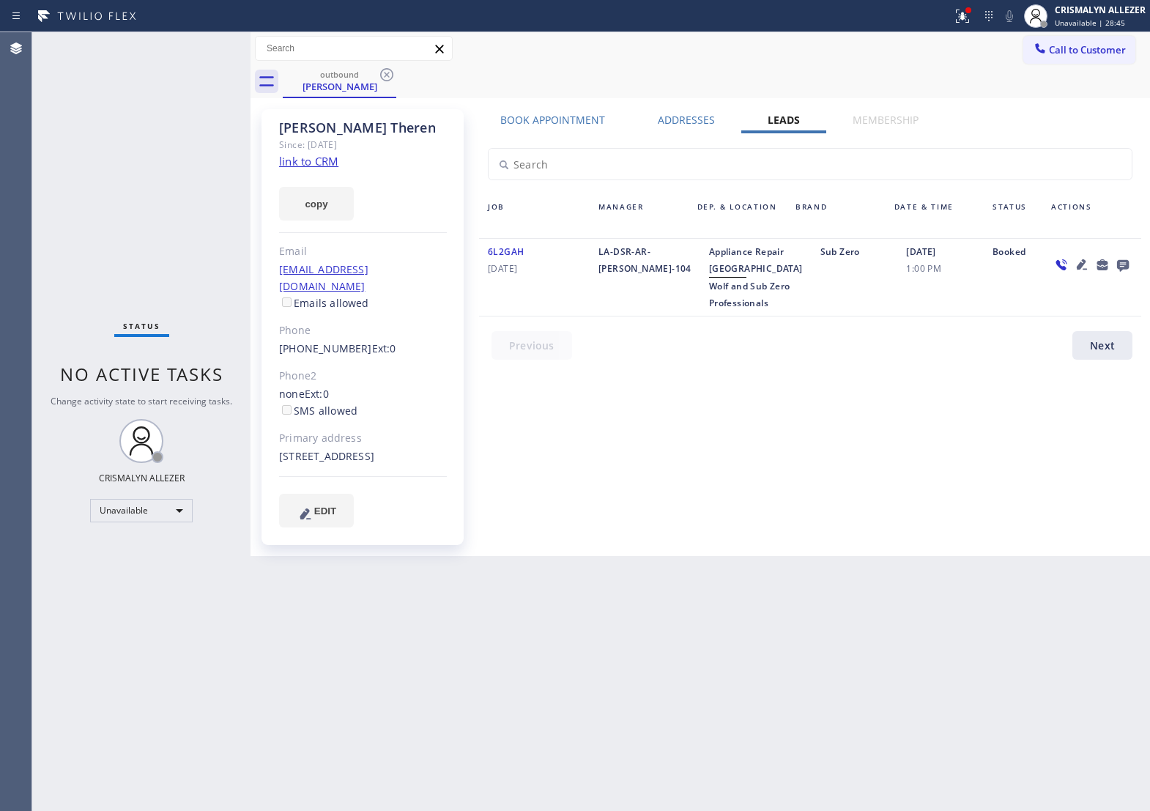
click at [1123, 267] on icon at bounding box center [1123, 266] width 12 height 12
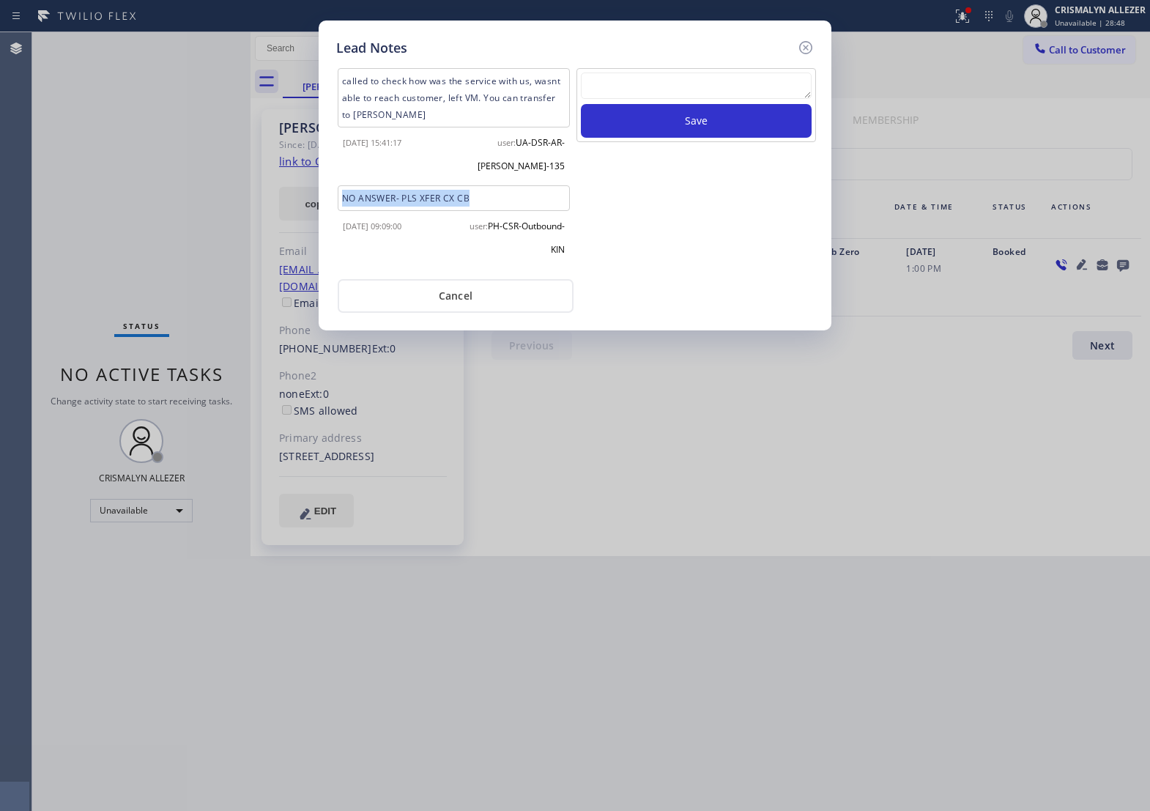
drag, startPoint x: 499, startPoint y: 205, endPoint x: 328, endPoint y: 206, distance: 170.7
click at [328, 206] on div "Lead Notes called to check how was the service with us, wasnt able to reach cus…" at bounding box center [575, 176] width 513 height 310
copy div "NO ANSWER- PLS XFER CX CB"
click at [705, 97] on textarea at bounding box center [696, 86] width 231 height 26
paste textarea "NO ANSWER- PLS XFER CX CB"
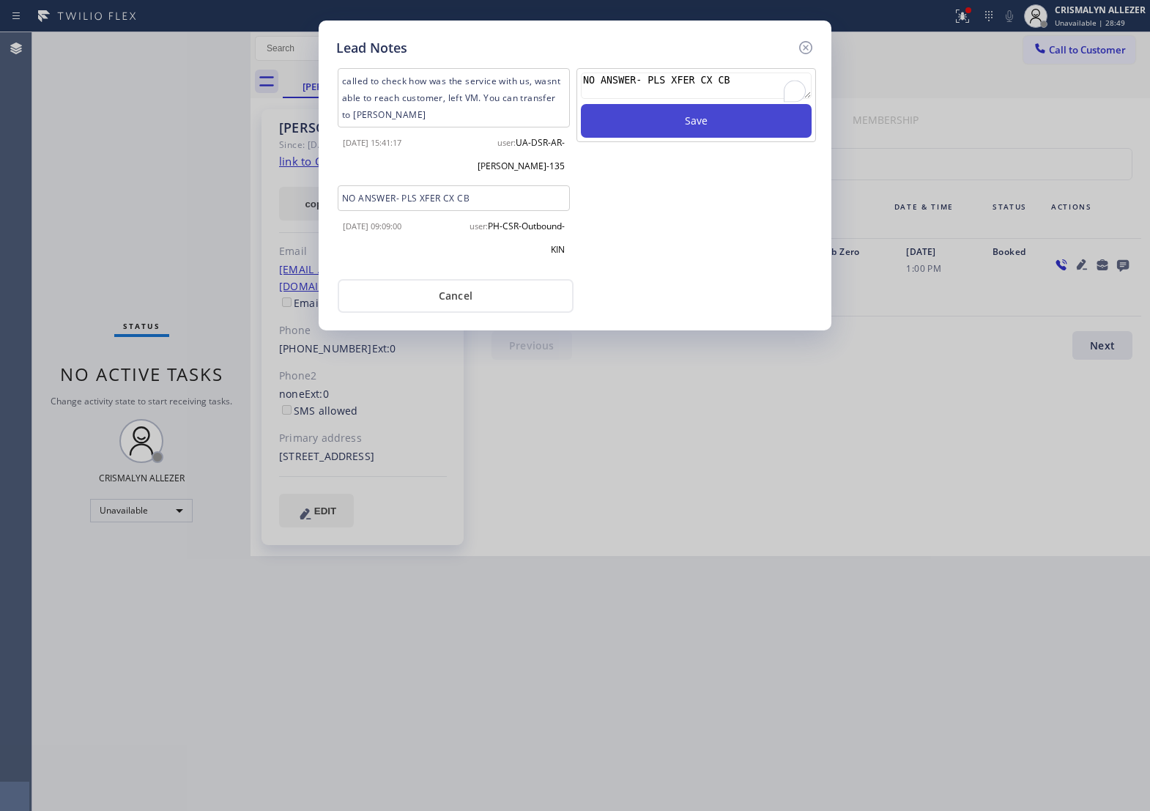
type textarea "NO ANSWER- PLS XFER CX CB"
click at [727, 138] on button "Save" at bounding box center [696, 121] width 231 height 34
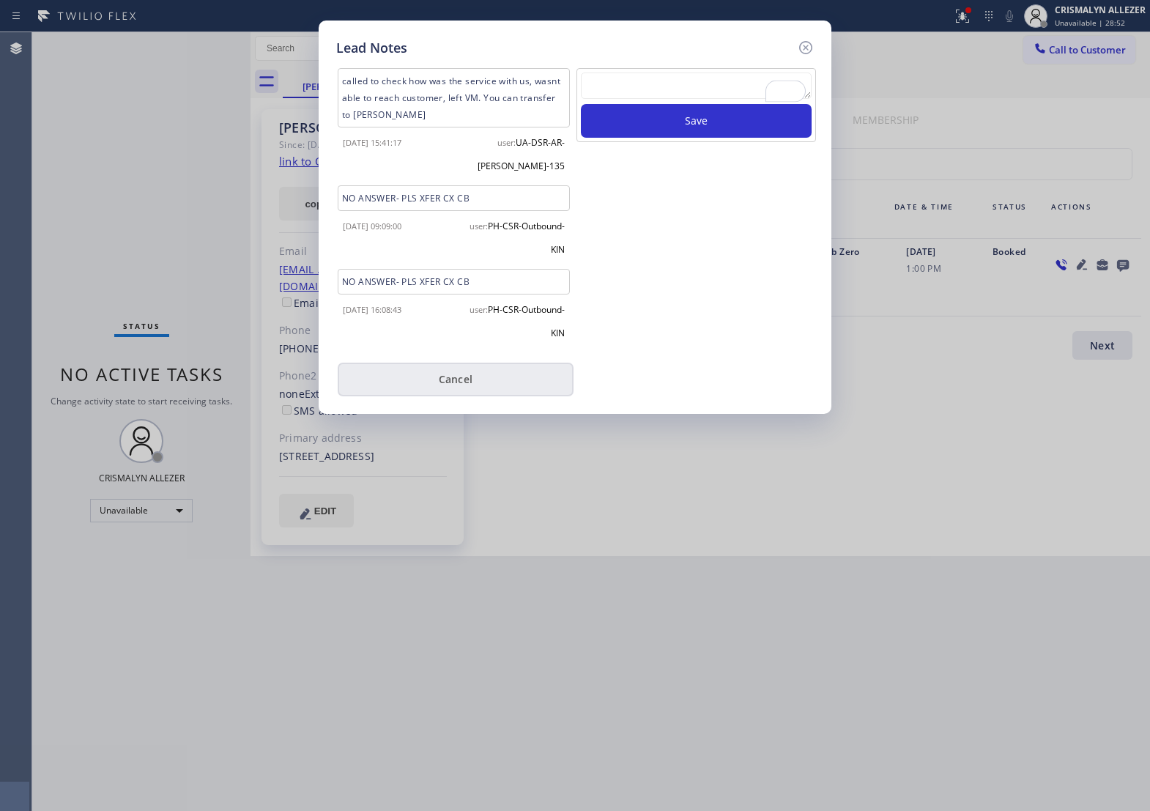
click at [456, 377] on button "Cancel" at bounding box center [456, 380] width 236 height 34
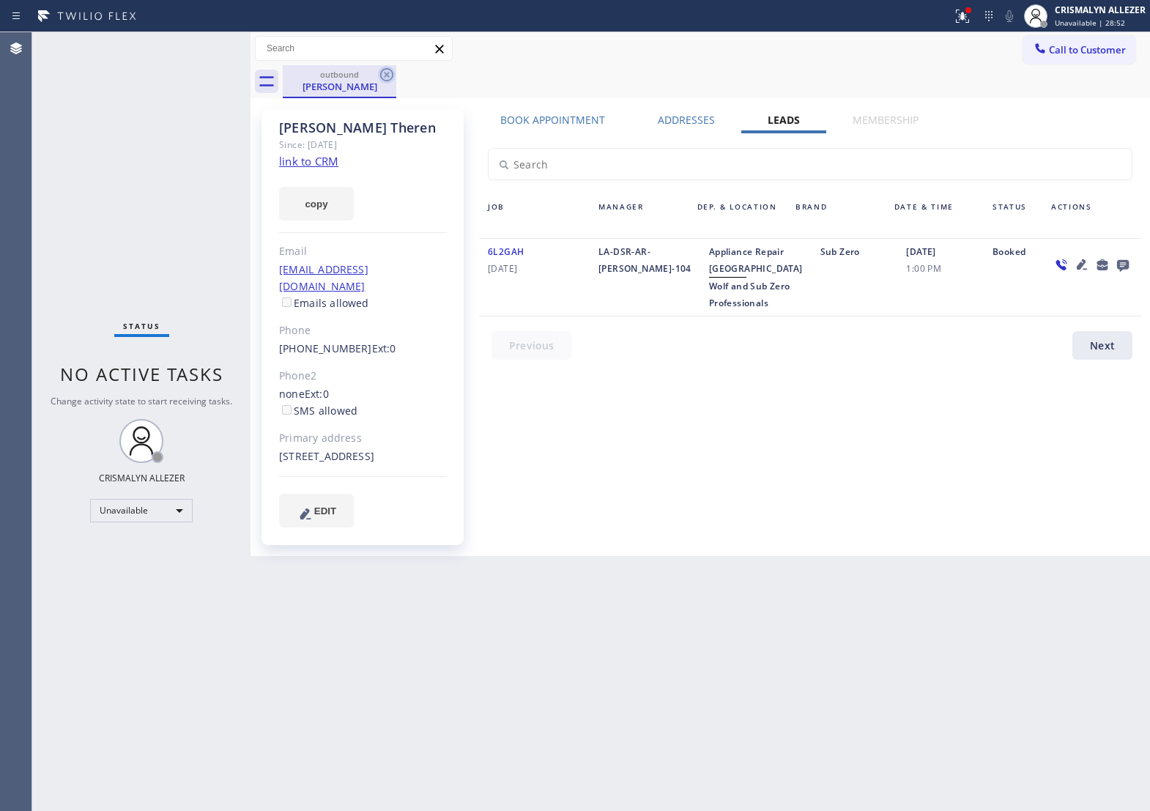
click at [386, 75] on icon at bounding box center [387, 75] width 18 height 18
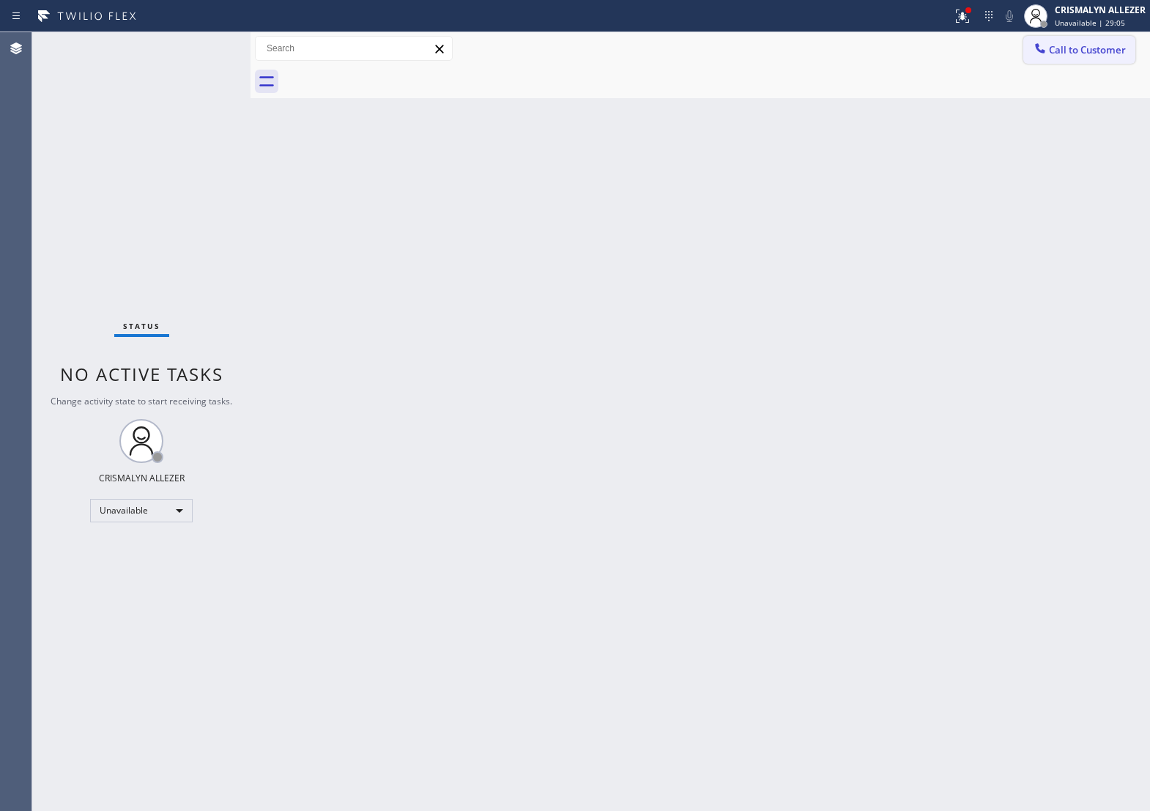
click at [1074, 49] on span "Call to Customer" at bounding box center [1087, 49] width 77 height 13
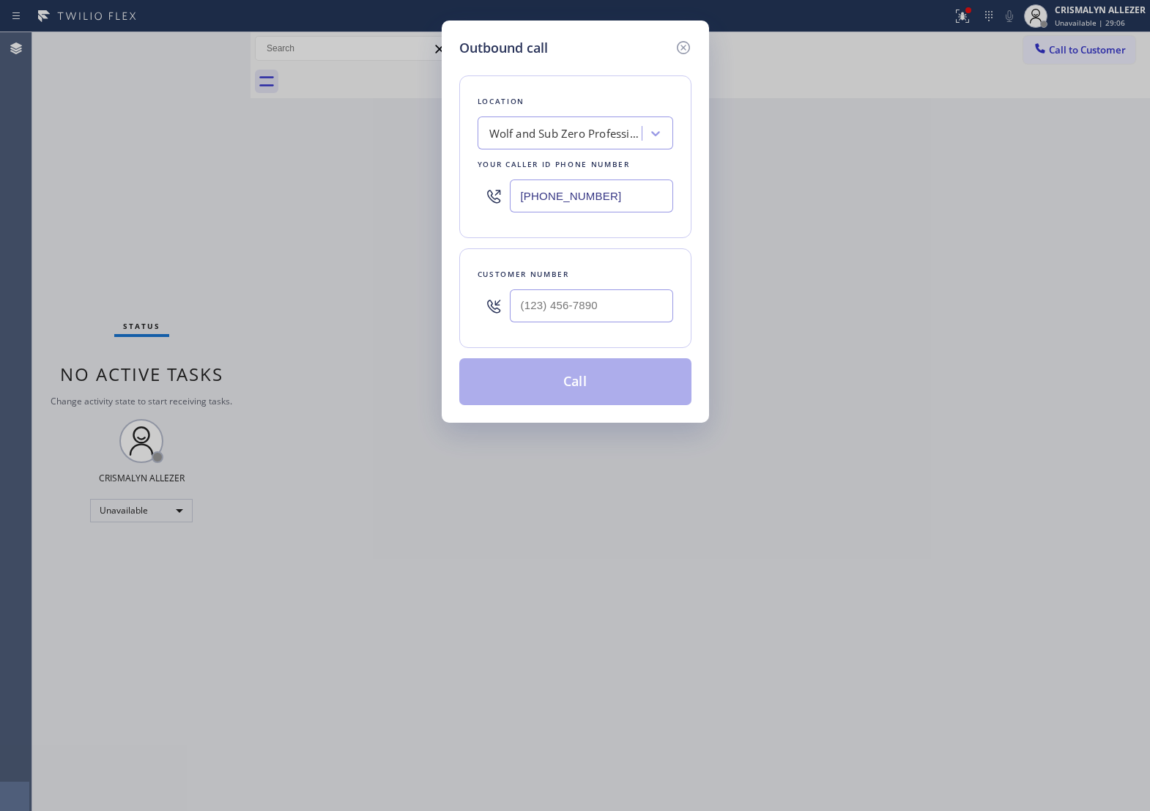
drag, startPoint x: 639, startPoint y: 196, endPoint x: 171, endPoint y: 192, distance: 468.8
click at [188, 196] on div "Outbound call Location Wolf and Sub Zero Professionals Your caller id phone num…" at bounding box center [575, 405] width 1150 height 811
paste input "text"
type input "[PHONE_NUMBER]"
click at [639, 322] on input "(___) ___-____" at bounding box center [591, 305] width 163 height 33
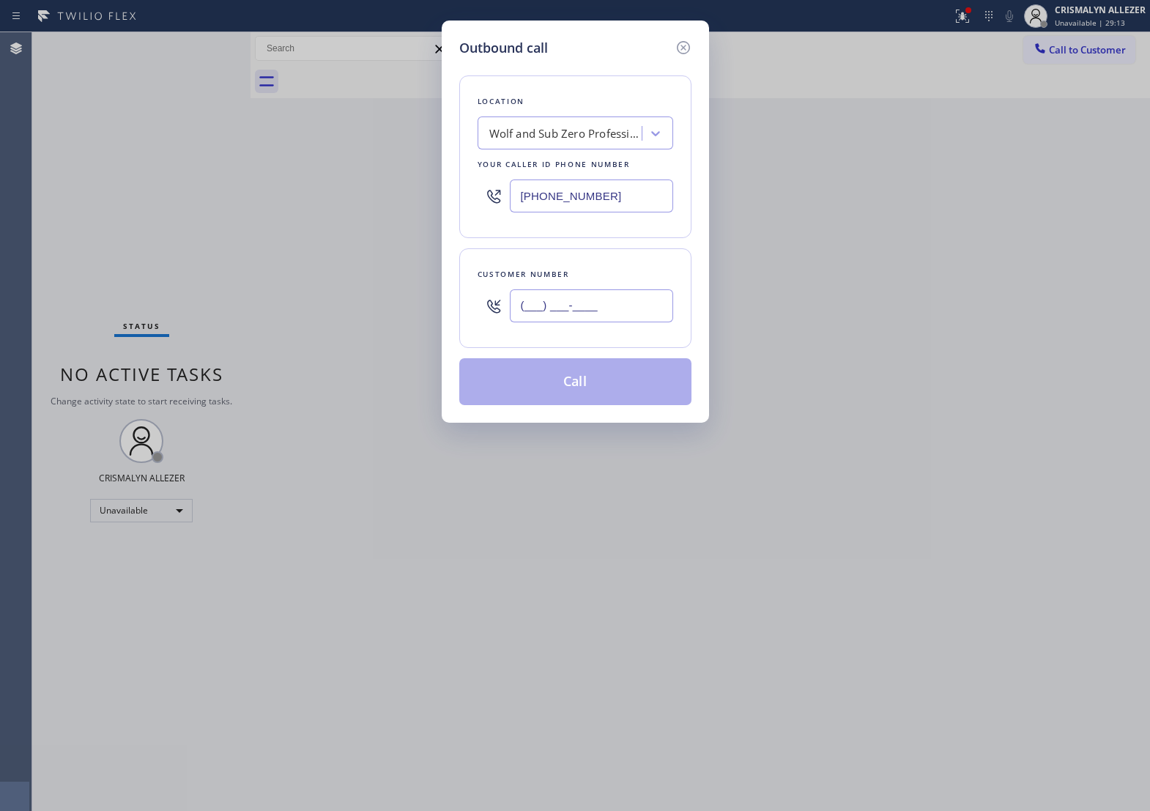
paste input "510) 918-3989"
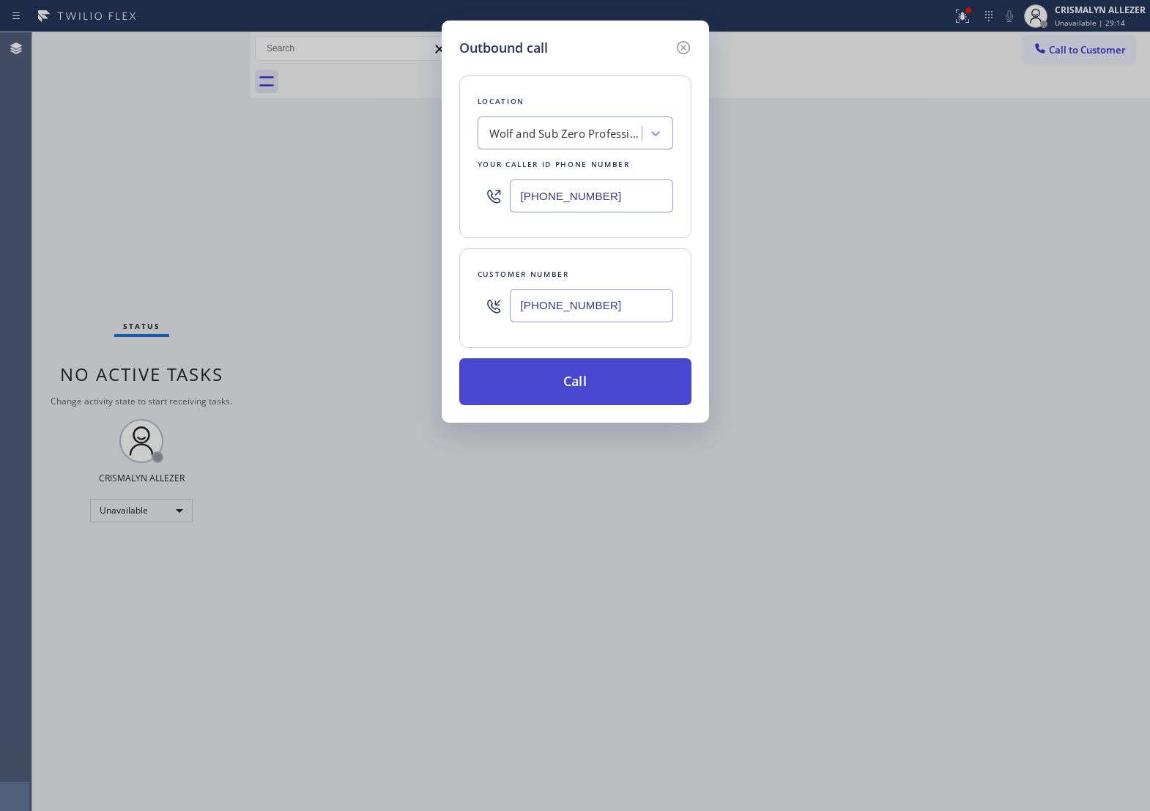
type input "[PHONE_NUMBER]"
click at [587, 405] on button "Call" at bounding box center [575, 381] width 232 height 47
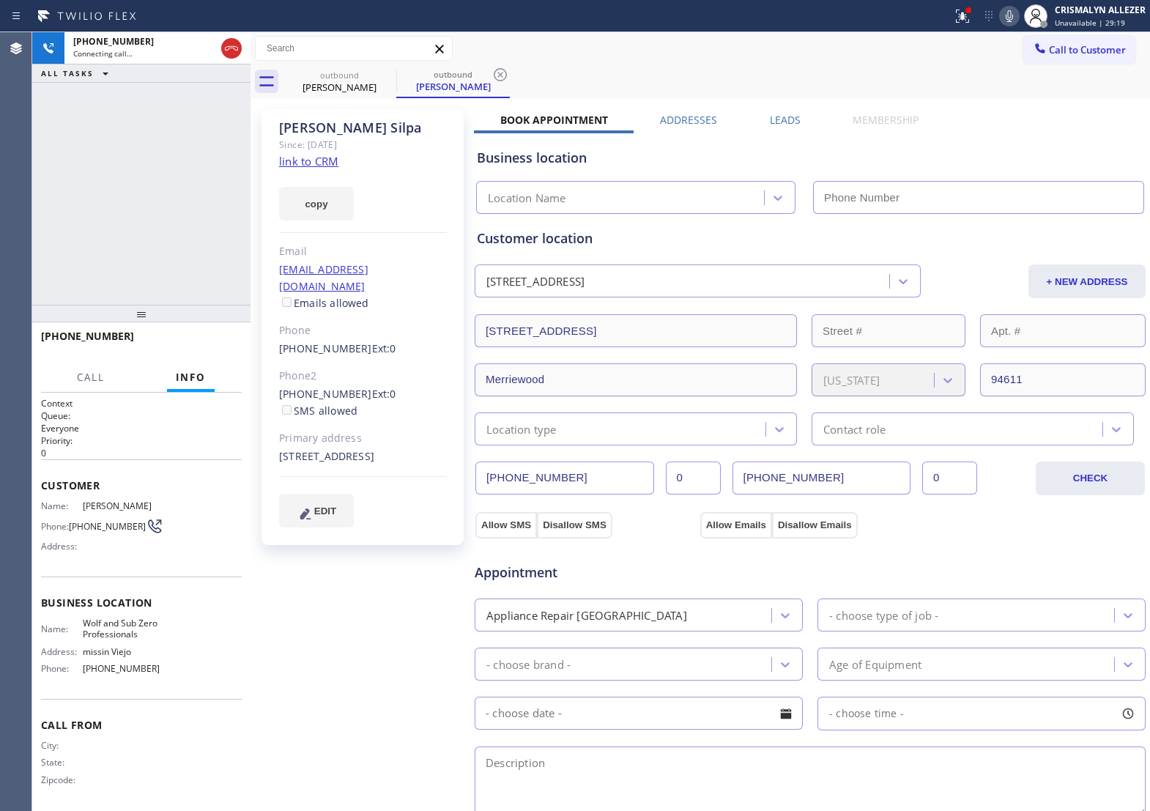
type input "[PHONE_NUMBER]"
click at [319, 163] on link "link to CRM" at bounding box center [308, 161] width 59 height 15
click at [201, 346] on span "HANG UP" at bounding box center [207, 343] width 45 height 10
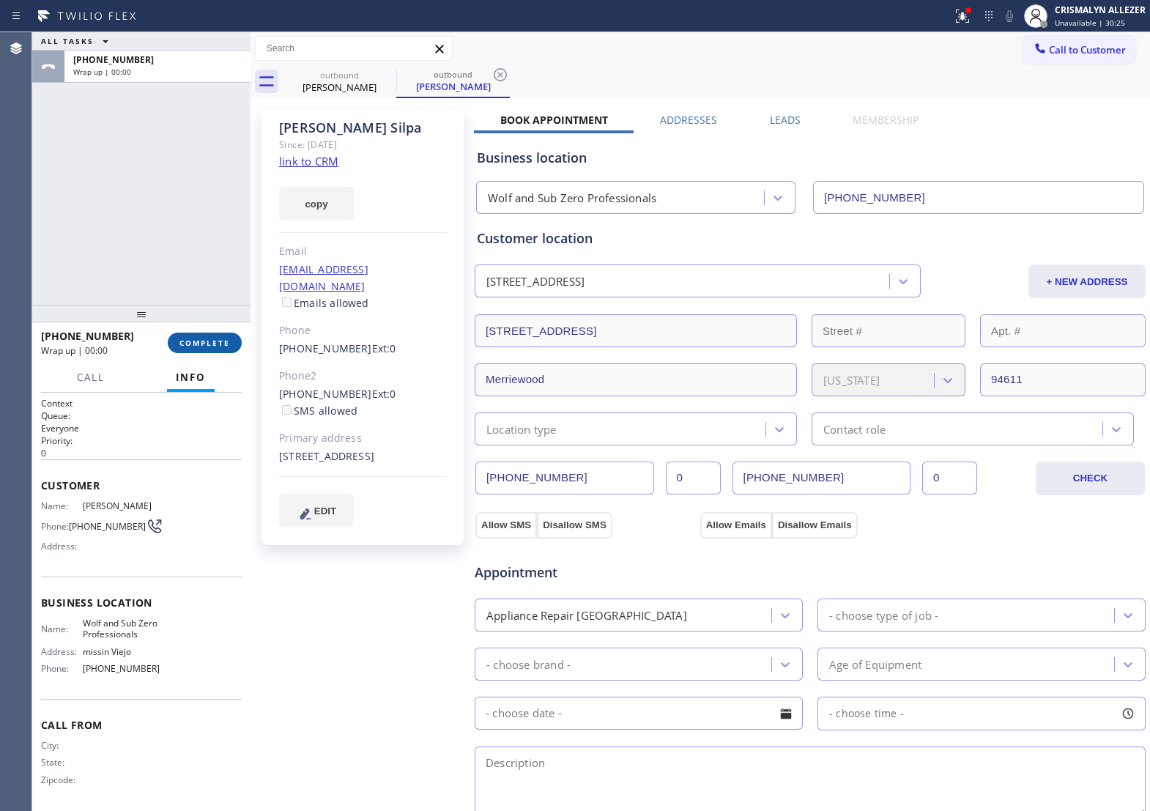
click at [201, 346] on span "COMPLETE" at bounding box center [204, 343] width 51 height 10
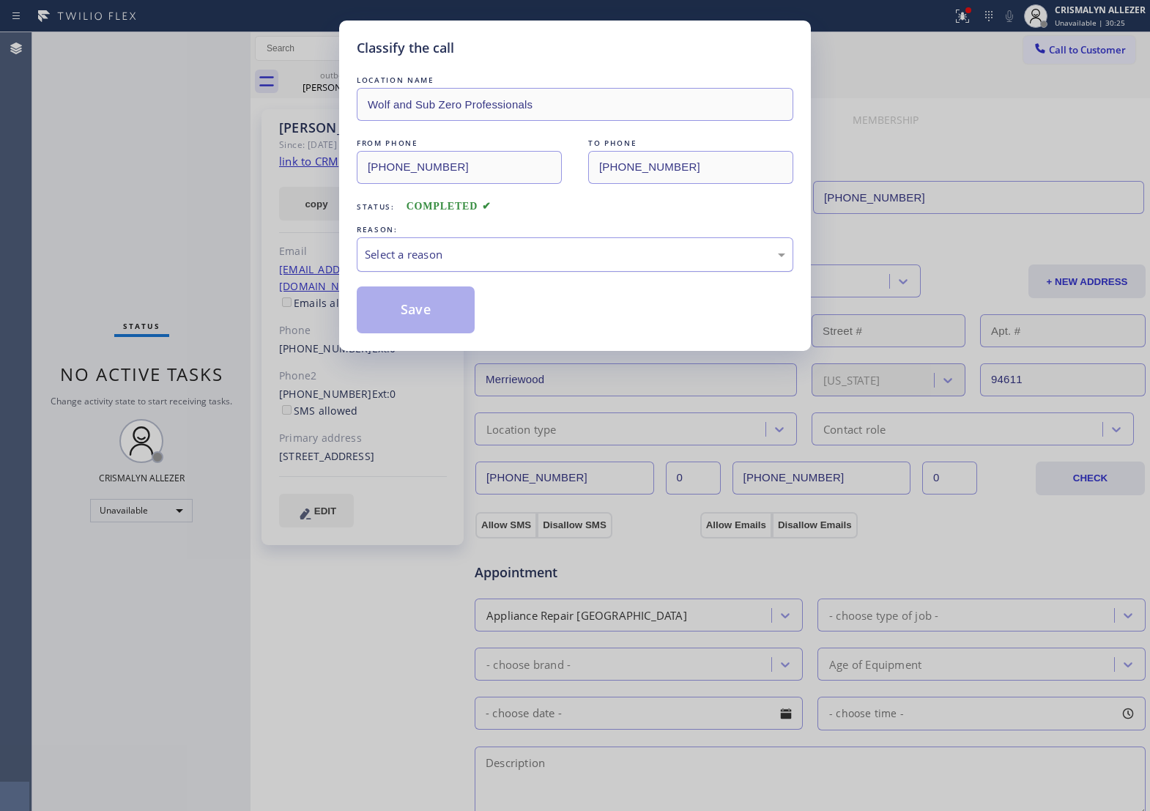
click at [609, 263] on div "Select a reason" at bounding box center [575, 254] width 420 height 17
click at [439, 333] on button "Save" at bounding box center [416, 309] width 118 height 47
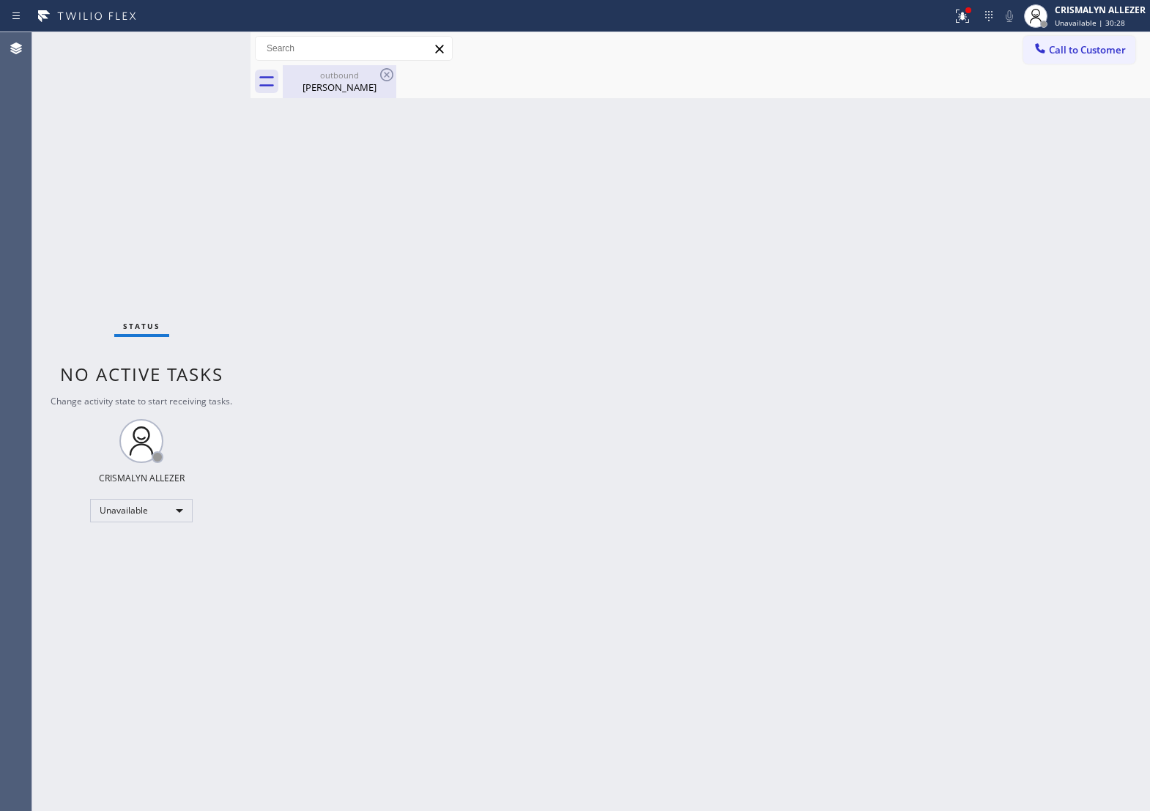
click at [349, 93] on div "[PERSON_NAME]" at bounding box center [339, 87] width 111 height 13
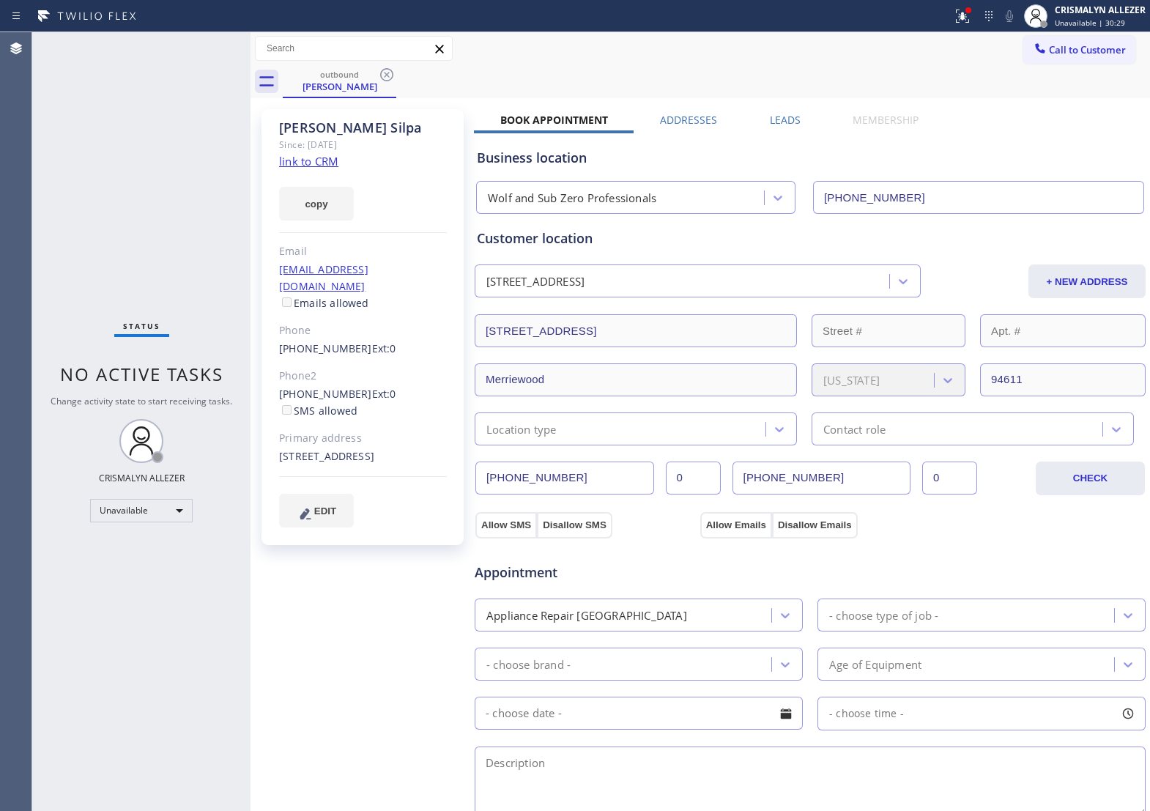
click at [791, 122] on label "Leads" at bounding box center [785, 120] width 31 height 14
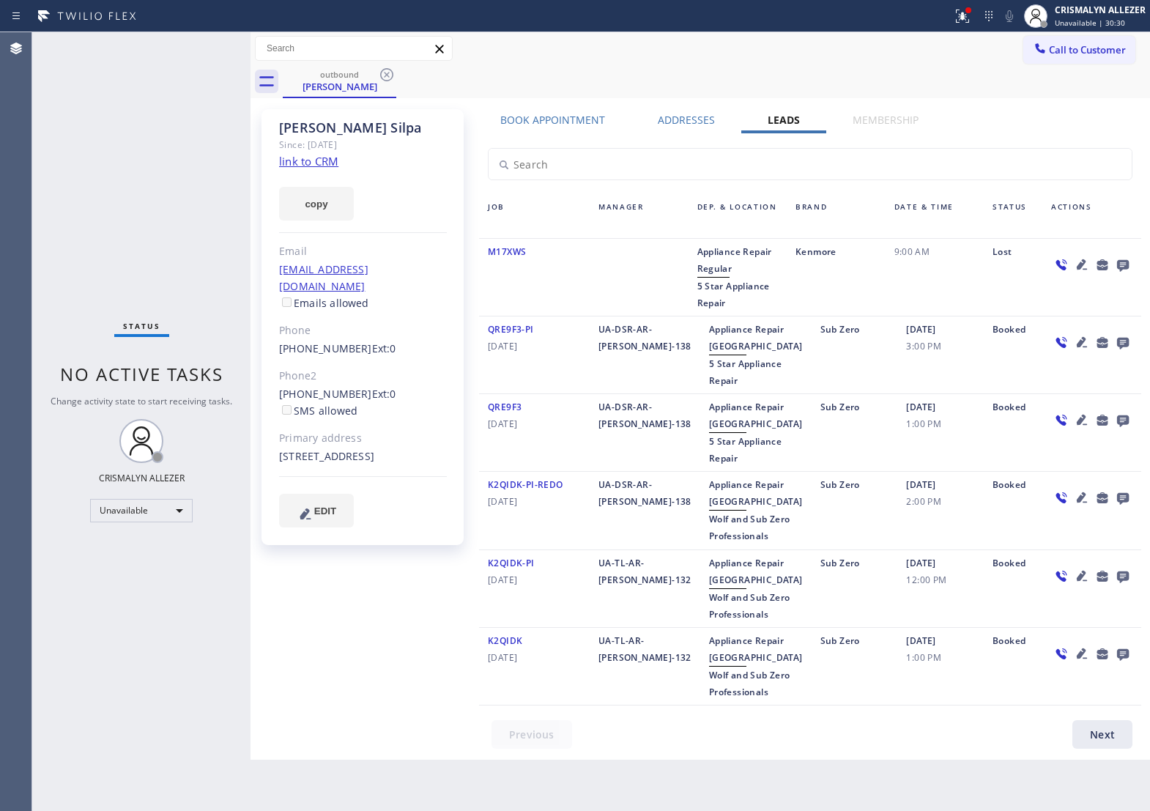
click at [1117, 265] on icon at bounding box center [1123, 266] width 12 height 12
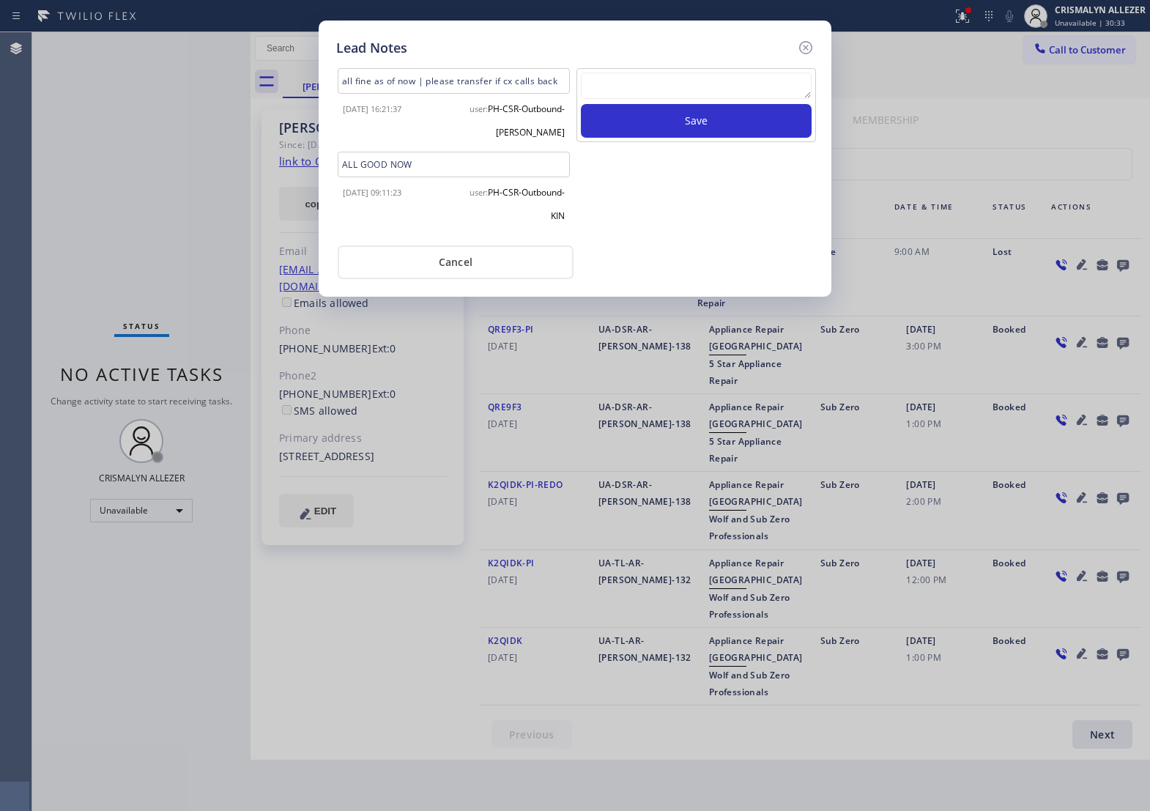
click at [660, 99] on textarea at bounding box center [696, 86] width 231 height 26
paste textarea "ALL ARE GOOD, but xfer cx cb"
type textarea "ALL ARE GOOD, but xfer cx cb"
click at [686, 134] on button "Save" at bounding box center [696, 121] width 231 height 34
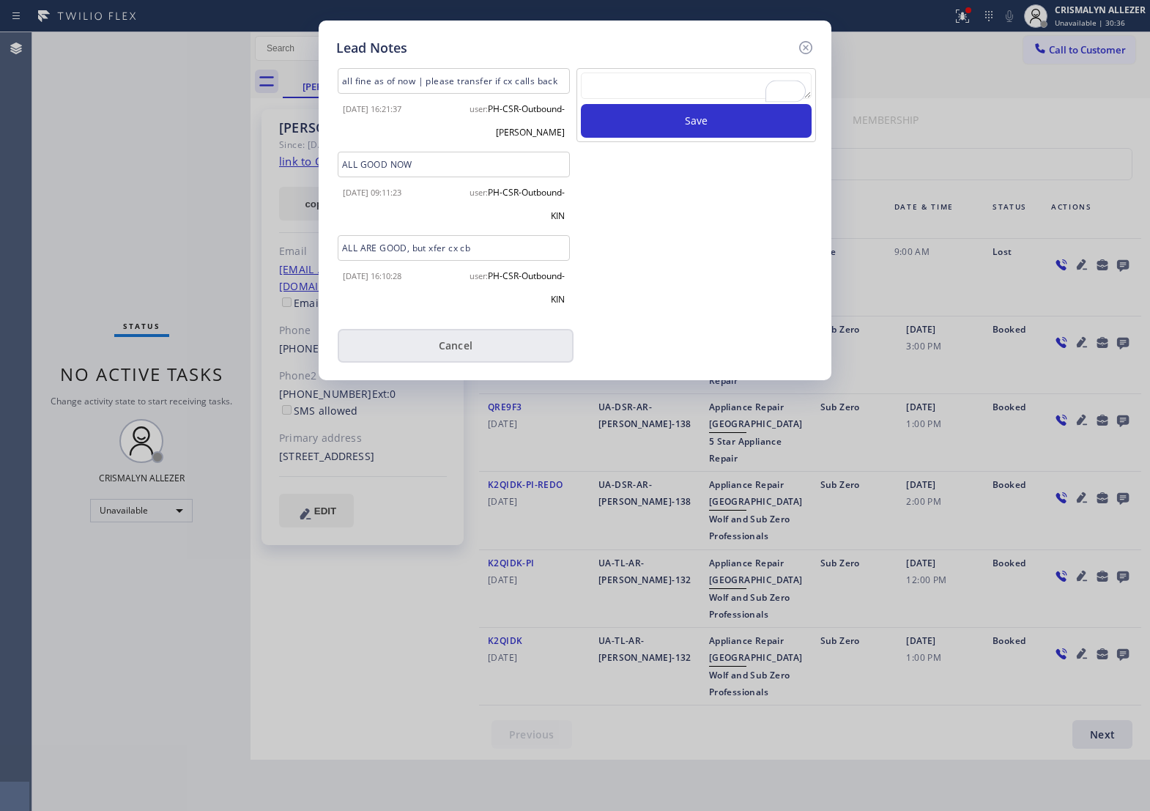
click at [449, 363] on button "Cancel" at bounding box center [456, 346] width 236 height 34
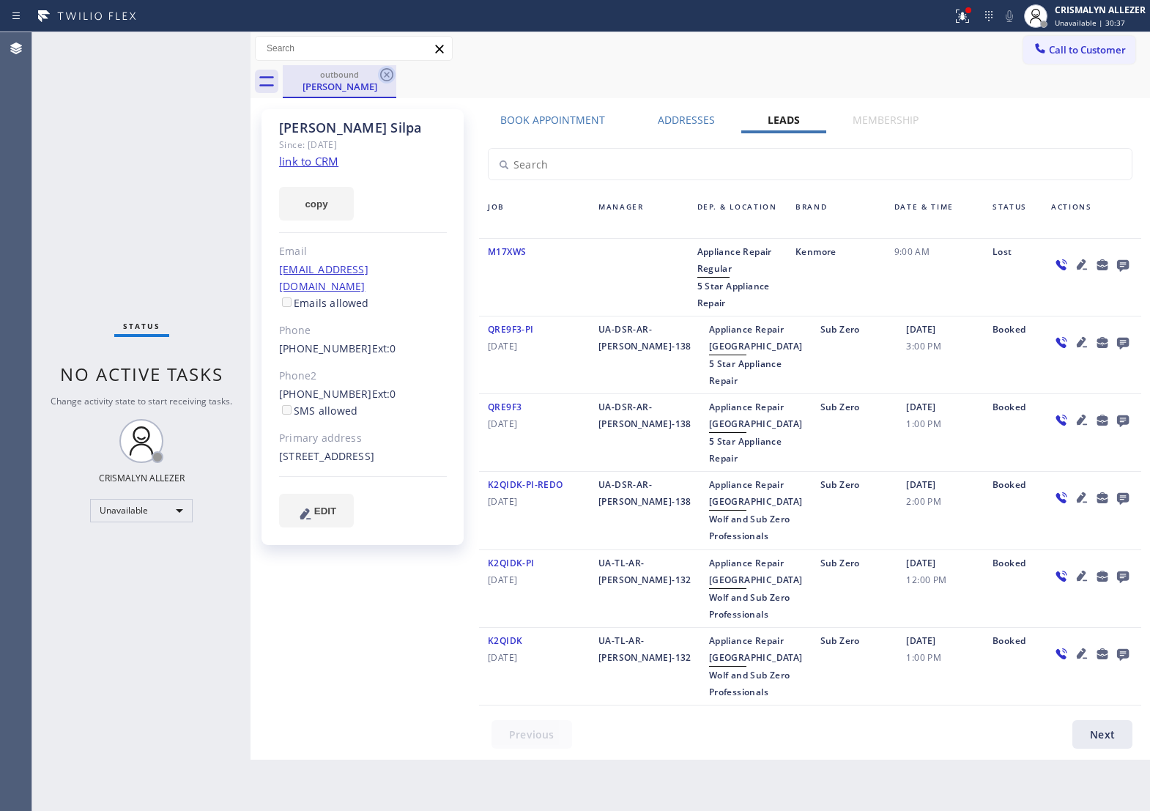
click at [385, 77] on icon at bounding box center [387, 75] width 18 height 18
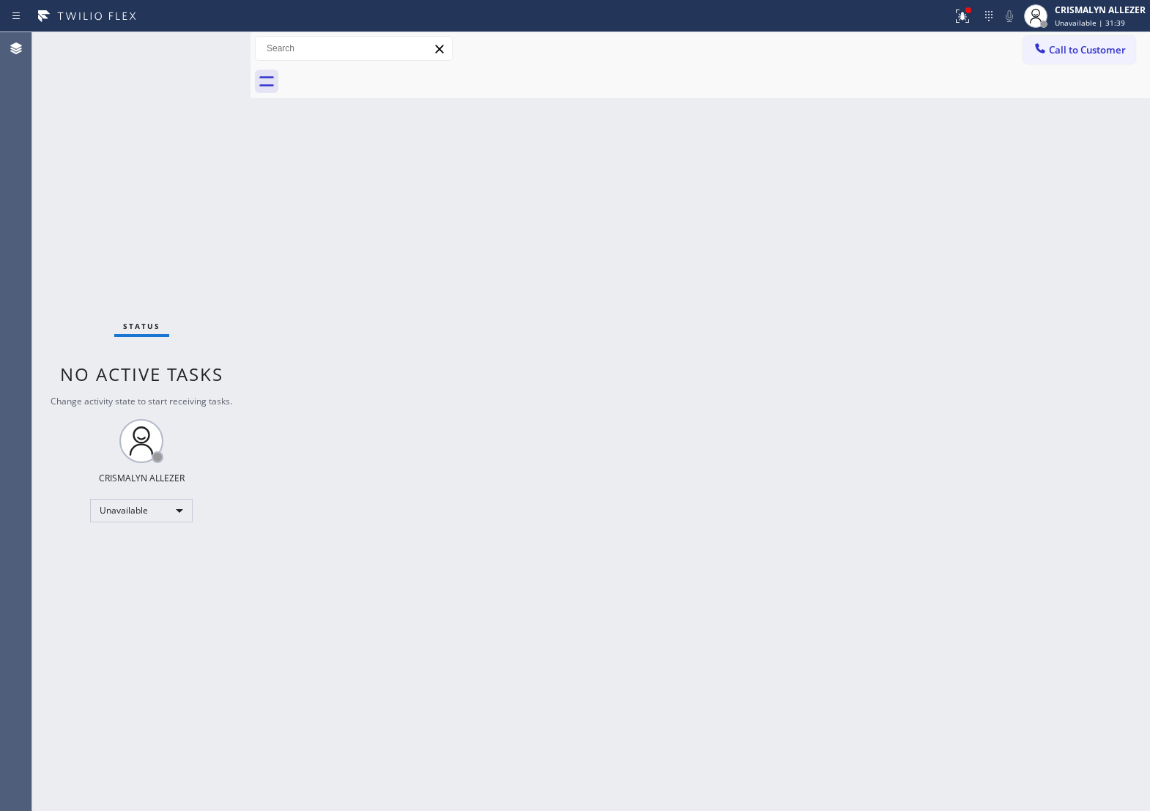
drag, startPoint x: 1108, startPoint y: 50, endPoint x: 913, endPoint y: 152, distance: 220.8
click at [1105, 59] on button "Call to Customer" at bounding box center [1079, 50] width 112 height 28
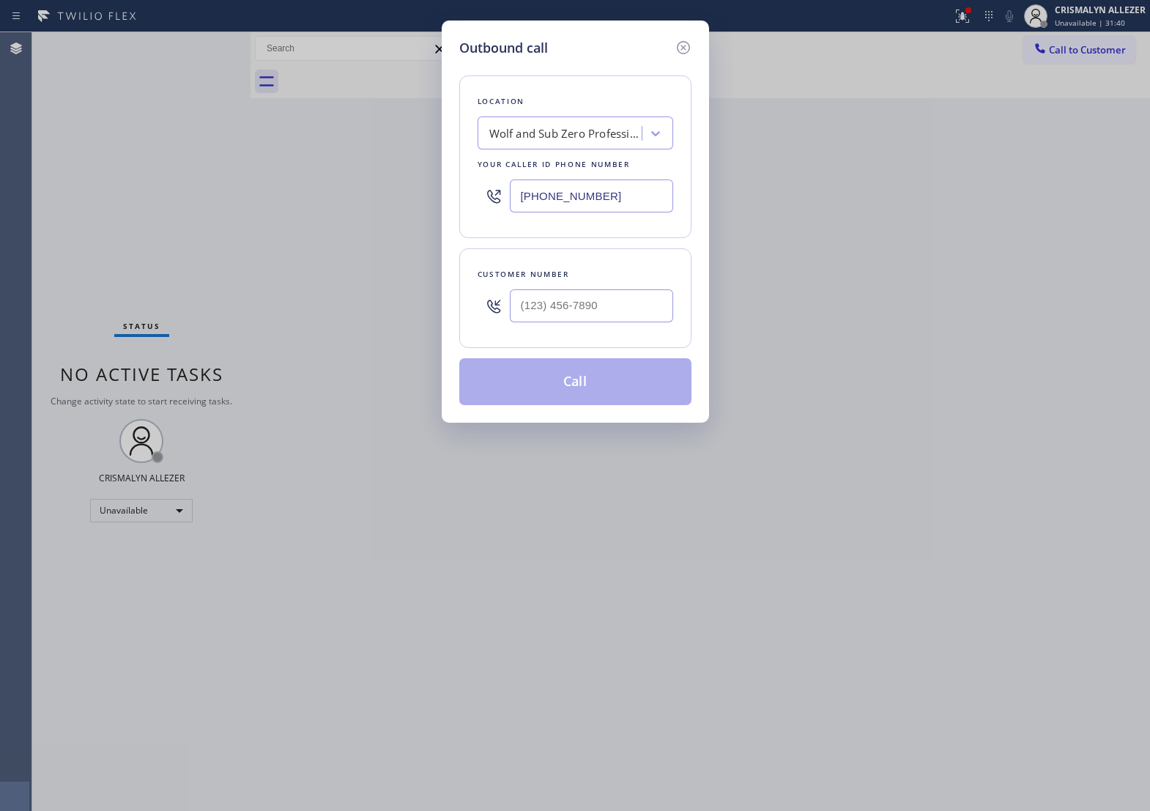
drag, startPoint x: 637, startPoint y: 209, endPoint x: 199, endPoint y: 203, distance: 438.1
click at [202, 204] on div "Outbound call Location Wolf and Sub Zero Professionals Your caller id phone num…" at bounding box center [575, 405] width 1150 height 811
paste input "text"
type input "[PHONE_NUMBER]"
click at [601, 320] on input "(___) ___-____" at bounding box center [591, 305] width 163 height 33
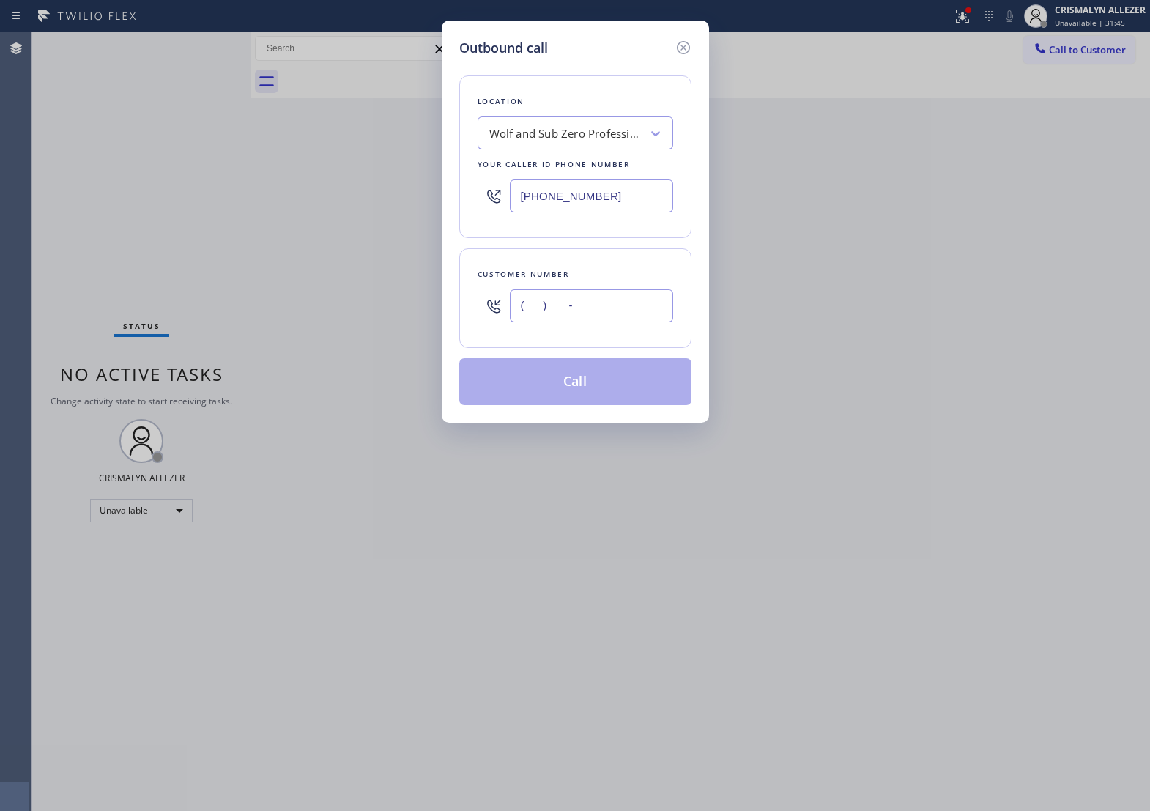
paste input "510) 919-4919"
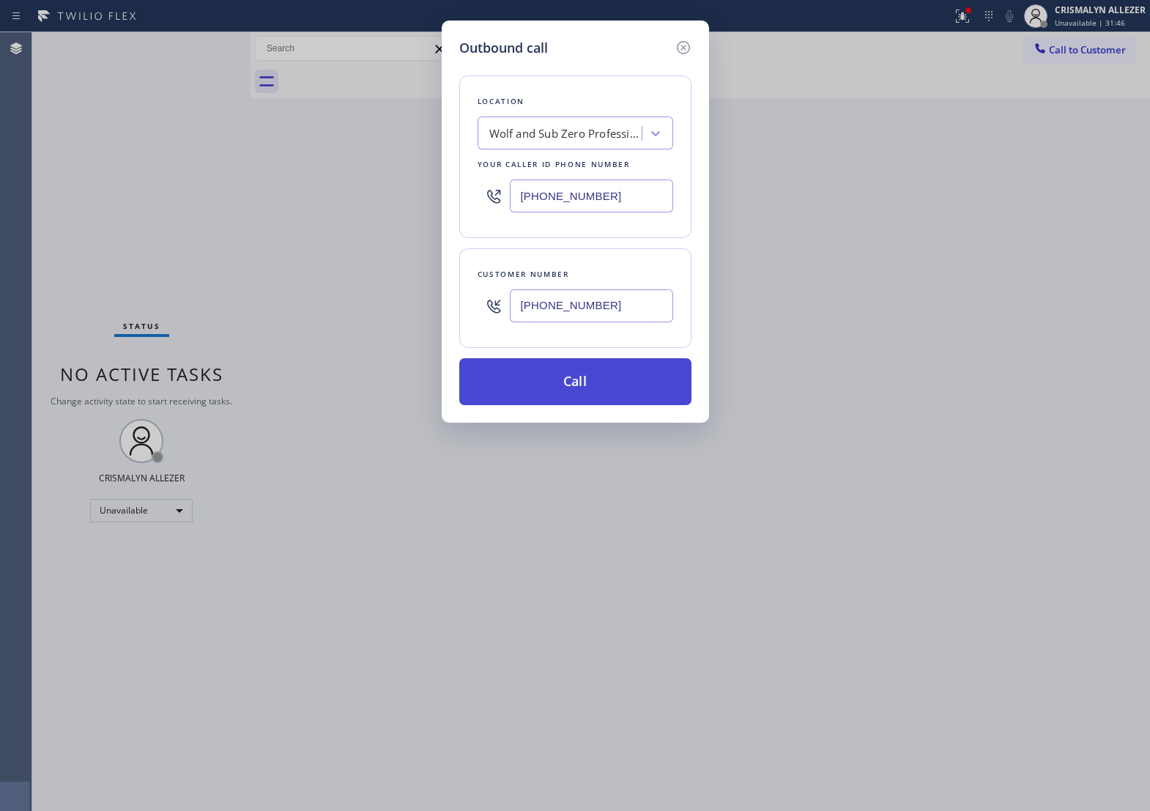
type input "[PHONE_NUMBER]"
click at [587, 405] on button "Call" at bounding box center [575, 381] width 232 height 47
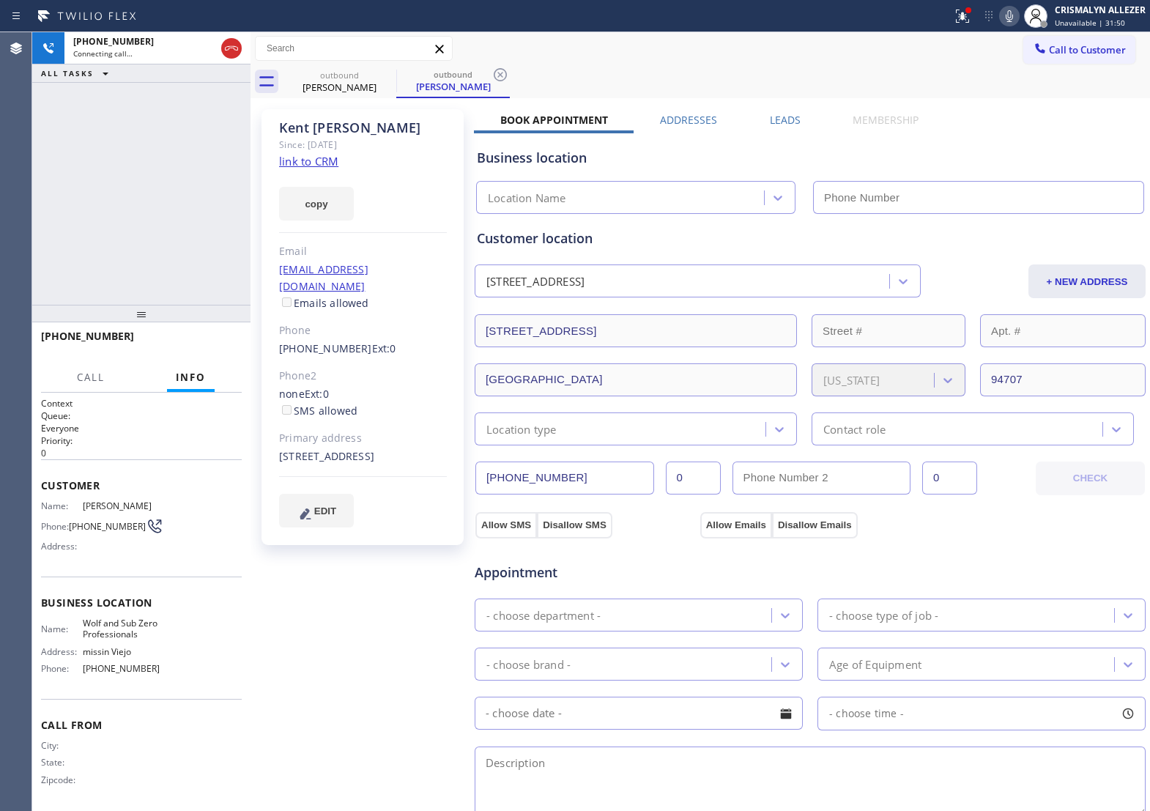
click at [316, 162] on link "link to CRM" at bounding box center [308, 161] width 59 height 15
type input "[PHONE_NUMBER]"
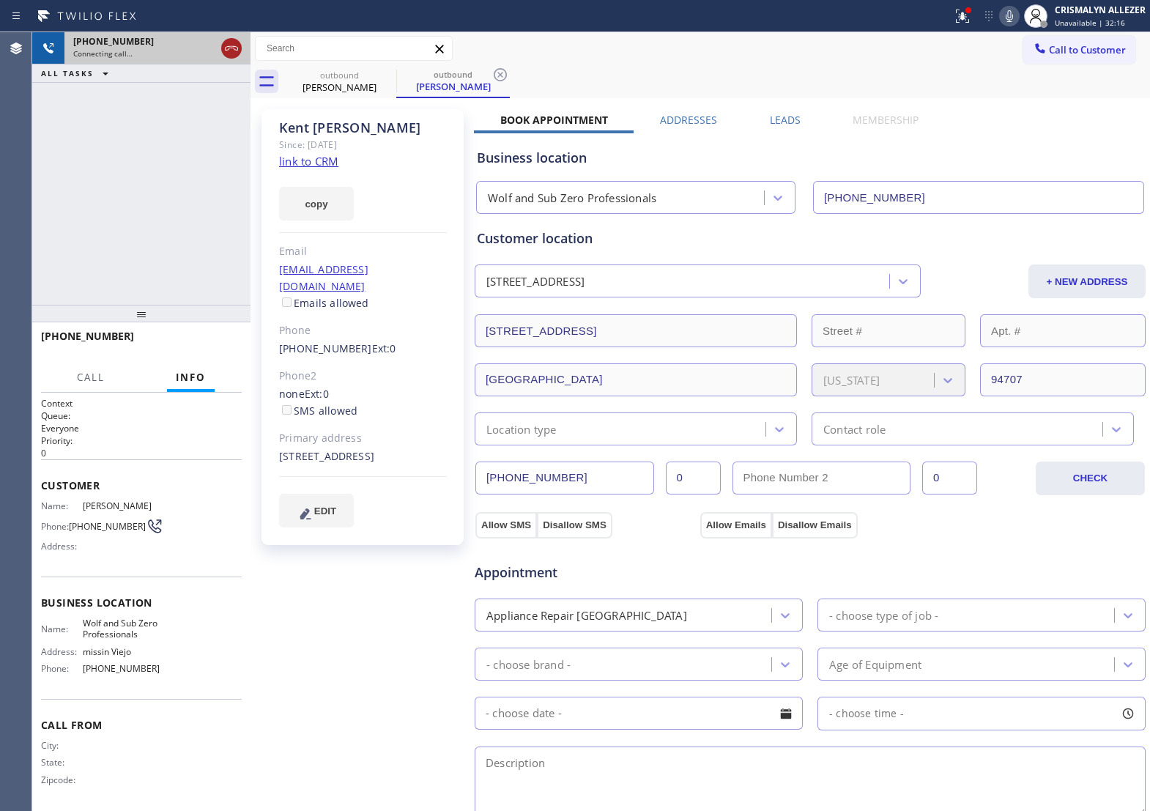
click at [223, 42] on icon at bounding box center [232, 49] width 18 height 18
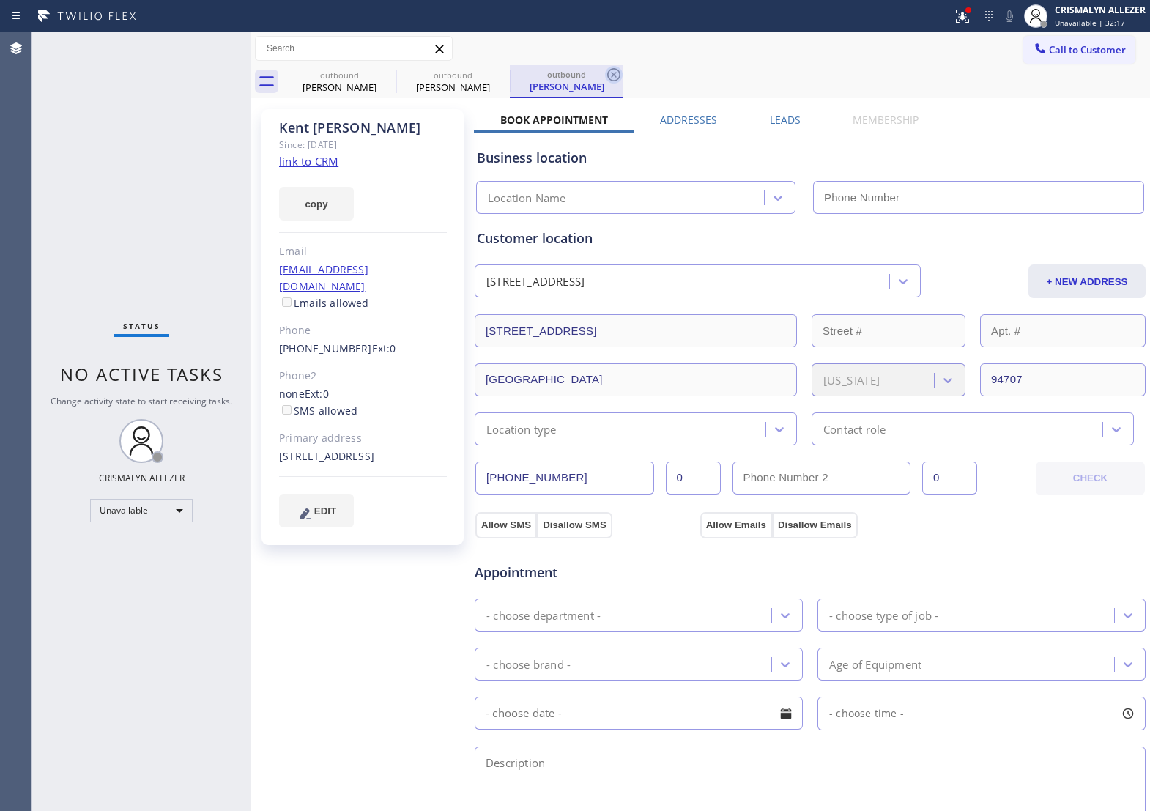
type input "[PHONE_NUMBER]"
click at [612, 75] on icon at bounding box center [614, 75] width 18 height 18
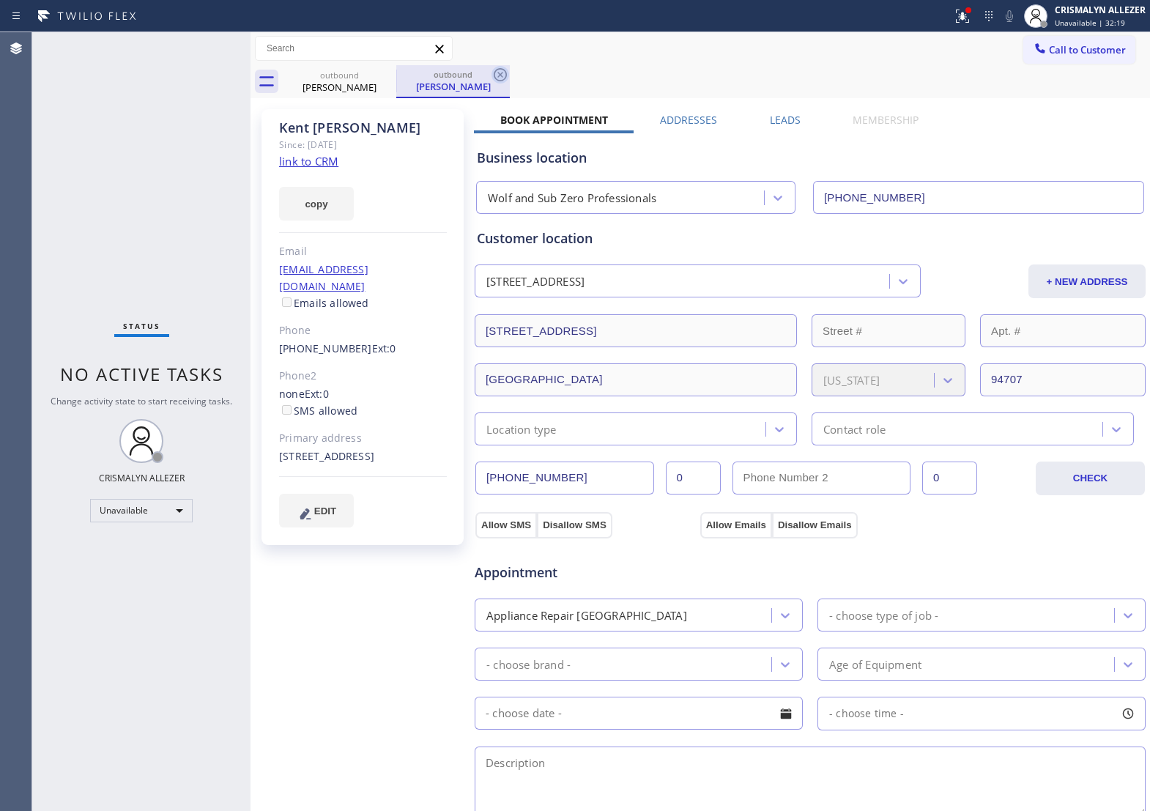
click at [499, 71] on icon at bounding box center [501, 75] width 18 height 18
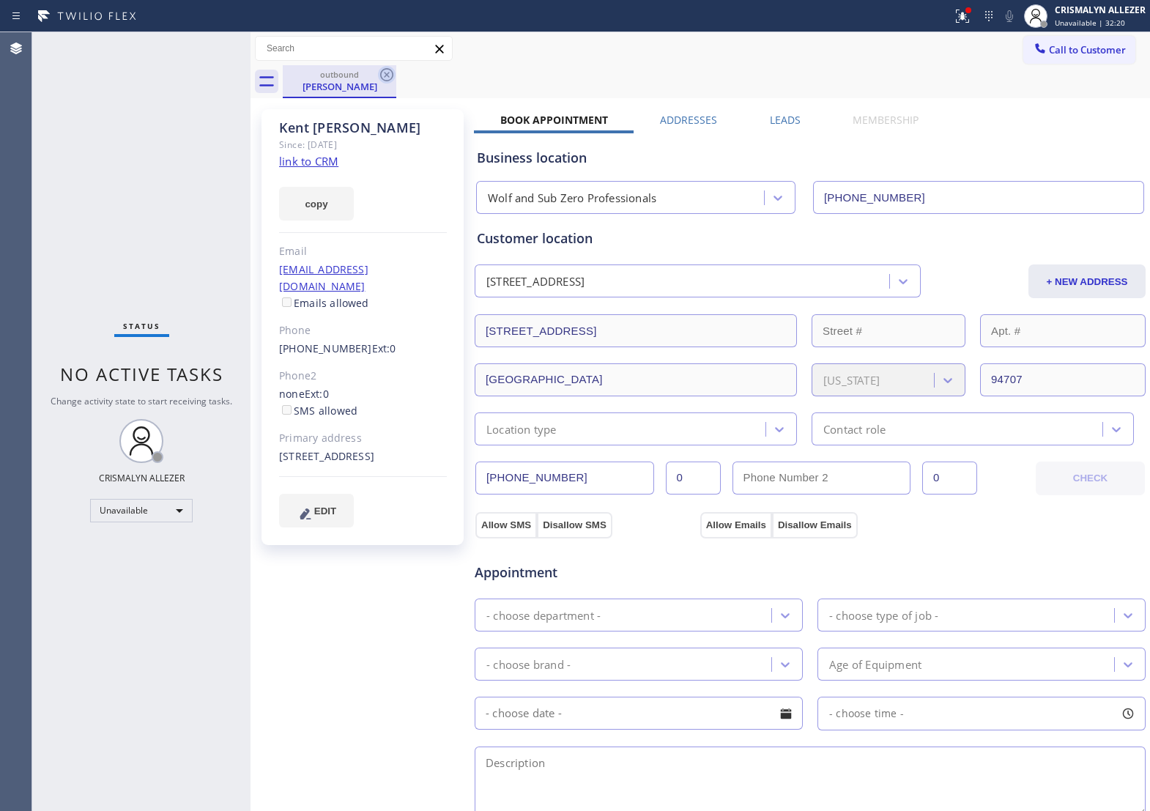
click at [388, 74] on icon at bounding box center [387, 75] width 18 height 18
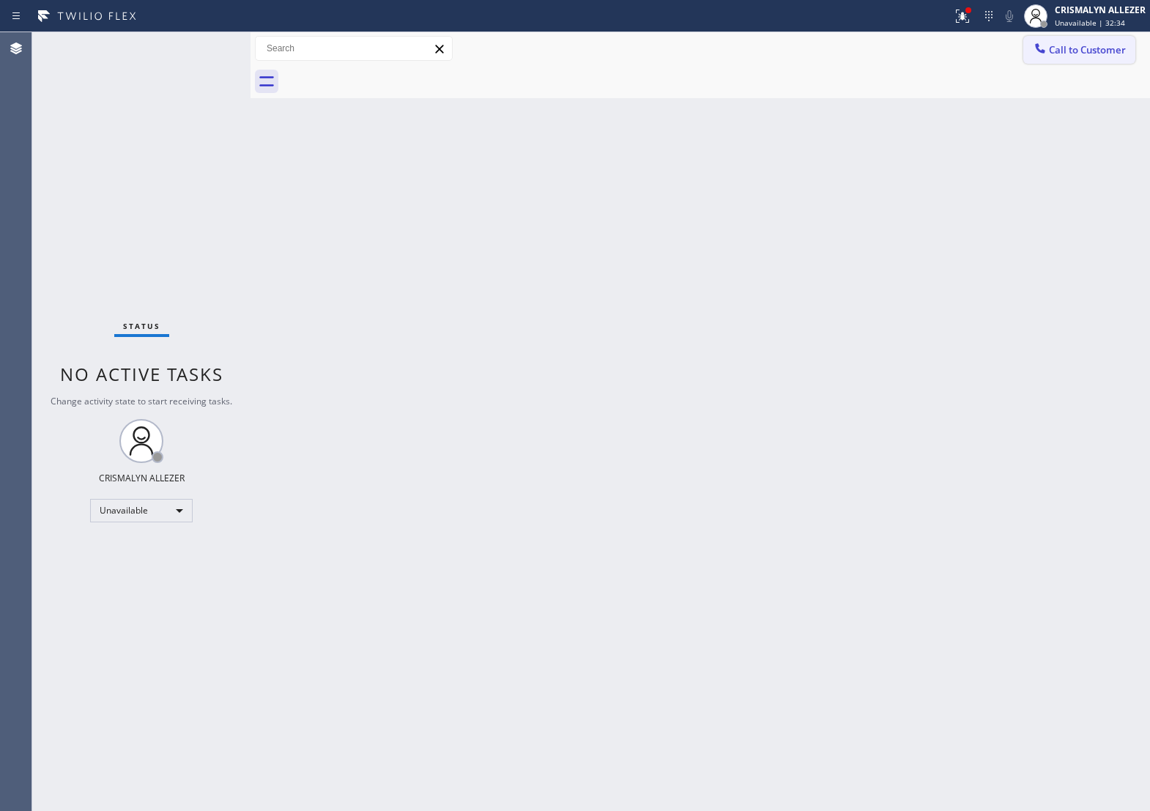
click at [1074, 63] on button "Call to Customer" at bounding box center [1079, 50] width 112 height 28
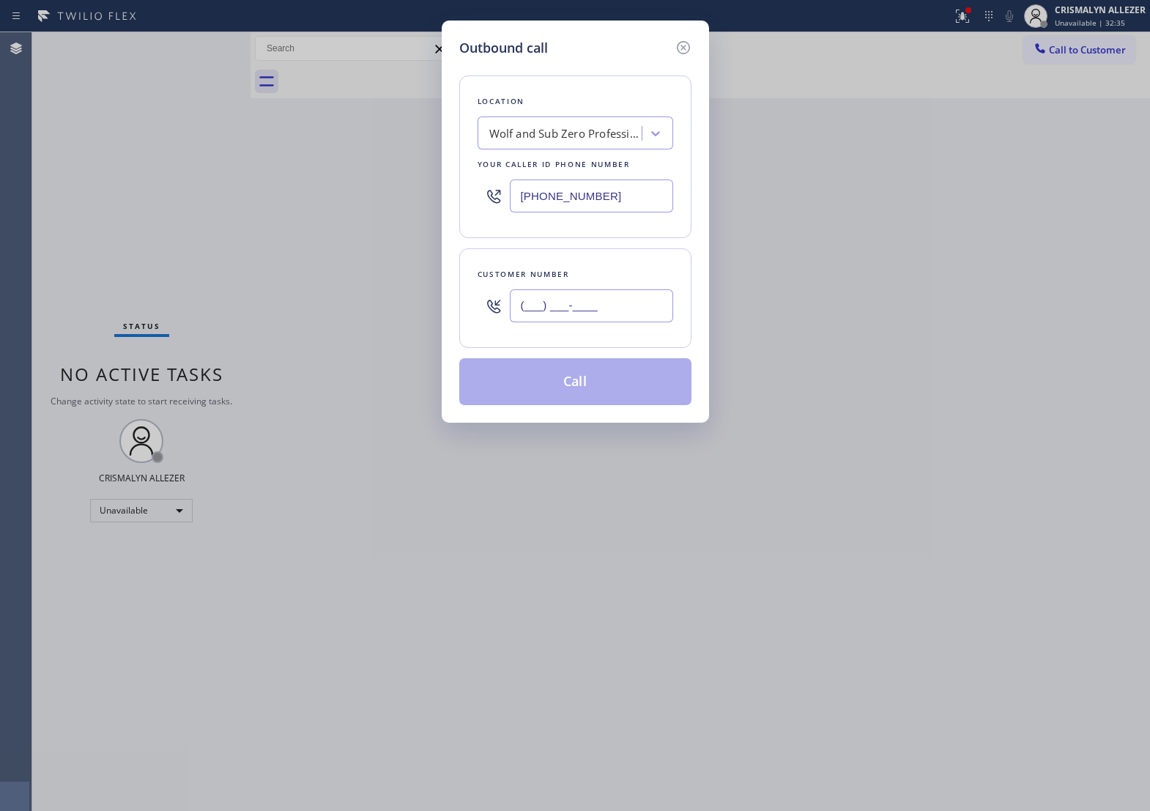
click at [634, 322] on input "(___) ___-____" at bounding box center [591, 305] width 163 height 33
paste input "805) 794-7081"
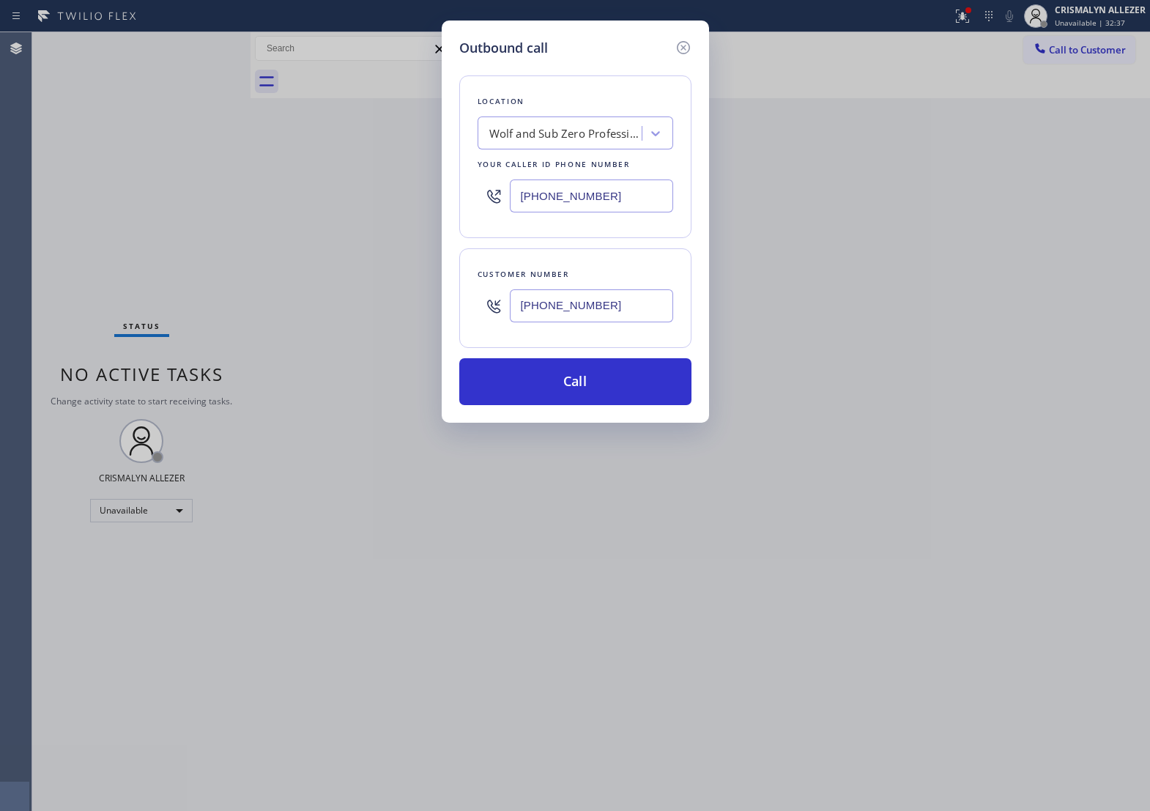
type input "[PHONE_NUMBER]"
click at [560, 421] on div "Outbound call Location Wolf and Sub Zero Professionals Your caller id phone num…" at bounding box center [575, 222] width 267 height 402
click at [592, 405] on button "Call" at bounding box center [575, 381] width 232 height 47
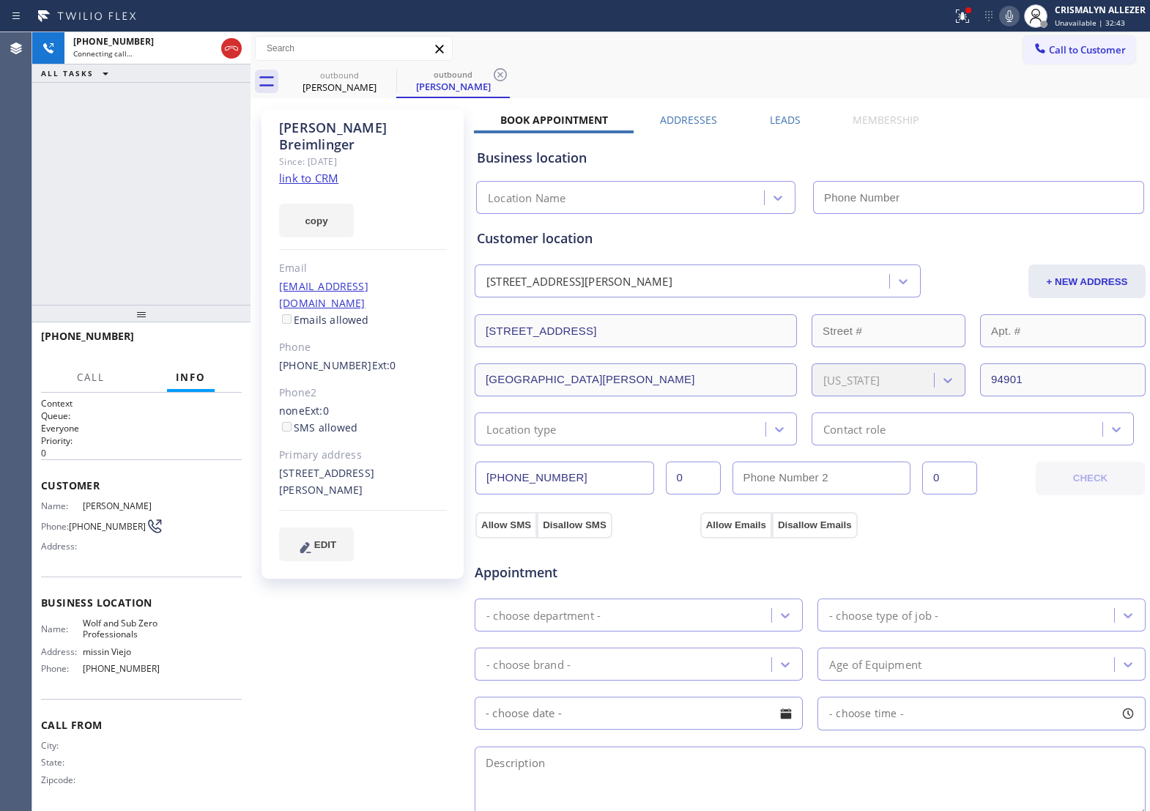
click at [322, 171] on link "link to CRM" at bounding box center [308, 178] width 59 height 15
type input "[PHONE_NUMBER]"
click at [206, 345] on span "HANG UP" at bounding box center [207, 343] width 45 height 10
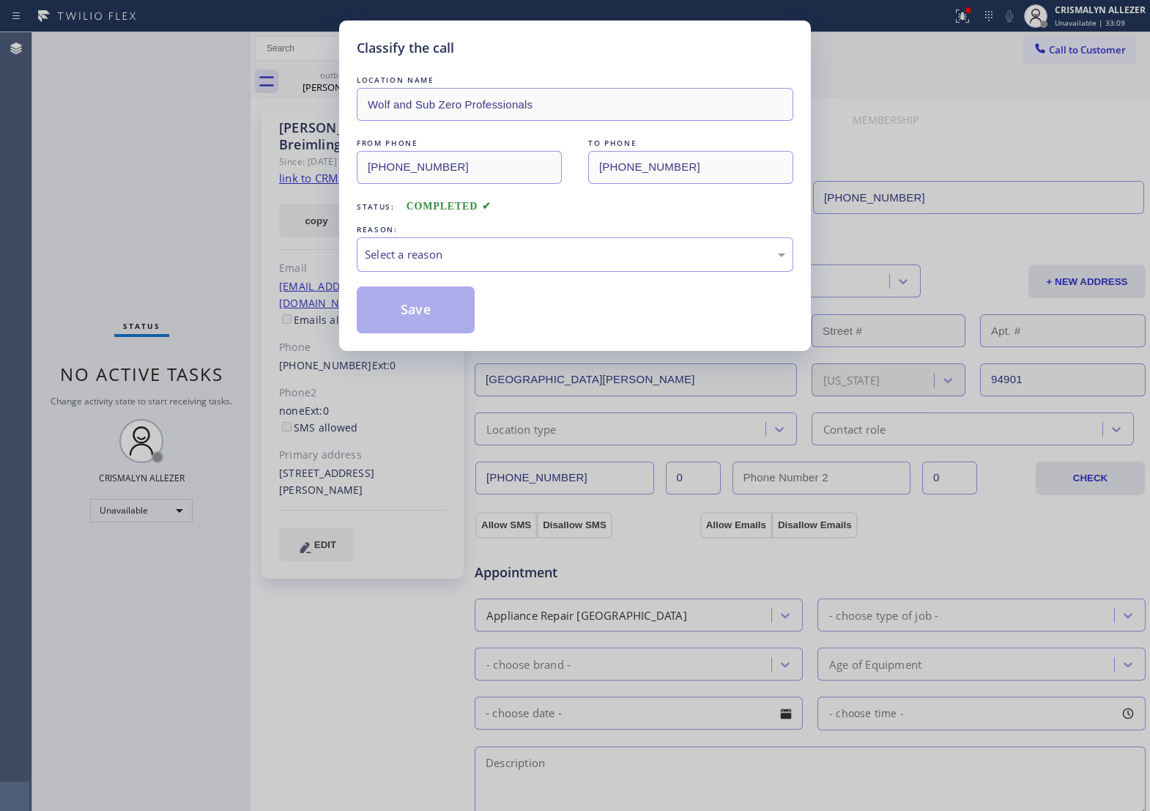
click at [571, 289] on div "LOCATION NAME Wolf and Sub Zero Professionals FROM PHONE [PHONE_NUMBER] TO PHON…" at bounding box center [575, 203] width 437 height 261
drag, startPoint x: 531, startPoint y: 272, endPoint x: 524, endPoint y: 280, distance: 10.4
click at [524, 272] on div "Select a reason" at bounding box center [575, 254] width 437 height 34
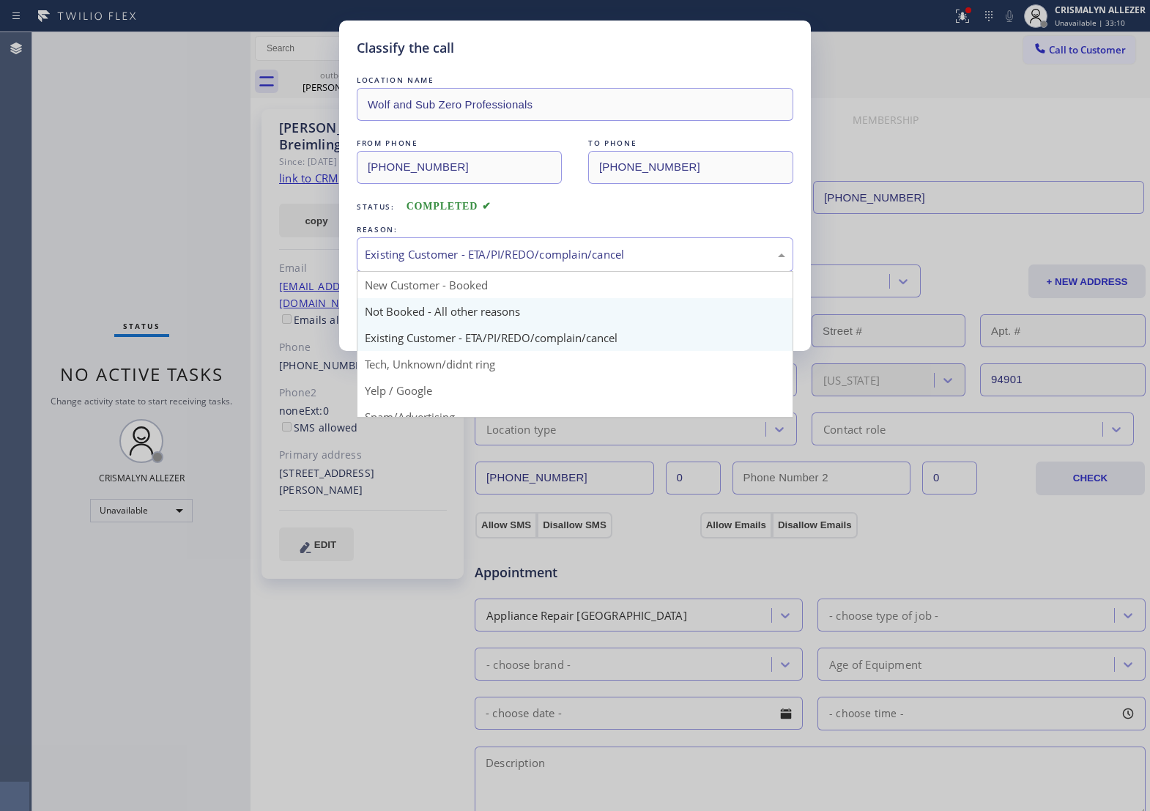
drag, startPoint x: 470, startPoint y: 283, endPoint x: 431, endPoint y: 321, distance: 54.9
click at [466, 272] on div "Existing Customer - ETA/PI/REDO/complain/cancel New Customer - Booked Not Booke…" at bounding box center [575, 254] width 437 height 34
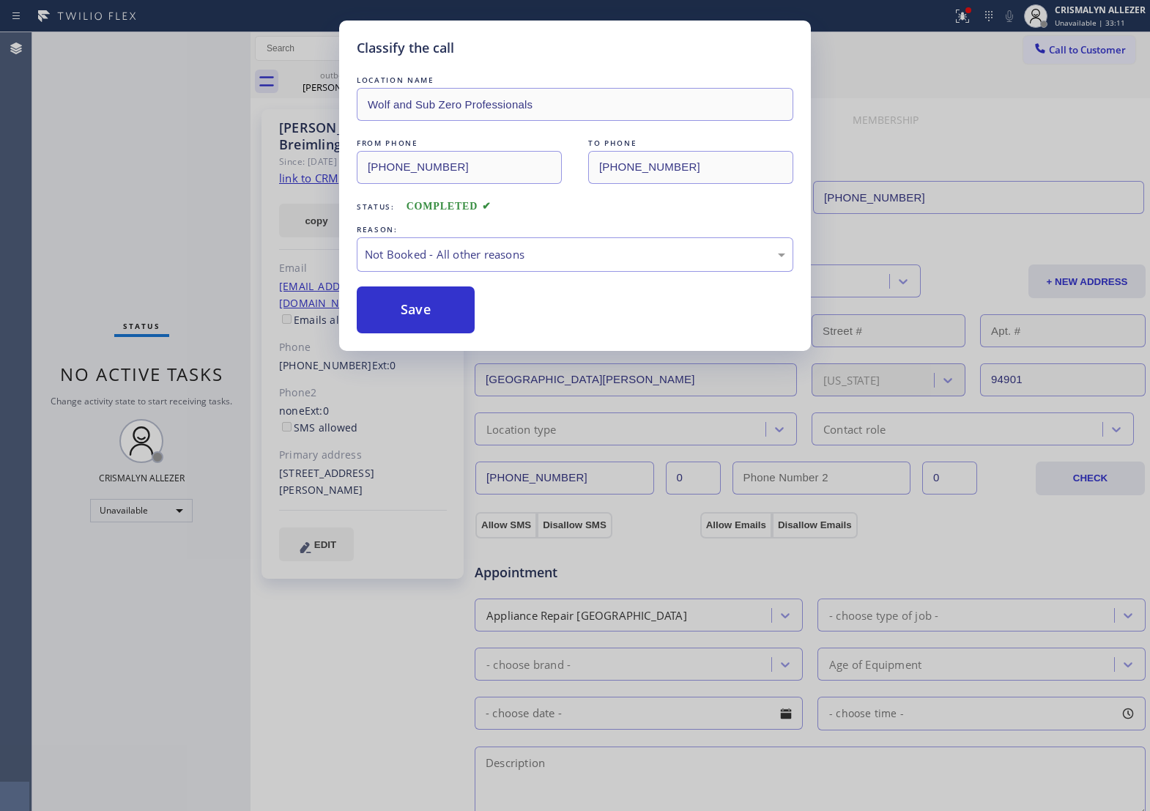
click at [430, 323] on button "Save" at bounding box center [416, 309] width 118 height 47
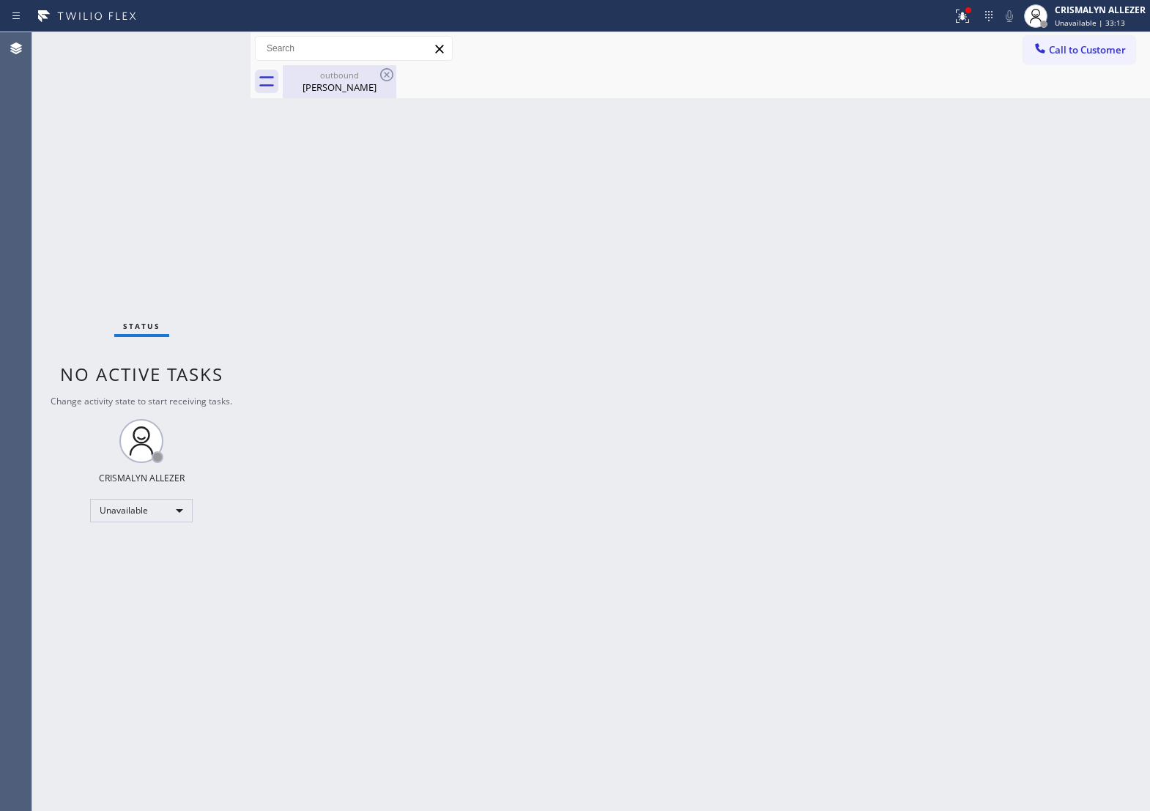
click at [337, 86] on div "[PERSON_NAME]" at bounding box center [339, 87] width 111 height 13
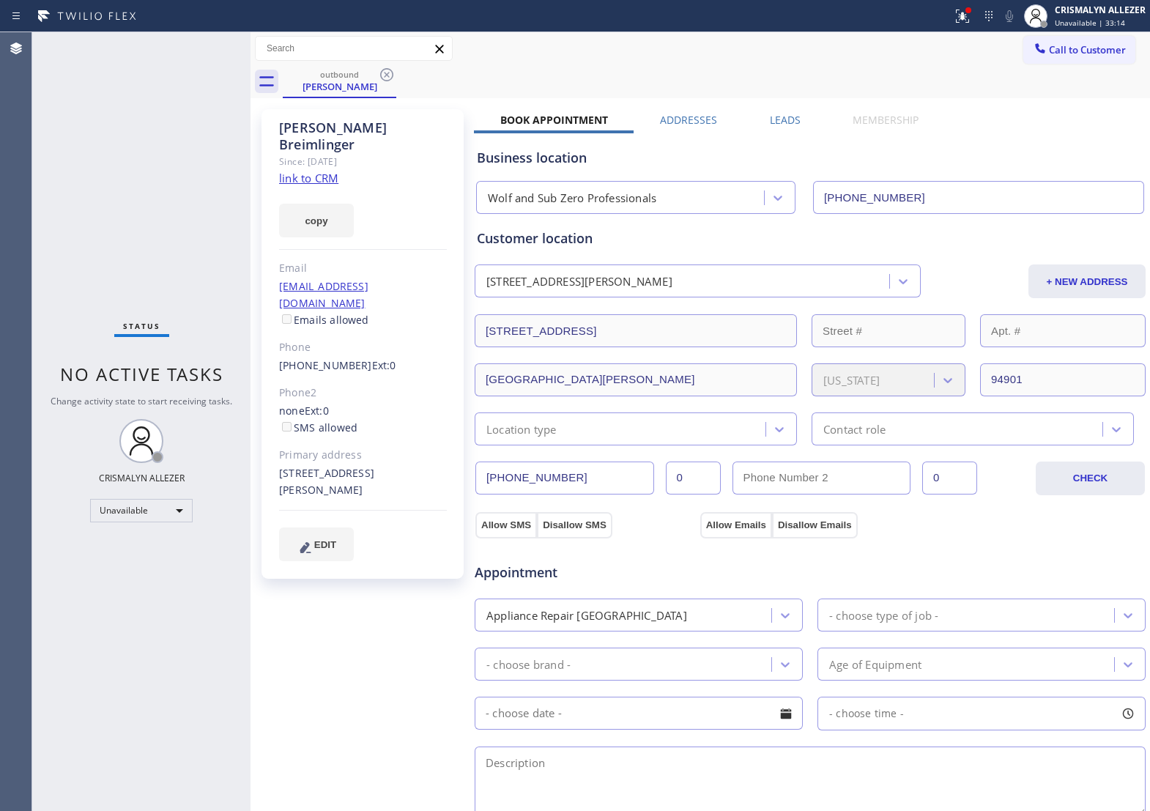
click at [777, 121] on label "Leads" at bounding box center [785, 120] width 31 height 14
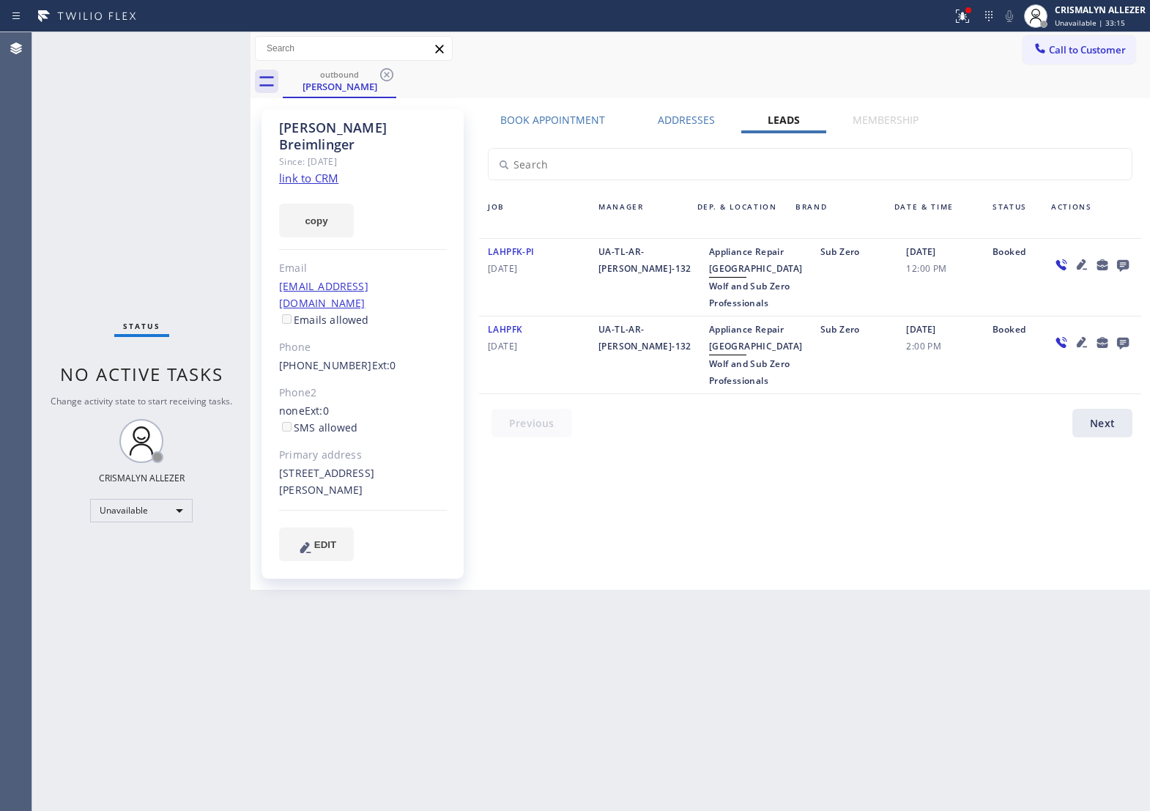
click at [1117, 267] on icon at bounding box center [1123, 266] width 12 height 12
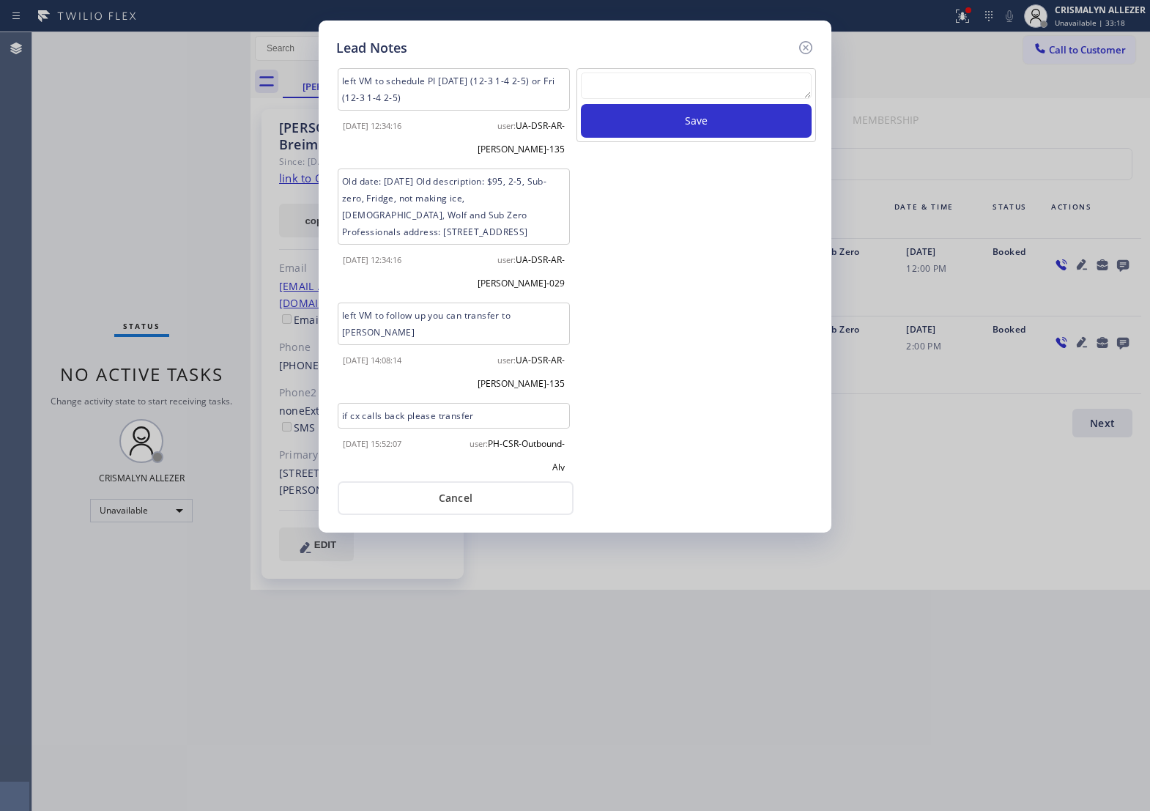
click at [708, 99] on textarea at bounding box center [696, 86] width 231 height 26
paste textarea "no answer | pls xfer if cx calls back"
type textarea "no answer | pls xfer if cx calls back"
click at [727, 130] on button "Save" at bounding box center [696, 121] width 231 height 34
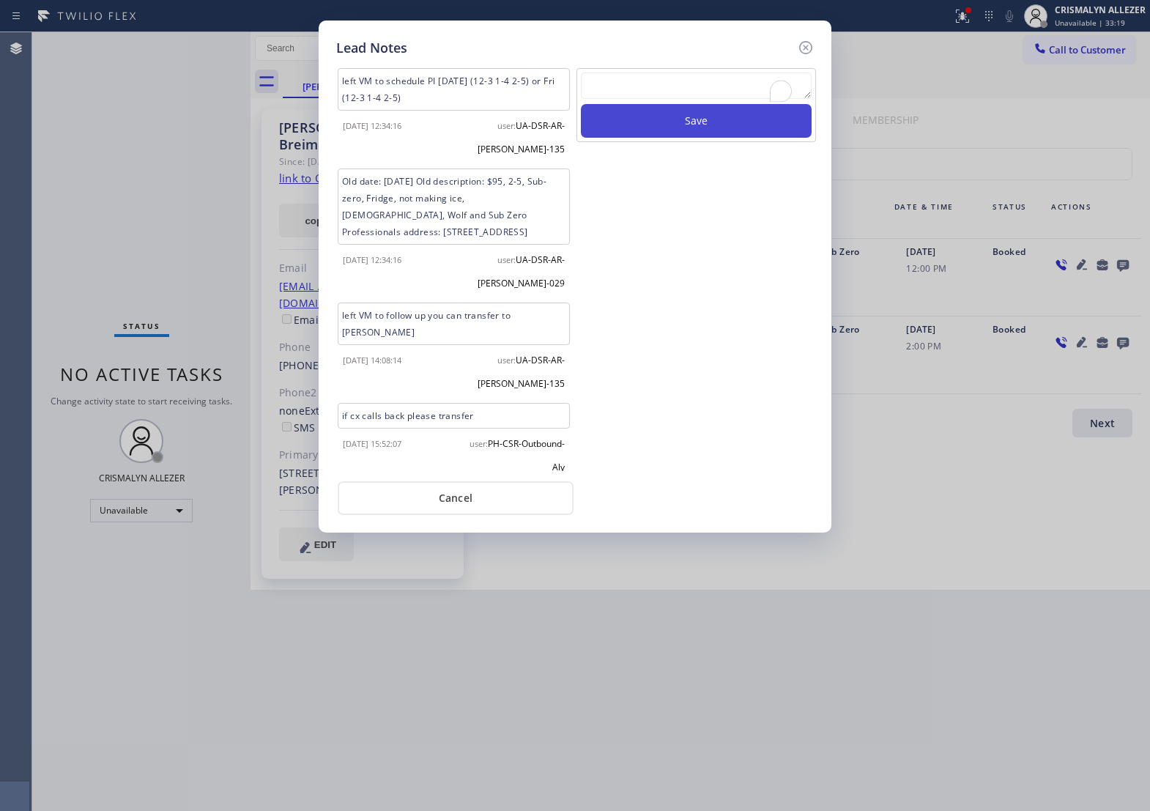
scroll to position [0, 0]
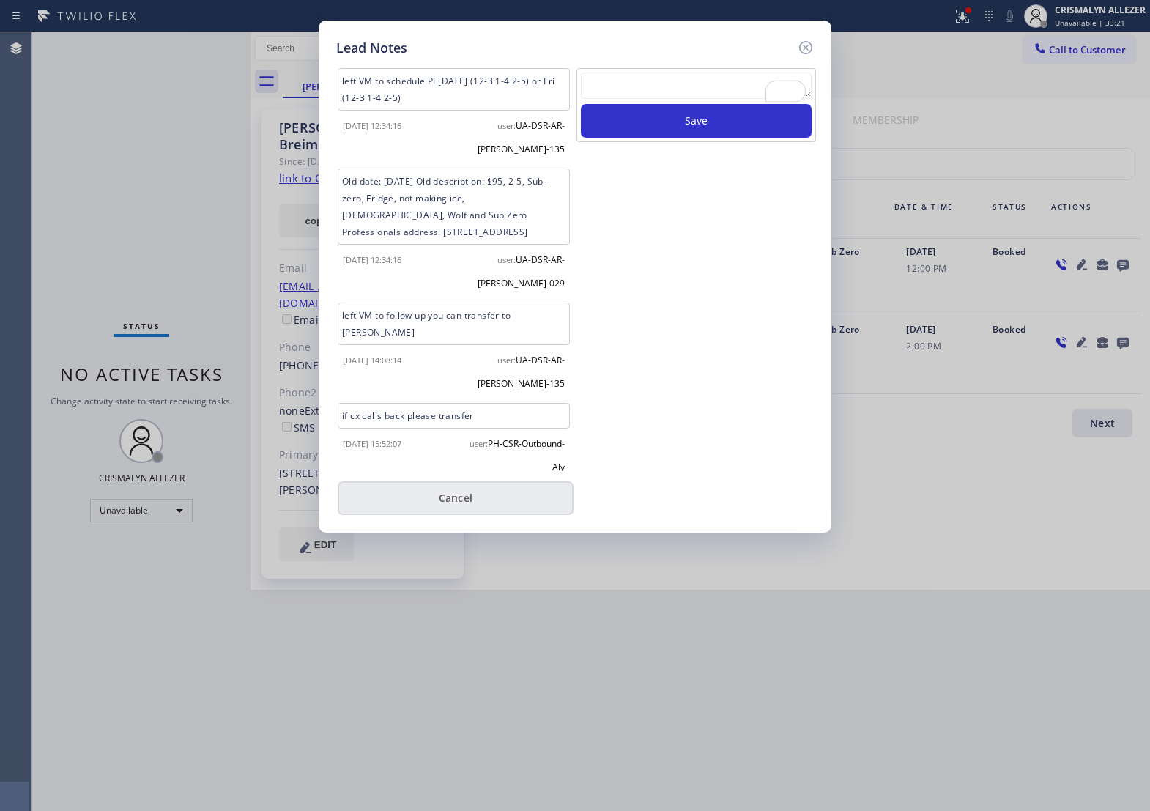
click at [462, 511] on button "Cancel" at bounding box center [456, 498] width 236 height 34
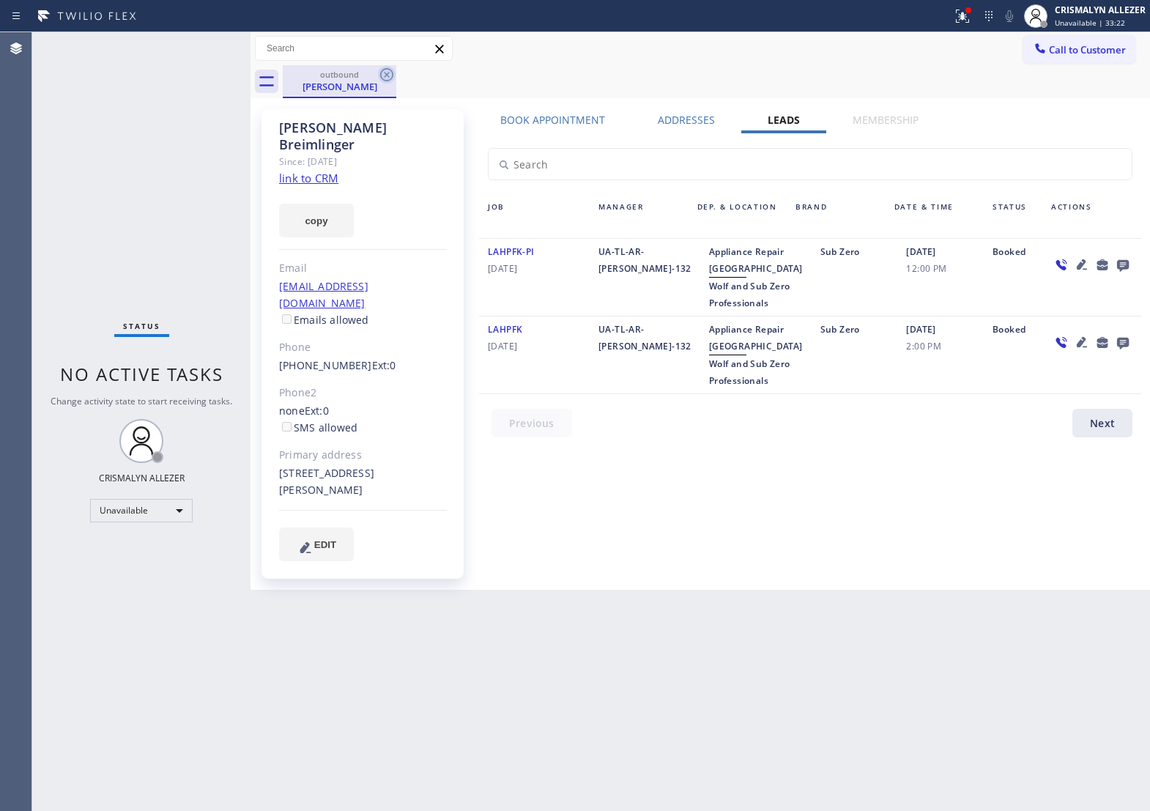
click at [385, 75] on icon at bounding box center [386, 74] width 13 height 13
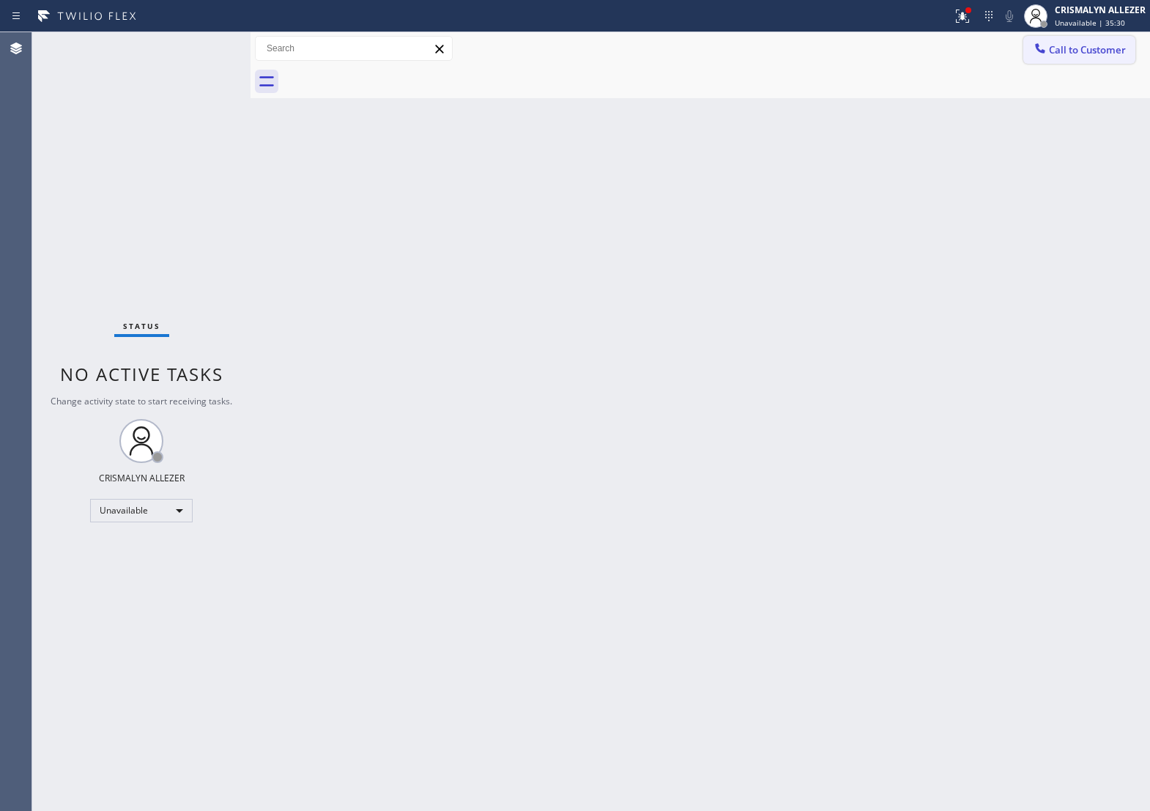
click at [1084, 53] on span "Call to Customer" at bounding box center [1087, 49] width 77 height 13
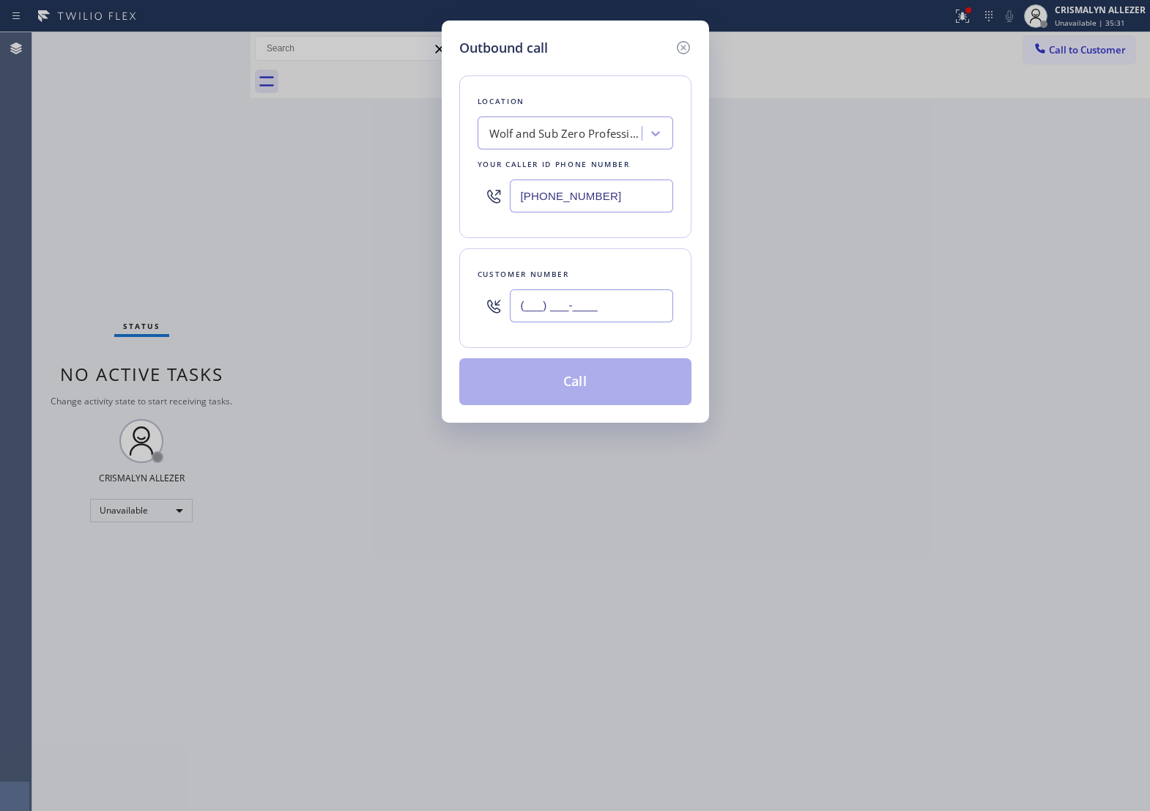
click at [606, 304] on input "(___) ___-____" at bounding box center [591, 305] width 163 height 33
paste input "858) 682-3030"
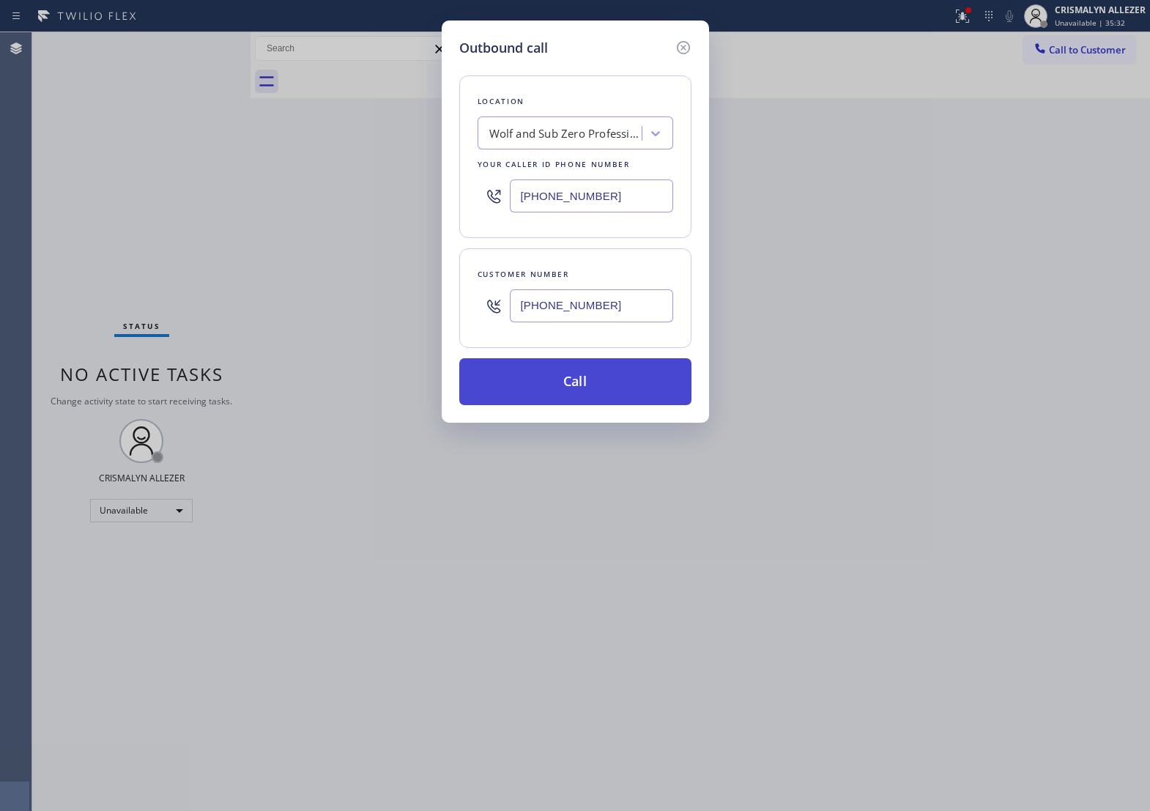
type input "[PHONE_NUMBER]"
click at [587, 405] on button "Call" at bounding box center [575, 381] width 232 height 47
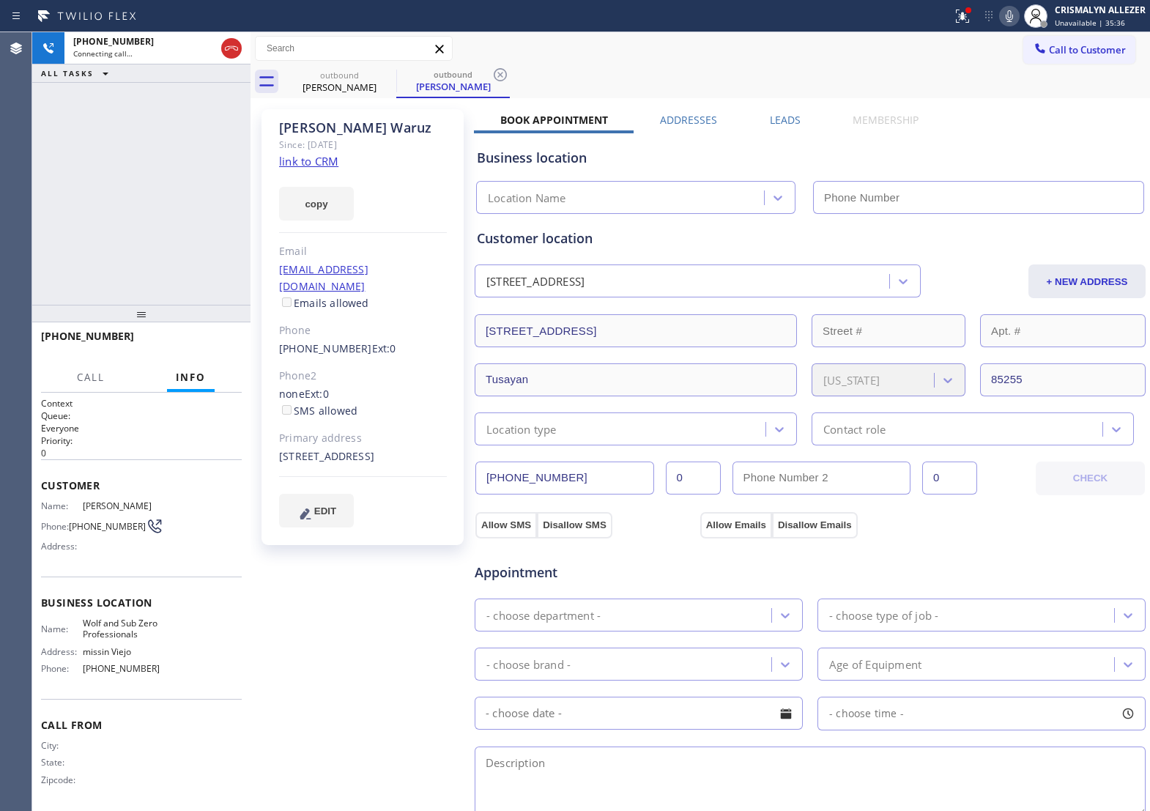
click at [335, 156] on link "link to CRM" at bounding box center [308, 161] width 59 height 15
type input "[PHONE_NUMBER]"
click at [217, 341] on span "HANG UP" at bounding box center [207, 343] width 45 height 10
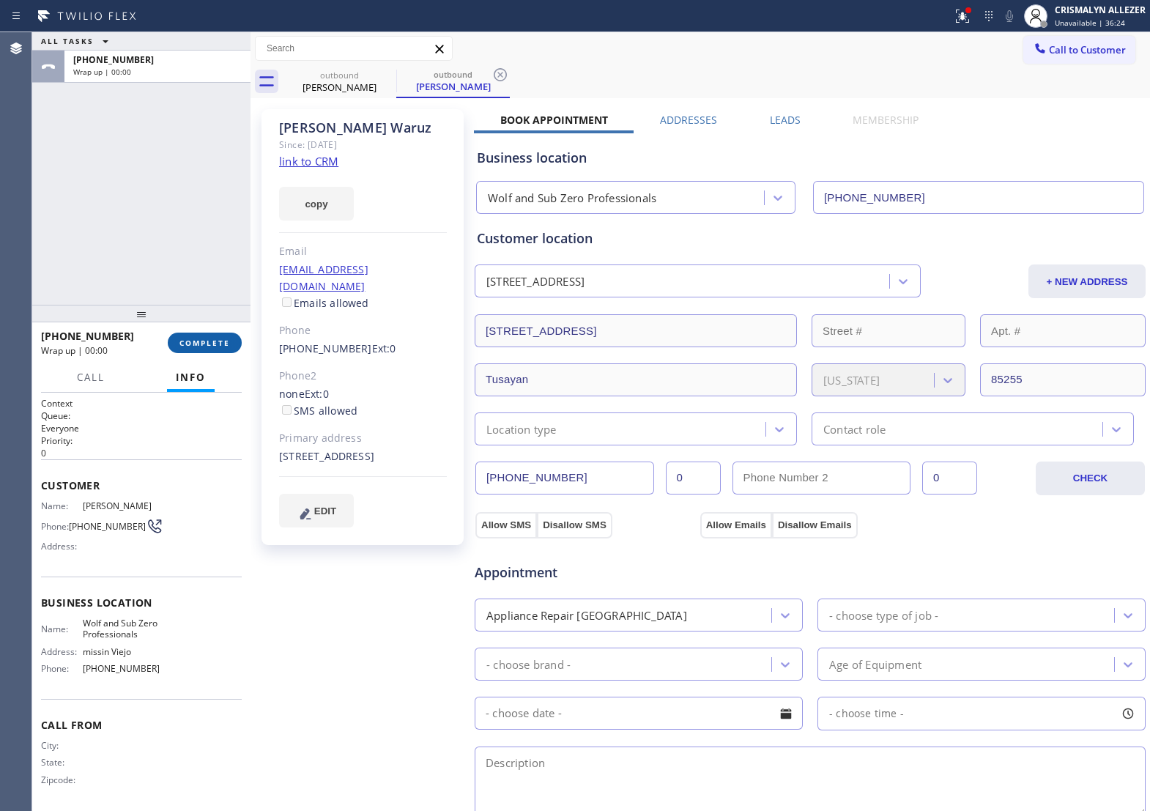
click at [217, 341] on span "COMPLETE" at bounding box center [204, 343] width 51 height 10
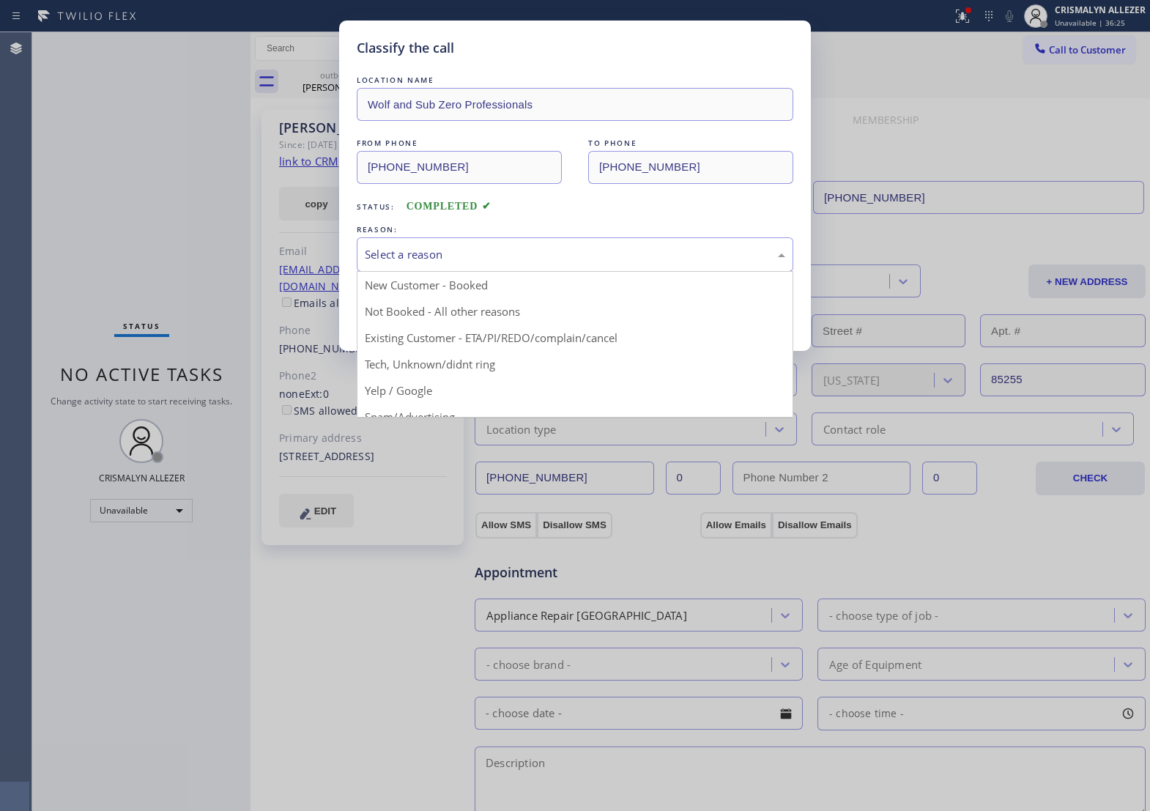
click at [595, 263] on div "Select a reason" at bounding box center [575, 254] width 420 height 17
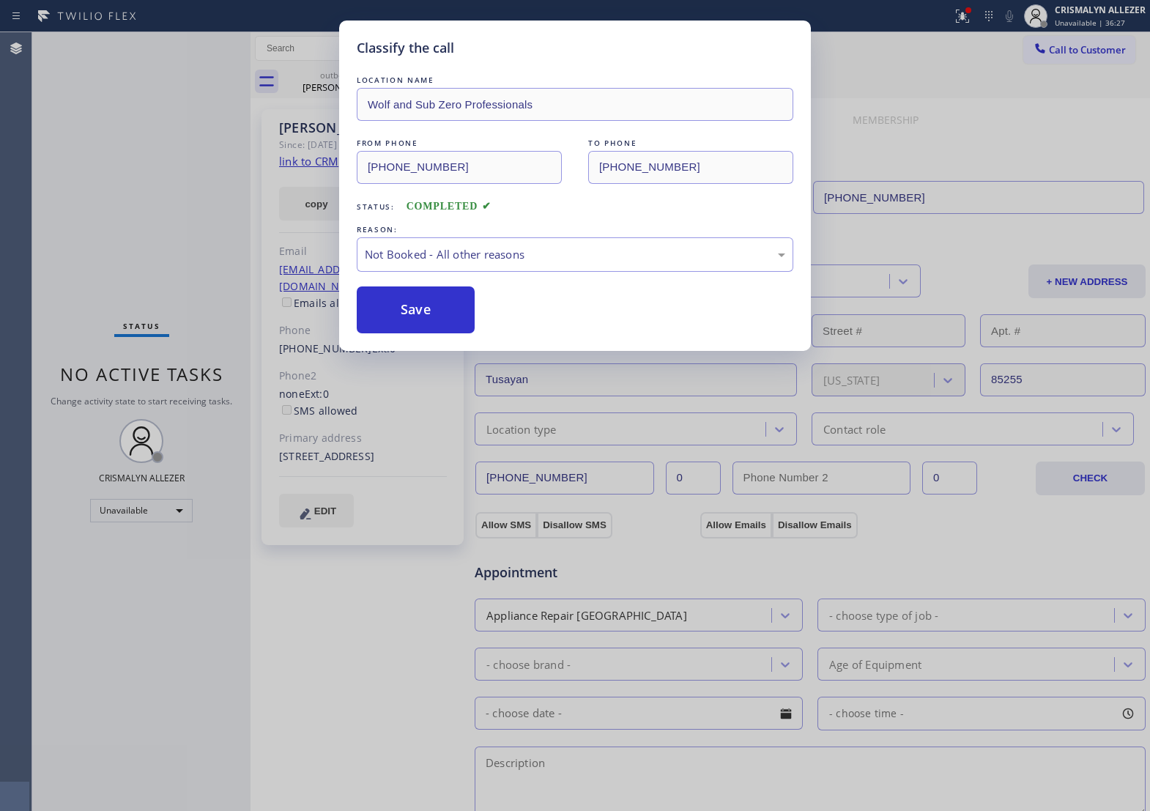
click at [432, 326] on button "Save" at bounding box center [416, 309] width 118 height 47
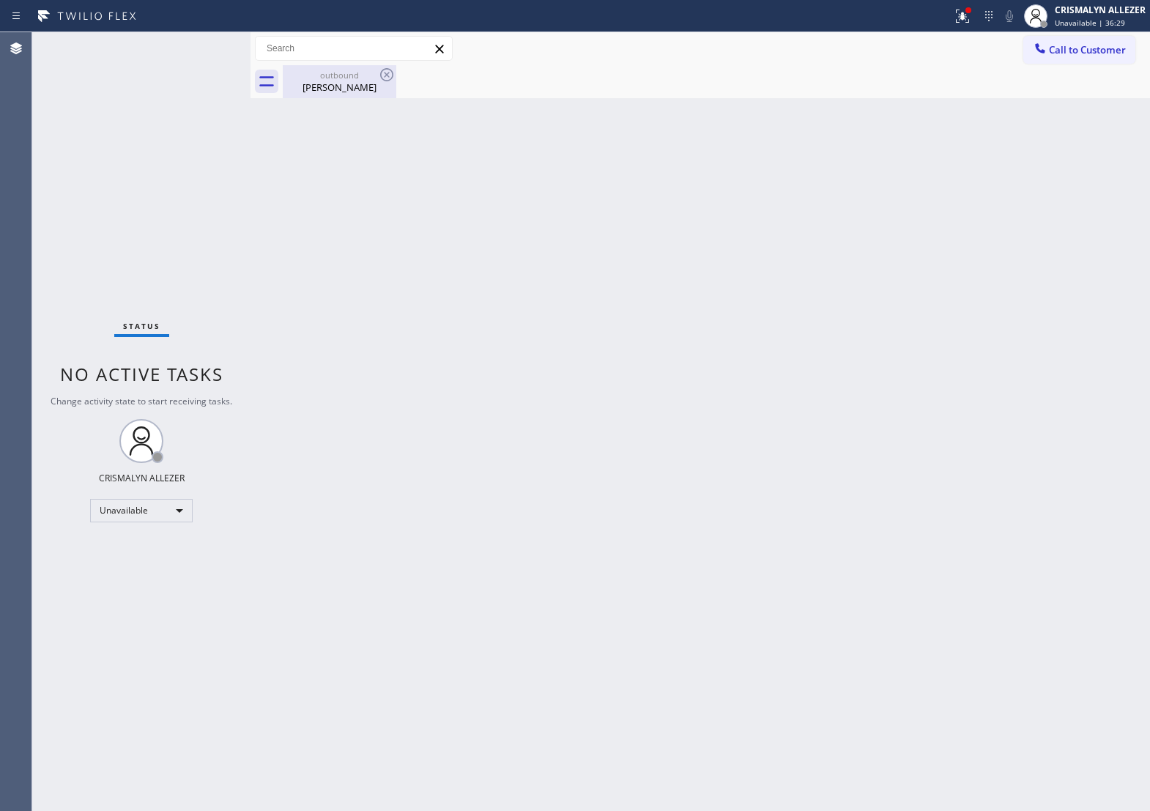
drag, startPoint x: 323, startPoint y: 67, endPoint x: 375, endPoint y: 78, distance: 53.2
click at [339, 72] on div "outbound [PERSON_NAME]" at bounding box center [339, 81] width 111 height 33
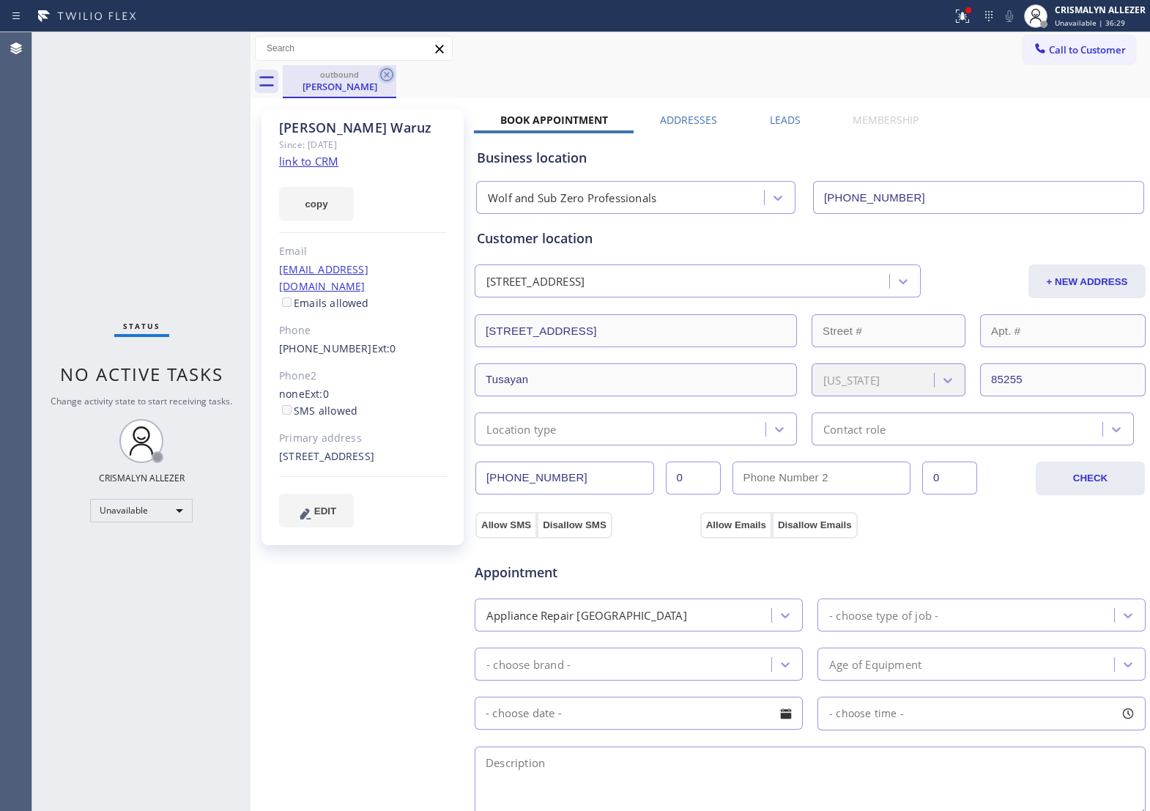
click at [385, 75] on icon at bounding box center [386, 74] width 13 height 13
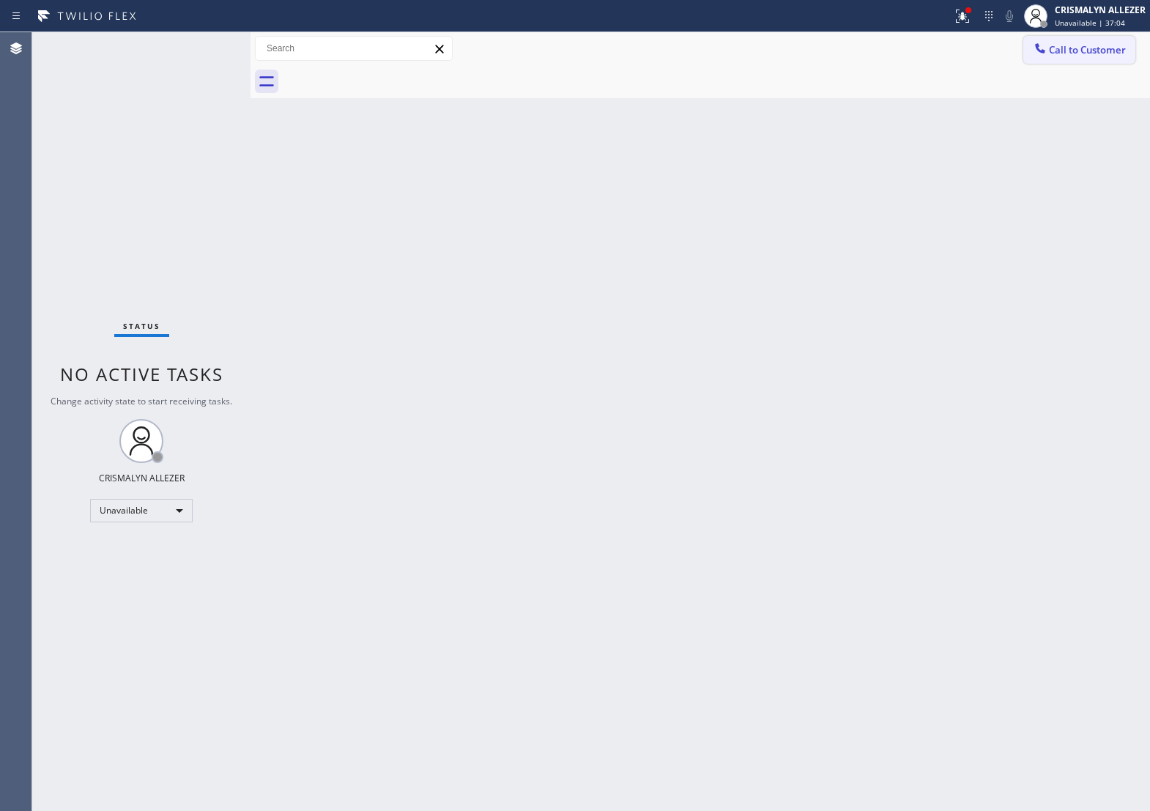
click at [1090, 60] on button "Call to Customer" at bounding box center [1079, 50] width 112 height 28
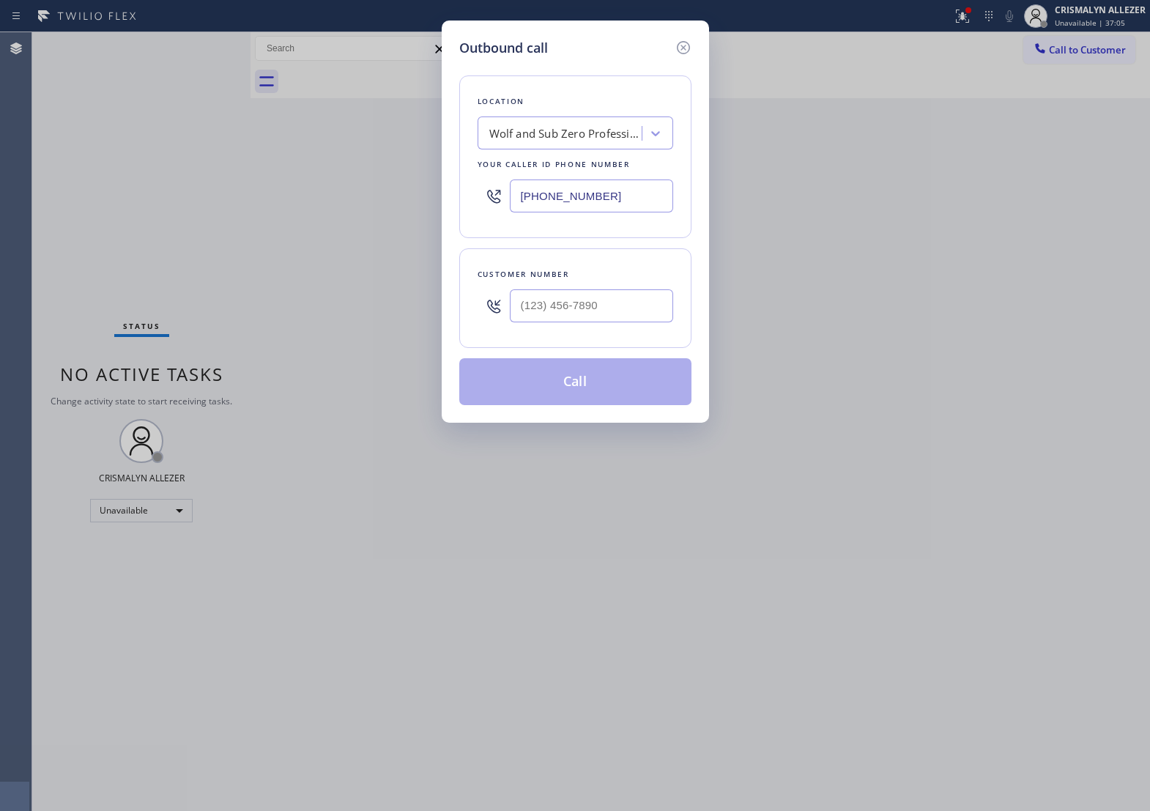
drag, startPoint x: 642, startPoint y: 345, endPoint x: 634, endPoint y: 328, distance: 18.7
click at [641, 330] on div at bounding box center [591, 306] width 163 height 48
click at [634, 322] on input "(___) ___-____" at bounding box center [591, 305] width 163 height 33
paste input "954) 816-9005"
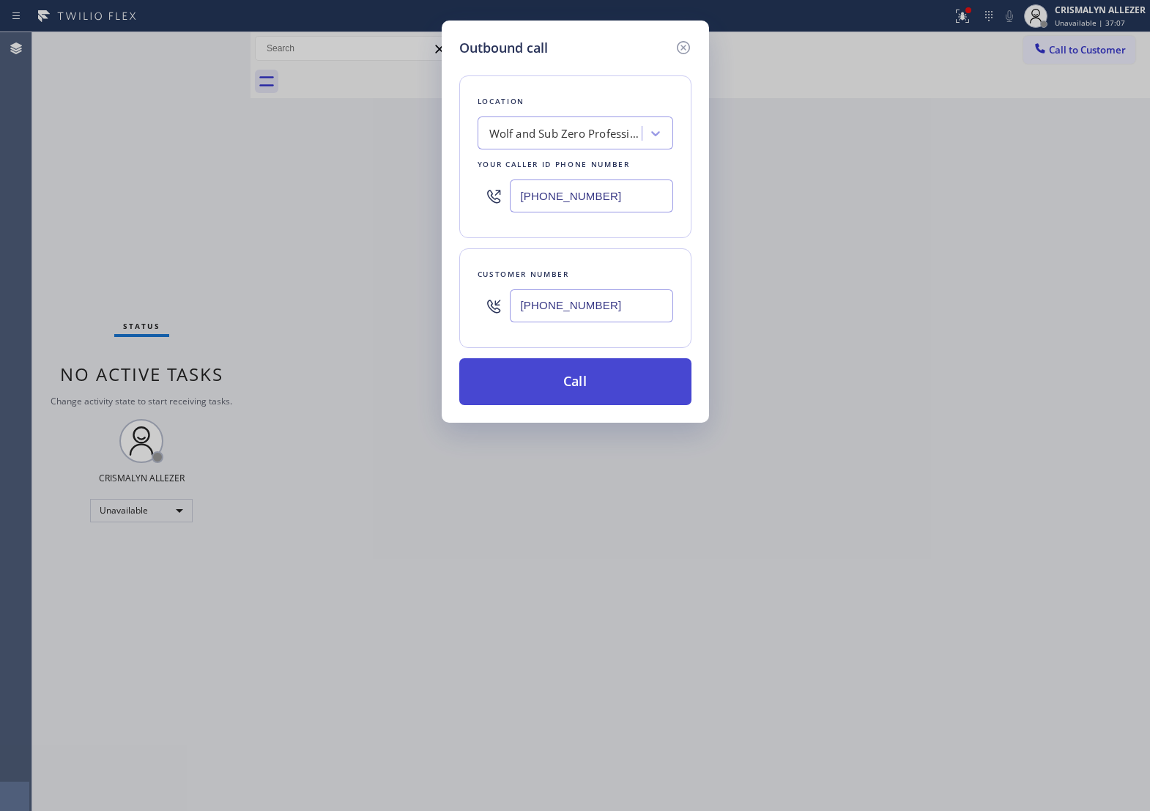
type input "[PHONE_NUMBER]"
click at [585, 399] on button "Call" at bounding box center [575, 381] width 232 height 47
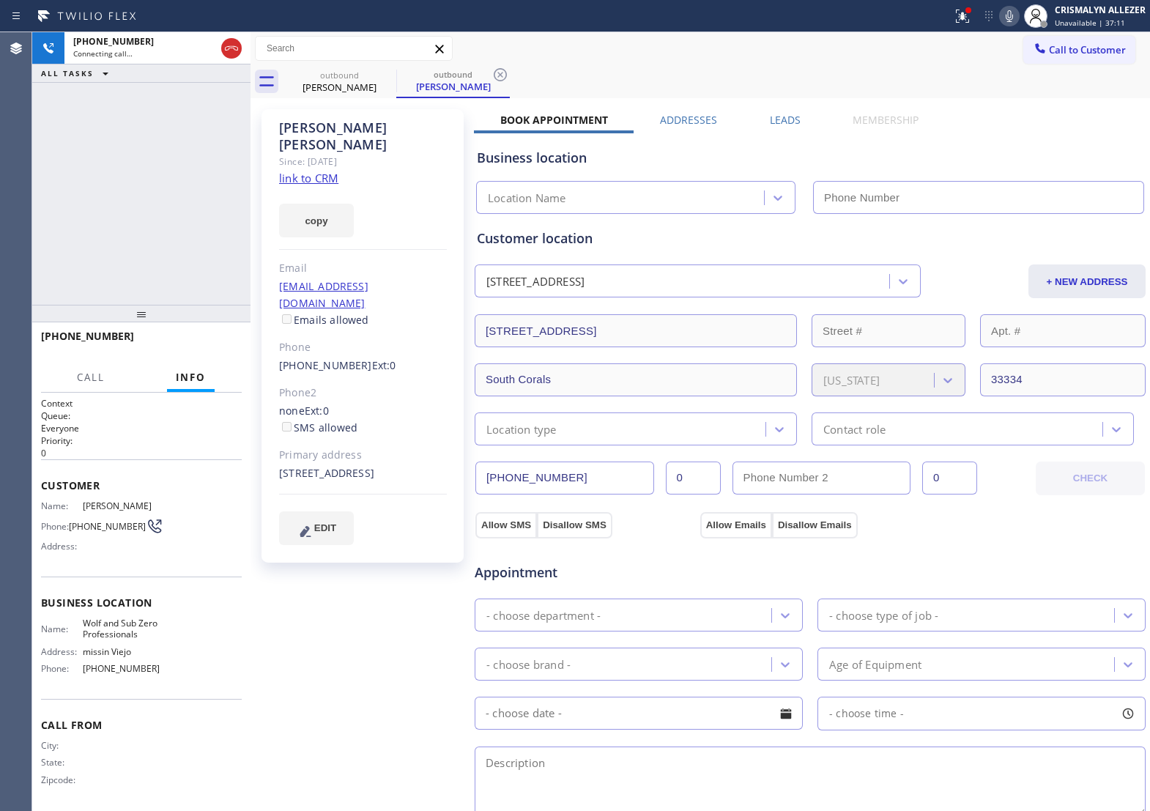
type input "[PHONE_NUMBER]"
click at [326, 171] on link "link to CRM" at bounding box center [308, 178] width 59 height 15
click at [194, 346] on span "HANG UP" at bounding box center [207, 343] width 45 height 10
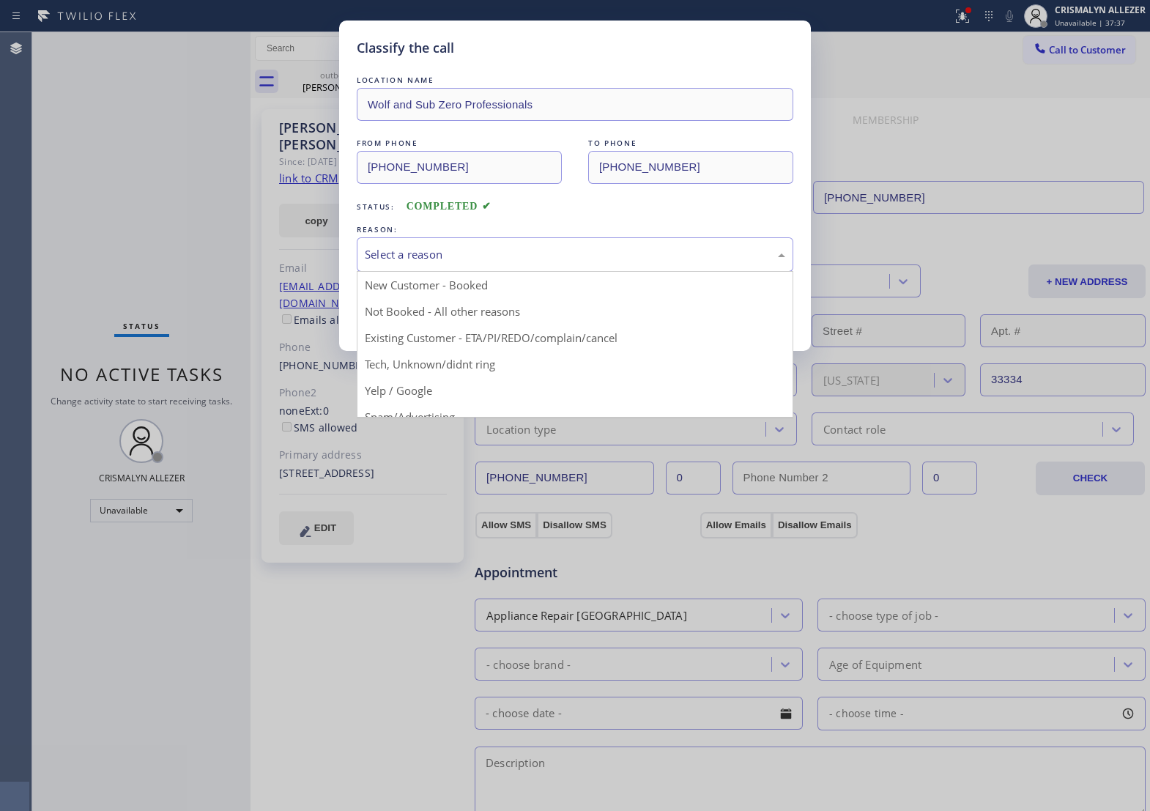
click at [522, 263] on div "Select a reason" at bounding box center [575, 254] width 420 height 17
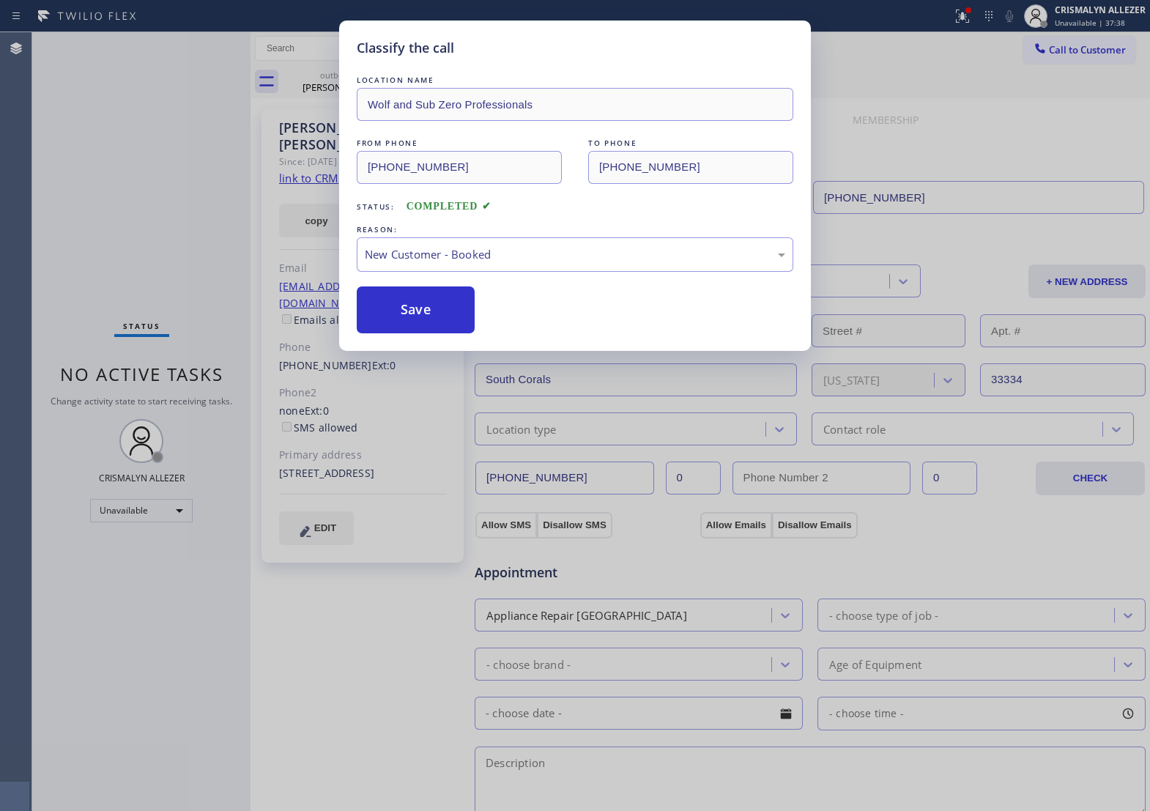
click at [467, 312] on button "Save" at bounding box center [416, 309] width 118 height 47
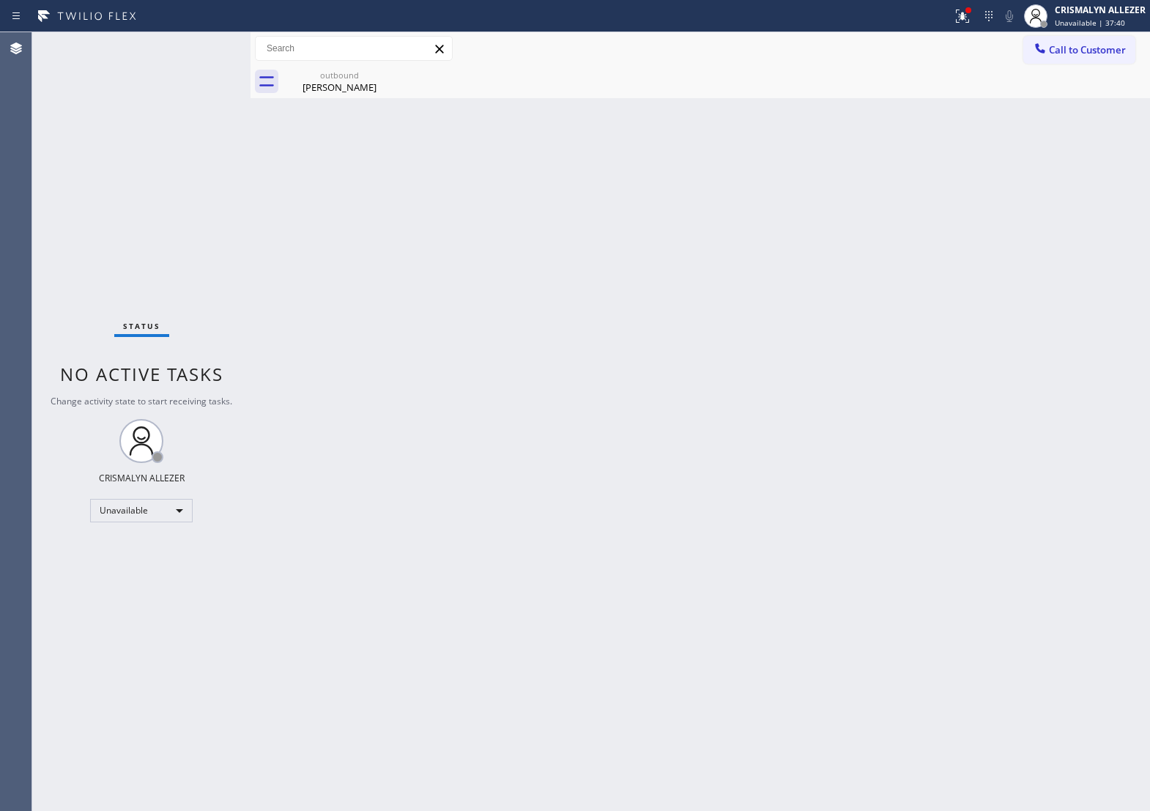
click at [346, 99] on div "Back to Dashboard Change Sender ID Customers Technicians Select a contact Outbo…" at bounding box center [700, 421] width 899 height 779
click at [386, 77] on icon at bounding box center [387, 75] width 18 height 18
click at [346, 84] on div "[PERSON_NAME]" at bounding box center [339, 87] width 111 height 13
drag, startPoint x: 576, startPoint y: 324, endPoint x: 584, endPoint y: 308, distance: 17.7
click at [584, 308] on div "Back to Dashboard Change Sender ID Customers Technicians Select a contact Outbo…" at bounding box center [700, 421] width 899 height 779
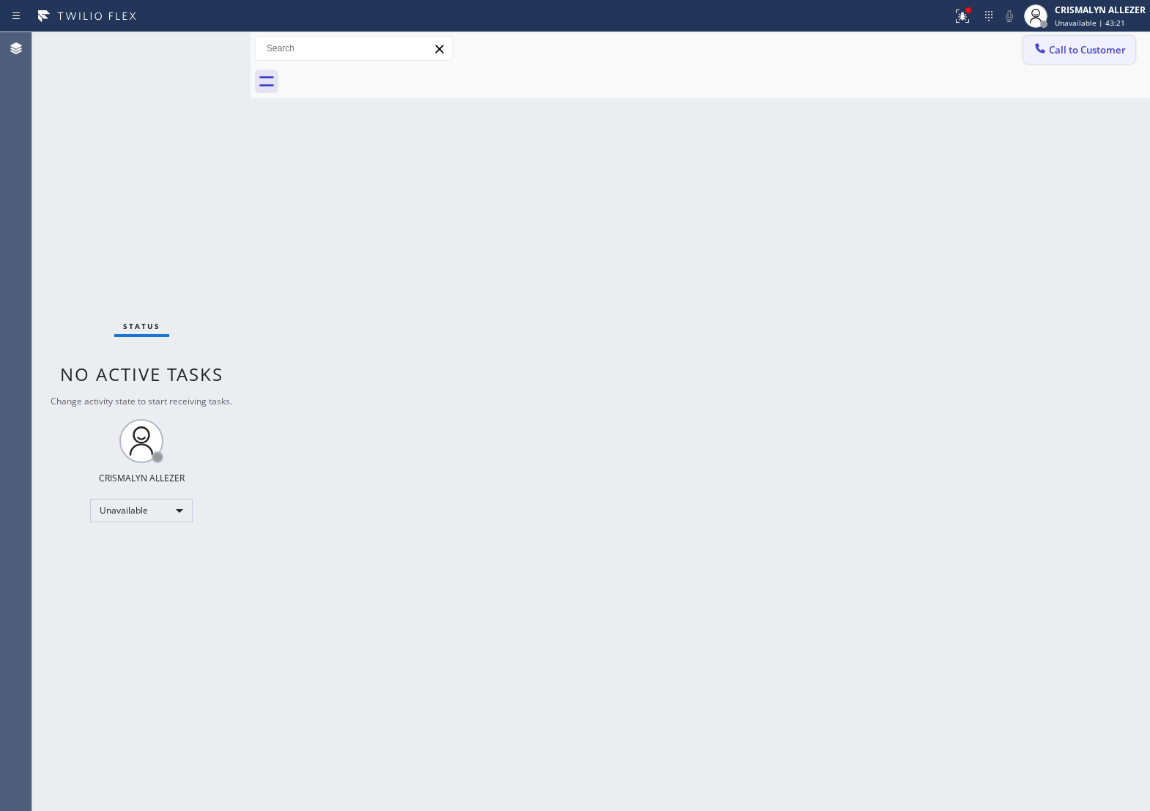
click at [1071, 50] on span "Call to Customer" at bounding box center [1087, 49] width 77 height 13
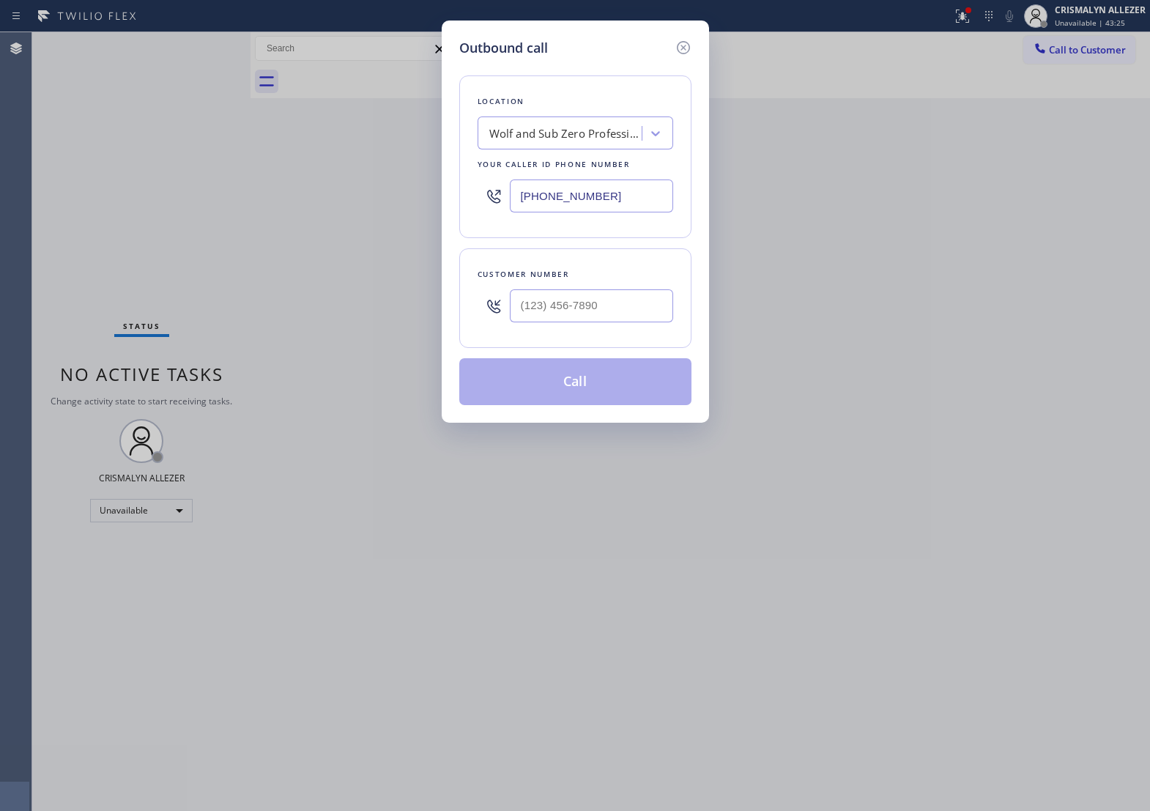
drag, startPoint x: 610, startPoint y: 196, endPoint x: 203, endPoint y: 182, distance: 407.5
click at [205, 182] on div "Outbound call Location Wolf and Sub Zero Professionals Your caller id phone num…" at bounding box center [575, 405] width 1150 height 811
paste input "562) 337-3944"
type input "(562) 337-3944"
click at [557, 322] on input "(___) ___-____" at bounding box center [591, 305] width 163 height 33
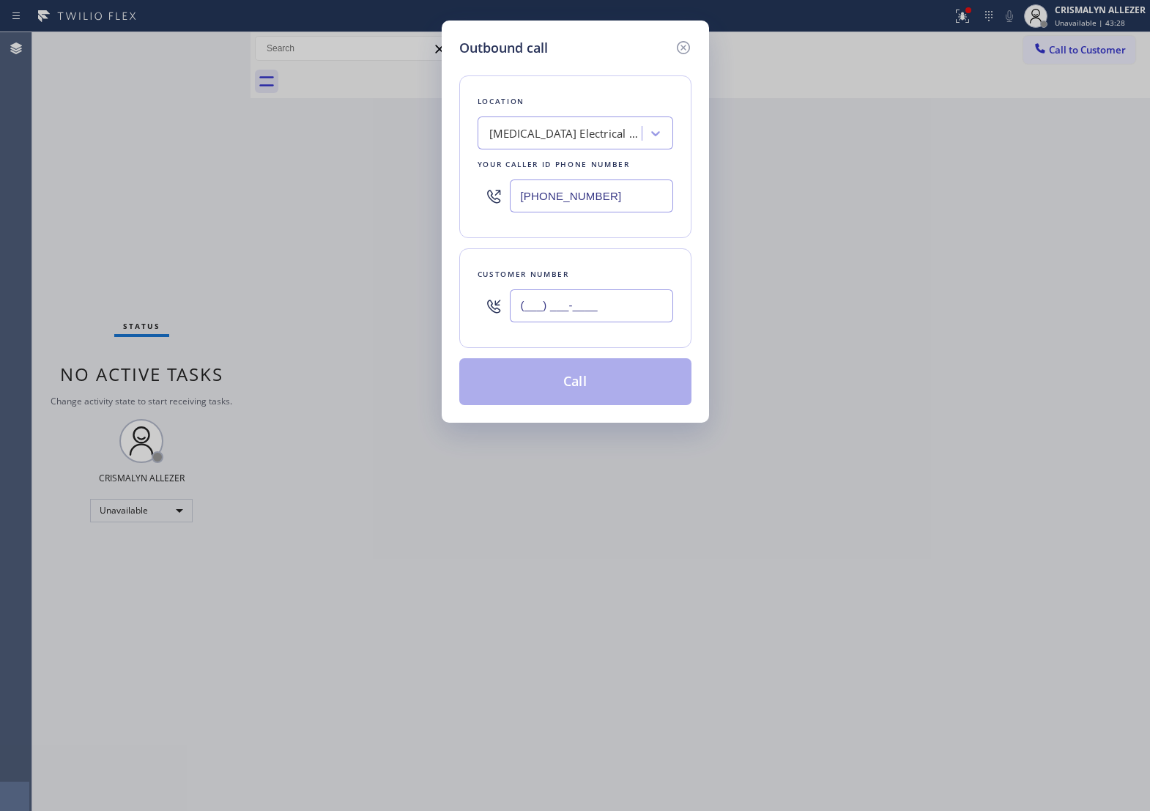
paste input "562) 396-8669"
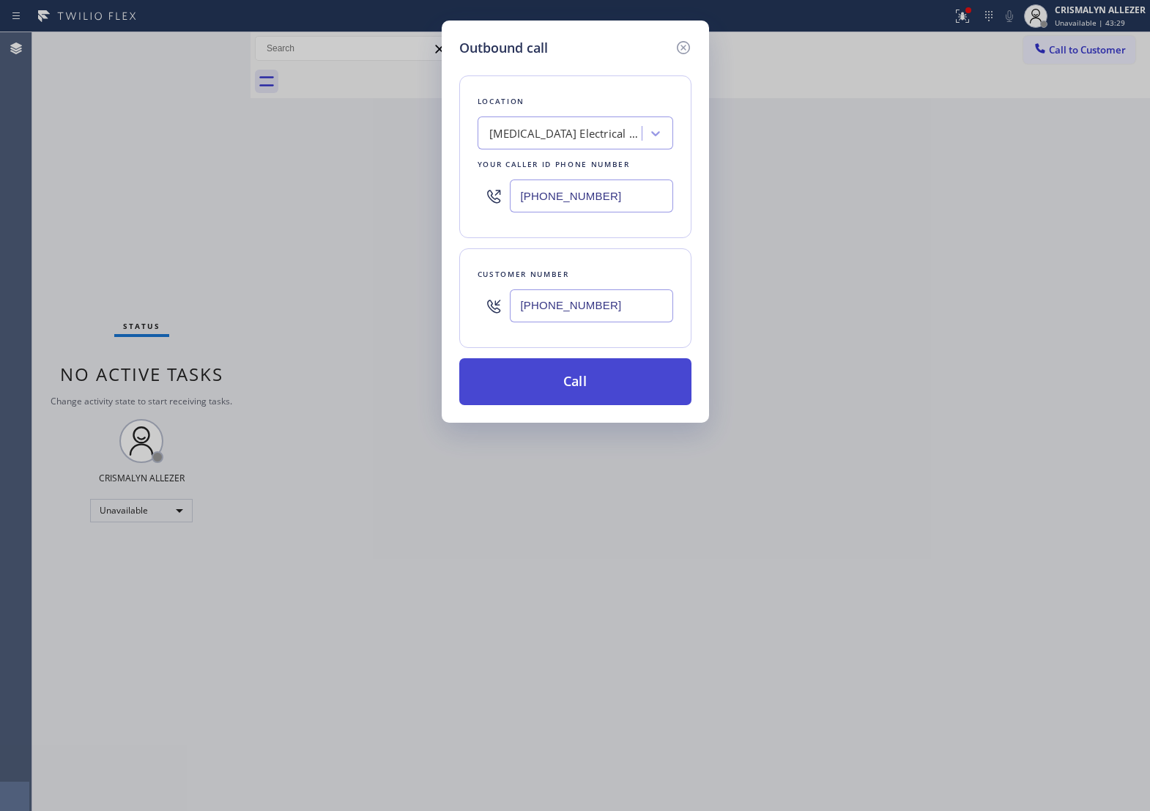
type input "(562) 396-8669"
click at [582, 401] on button "Call" at bounding box center [575, 381] width 232 height 47
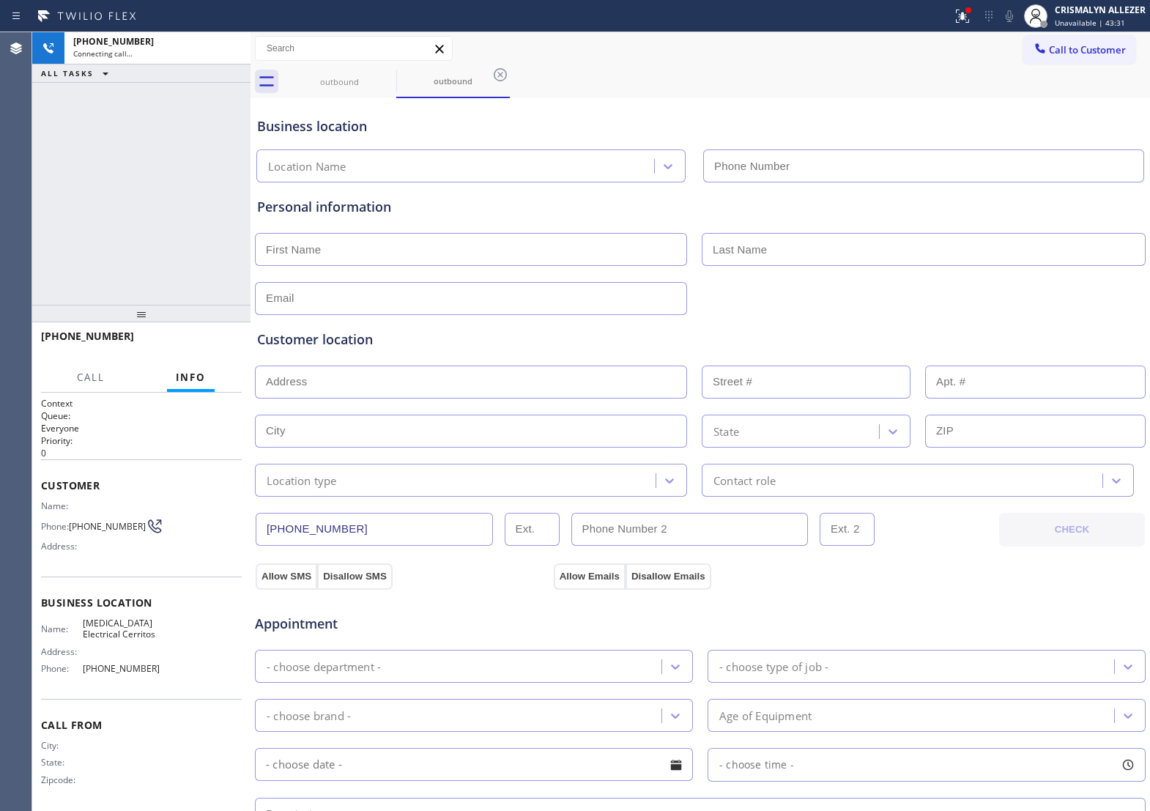
type input "(562) 337-3944"
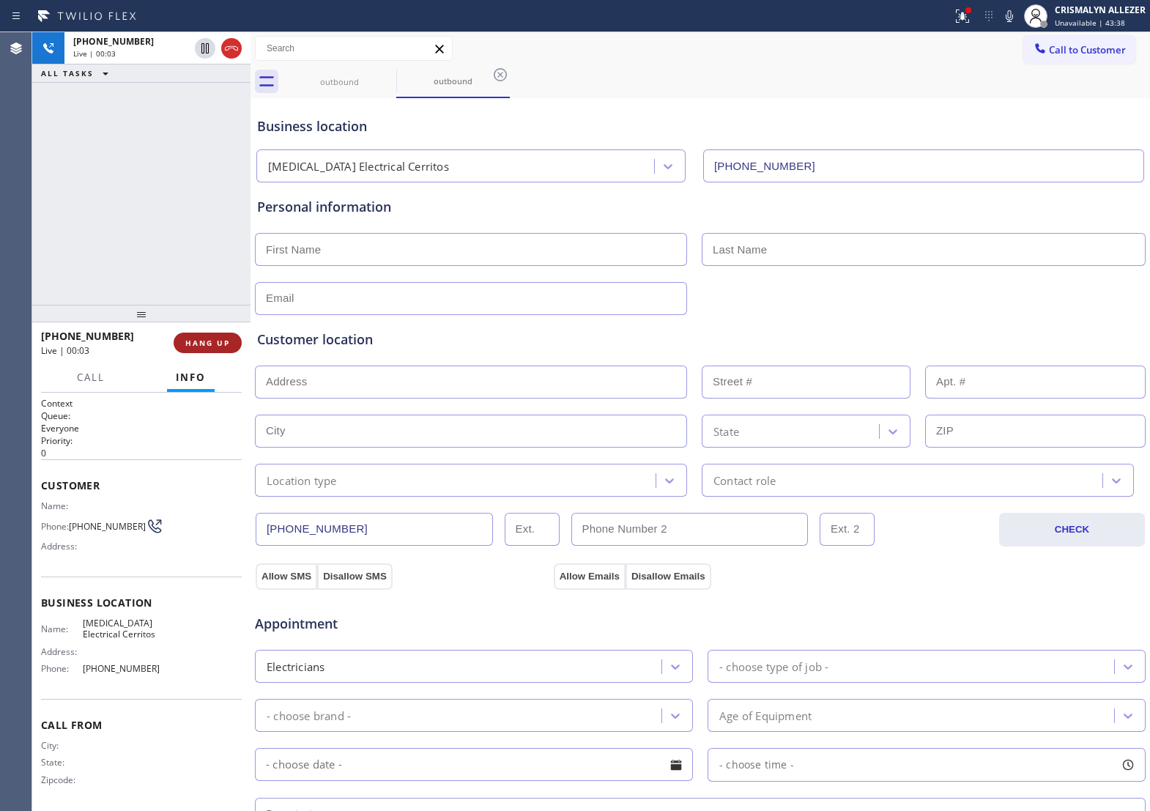
click at [195, 349] on button "HANG UP" at bounding box center [208, 343] width 68 height 21
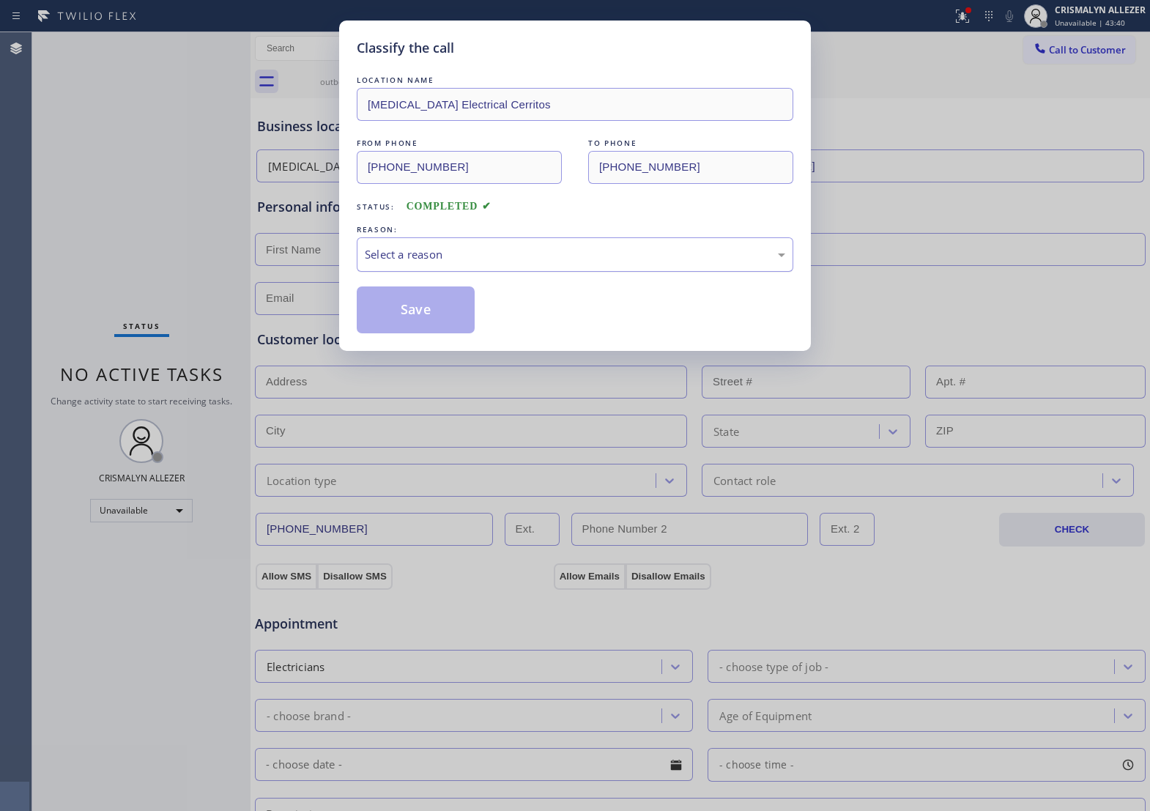
click at [623, 263] on div "Select a reason" at bounding box center [575, 254] width 420 height 17
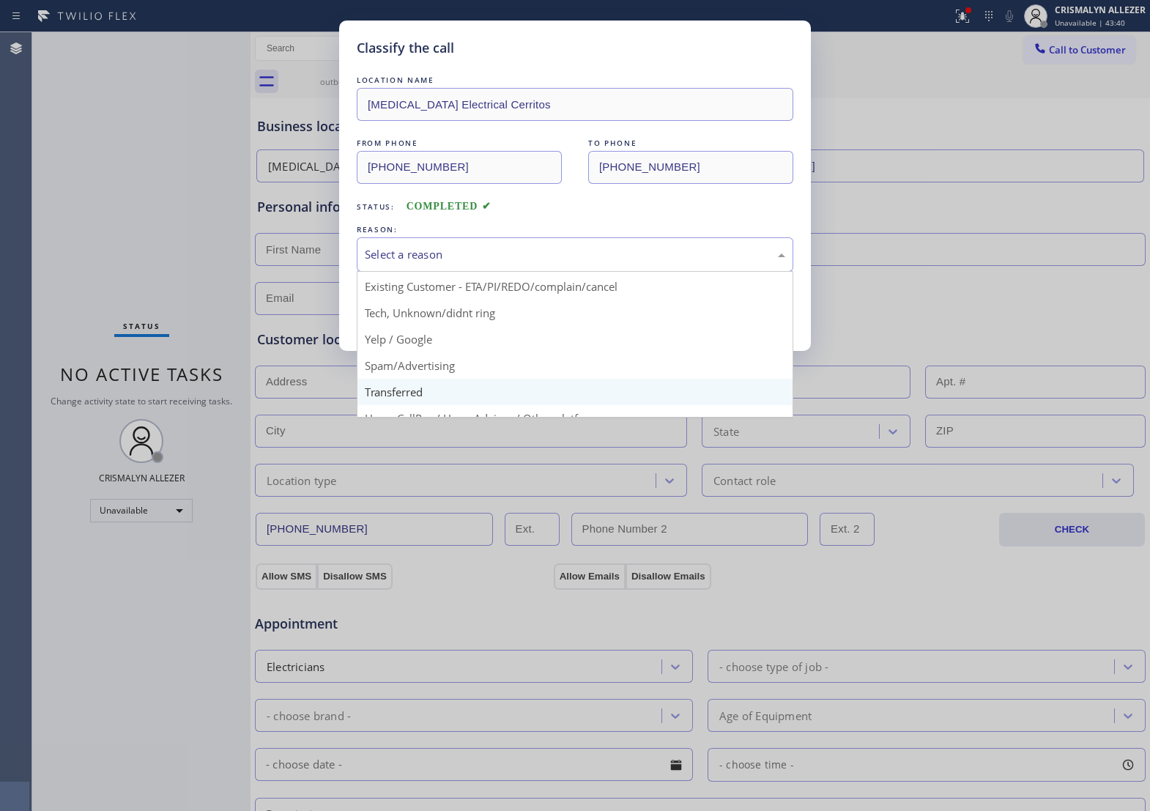
scroll to position [100, 0]
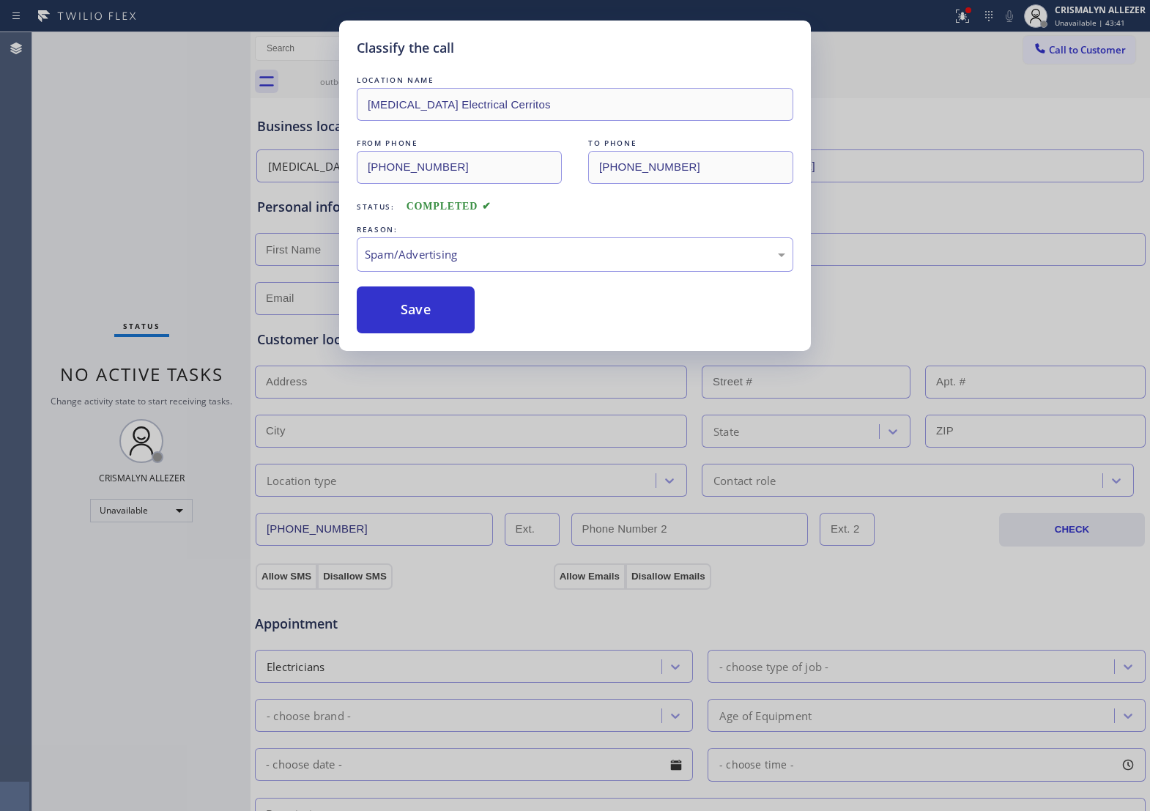
click at [431, 333] on button "Save" at bounding box center [416, 309] width 118 height 47
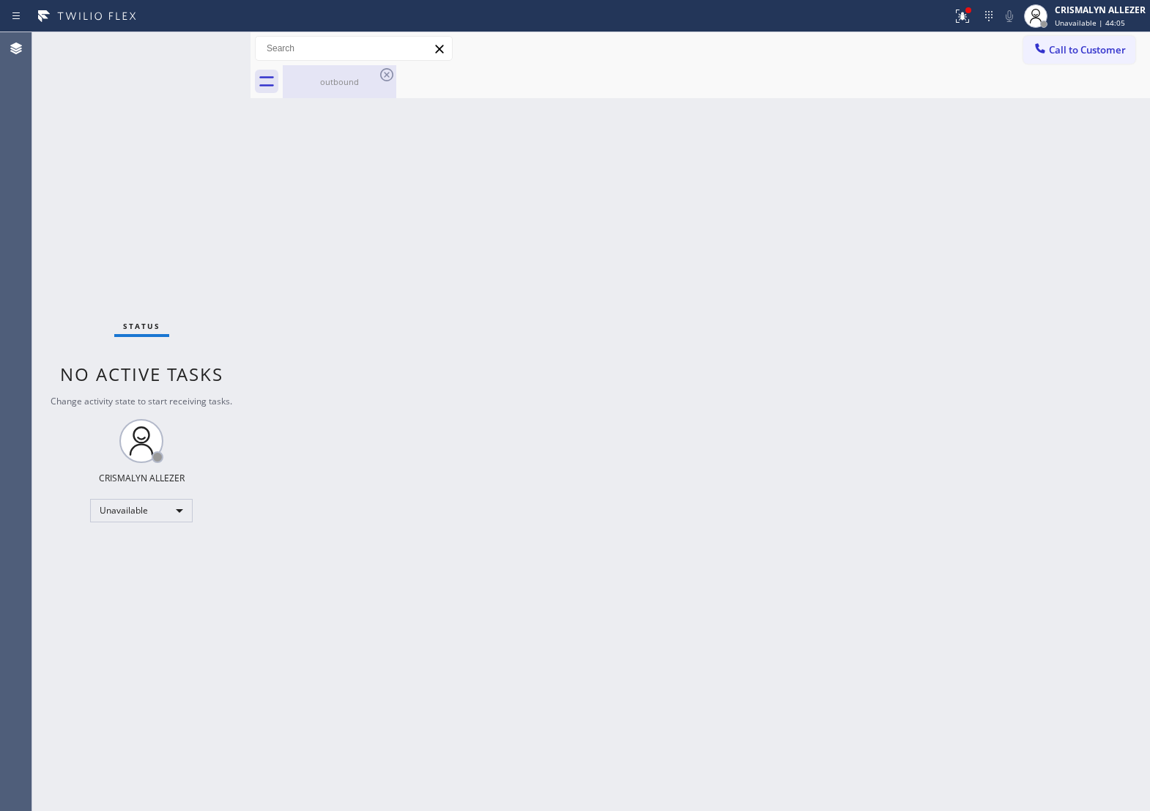
click at [352, 81] on div "outbound" at bounding box center [339, 81] width 111 height 11
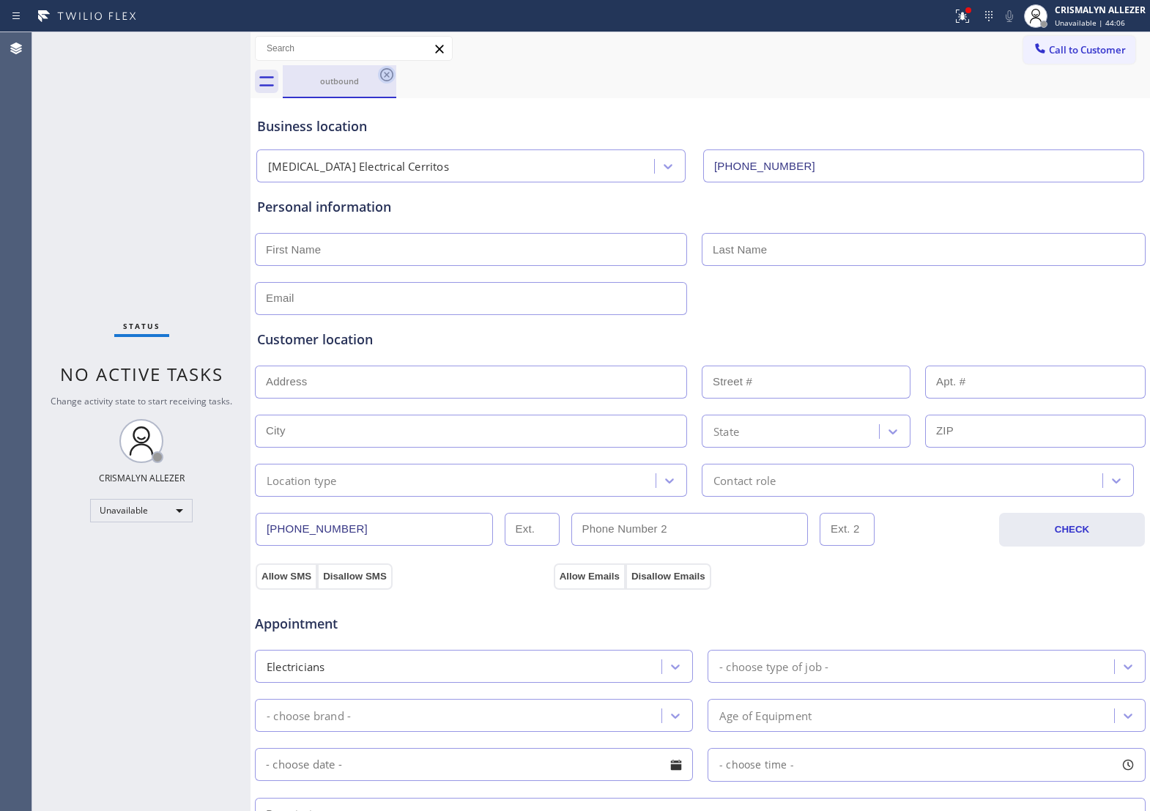
click at [386, 78] on icon at bounding box center [387, 75] width 18 height 18
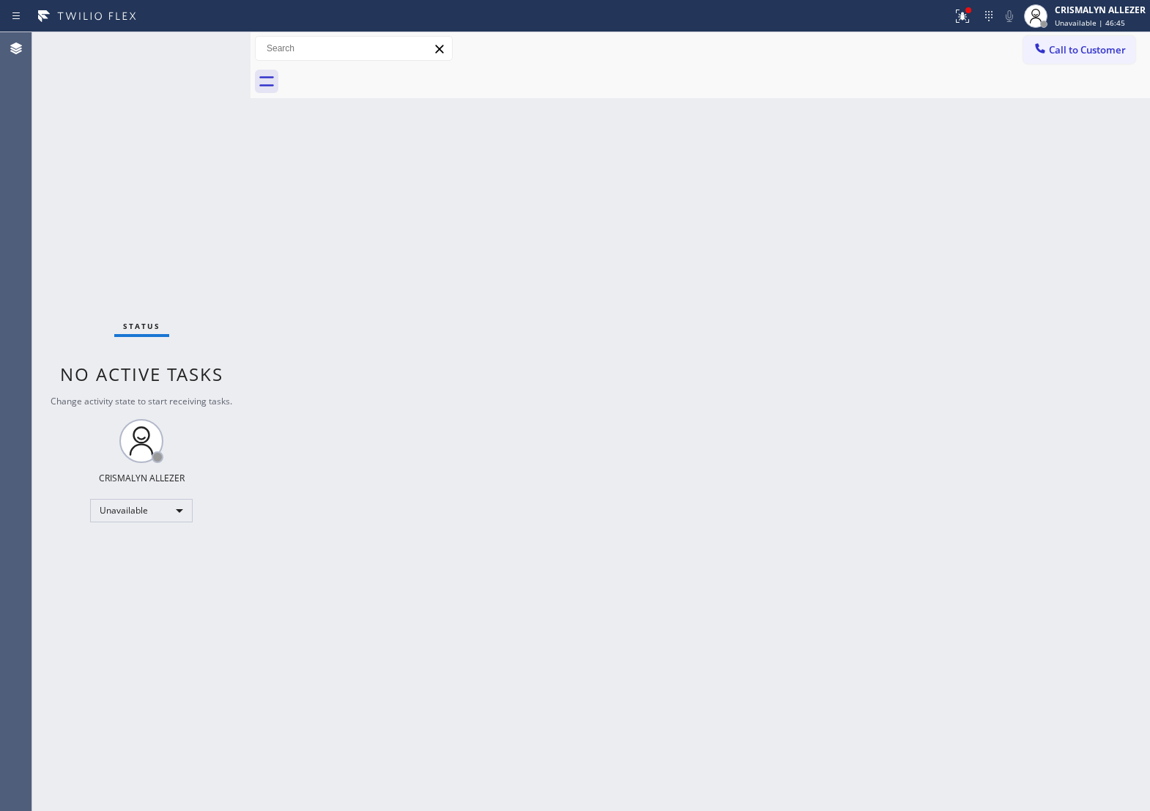
click at [823, 119] on div "Back to Dashboard Change Sender ID Customers Technicians Select a contact Outbo…" at bounding box center [700, 421] width 899 height 779
click at [1069, 56] on span "Call to Customer" at bounding box center [1087, 49] width 77 height 13
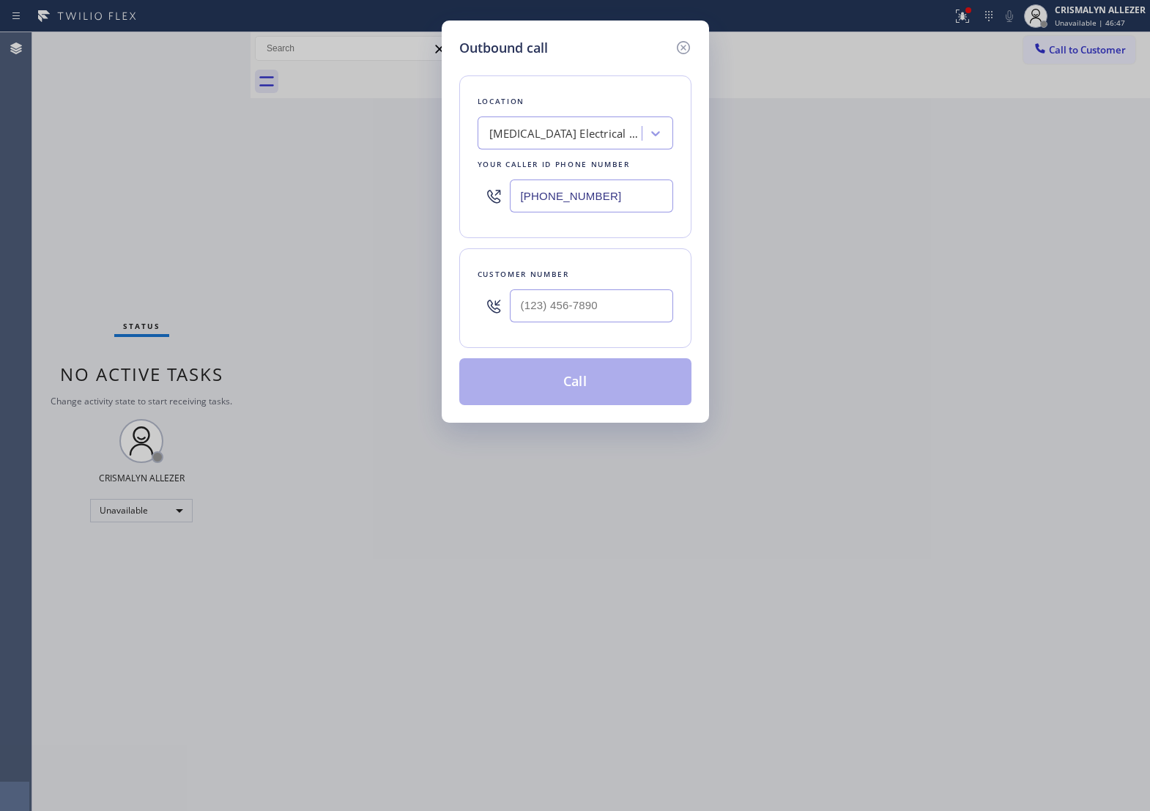
drag, startPoint x: 626, startPoint y: 212, endPoint x: 166, endPoint y: 224, distance: 460.2
click at [180, 224] on div "Outbound call Location High Voltage Electrical Cerritos Your caller id phone nu…" at bounding box center [575, 405] width 1150 height 811
paste input "929) 325-2750"
type input "(929) 325-2750"
click at [612, 322] on input "(___) ___-____" at bounding box center [591, 305] width 163 height 33
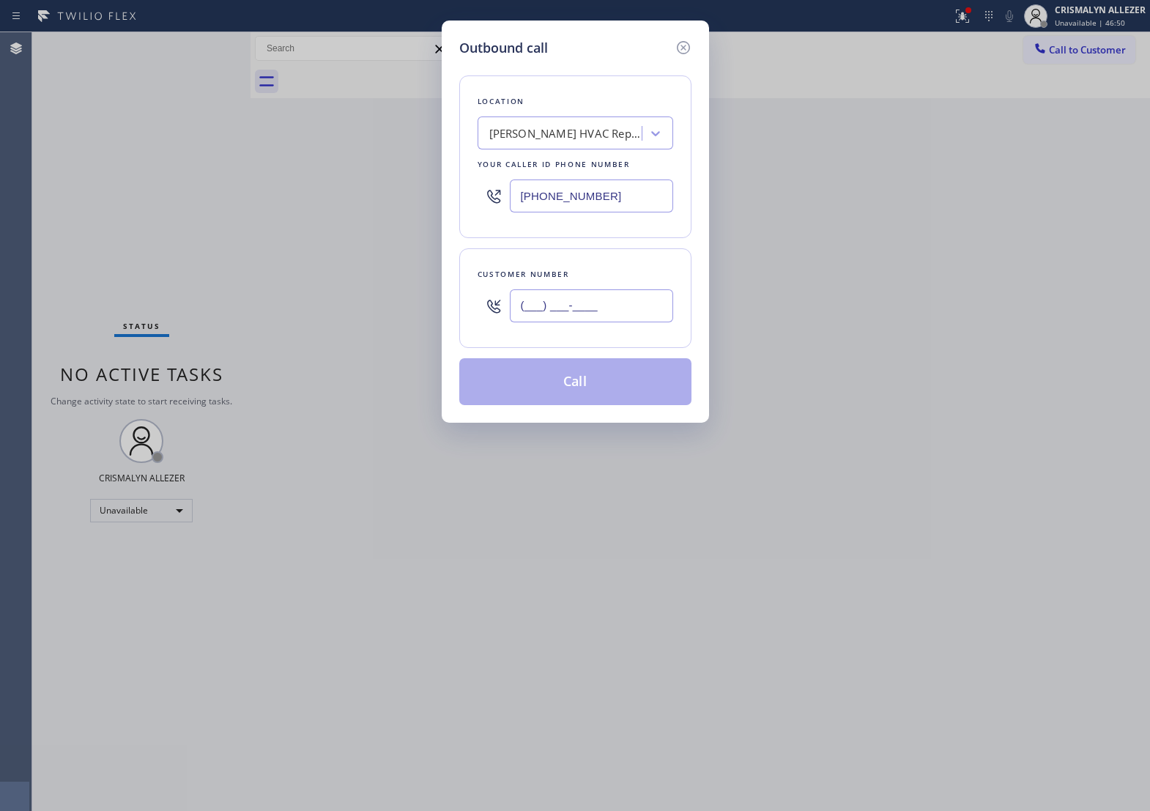
paste input "720) 725-2142"
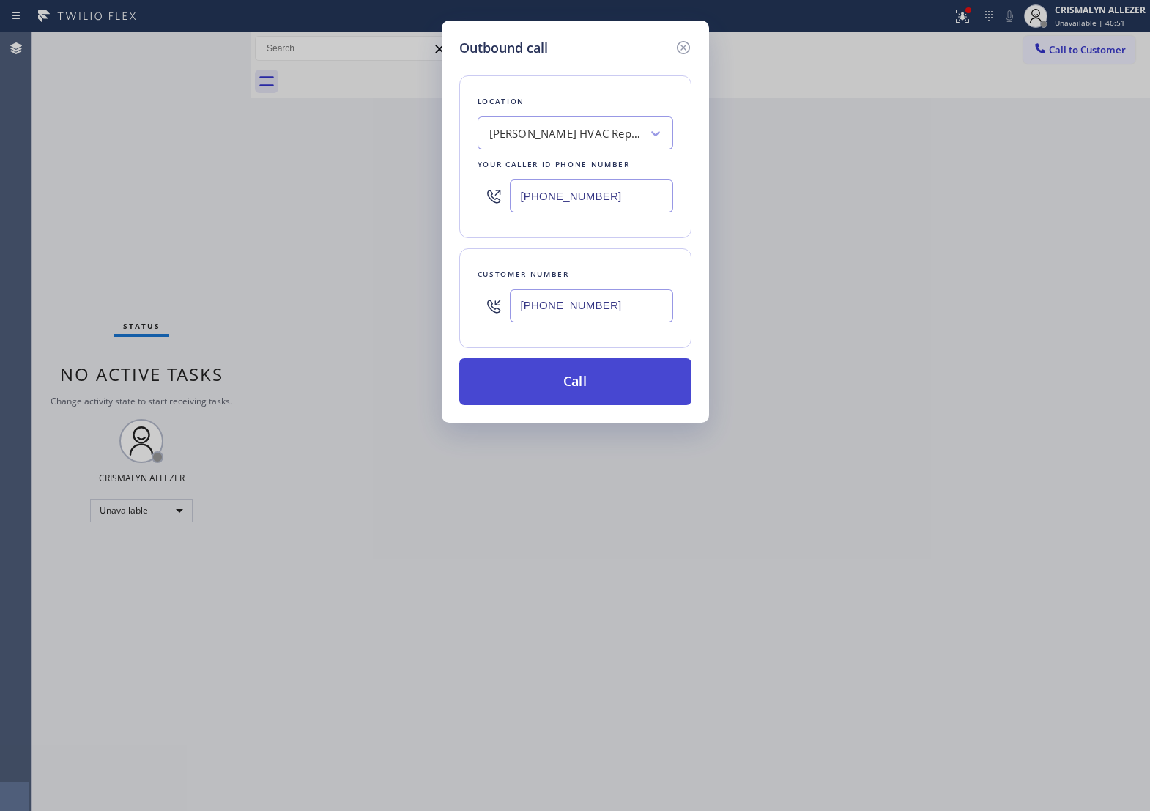
type input "(720) 725-2142"
click at [586, 405] on button "Call" at bounding box center [575, 381] width 232 height 47
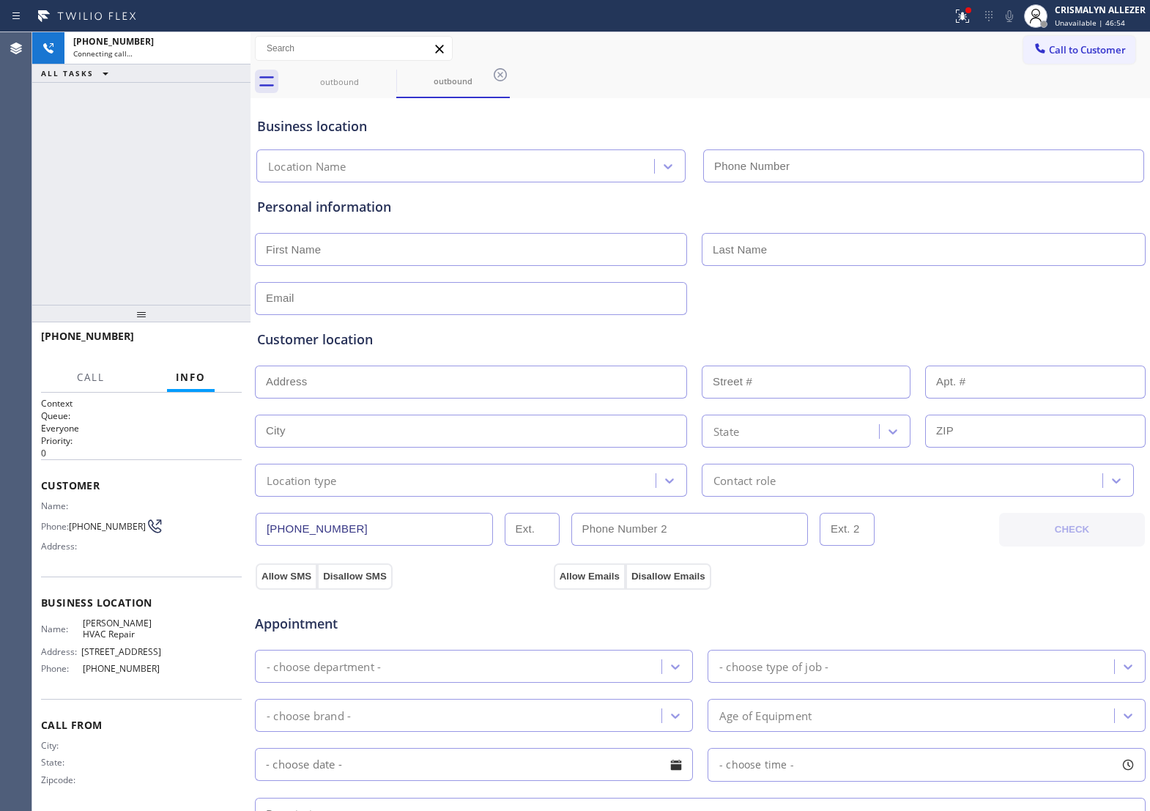
type input "(929) 325-2750"
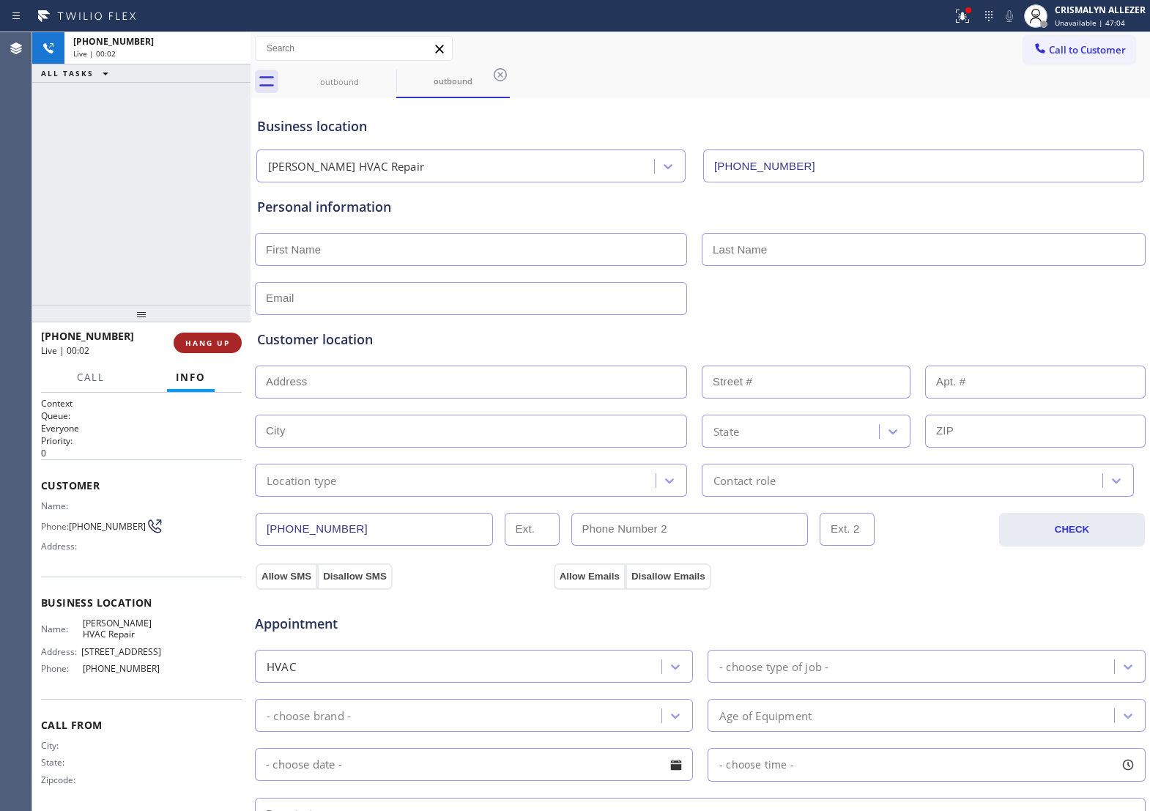
click at [196, 343] on span "HANG UP" at bounding box center [207, 343] width 45 height 10
click at [196, 343] on span "COMPLETE" at bounding box center [204, 343] width 51 height 10
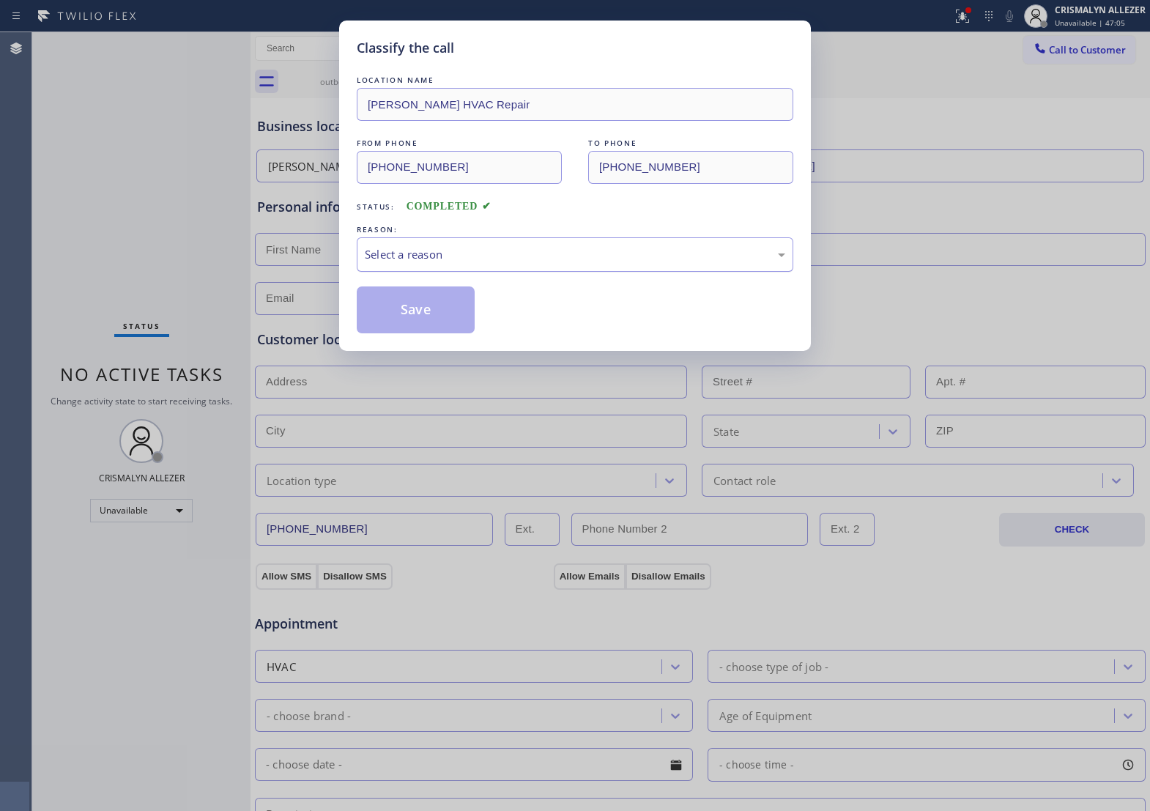
click at [519, 263] on div "Select a reason" at bounding box center [575, 254] width 420 height 17
click at [412, 333] on button "Save" at bounding box center [416, 309] width 118 height 47
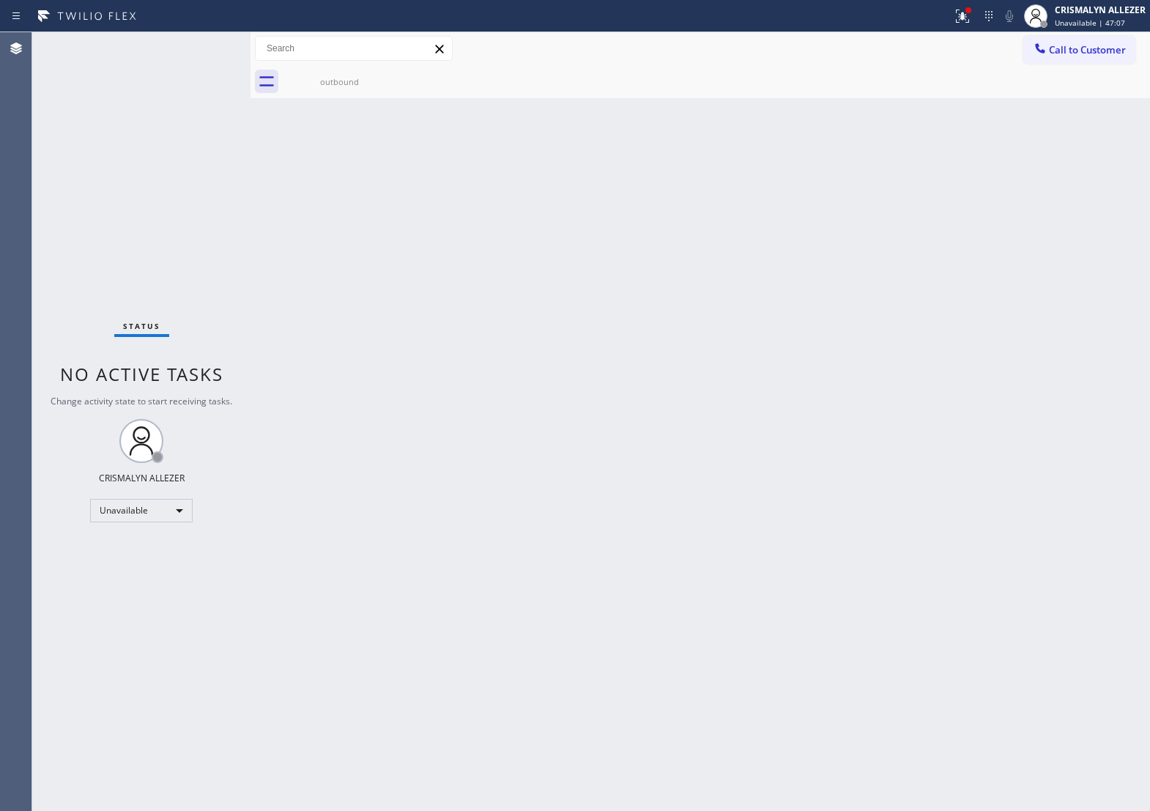
click at [327, 110] on div "Back to Dashboard Change Sender ID Customers Technicians Select a contact Outbo…" at bounding box center [700, 421] width 899 height 779
drag, startPoint x: 335, startPoint y: 93, endPoint x: 354, endPoint y: 81, distance: 22.1
click at [335, 92] on div "outbound" at bounding box center [339, 81] width 111 height 33
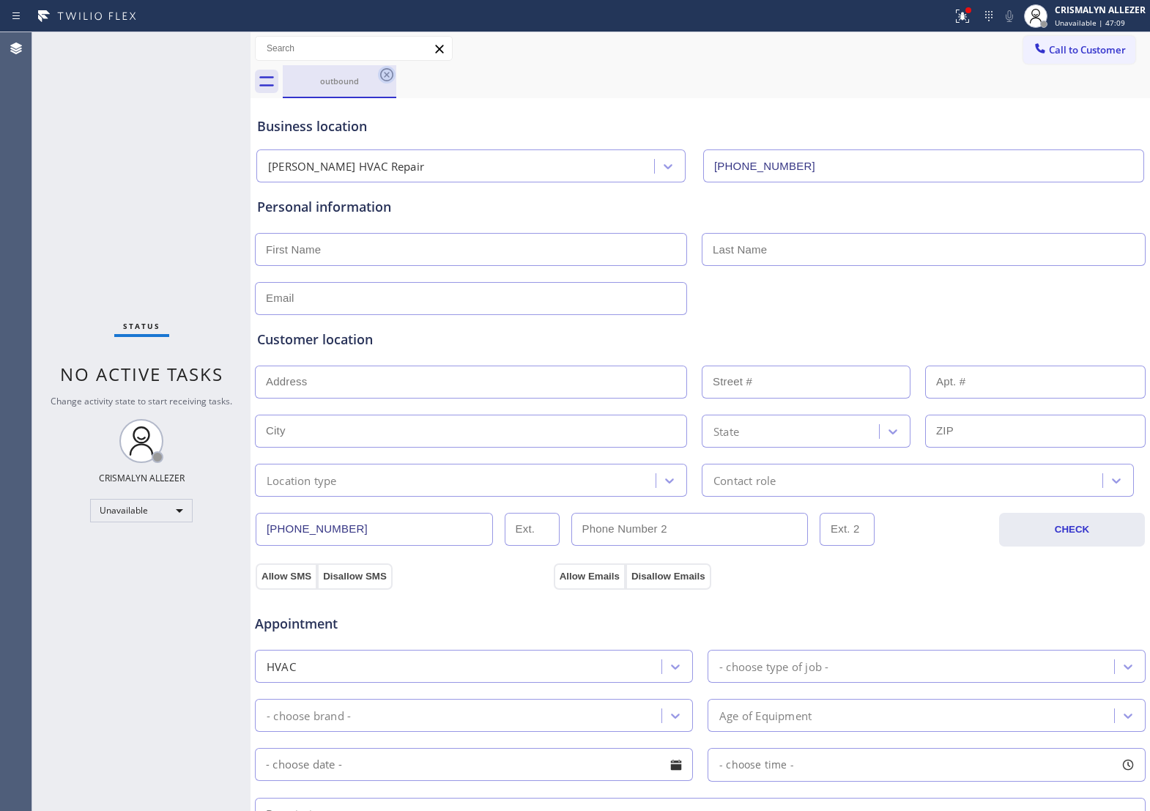
click at [383, 74] on icon at bounding box center [387, 75] width 18 height 18
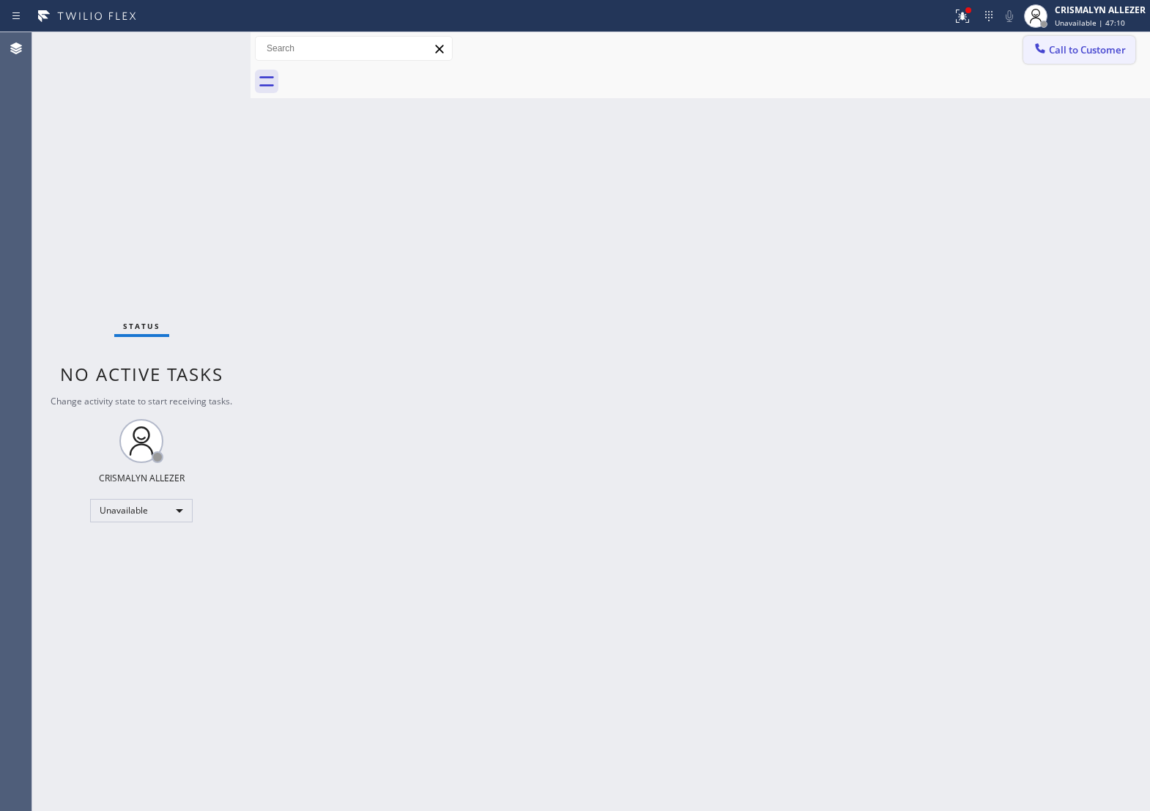
click at [1083, 56] on span "Call to Customer" at bounding box center [1087, 49] width 77 height 13
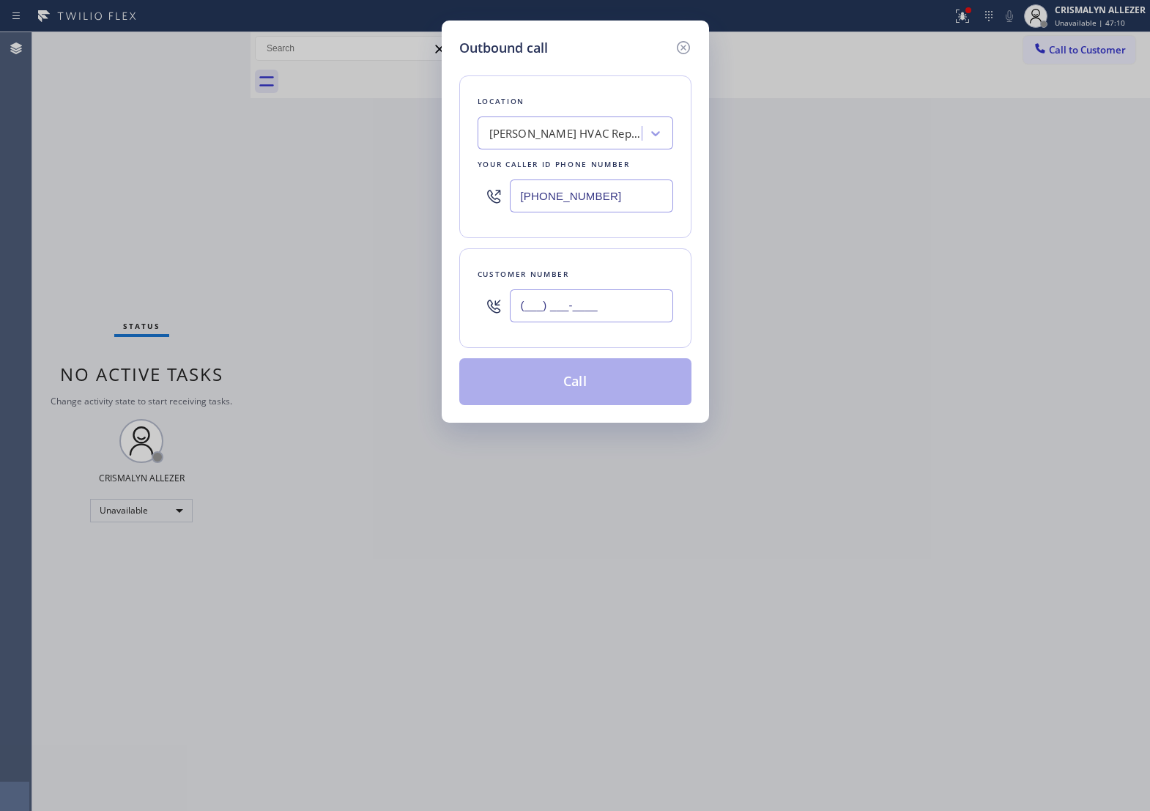
click at [630, 322] on input "(___) ___-____" at bounding box center [591, 305] width 163 height 33
paste input "720) 725-2142"
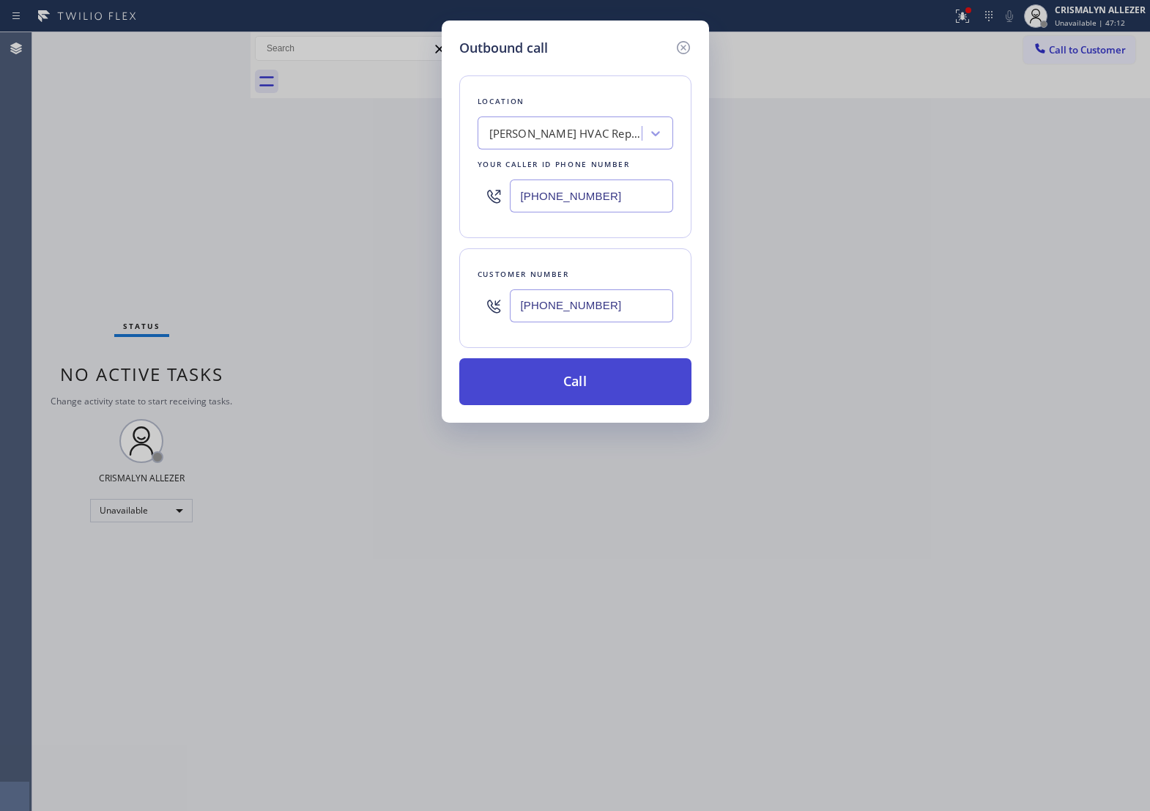
type input "(720) 725-2142"
click at [577, 405] on button "Call" at bounding box center [575, 381] width 232 height 47
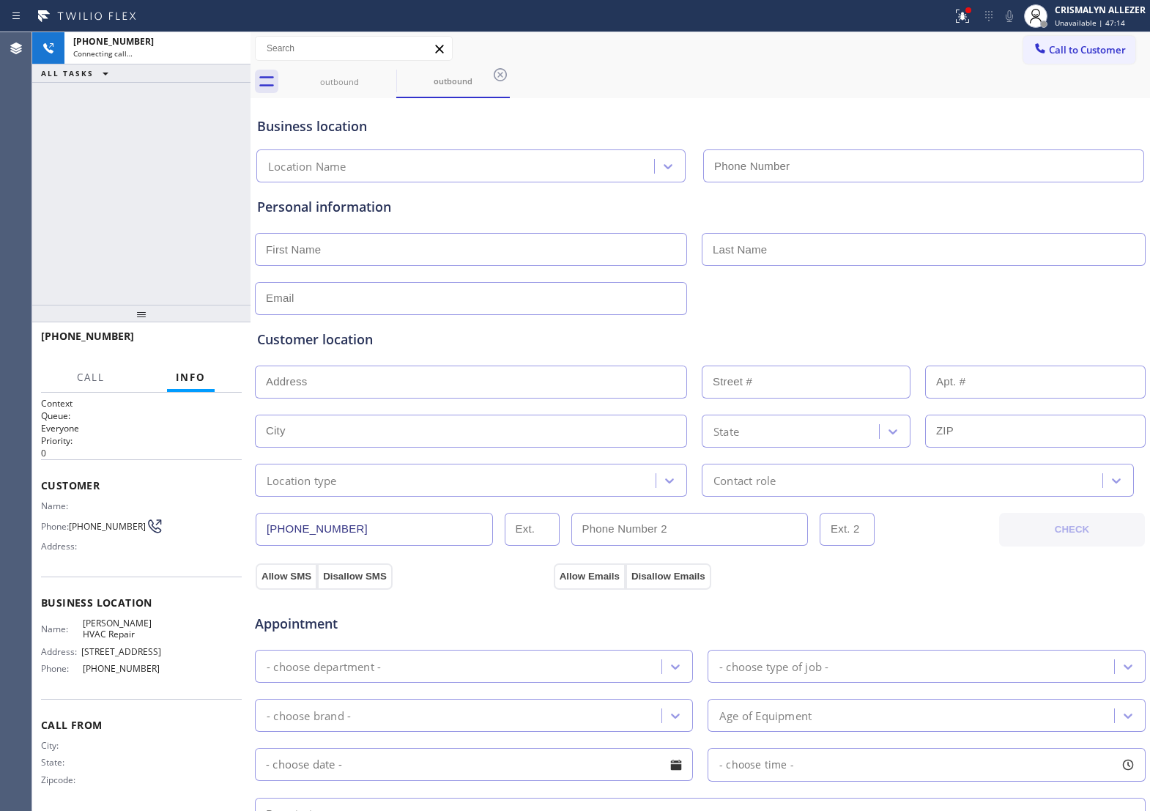
type input "(929) 325-2750"
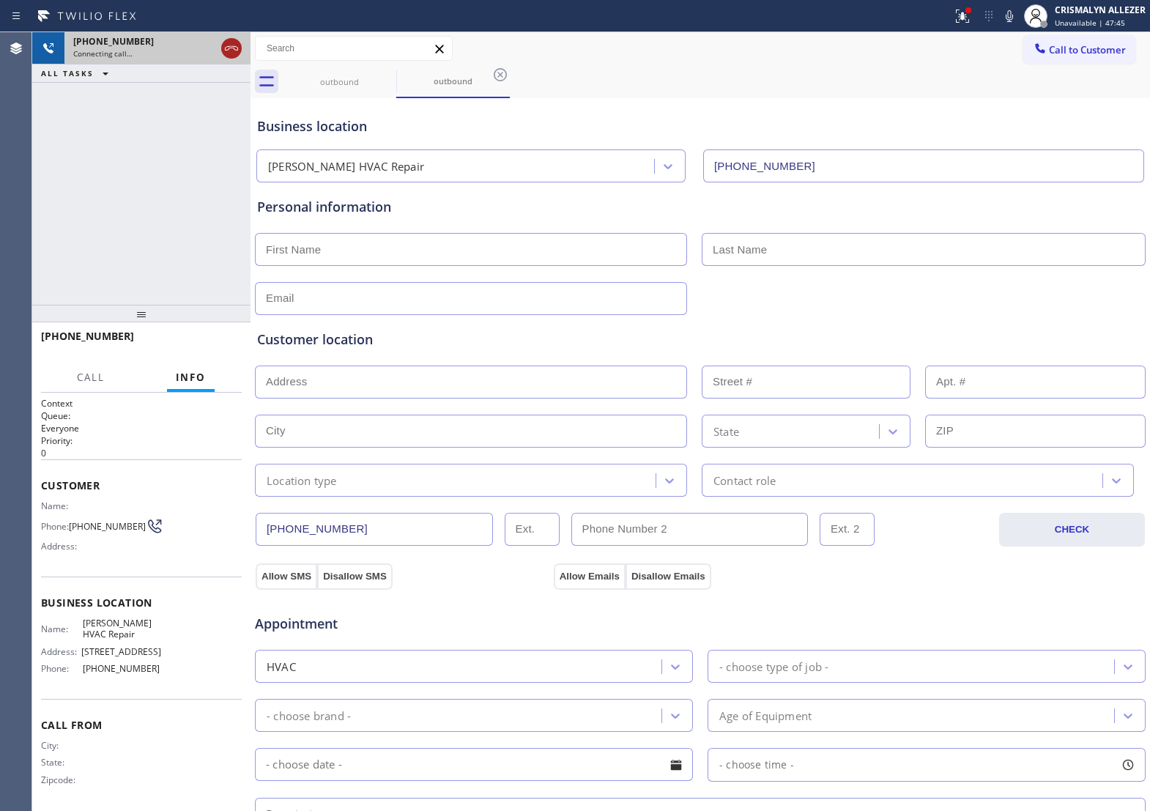
click at [228, 48] on icon at bounding box center [232, 49] width 18 height 18
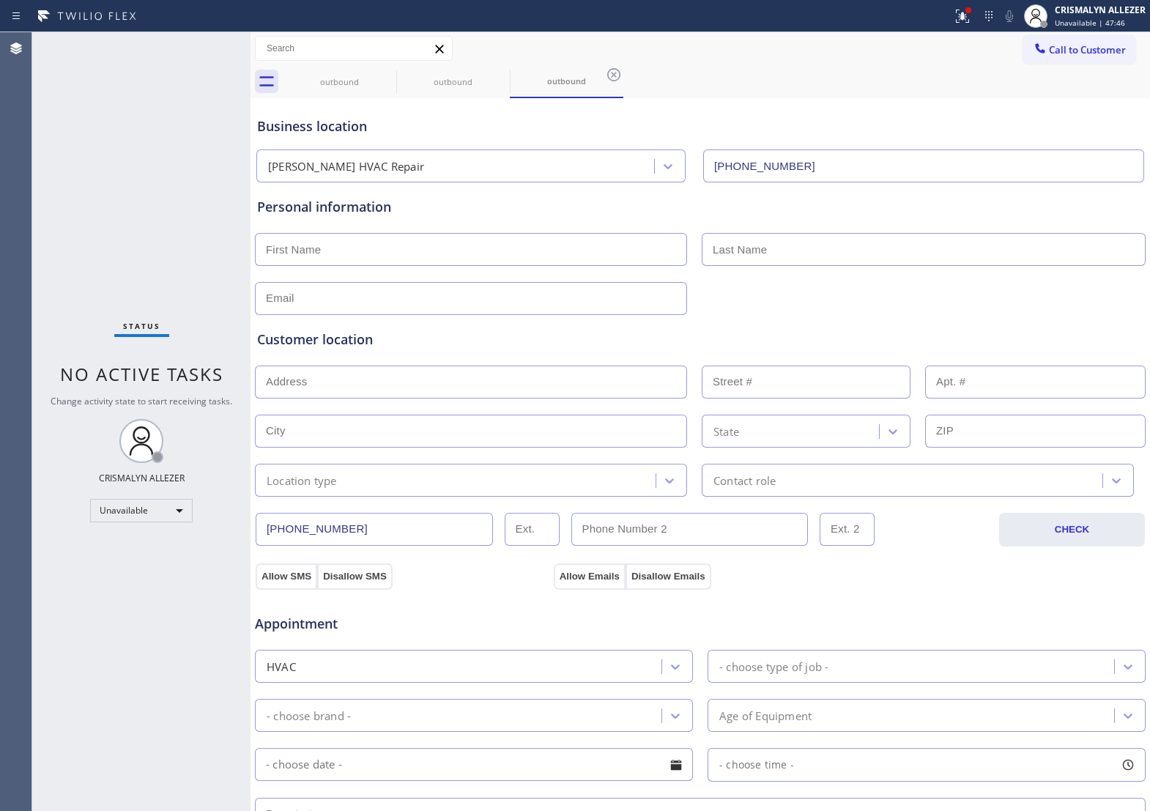
type input "(929) 325-2750"
click at [601, 75] on div "outbound" at bounding box center [566, 80] width 111 height 11
click at [609, 77] on icon at bounding box center [614, 75] width 18 height 18
click at [500, 74] on icon at bounding box center [500, 74] width 13 height 13
click at [385, 77] on icon at bounding box center [387, 75] width 18 height 18
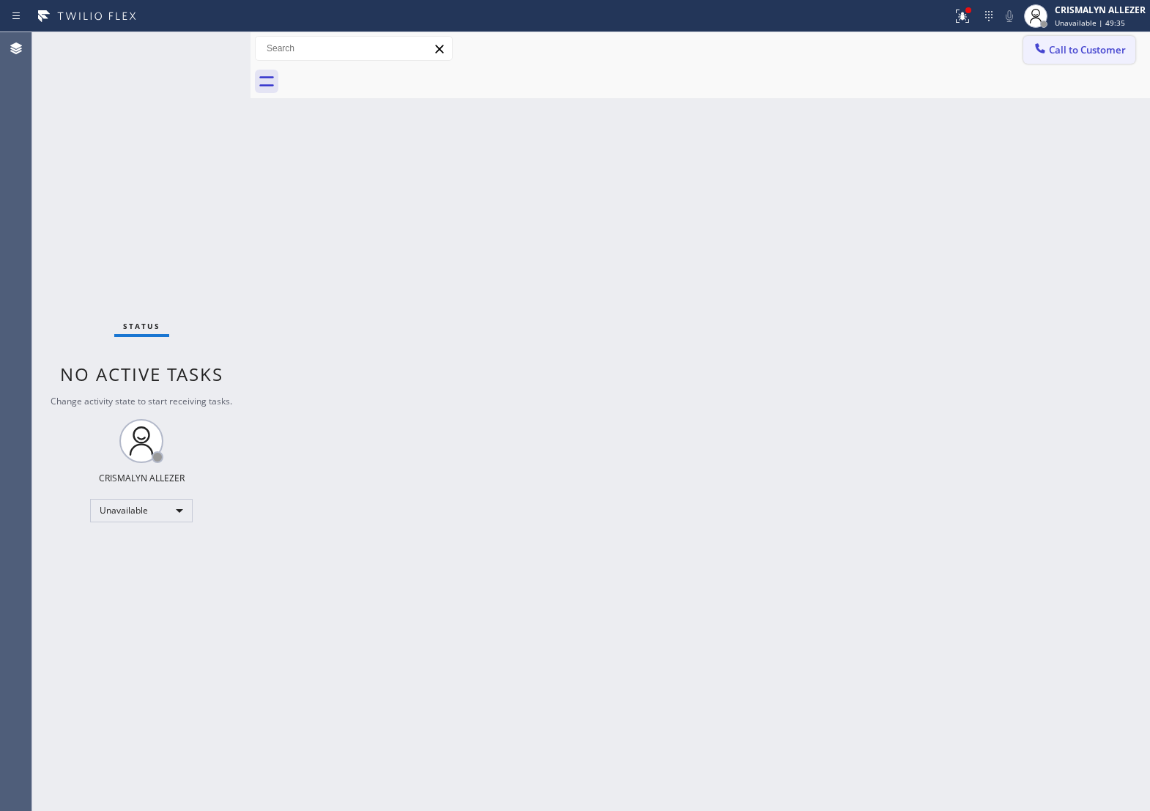
click at [1053, 48] on span "Call to Customer" at bounding box center [1087, 49] width 77 height 13
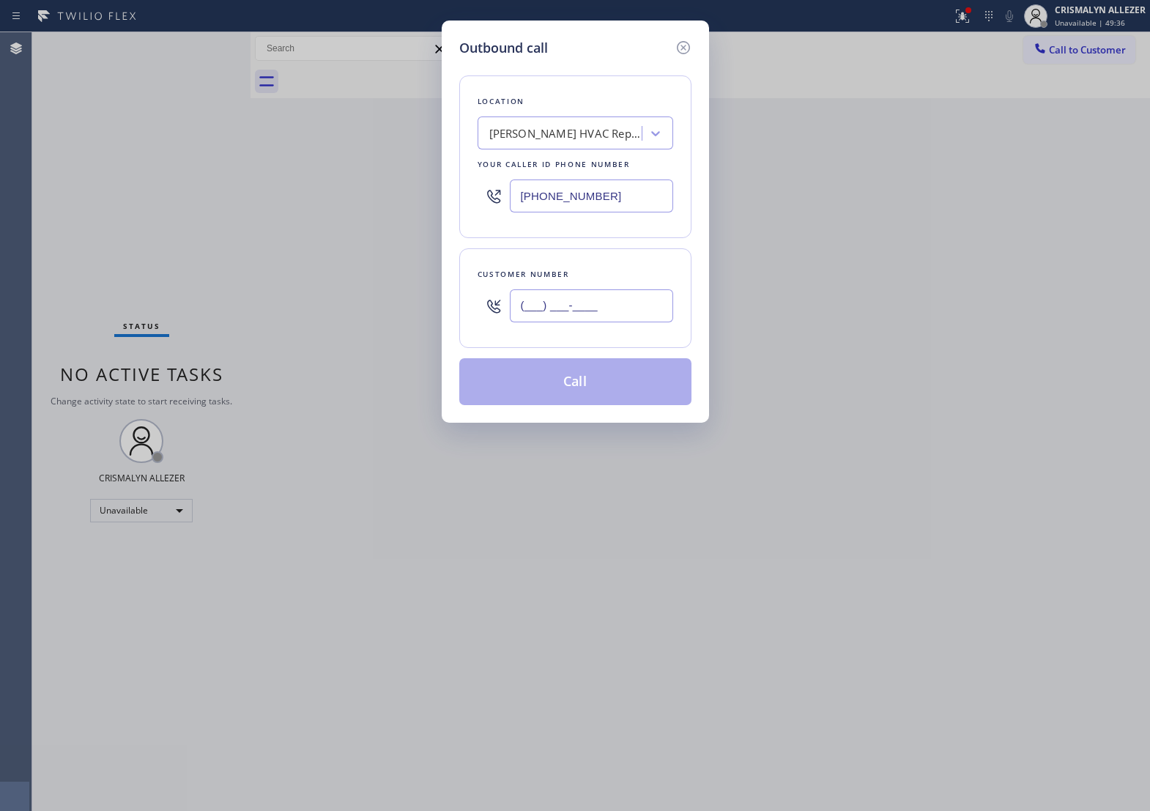
click at [627, 322] on input "(___) ___-____" at bounding box center [591, 305] width 163 height 33
paste input "213) 344-6905"
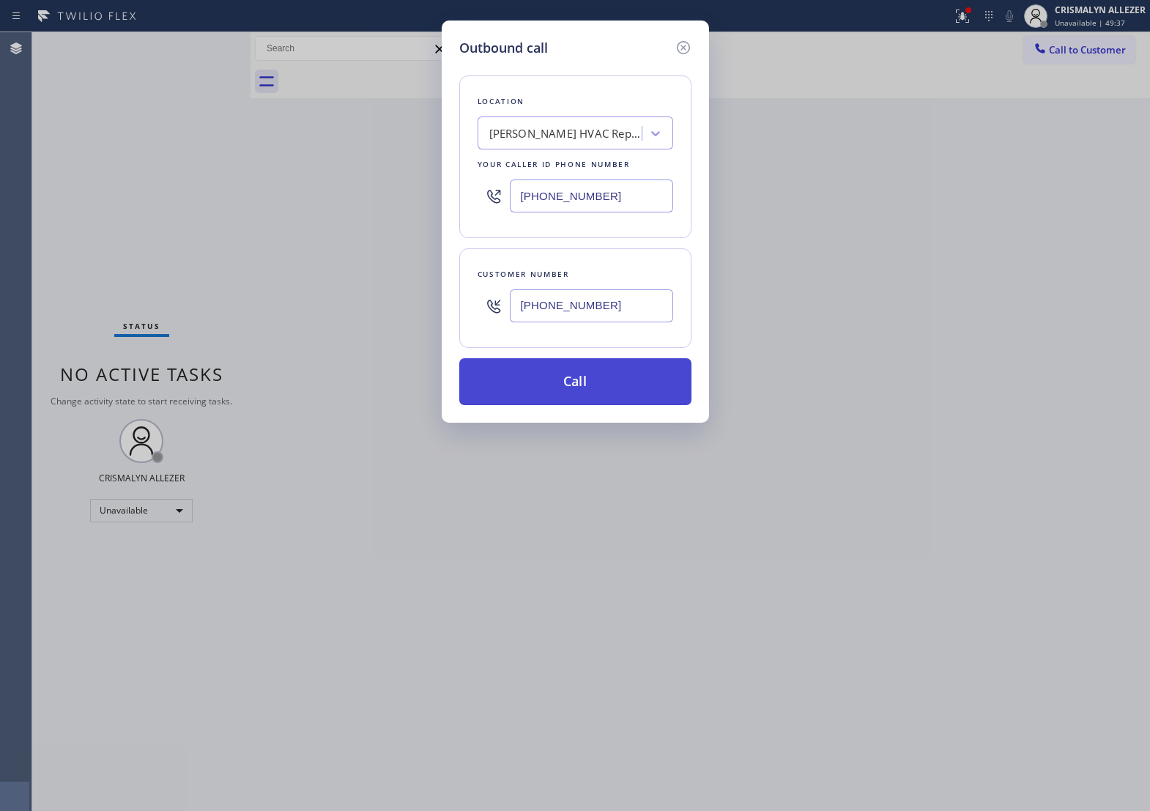
type input "(213) 344-6905"
click at [580, 396] on button "Call" at bounding box center [575, 381] width 232 height 47
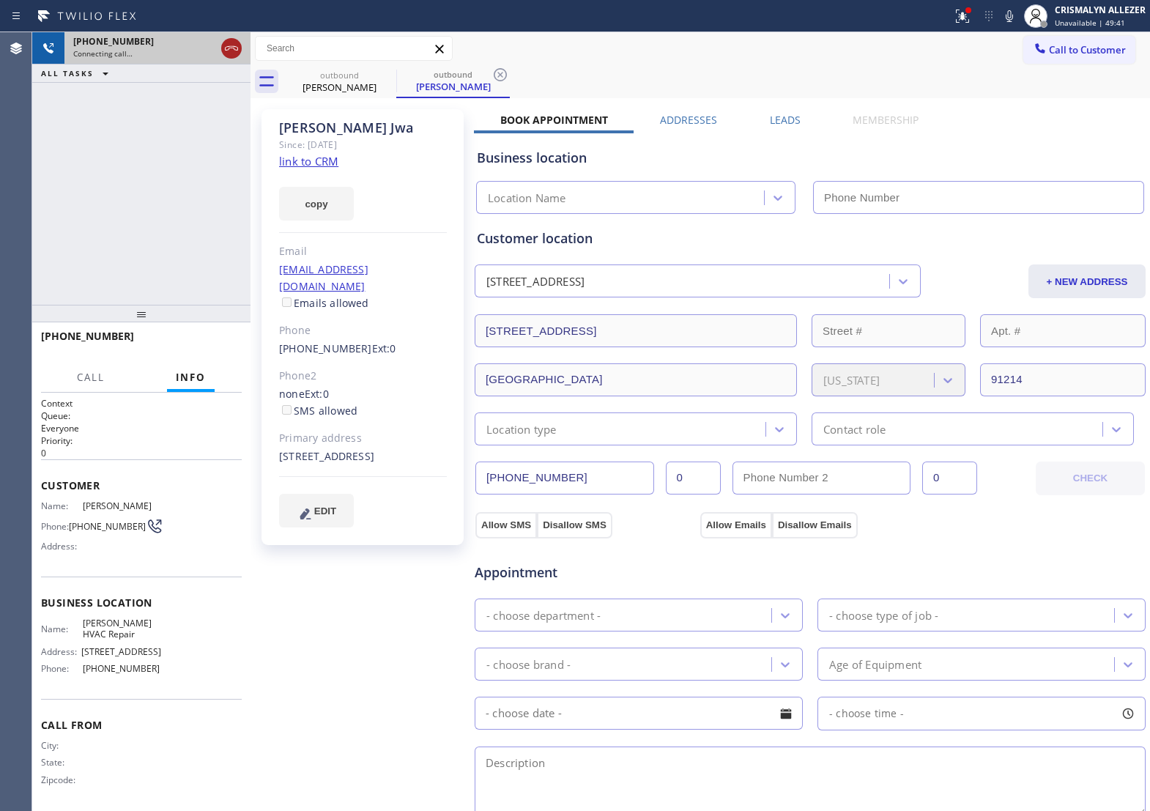
click at [227, 48] on icon at bounding box center [232, 49] width 18 height 18
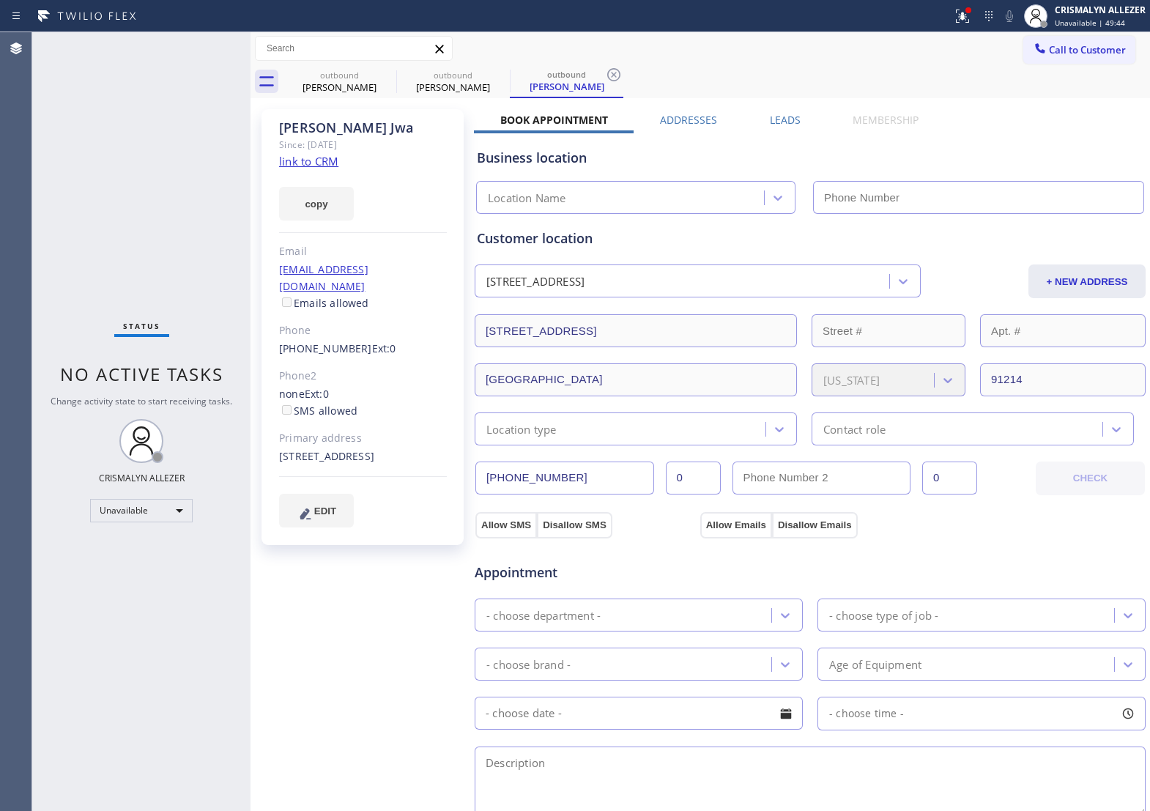
type input "(929) 325-2750"
click at [614, 75] on icon at bounding box center [613, 74] width 13 height 13
drag, startPoint x: 497, startPoint y: 73, endPoint x: 396, endPoint y: 78, distance: 100.4
click at [496, 74] on icon at bounding box center [501, 75] width 18 height 18
click at [387, 74] on icon at bounding box center [386, 74] width 13 height 13
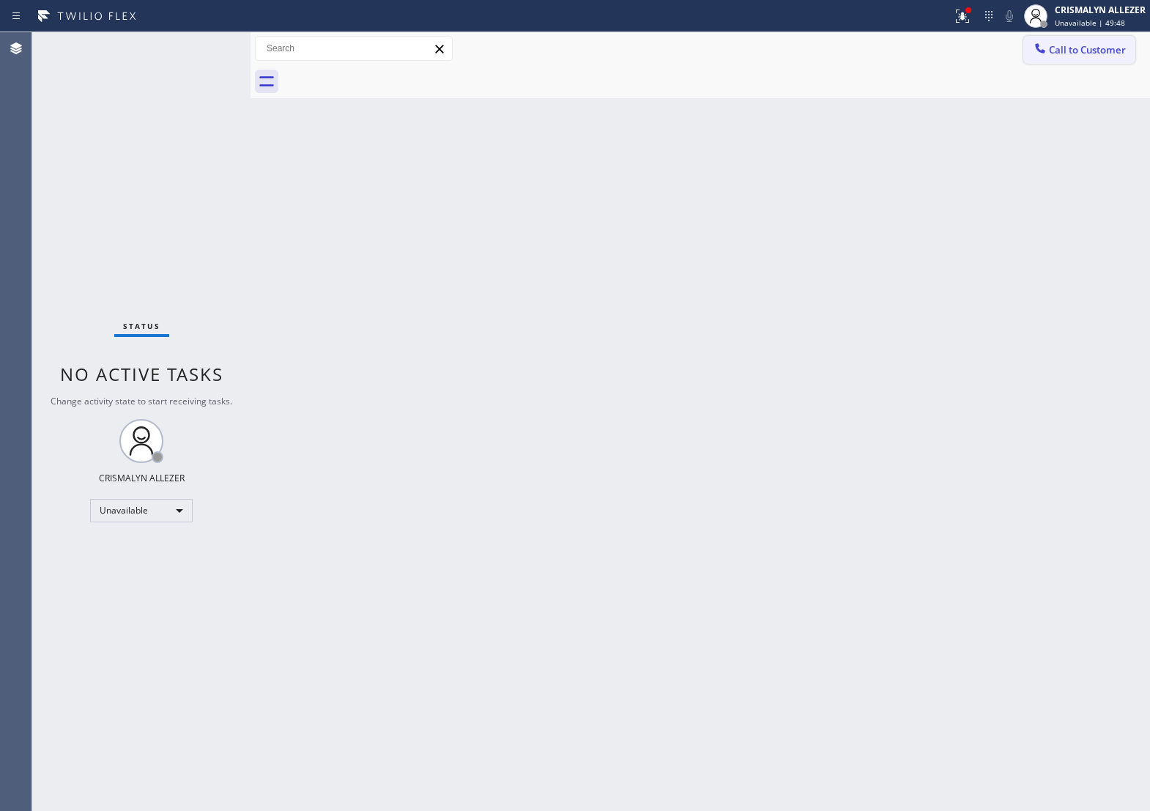
click at [1060, 60] on button "Call to Customer" at bounding box center [1079, 50] width 112 height 28
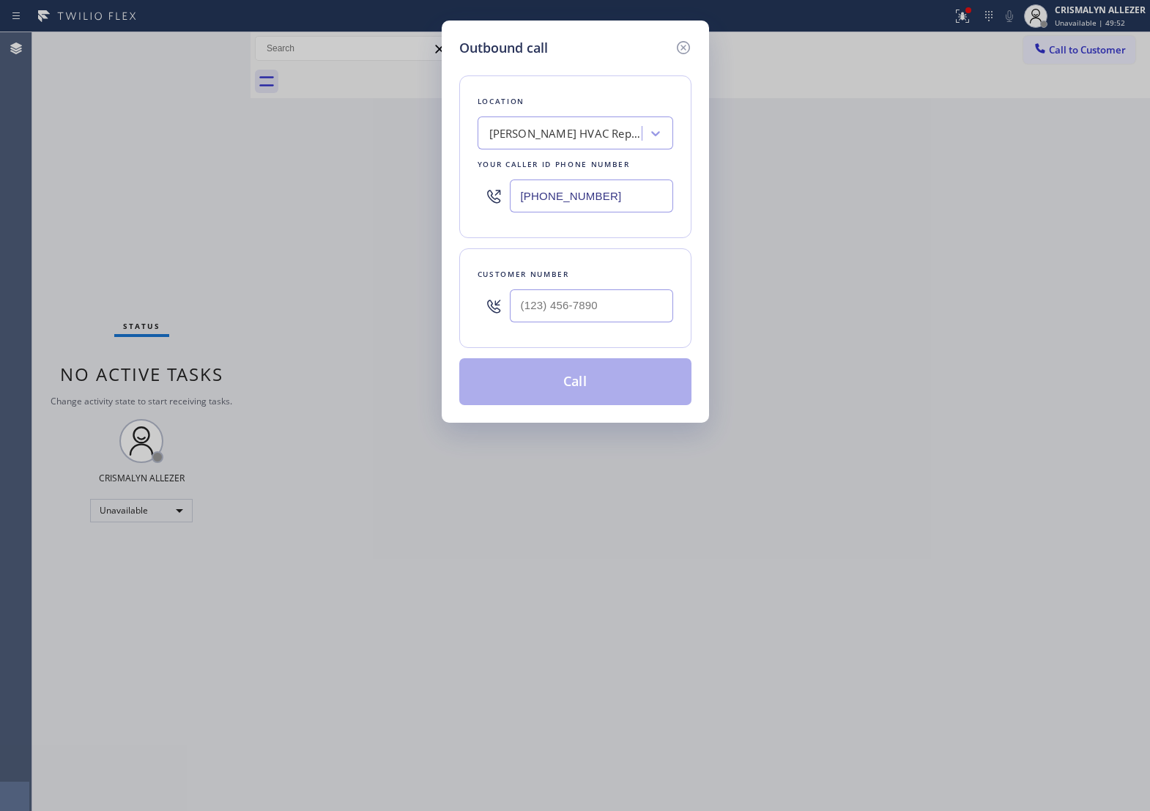
drag, startPoint x: 623, startPoint y: 218, endPoint x: 173, endPoint y: 226, distance: 450.6
click at [198, 225] on div "Outbound call Location Kraus HVAC Repair Your caller id phone number (929) 325-…" at bounding box center [575, 405] width 1150 height 811
paste input "617) 315-6584"
type input "(617) 315-6584"
click at [594, 322] on input "(___) ___-____" at bounding box center [591, 305] width 163 height 33
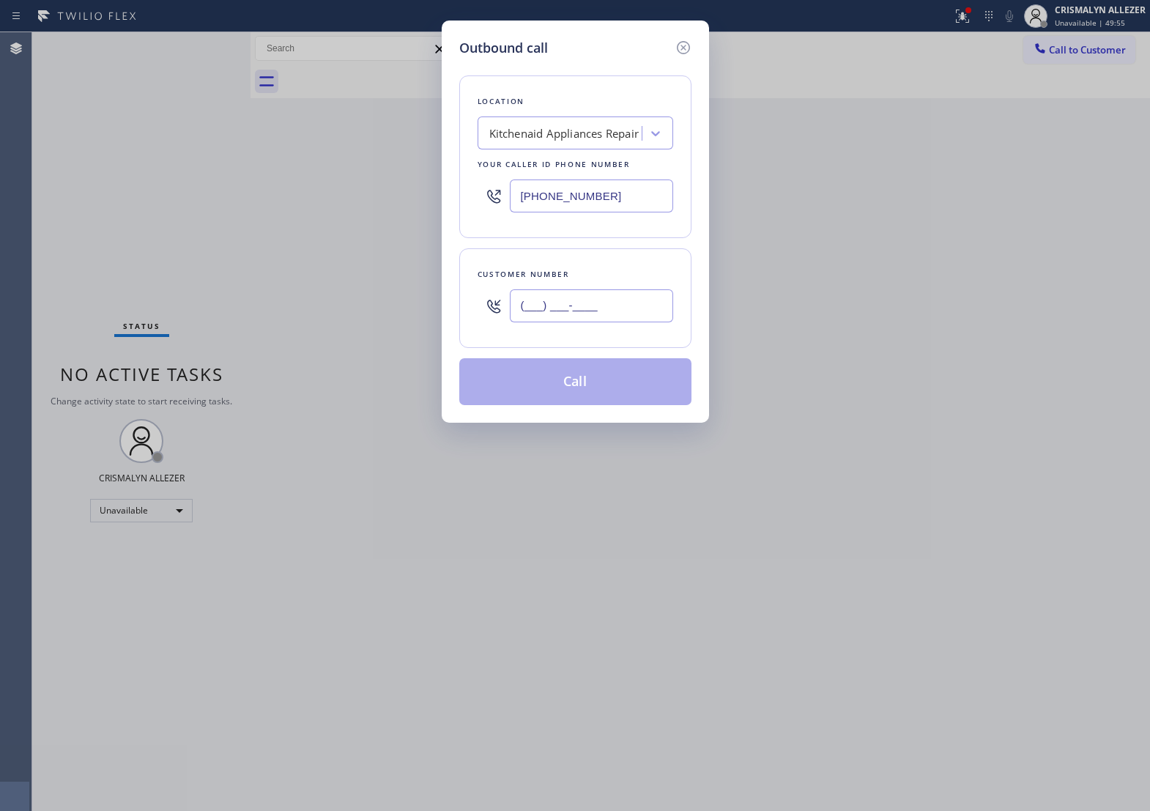
paste input "510) 875-3411"
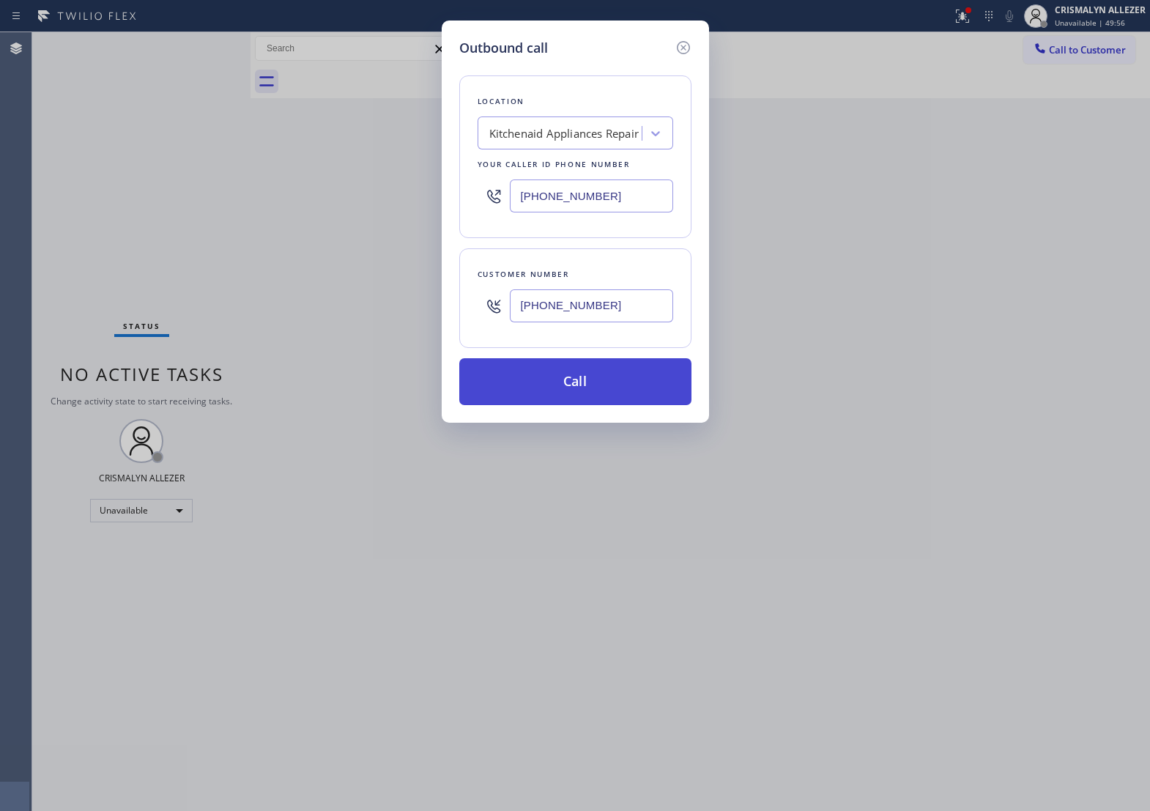
type input "(510) 875-3411"
click at [585, 396] on button "Call" at bounding box center [575, 381] width 232 height 47
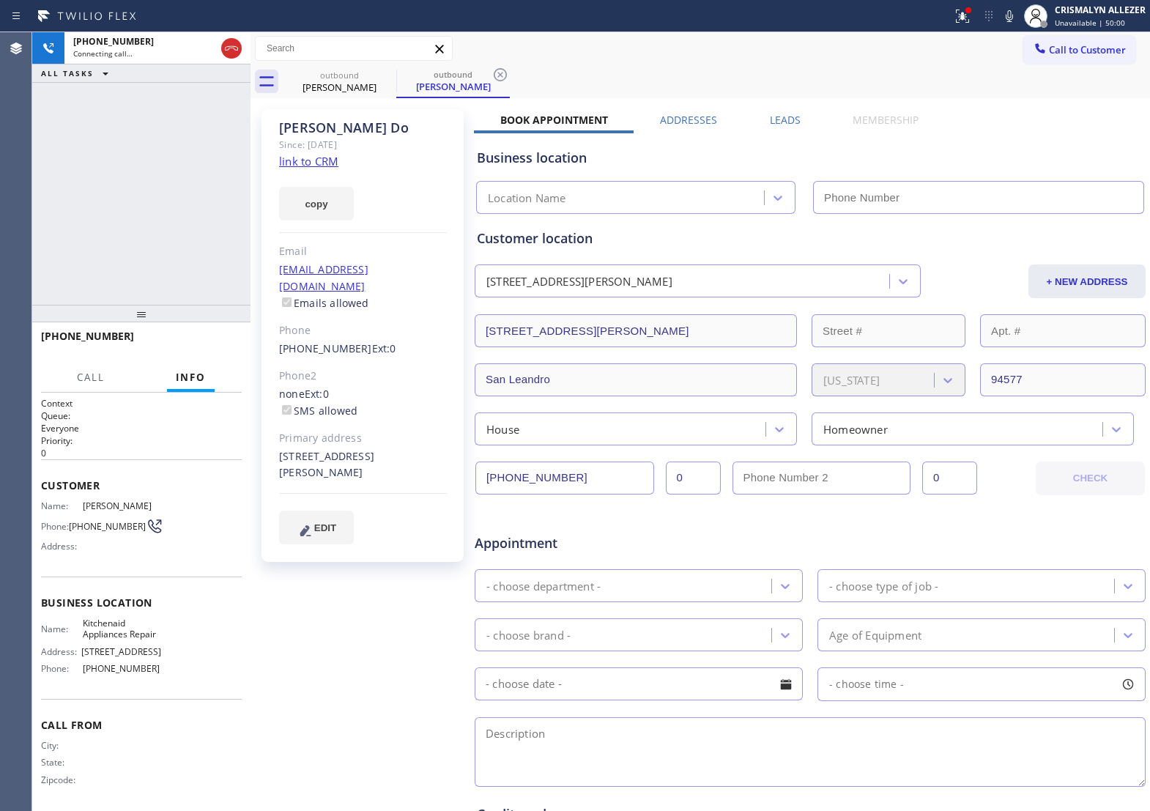
click at [308, 163] on link "link to CRM" at bounding box center [308, 161] width 59 height 15
type input "(617) 315-6584"
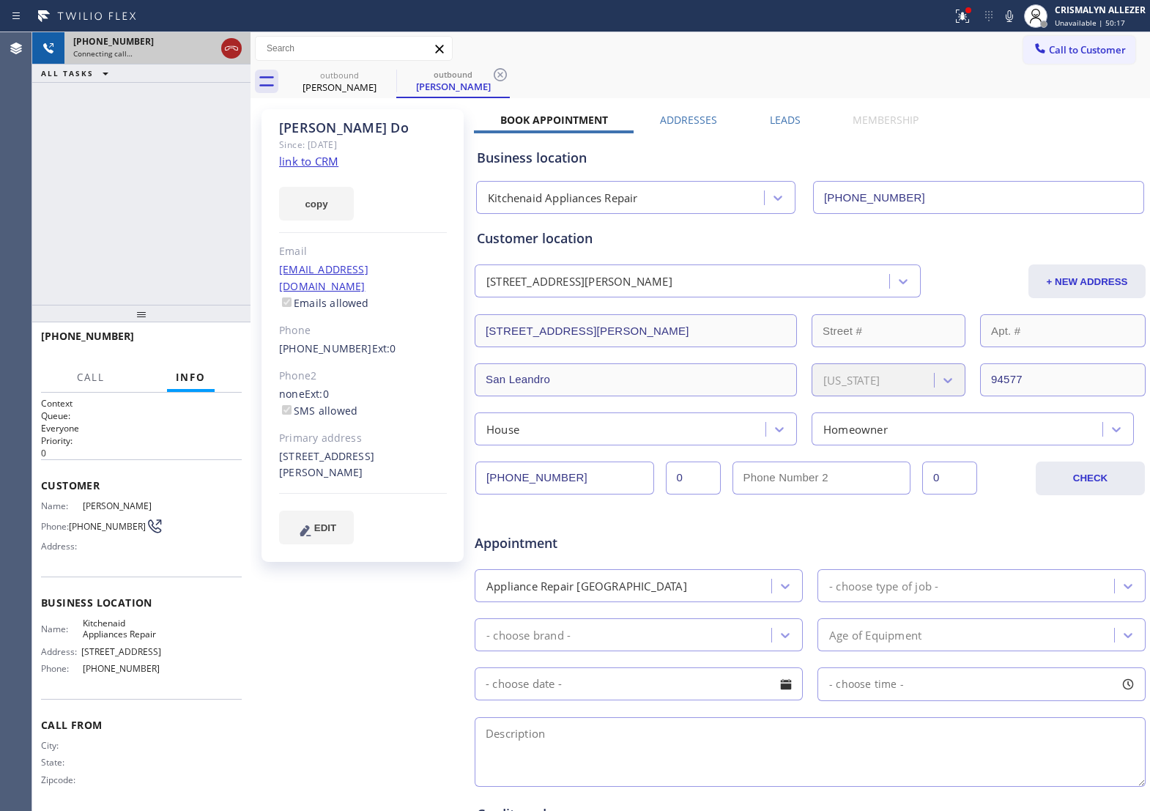
click at [231, 45] on icon at bounding box center [232, 49] width 18 height 18
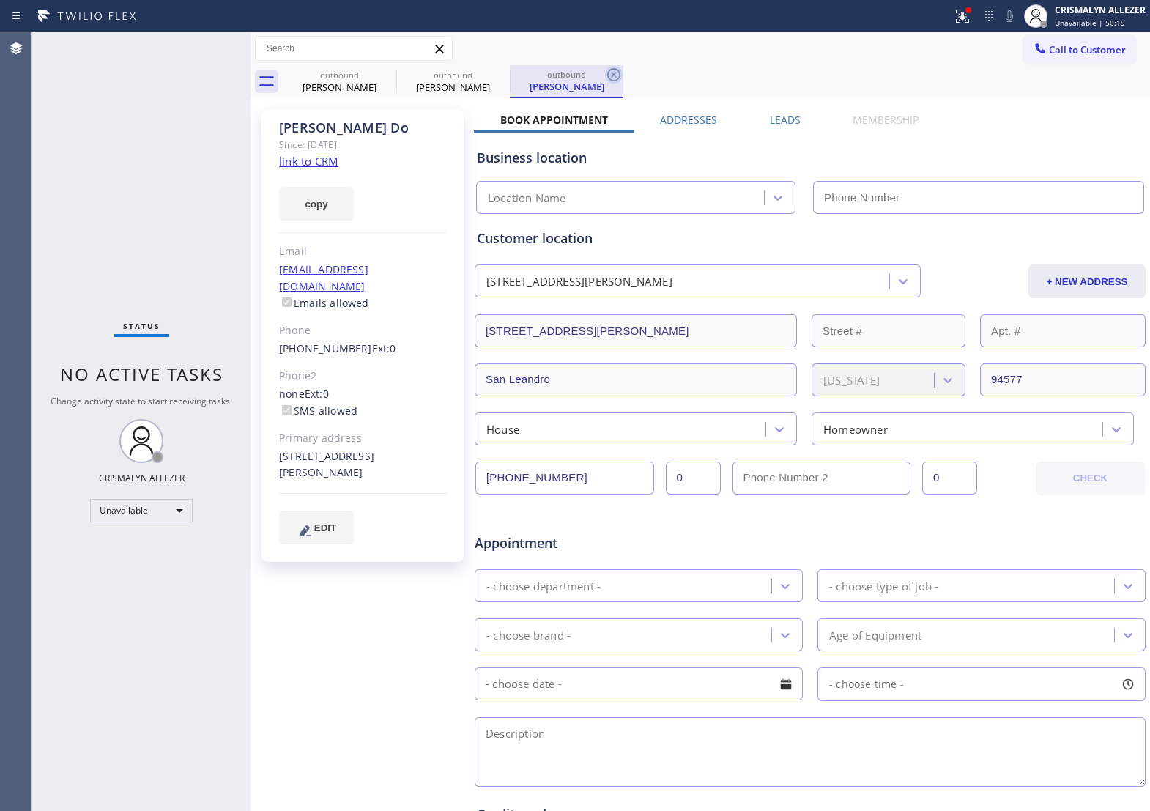
type input "(617) 315-6584"
click at [614, 75] on icon at bounding box center [613, 74] width 13 height 13
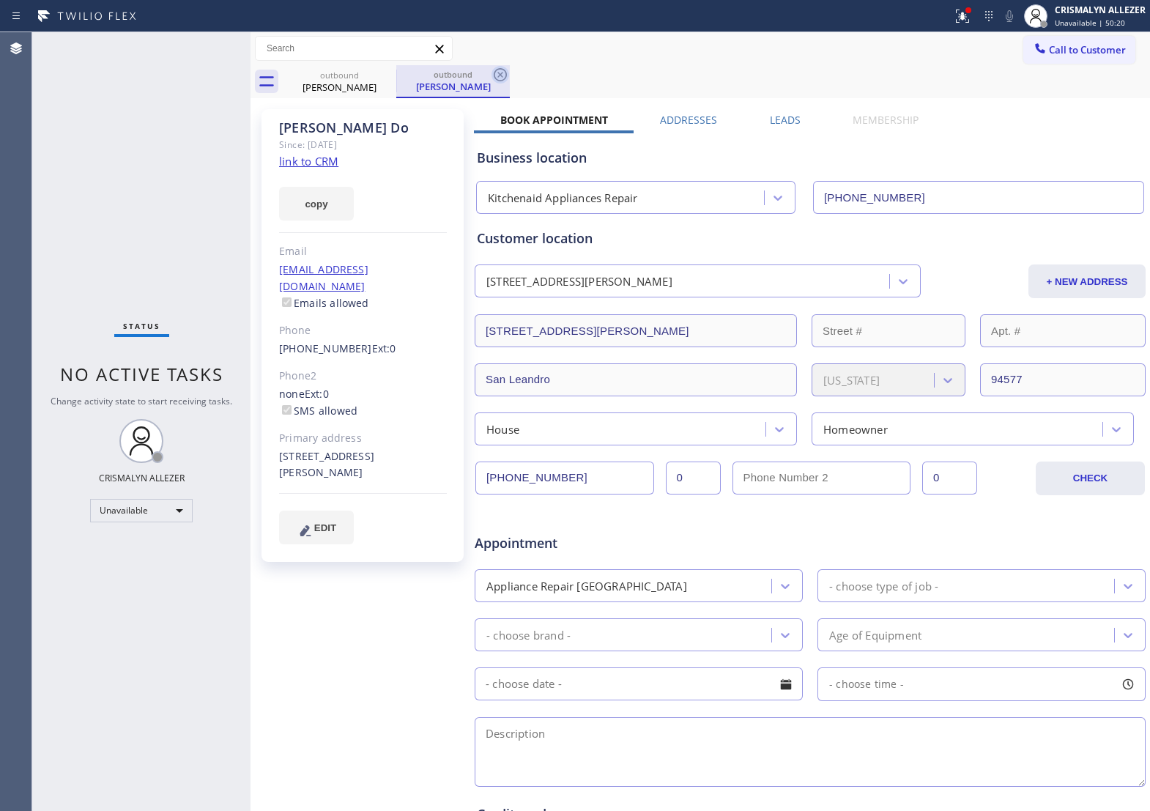
click at [500, 77] on icon at bounding box center [501, 75] width 18 height 18
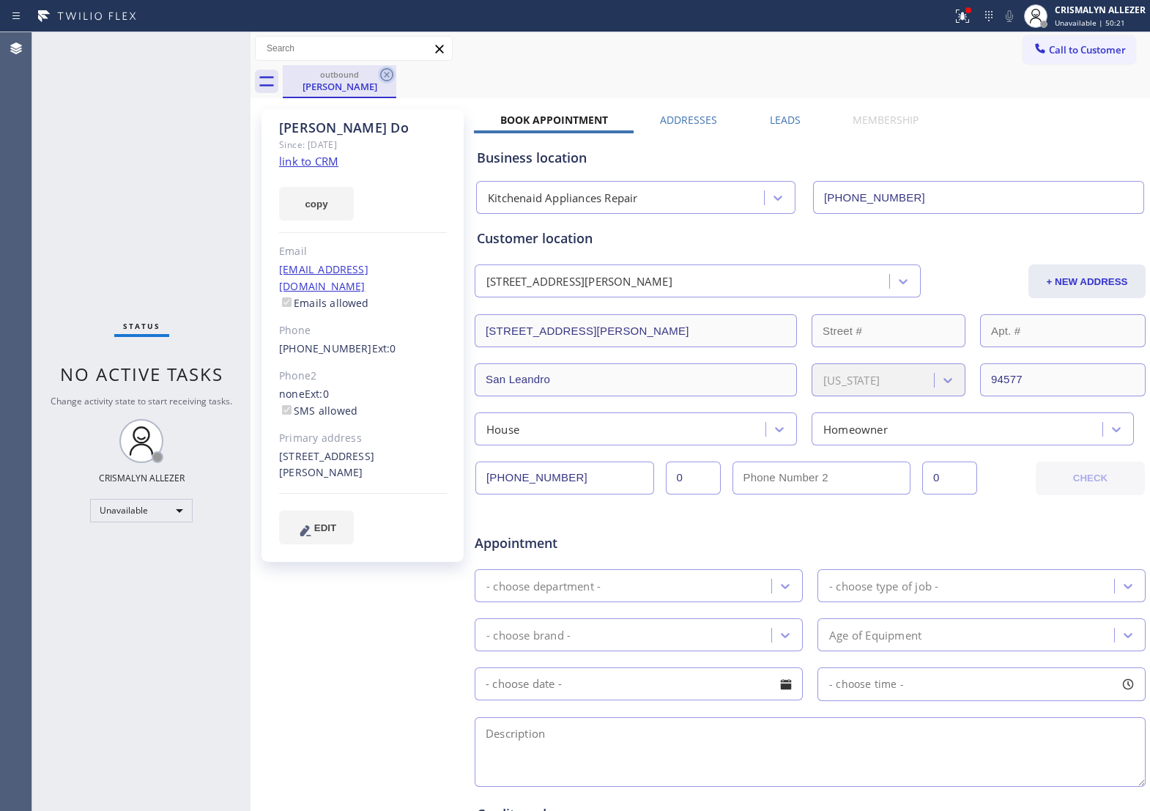
click at [385, 75] on icon at bounding box center [387, 75] width 18 height 18
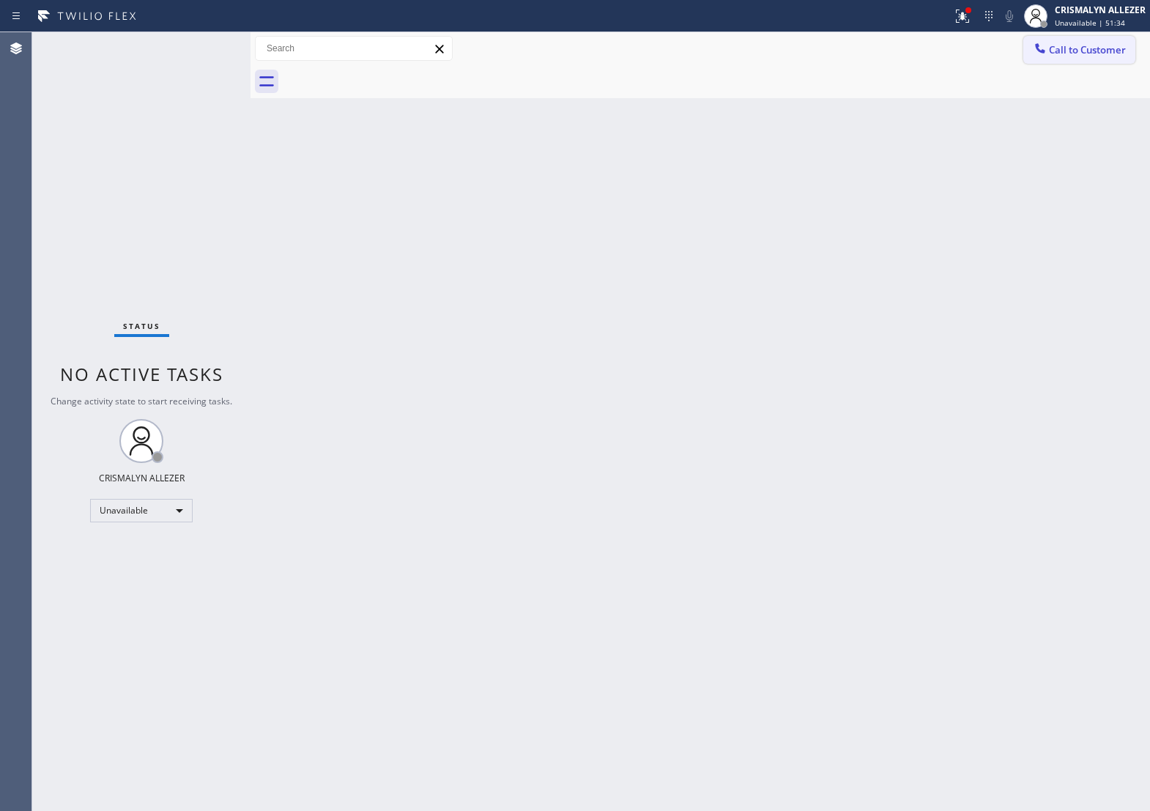
click at [1100, 56] on span "Call to Customer" at bounding box center [1087, 49] width 77 height 13
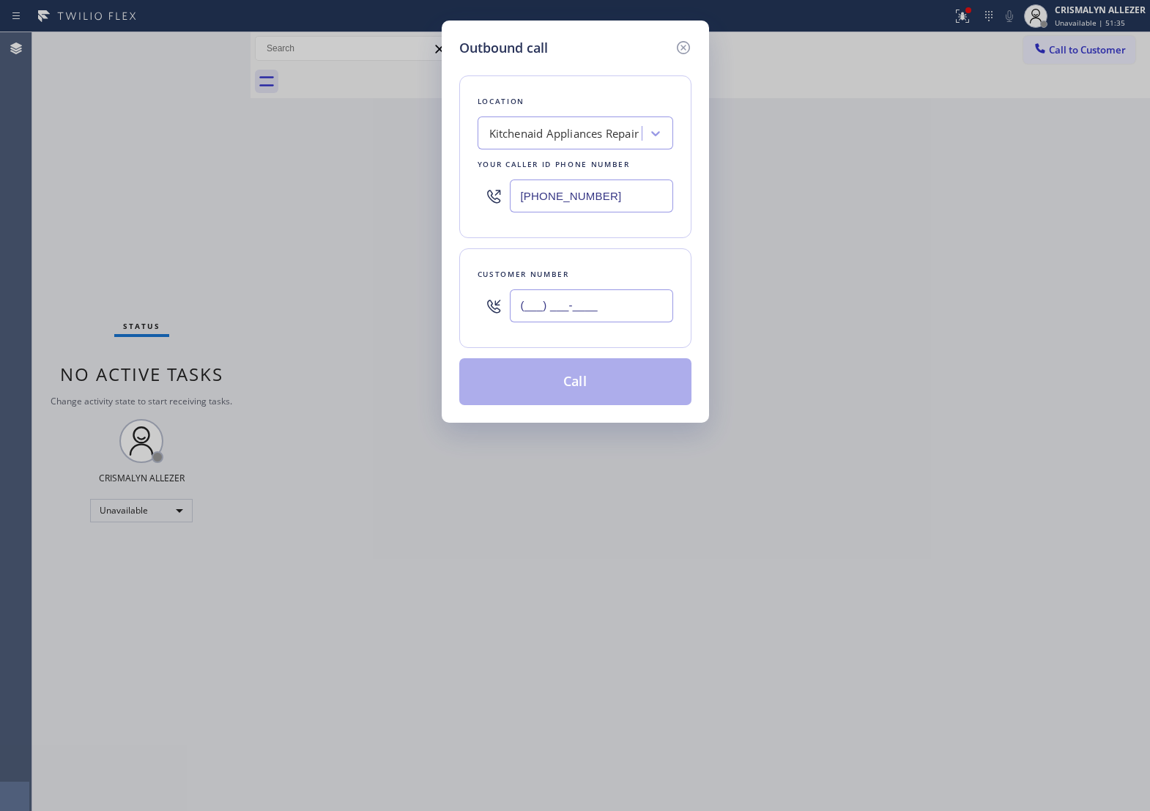
click at [615, 321] on input "(___) ___-____" at bounding box center [591, 305] width 163 height 33
paste input "214) 563-0381"
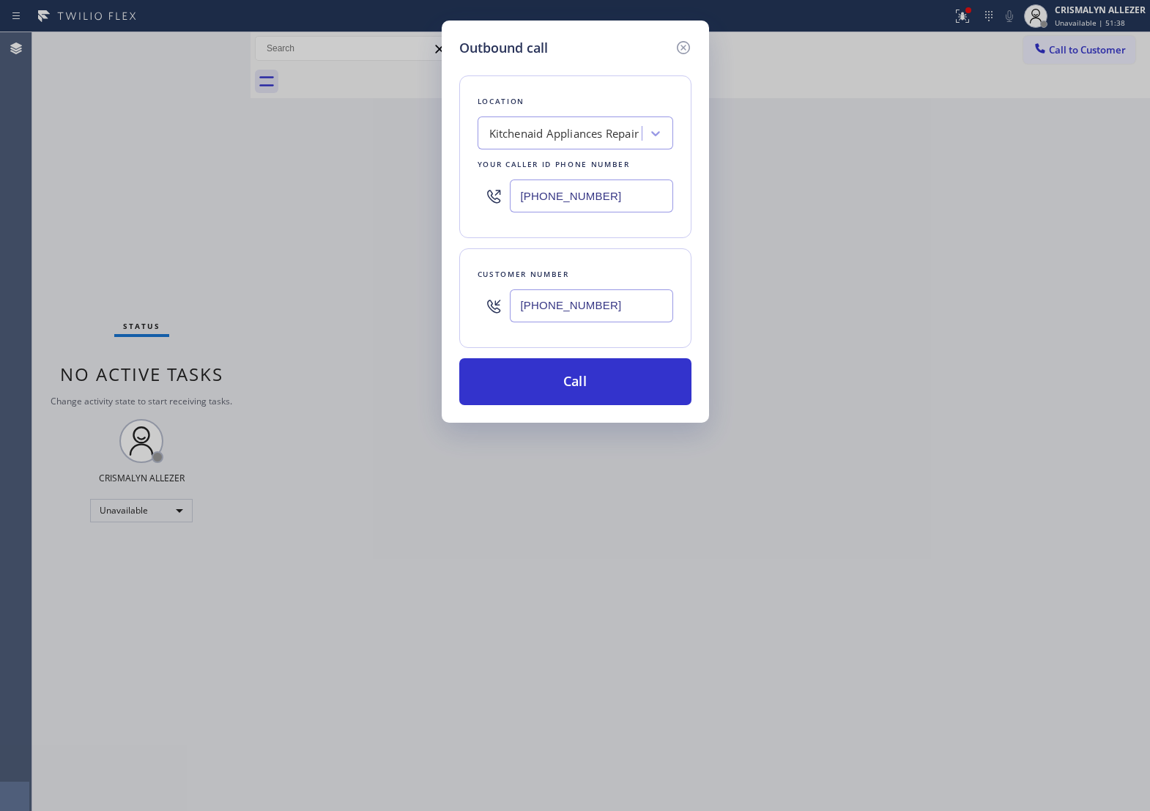
type input "(214) 563-0381"
click at [559, 130] on div "Kitchenaid Appliances Repair" at bounding box center [562, 134] width 160 height 26
paste input "Viking Repair Service"
type input "Viking Repair Service"
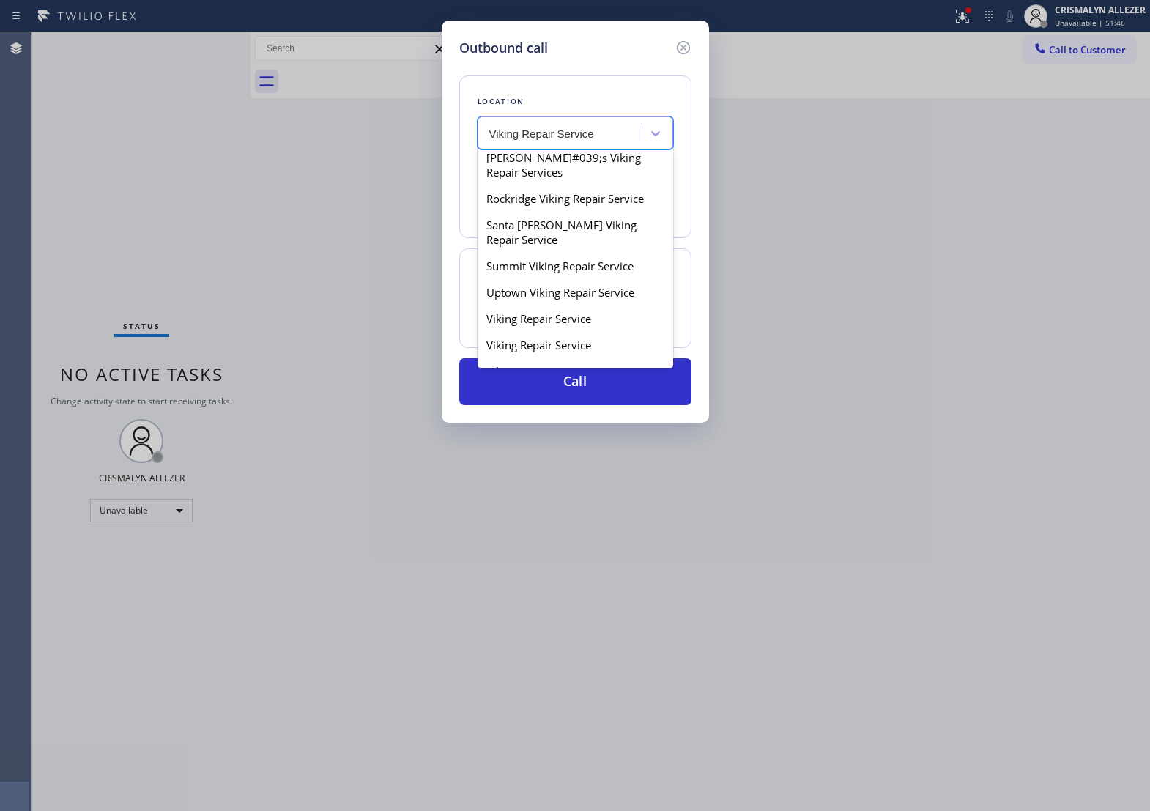
scroll to position [183, 0]
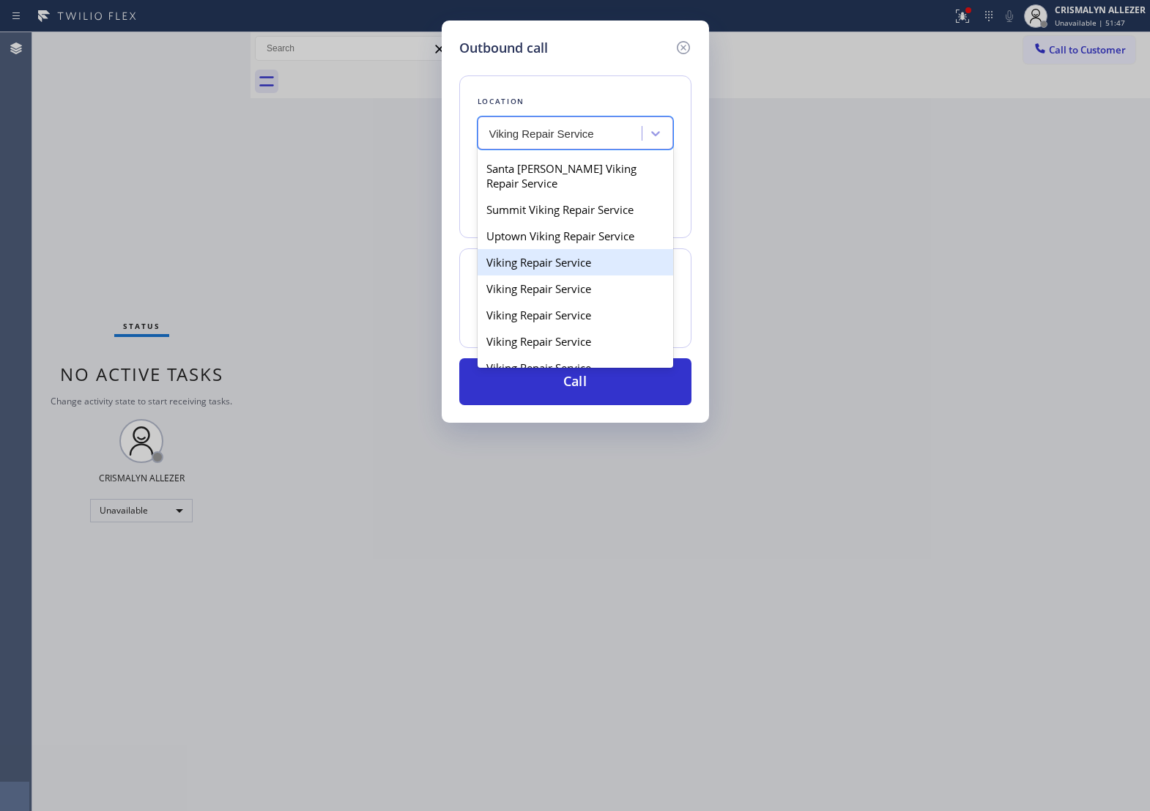
click at [510, 275] on div "Viking Repair Service" at bounding box center [576, 262] width 196 height 26
type input "(720) 740-5870"
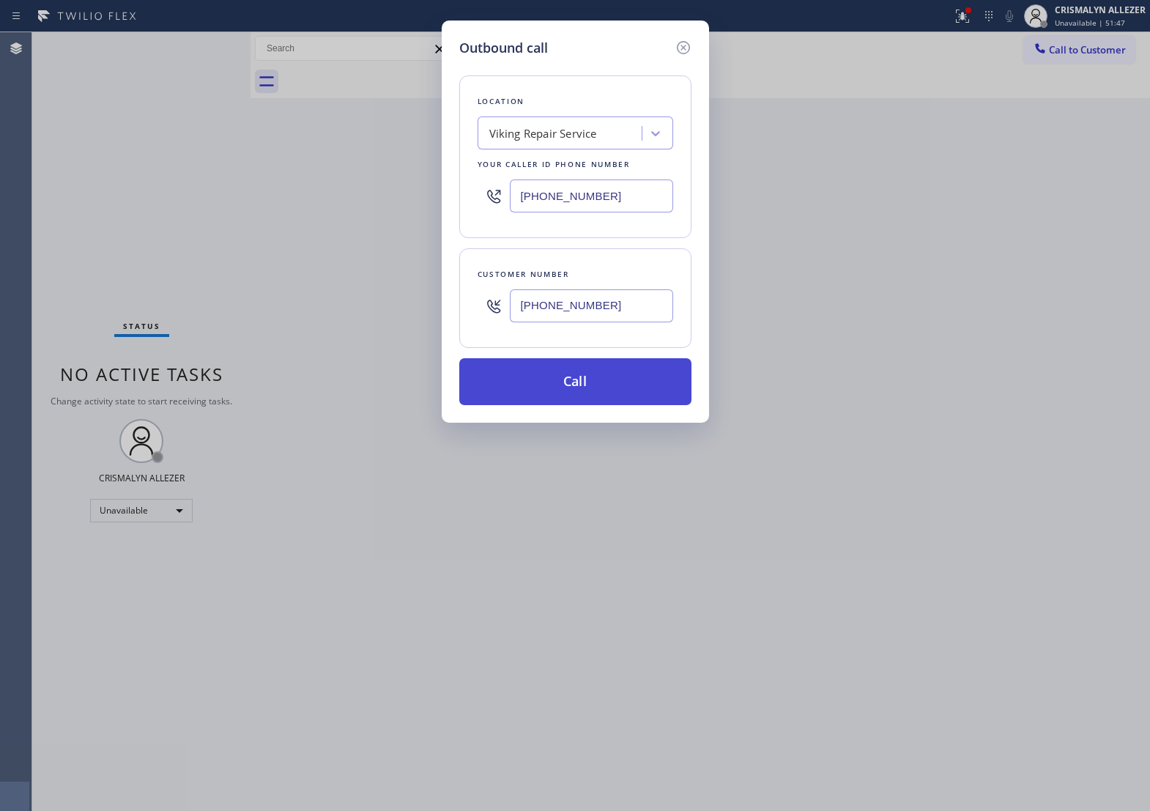
click at [579, 401] on button "Call" at bounding box center [575, 381] width 232 height 47
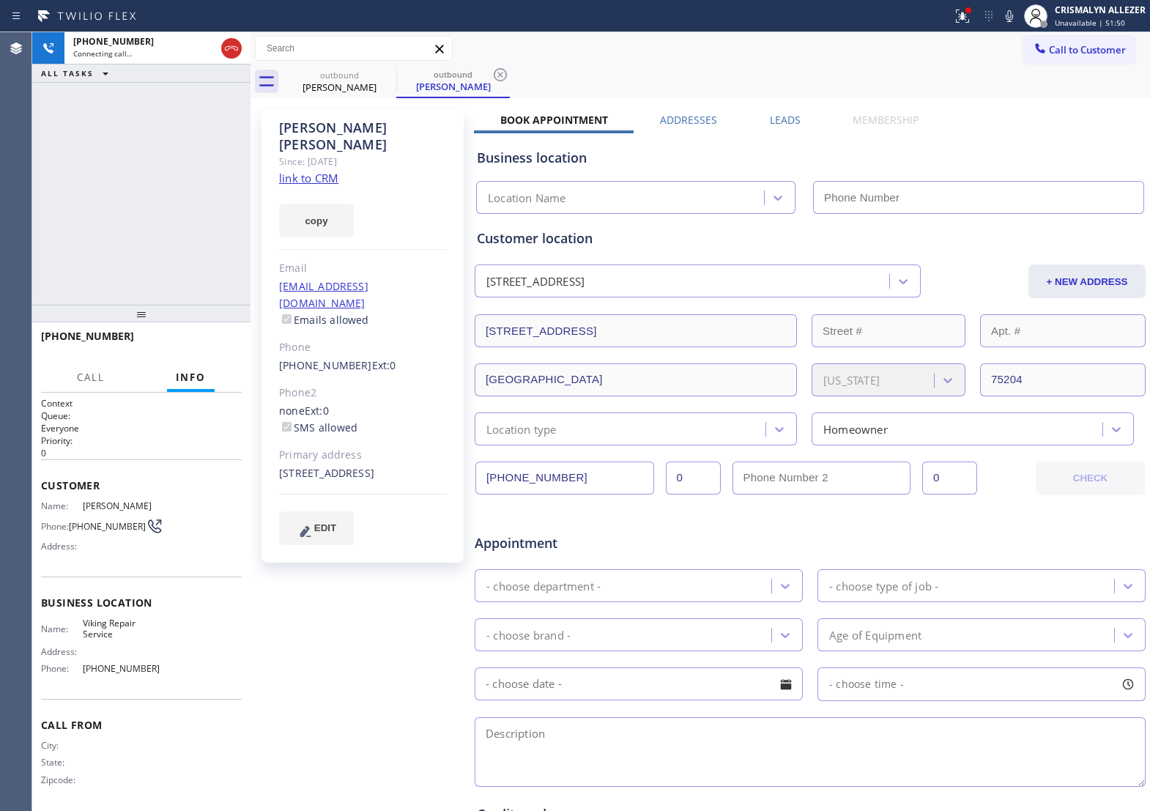
click at [331, 171] on link "link to CRM" at bounding box center [308, 178] width 59 height 15
type input "(720) 740-5870"
click at [1008, 18] on icon at bounding box center [1010, 16] width 18 height 18
click at [1007, 12] on icon at bounding box center [1010, 16] width 18 height 18
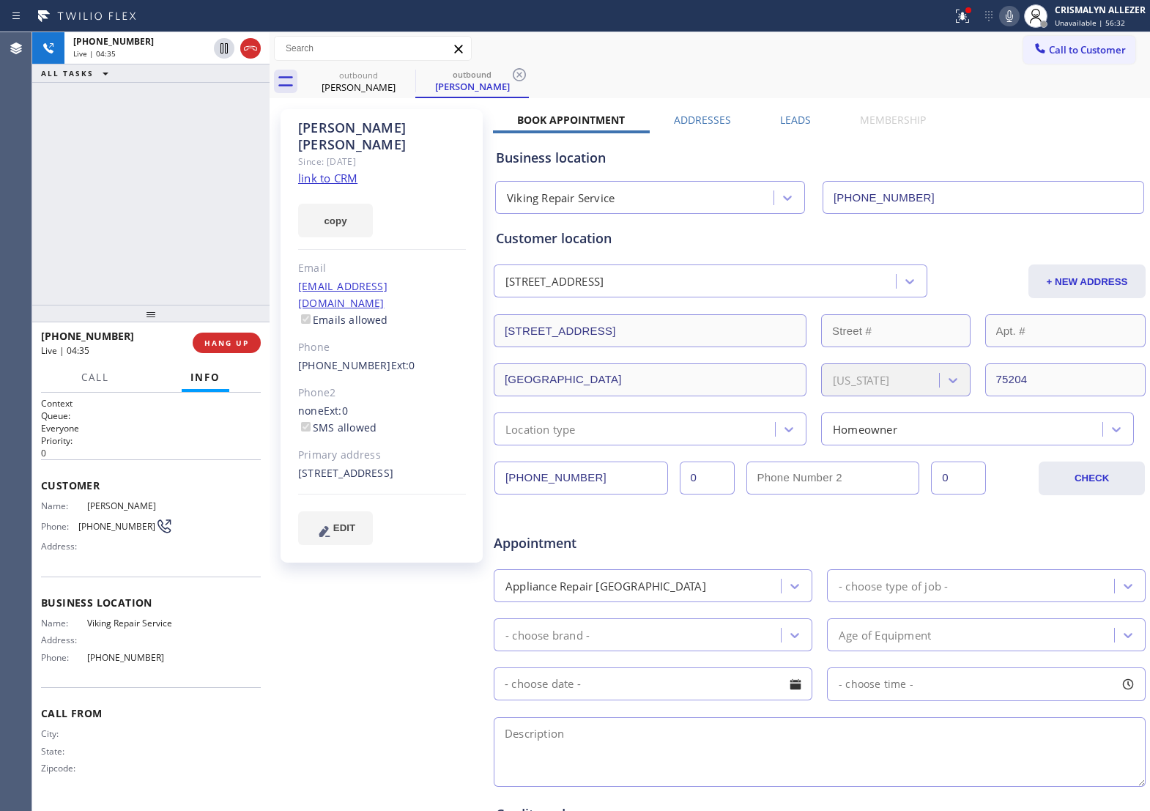
drag, startPoint x: 253, startPoint y: 254, endPoint x: 272, endPoint y: 261, distance: 20.2
click at [270, 261] on div at bounding box center [270, 421] width 0 height 779
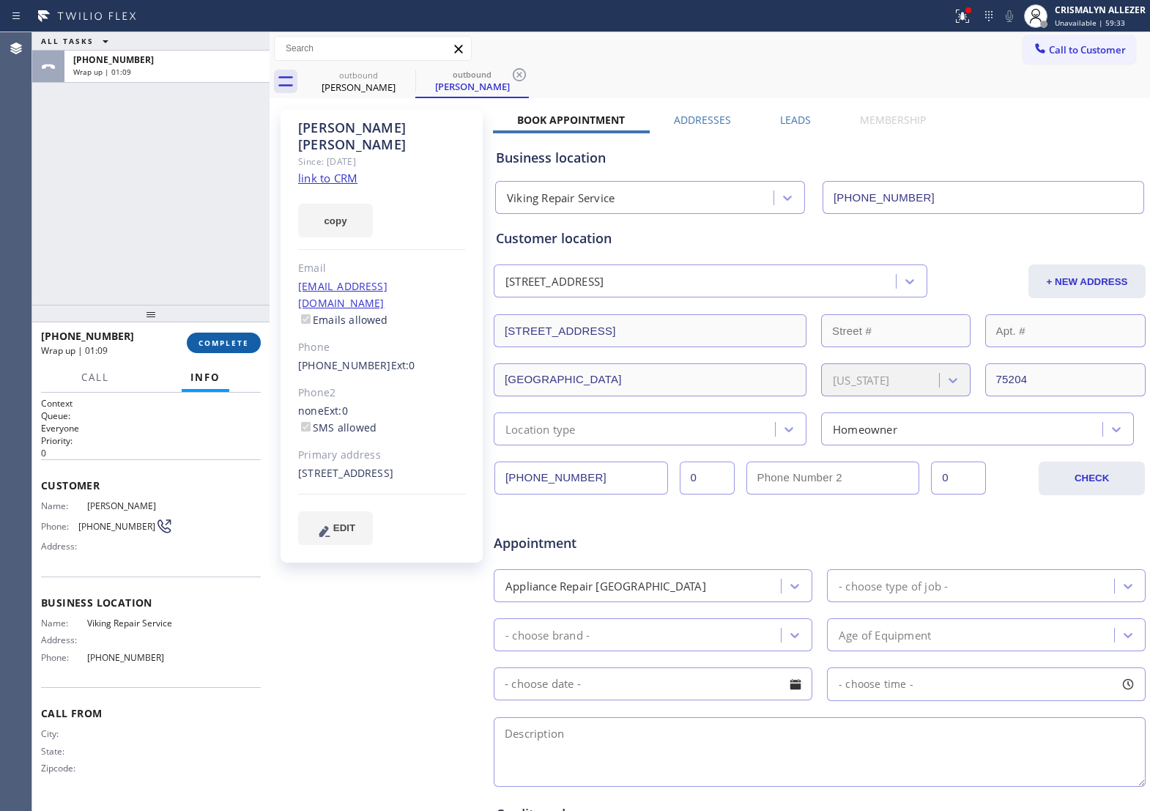
click at [200, 348] on span "COMPLETE" at bounding box center [224, 343] width 51 height 10
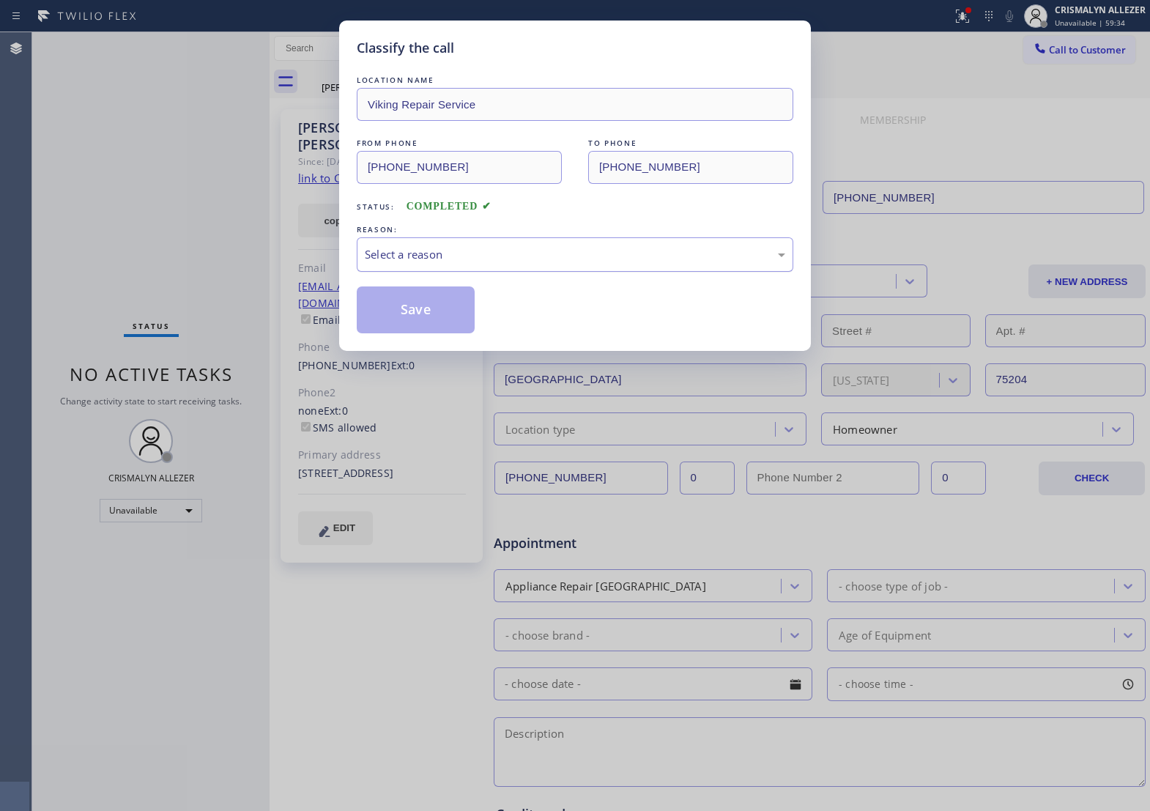
click at [554, 262] on div "Select a reason" at bounding box center [575, 254] width 420 height 17
click at [412, 330] on button "Save" at bounding box center [416, 309] width 118 height 47
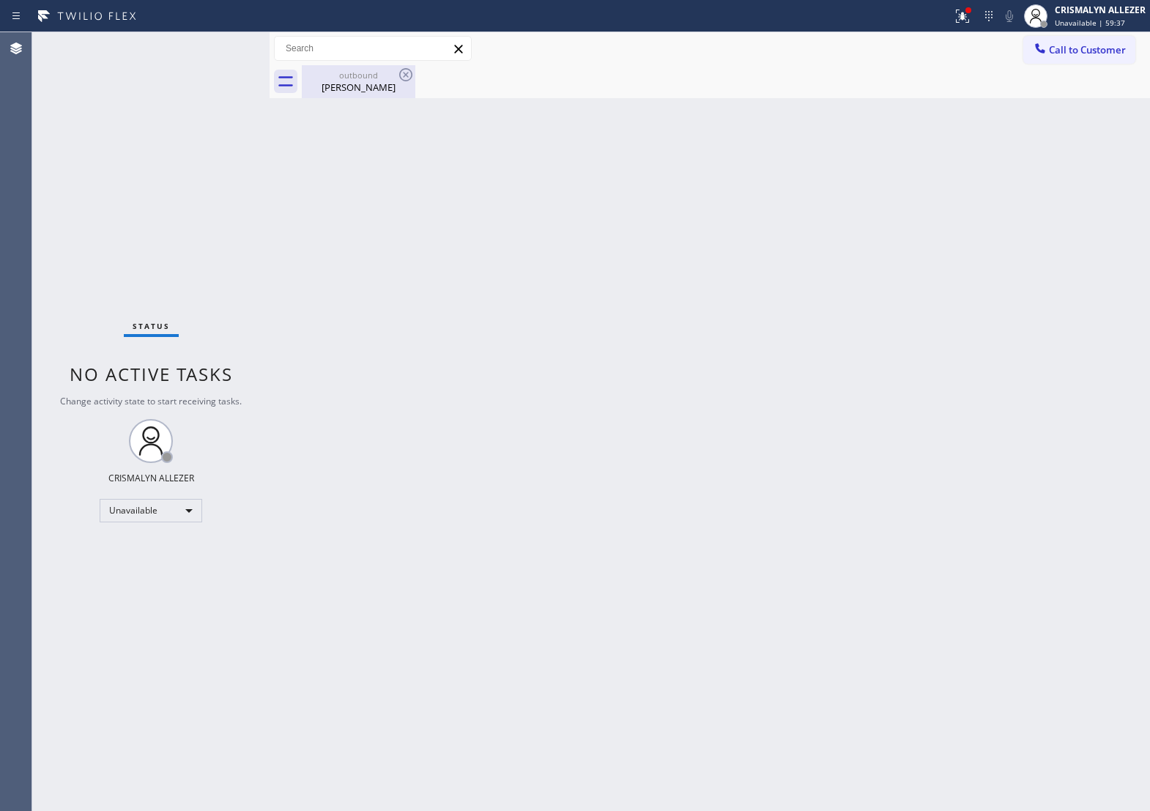
click at [368, 93] on div "Sarah Moran" at bounding box center [358, 87] width 111 height 13
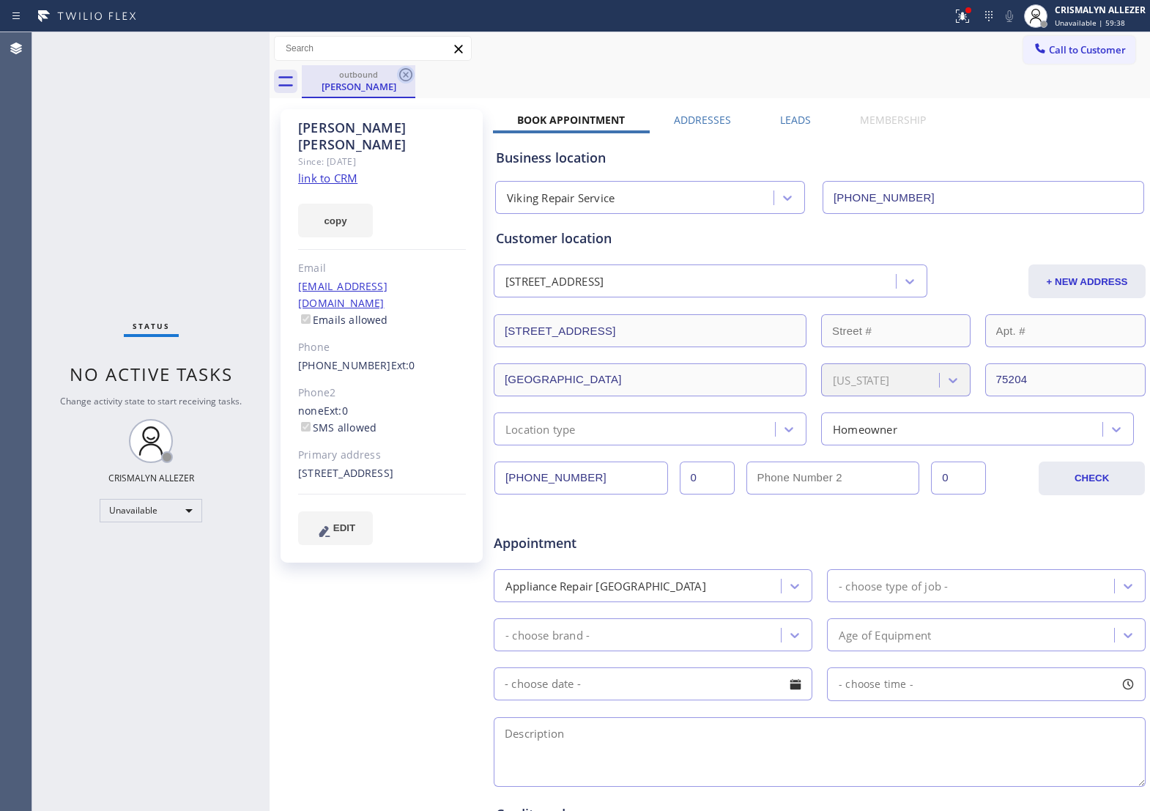
click at [404, 77] on icon at bounding box center [406, 75] width 18 height 18
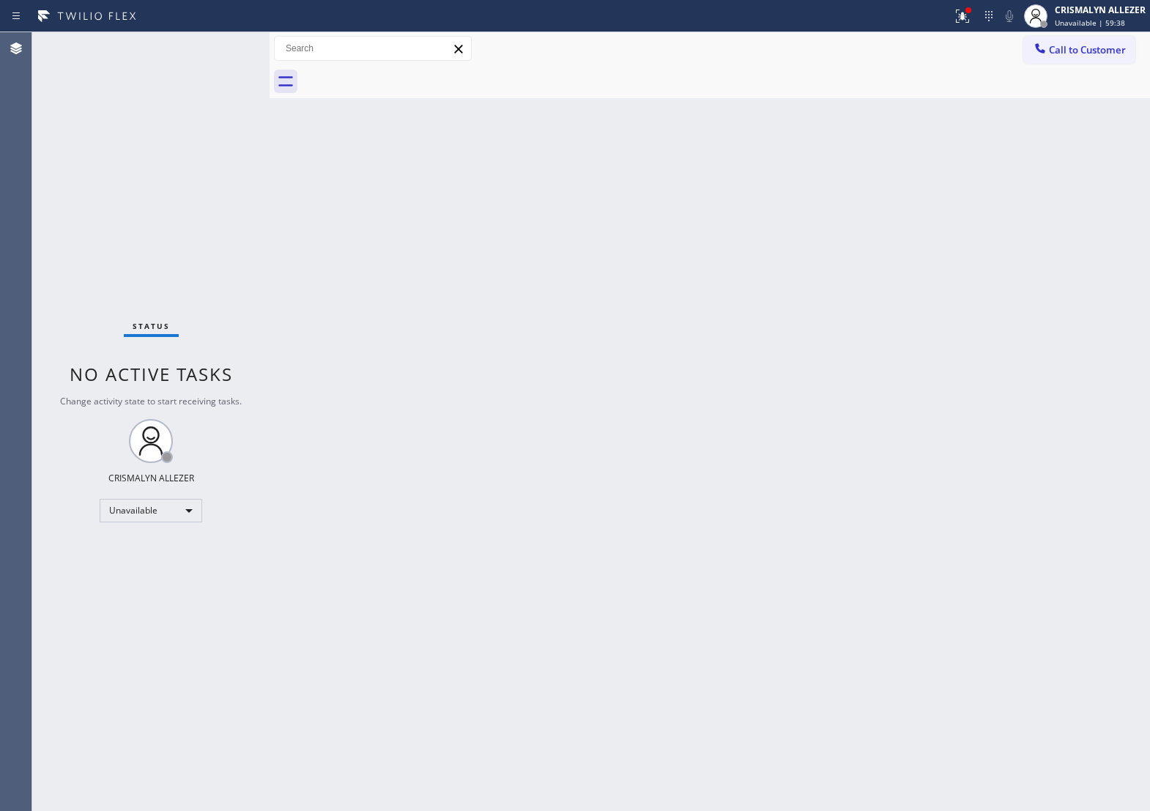
click at [1060, 65] on div at bounding box center [726, 81] width 848 height 33
click at [1072, 48] on span "Call to Customer" at bounding box center [1087, 49] width 77 height 13
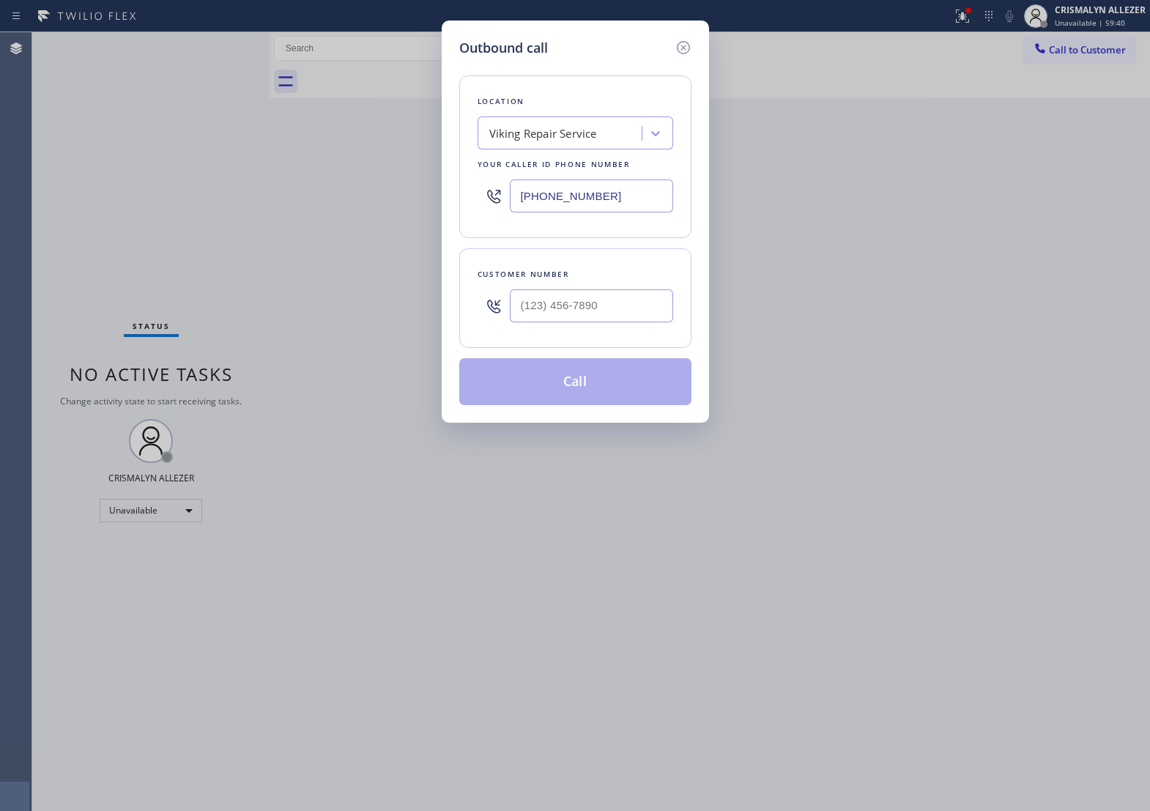
drag, startPoint x: 648, startPoint y: 205, endPoint x: 404, endPoint y: 216, distance: 244.2
click at [404, 216] on div "Outbound call Location Viking Repair Service Your caller id phone number (720) …" at bounding box center [575, 405] width 1150 height 811
drag, startPoint x: 639, startPoint y: 210, endPoint x: 246, endPoint y: 233, distance: 394.0
click at [246, 233] on div "Outbound call Location Viking Repair Service Your caller id phone number (720) …" at bounding box center [575, 405] width 1150 height 811
paste input "646) 798-9161"
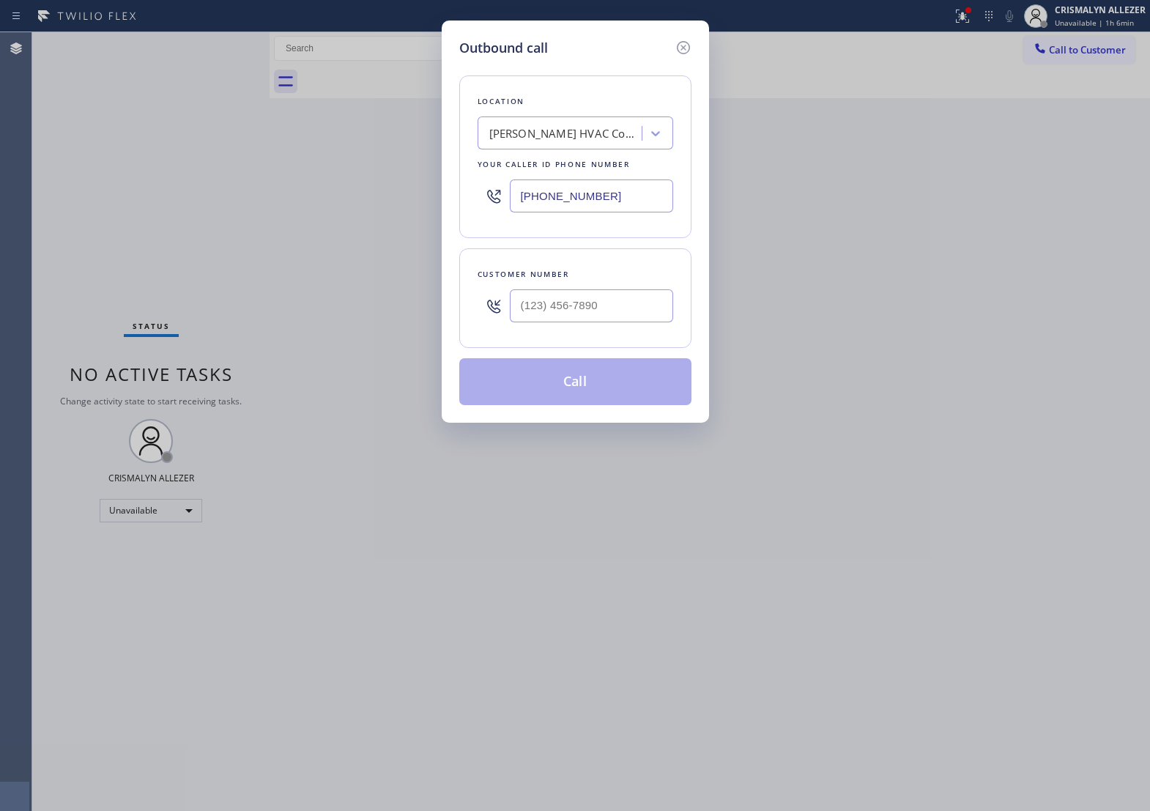
type input "(646) 798-9161"
click at [580, 322] on input "(___) ___-____" at bounding box center [591, 305] width 163 height 33
paste input "720) 725-2142"
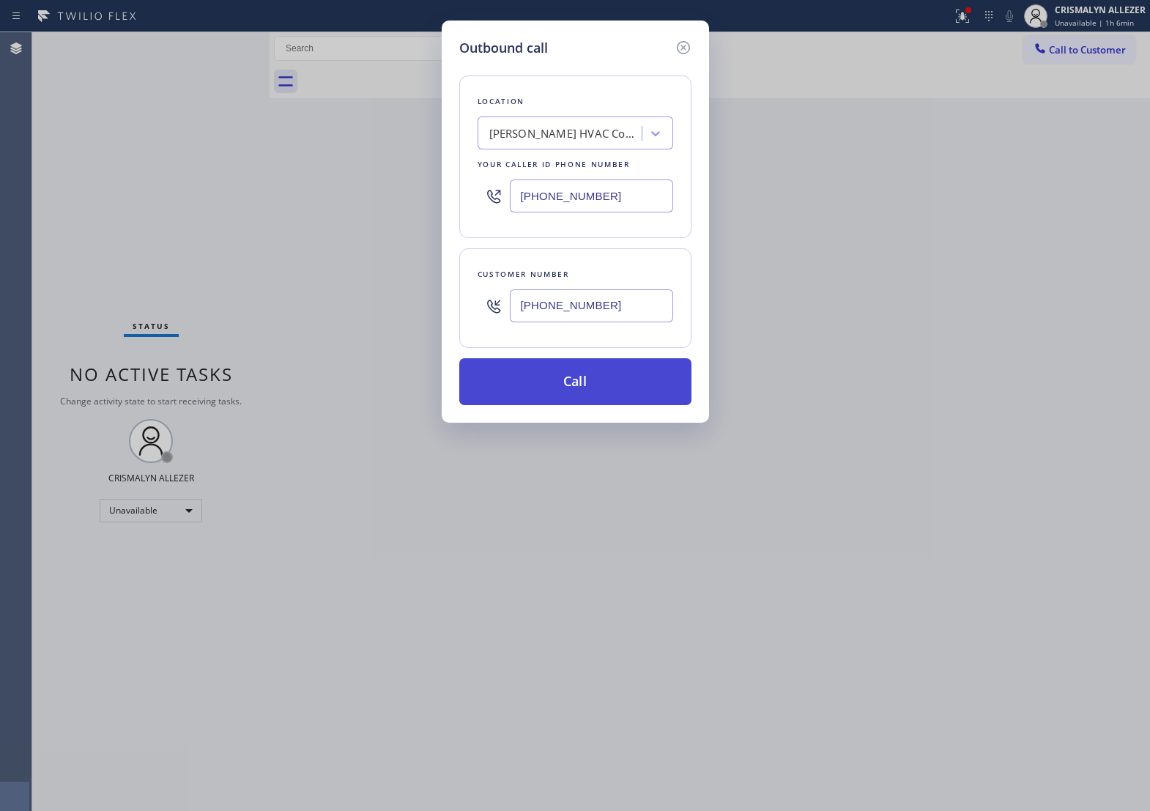
type input "(720) 725-2142"
click at [581, 403] on button "Call" at bounding box center [575, 381] width 232 height 47
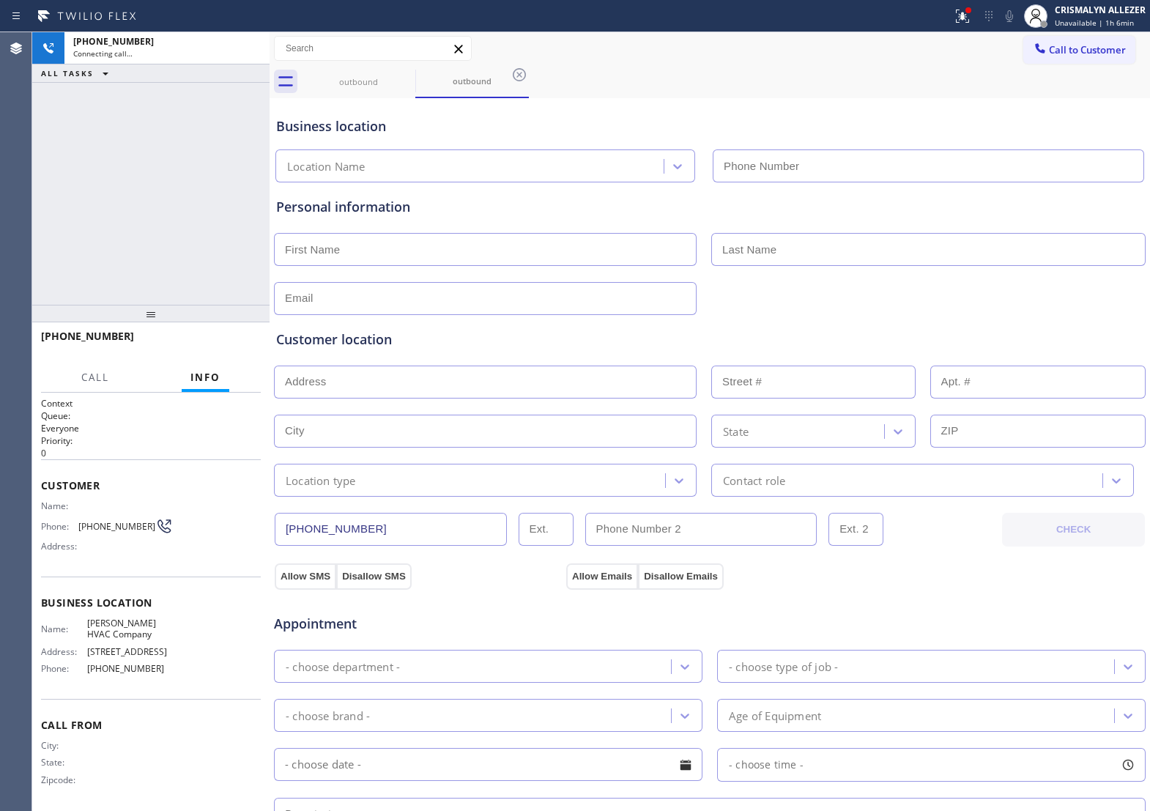
type input "(646) 798-9161"
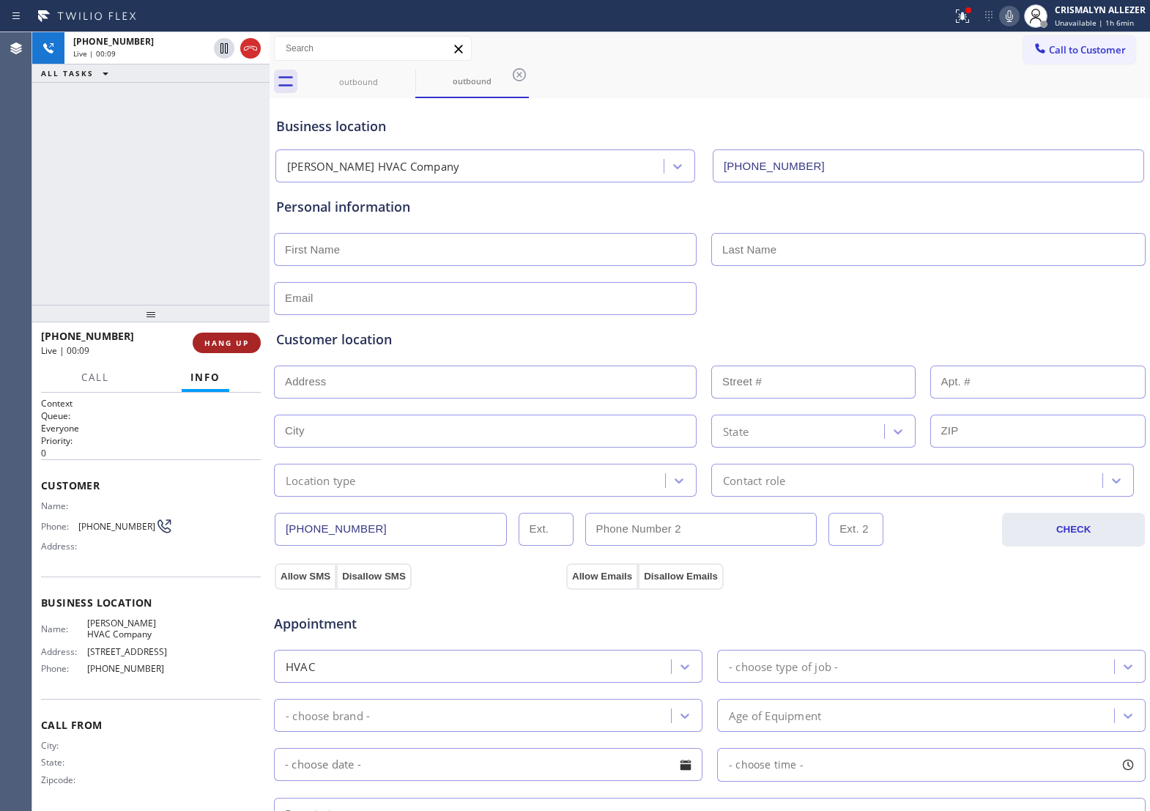
click at [236, 342] on span "HANG UP" at bounding box center [226, 343] width 45 height 10
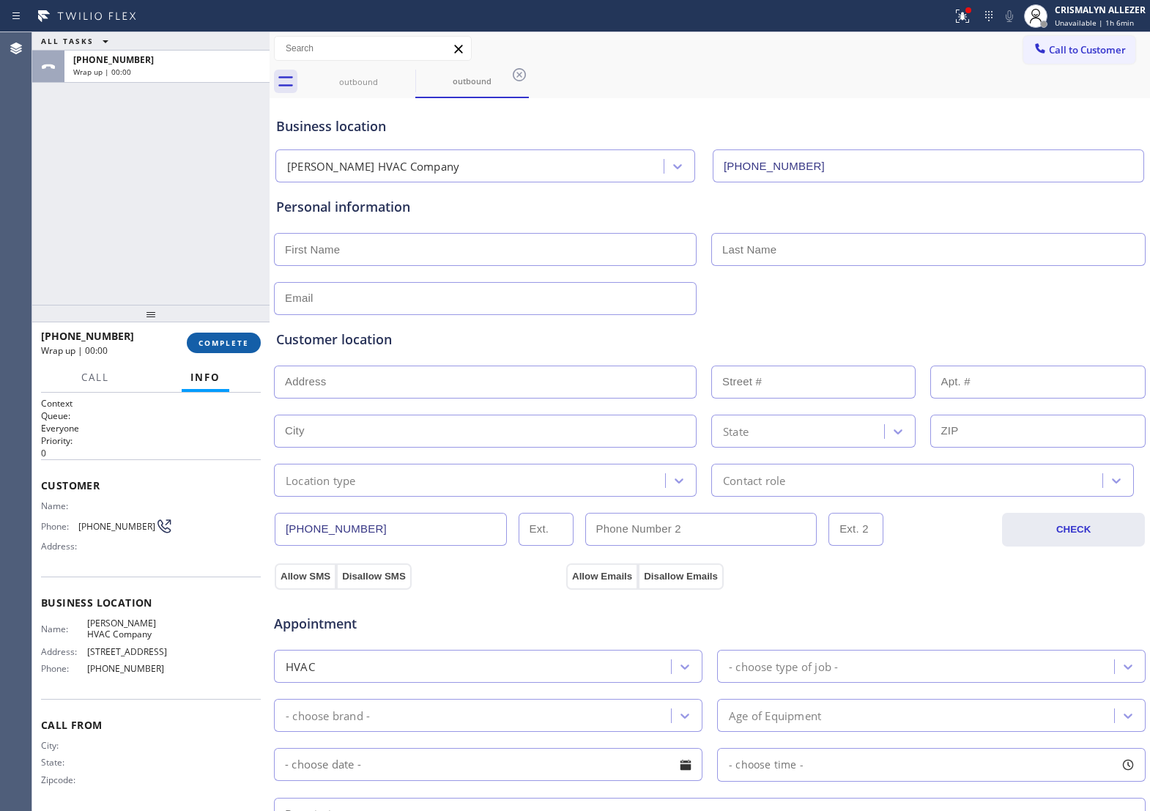
click at [236, 342] on span "COMPLETE" at bounding box center [224, 343] width 51 height 10
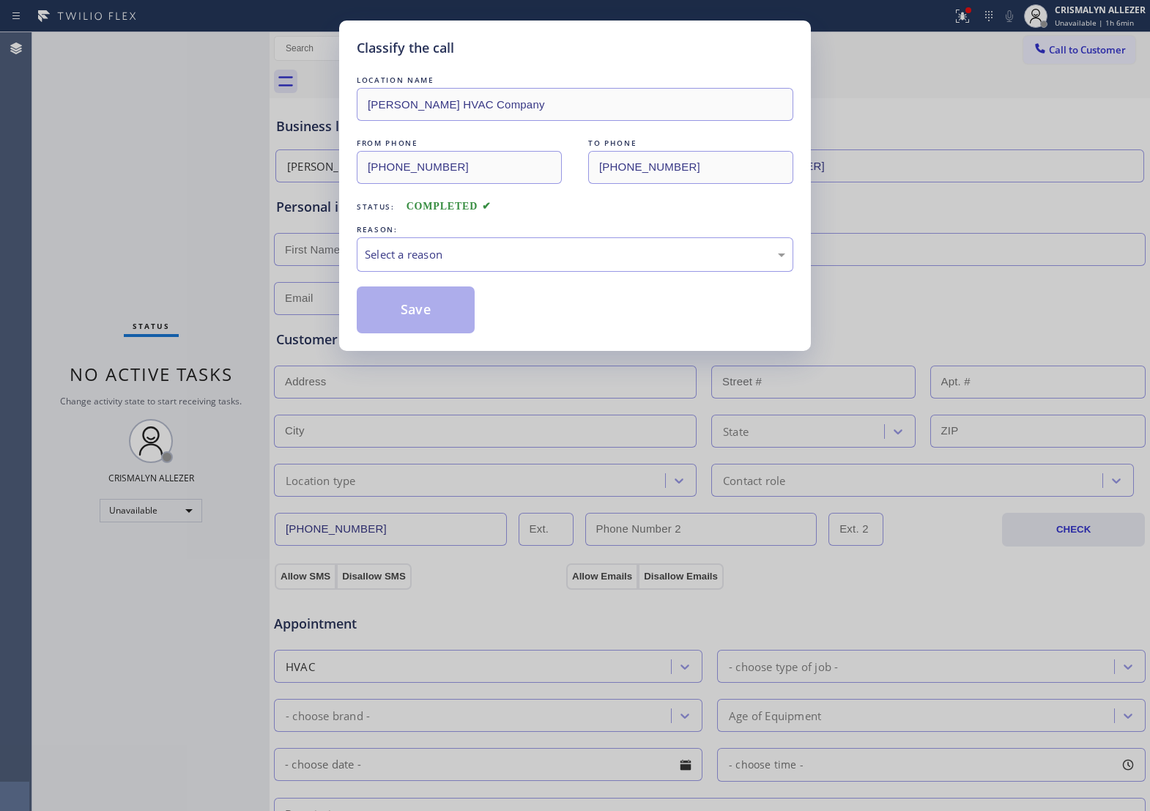
click at [528, 290] on div "LOCATION NAME Timothy HVAC Company FROM PHONE (646) 798-9161 TO PHONE (720) 725…" at bounding box center [575, 203] width 437 height 261
click at [528, 272] on div "Select a reason" at bounding box center [575, 254] width 437 height 34
click at [385, 330] on button "Save" at bounding box center [416, 309] width 118 height 47
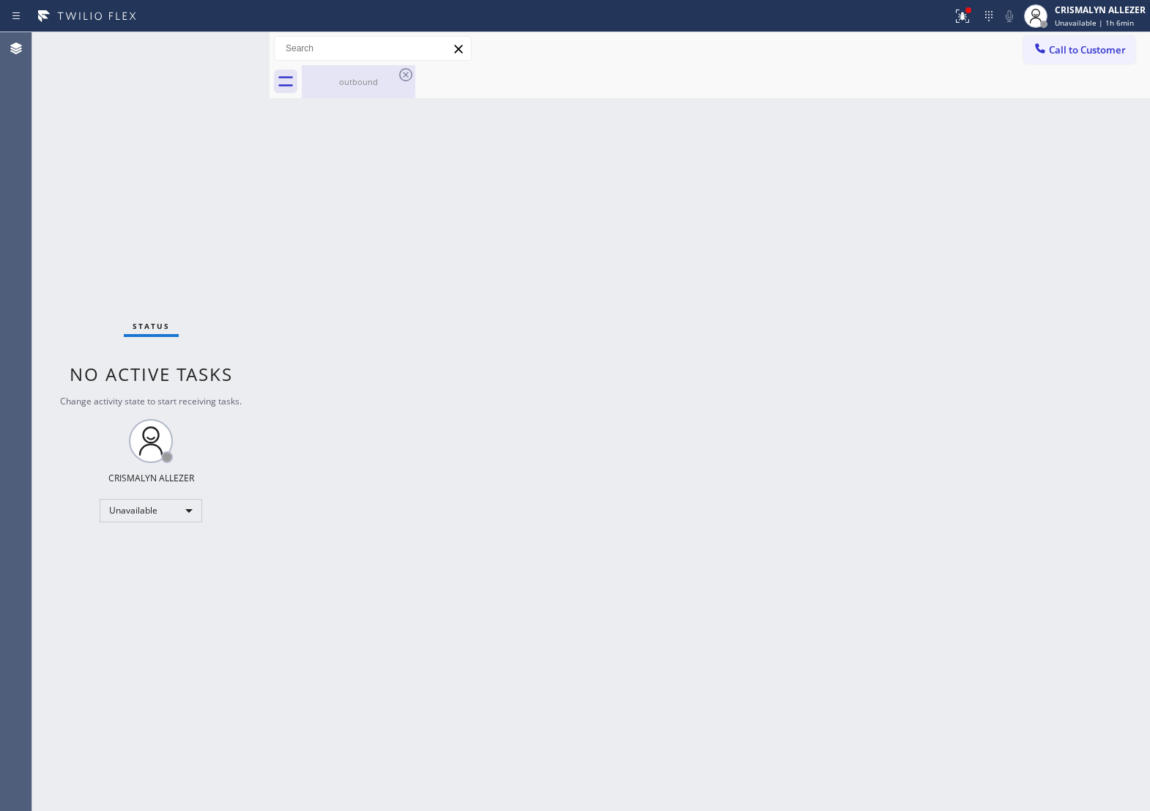
click at [346, 76] on div "outbound" at bounding box center [358, 81] width 111 height 11
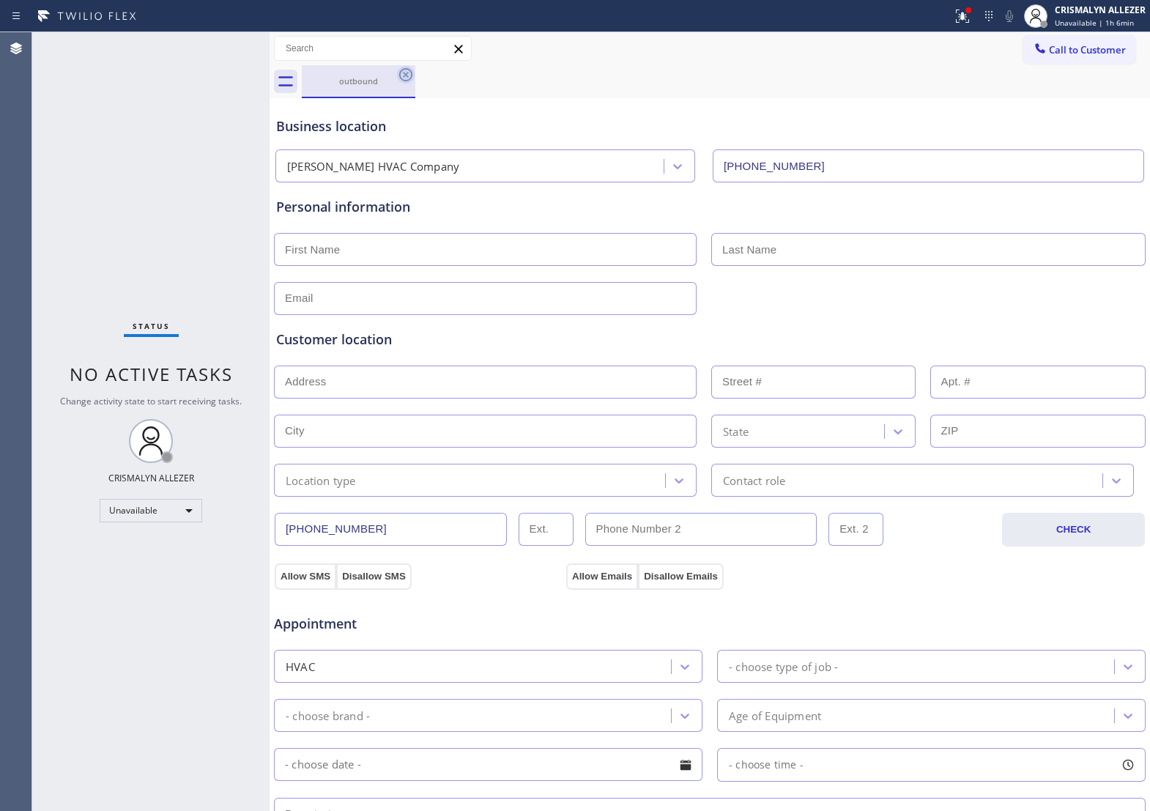
click at [407, 78] on icon at bounding box center [406, 75] width 18 height 18
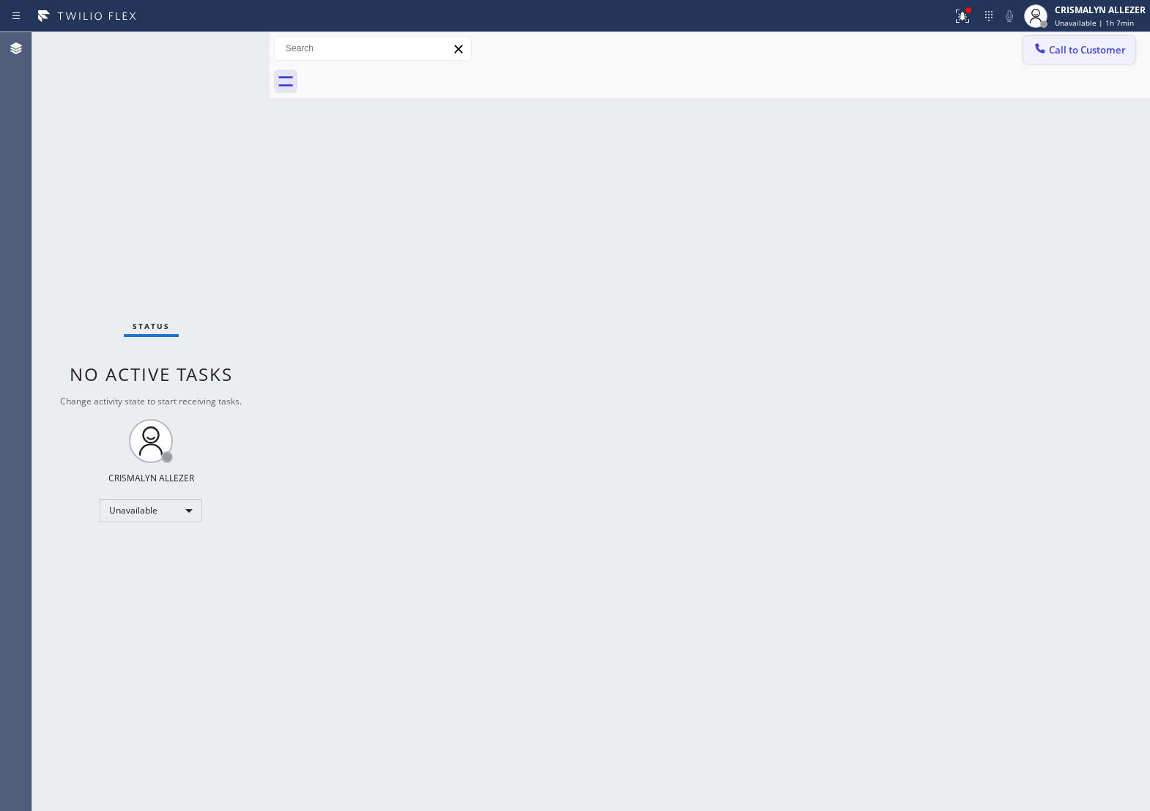
click at [1095, 49] on span "Call to Customer" at bounding box center [1087, 49] width 77 height 13
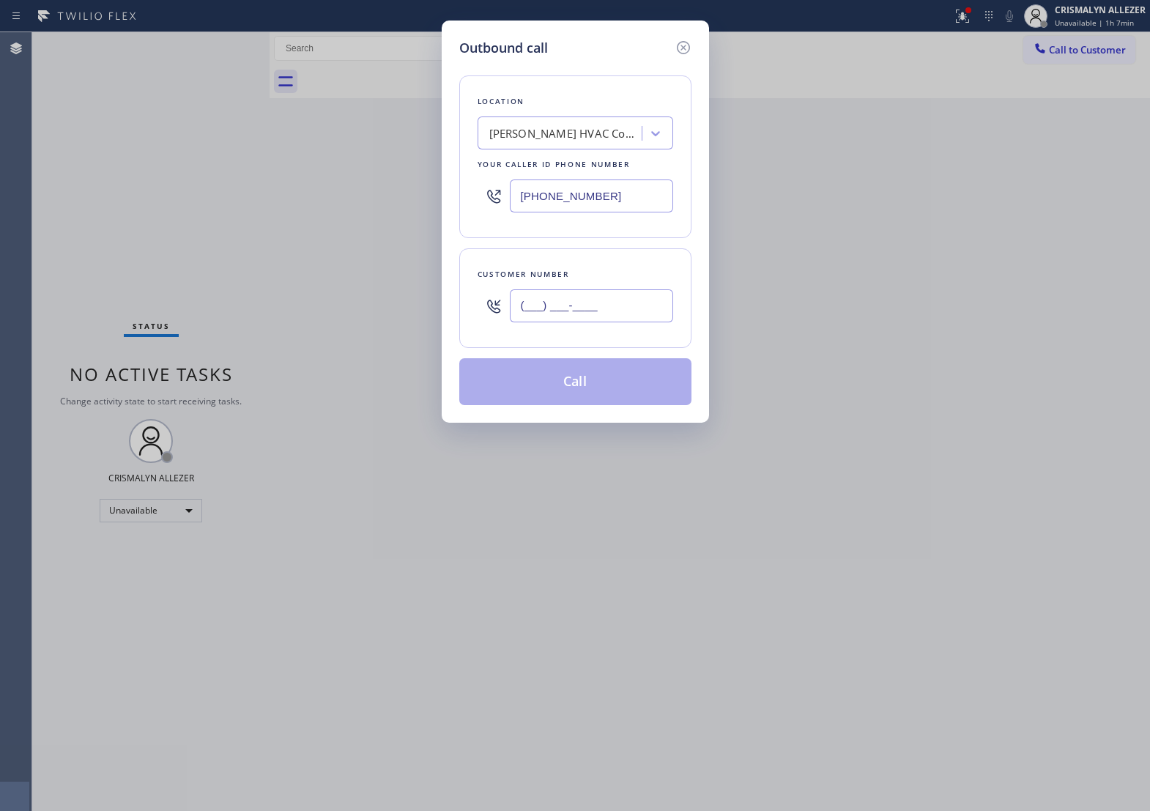
click at [637, 322] on input "(___) ___-____" at bounding box center [591, 305] width 163 height 33
paste input "720) 725-2142"
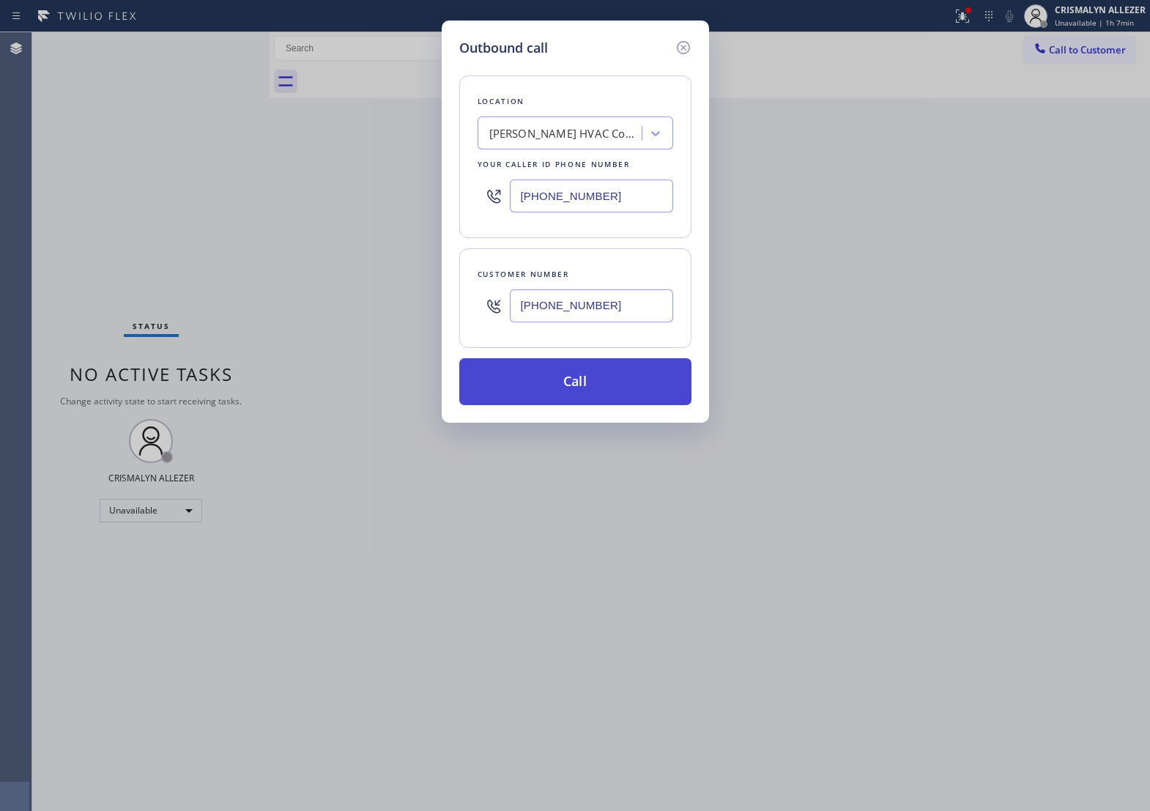
type input "(720) 725-2142"
click at [594, 385] on button "Call" at bounding box center [575, 381] width 232 height 47
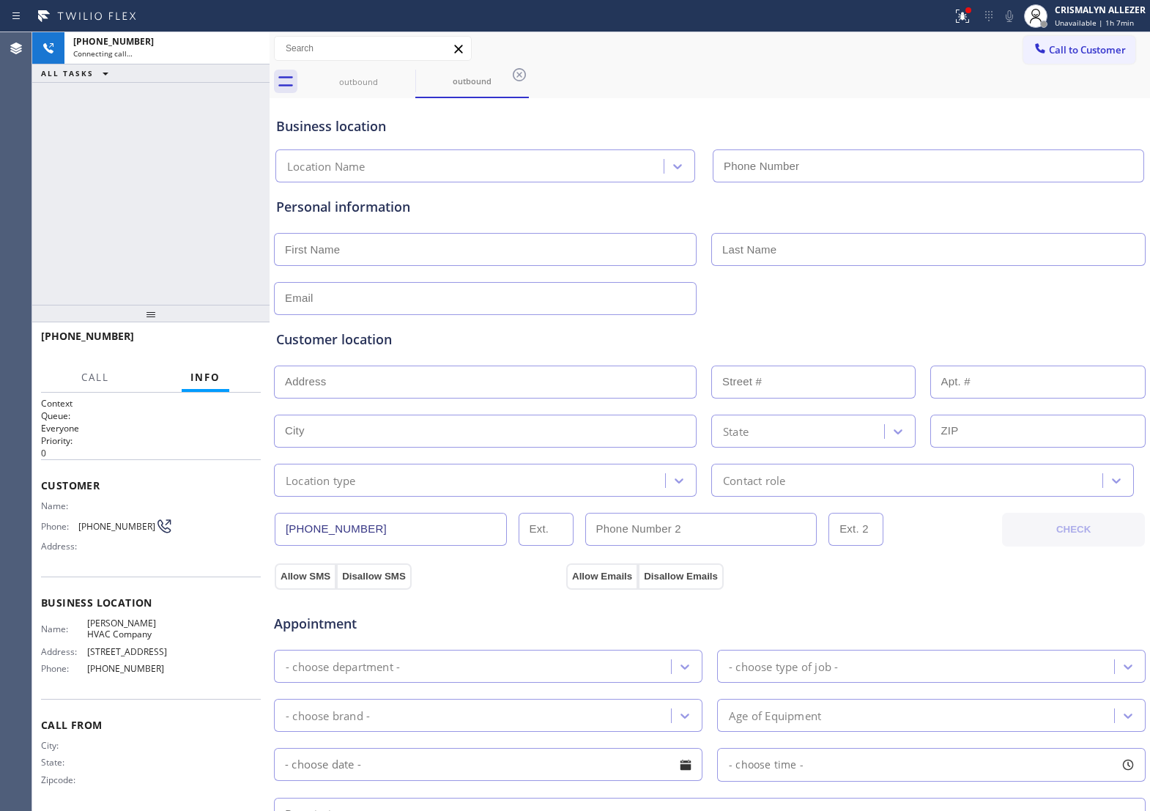
type input "(646) 798-9161"
click at [143, 196] on div "+17207252142 Connecting call… ALL TASKS ALL TASKS ACTIVE TASKS TASKS IN WRAP UP" at bounding box center [150, 168] width 237 height 272
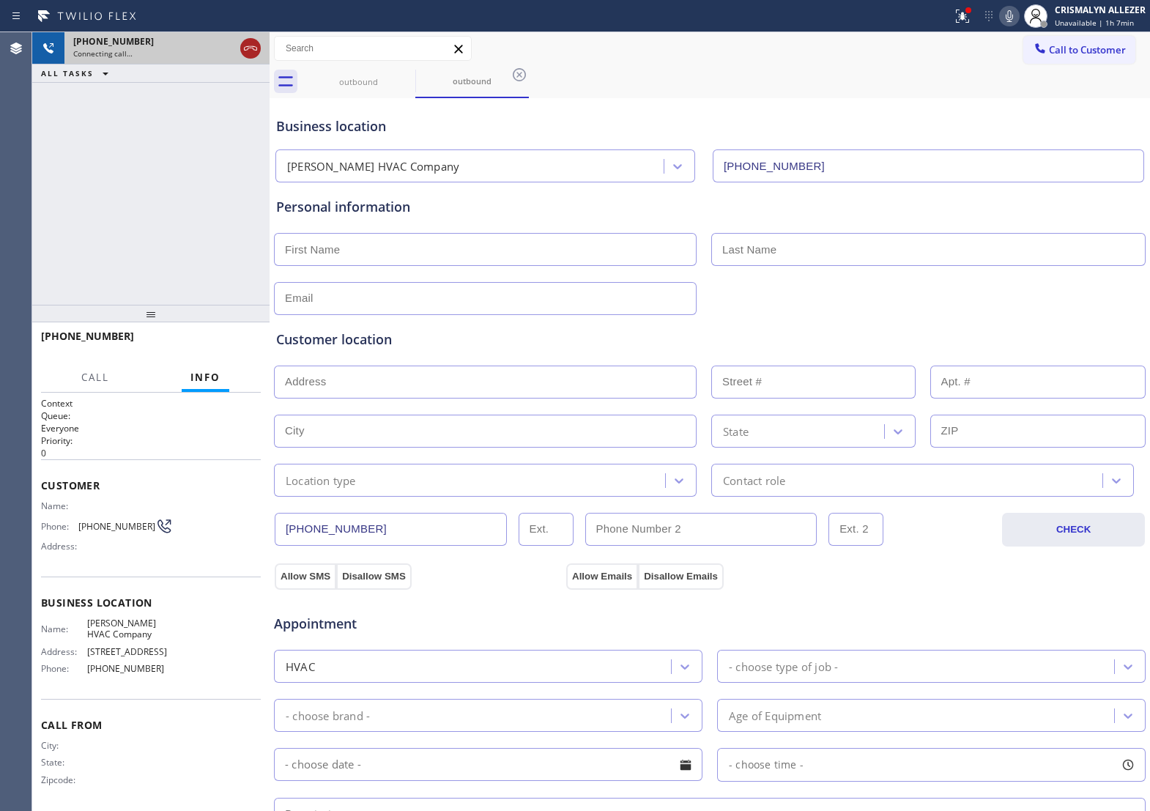
click at [244, 53] on icon at bounding box center [251, 49] width 18 height 18
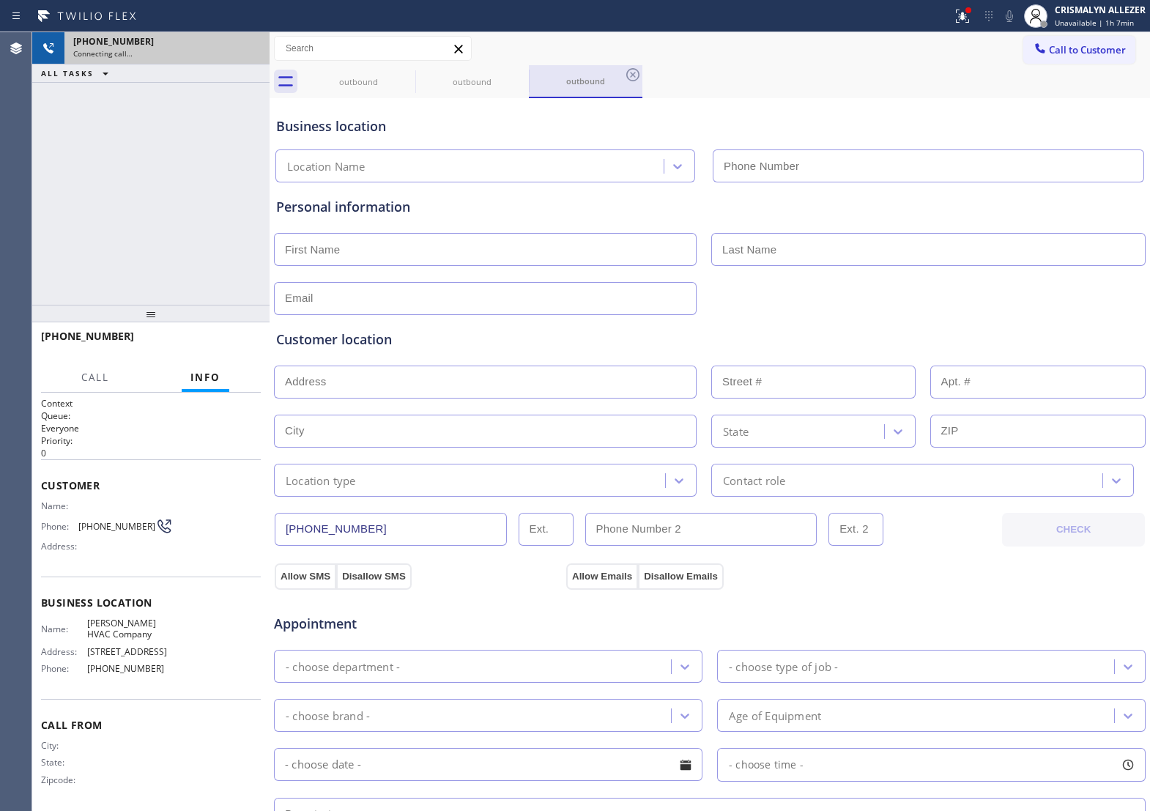
type input "(646) 798-9161"
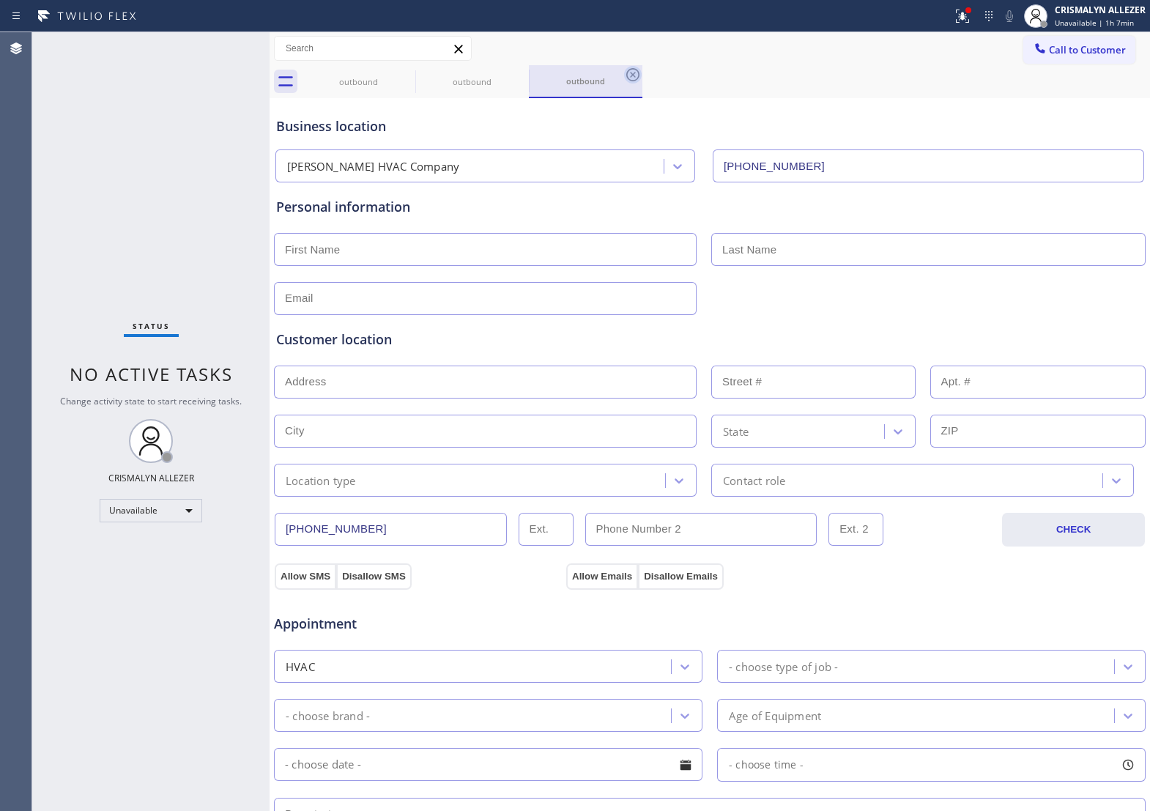
click at [635, 70] on icon at bounding box center [633, 75] width 18 height 18
click at [519, 75] on icon at bounding box center [520, 75] width 18 height 18
click at [404, 74] on icon at bounding box center [406, 75] width 18 height 18
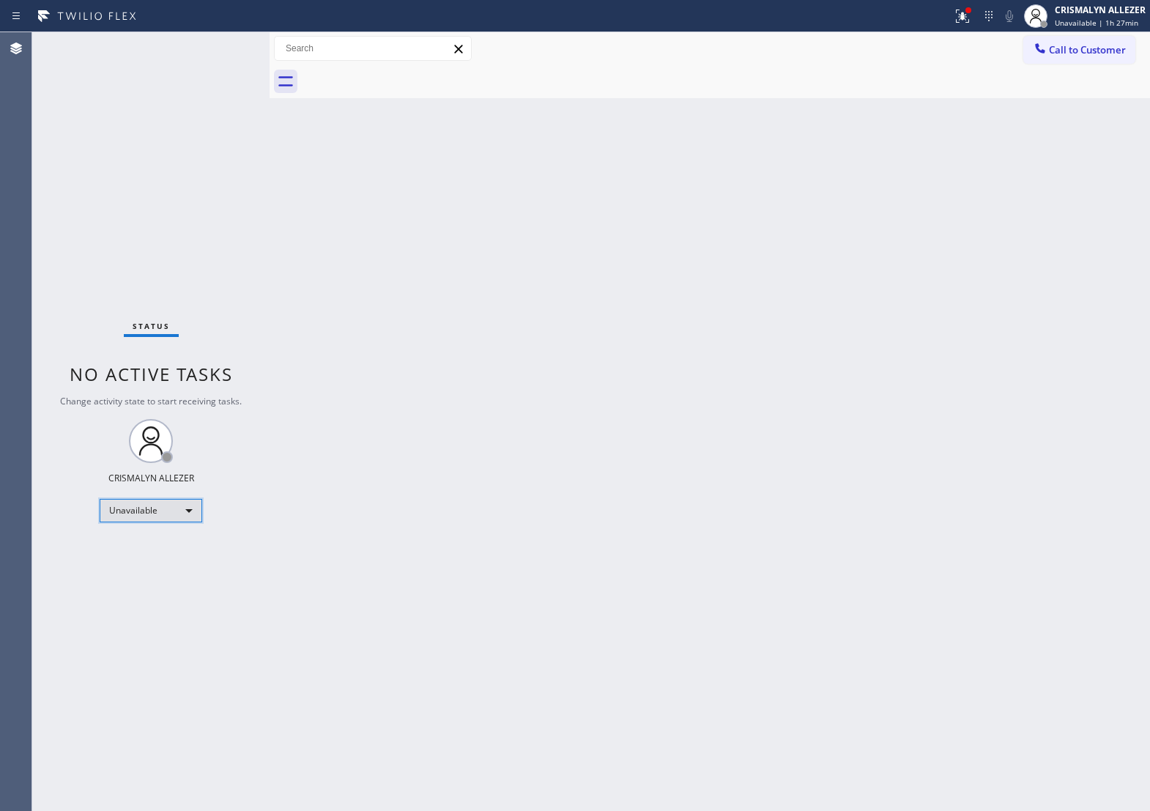
click at [185, 502] on div "Unavailable" at bounding box center [151, 510] width 103 height 23
click at [159, 529] on li "Offline" at bounding box center [150, 532] width 100 height 18
click at [1103, 13] on div "CRISMALYN ALLEZER" at bounding box center [1100, 10] width 91 height 12
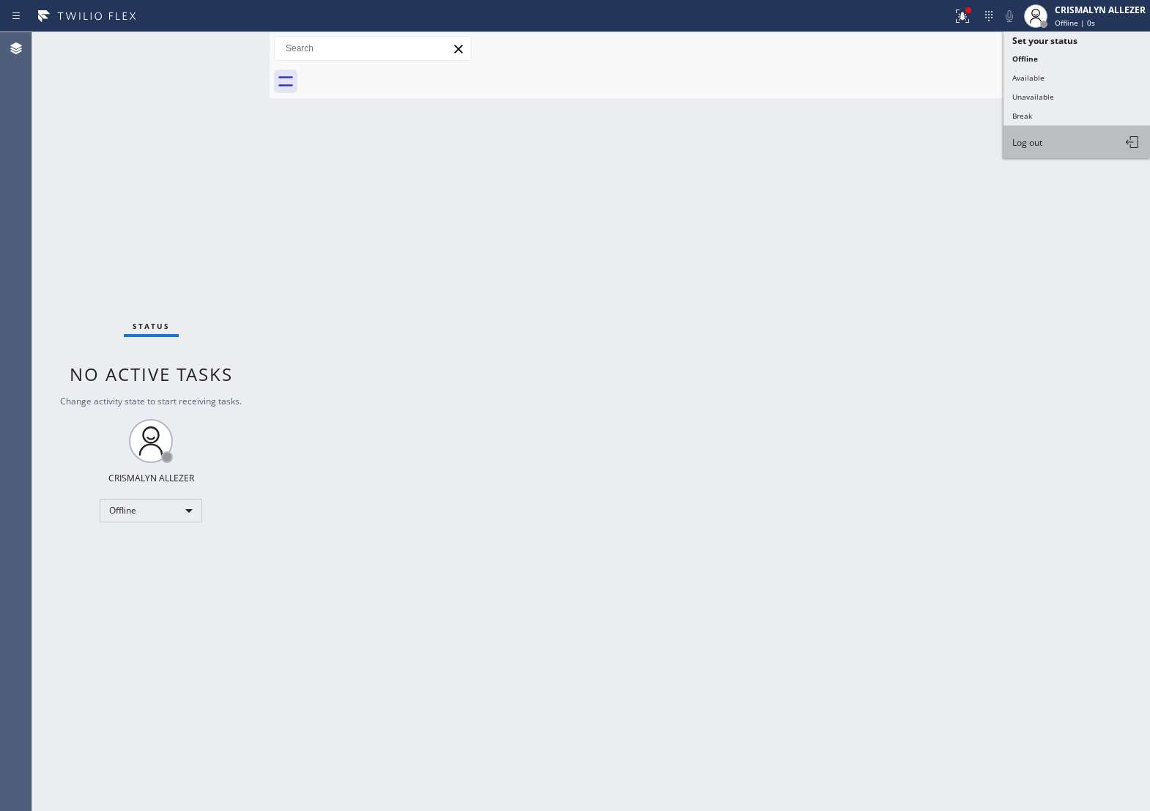
click at [1061, 152] on button "Log out" at bounding box center [1077, 142] width 146 height 32
